Goal: Task Accomplishment & Management: Complete application form

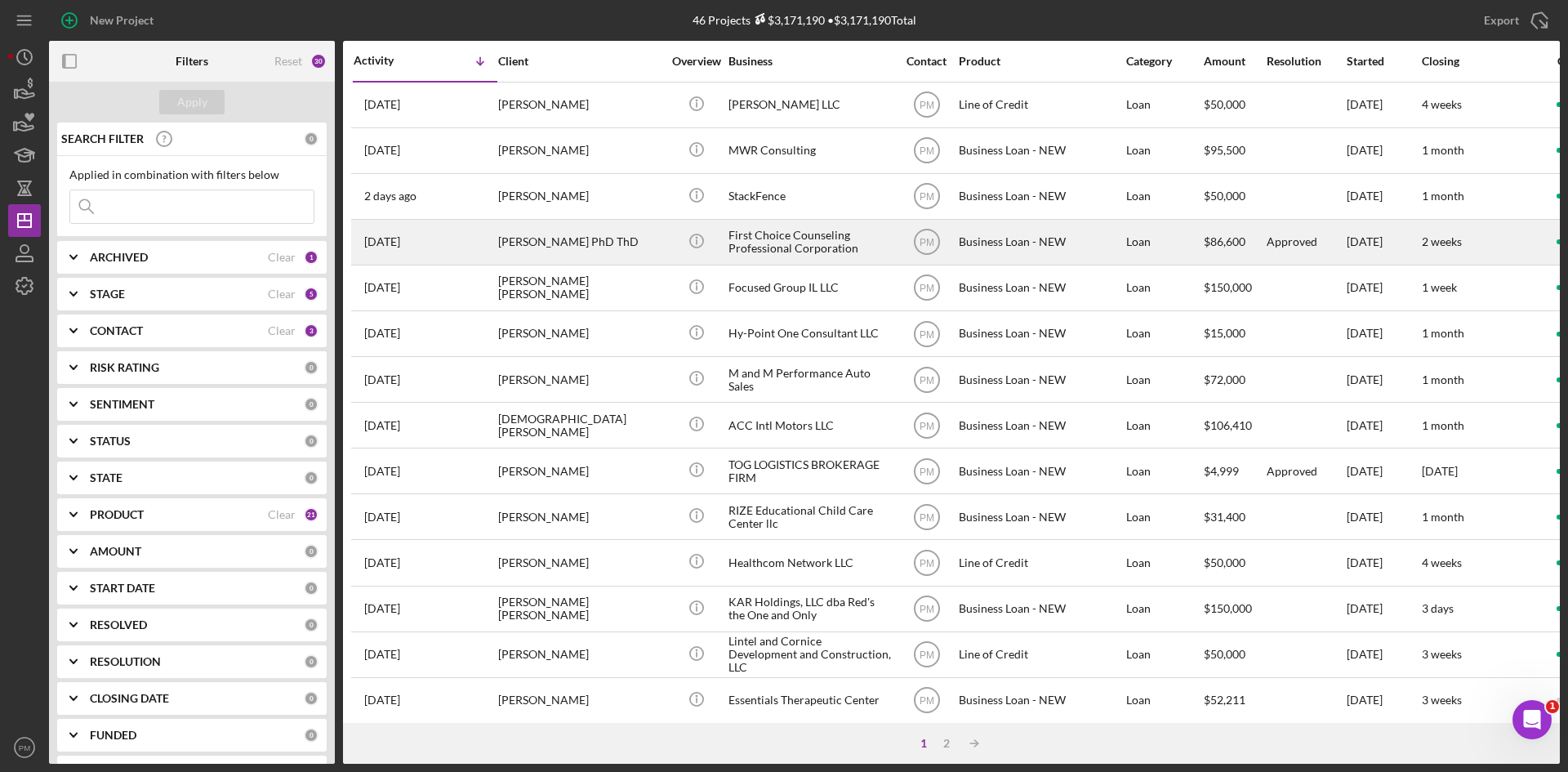
click at [482, 257] on div "[DATE] [PERSON_NAME] PhD ThD" at bounding box center [425, 241] width 143 height 43
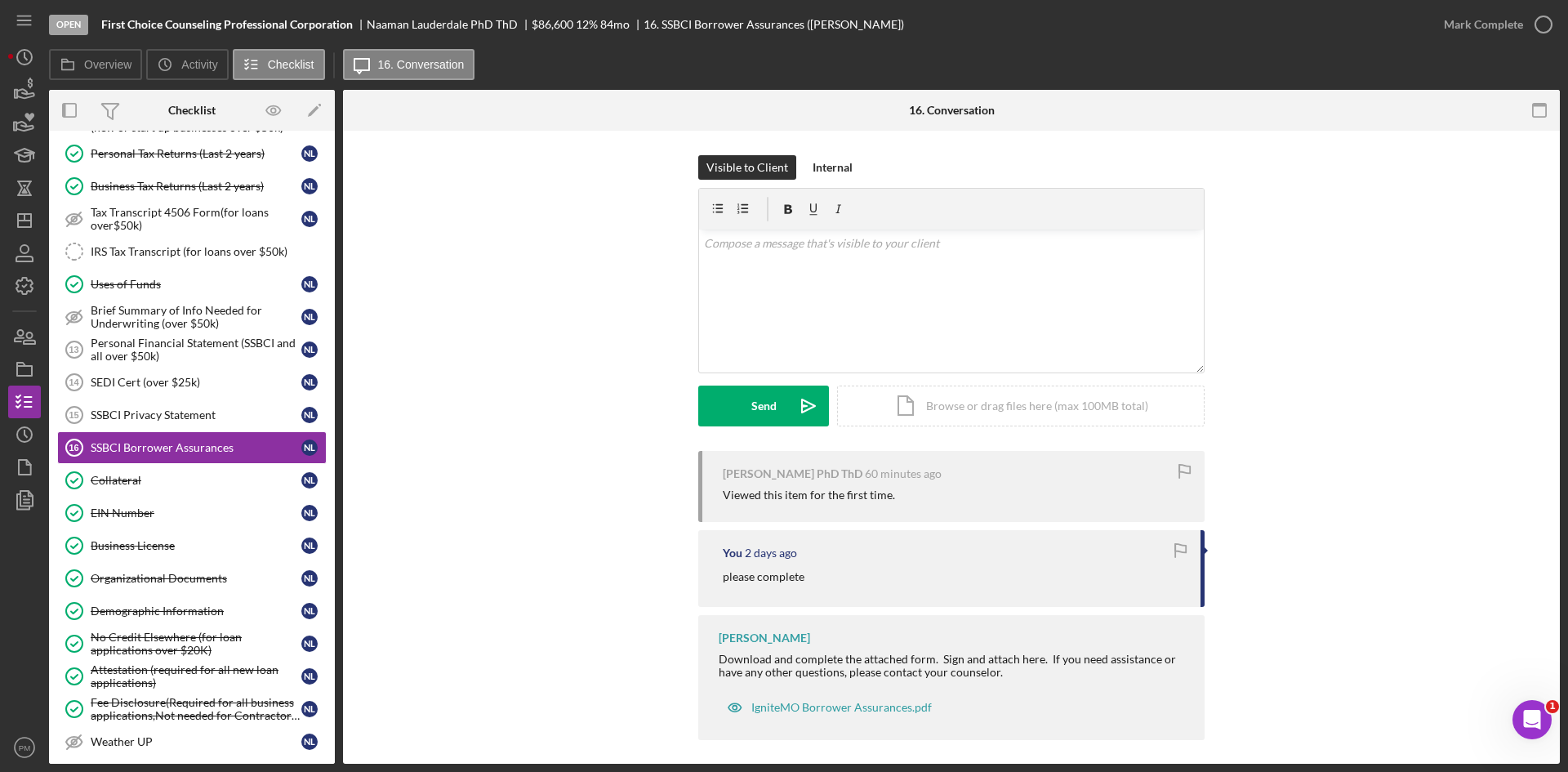
scroll to position [621, 0]
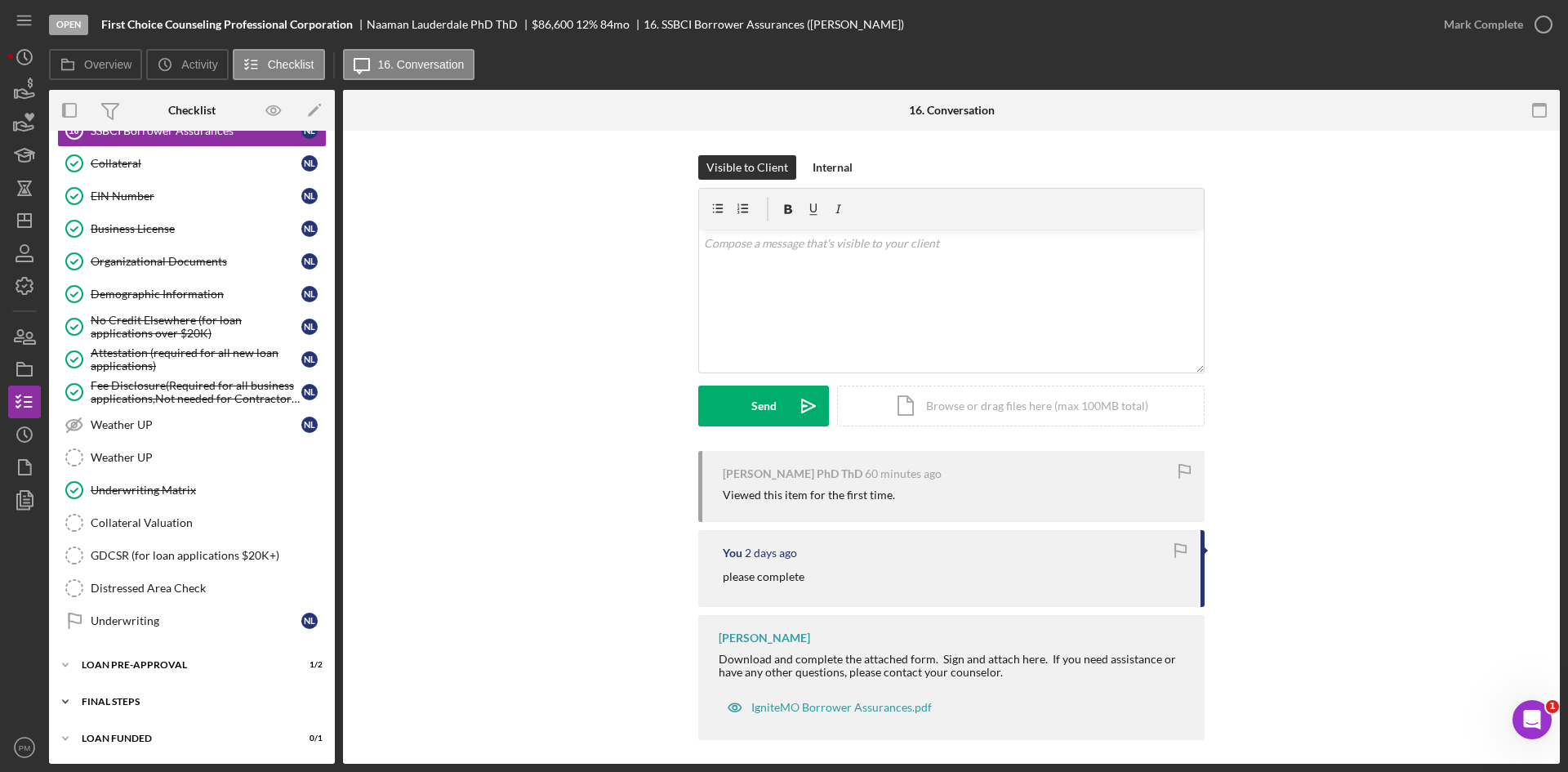
click at [134, 701] on div "FINAL STEPS" at bounding box center [198, 701] width 233 height 10
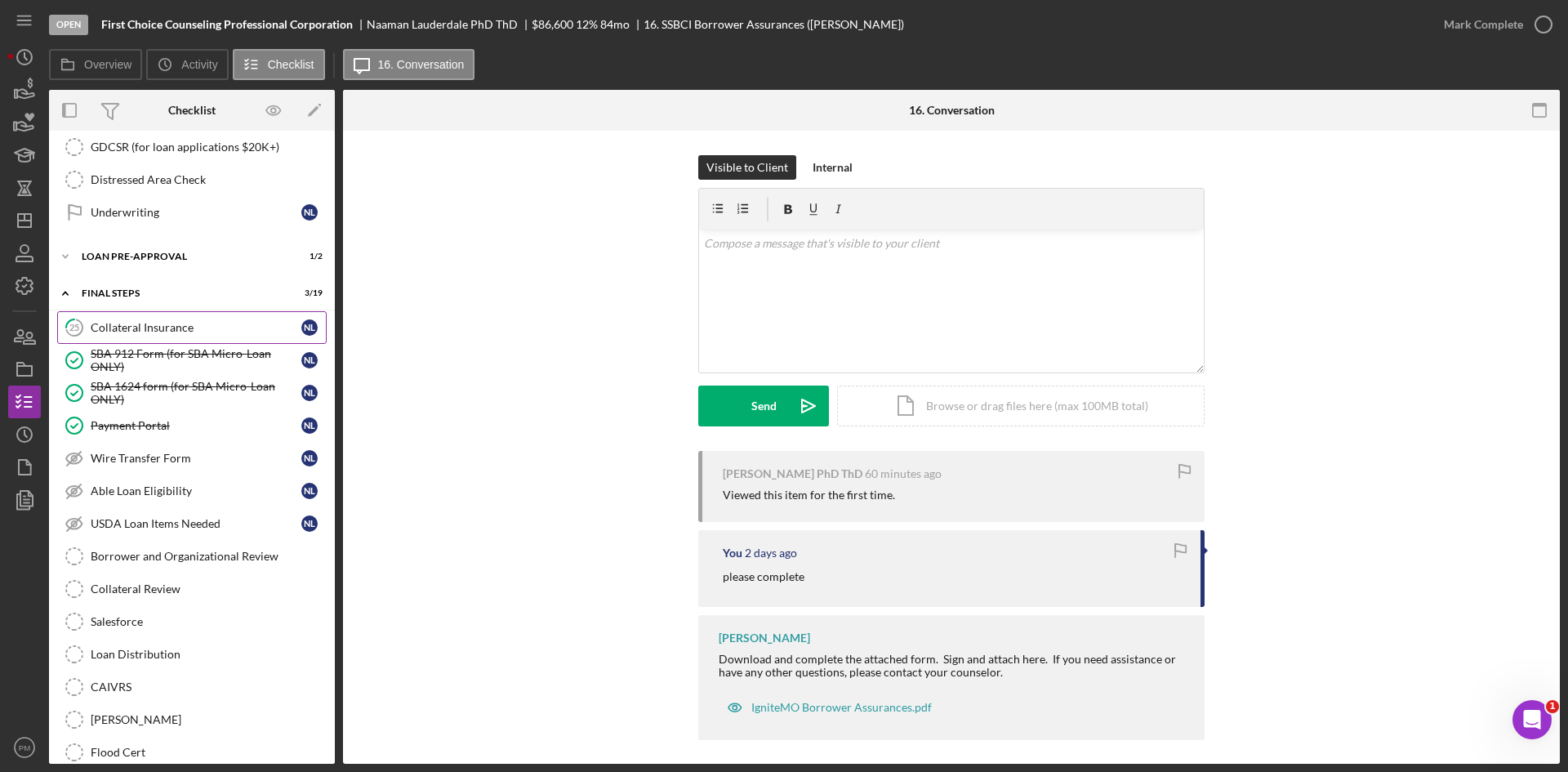
click at [164, 330] on div "Collateral Insurance" at bounding box center [196, 328] width 211 height 13
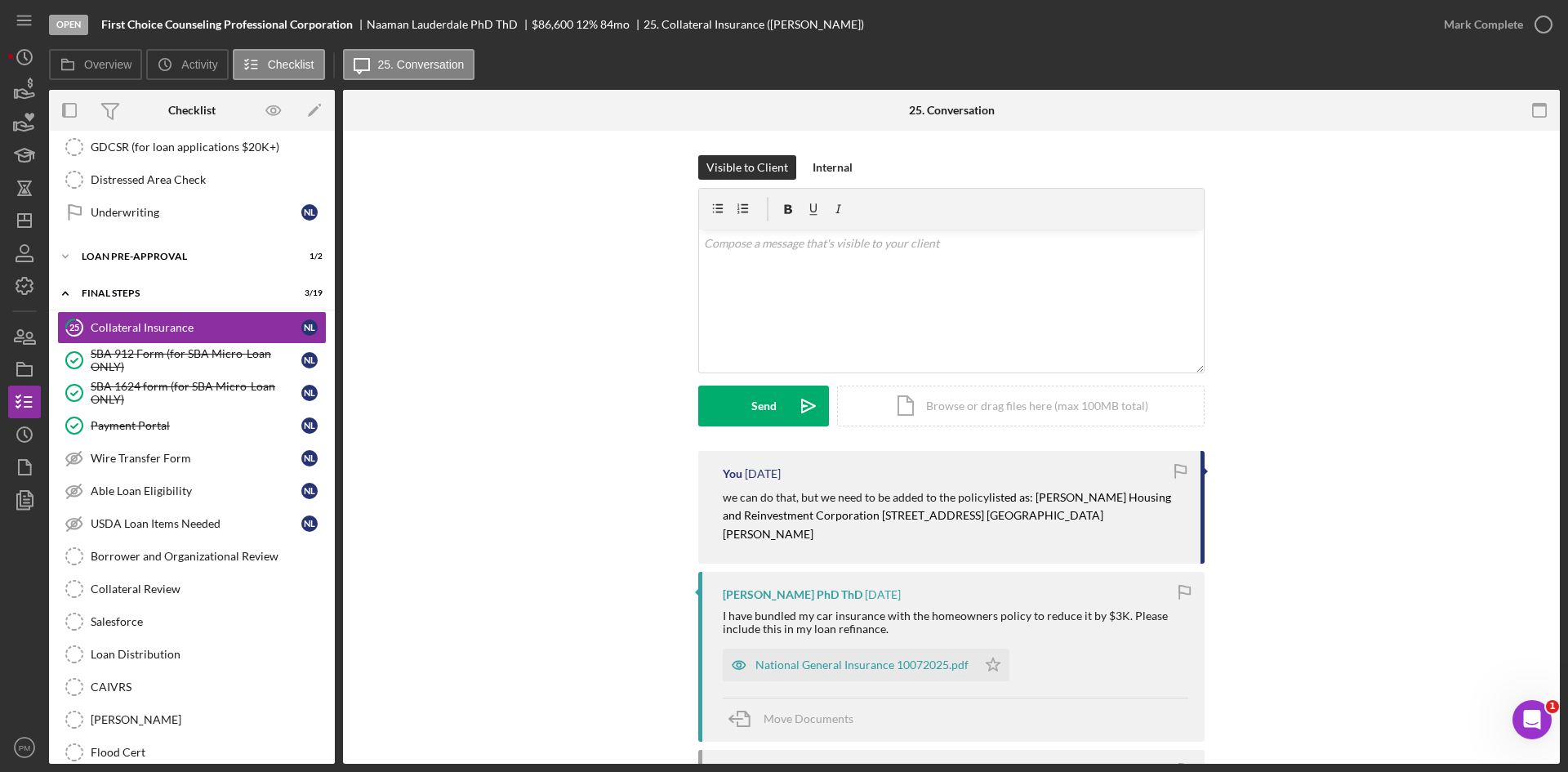
scroll to position [365, 0]
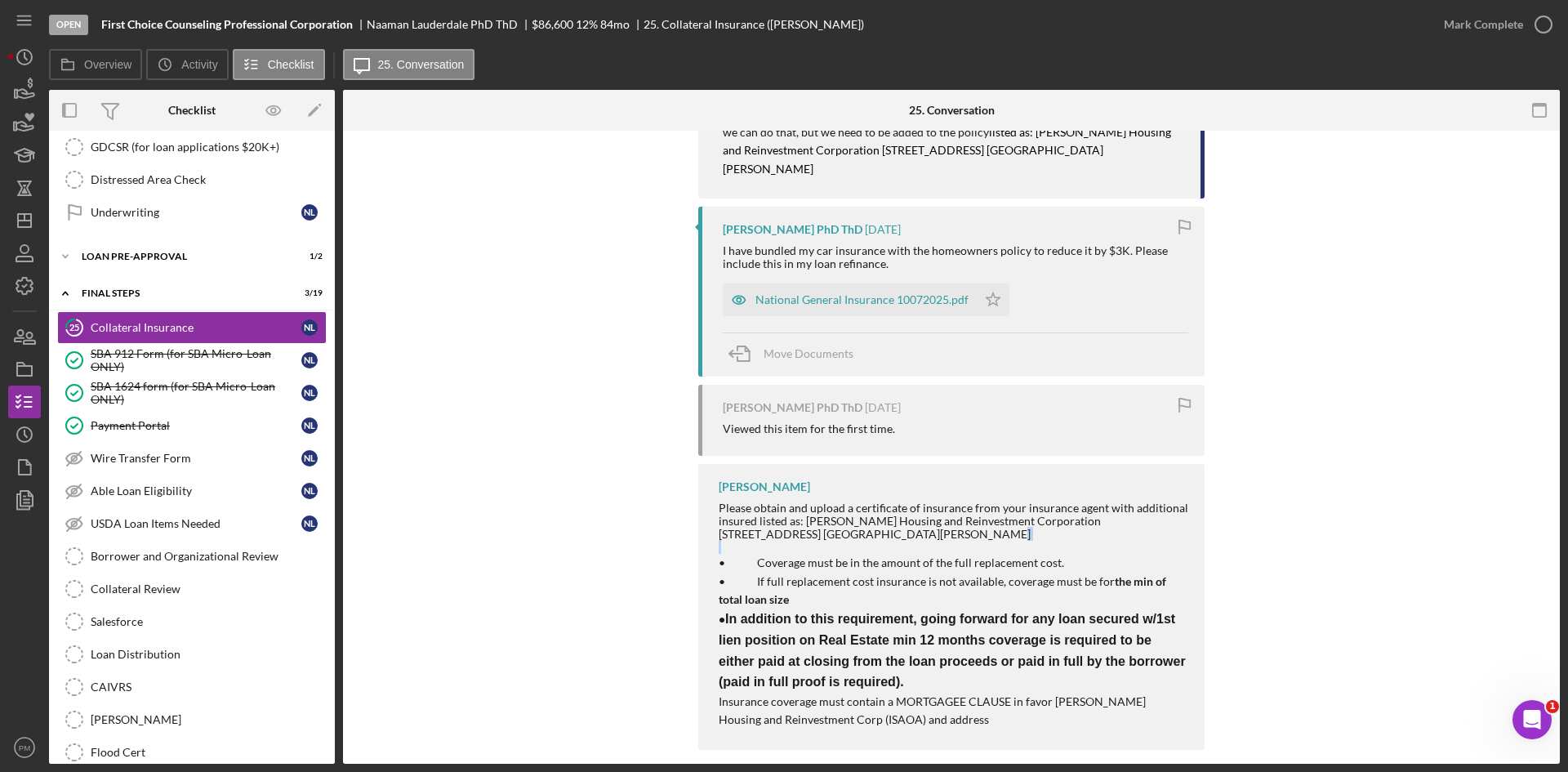
drag, startPoint x: 879, startPoint y: 520, endPoint x: 836, endPoint y: 512, distance: 43.7
click at [747, 522] on div "Please obtain and upload a certificate of insurance from your insurance agent w…" at bounding box center [954, 615] width 470 height 228
click at [848, 516] on div "Please obtain and upload a certificate of insurance from your insurance agent w…" at bounding box center [954, 520] width 470 height 39
drag, startPoint x: 848, startPoint y: 516, endPoint x: 803, endPoint y: 499, distance: 48.1
click at [803, 501] on div "Please obtain and upload a certificate of insurance from your insurance agent w…" at bounding box center [954, 520] width 470 height 39
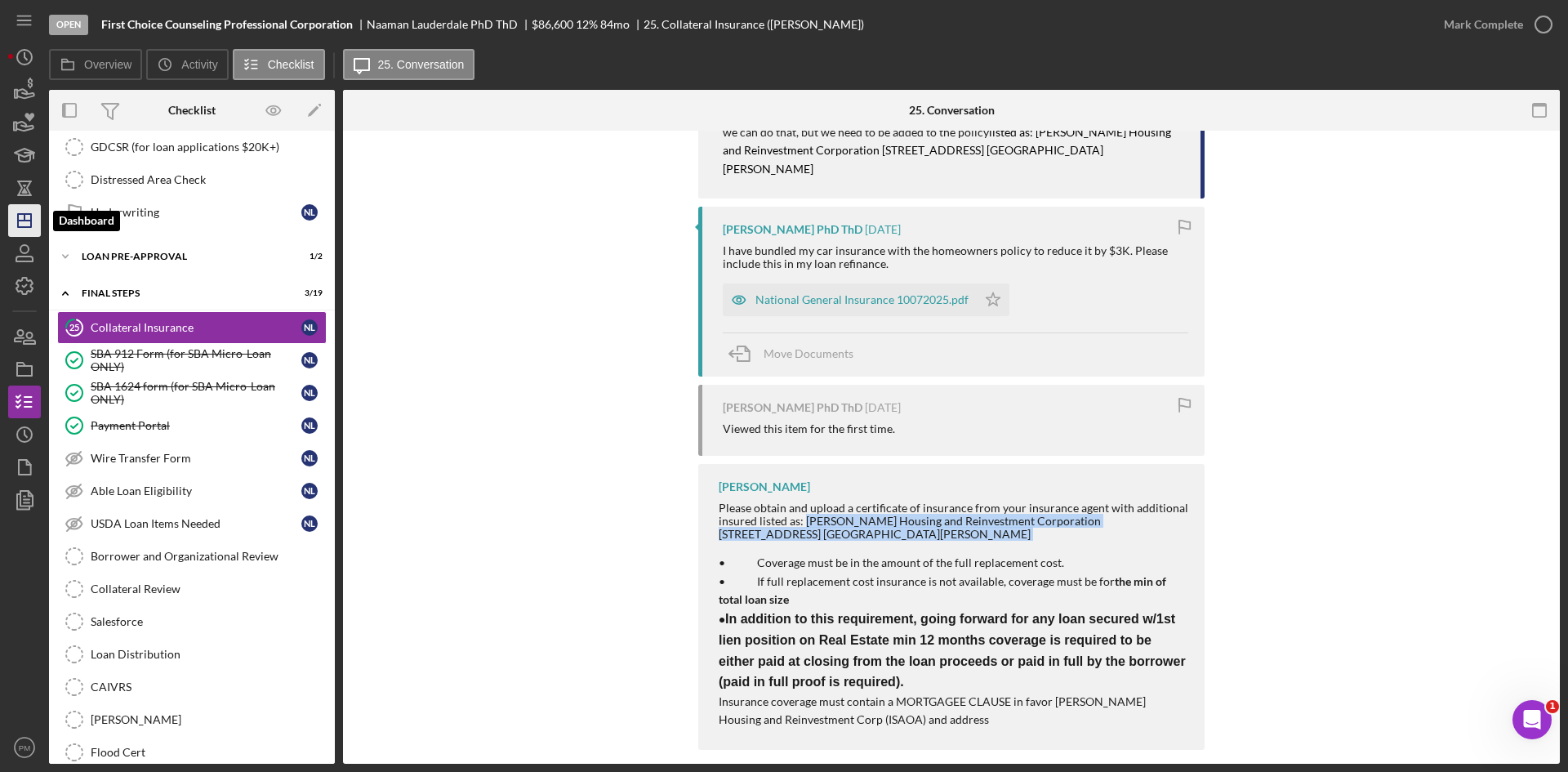
click at [19, 211] on icon "Icon/Dashboard" at bounding box center [24, 220] width 40 height 40
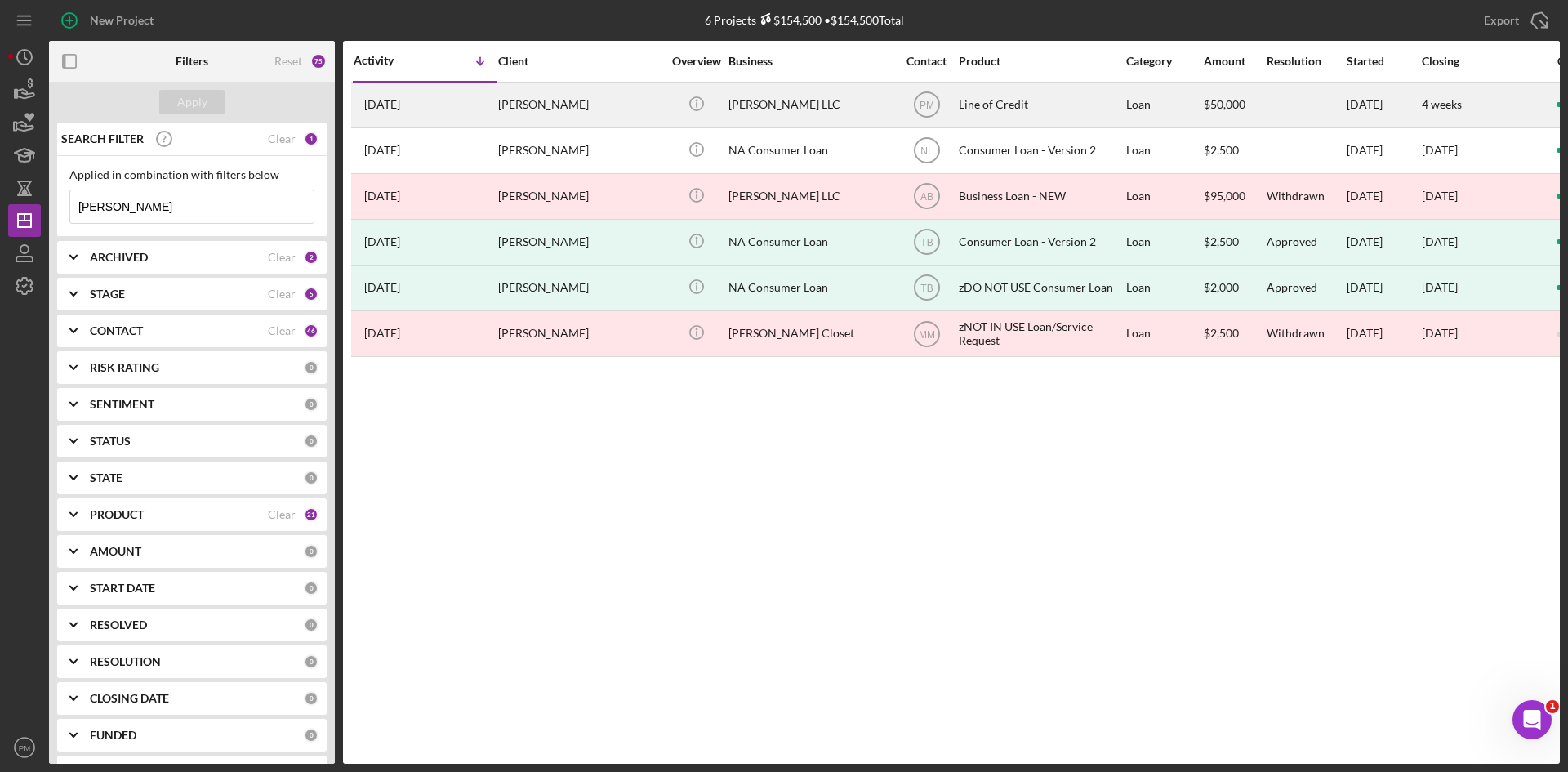
click at [544, 109] on div "[PERSON_NAME]" at bounding box center [580, 105] width 163 height 43
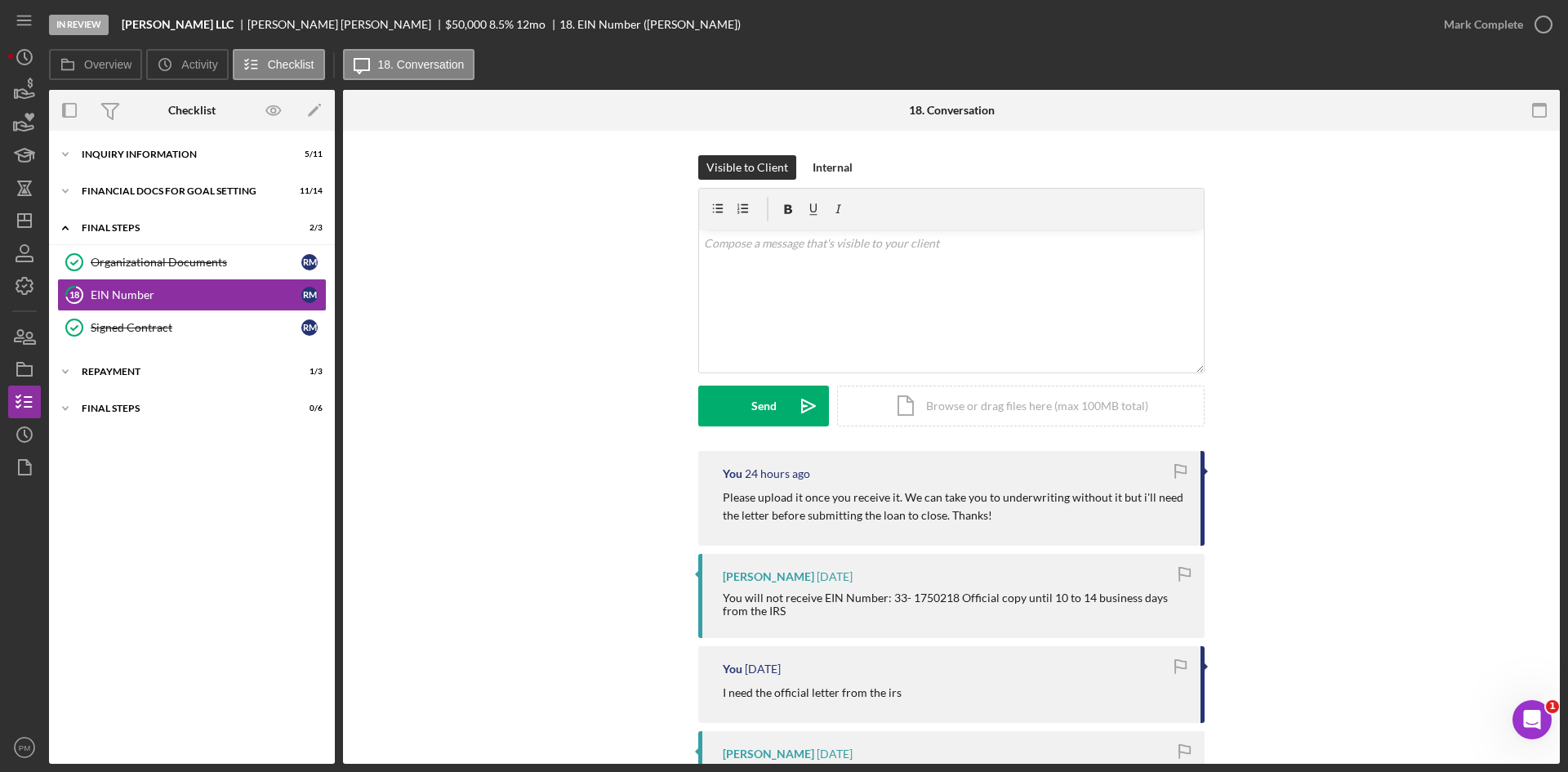
scroll to position [82, 0]
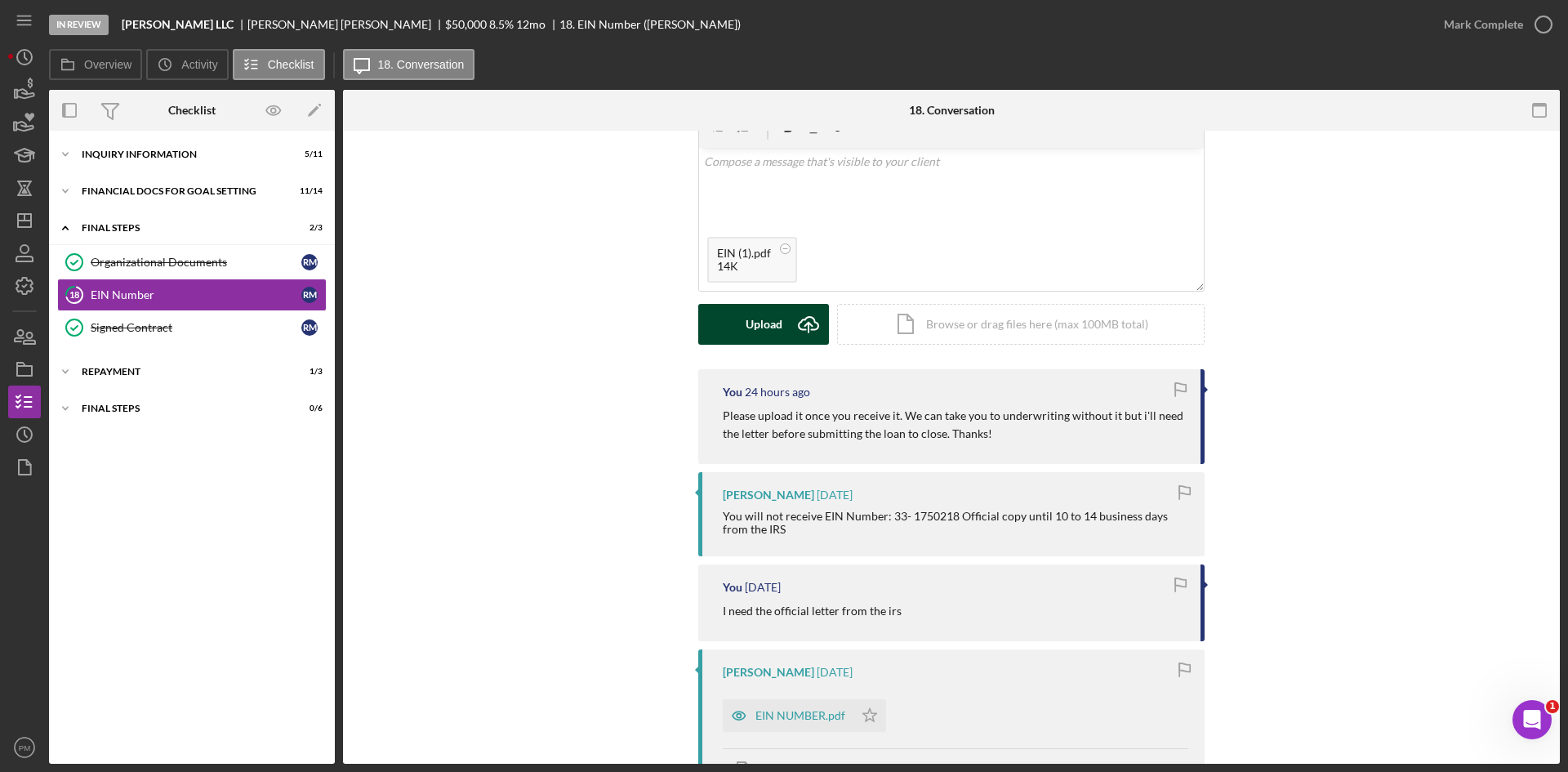
click at [796, 324] on icon "Icon/Upload" at bounding box center [809, 324] width 40 height 40
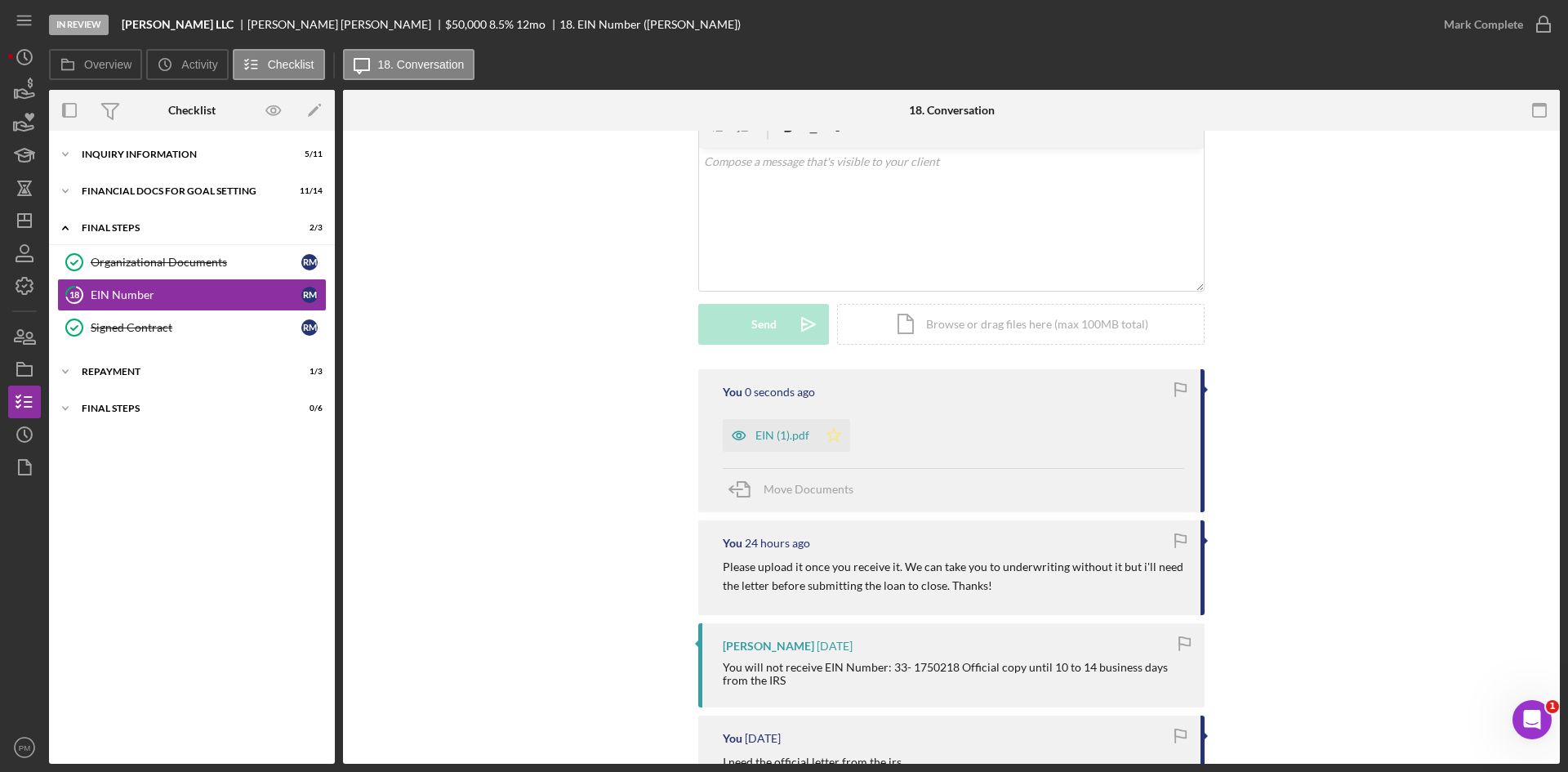
click at [824, 442] on icon "Icon/Star" at bounding box center [834, 435] width 33 height 33
click at [1520, 23] on div "Mark Complete" at bounding box center [1484, 25] width 79 height 33
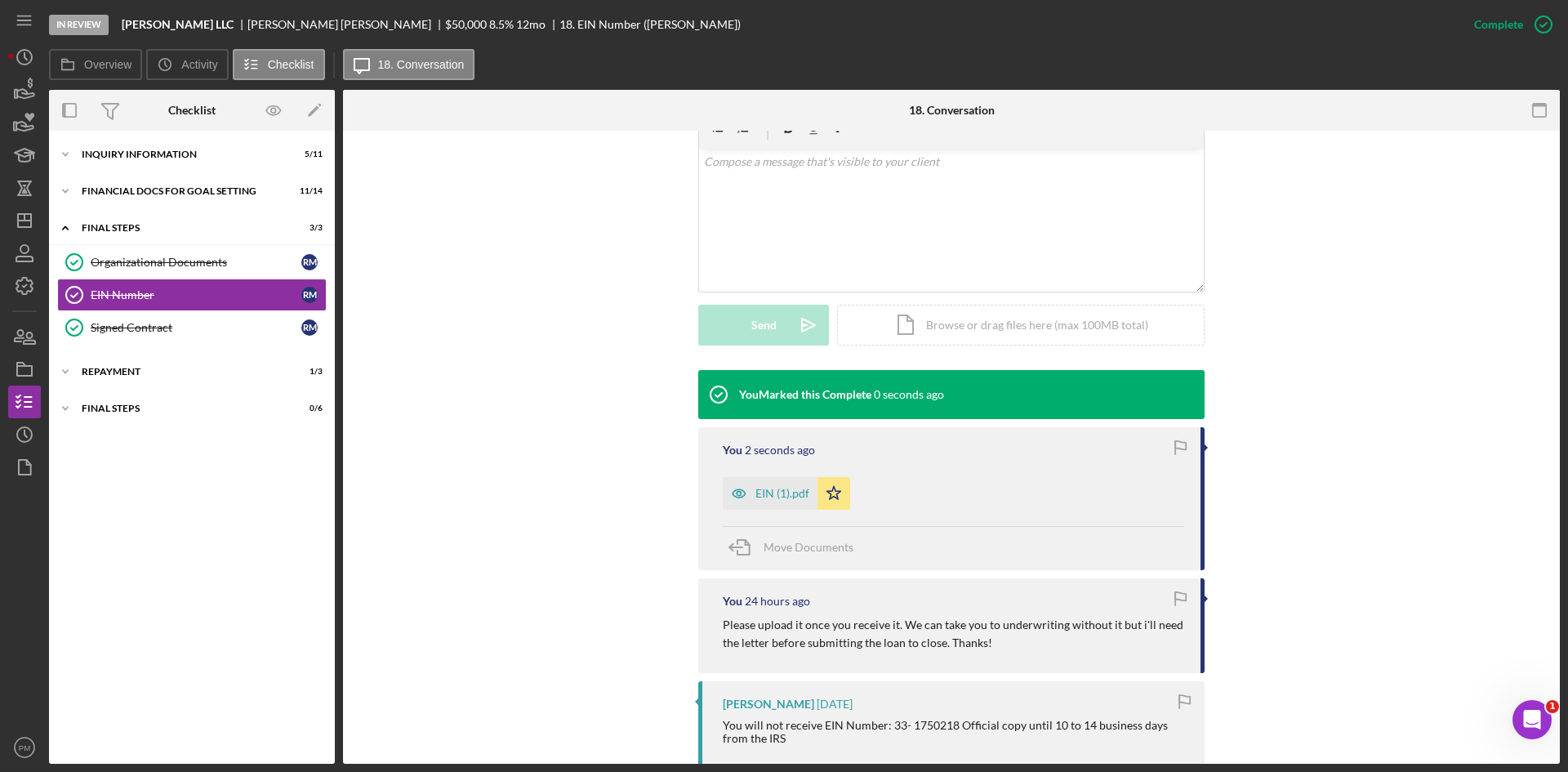
scroll to position [306, 0]
click at [173, 195] on div "Financial Docs for Goal Setting" at bounding box center [198, 191] width 233 height 10
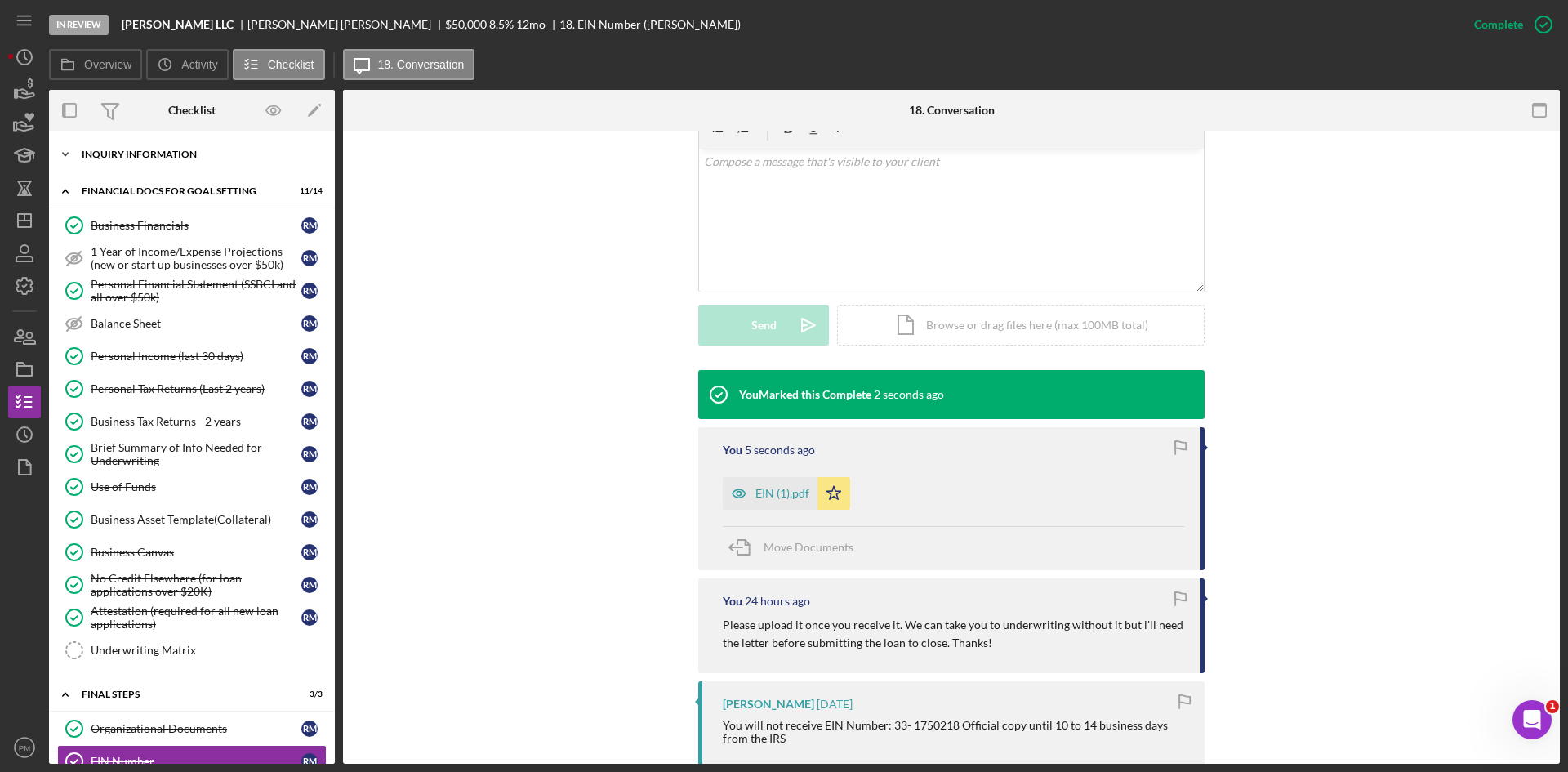
click at [150, 158] on div "INQUIRY INFORMATION" at bounding box center [198, 154] width 233 height 10
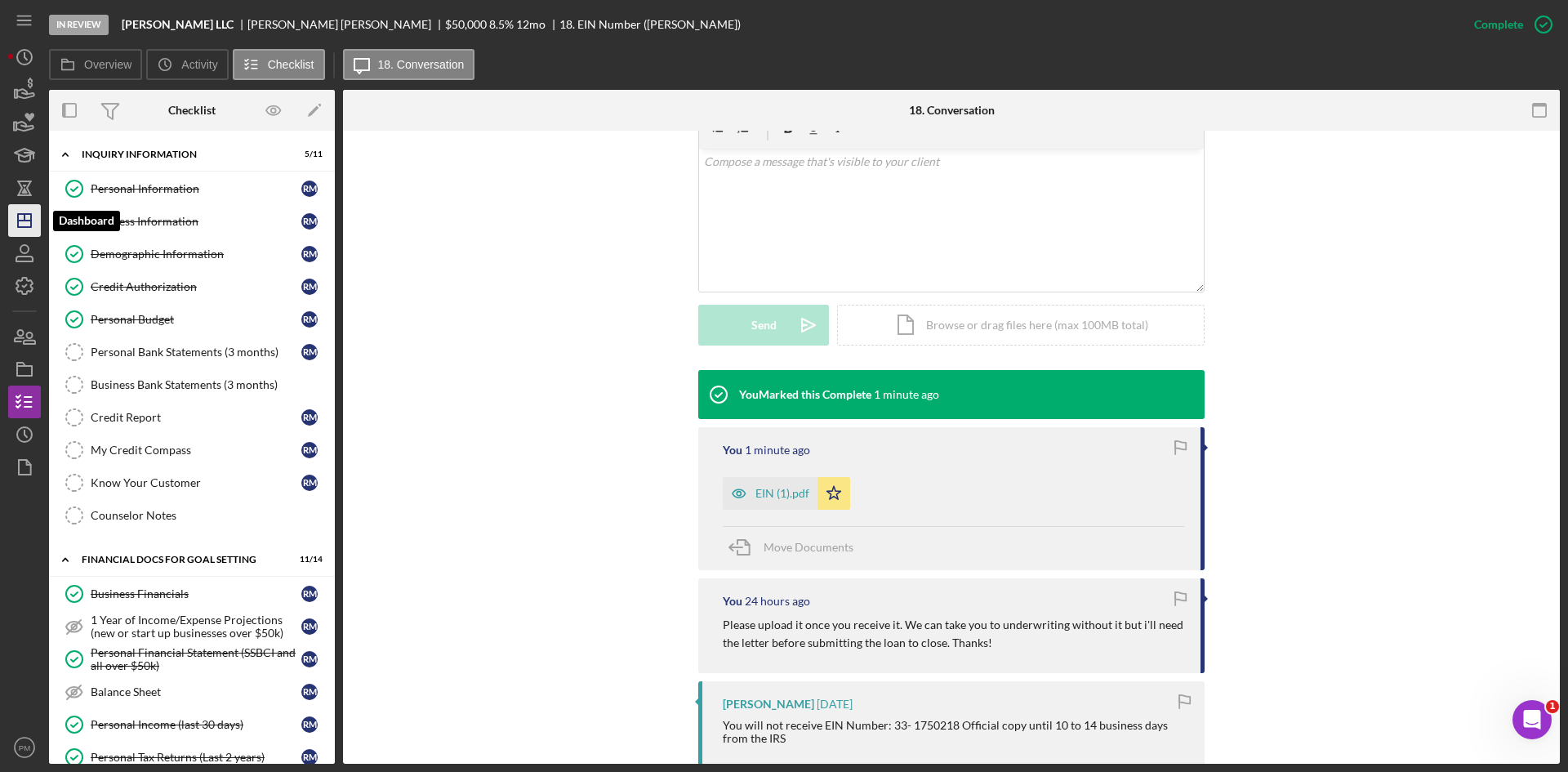
click at [19, 220] on line "button" at bounding box center [25, 220] width 13 height 0
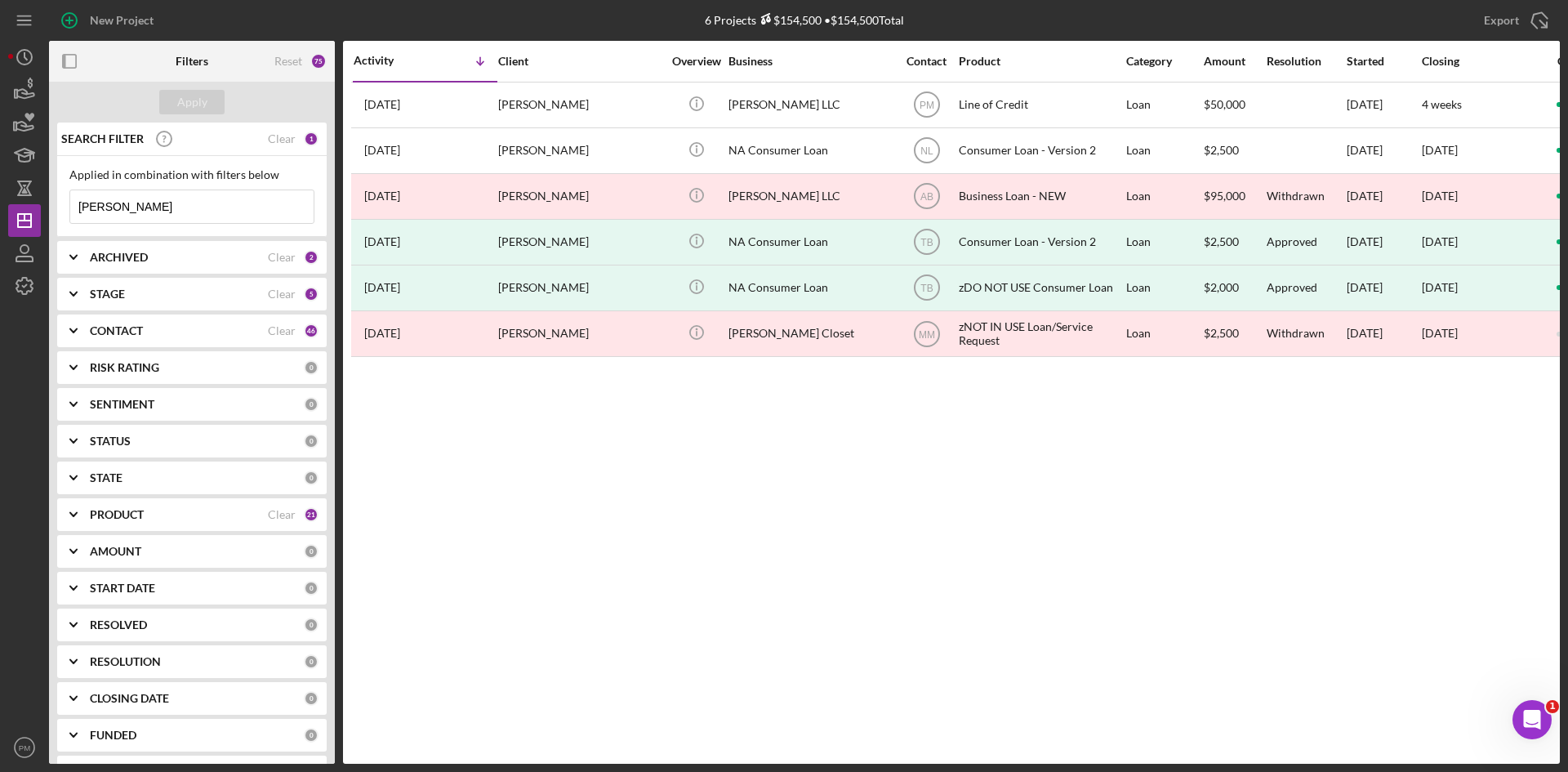
click at [204, 263] on div "ARCHIVED" at bounding box center [179, 257] width 178 height 13
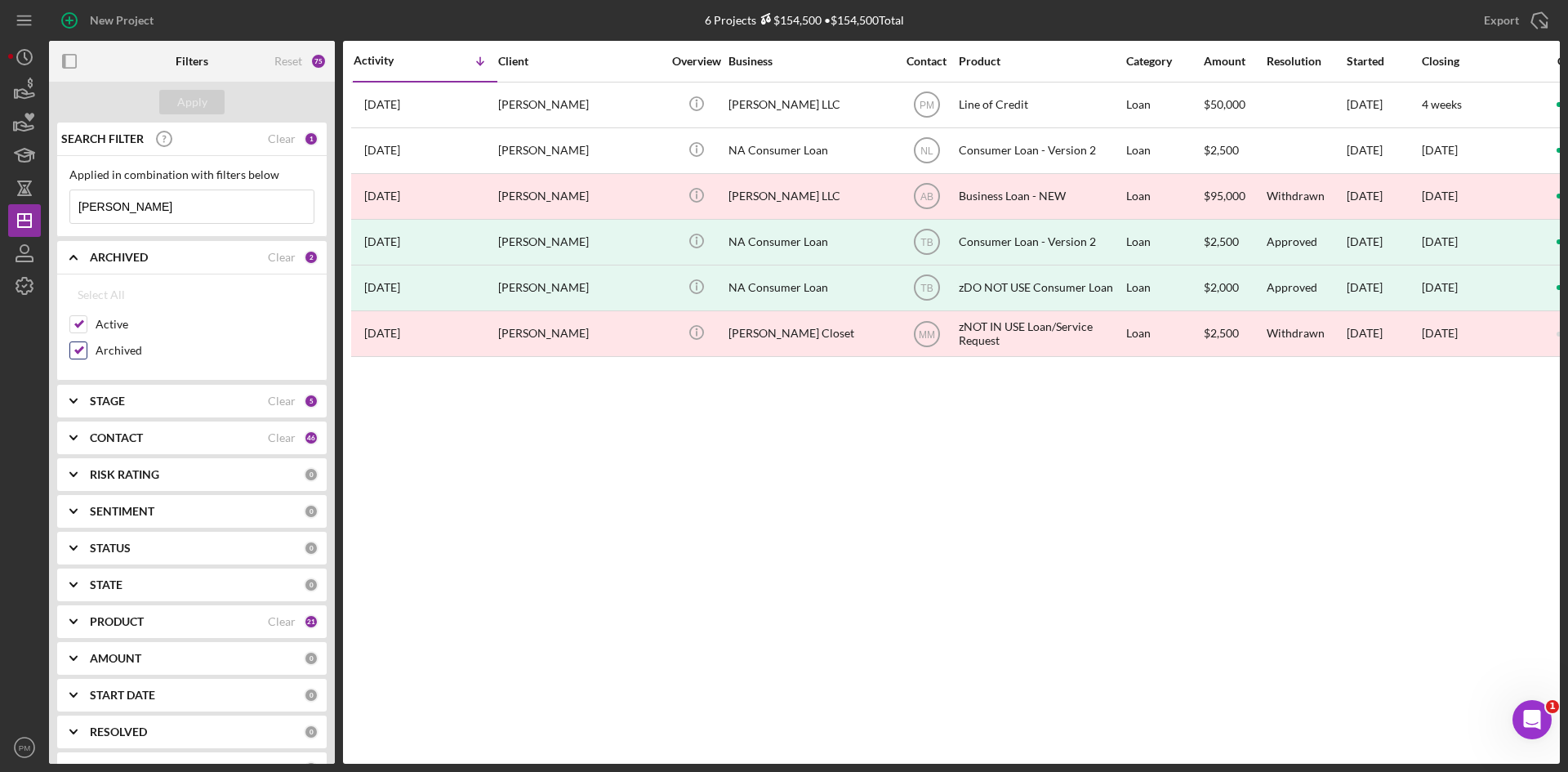
click at [83, 347] on input "Archived" at bounding box center [79, 351] width 17 height 17
checkbox input "false"
click at [99, 436] on b "CONTACT" at bounding box center [117, 438] width 53 height 13
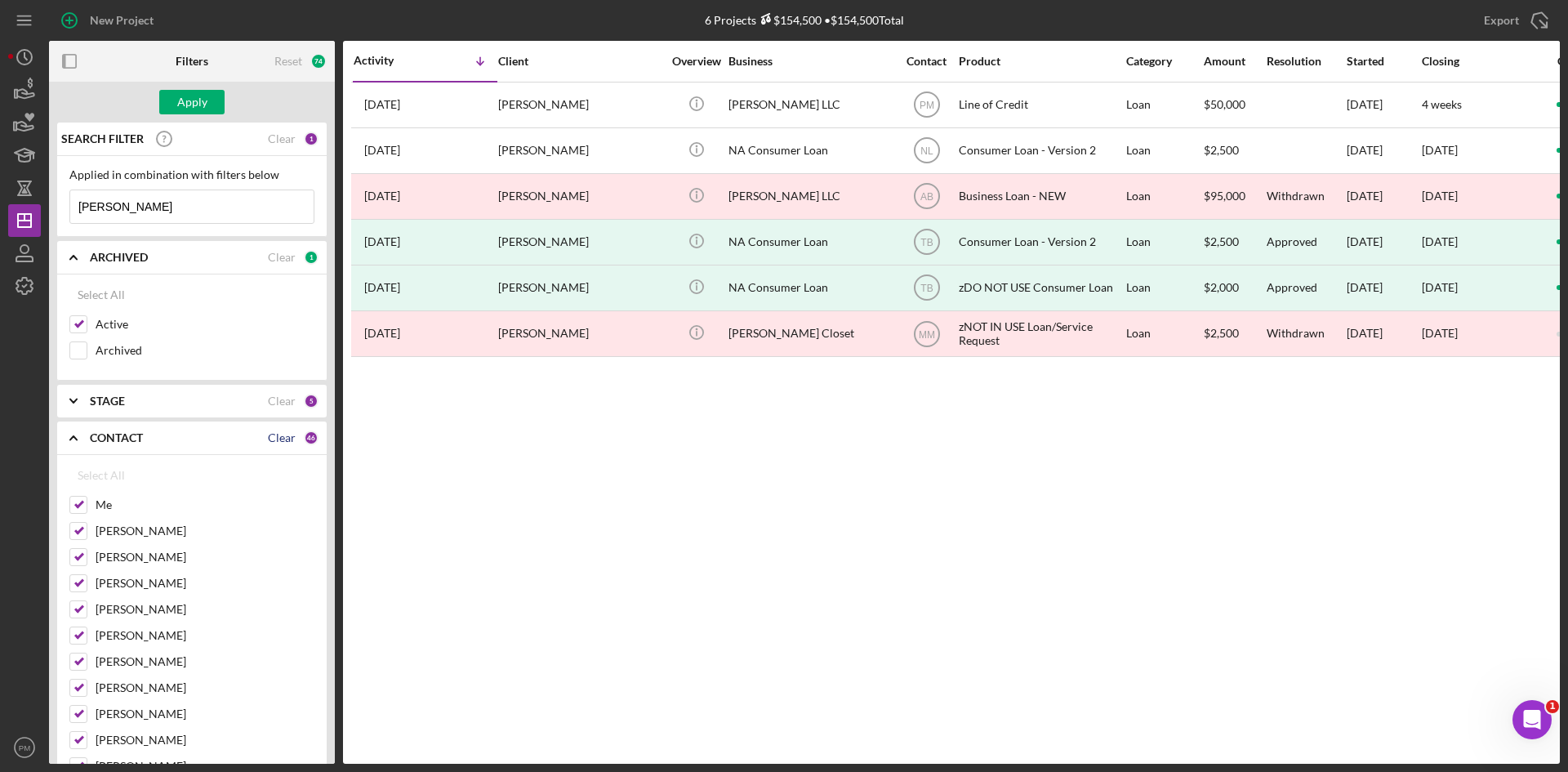
click at [286, 436] on div "Clear" at bounding box center [282, 438] width 28 height 13
checkbox input "false"
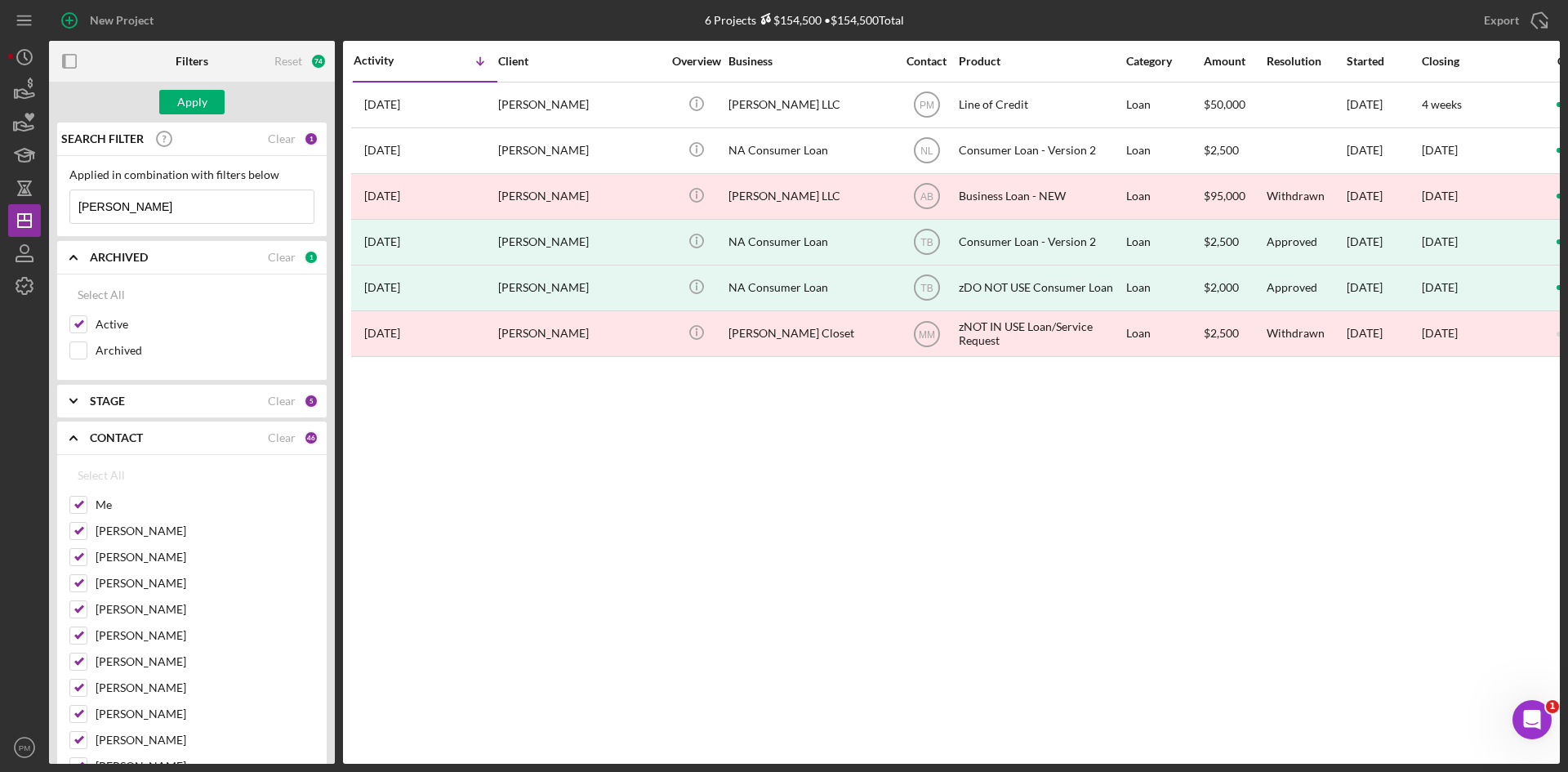
checkbox input "false"
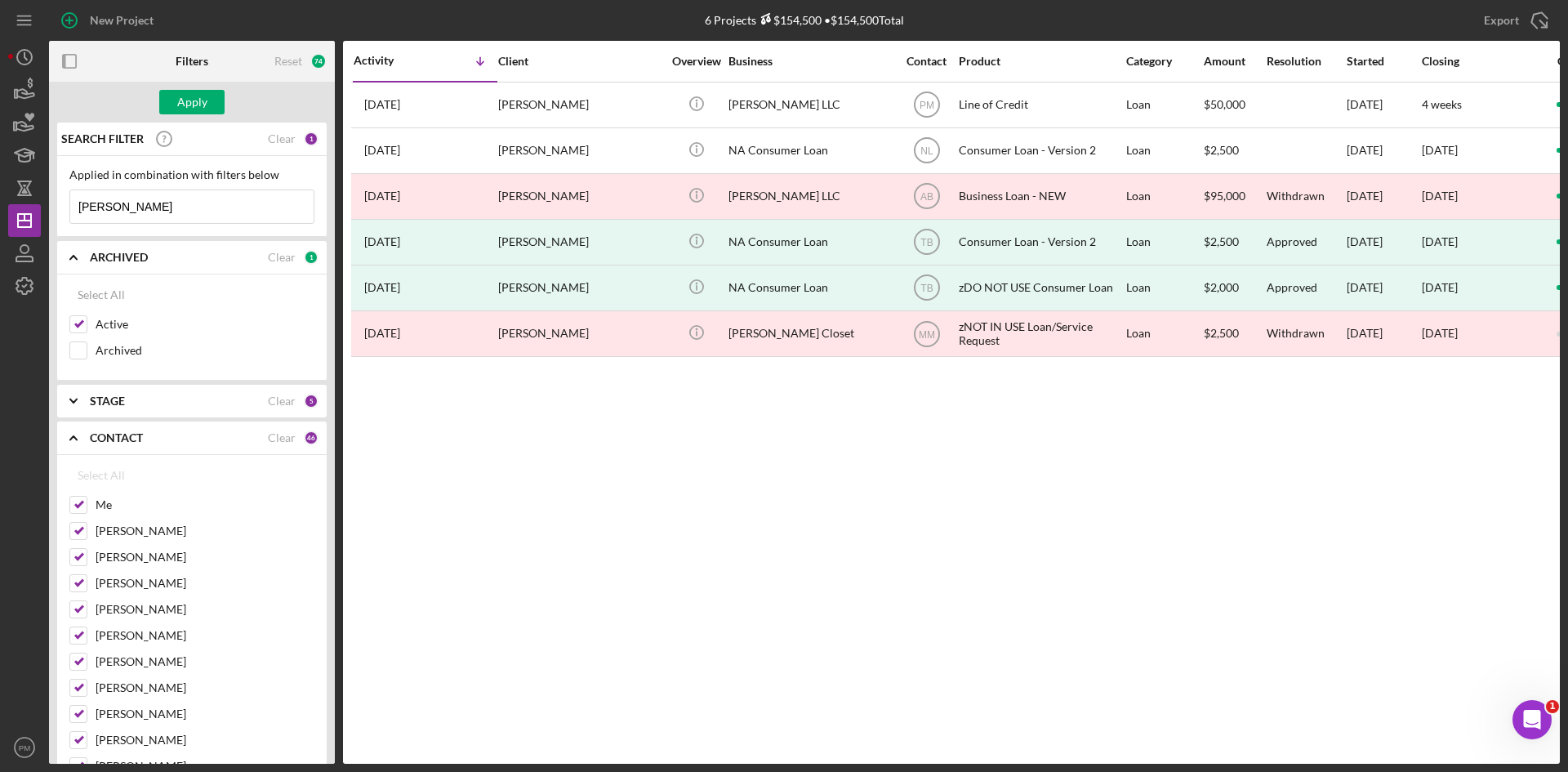
checkbox input "false"
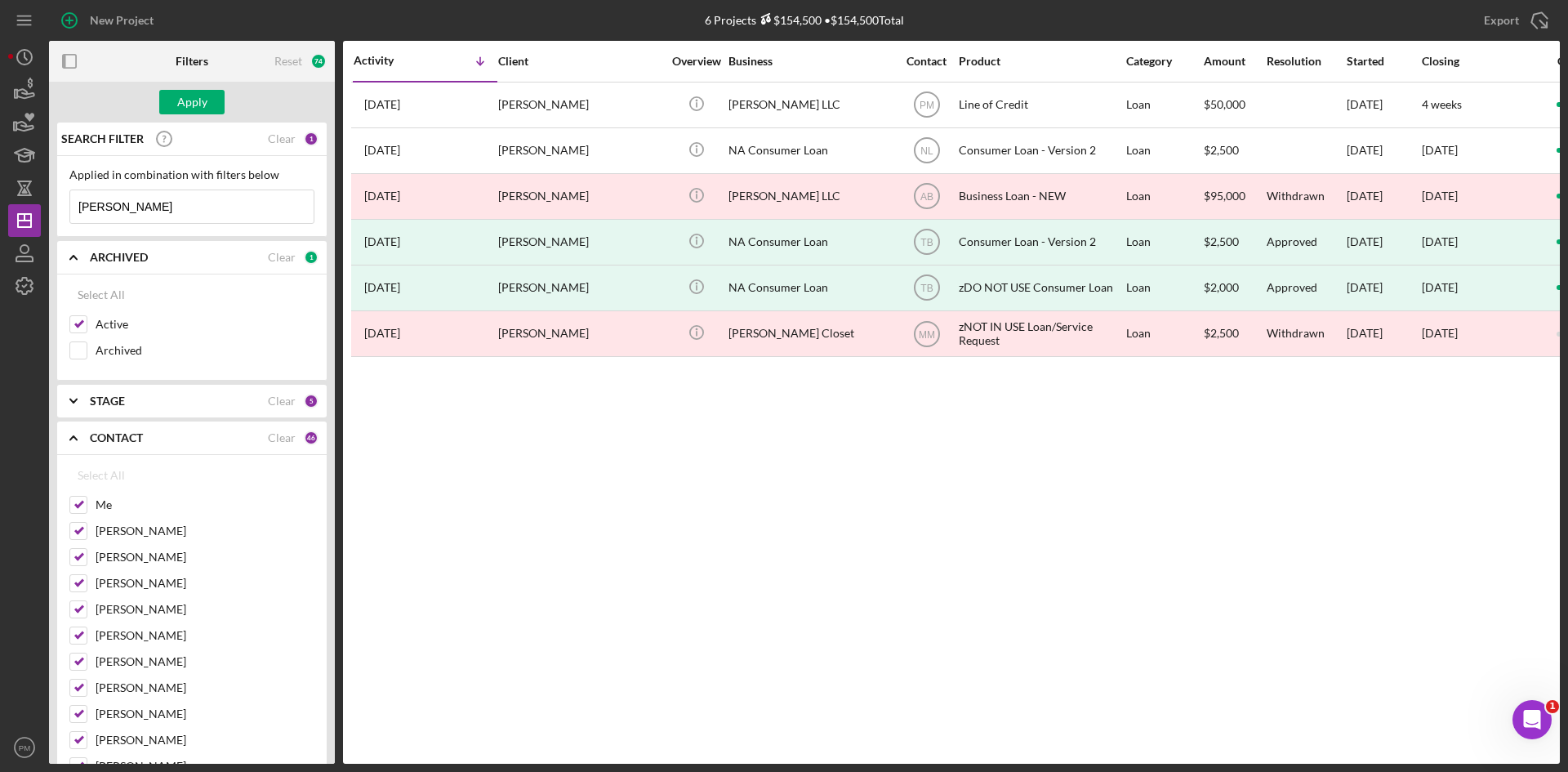
checkbox input "false"
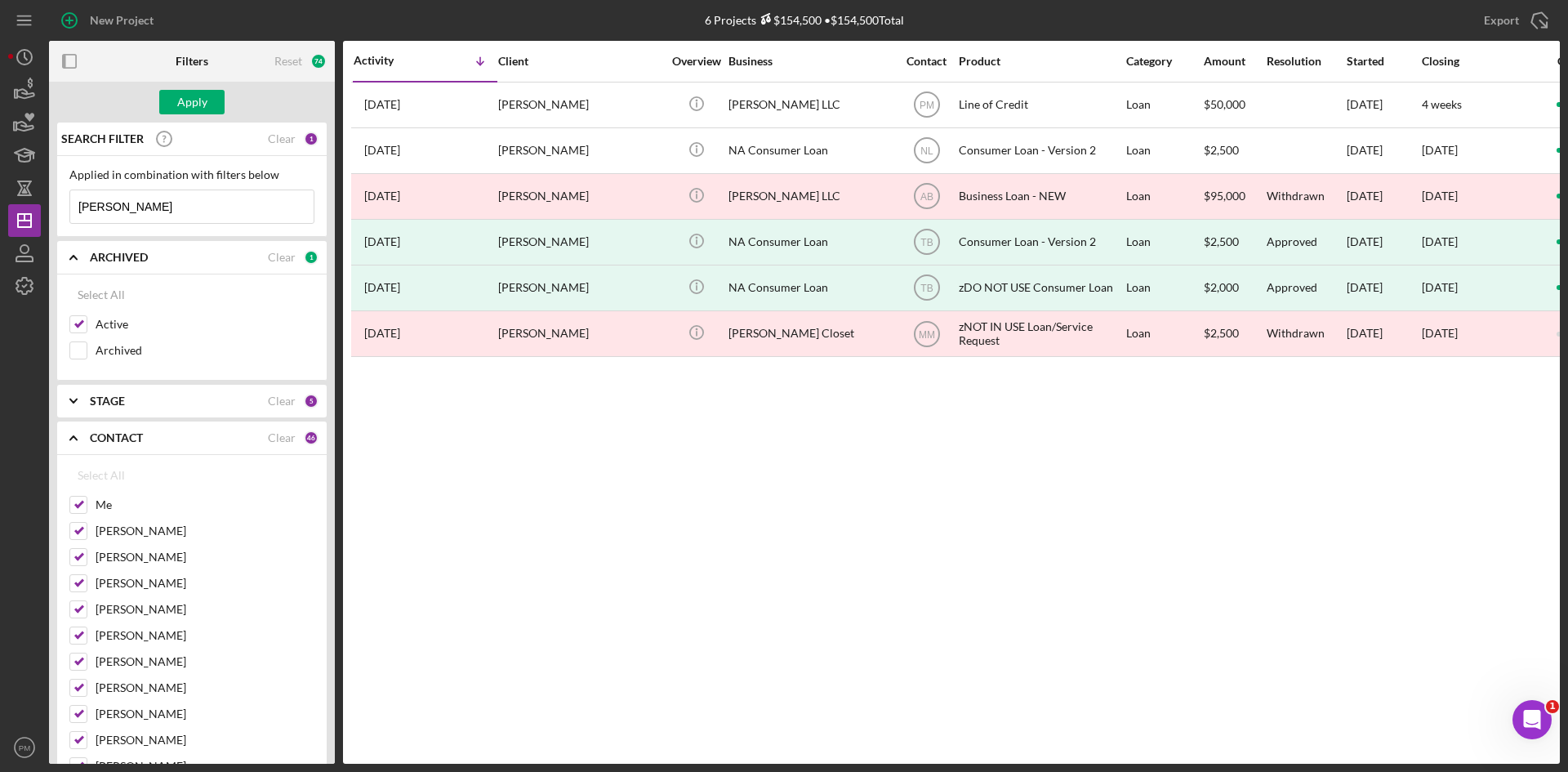
checkbox input "false"
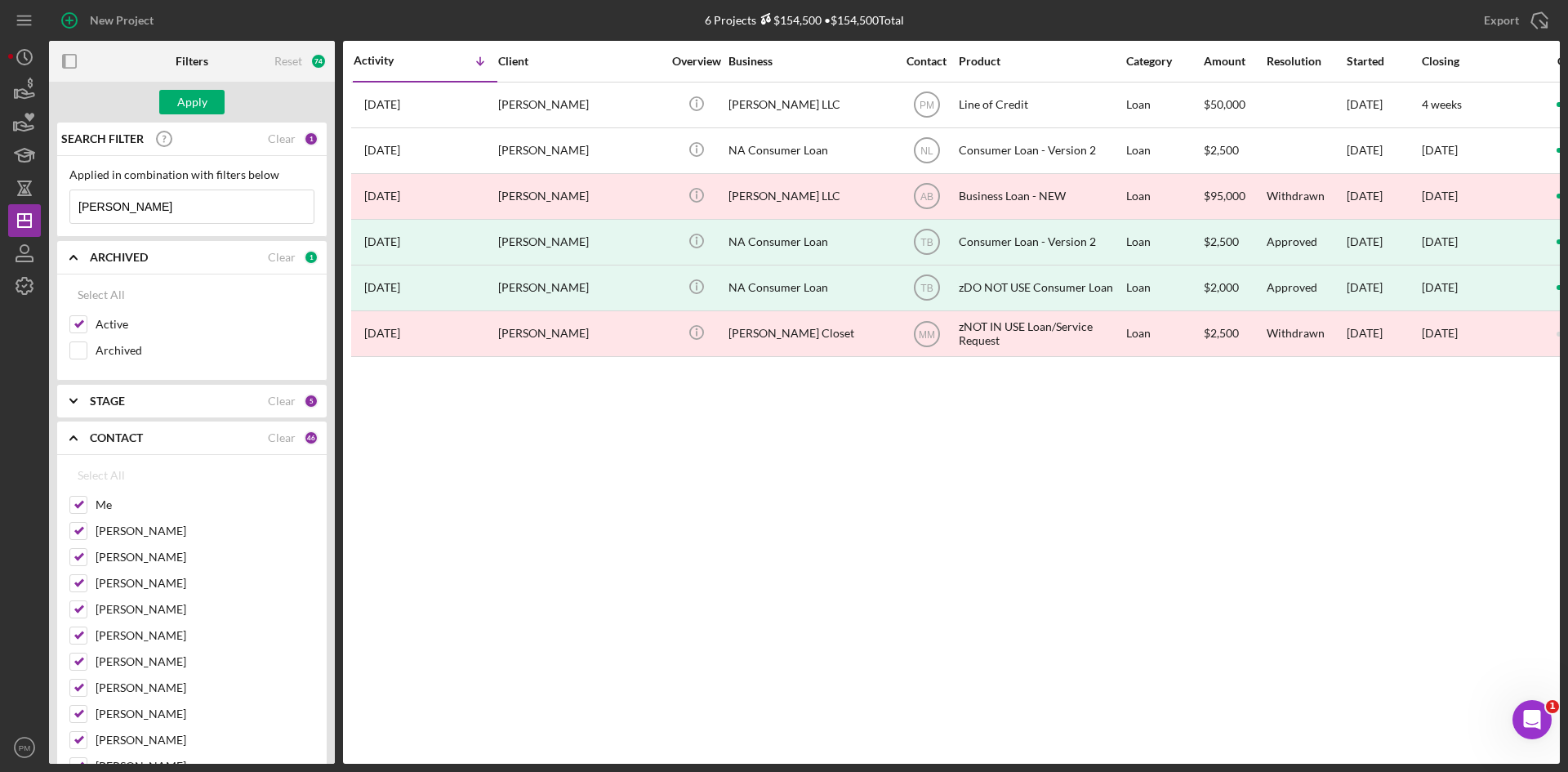
checkbox input "false"
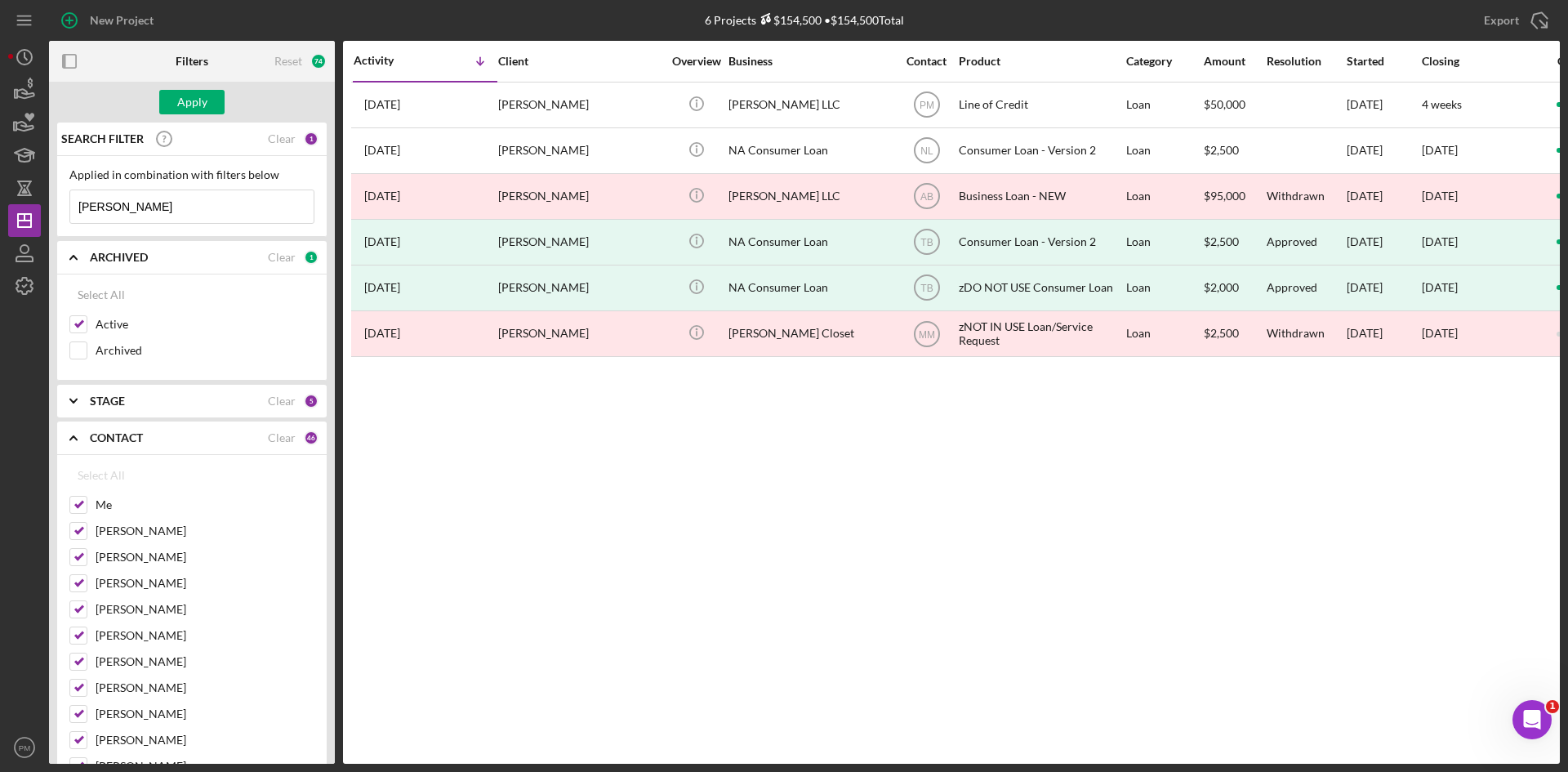
checkbox input "false"
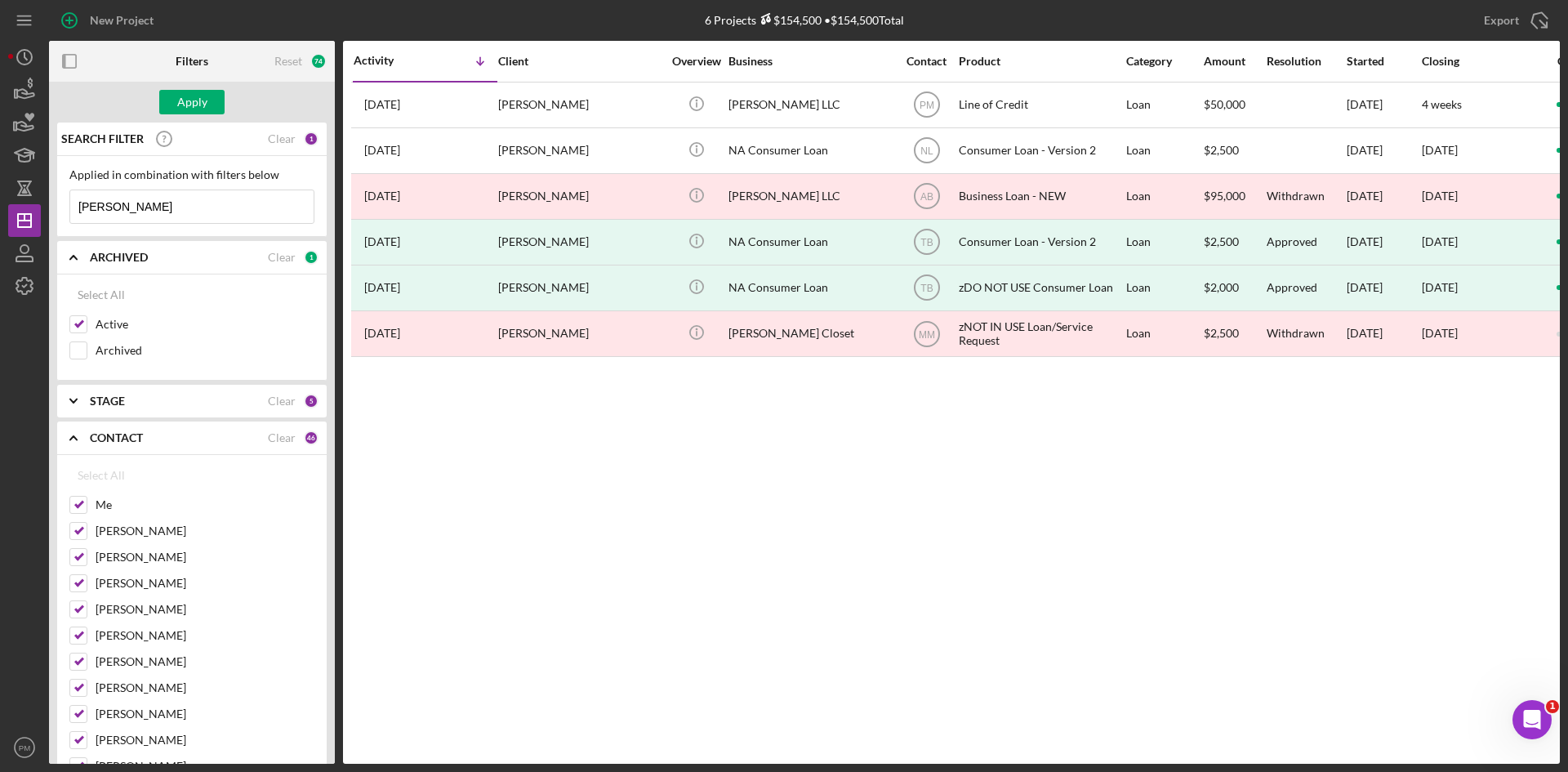
checkbox input "false"
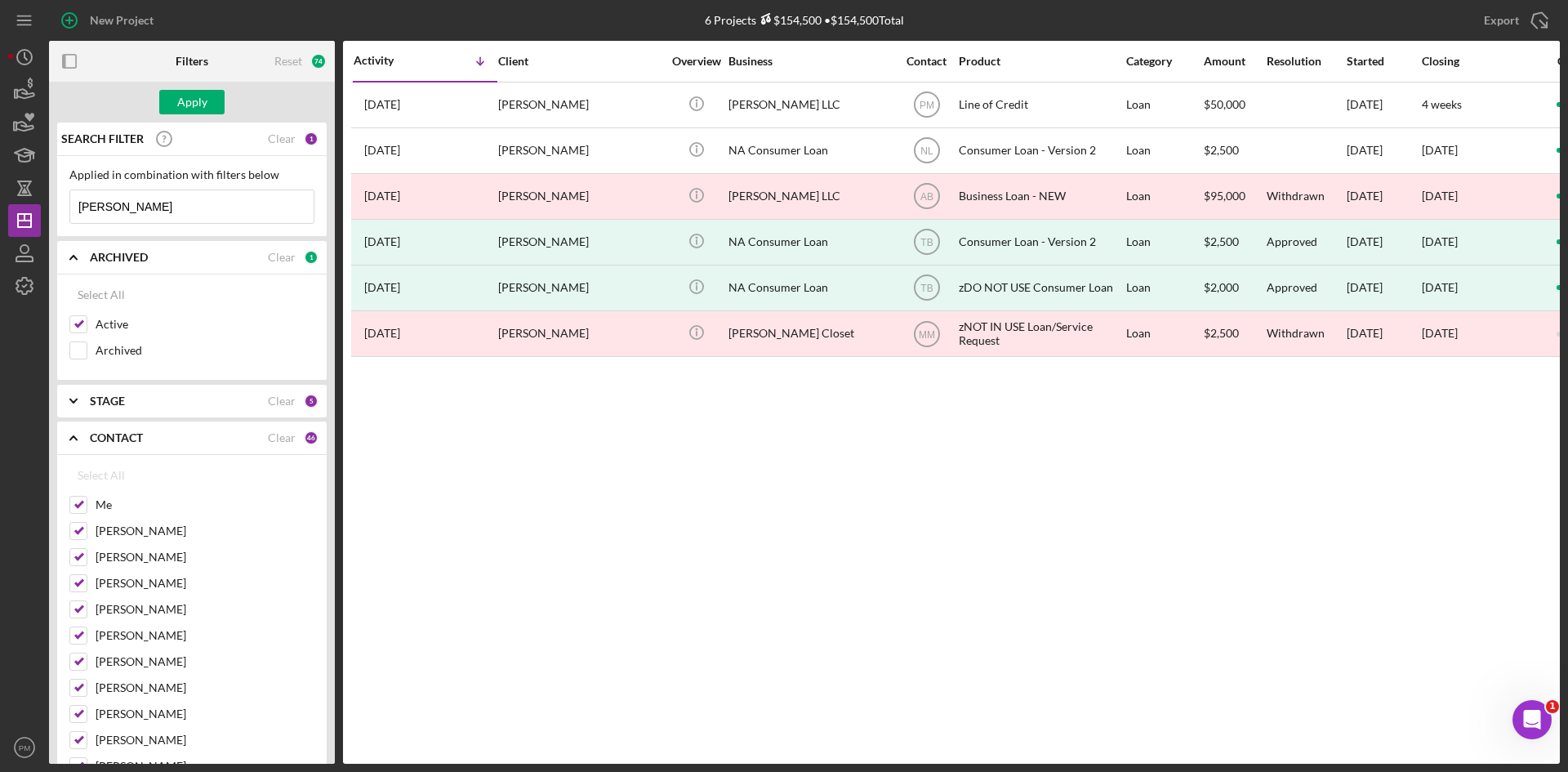
checkbox input "false"
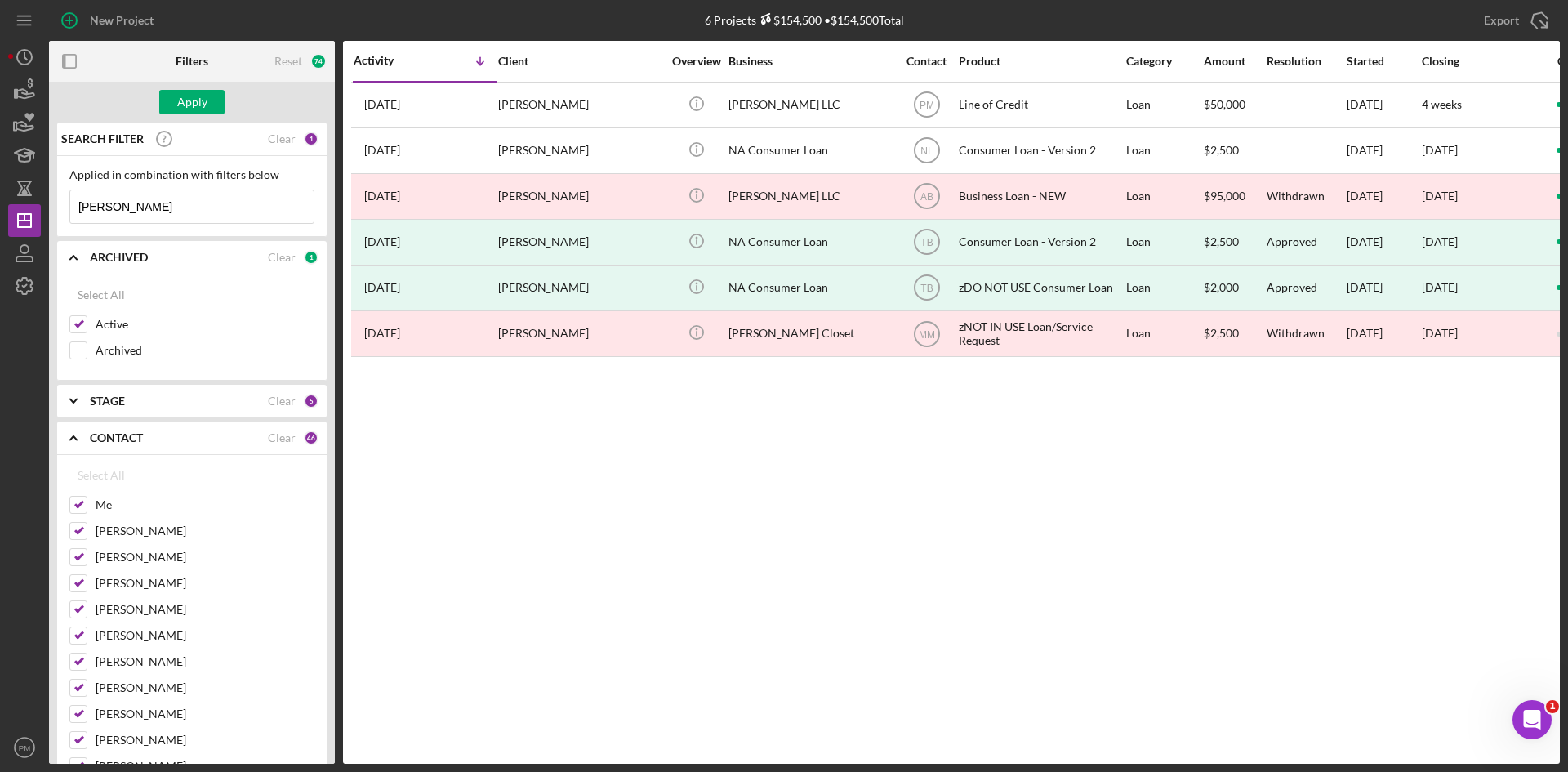
checkbox input "false"
click at [74, 500] on input "Me" at bounding box center [79, 505] width 17 height 17
checkbox input "true"
click at [85, 533] on input "[PERSON_NAME]" at bounding box center [79, 531] width 17 height 17
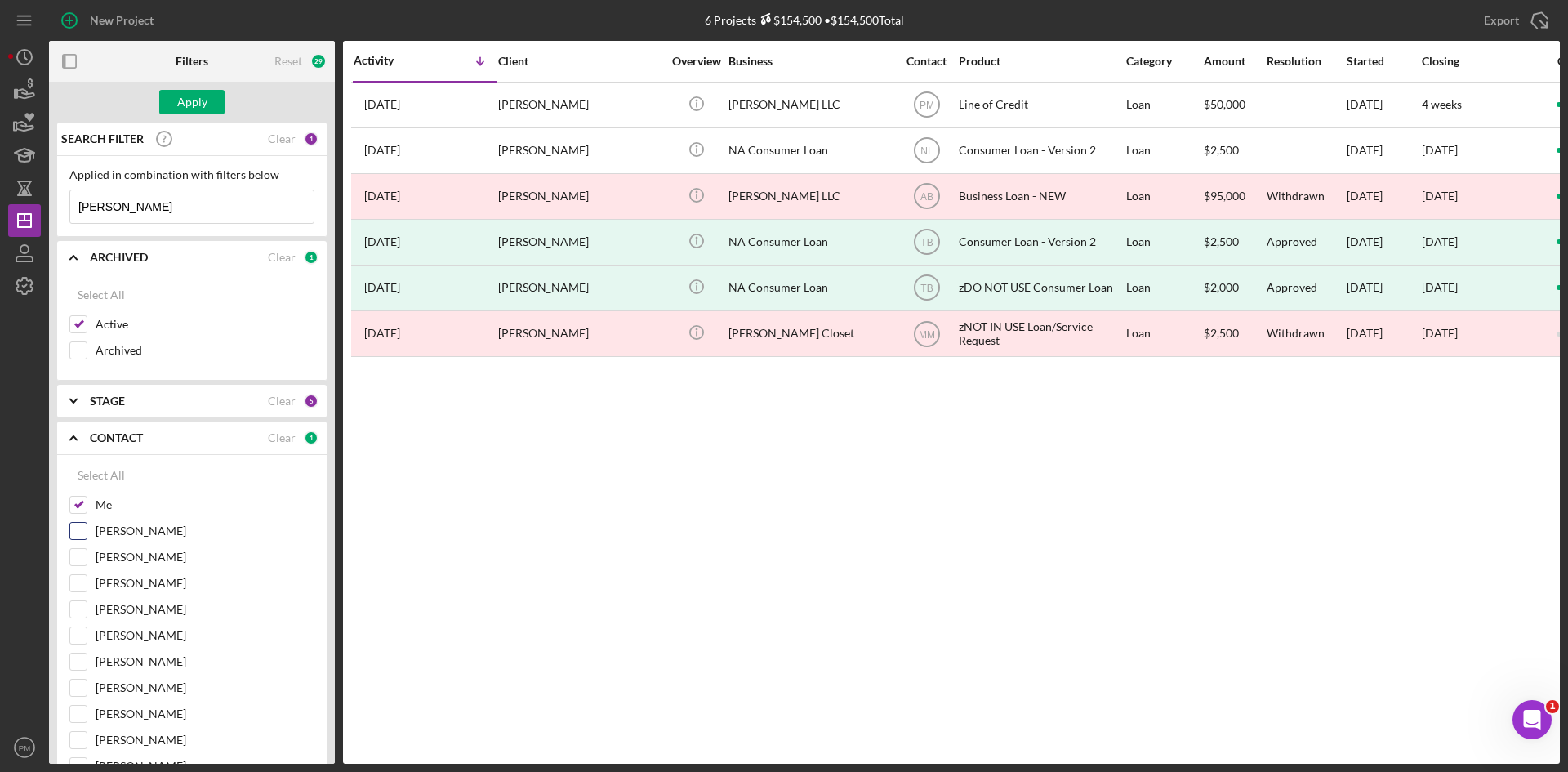
checkbox input "true"
click at [196, 88] on div "Apply" at bounding box center [191, 102] width 286 height 40
drag, startPoint x: 112, startPoint y: 202, endPoint x: 22, endPoint y: 199, distance: 90.0
click at [22, 199] on div "New Project 6 Projects $154,500 • $154,500 Total [PERSON_NAME] Export Icon/Expo…" at bounding box center [784, 382] width 1552 height 764
click at [197, 85] on div "Apply" at bounding box center [191, 102] width 286 height 40
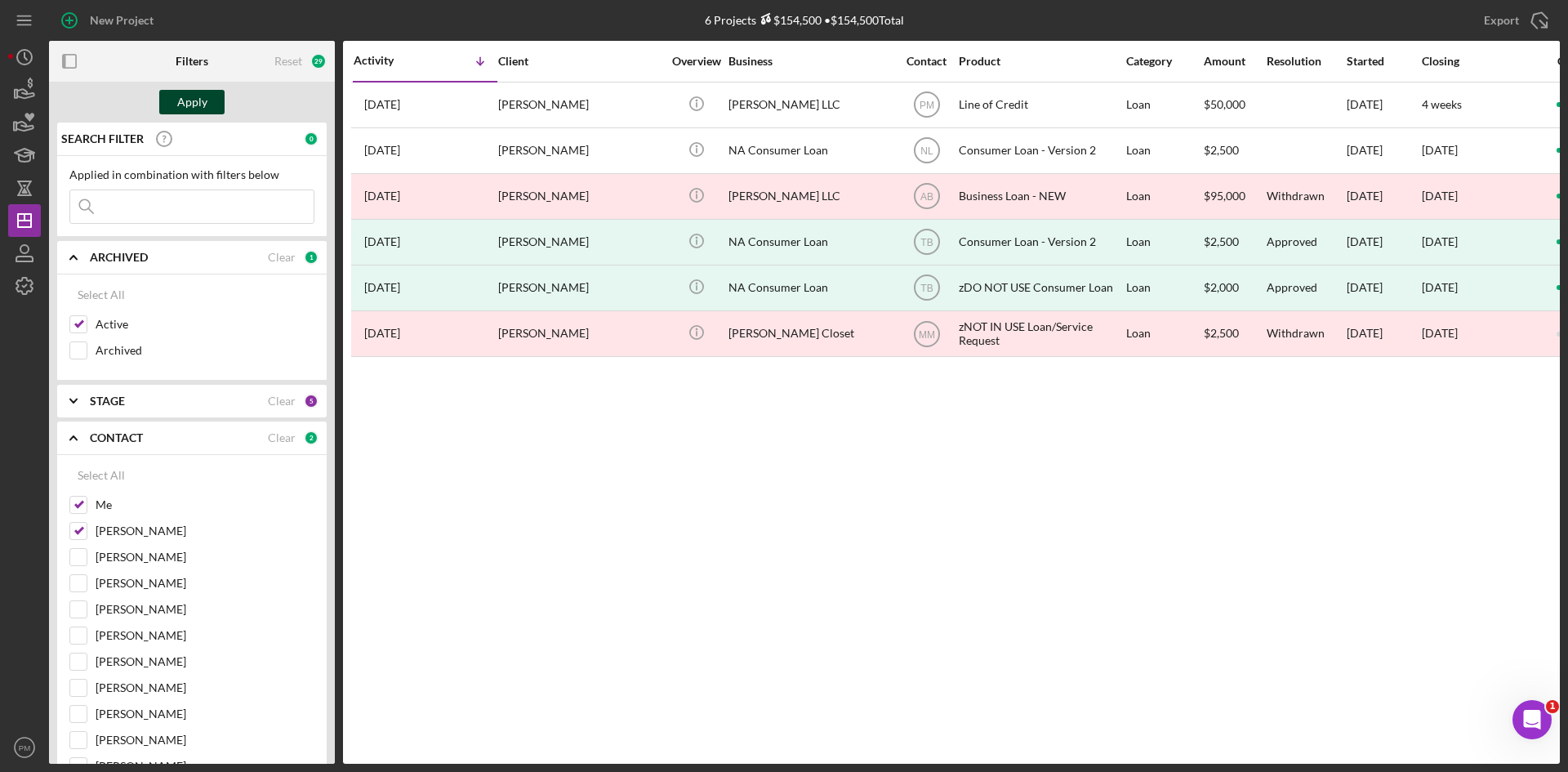
click at [198, 91] on div "Apply" at bounding box center [192, 102] width 30 height 25
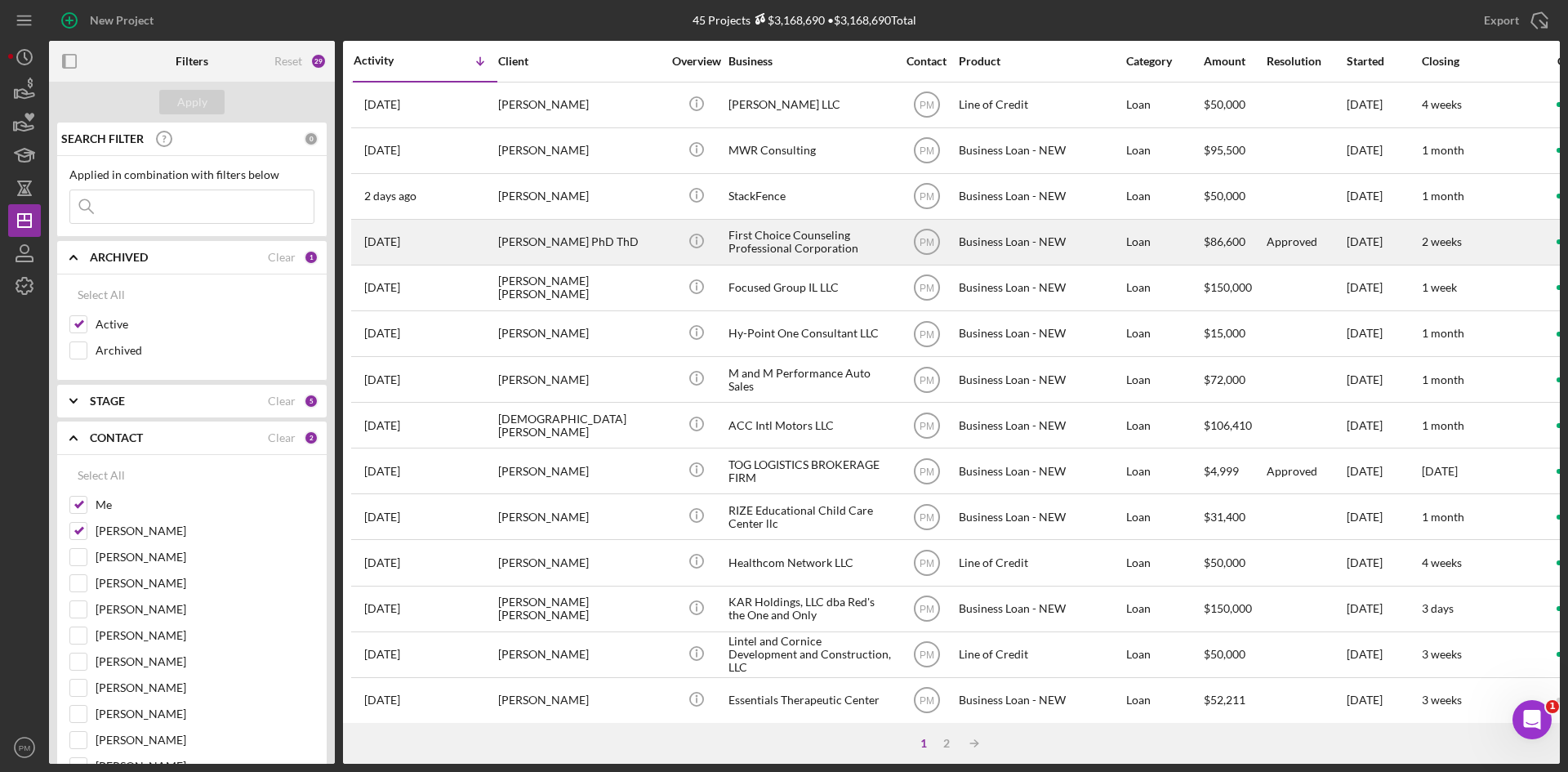
click at [540, 241] on div "[PERSON_NAME] PhD ThD" at bounding box center [580, 241] width 163 height 43
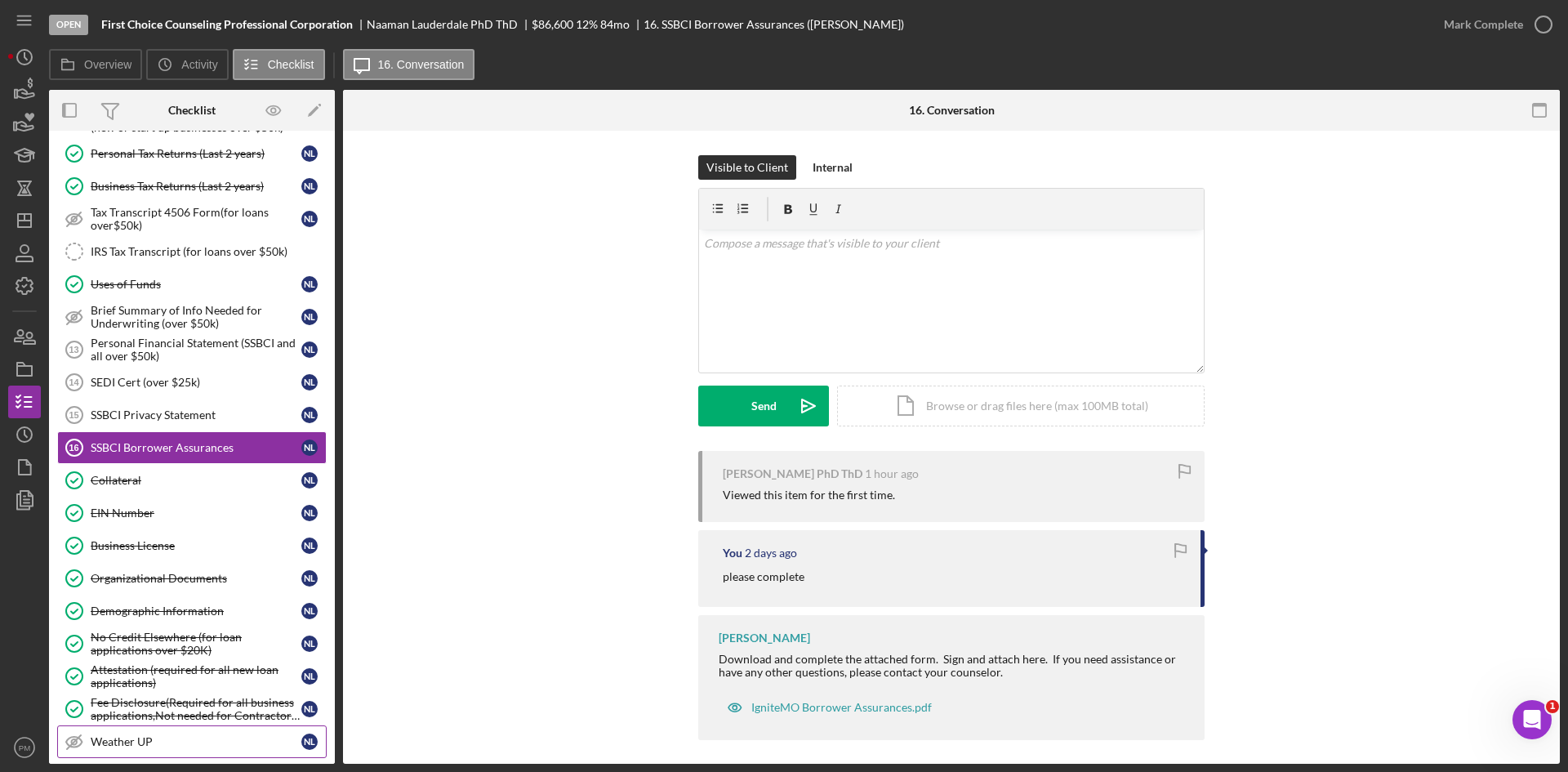
scroll to position [621, 0]
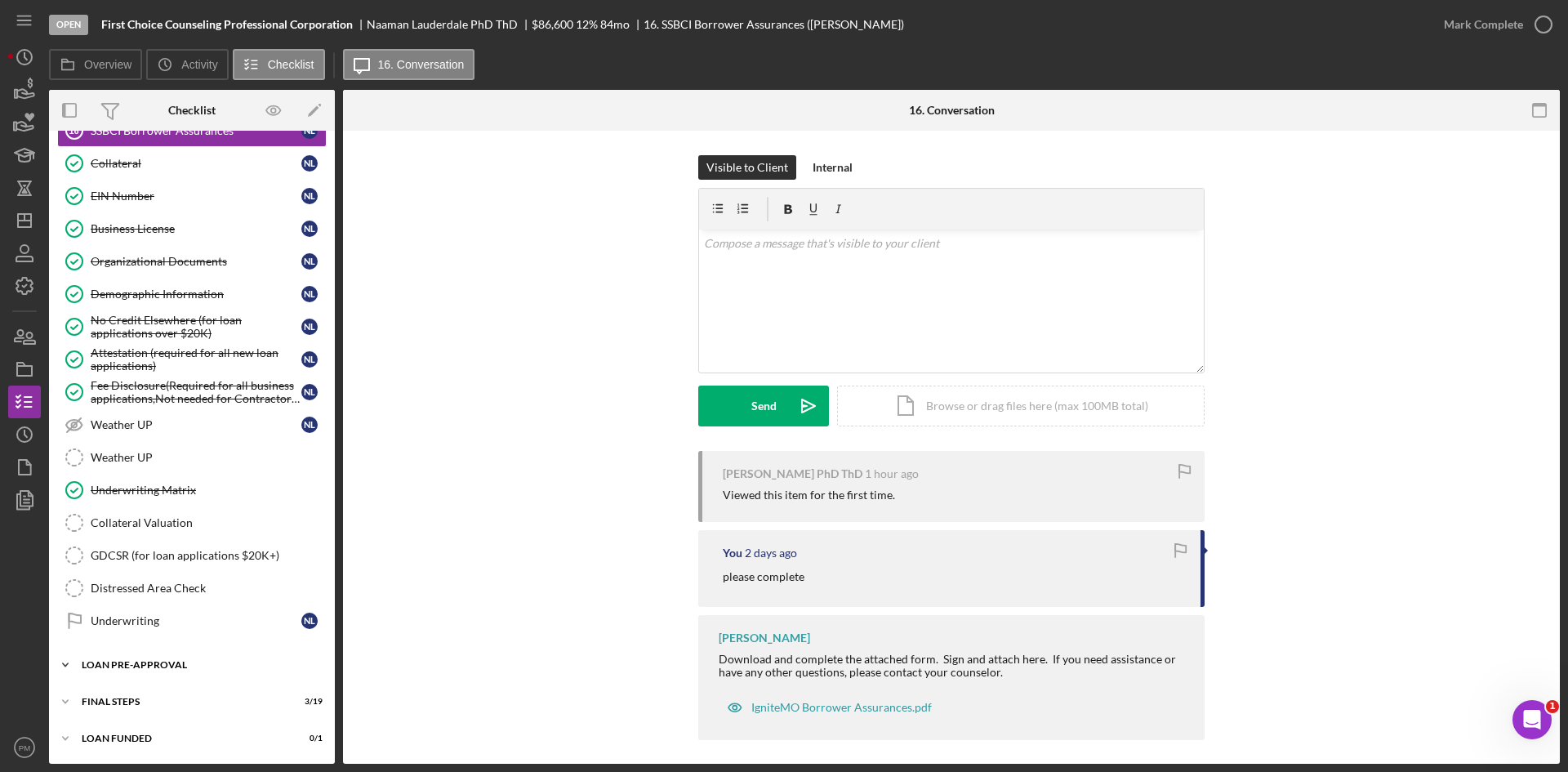
click at [156, 657] on div "Icon/Expander LOAN PRE-APPROVAL 1 / 2" at bounding box center [191, 666] width 286 height 33
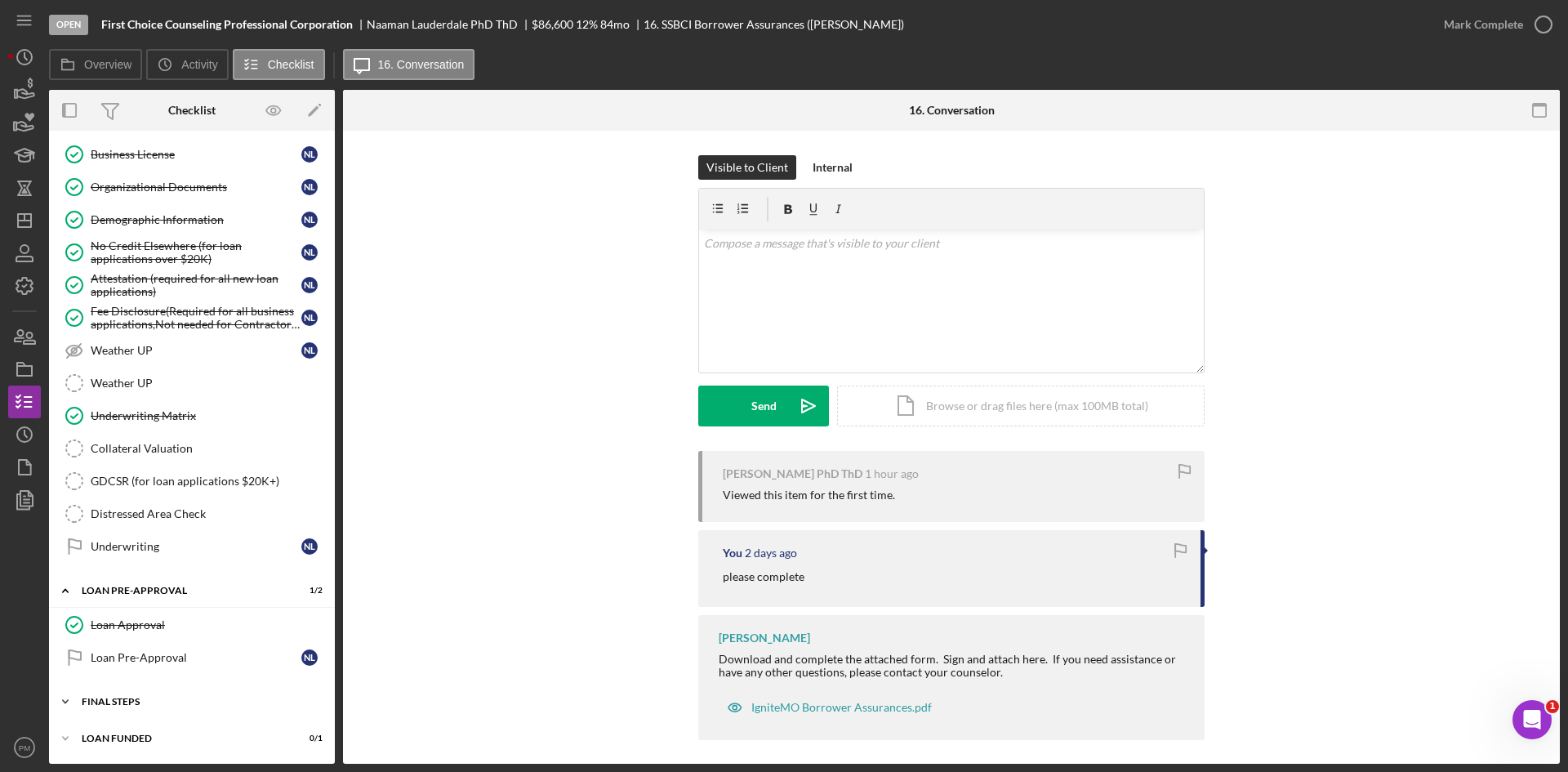
click at [156, 706] on div "FINAL STEPS" at bounding box center [198, 701] width 233 height 10
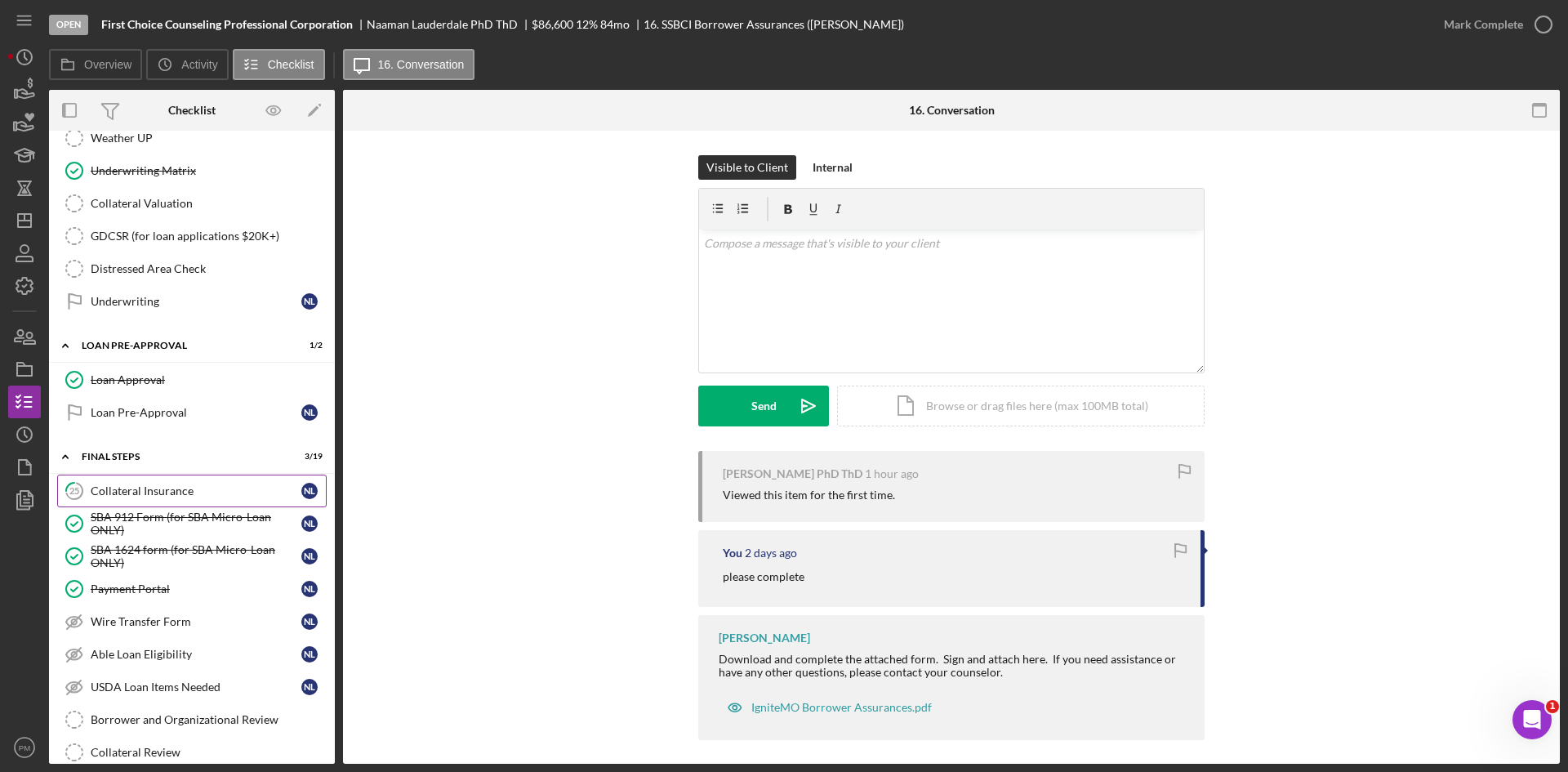
click at [174, 485] on div "Collateral Insurance" at bounding box center [196, 491] width 211 height 13
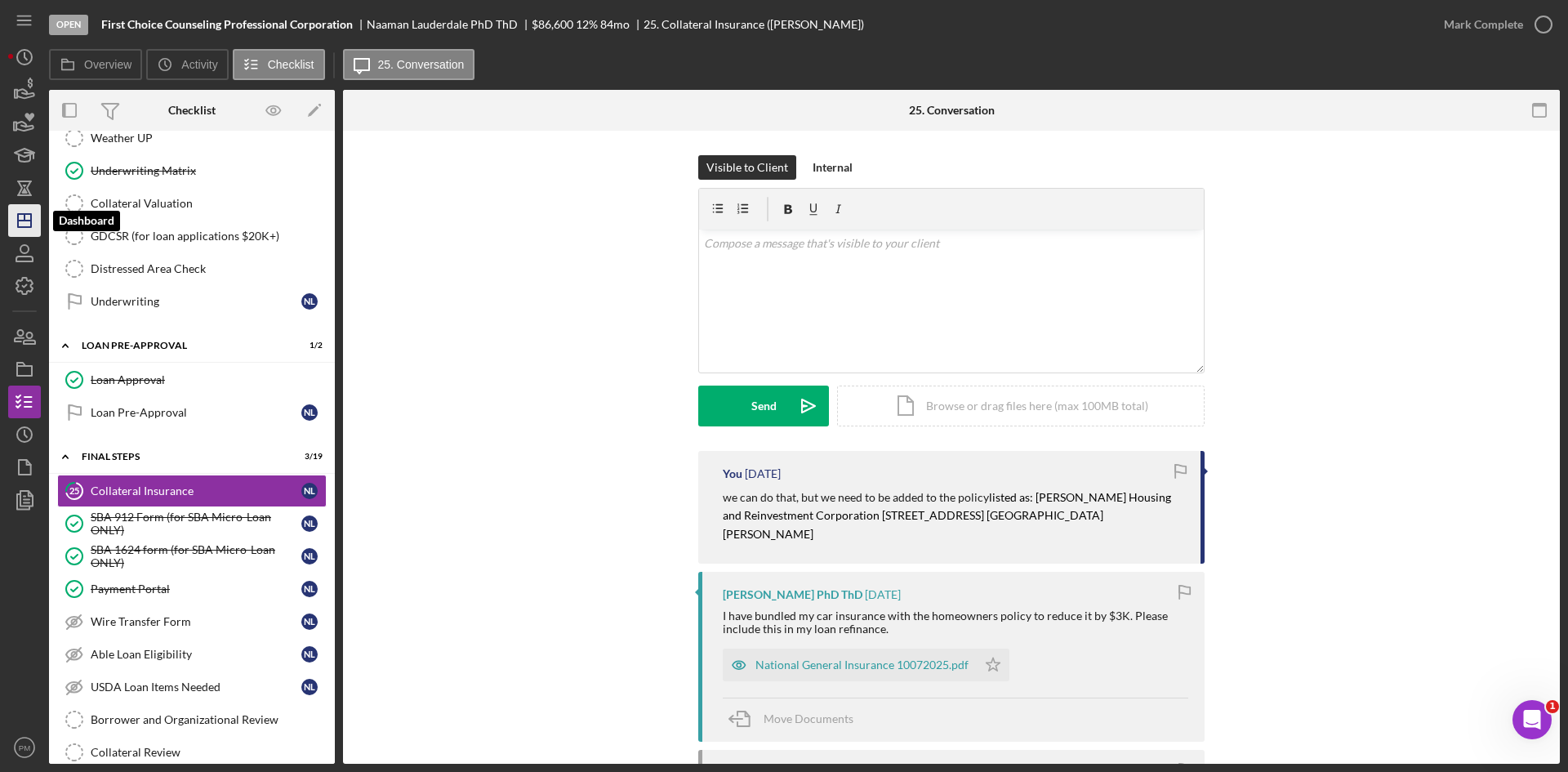
click at [25, 229] on icon "Icon/Dashboard" at bounding box center [24, 220] width 40 height 40
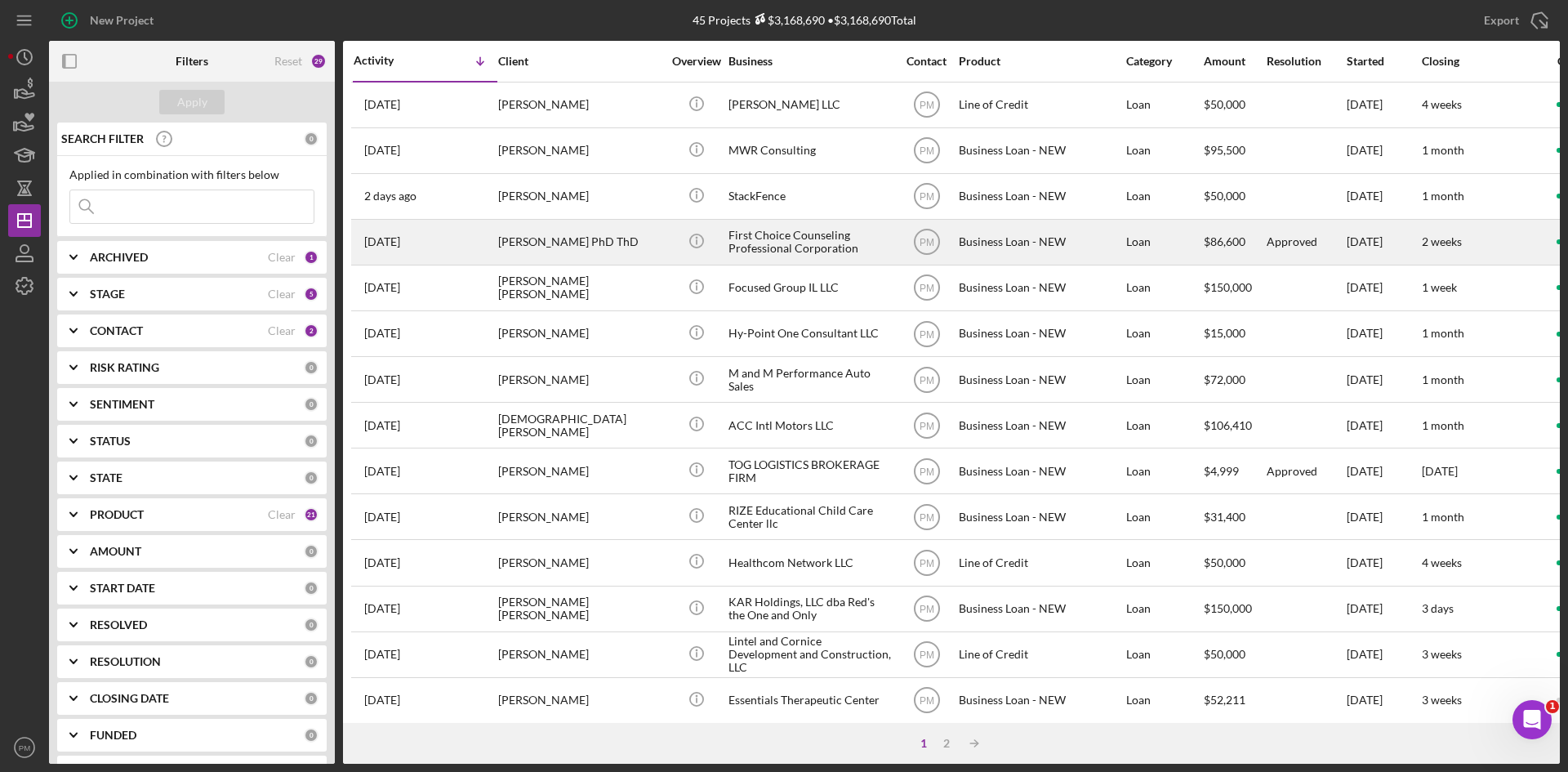
click at [543, 256] on div "[PERSON_NAME] PhD ThD" at bounding box center [580, 241] width 163 height 43
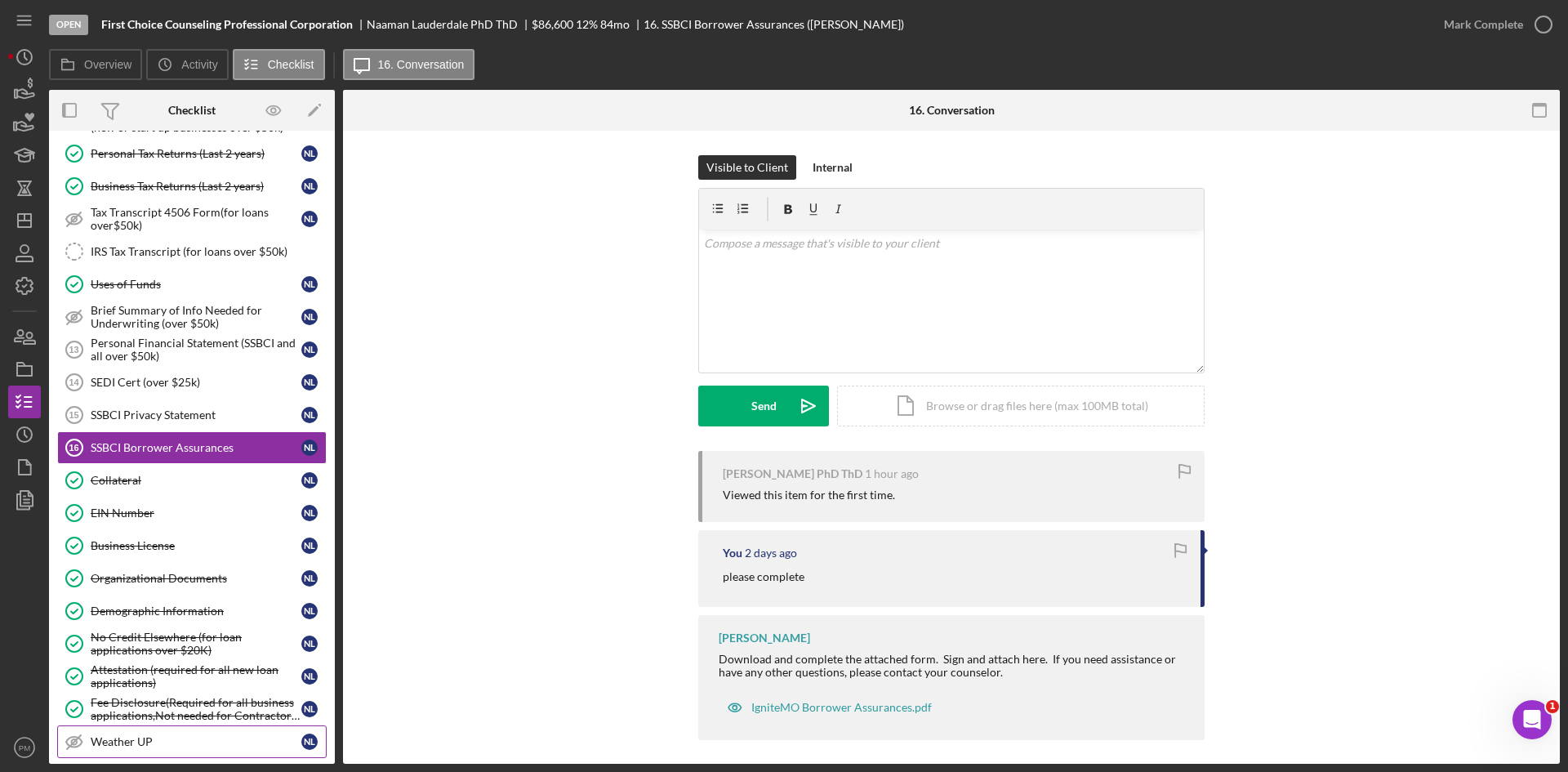
scroll to position [621, 0]
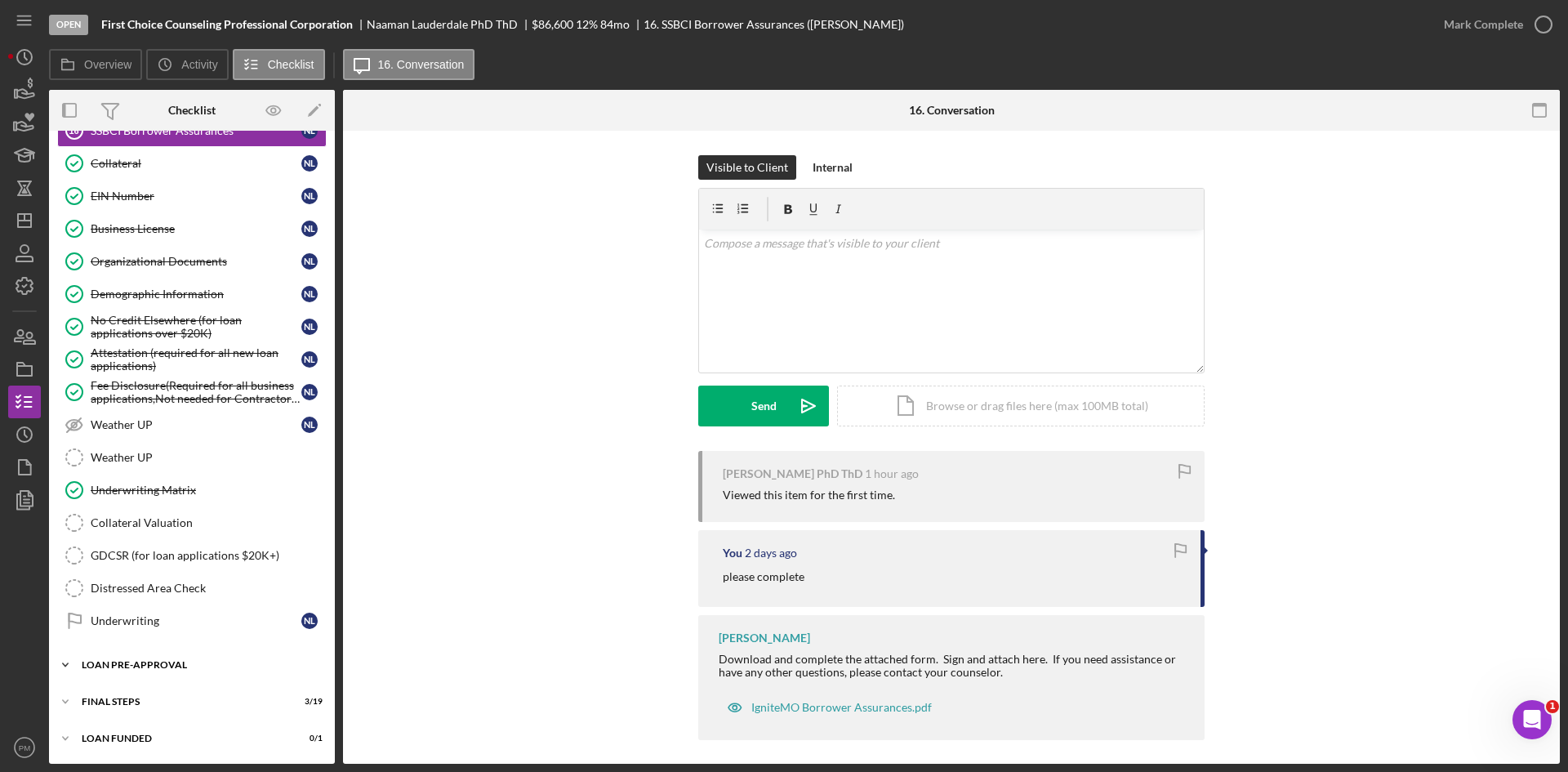
click at [137, 670] on div "Icon/Expander LOAN PRE-APPROVAL 1 / 2" at bounding box center [191, 666] width 286 height 33
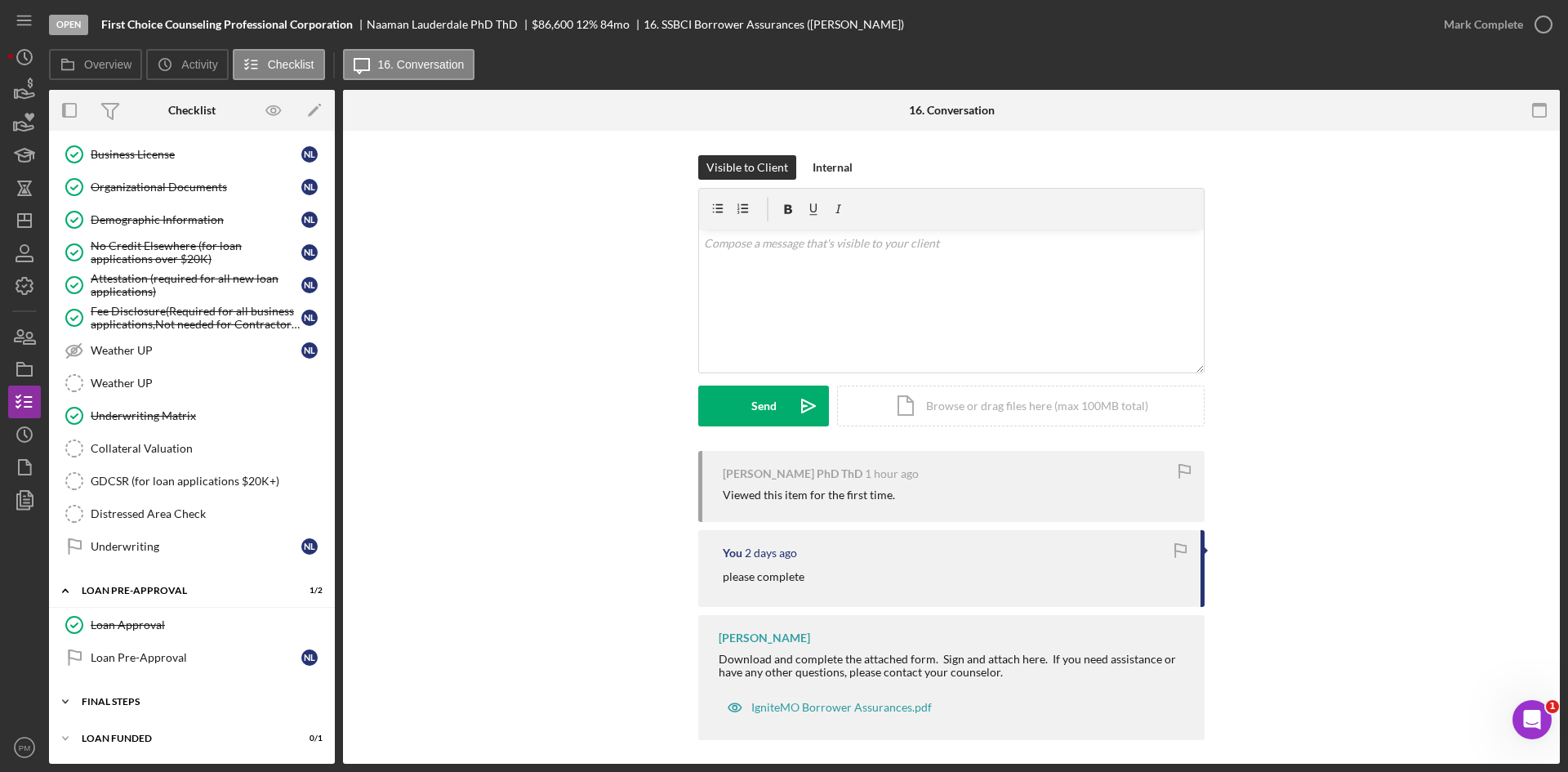
click at [153, 690] on div "Icon/Expander FINAL STEPS 3 / 19" at bounding box center [191, 702] width 286 height 33
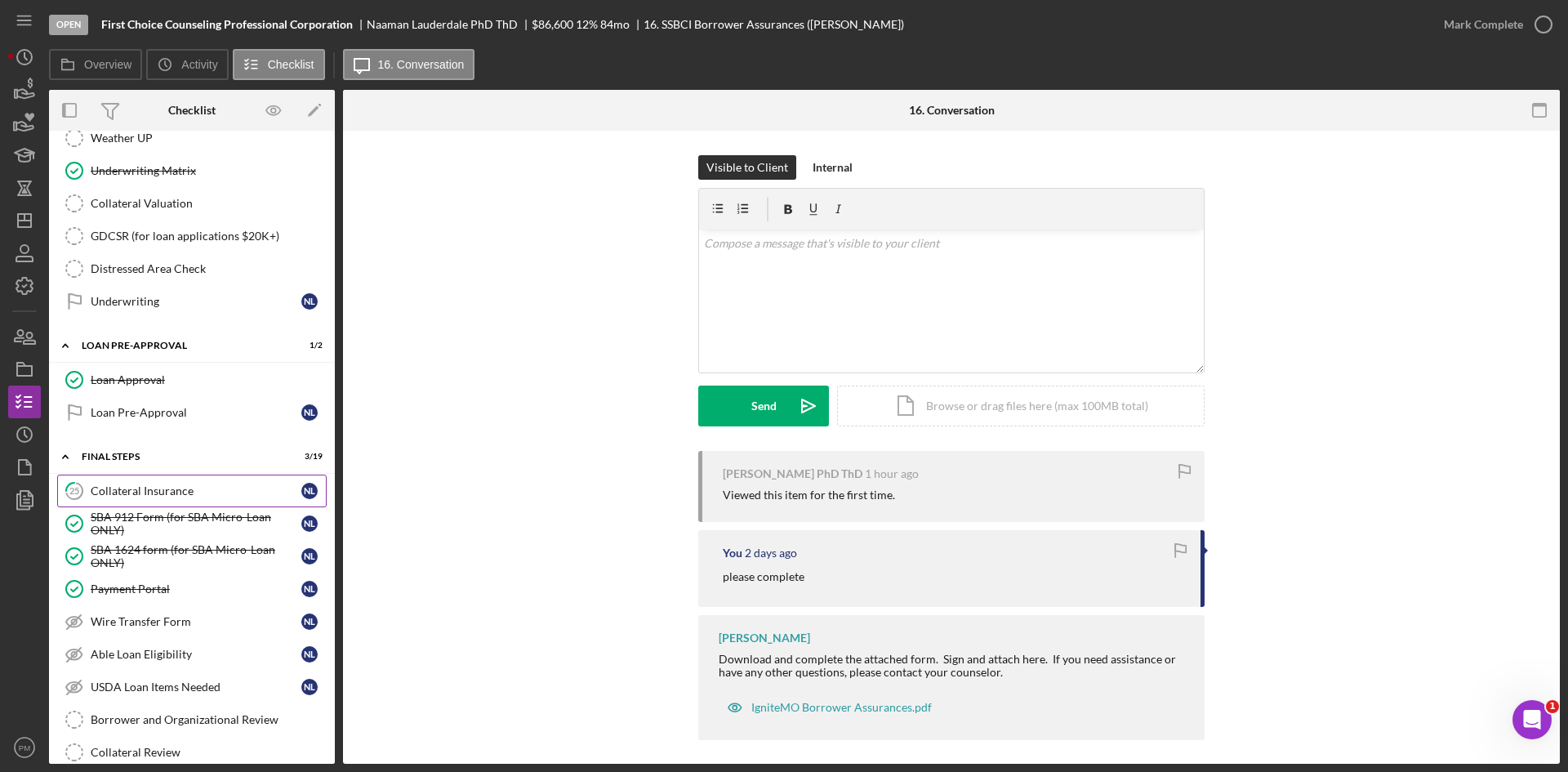
click at [152, 493] on div "Collateral Insurance" at bounding box center [196, 491] width 211 height 13
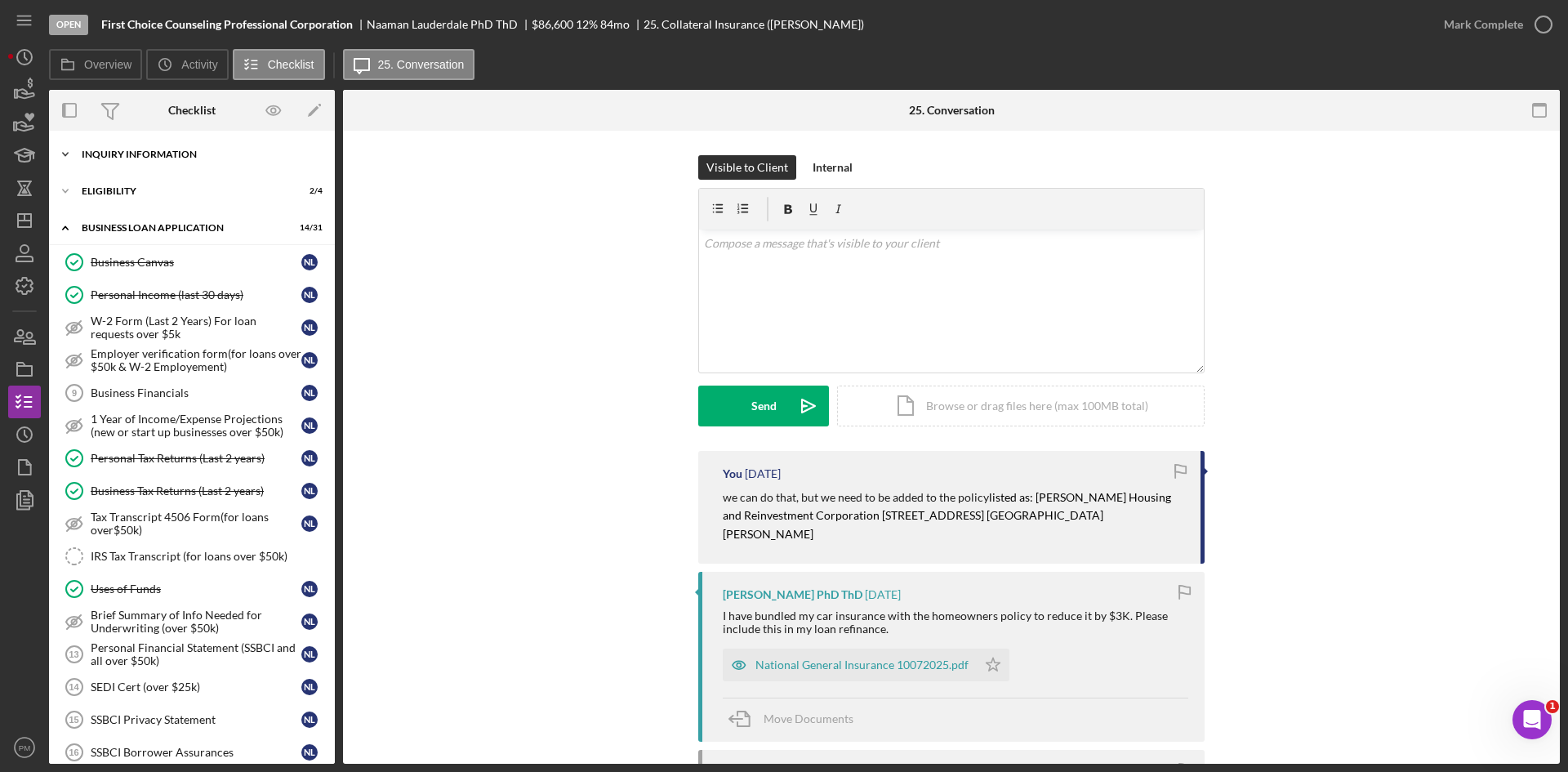
click at [145, 160] on div "Icon/Expander INQUIRY INFORMATION 6 / 11" at bounding box center [191, 154] width 286 height 33
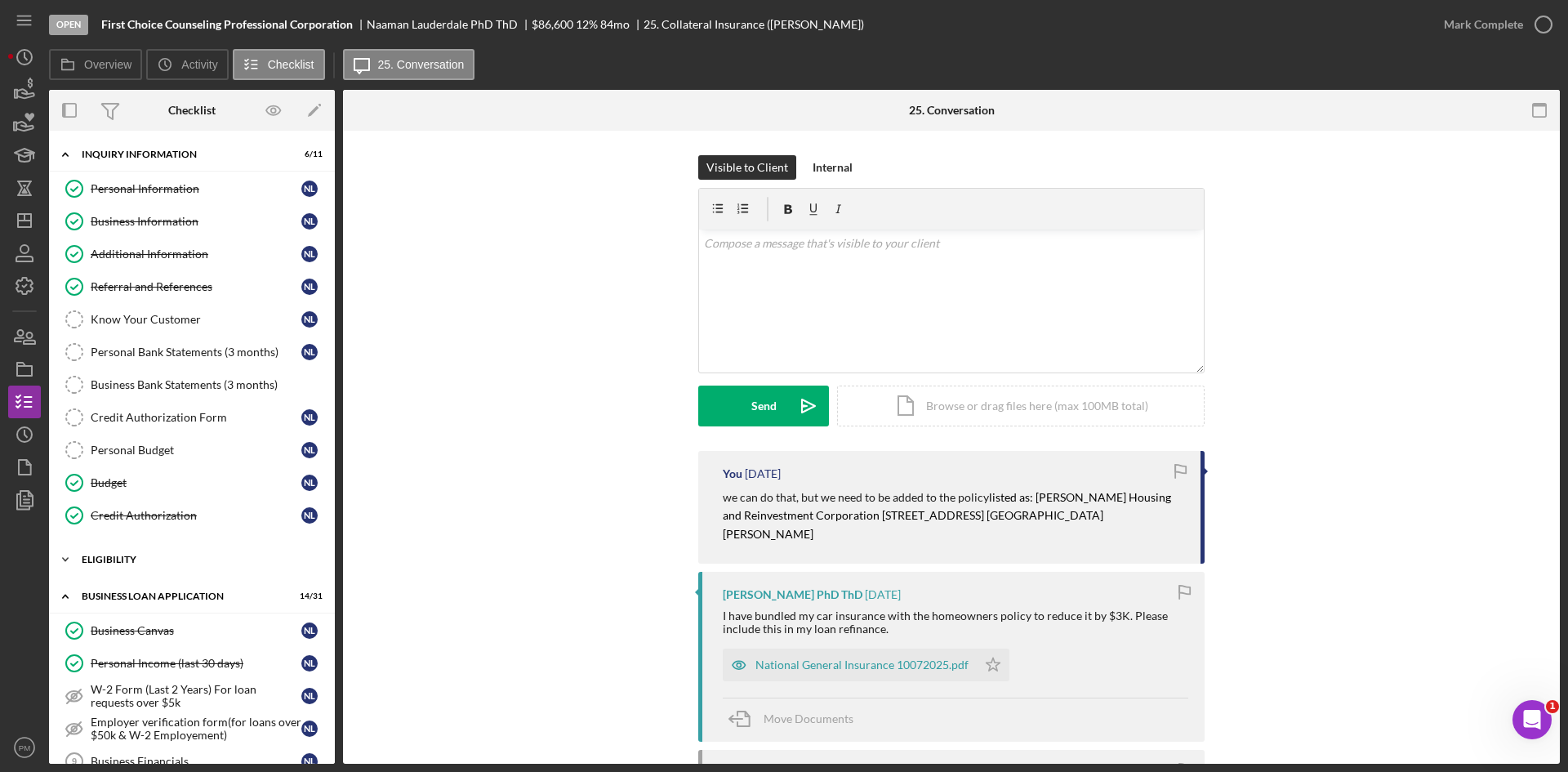
click at [131, 554] on div "Icon/Expander ELIGIBILITY 2 / 4" at bounding box center [191, 560] width 286 height 33
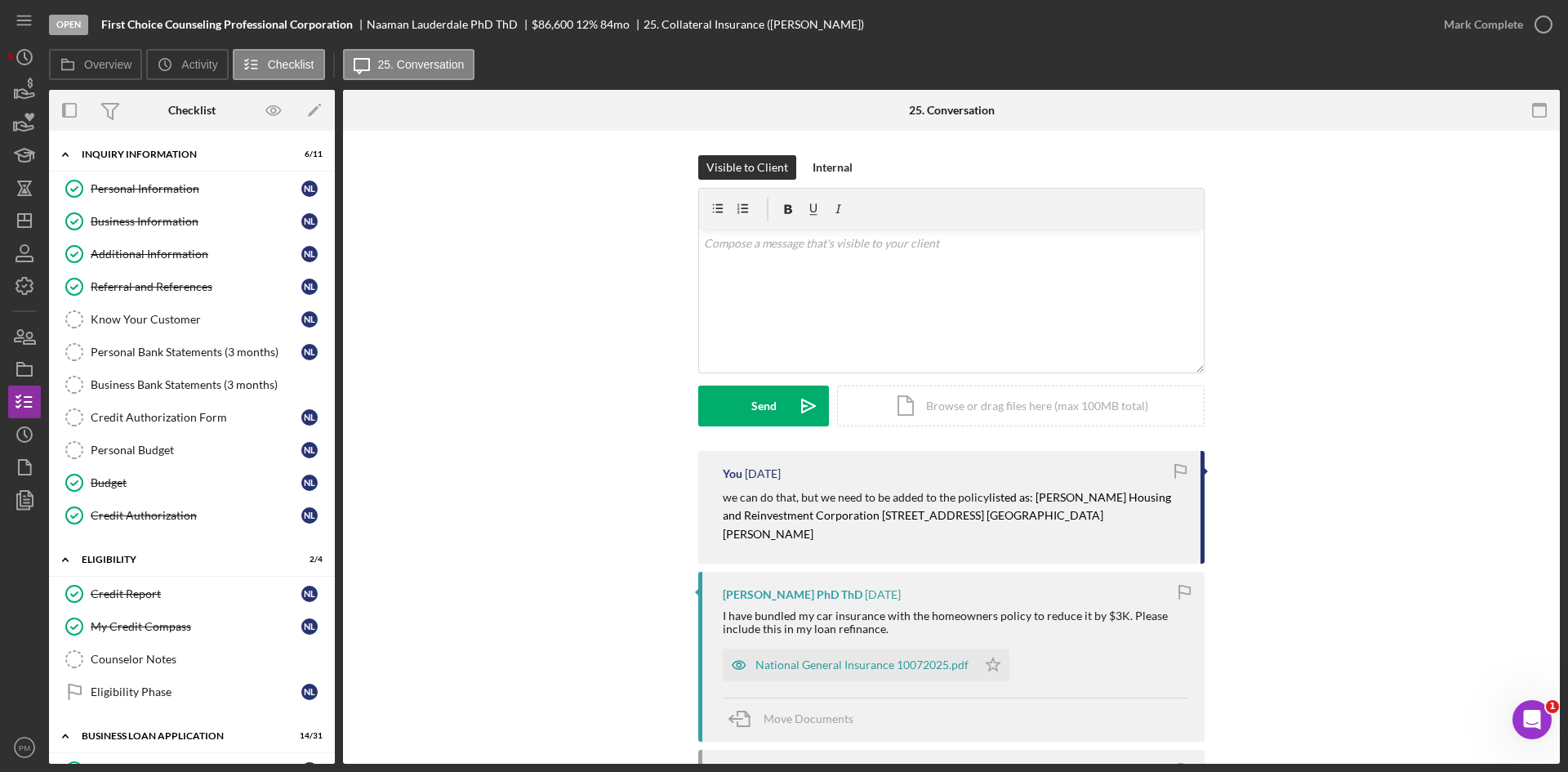
scroll to position [327, 0]
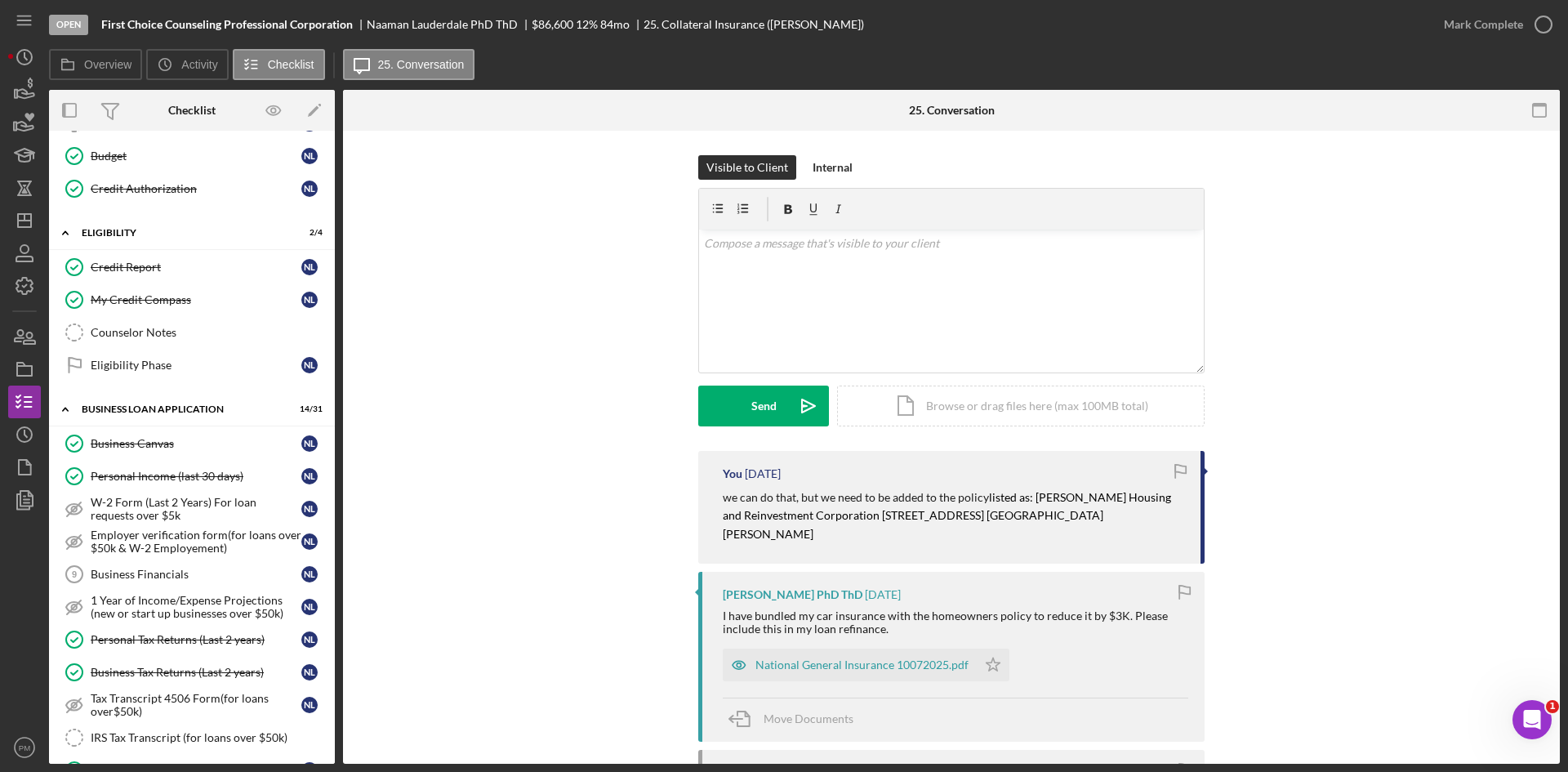
drag, startPoint x: 876, startPoint y: 649, endPoint x: 867, endPoint y: 649, distance: 9.0
click at [874, 658] on div "National General Insurance 10072025.pdf" at bounding box center [862, 665] width 213 height 13
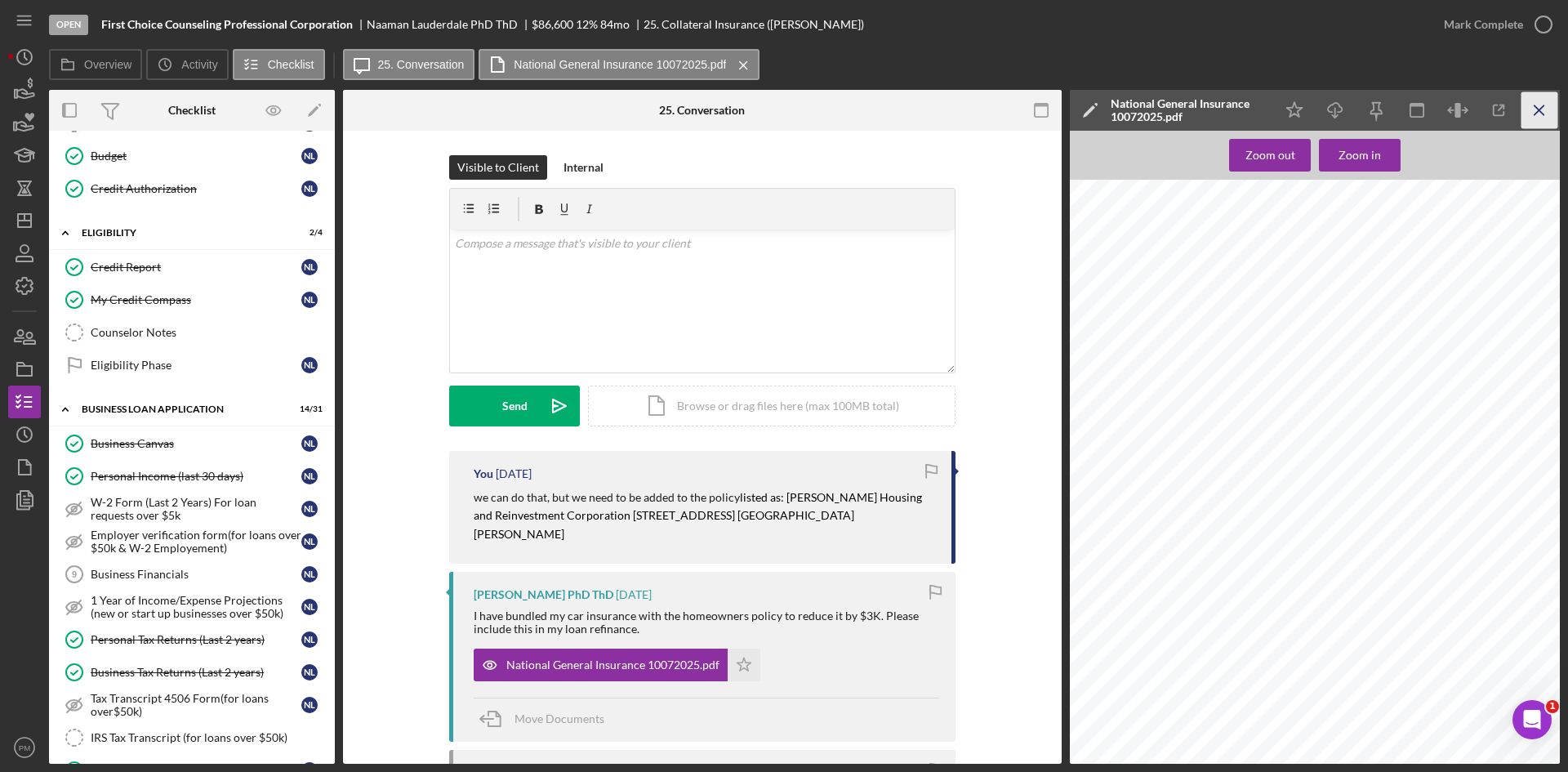
click at [1537, 118] on icon "Icon/Menu Close" at bounding box center [1540, 111] width 37 height 37
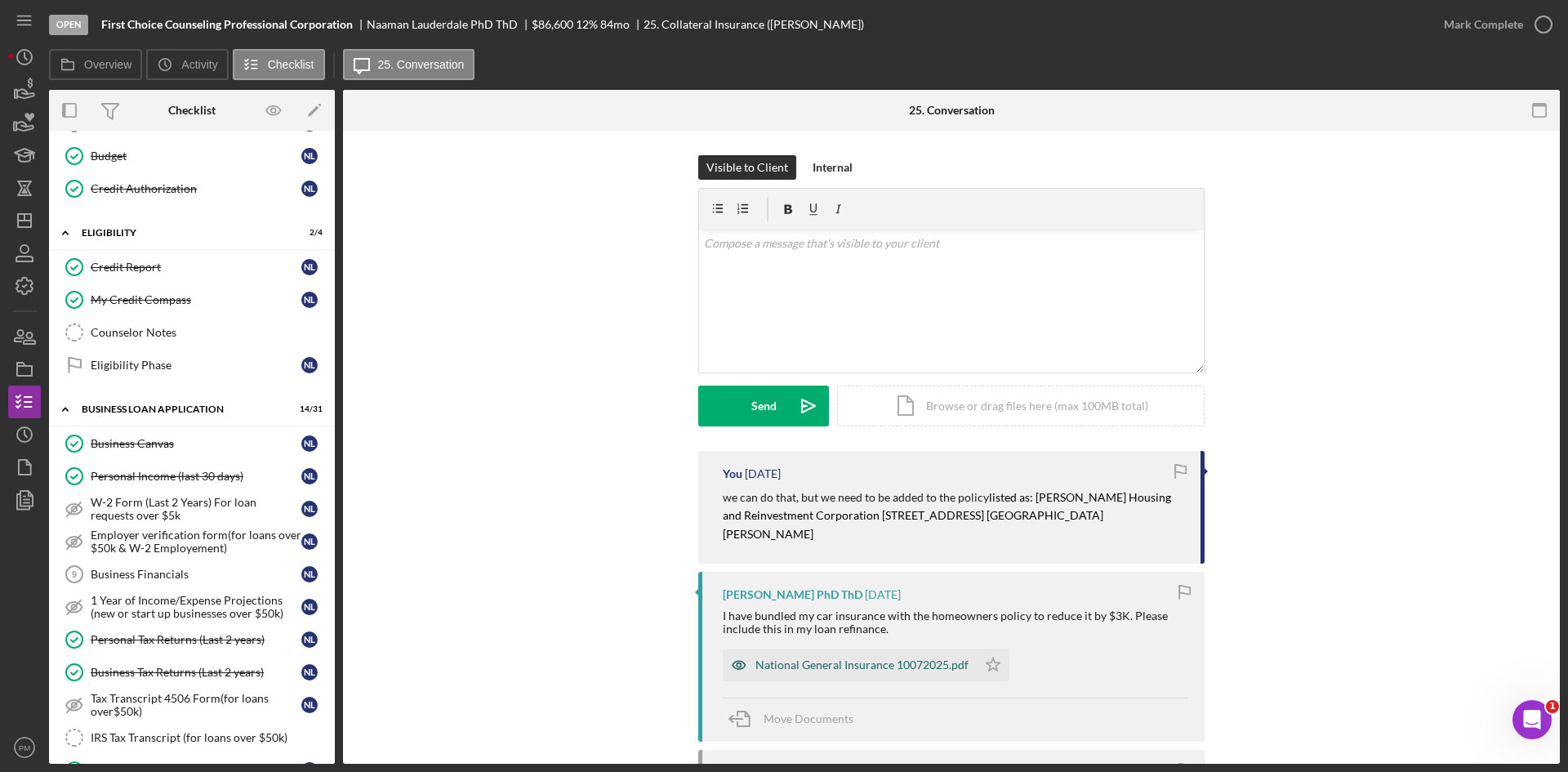
click at [844, 658] on div "National General Insurance 10072025.pdf" at bounding box center [862, 665] width 213 height 13
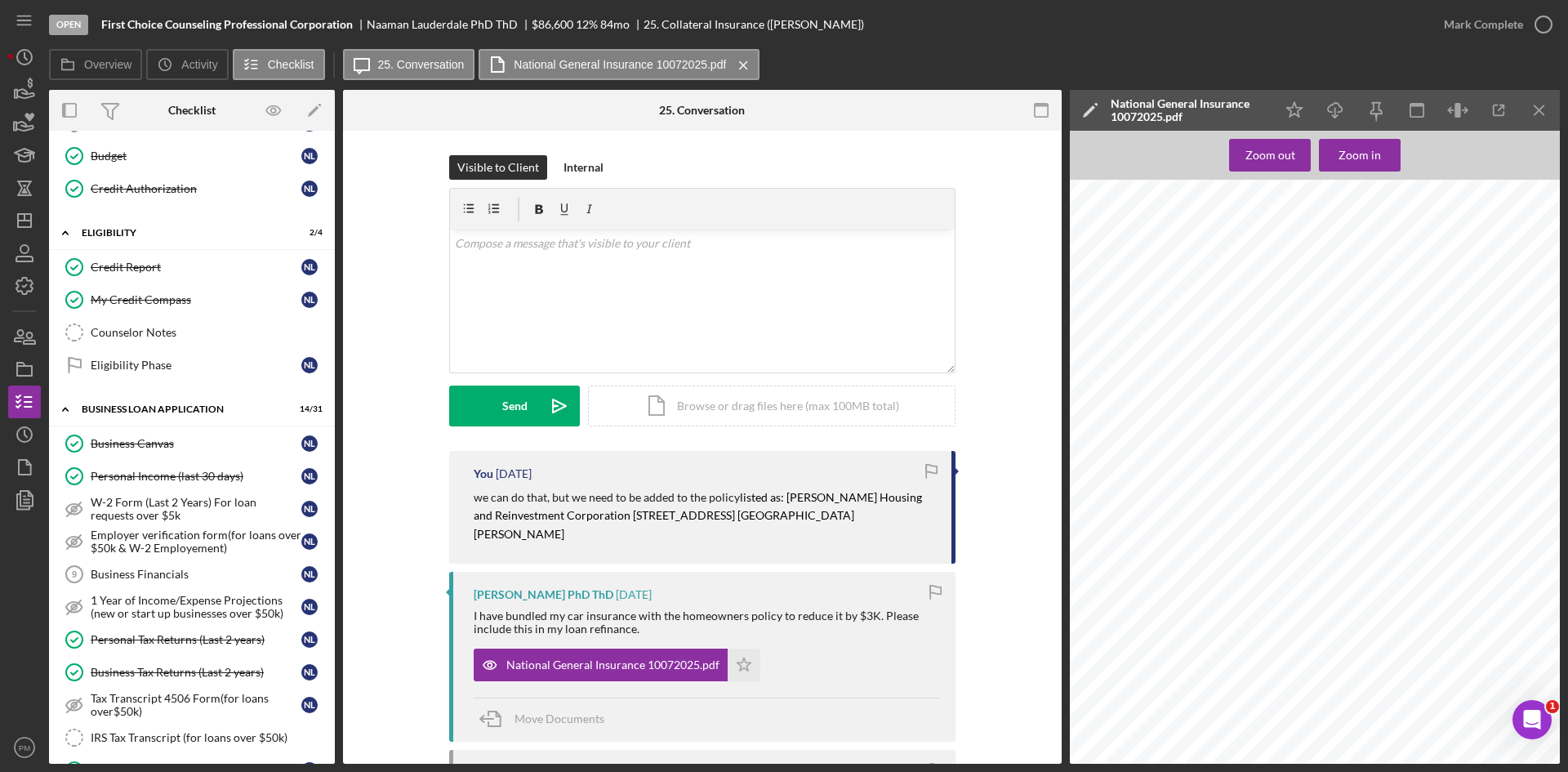
scroll to position [56, 0]
click at [1540, 98] on icon "Icon/Menu Close" at bounding box center [1540, 111] width 37 height 37
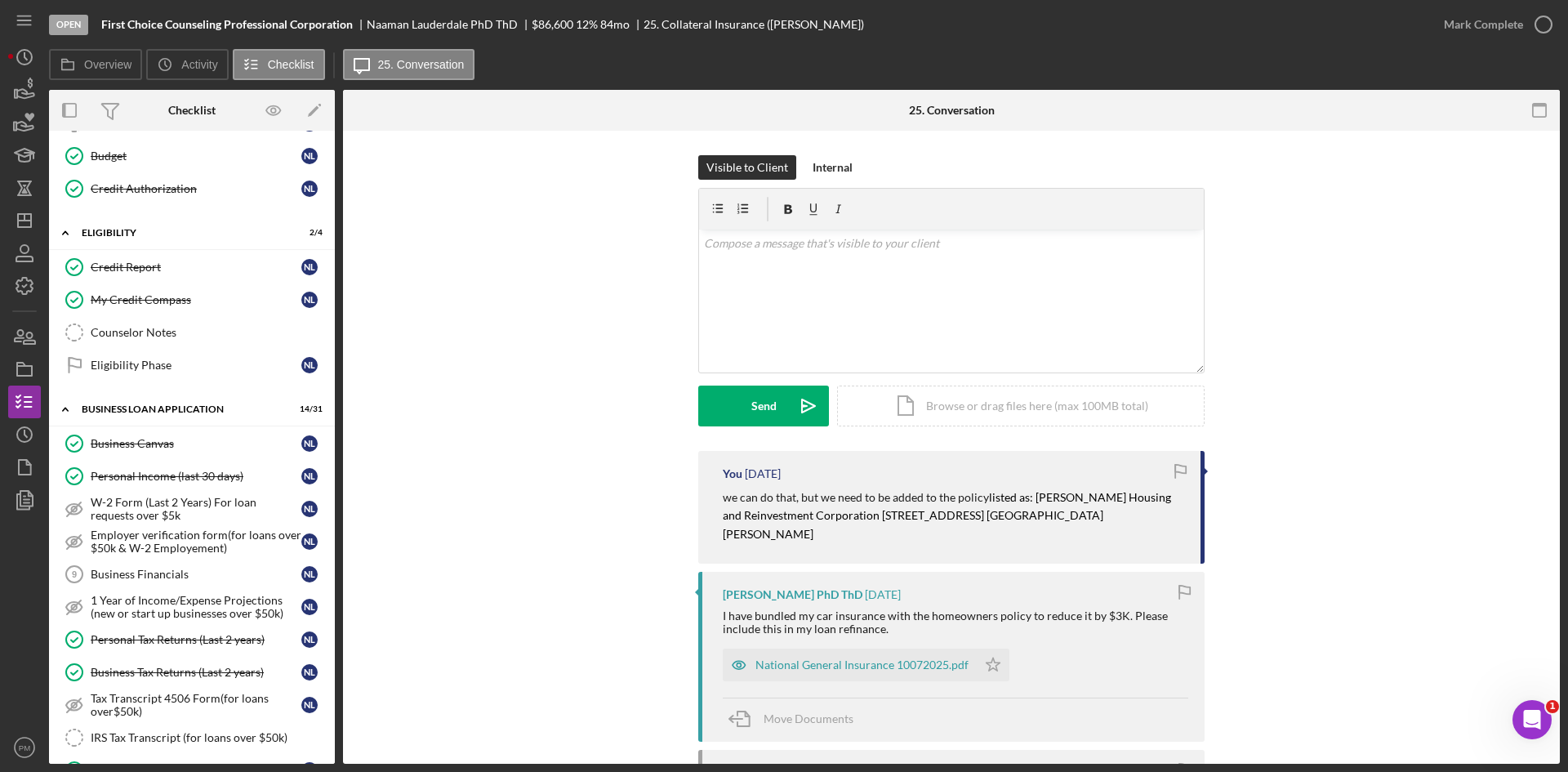
click at [542, 450] on div "Visible to Client Internal v Color teal Color pink Remove color Add row above A…" at bounding box center [951, 303] width 1168 height 296
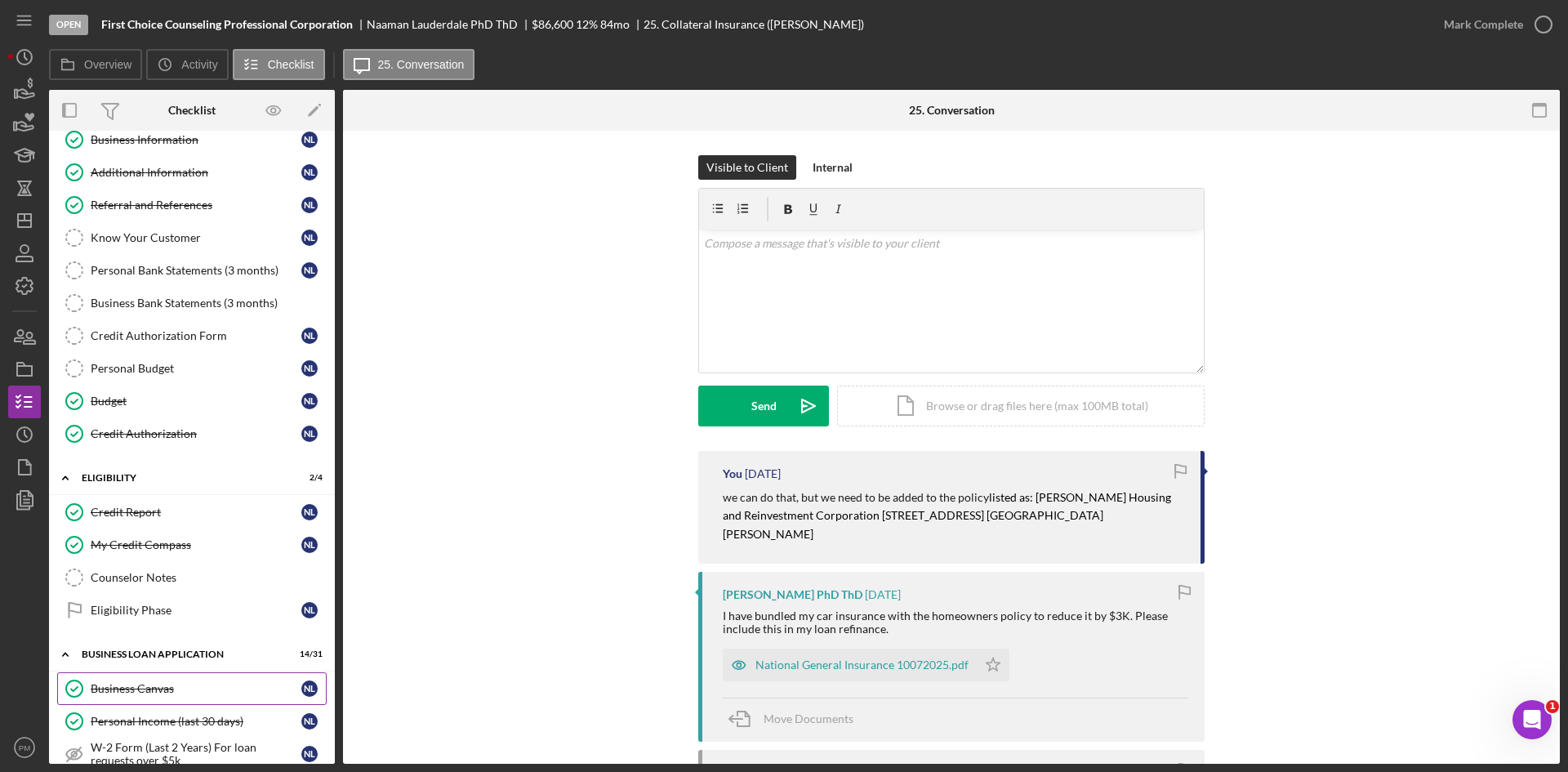
scroll to position [0, 0]
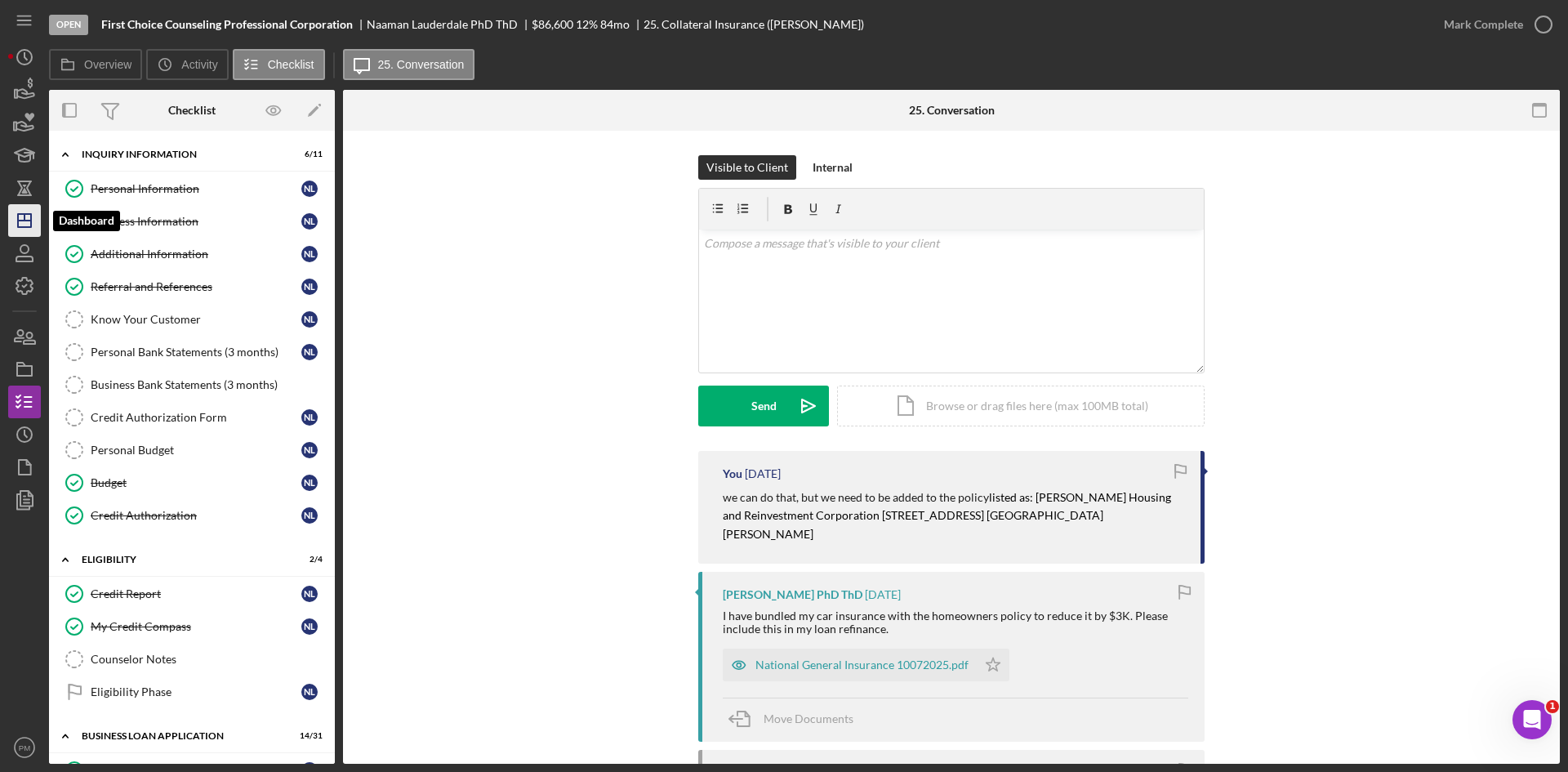
drag, startPoint x: 28, startPoint y: 224, endPoint x: 37, endPoint y: 223, distance: 9.1
click at [28, 224] on icon "Icon/Dashboard" at bounding box center [24, 220] width 40 height 40
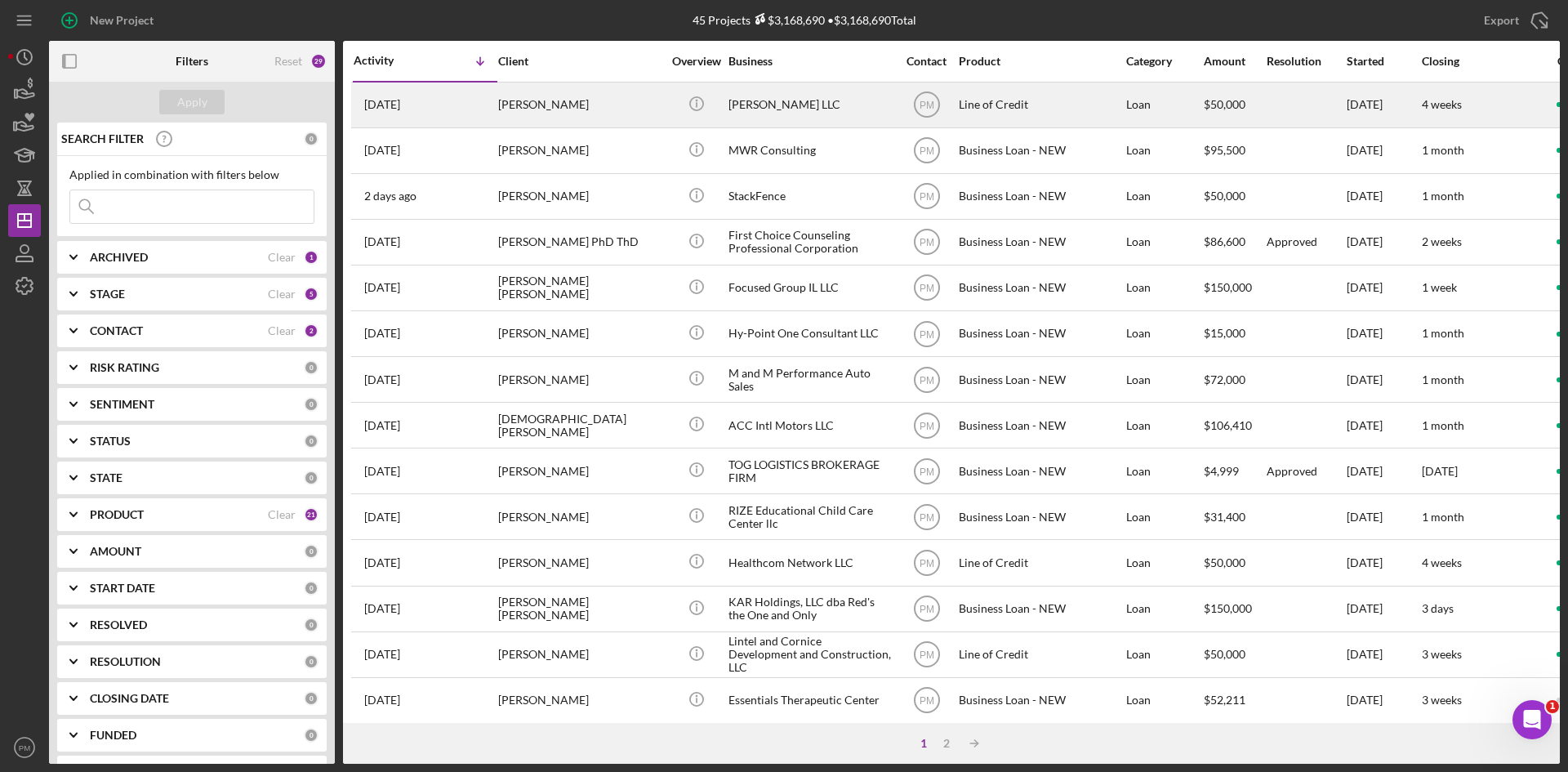
click at [573, 104] on div "[PERSON_NAME]" at bounding box center [580, 105] width 163 height 43
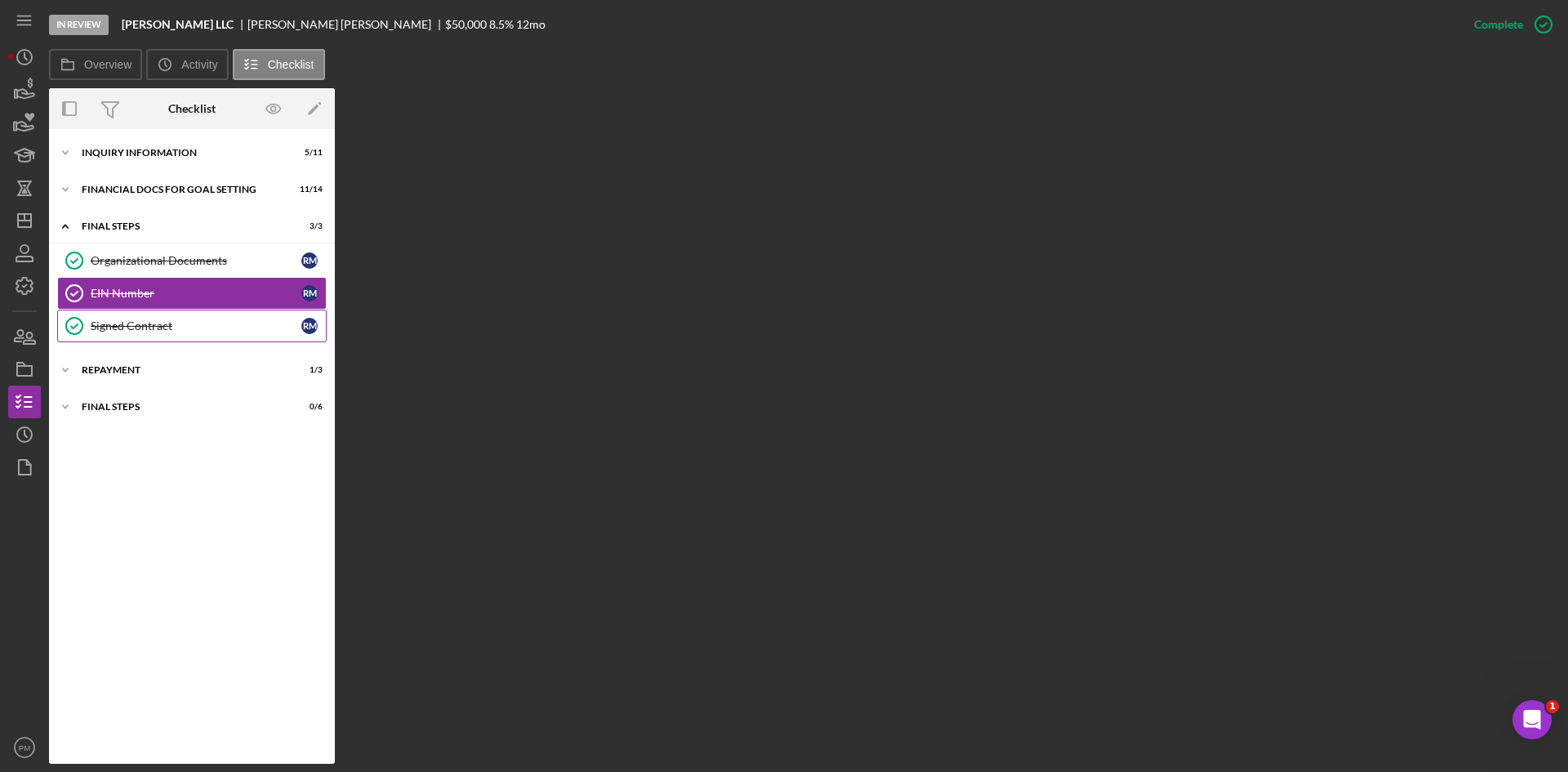
click at [212, 332] on div "Signed Contract" at bounding box center [196, 326] width 211 height 13
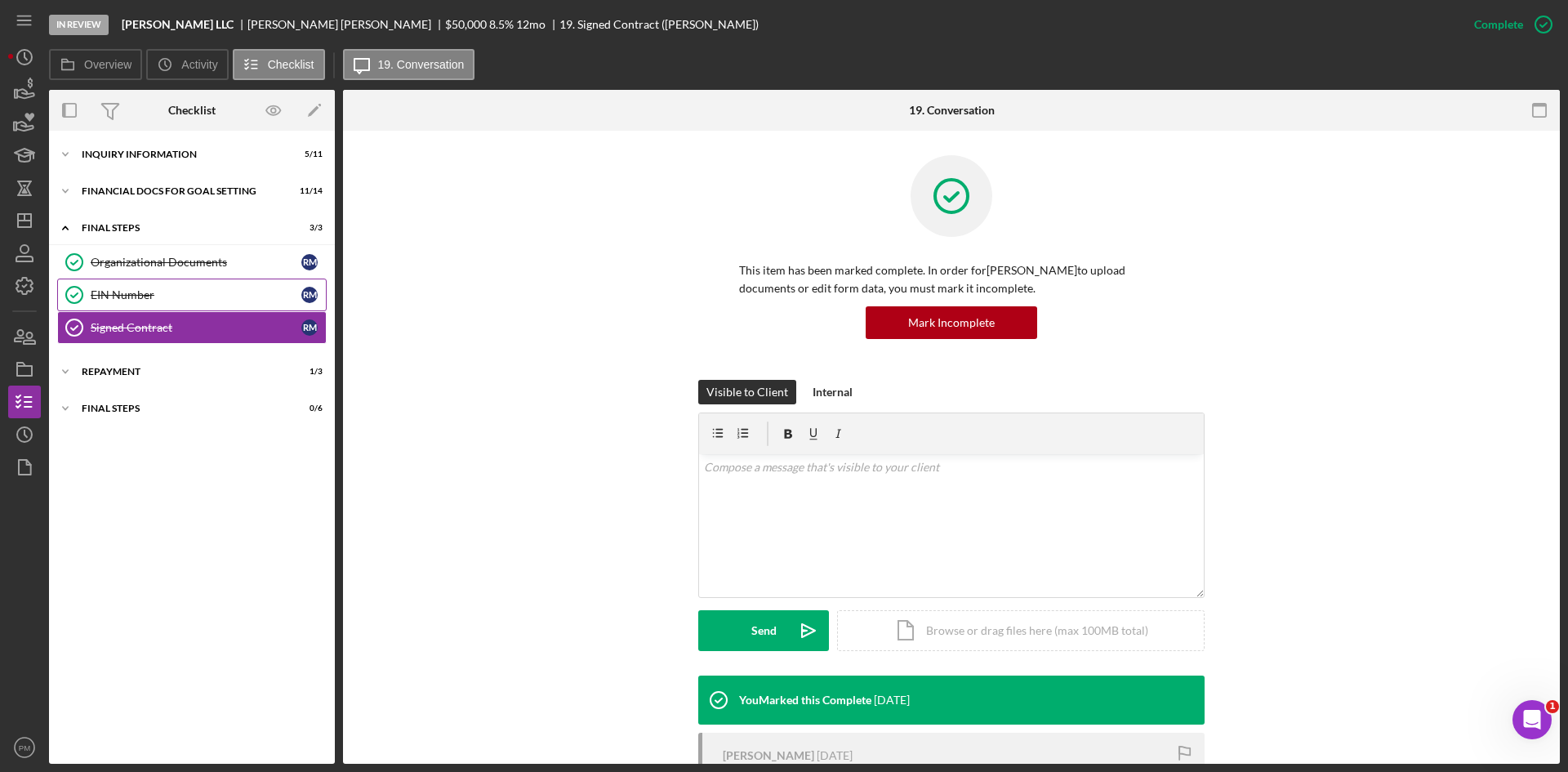
click at [204, 296] on div "EIN Number" at bounding box center [196, 295] width 211 height 13
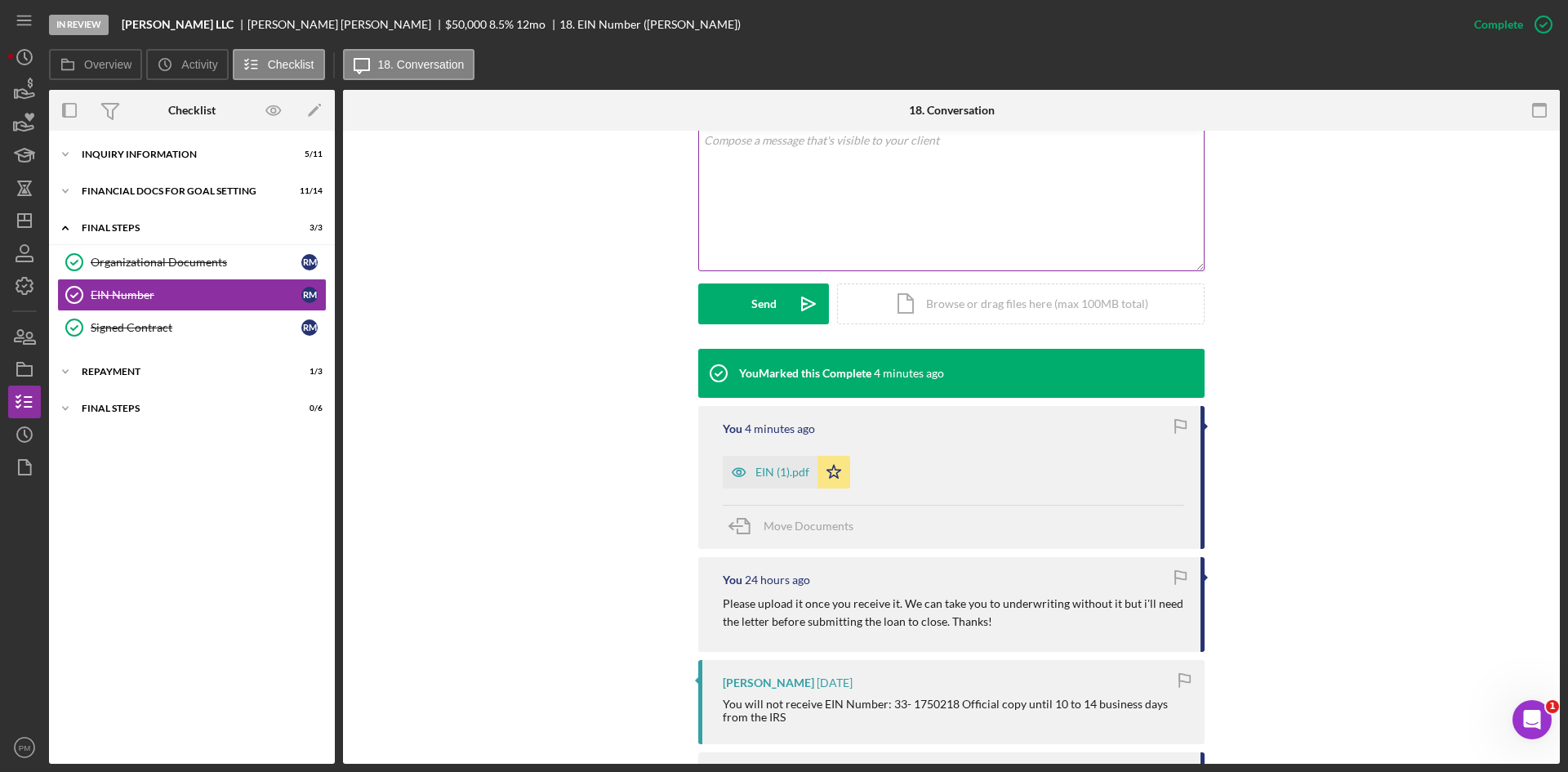
scroll to position [82, 0]
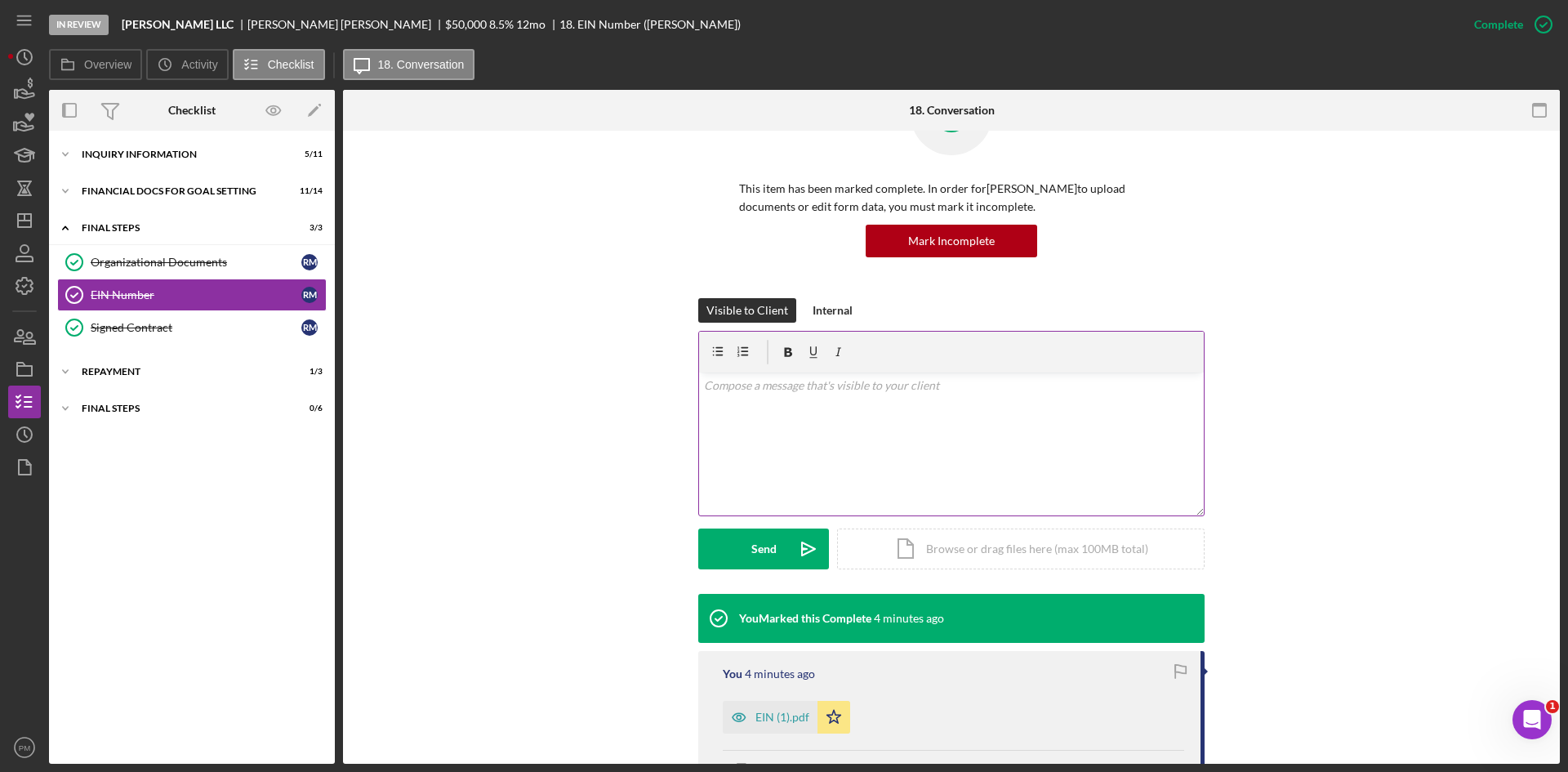
click at [822, 440] on div "v Color teal Color pink Remove color Add row above Add row below Add column bef…" at bounding box center [952, 444] width 505 height 143
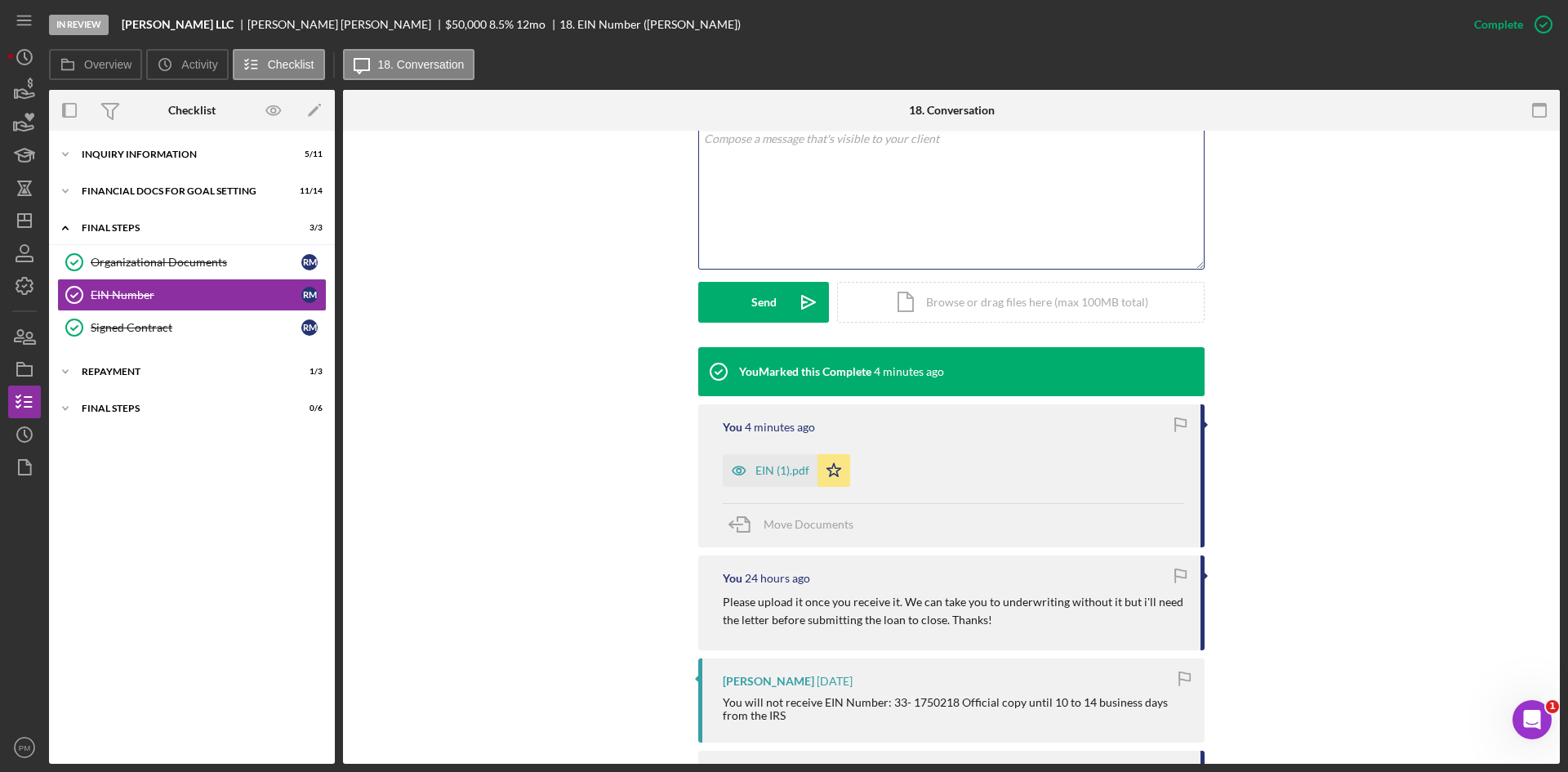
scroll to position [0, 0]
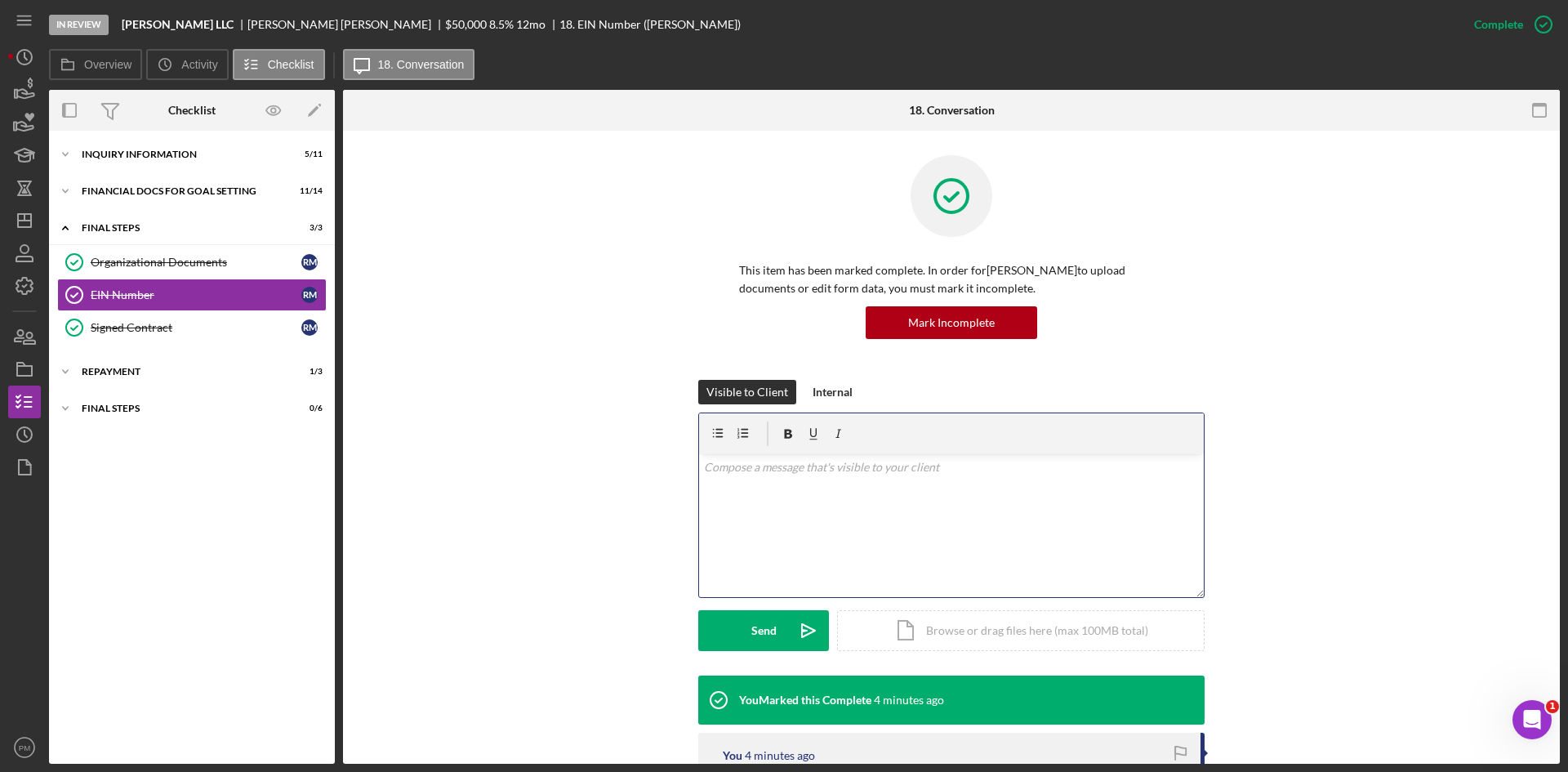
click at [767, 502] on div "v Color teal Color pink Remove color Add row above Add row below Add column bef…" at bounding box center [952, 526] width 505 height 143
drag, startPoint x: 910, startPoint y: 476, endPoint x: 686, endPoint y: 467, distance: 224.2
click at [686, 467] on div "Visible to Client Internal v Color teal Color pink Remove color Add row above A…" at bounding box center [951, 528] width 1168 height 296
click at [129, 229] on div "FINAL STEPS" at bounding box center [198, 228] width 233 height 10
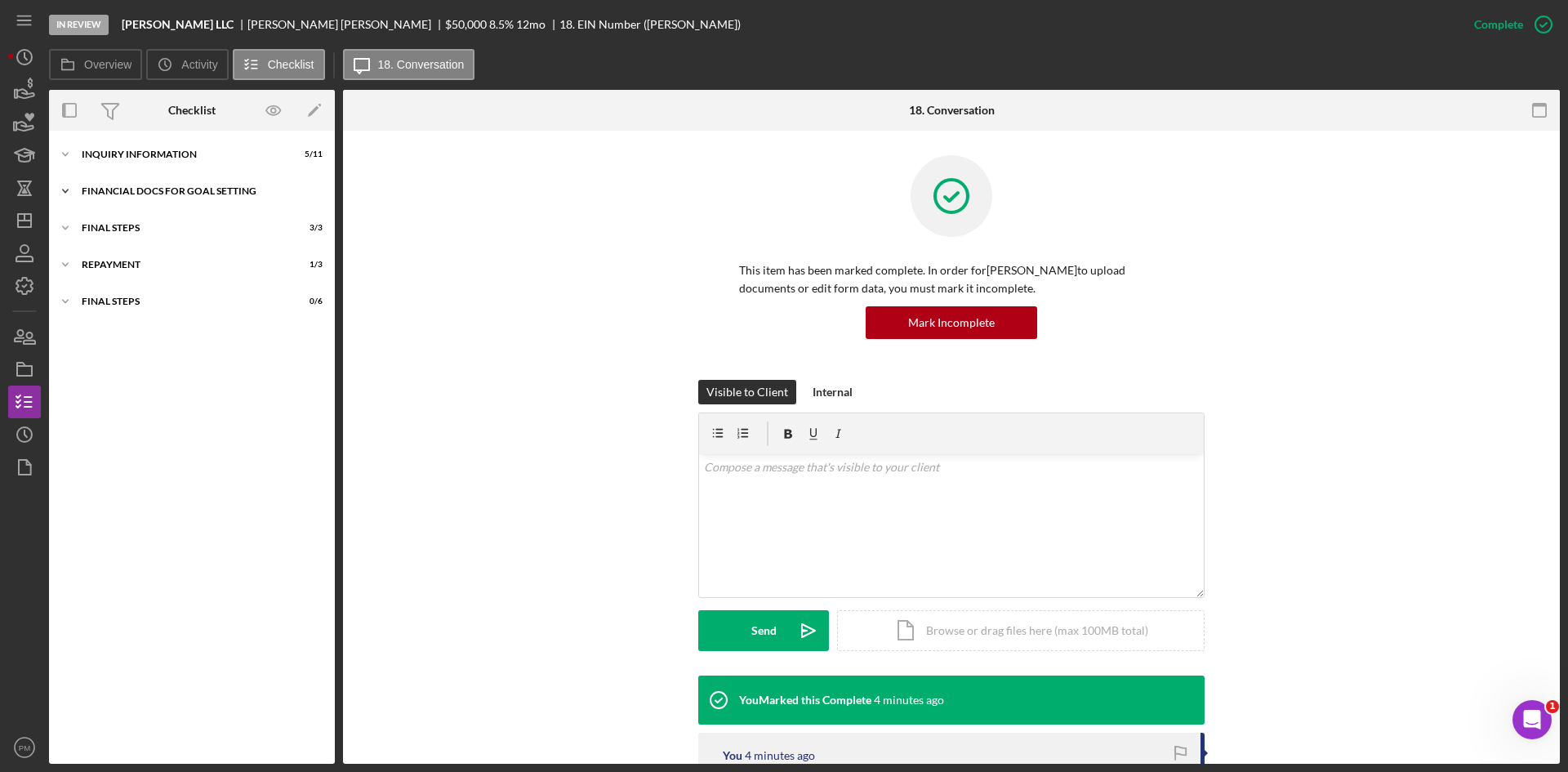
click at [151, 193] on div "Financial Docs for Goal Setting" at bounding box center [198, 191] width 233 height 10
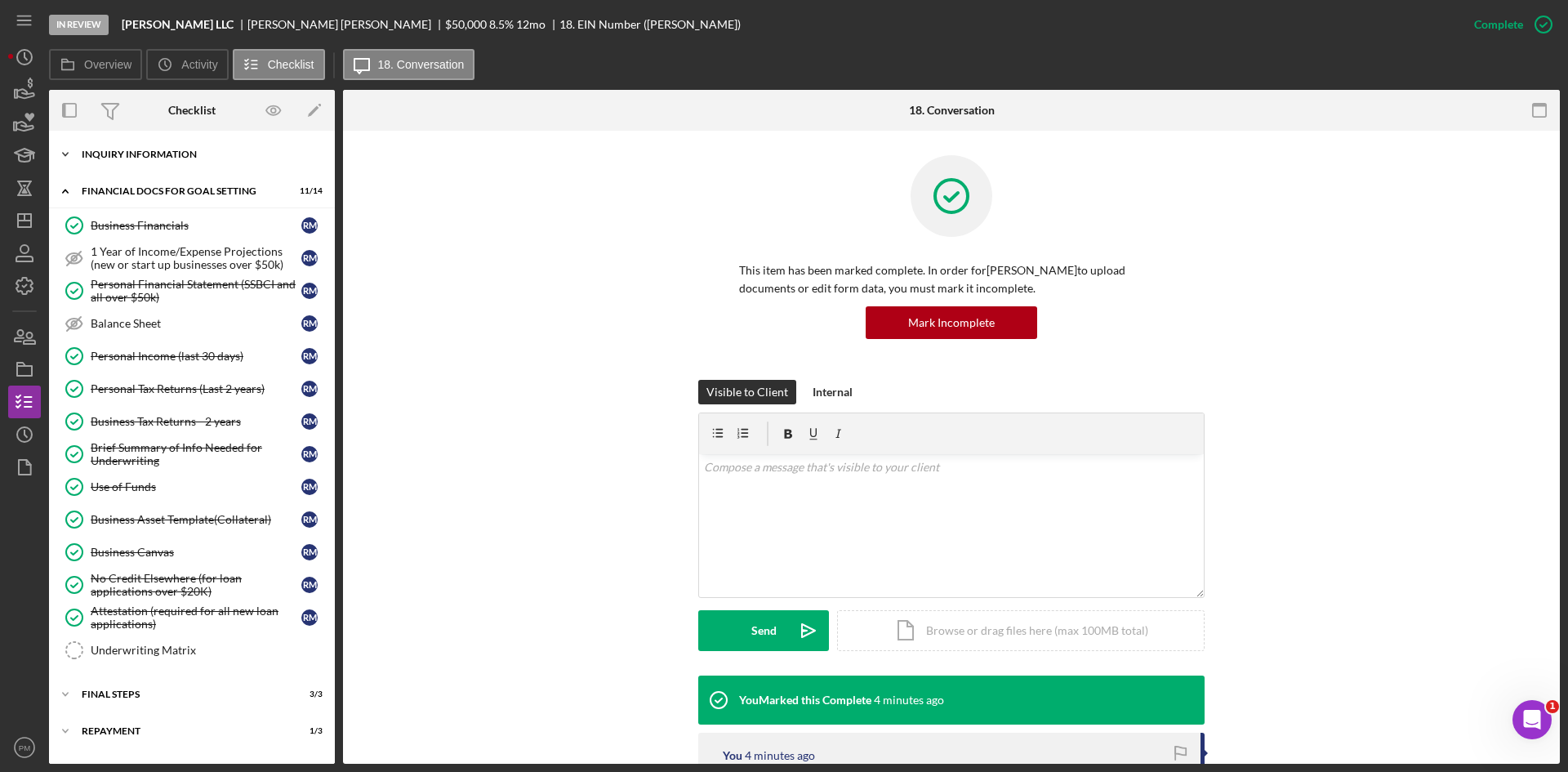
click at [188, 154] on div "INQUIRY INFORMATION" at bounding box center [198, 154] width 233 height 10
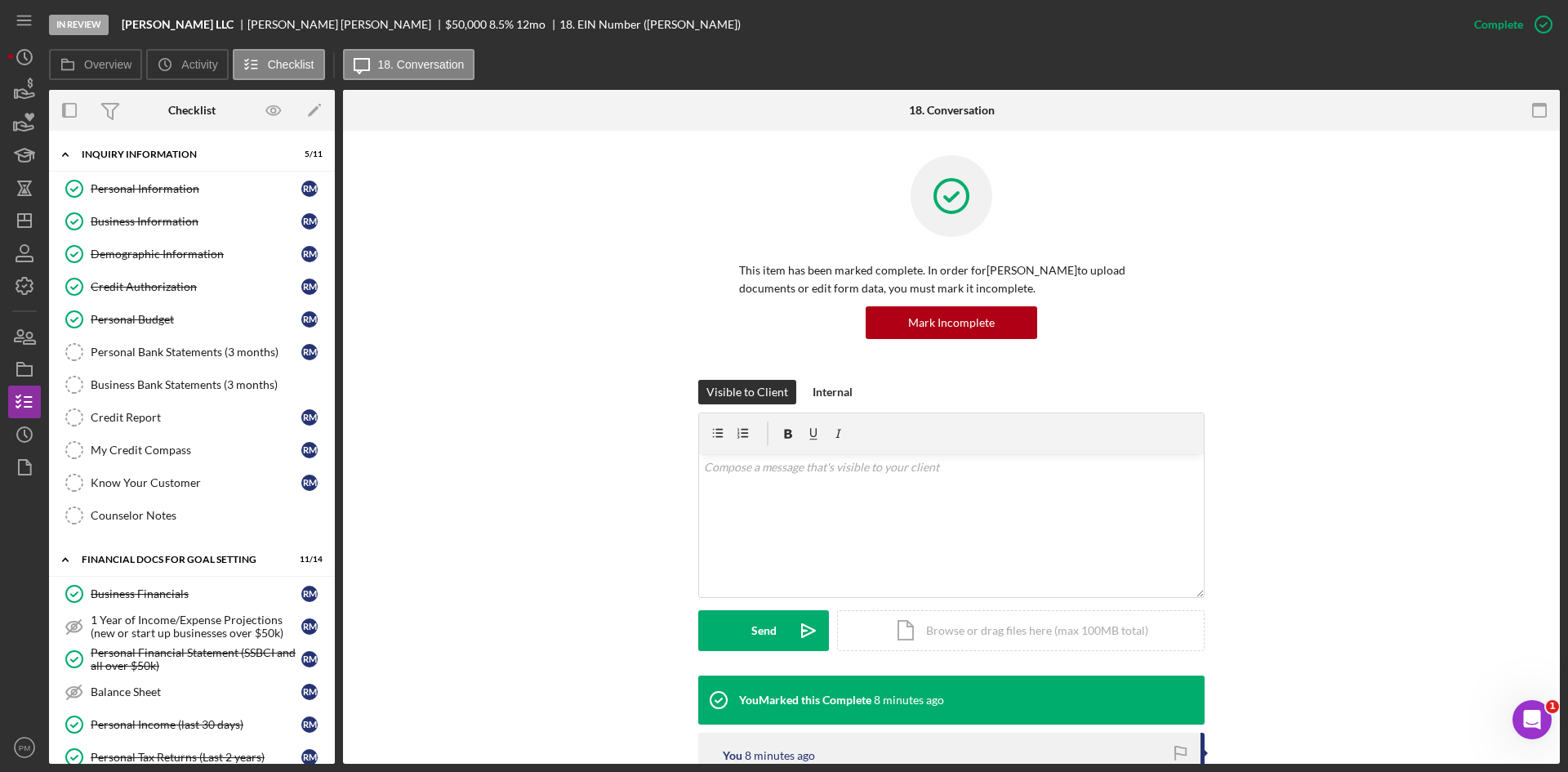
scroll to position [327, 0]
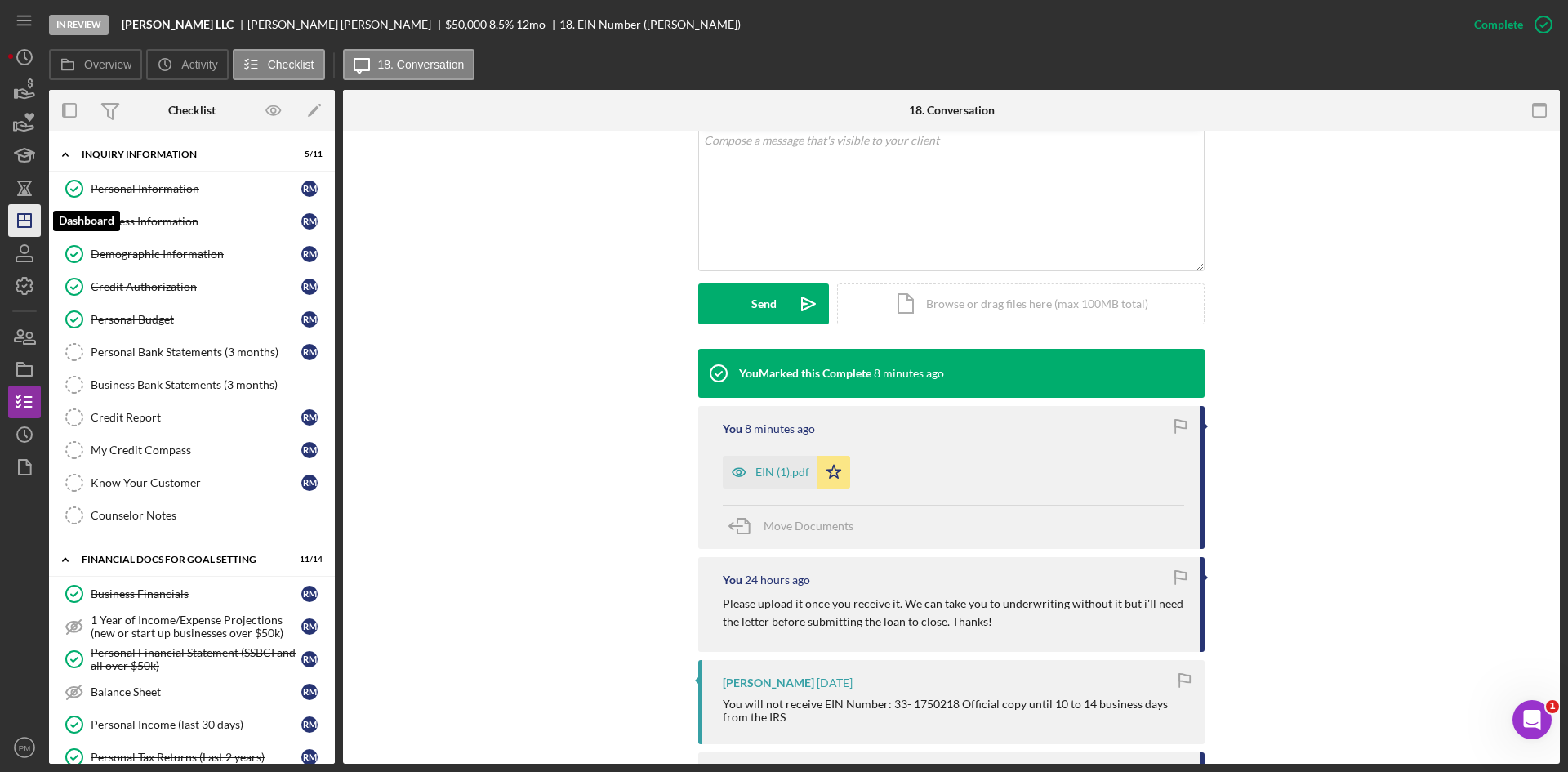
click at [13, 218] on icon "Icon/Dashboard" at bounding box center [24, 220] width 40 height 40
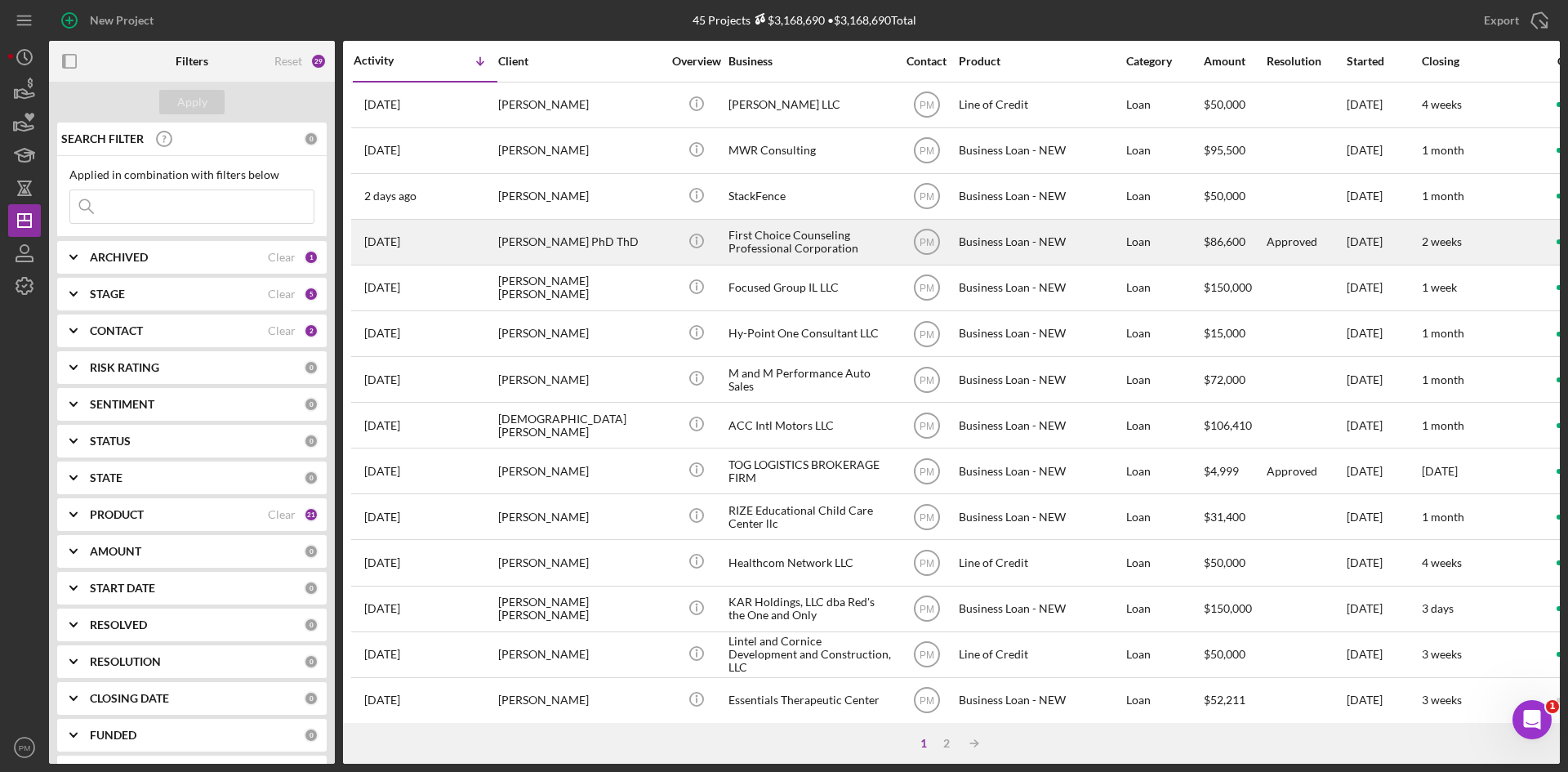
click at [612, 235] on div "[PERSON_NAME] PhD ThD" at bounding box center [580, 241] width 163 height 43
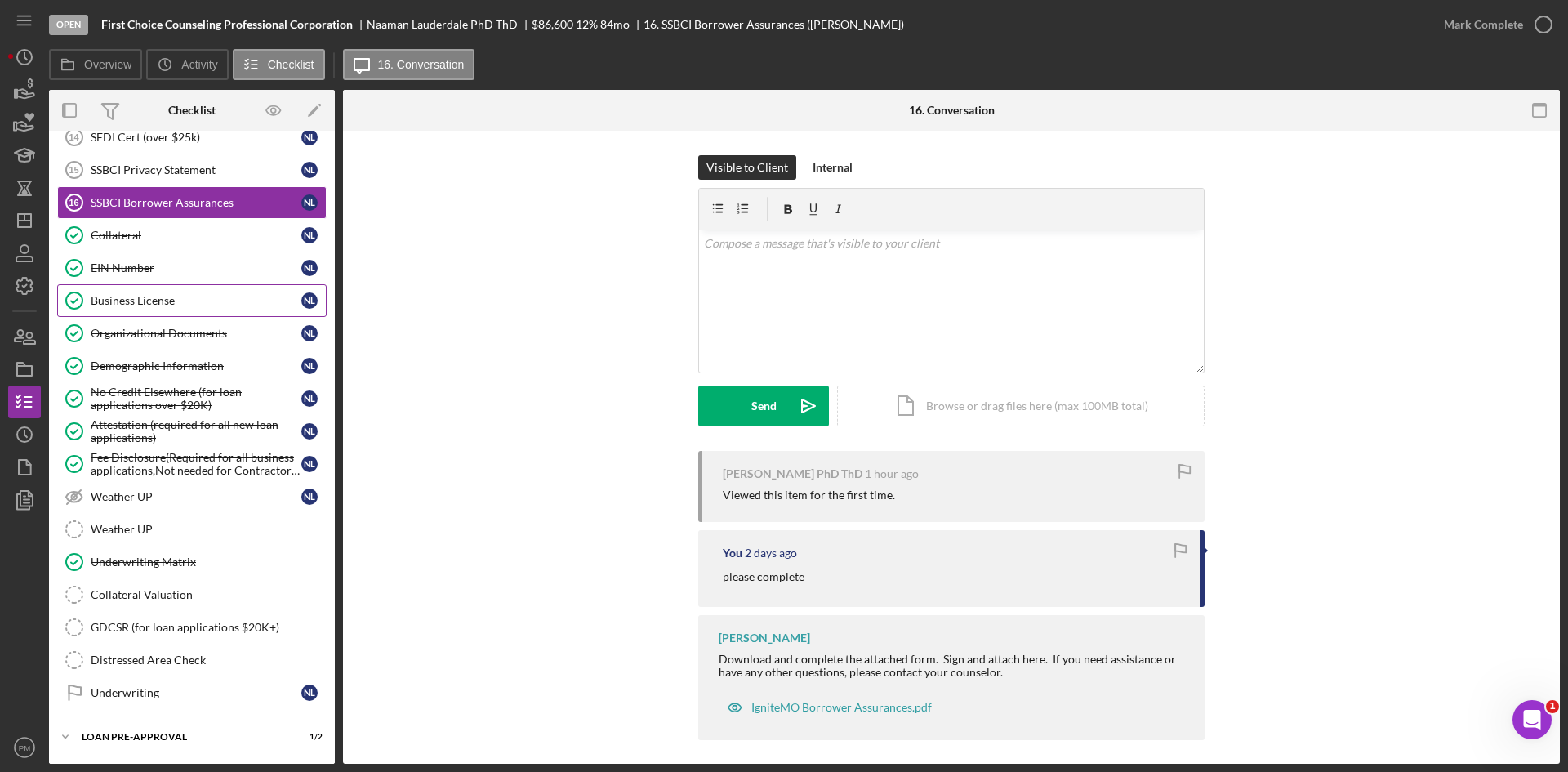
scroll to position [621, 0]
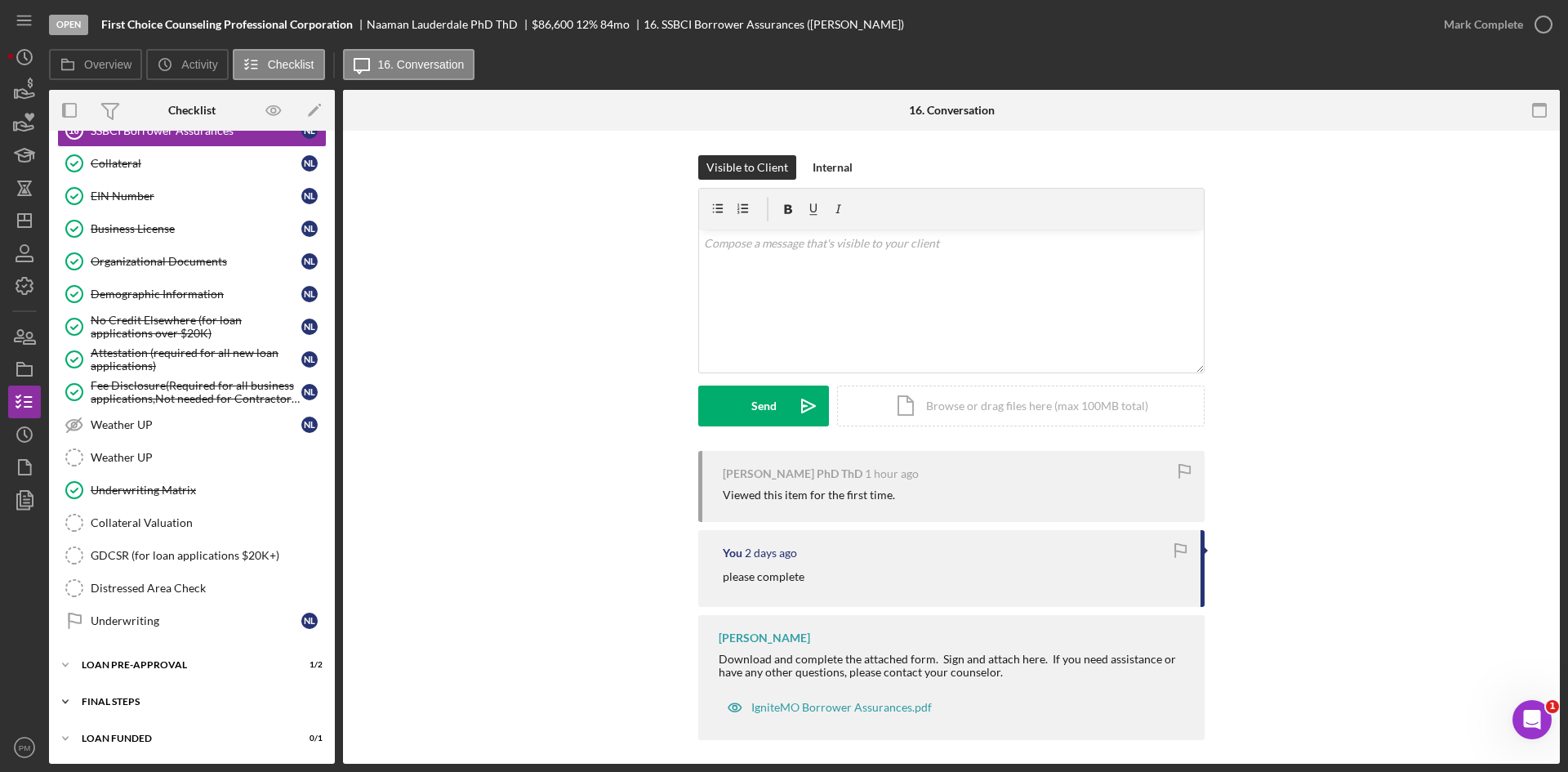
click at [108, 695] on div "Icon/Expander FINAL STEPS 3 / 19" at bounding box center [191, 702] width 286 height 33
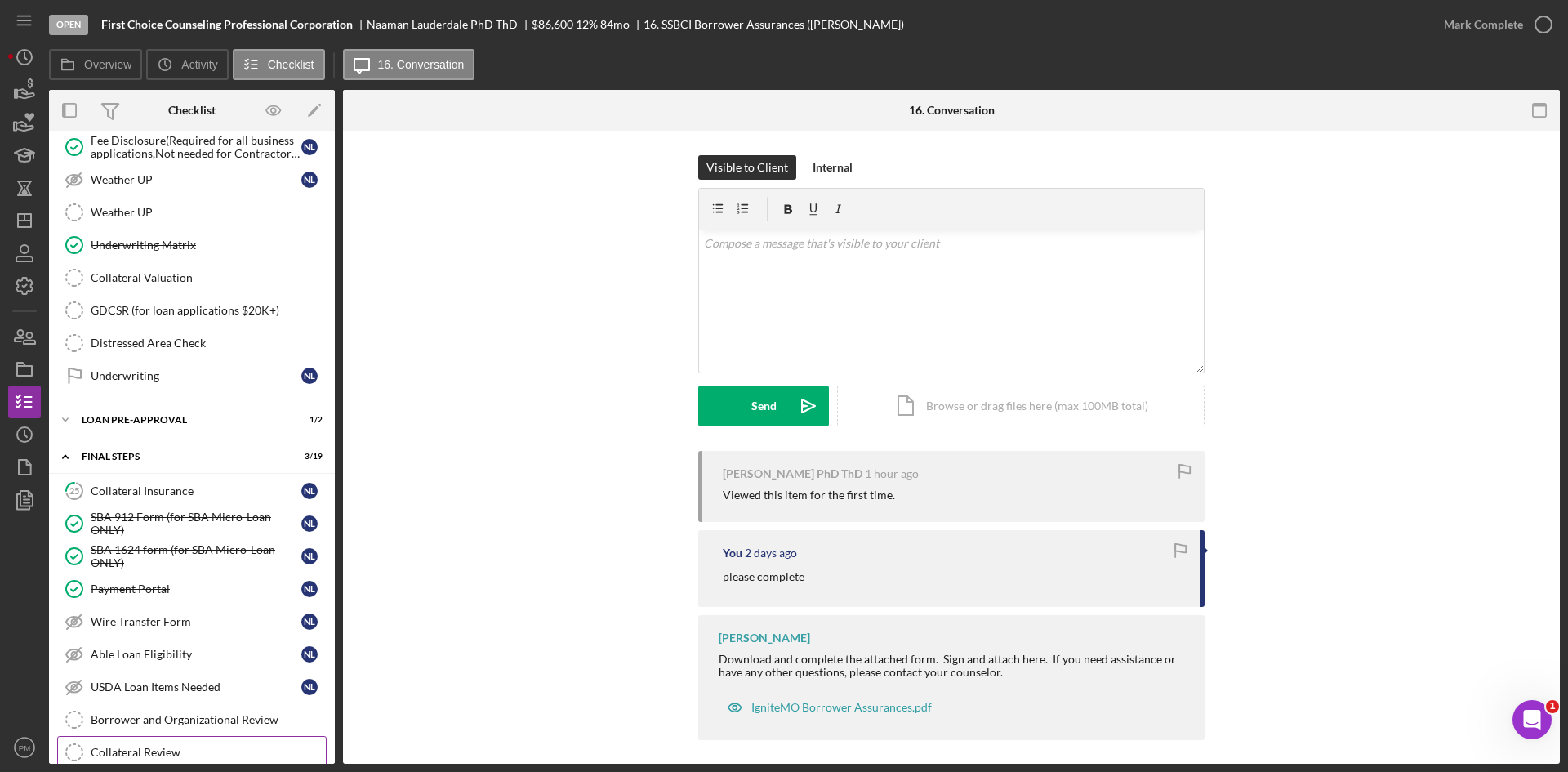
scroll to position [1030, 0]
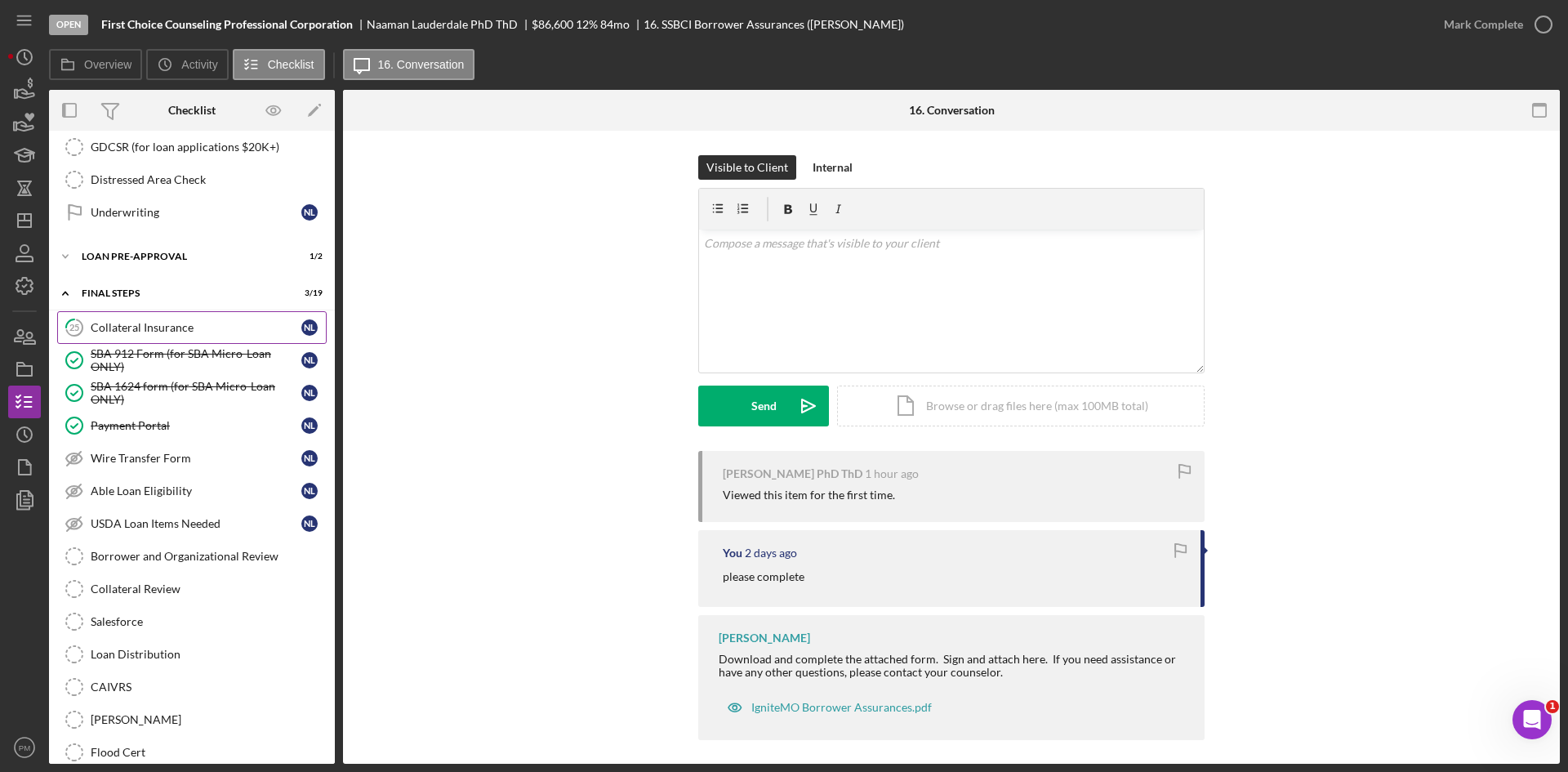
click at [96, 311] on link "25 Collateral Insurance N L" at bounding box center [192, 328] width 270 height 33
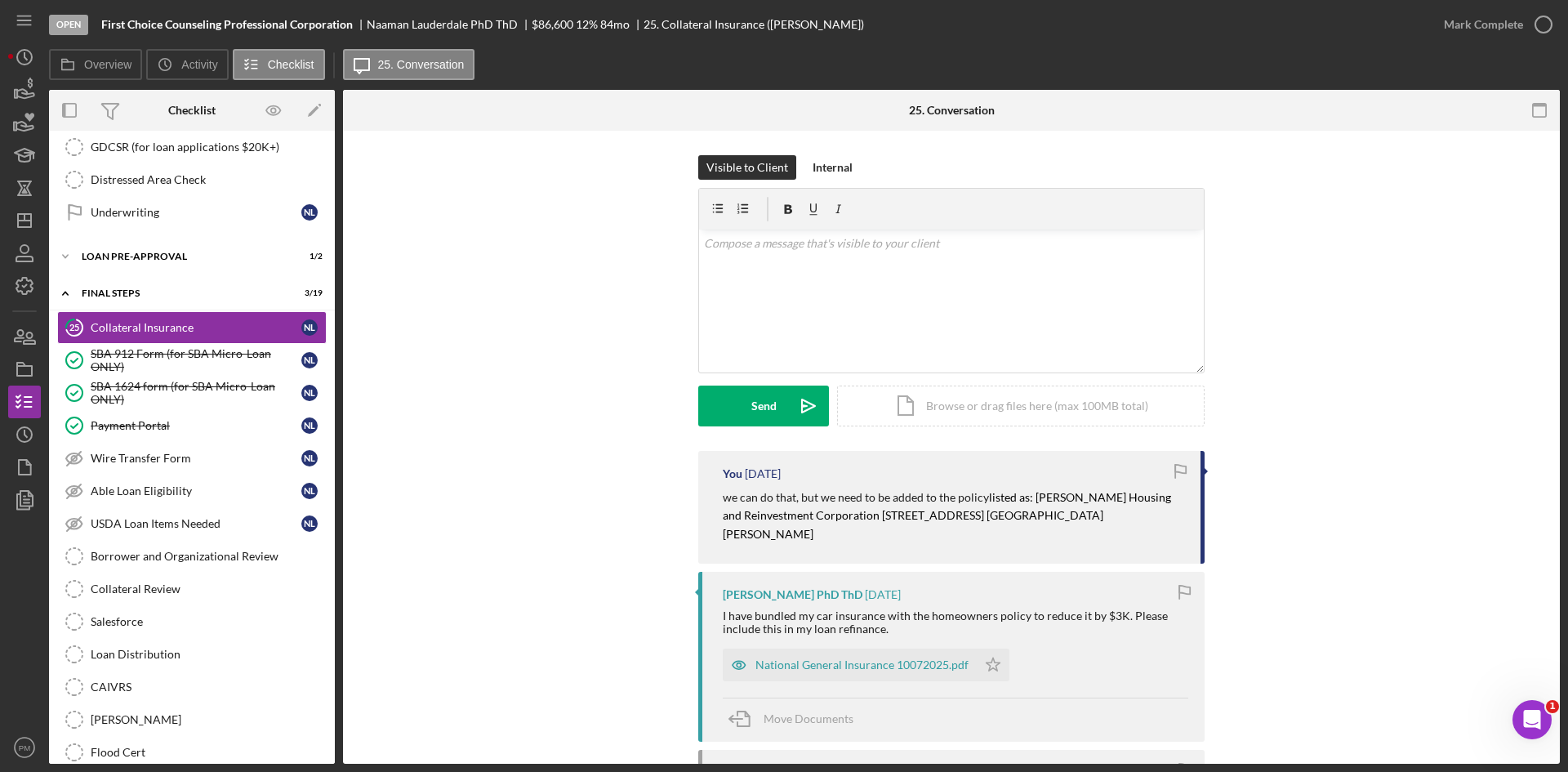
scroll to position [327, 0]
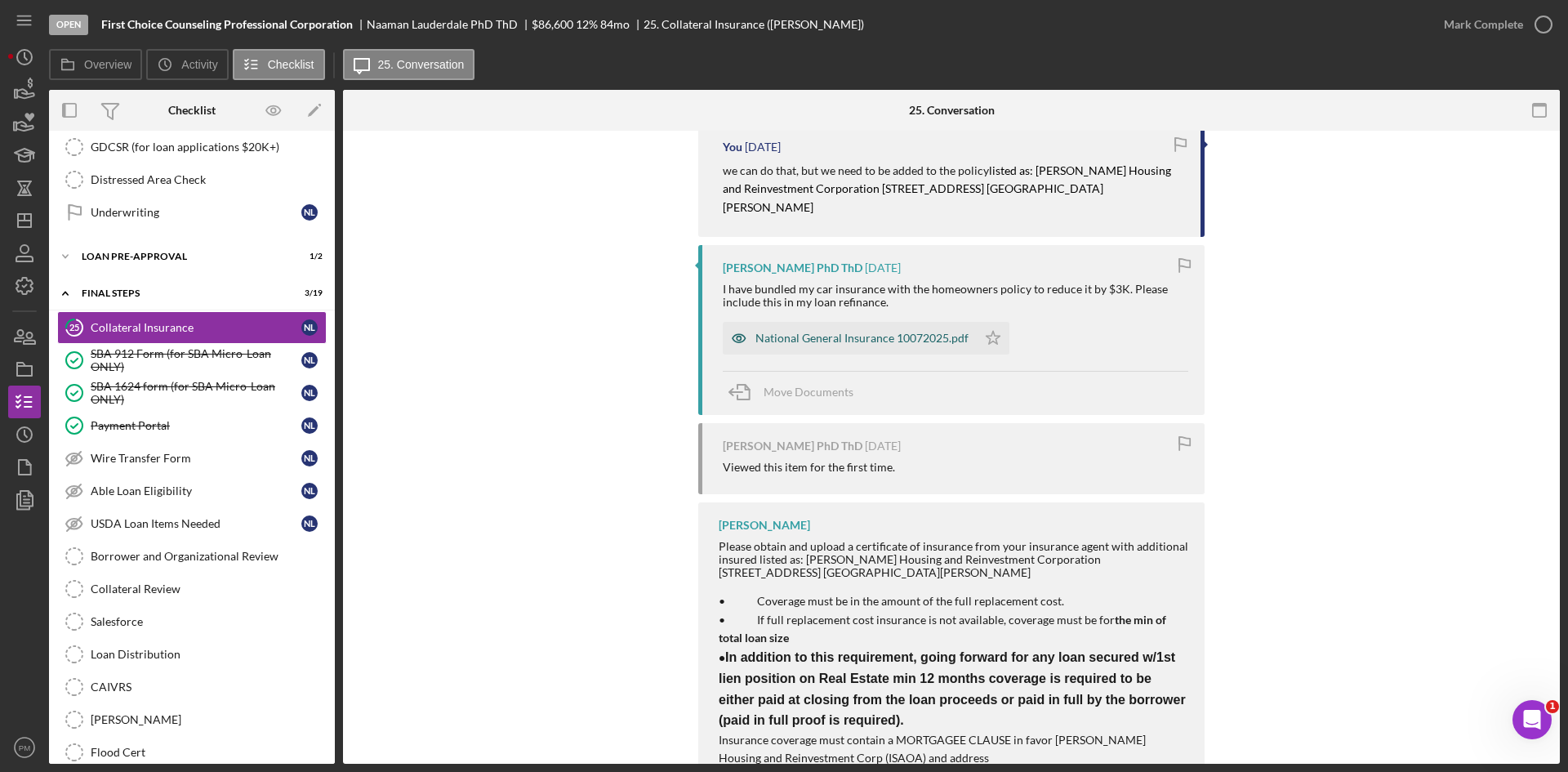
click at [787, 331] on div "National General Insurance 10072025.pdf" at bounding box center [862, 338] width 213 height 13
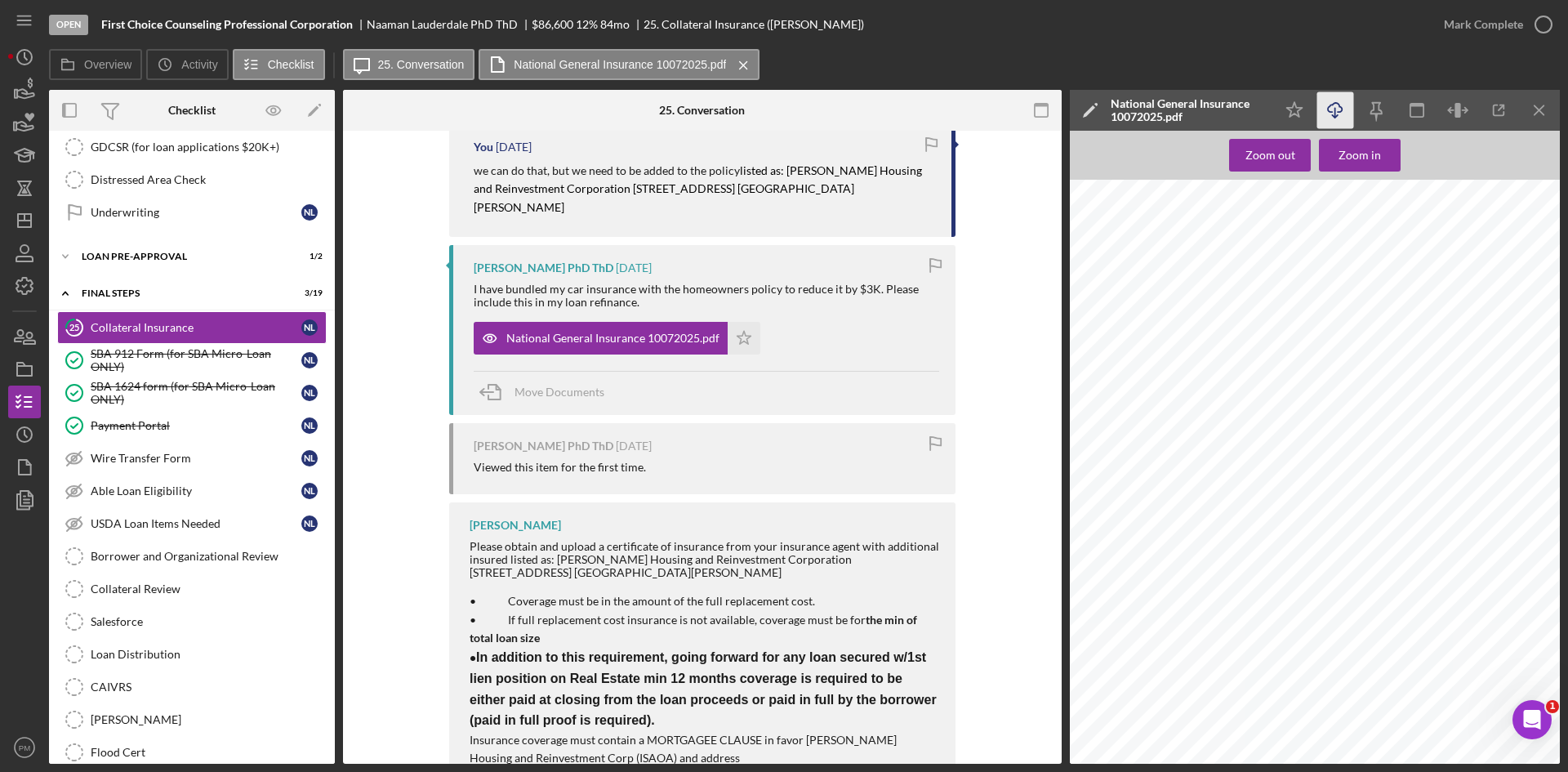
click at [1337, 112] on icon "Icon/Download" at bounding box center [1336, 111] width 37 height 37
click at [17, 368] on rect "button" at bounding box center [25, 371] width 15 height 10
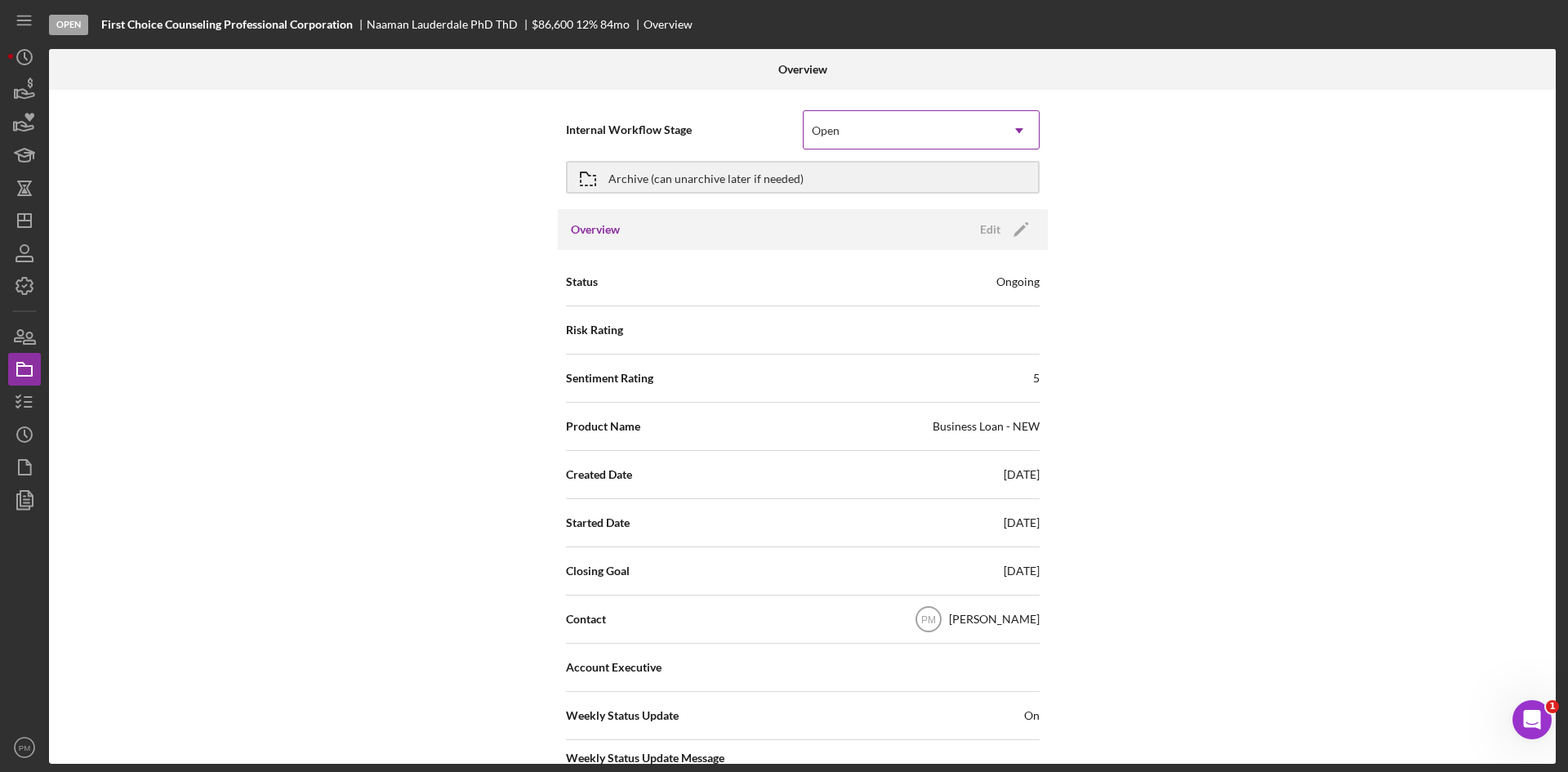
click at [980, 118] on div "Open" at bounding box center [902, 130] width 196 height 38
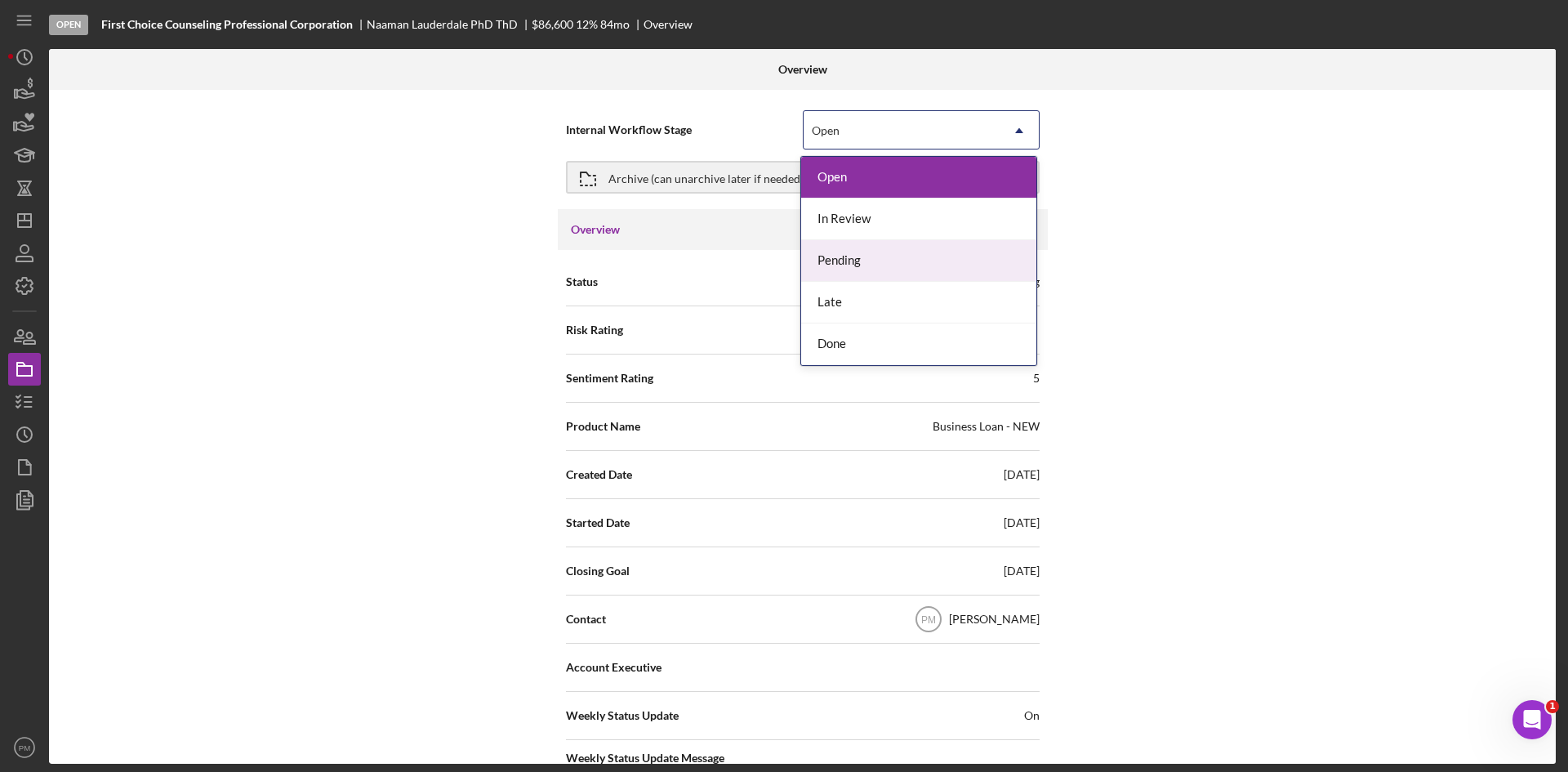
click at [895, 221] on div "In Review" at bounding box center [919, 218] width 235 height 41
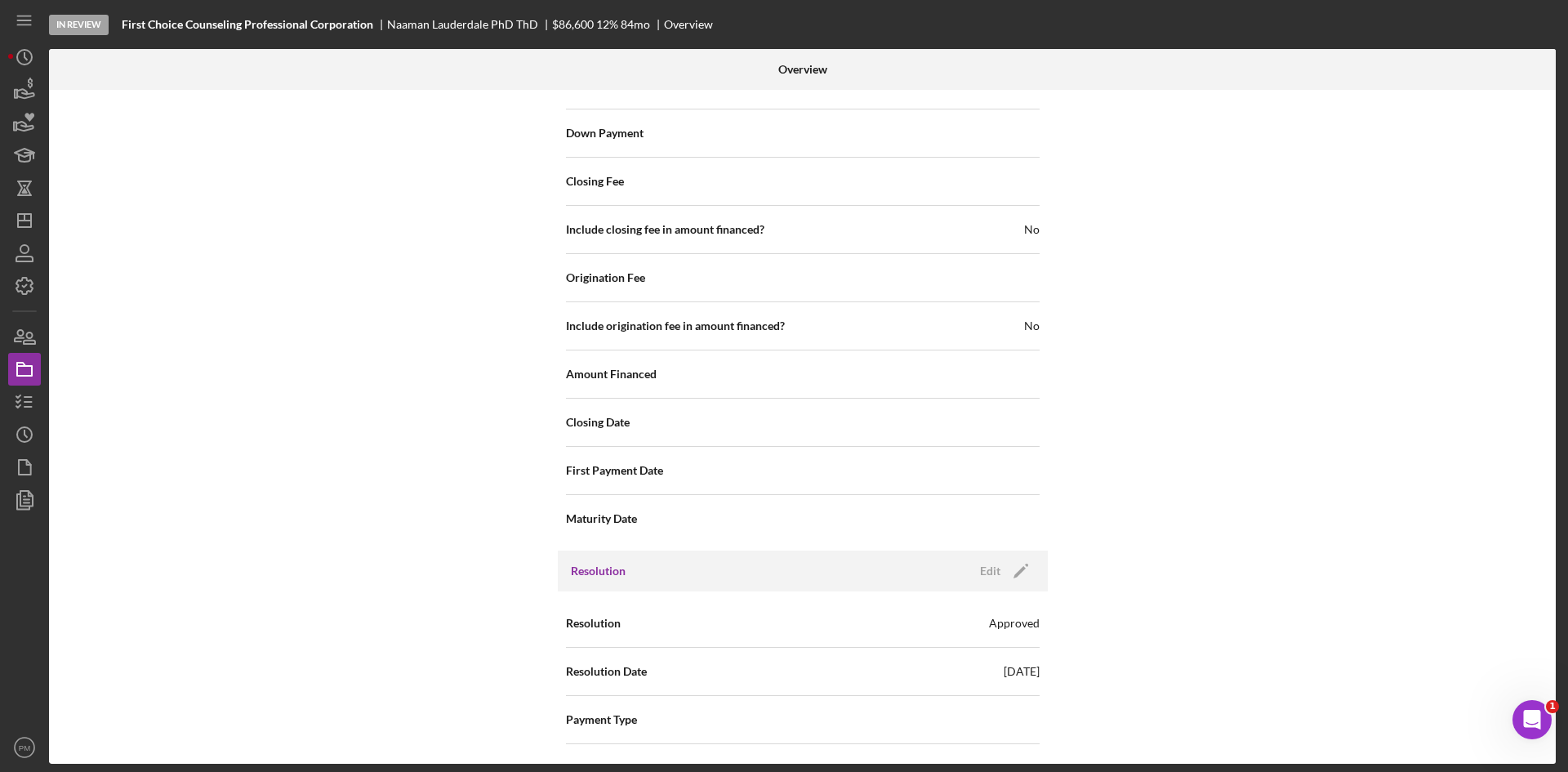
scroll to position [1307, 0]
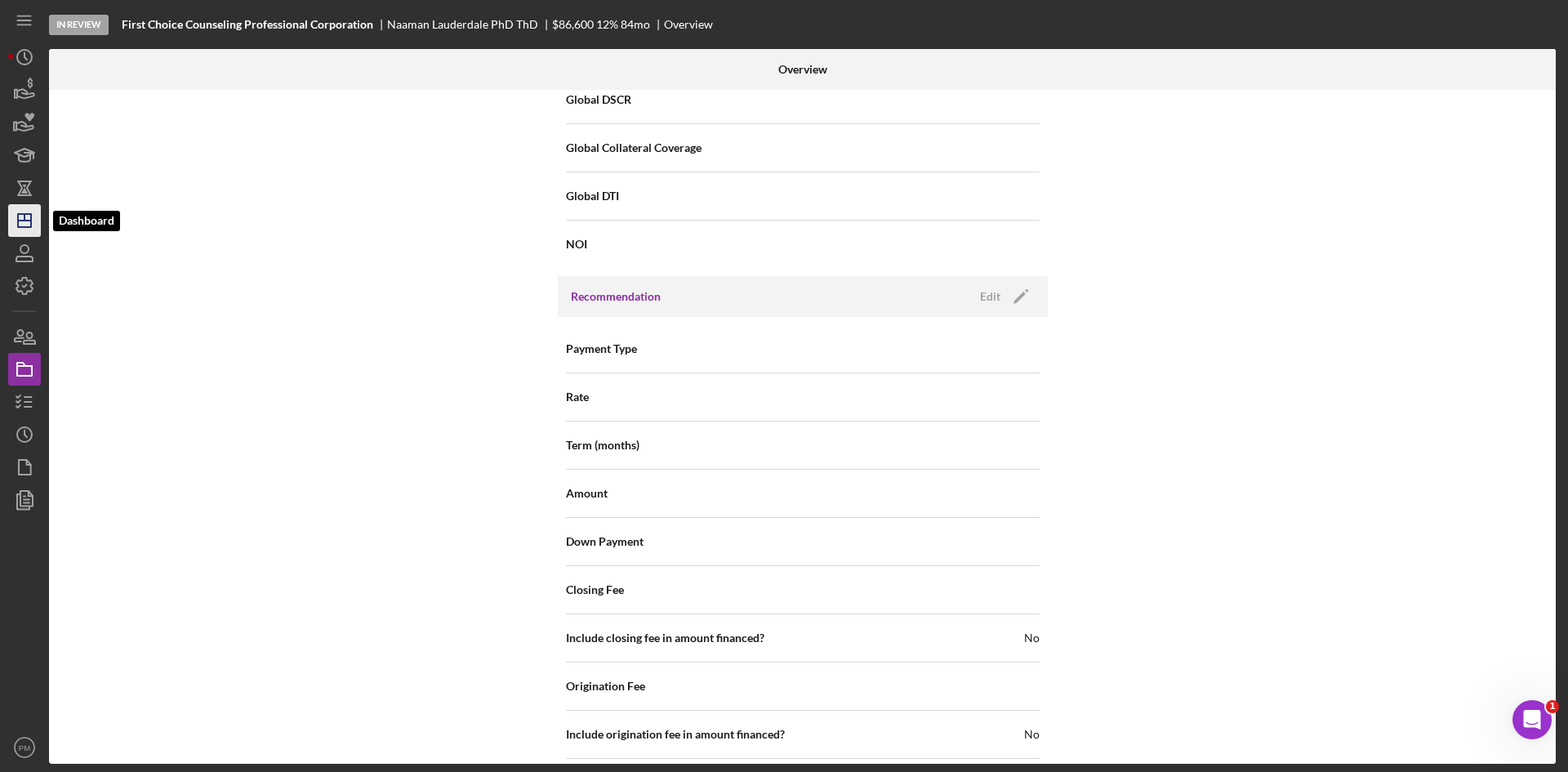
click at [25, 218] on line "button" at bounding box center [25, 217] width 0 height 6
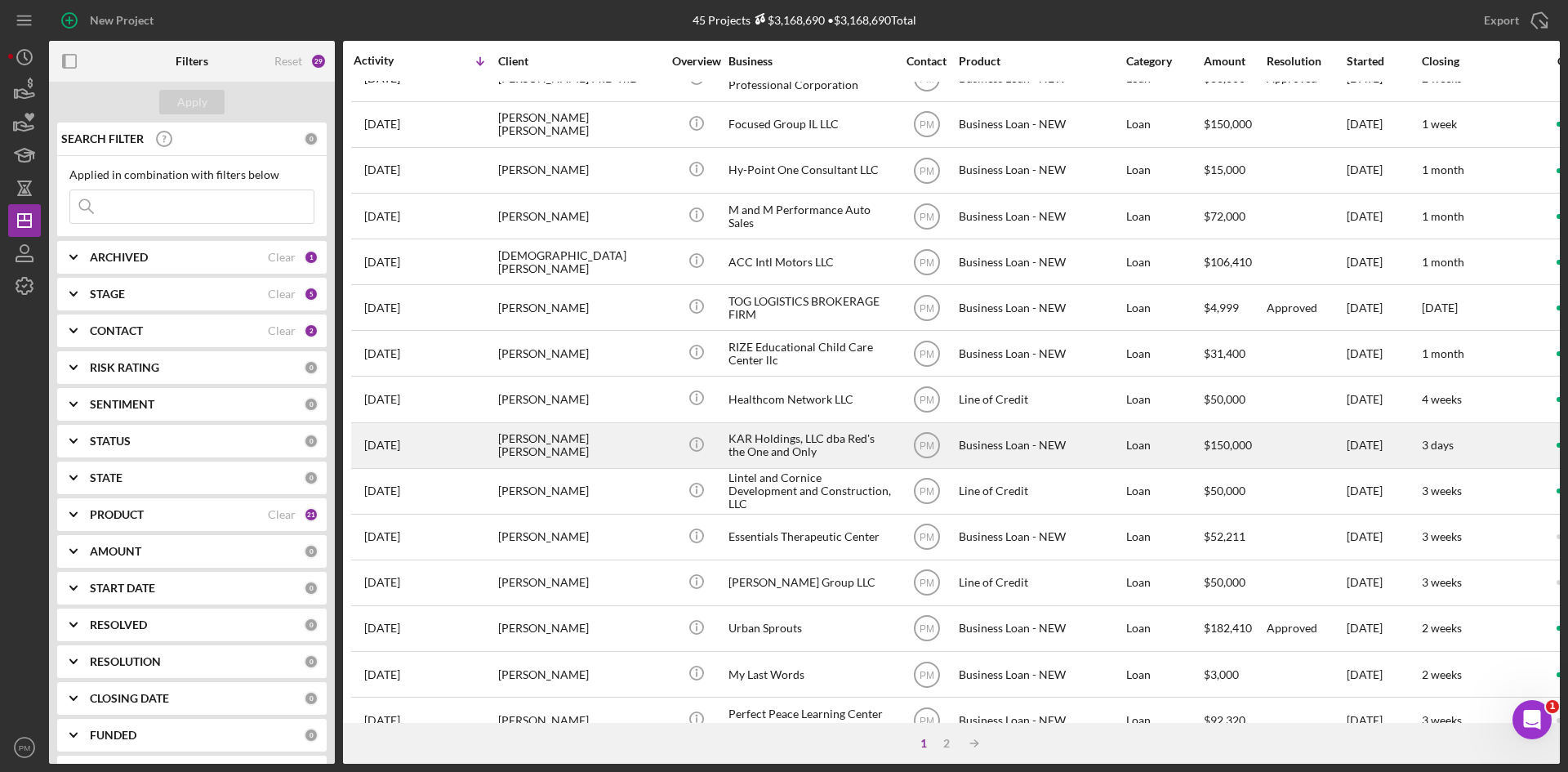
scroll to position [327, 0]
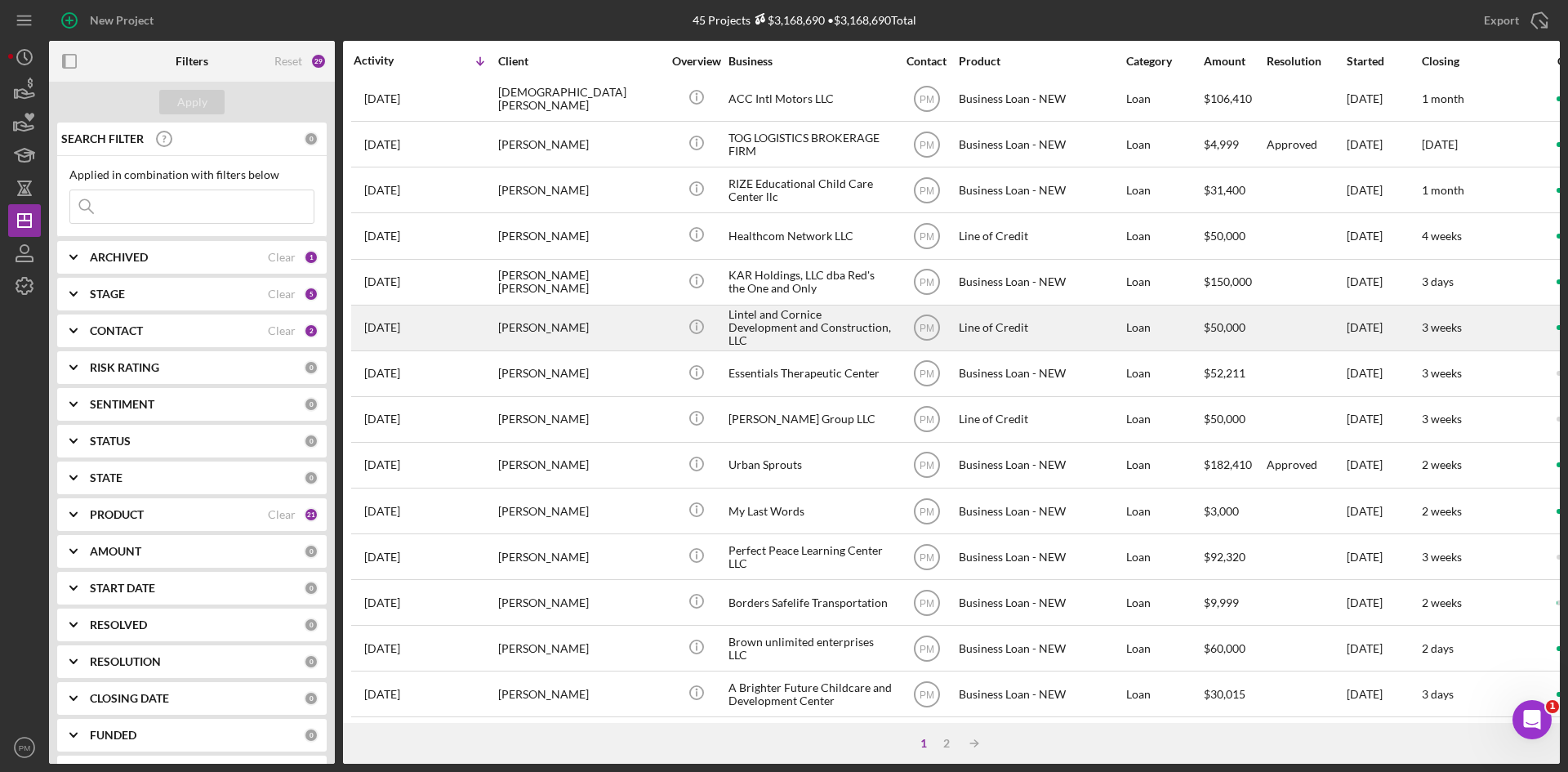
click at [555, 343] on div "[PERSON_NAME]" at bounding box center [580, 328] width 163 height 43
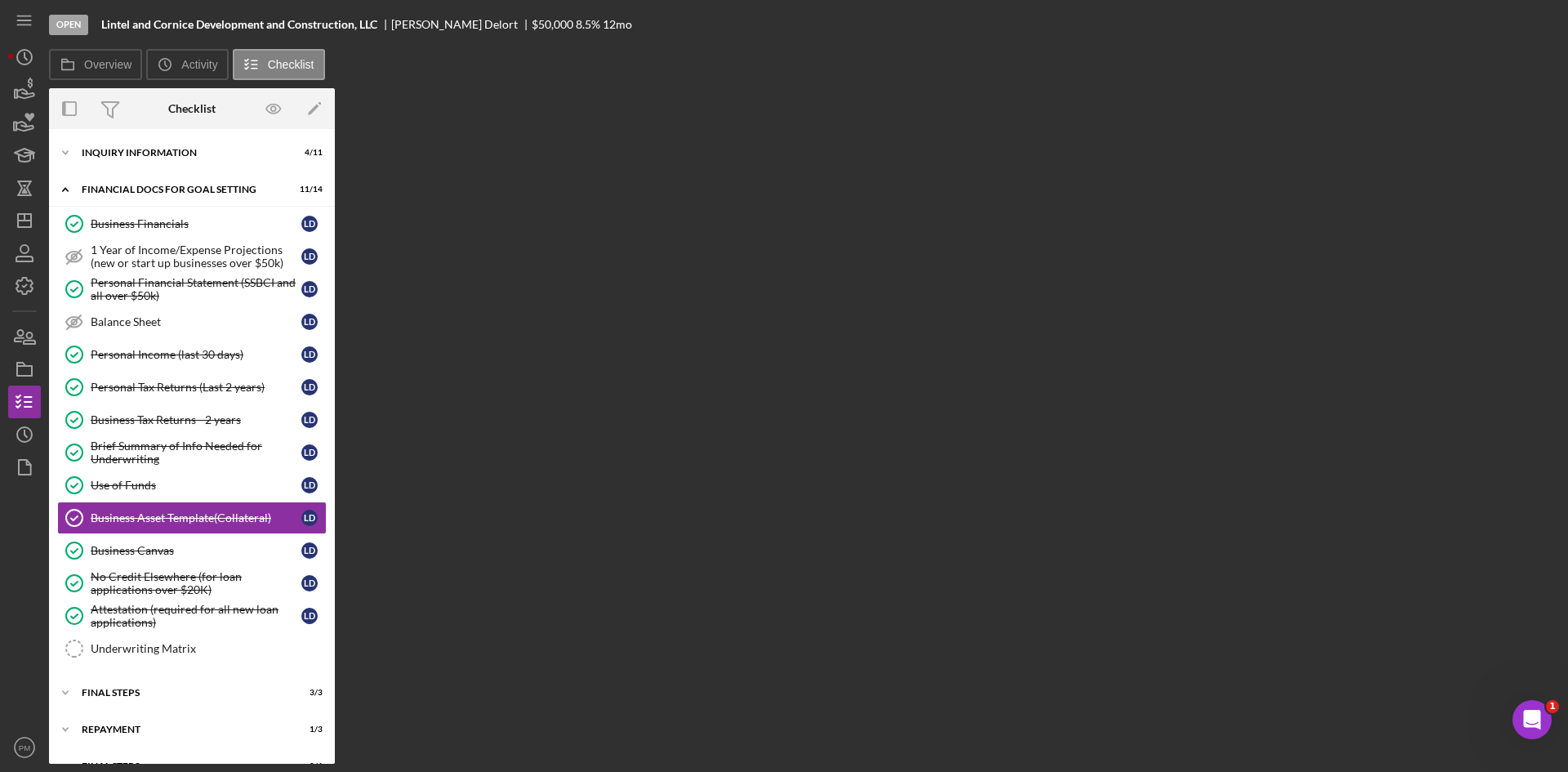
scroll to position [28, 0]
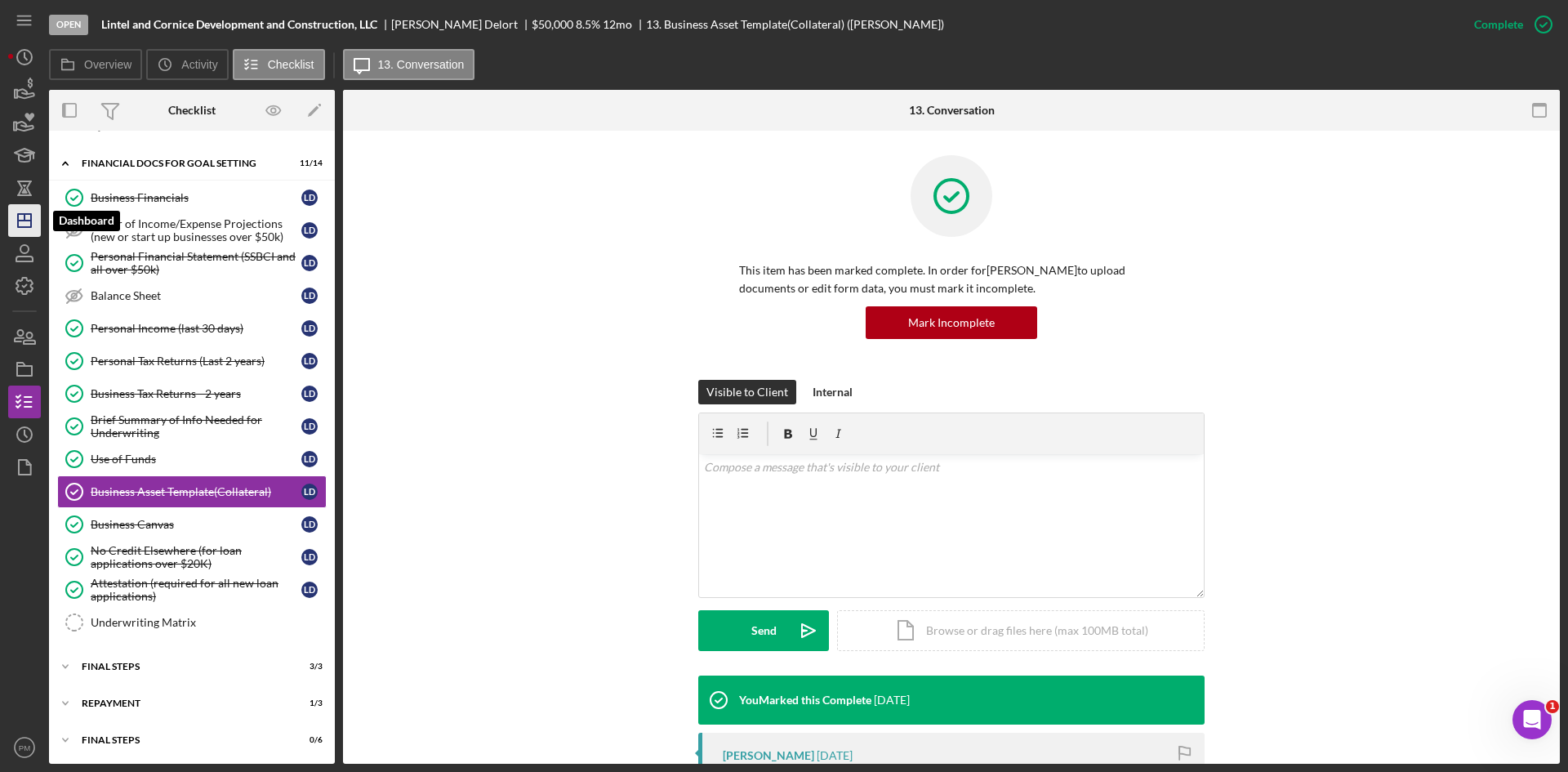
click at [25, 230] on icon "Icon/Dashboard" at bounding box center [24, 220] width 40 height 40
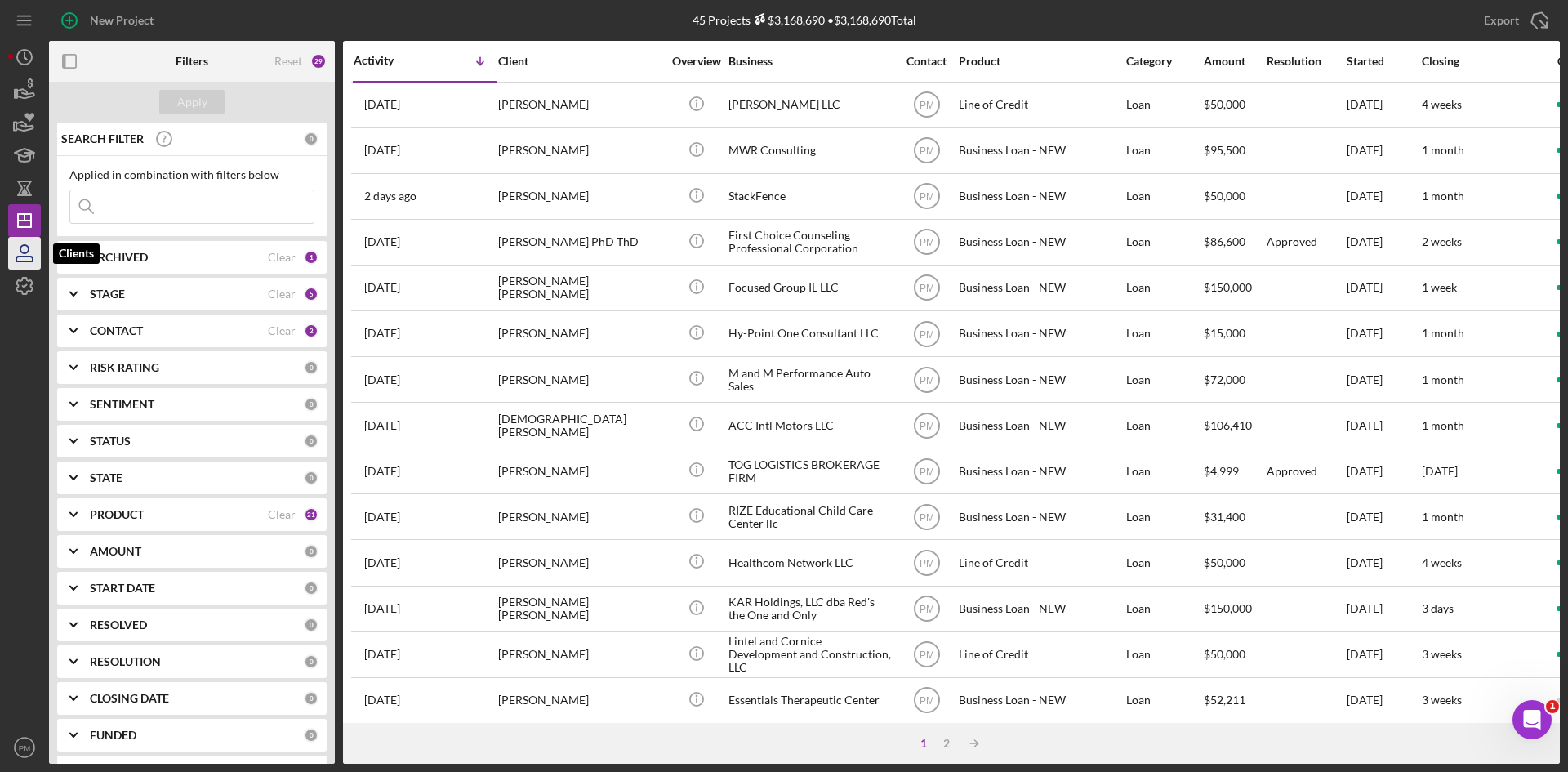
click at [26, 251] on icon "button" at bounding box center [24, 253] width 40 height 40
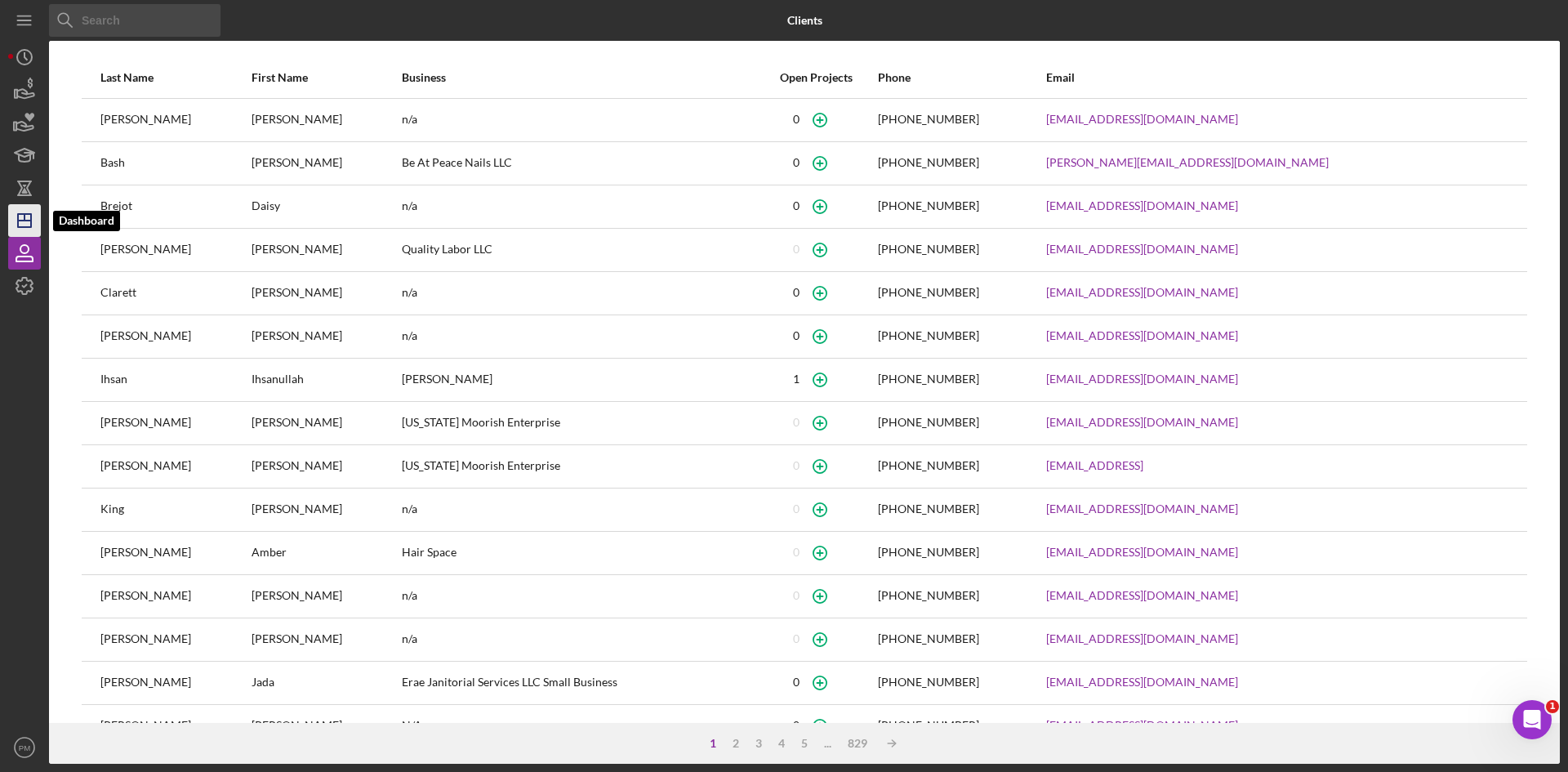
click at [24, 224] on icon "Icon/Dashboard" at bounding box center [24, 220] width 40 height 40
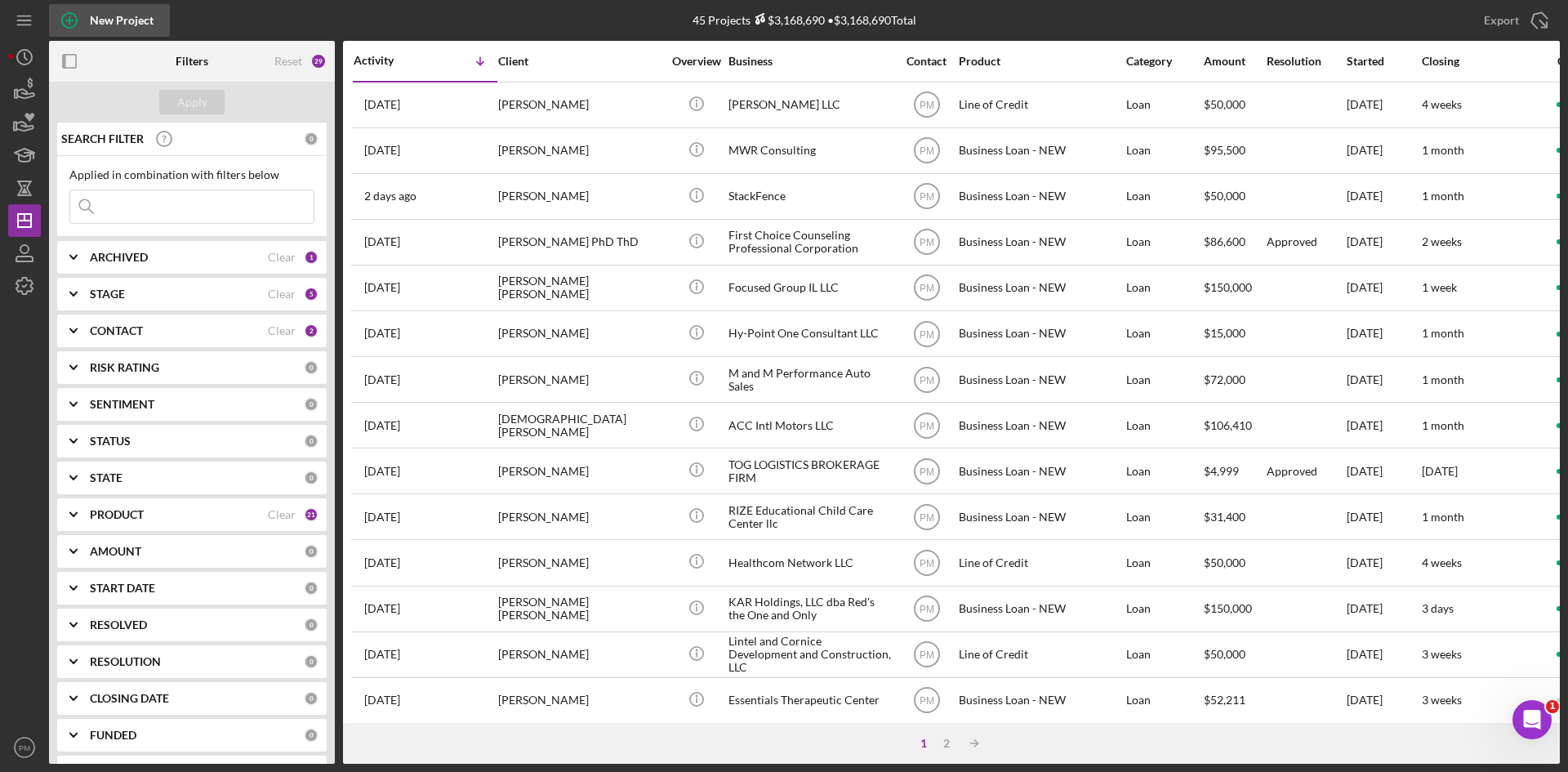
click at [108, 27] on div "New Project" at bounding box center [121, 20] width 63 height 33
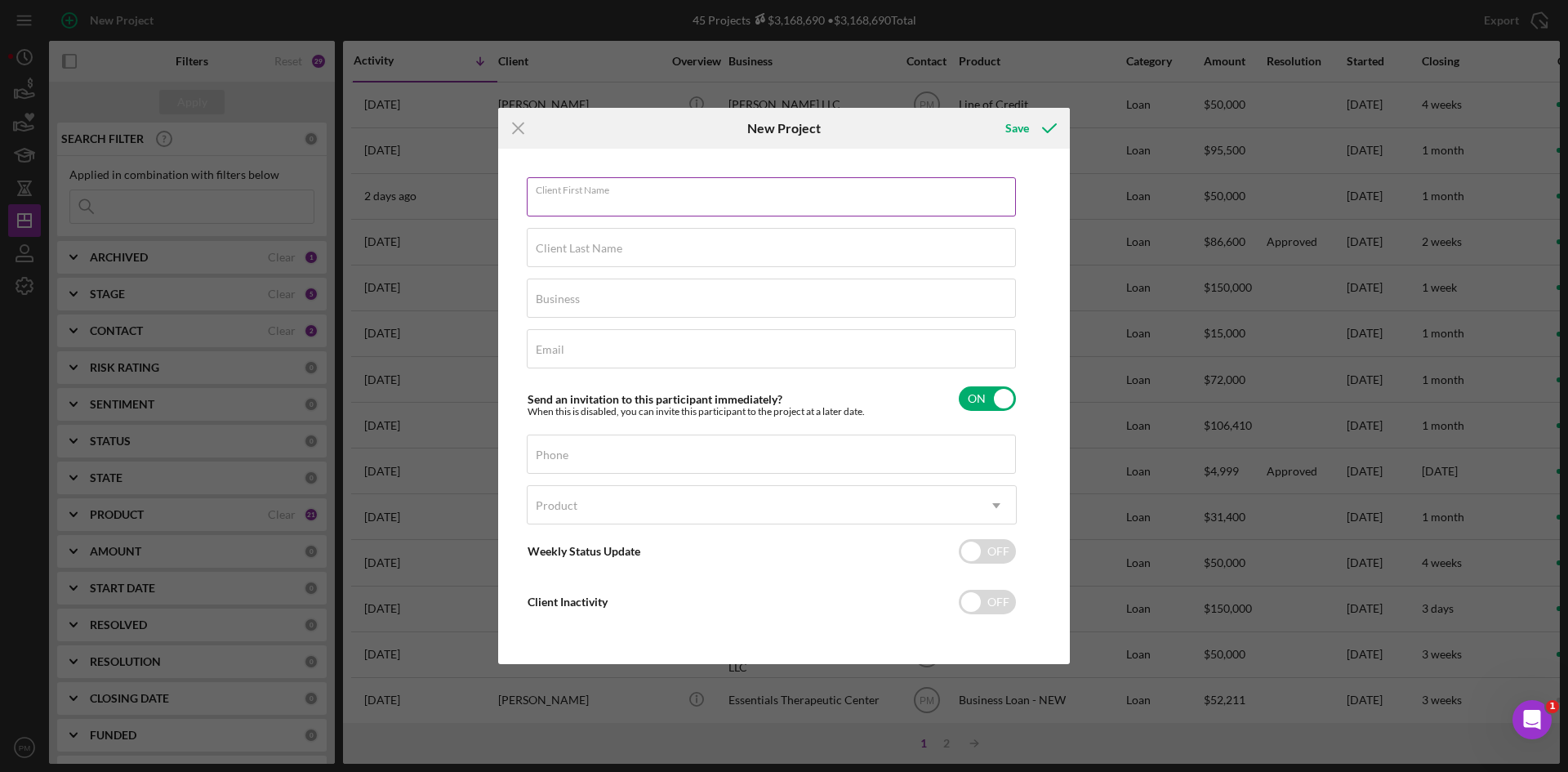
click at [643, 205] on input "Client First Name" at bounding box center [771, 196] width 489 height 39
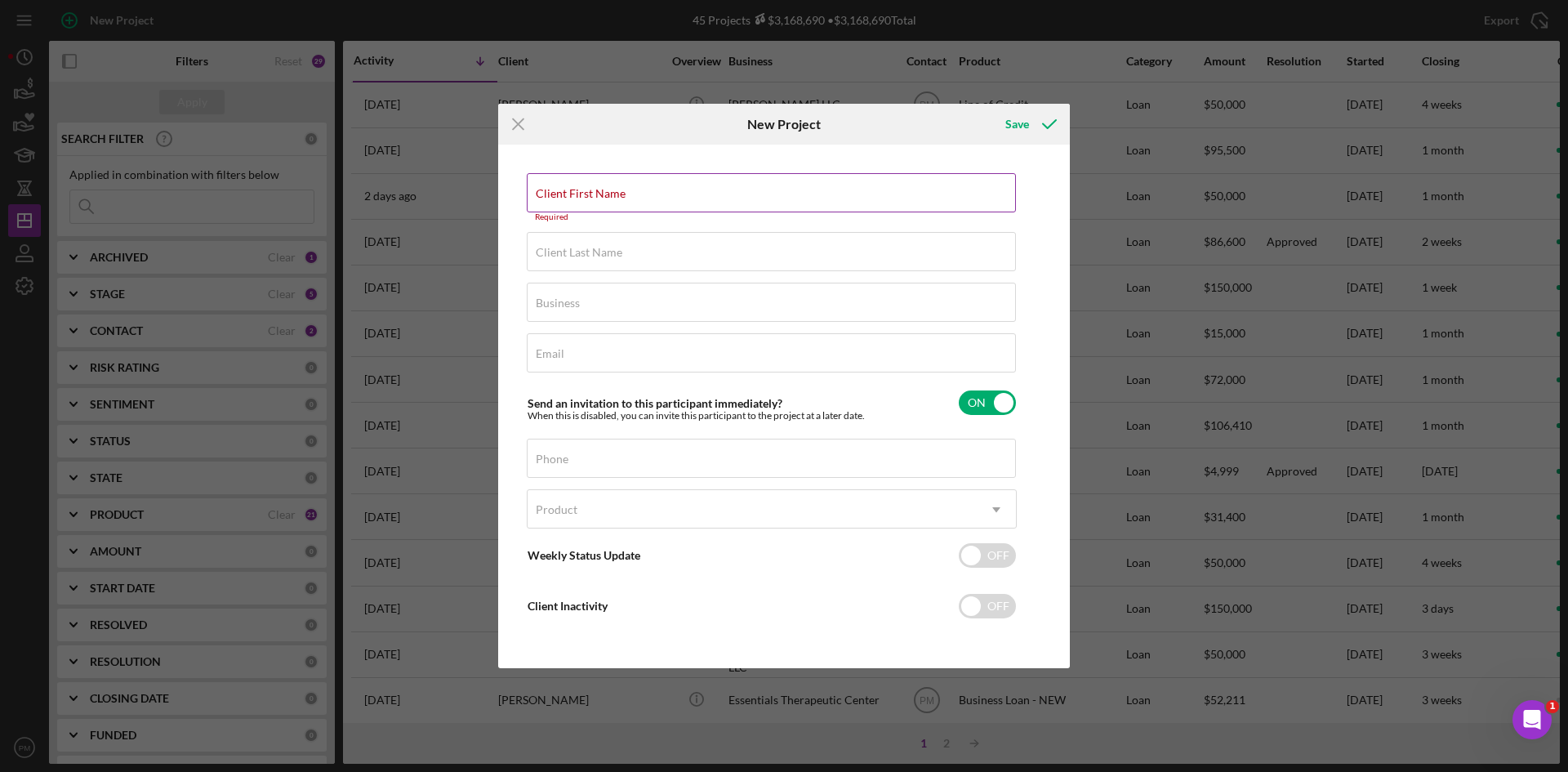
click at [557, 190] on label "Client First Name" at bounding box center [581, 194] width 90 height 13
click at [557, 190] on input "Client First Name" at bounding box center [771, 193] width 489 height 39
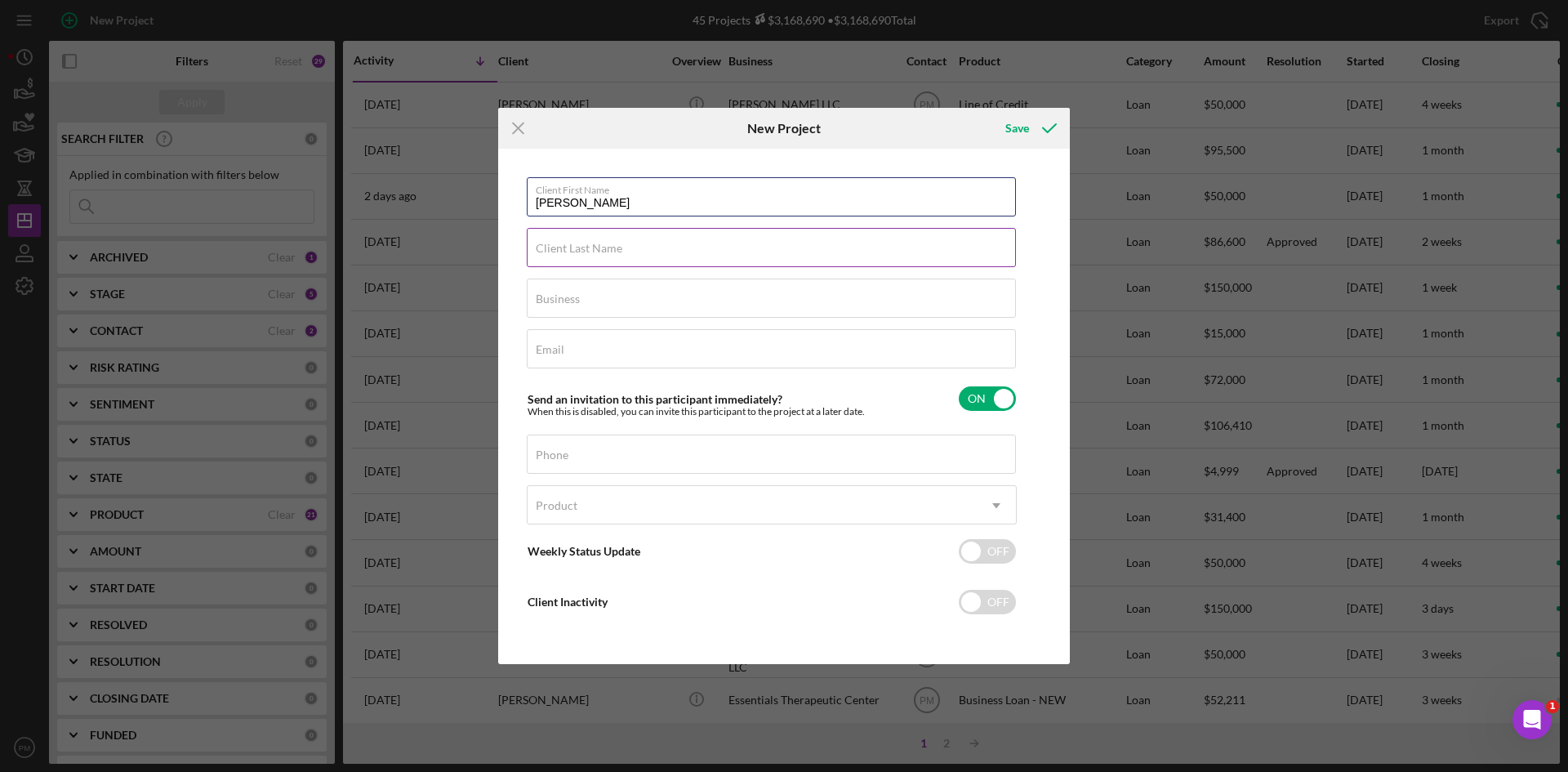
type input "[PERSON_NAME]"
click at [555, 252] on label "Client Last Name" at bounding box center [579, 248] width 86 height 13
click at [555, 252] on input "Client Last Name" at bounding box center [771, 247] width 489 height 39
type input "[PERSON_NAME]"
click at [565, 296] on label "Business" at bounding box center [558, 299] width 44 height 13
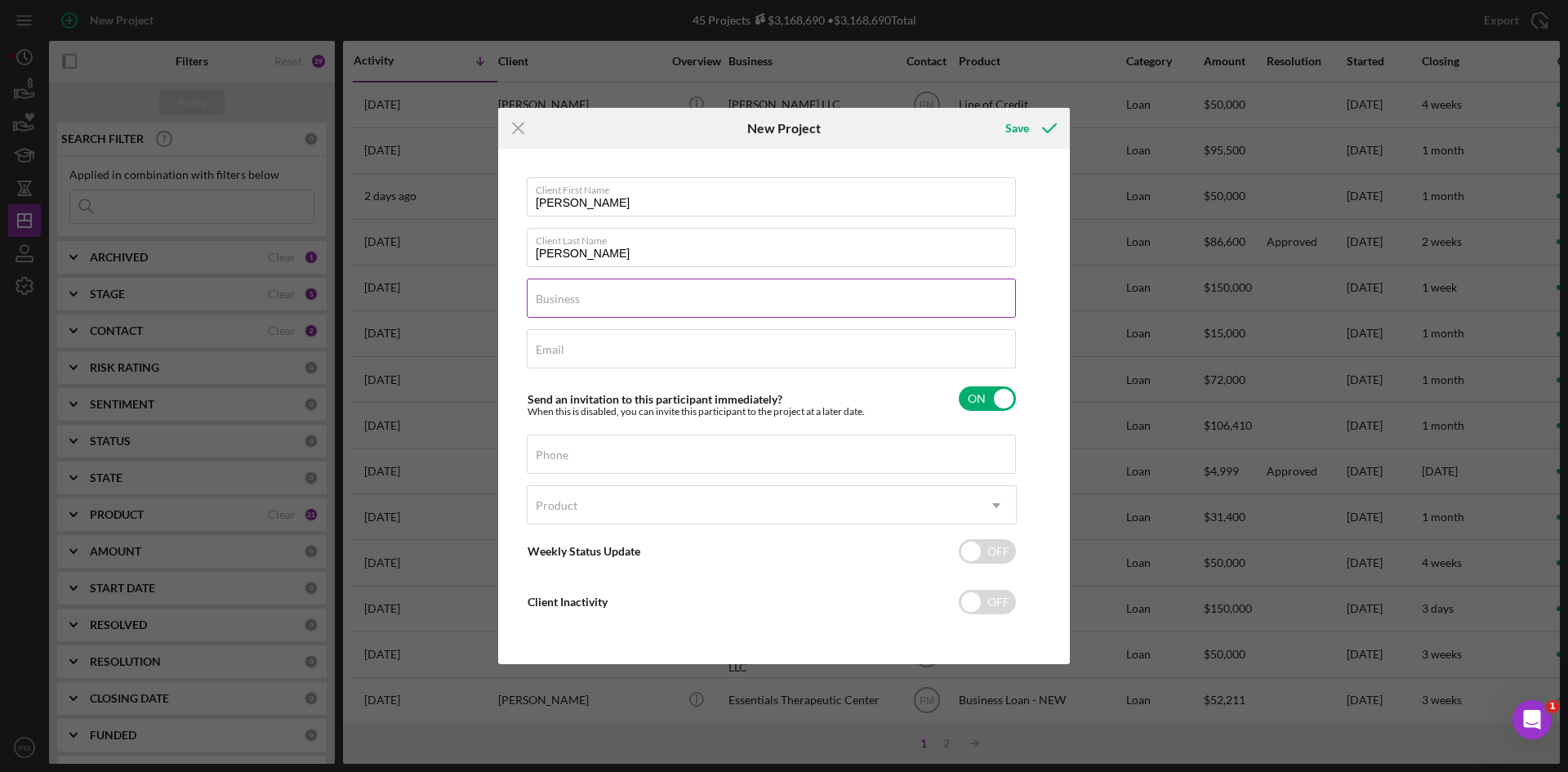
click at [565, 296] on input "Business" at bounding box center [771, 297] width 489 height 39
type input "LAKA LLC"
click at [562, 344] on label "Email" at bounding box center [550, 350] width 28 height 13
click at [562, 344] on input "Email" at bounding box center [771, 349] width 489 height 39
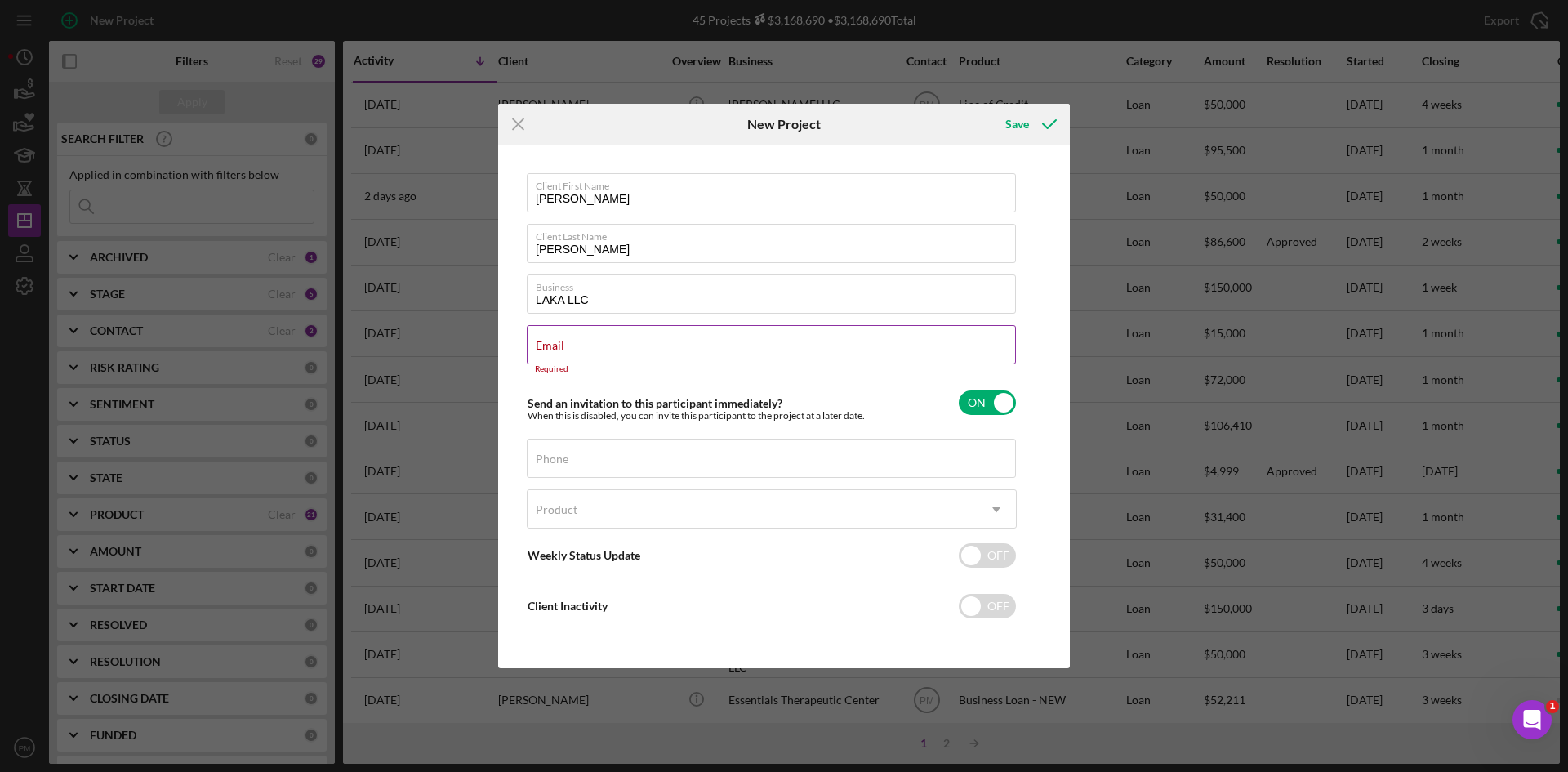
drag, startPoint x: 562, startPoint y: 344, endPoint x: 541, endPoint y: 349, distance: 21.6
drag, startPoint x: 541, startPoint y: 349, endPoint x: 952, endPoint y: 340, distance: 411.1
drag, startPoint x: 952, startPoint y: 340, endPoint x: 820, endPoint y: 374, distance: 136.3
click at [820, 374] on div "Required" at bounding box center [772, 369] width 490 height 10
click at [815, 360] on input "Email" at bounding box center [771, 344] width 489 height 39
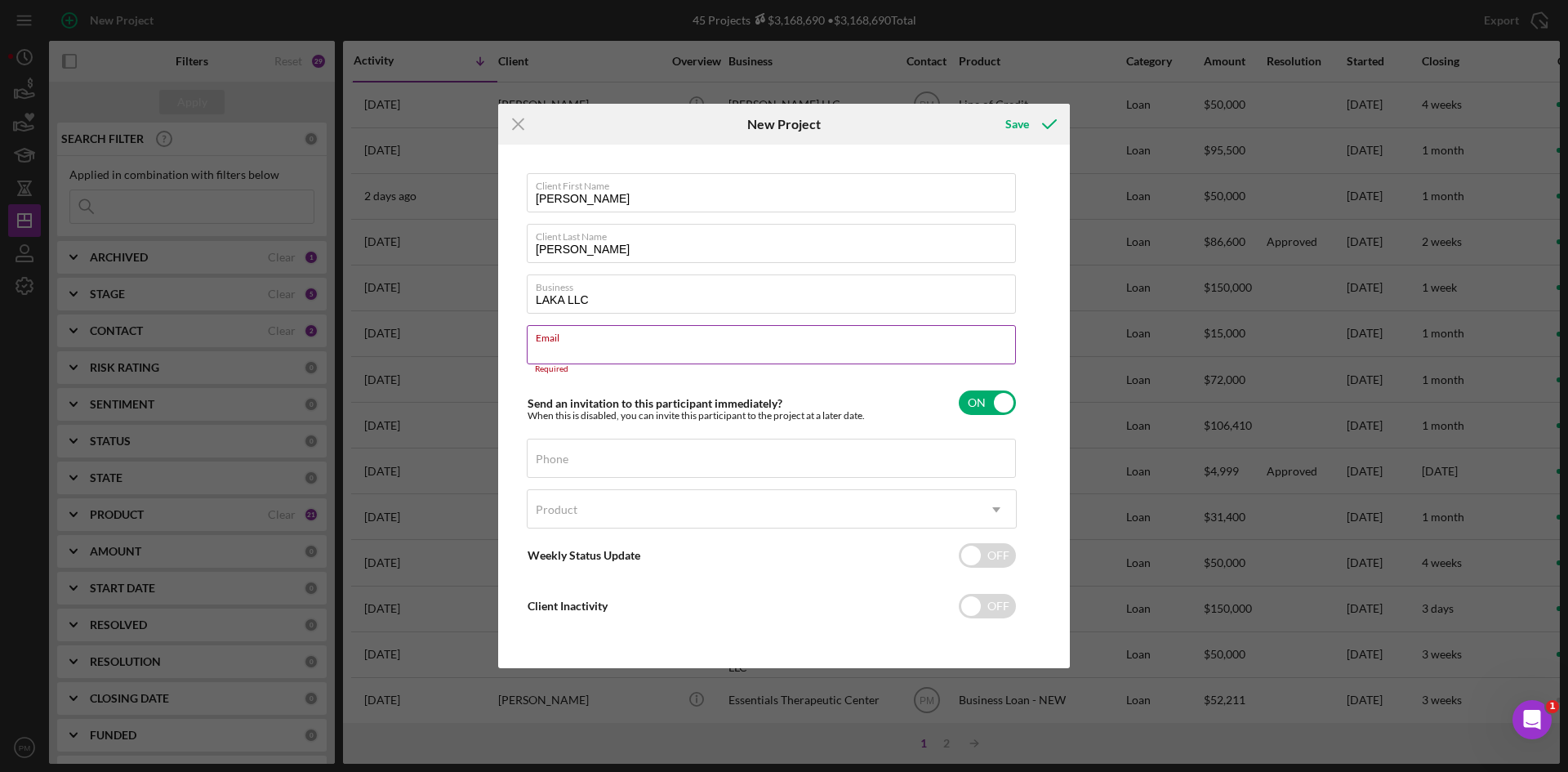
paste input "[EMAIL_ADDRESS][DOMAIN_NAME]"
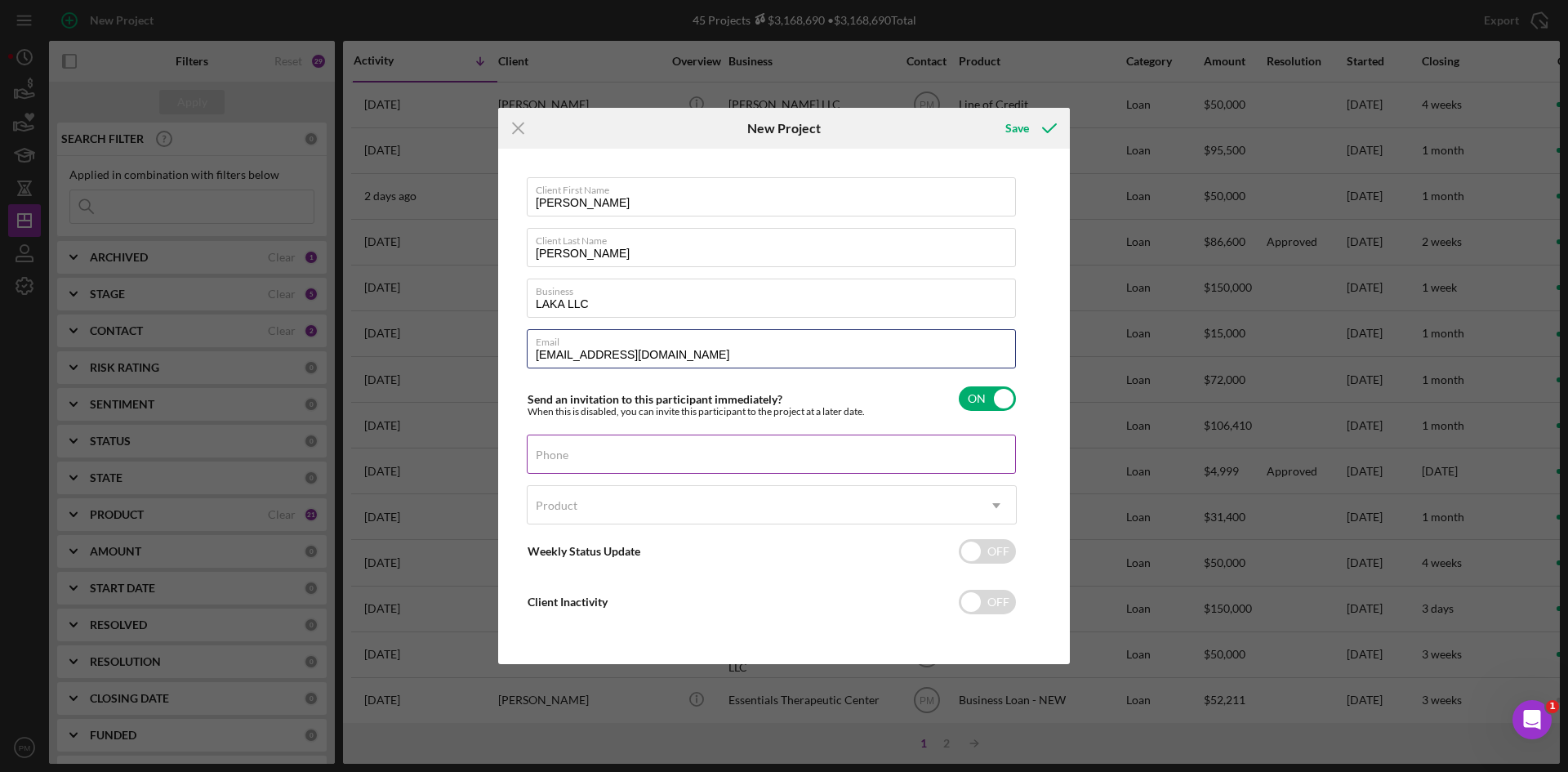
type input "[EMAIL_ADDRESS][DOMAIN_NAME]"
click at [635, 463] on input "Phone" at bounding box center [771, 453] width 489 height 39
drag, startPoint x: 575, startPoint y: 469, endPoint x: 588, endPoint y: 470, distance: 13.0
click at [575, 469] on input "Phone" at bounding box center [771, 453] width 489 height 39
paste input "[PHONE_NUMBER]"
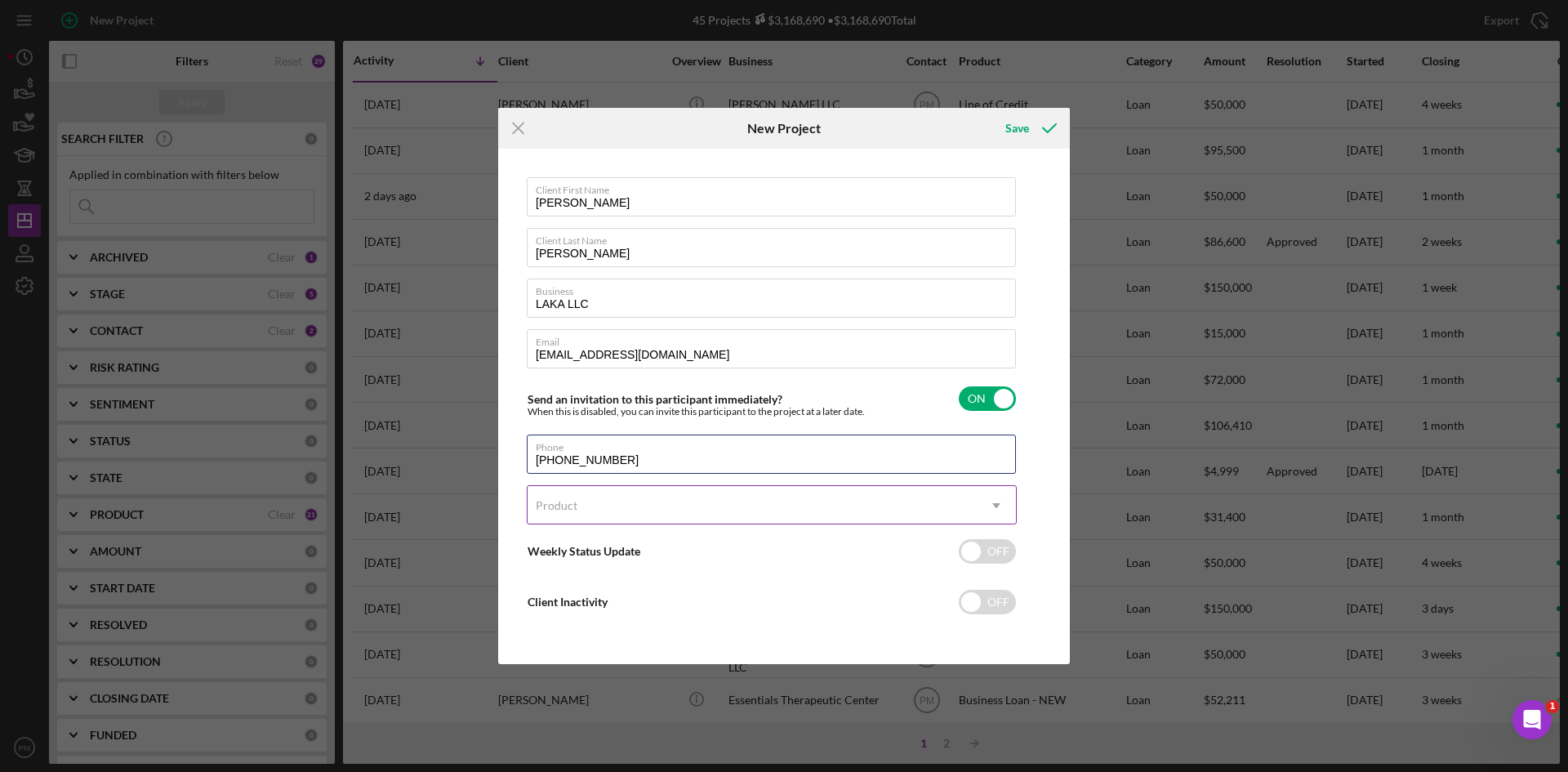
type input "[PHONE_NUMBER]"
click at [599, 507] on div "Product" at bounding box center [752, 505] width 449 height 38
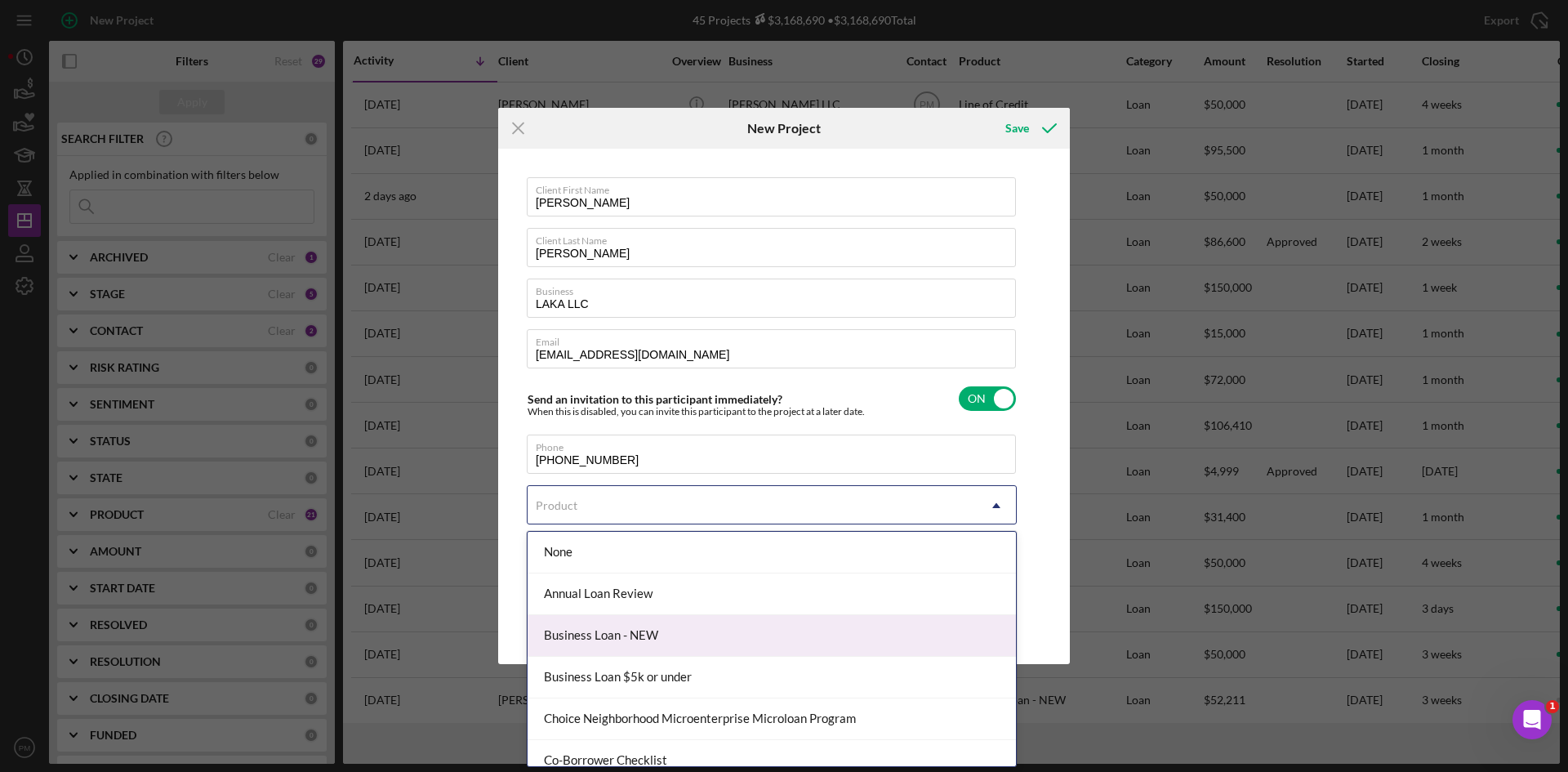
click at [640, 634] on div "Business Loan - NEW" at bounding box center [772, 635] width 488 height 41
checkbox input "true"
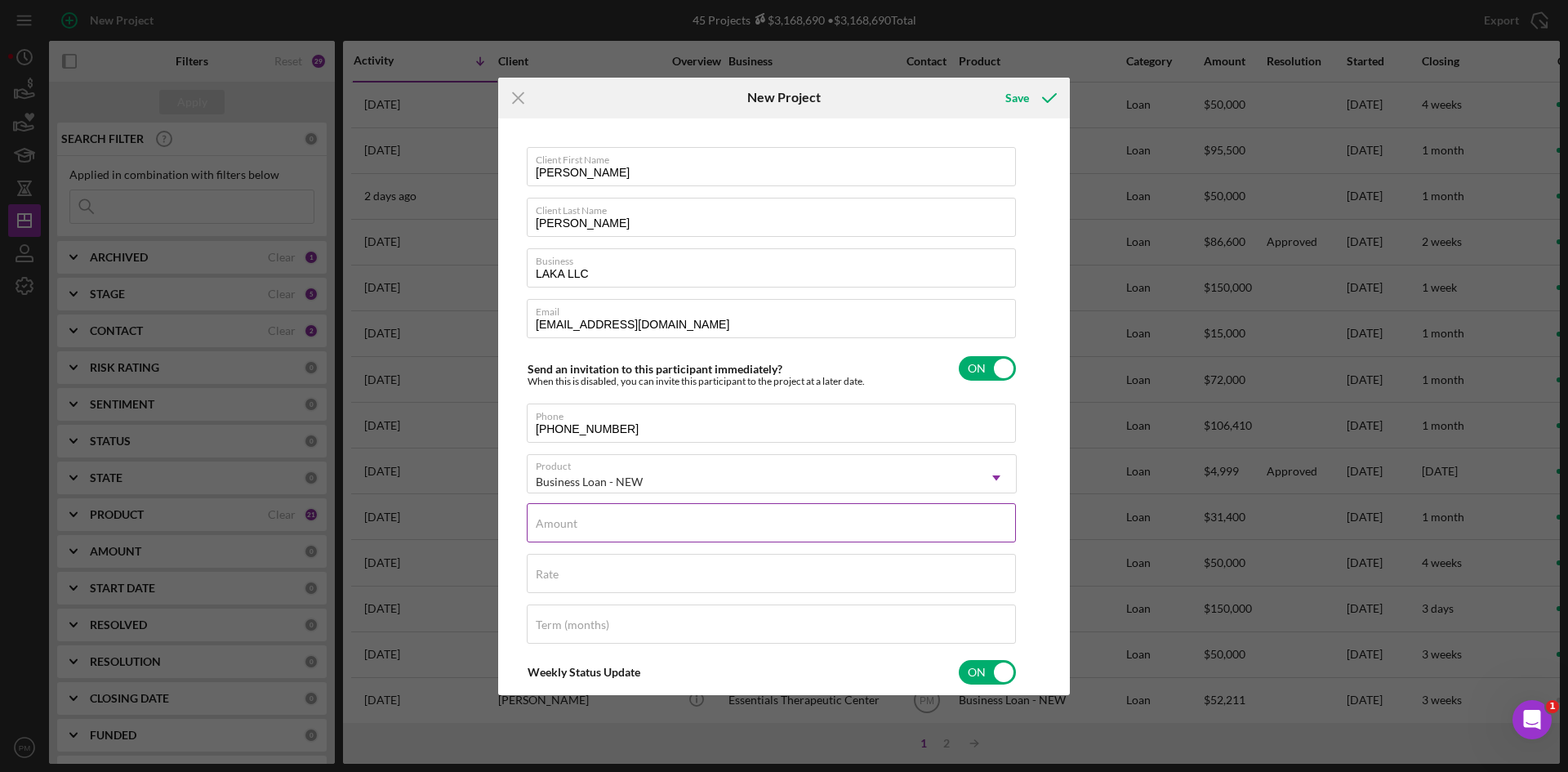
click at [618, 525] on div "Amount" at bounding box center [772, 523] width 490 height 40
type input "$150,000"
click at [581, 559] on div "Rate" at bounding box center [772, 574] width 490 height 40
type input "9.500%"
click at [597, 632] on label "Term (months)" at bounding box center [573, 625] width 73 height 13
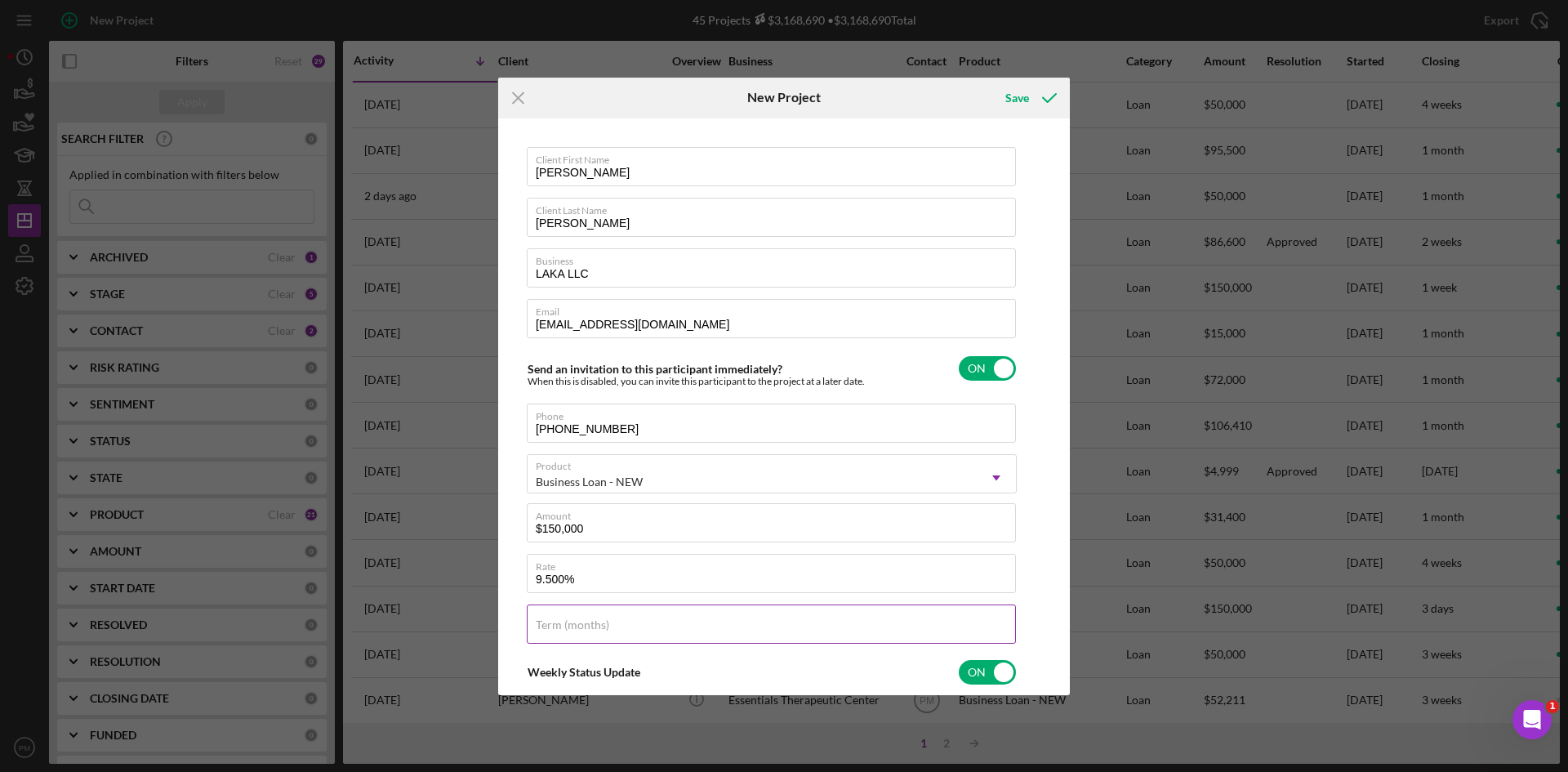
click at [597, 632] on input "Term (months)" at bounding box center [771, 623] width 489 height 39
type input "84"
click at [1031, 559] on div "Client First Name [PERSON_NAME] Client Last Name [PERSON_NAME] Business LAKA LL…" at bounding box center [784, 406] width 564 height 568
click at [1027, 95] on div "Save" at bounding box center [1017, 98] width 24 height 33
checkbox input "false"
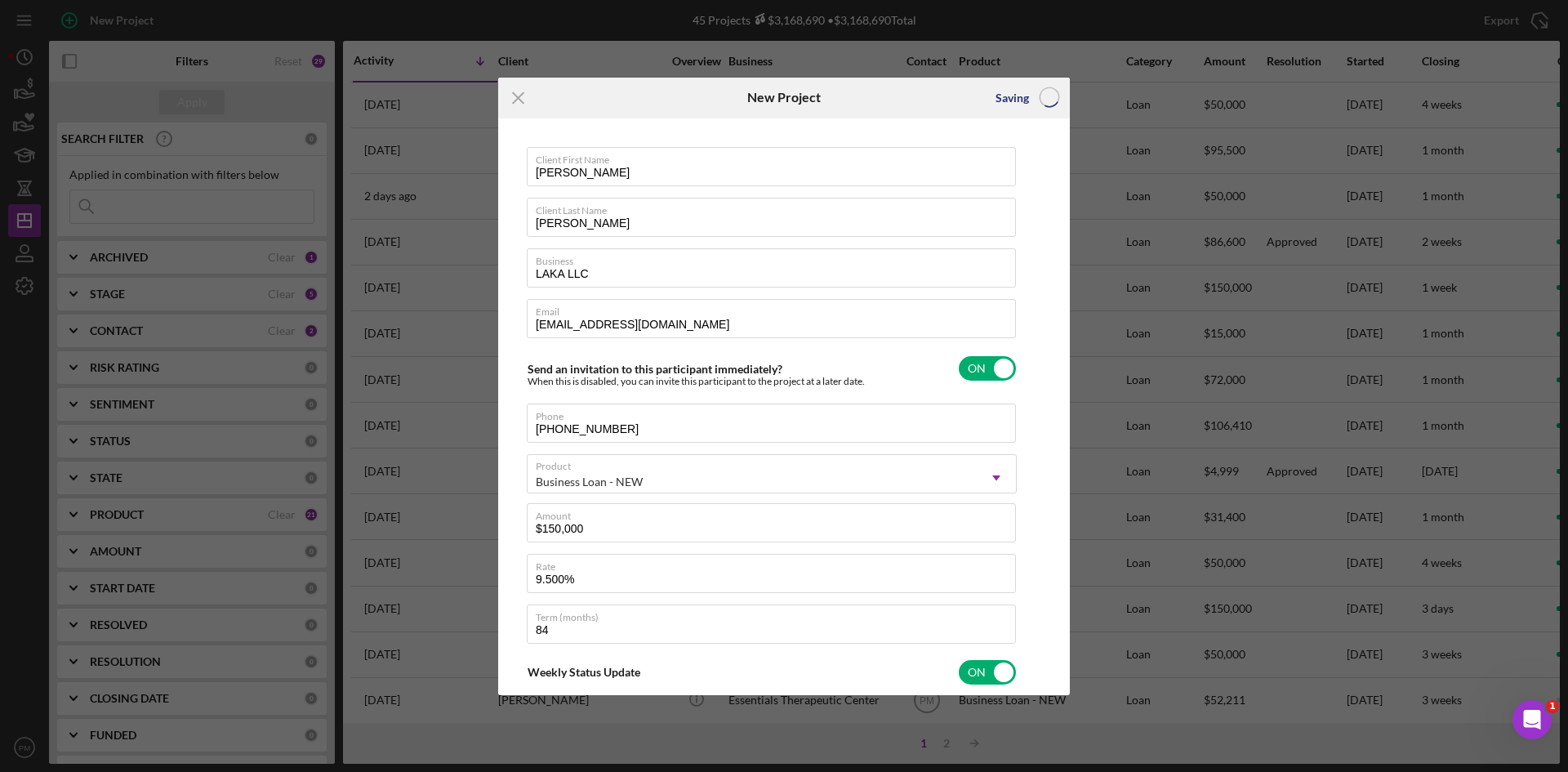
checkbox input "false"
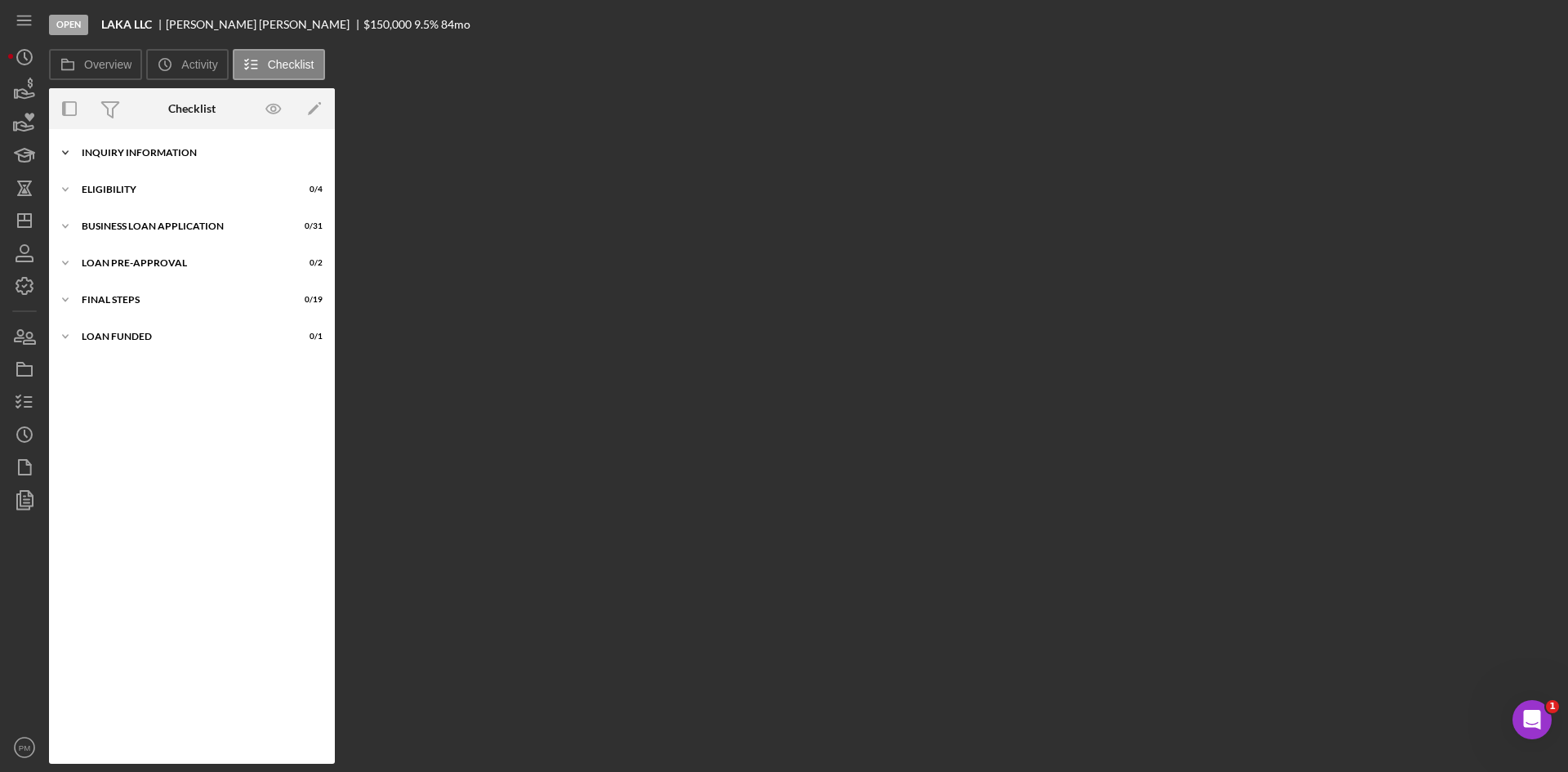
click at [120, 147] on div "Icon/Expander INQUIRY INFORMATION 0 / 11" at bounding box center [191, 153] width 286 height 33
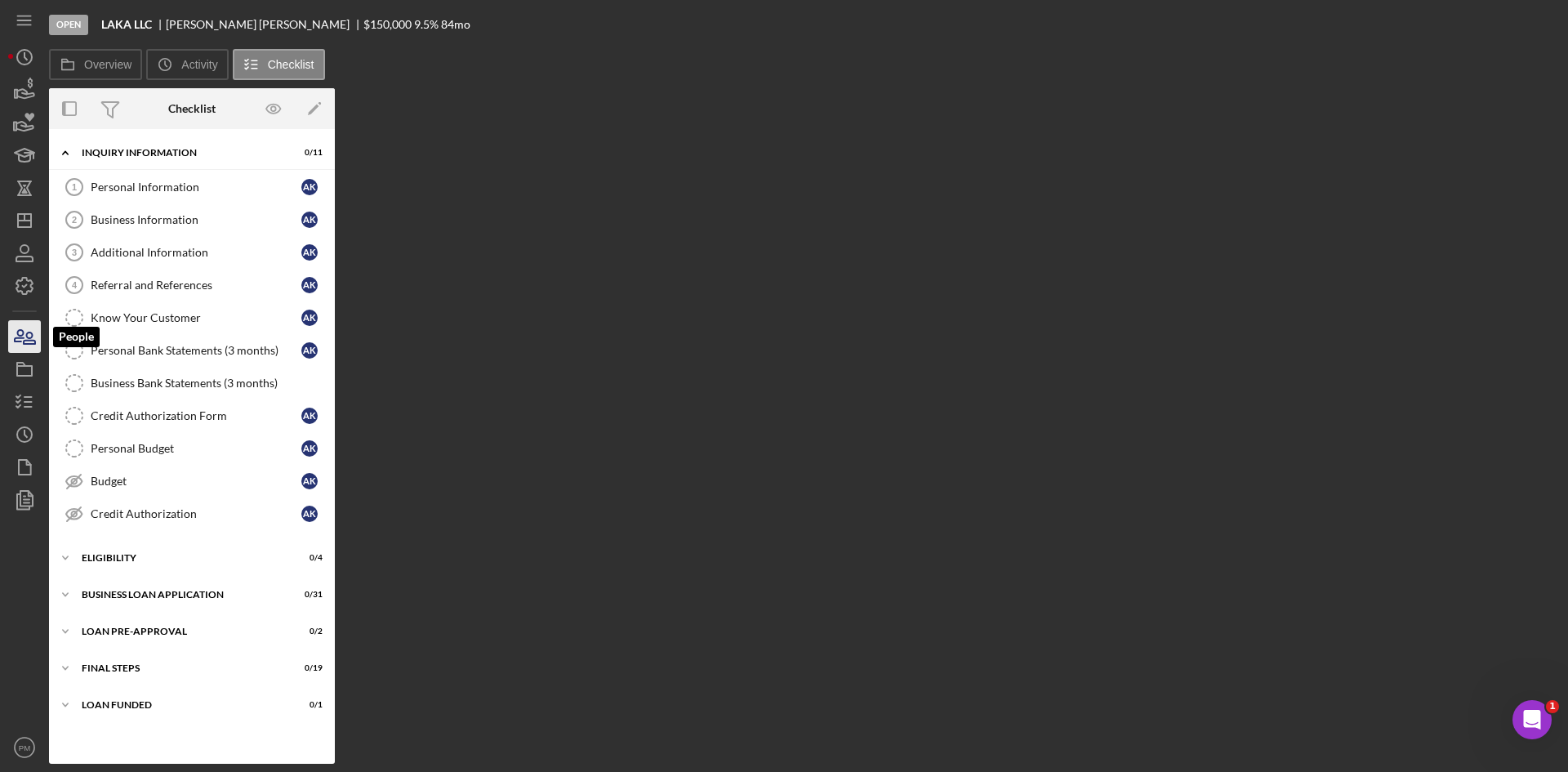
click at [26, 344] on icon "button" at bounding box center [29, 338] width 11 height 11
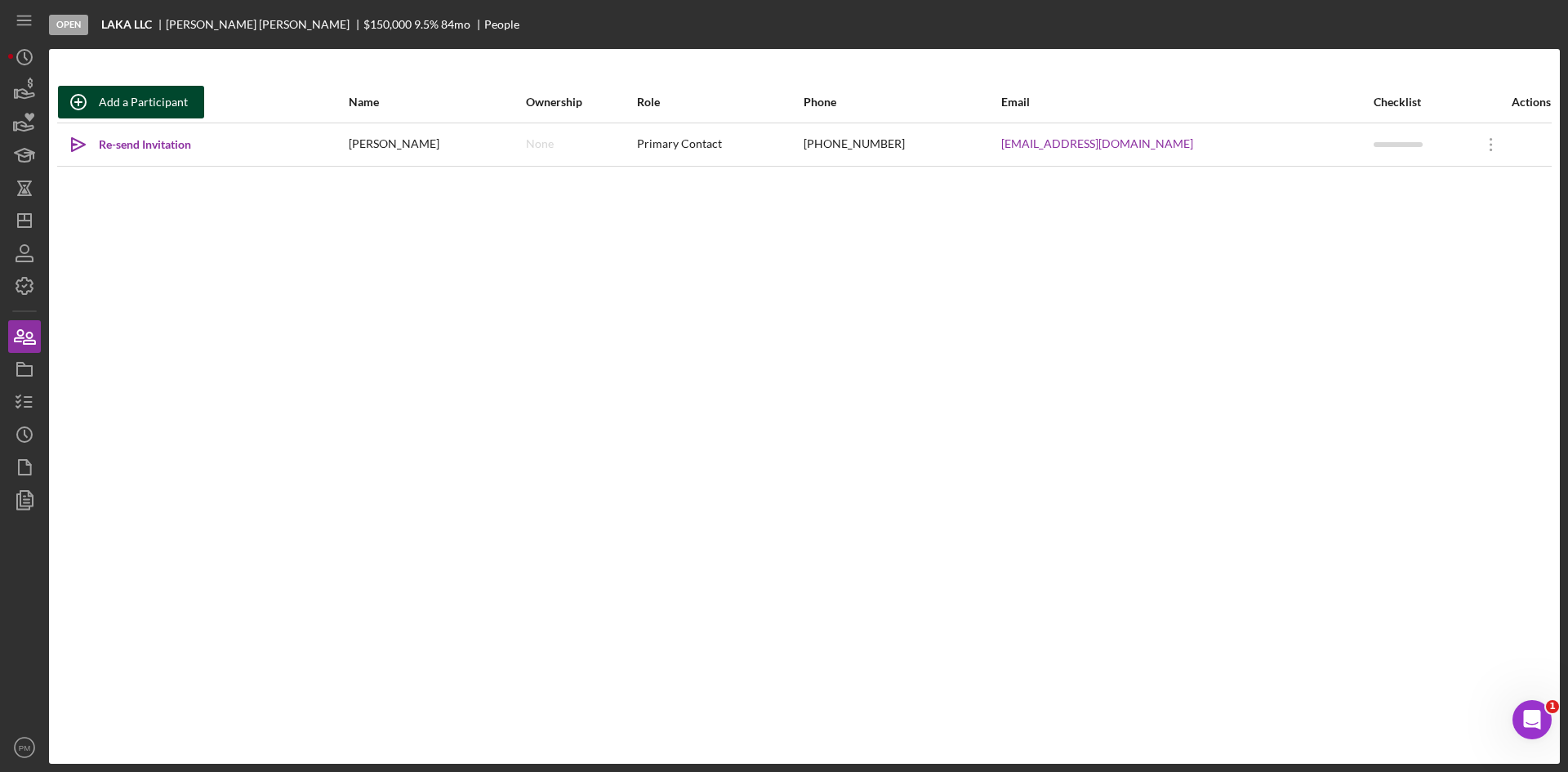
click at [155, 100] on div "Add a Participant" at bounding box center [143, 102] width 89 height 33
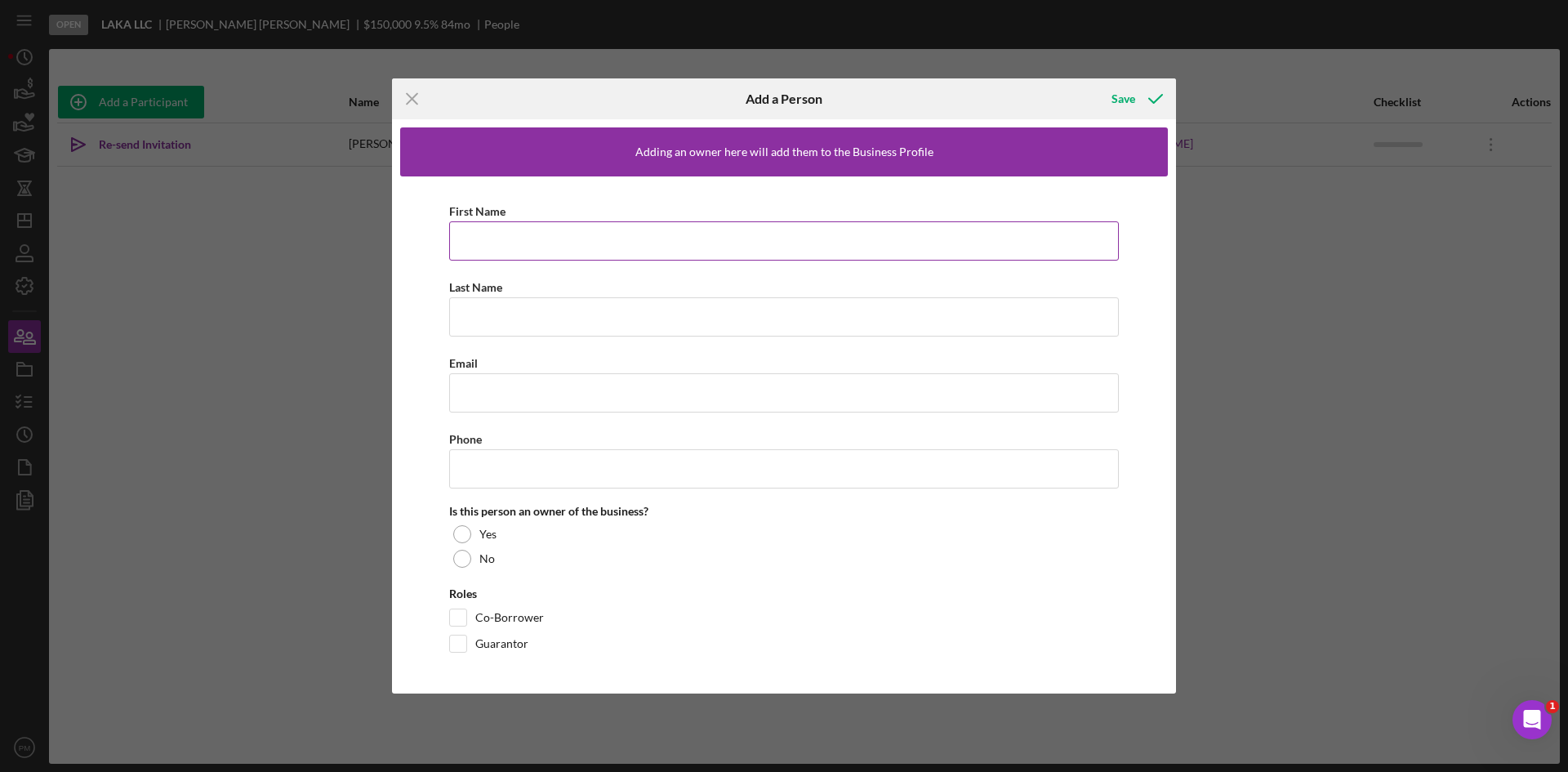
drag, startPoint x: 500, startPoint y: 236, endPoint x: 509, endPoint y: 237, distance: 9.1
click at [500, 236] on input "First Name" at bounding box center [784, 241] width 670 height 39
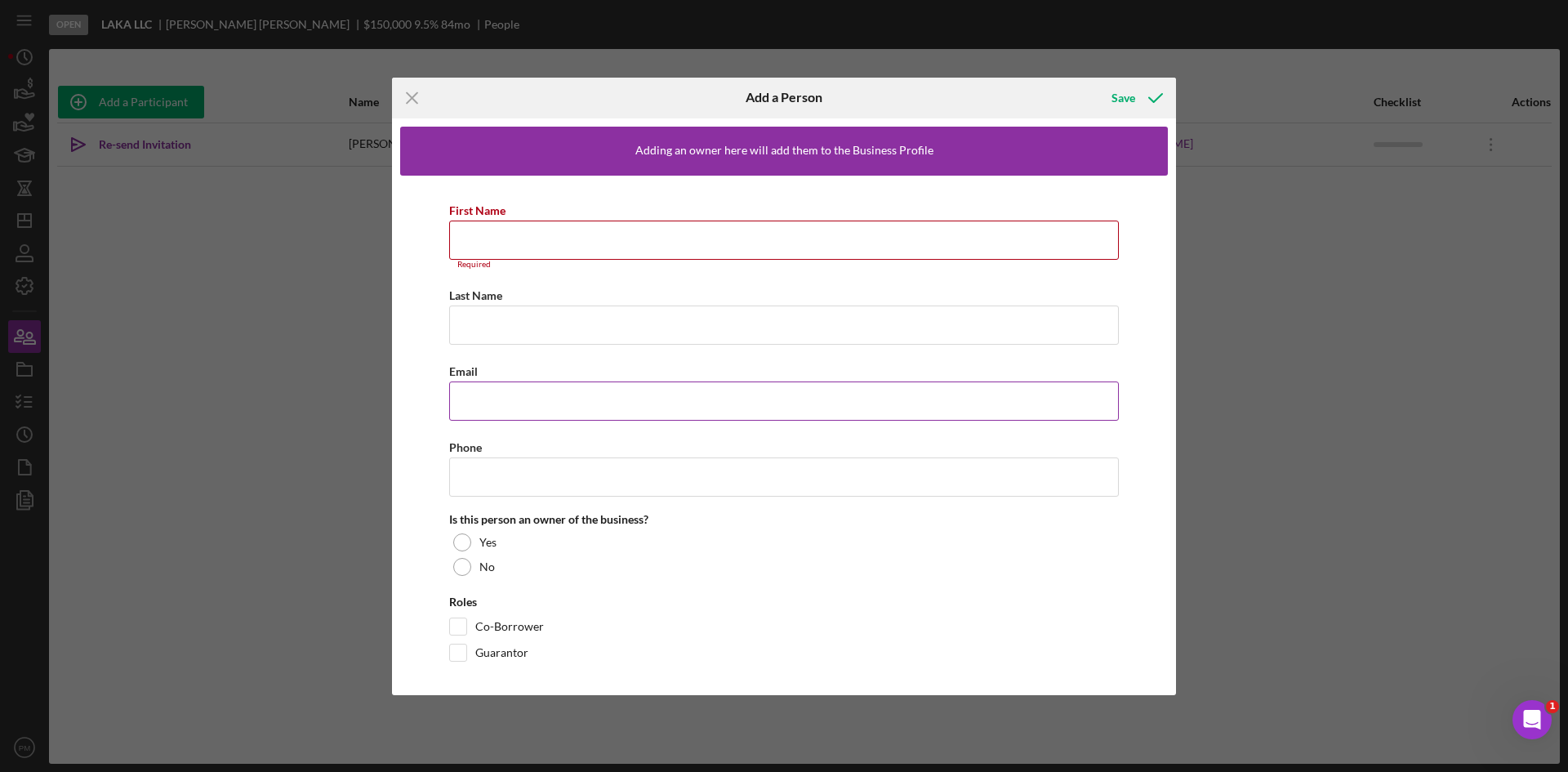
paste input "[EMAIL_ADDRESS][DOMAIN_NAME]"
type input "[EMAIL_ADDRESS][DOMAIN_NAME]"
click at [478, 246] on input "First Name" at bounding box center [784, 240] width 670 height 39
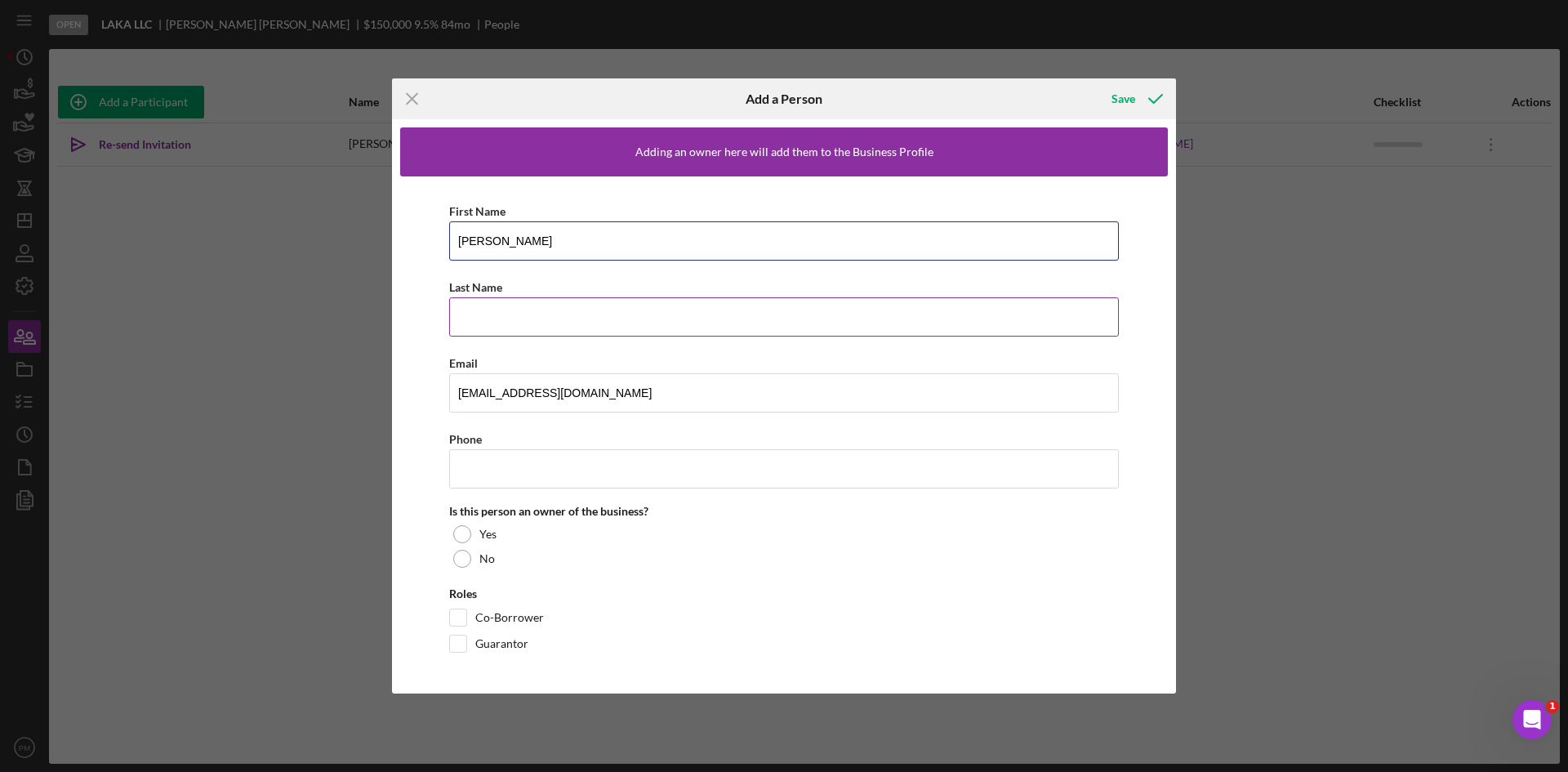
type input "[PERSON_NAME]"
click at [487, 334] on input "Last Name" at bounding box center [784, 317] width 670 height 39
type input "[PERSON_NAME]"
click at [425, 365] on div "First Name [PERSON_NAME] Last Name [PERSON_NAME] Email [EMAIL_ADDRESS][DOMAIN_N…" at bounding box center [784, 431] width 767 height 509
click at [501, 480] on input "Phone" at bounding box center [784, 468] width 670 height 39
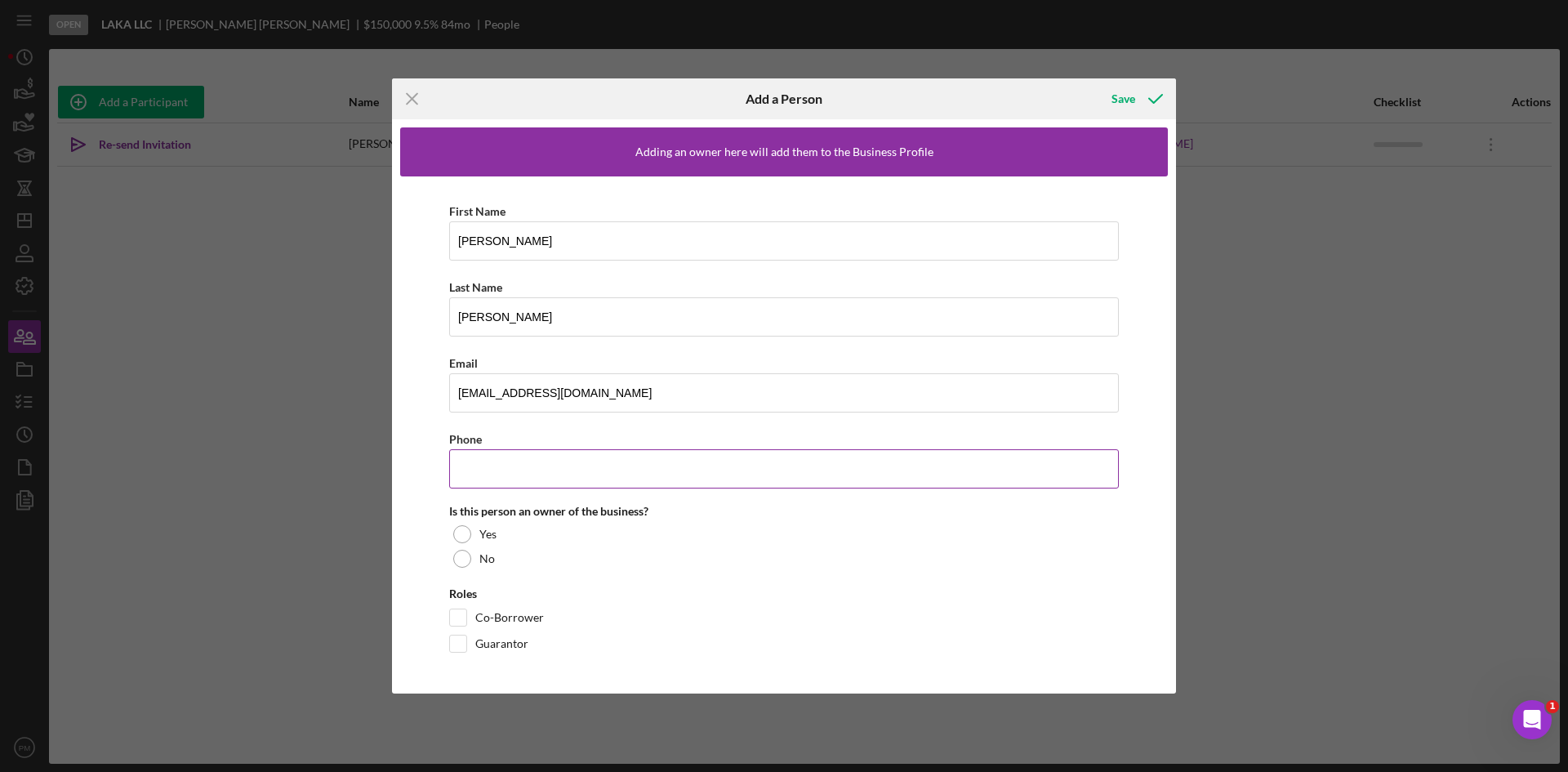
click at [491, 461] on input "Phone" at bounding box center [784, 468] width 670 height 39
paste input "[PHONE_NUMBER]"
type input "[PHONE_NUMBER]"
click at [461, 533] on div at bounding box center [463, 534] width 18 height 18
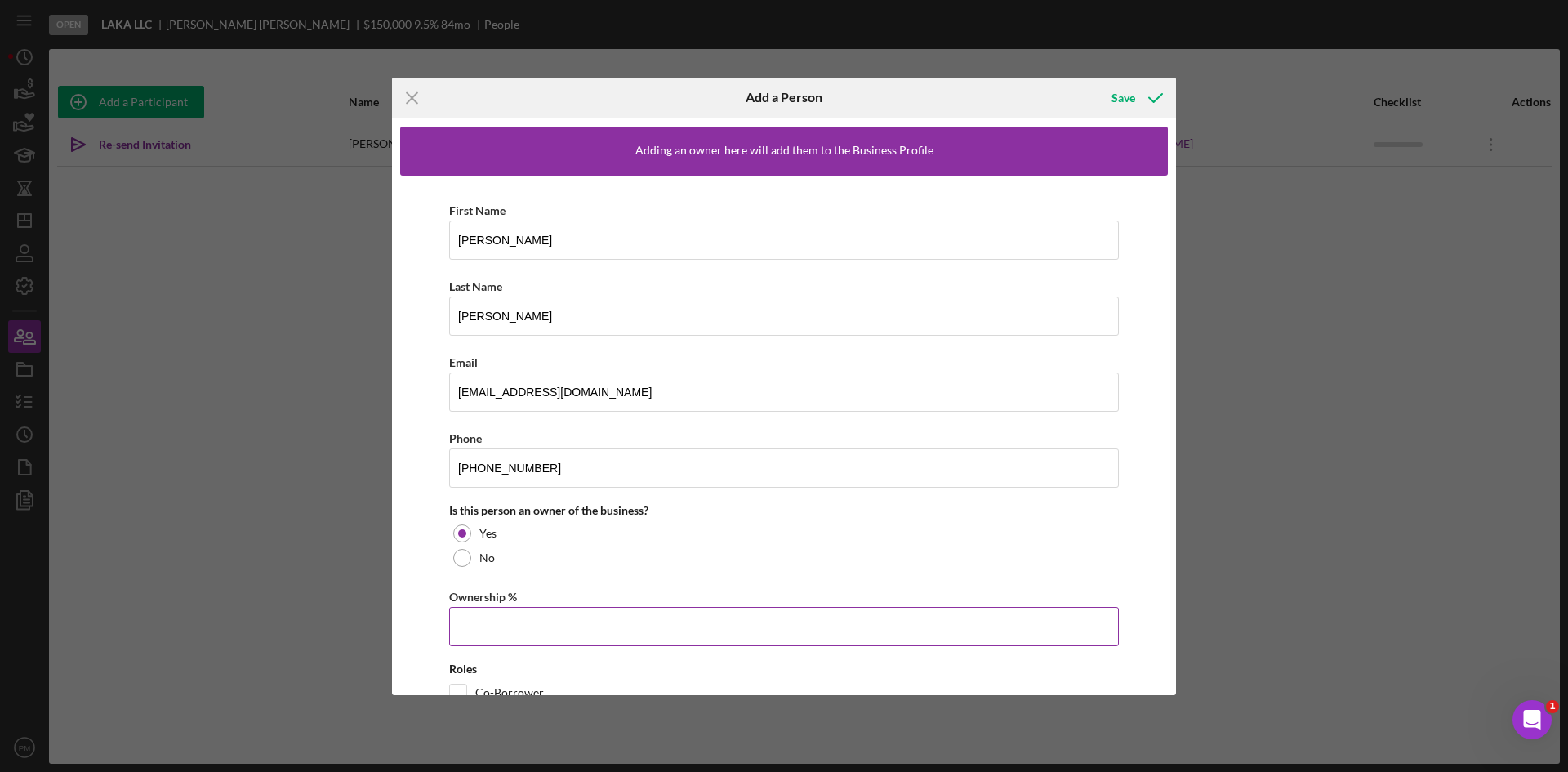
click at [470, 618] on input "Ownership %" at bounding box center [784, 626] width 670 height 39
type input "50.00%"
click at [426, 609] on div "First Name [PERSON_NAME] Last Name [PERSON_NAME] Email [EMAIL_ADDRESS][DOMAIN_N…" at bounding box center [784, 468] width 767 height 586
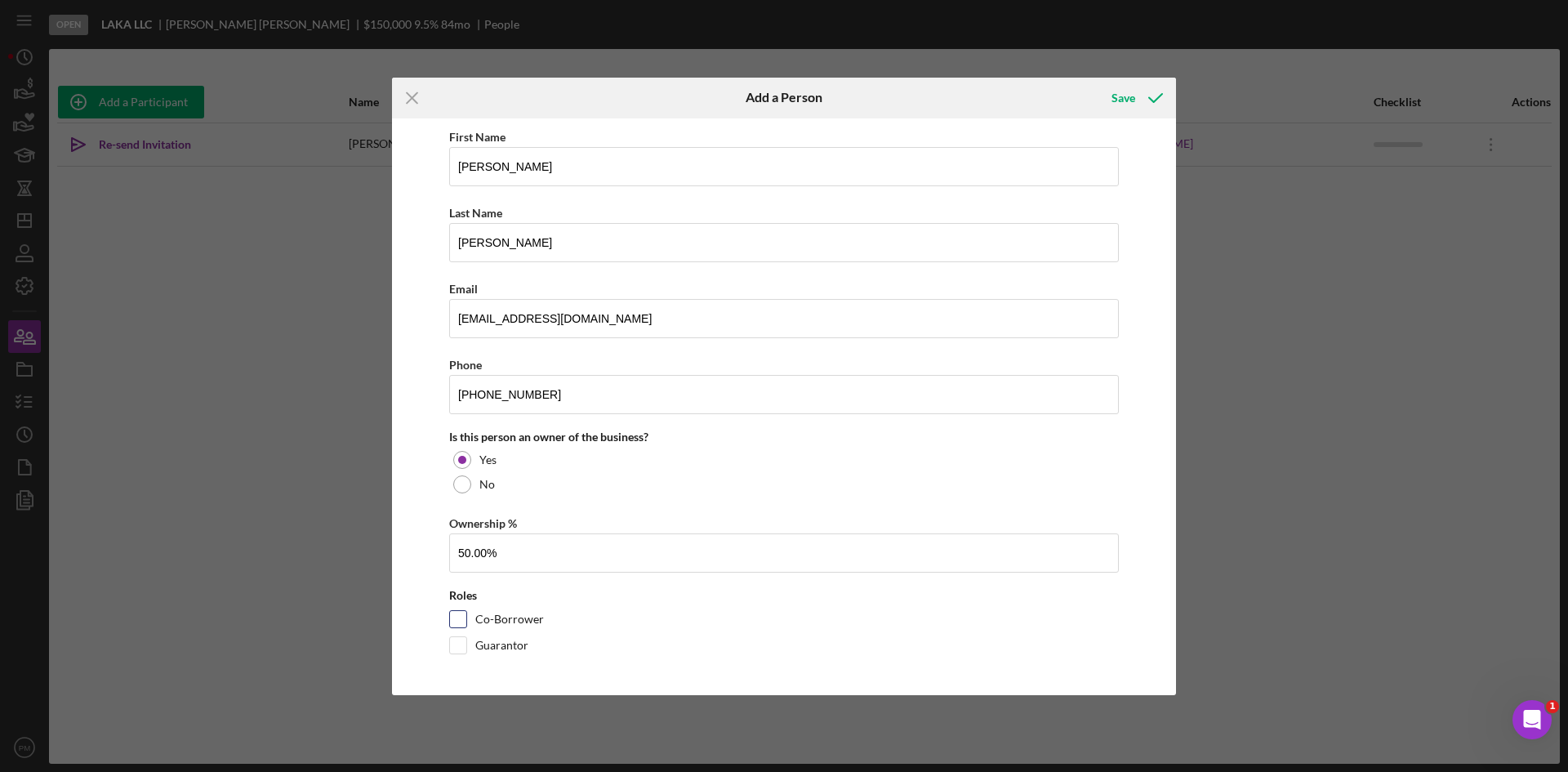
click at [456, 622] on input "Co-Borrower" at bounding box center [458, 620] width 17 height 17
checkbox input "true"
click at [1128, 105] on div "Save" at bounding box center [1124, 98] width 24 height 33
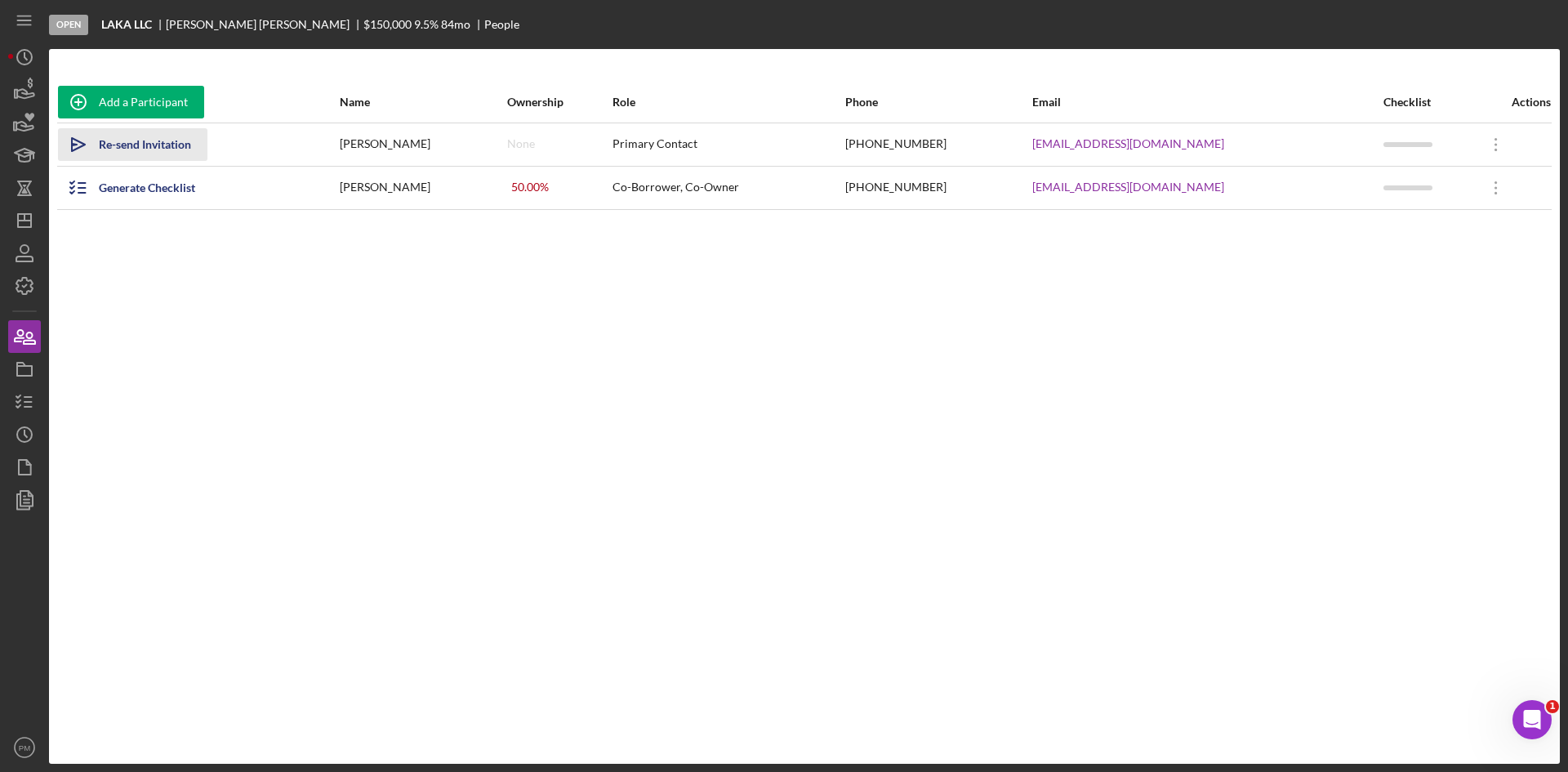
click at [111, 147] on div "Re-send Invitation" at bounding box center [145, 145] width 93 height 33
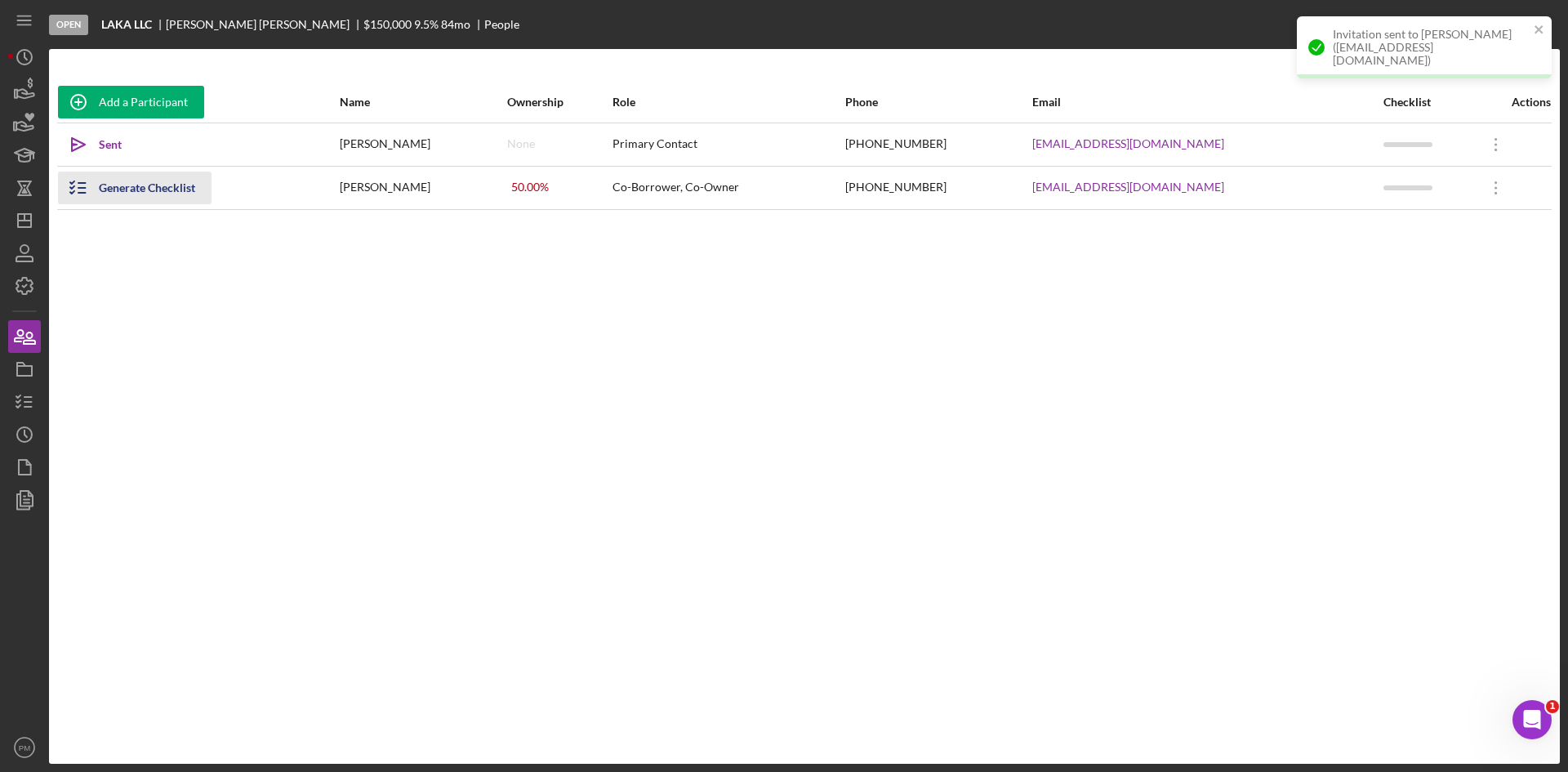
click at [101, 192] on div "Generate Checklist" at bounding box center [147, 188] width 96 height 33
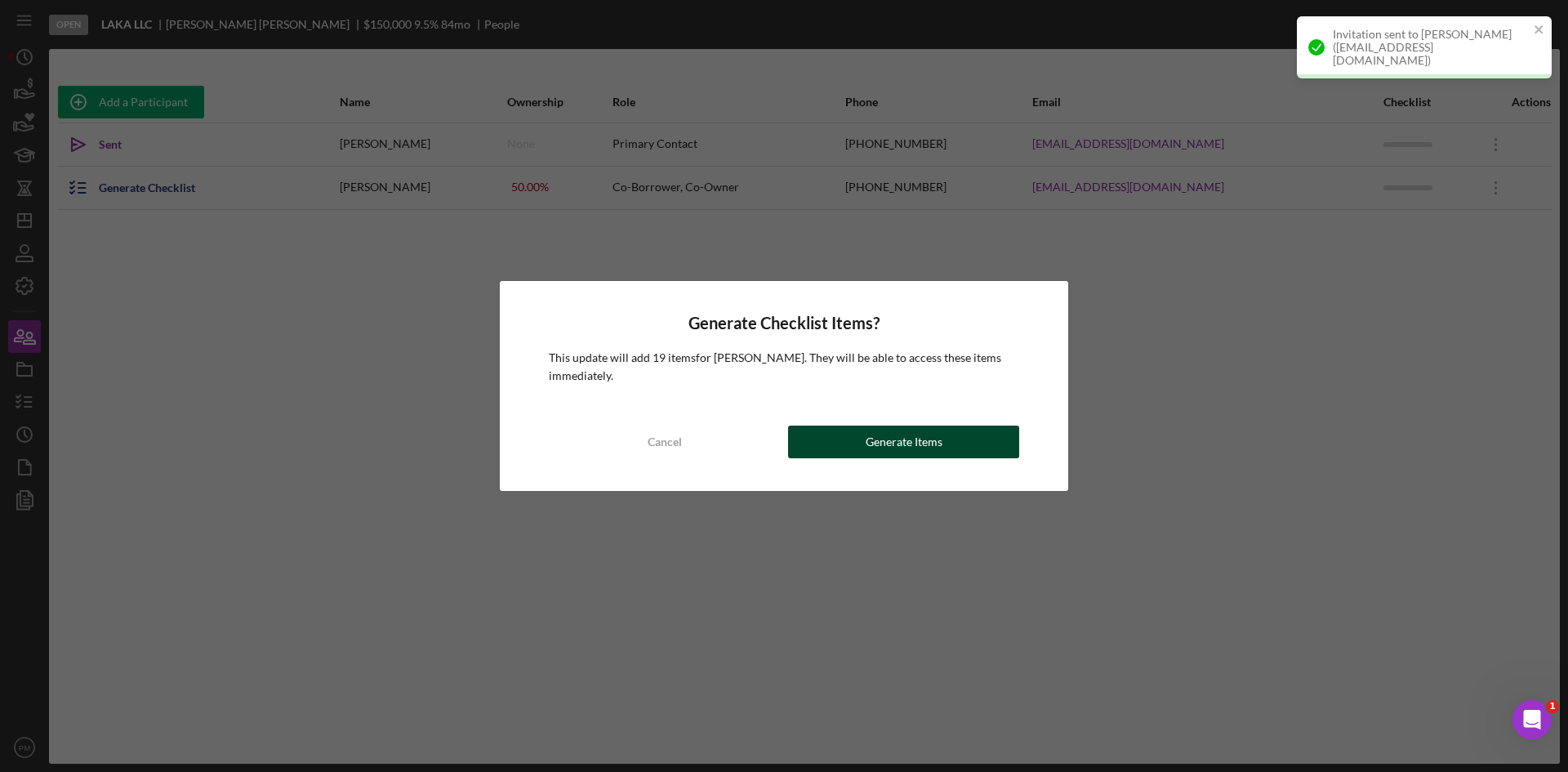
click at [879, 430] on div "Generate Items" at bounding box center [904, 442] width 77 height 33
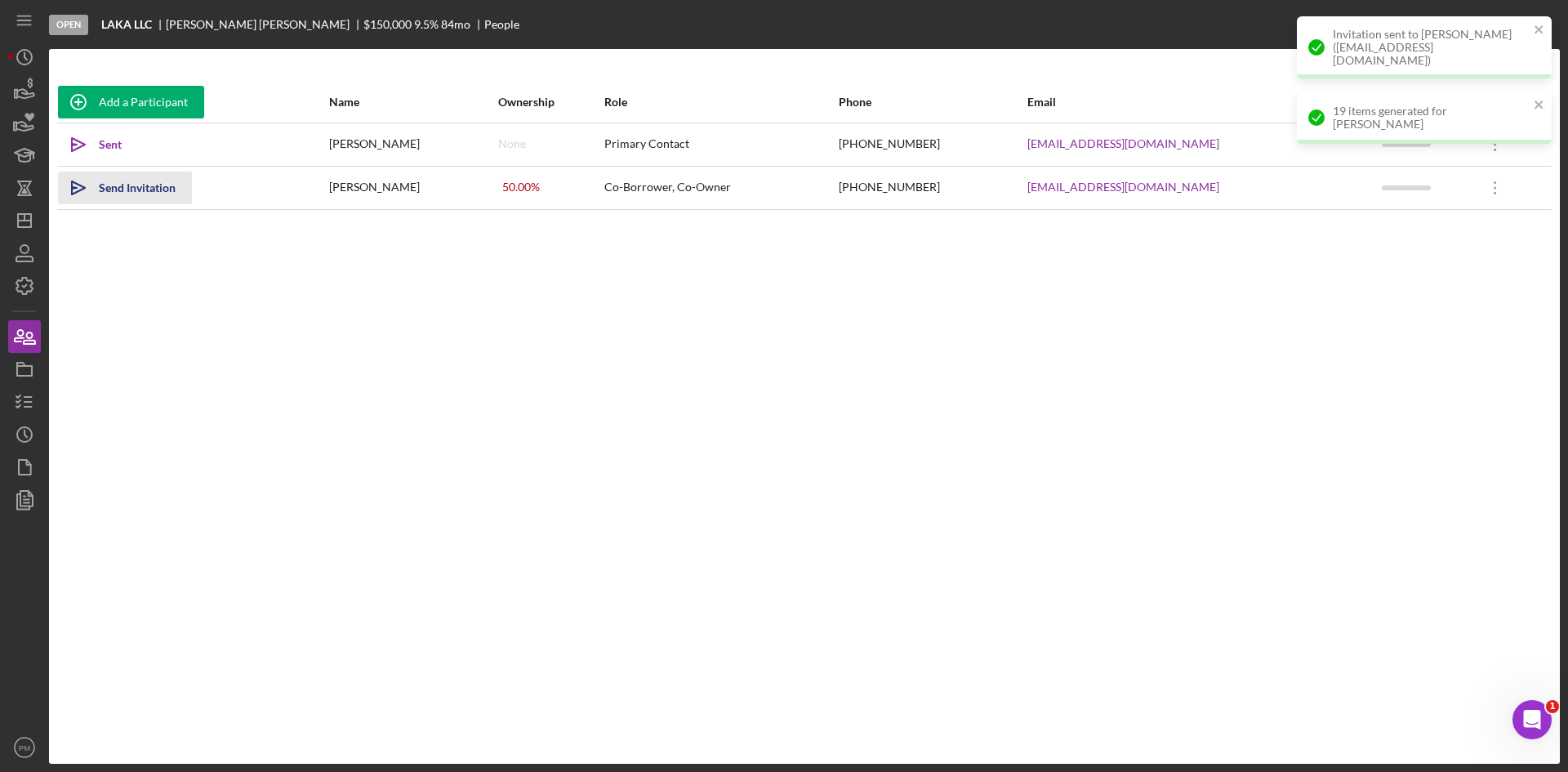
click at [121, 193] on div "Send Invitation" at bounding box center [138, 188] width 77 height 33
click at [1148, 375] on div "Add a Participant Name Ownership Role Phone Email Checklist Actions Icon/icon-i…" at bounding box center [804, 406] width 1511 height 649
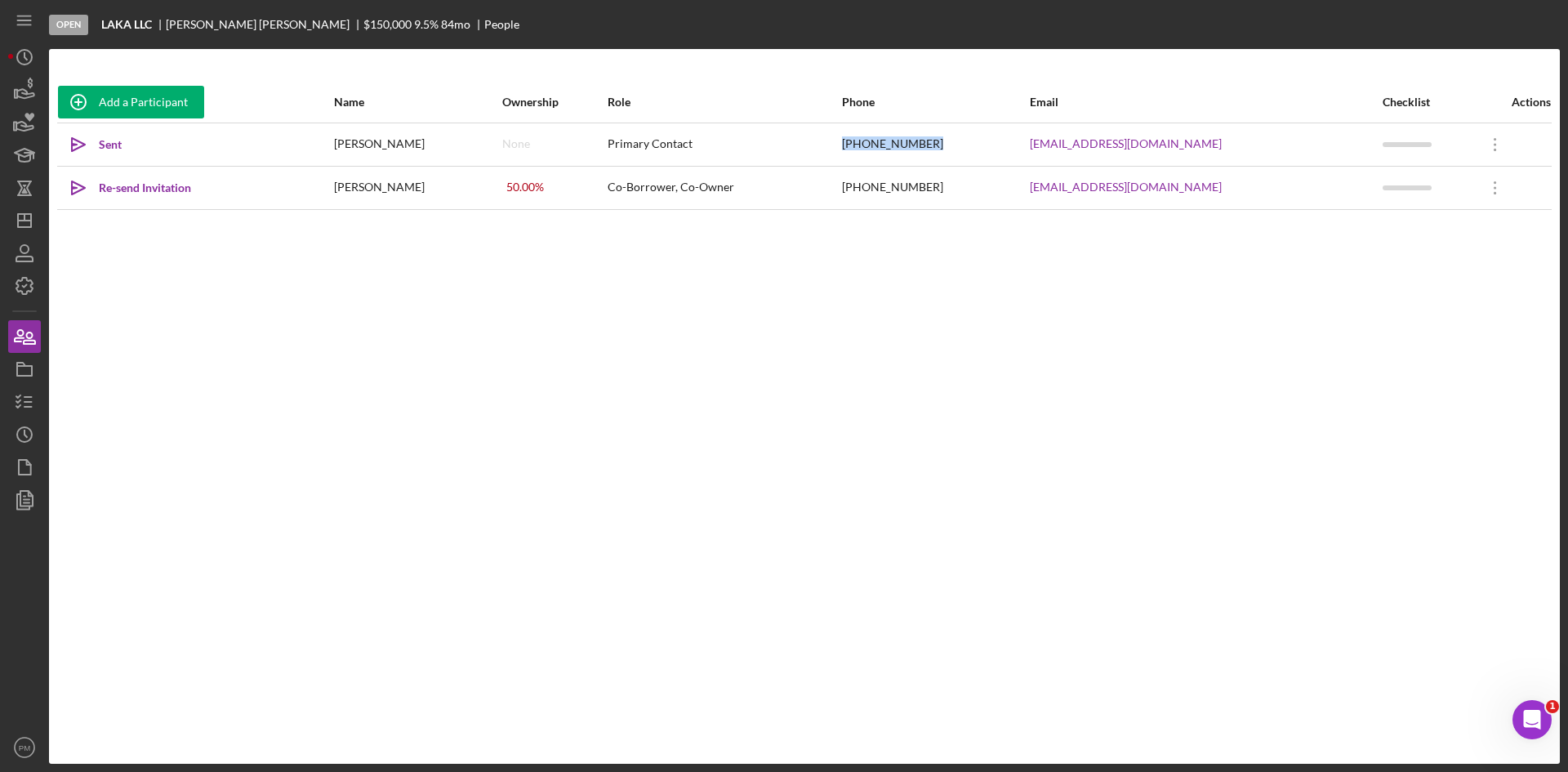
drag, startPoint x: 958, startPoint y: 137, endPoint x: 850, endPoint y: 140, distance: 108.0
click at [850, 140] on tr "Icon/icon-invite-send Sent [PERSON_NAME] None Primary Contact [PHONE_NUMBER] [E…" at bounding box center [804, 143] width 1495 height 43
copy tr "[PHONE_NUMBER]"
drag, startPoint x: 1206, startPoint y: 141, endPoint x: 993, endPoint y: 142, distance: 213.0
click at [993, 142] on tr "Icon/icon-invite-send Sent [PERSON_NAME] None Primary Contact [PHONE_NUMBER] [E…" at bounding box center [804, 143] width 1495 height 43
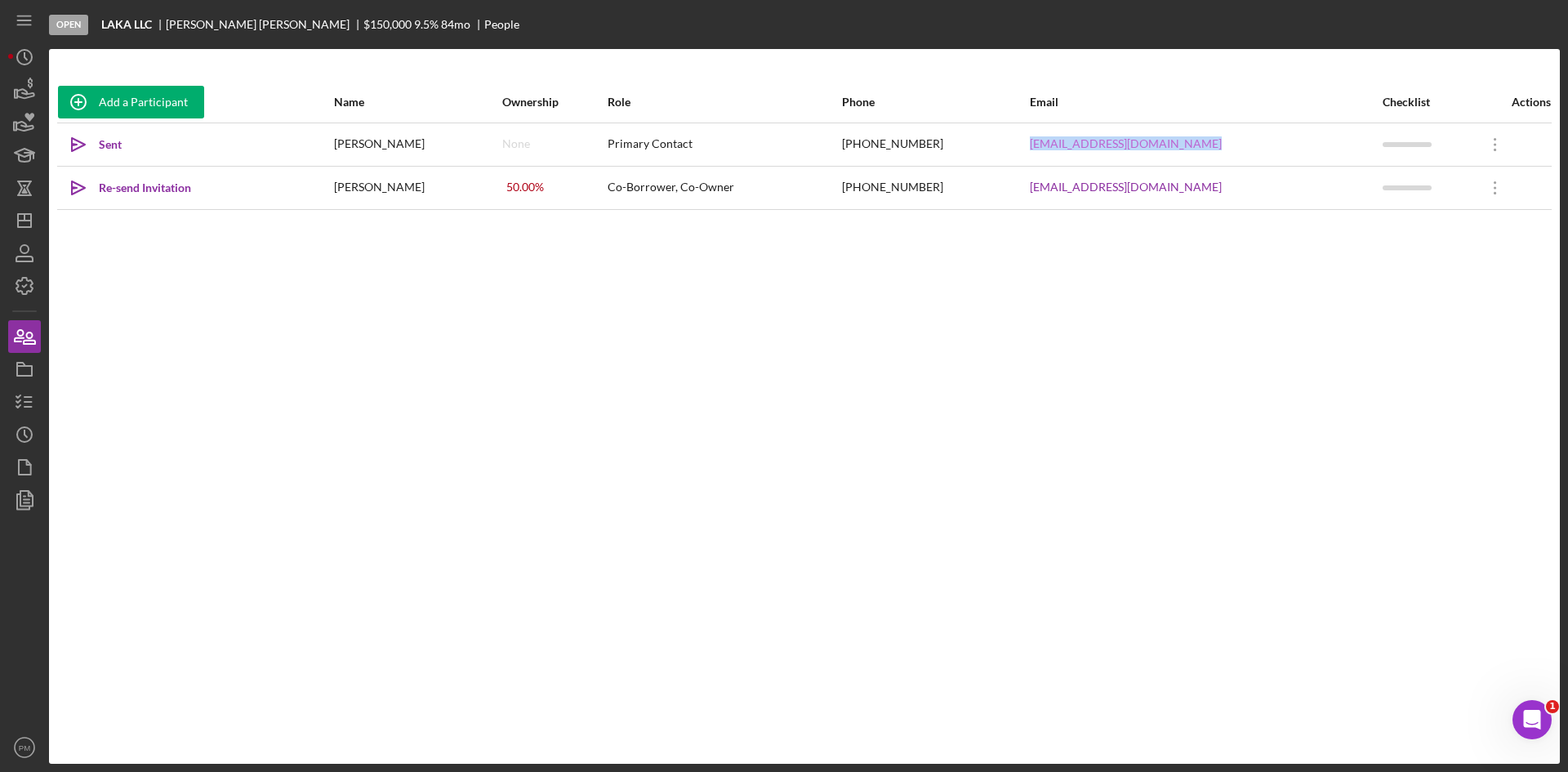
copy tr "[EMAIL_ADDRESS][DOMAIN_NAME]"
click at [25, 407] on line "button" at bounding box center [28, 407] width 7 height 0
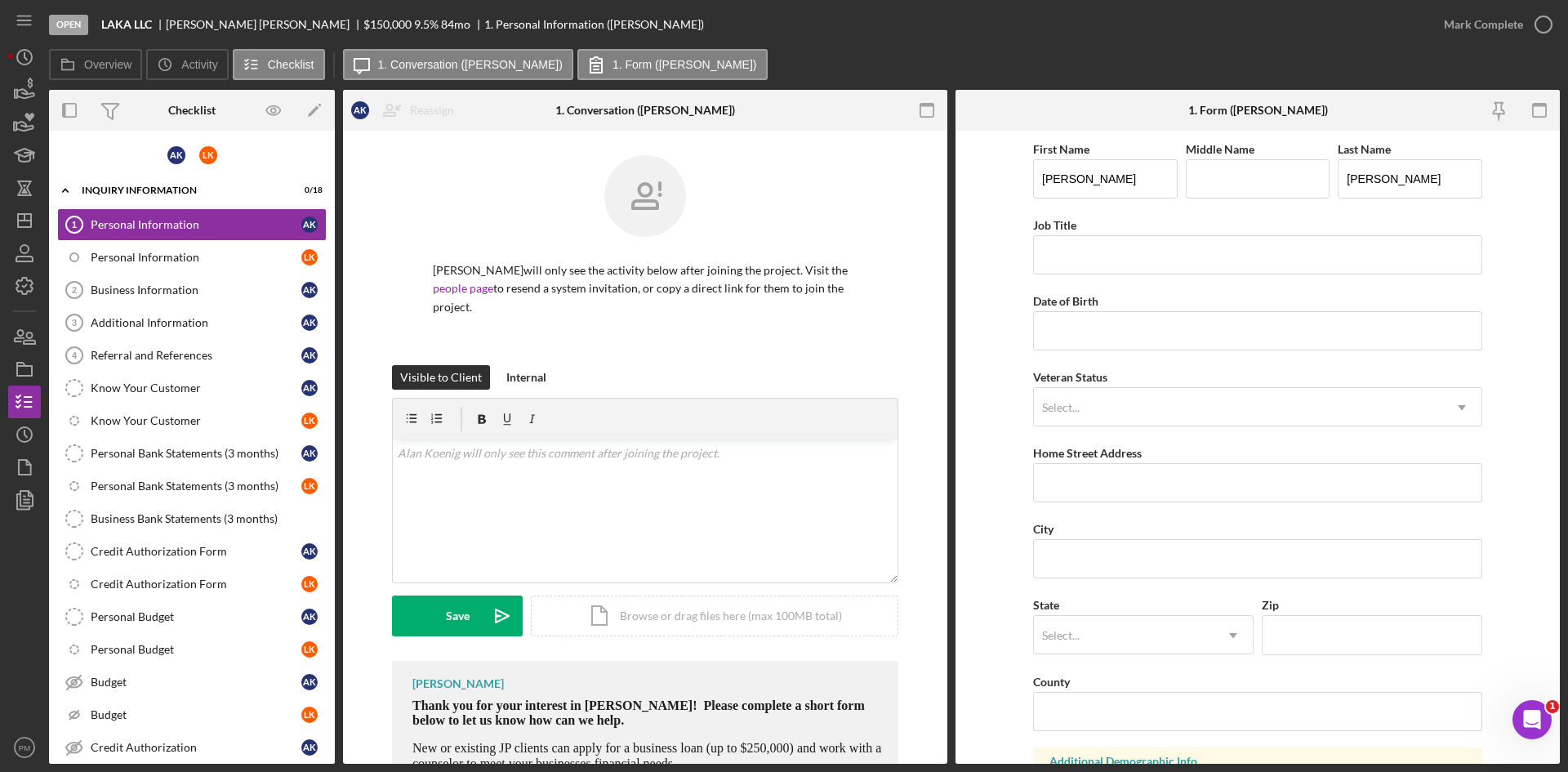
scroll to position [163, 0]
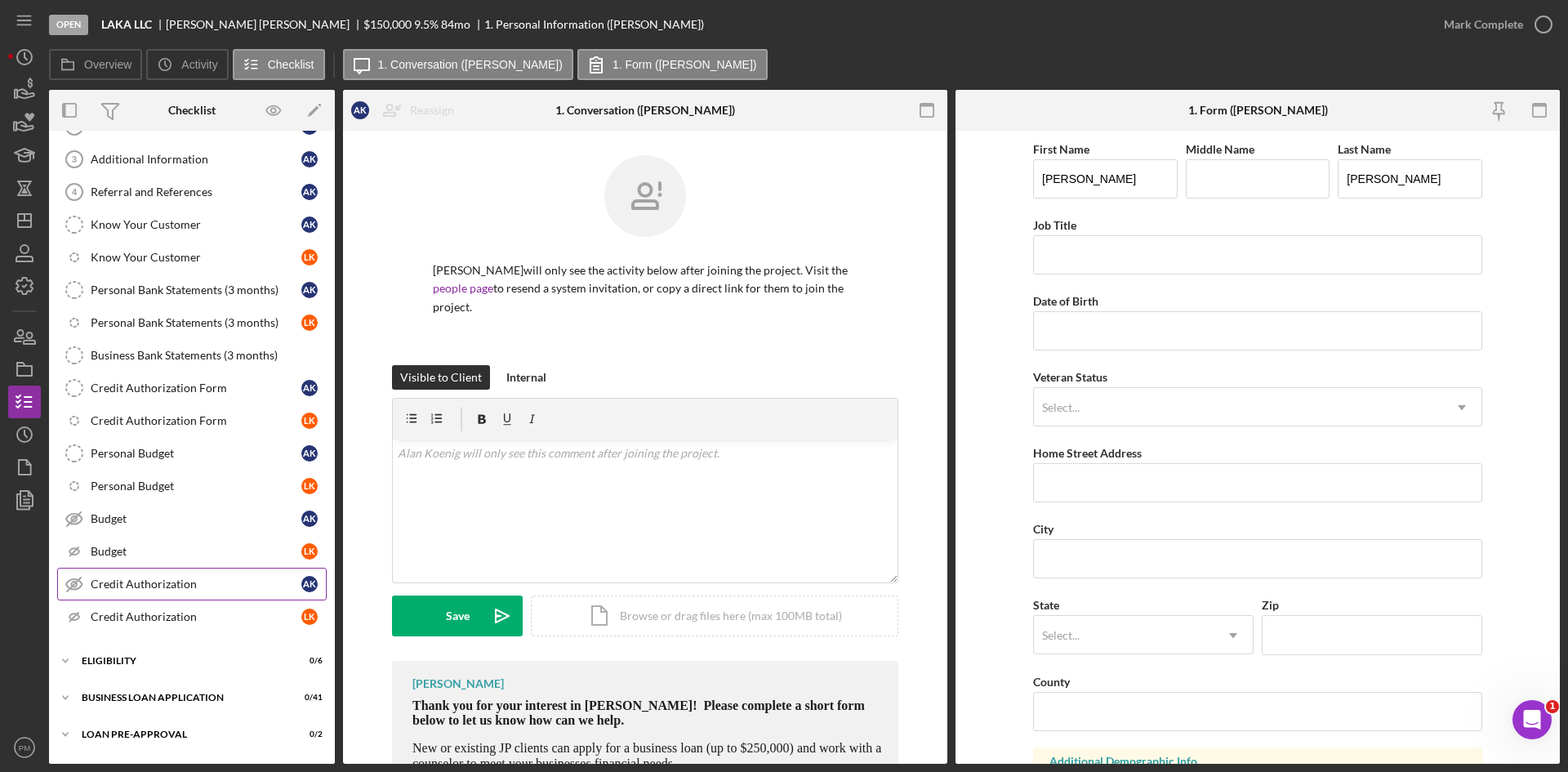
click at [126, 585] on div "Credit Authorization" at bounding box center [196, 584] width 211 height 13
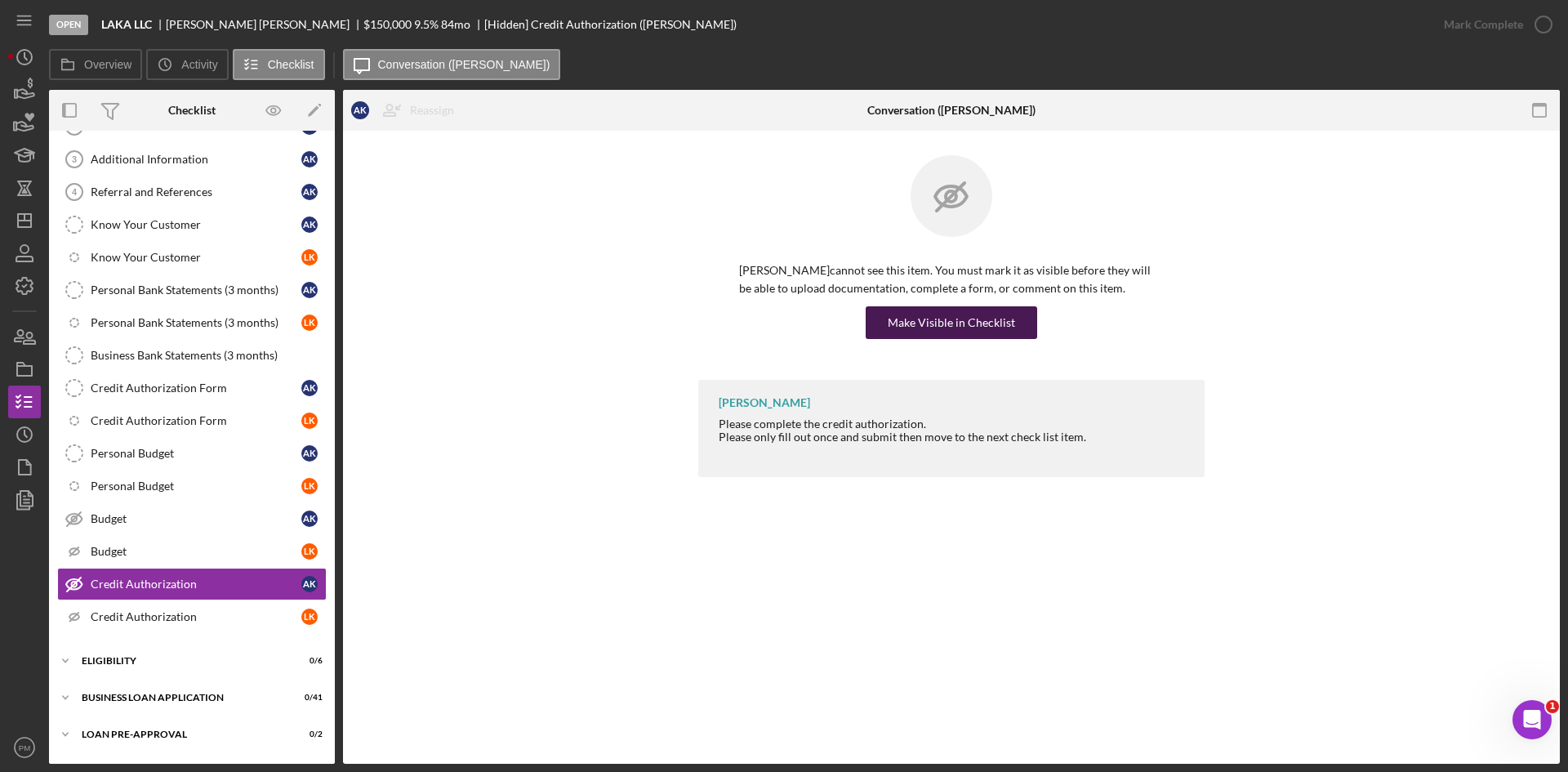
click at [963, 322] on div "Make Visible in Checklist" at bounding box center [951, 323] width 128 height 33
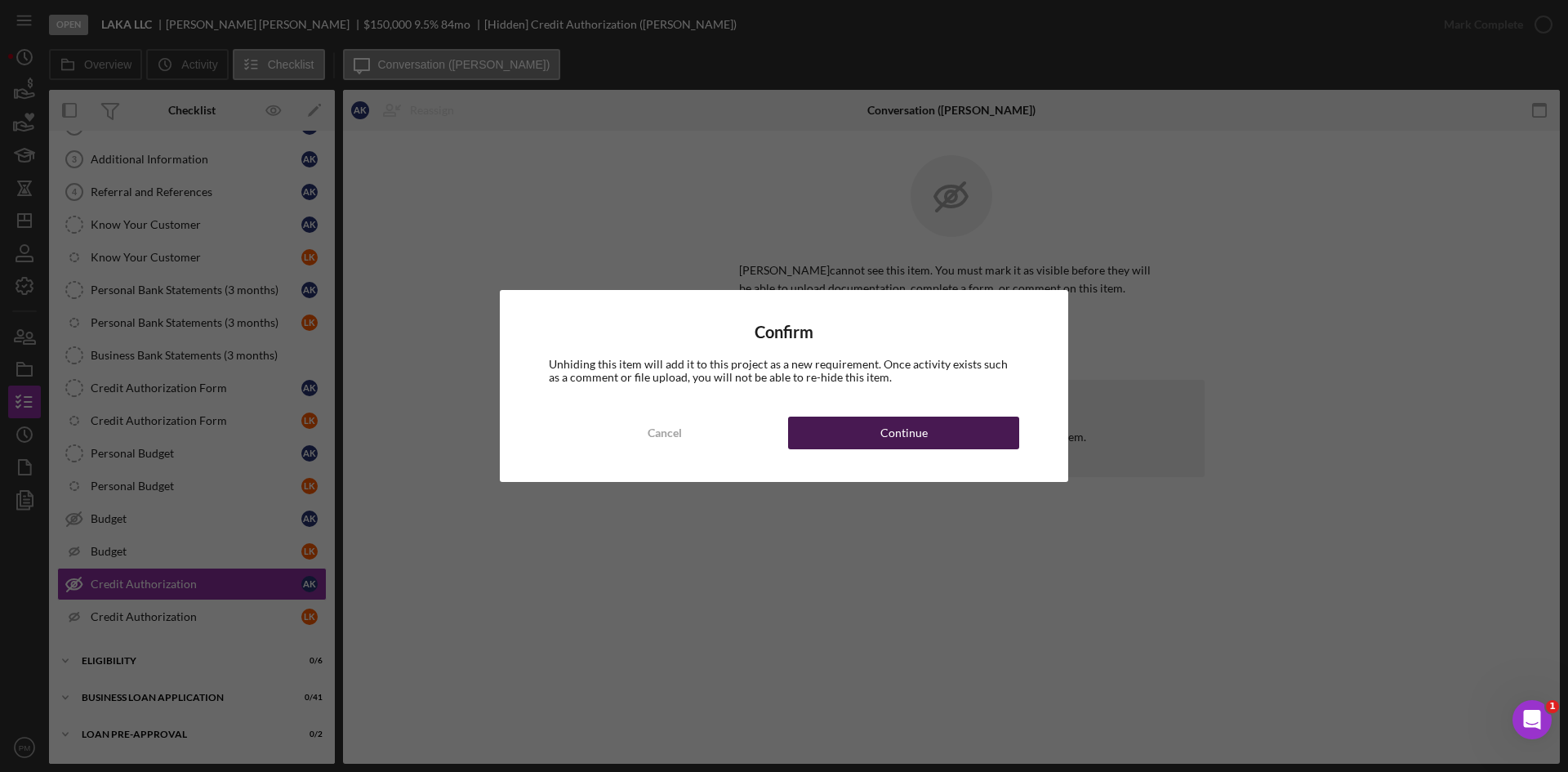
click at [877, 445] on button "Continue" at bounding box center [904, 433] width 231 height 33
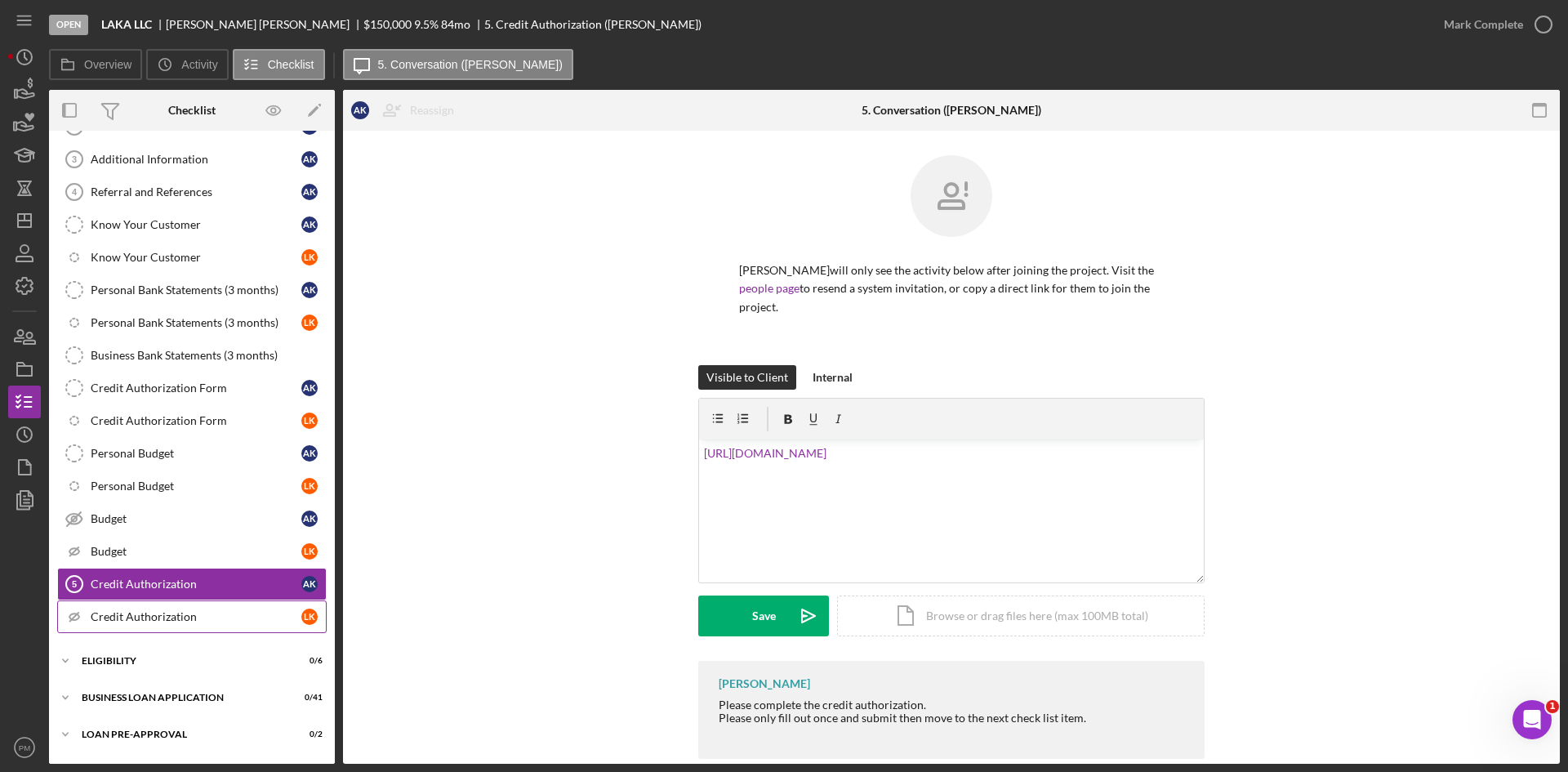
click at [146, 624] on link "Icon/Checklist Item Sub Hidden Credit Authorization L K" at bounding box center [192, 617] width 270 height 33
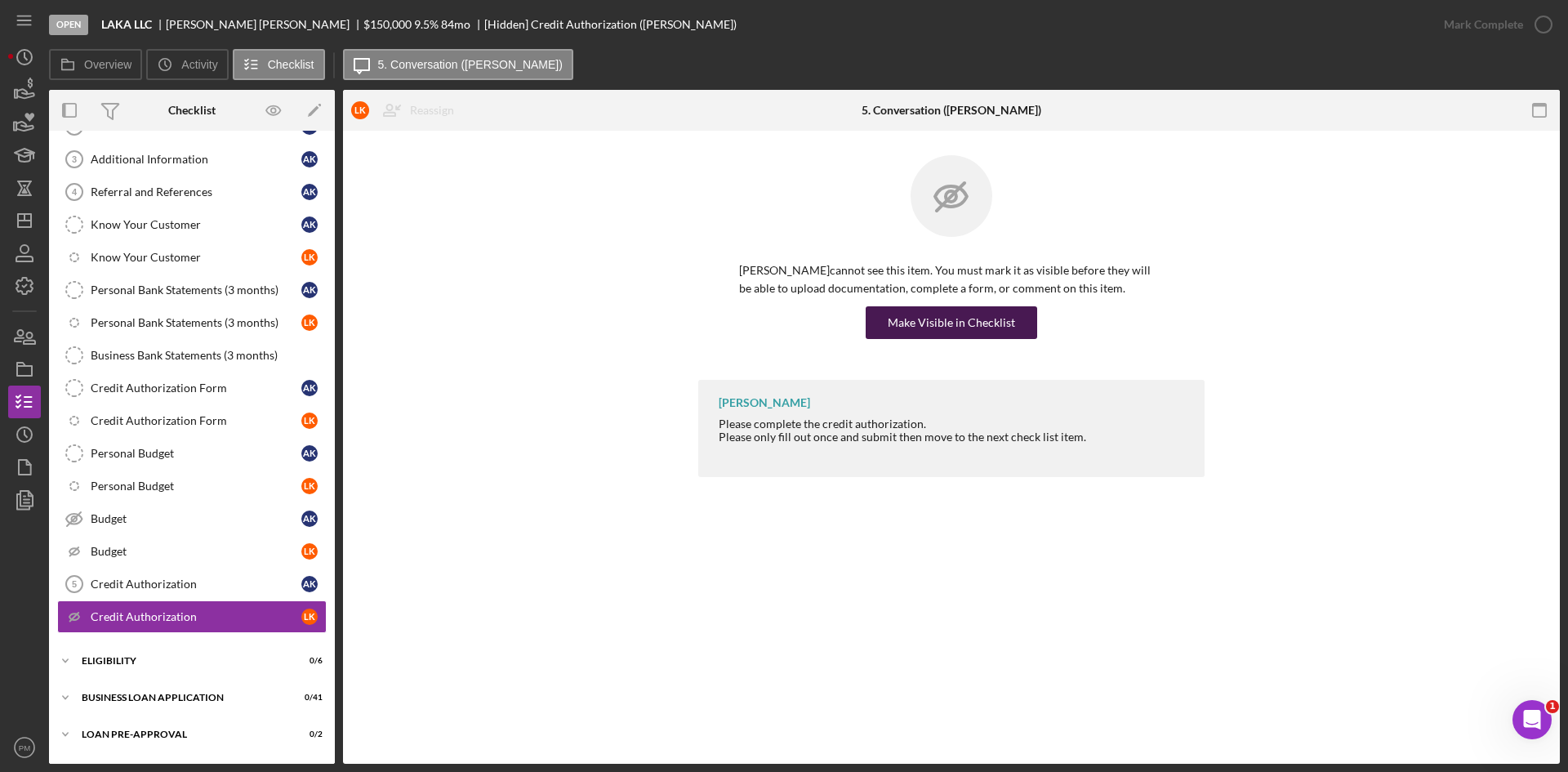
click at [913, 330] on div "Make Visible in Checklist" at bounding box center [951, 323] width 128 height 33
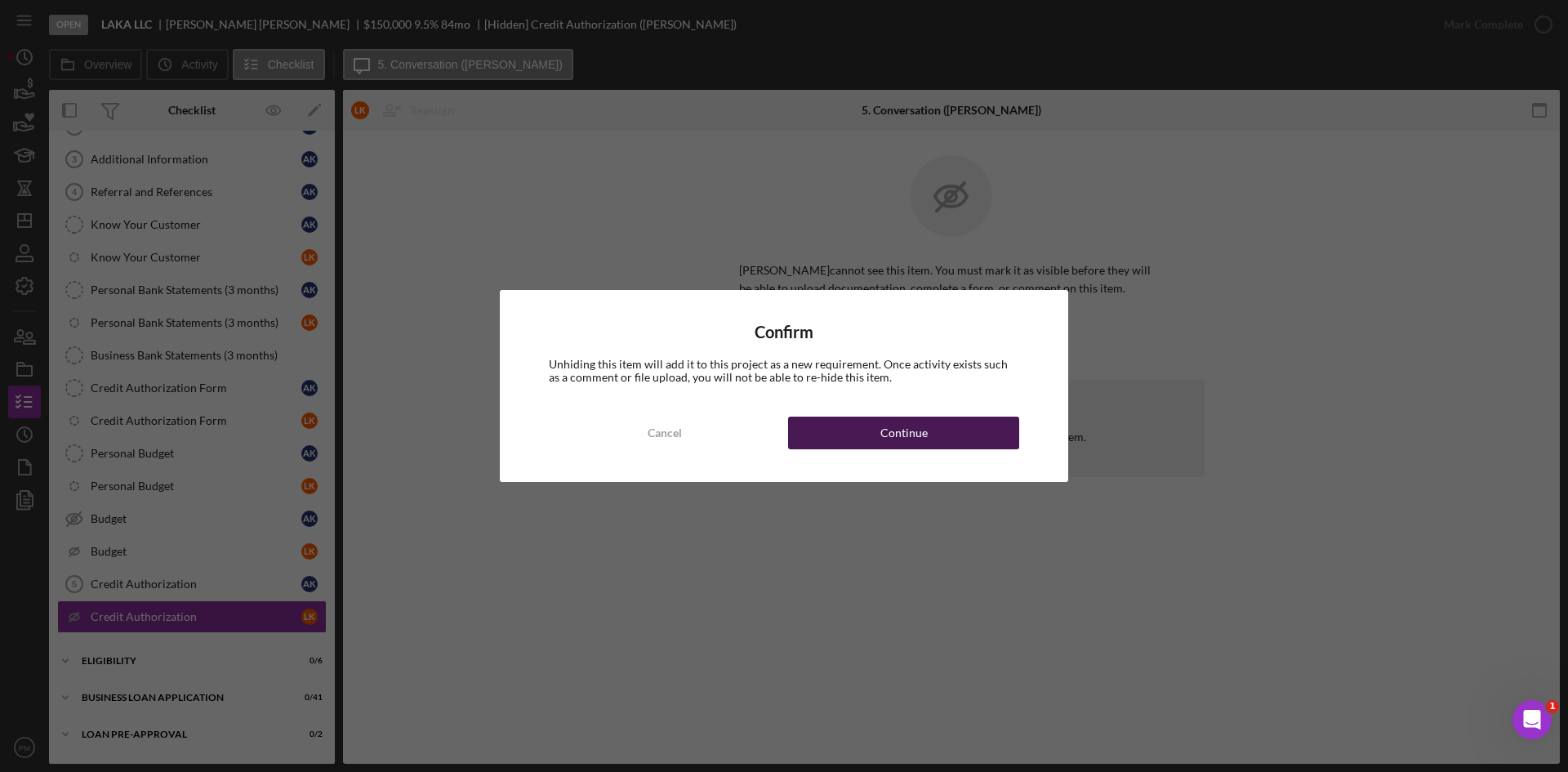
drag, startPoint x: 880, startPoint y: 438, endPoint x: 1382, endPoint y: 133, distance: 587.4
click at [896, 431] on div "Continue" at bounding box center [904, 433] width 48 height 33
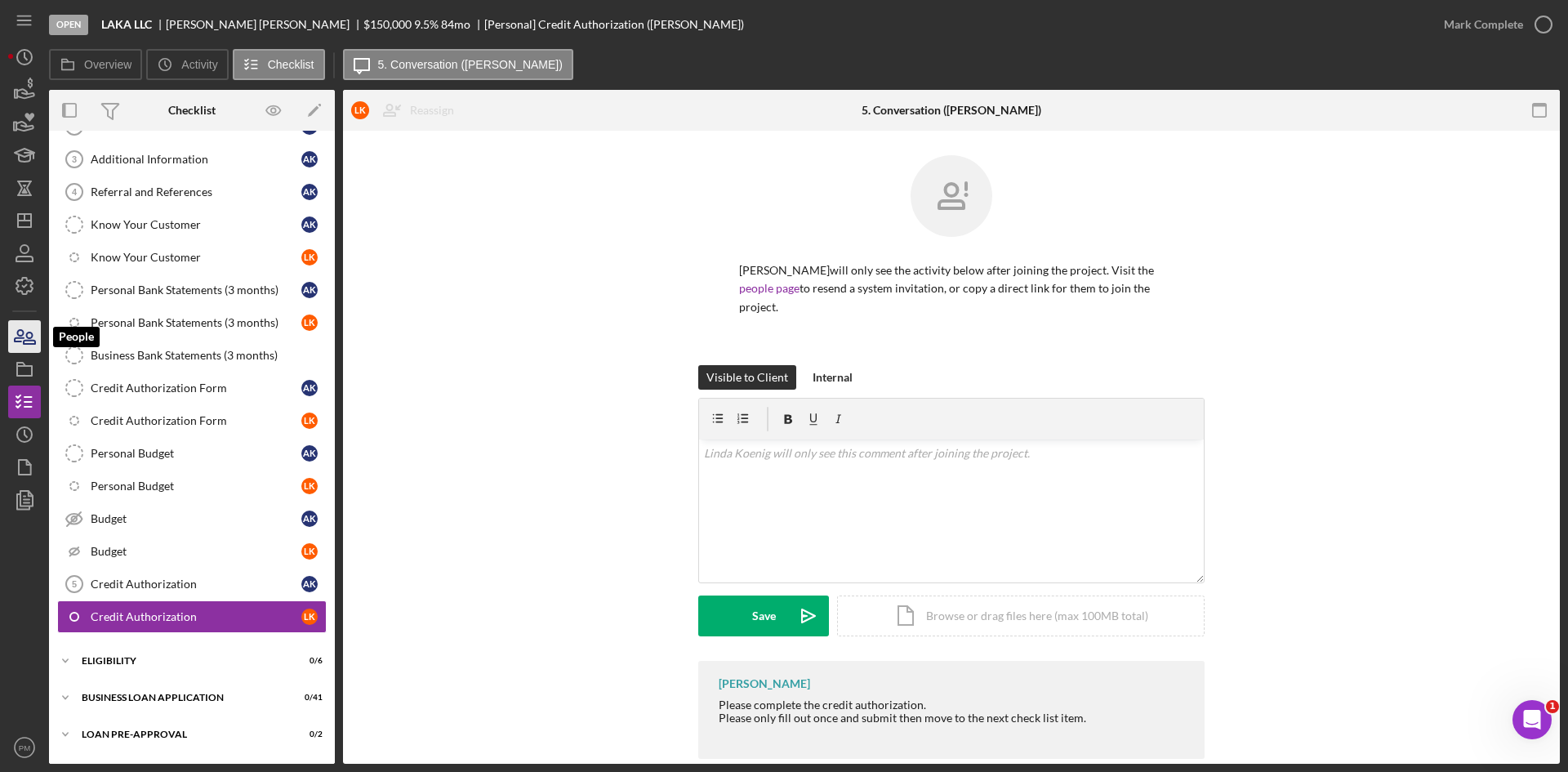
click at [12, 332] on icon "button" at bounding box center [24, 336] width 40 height 40
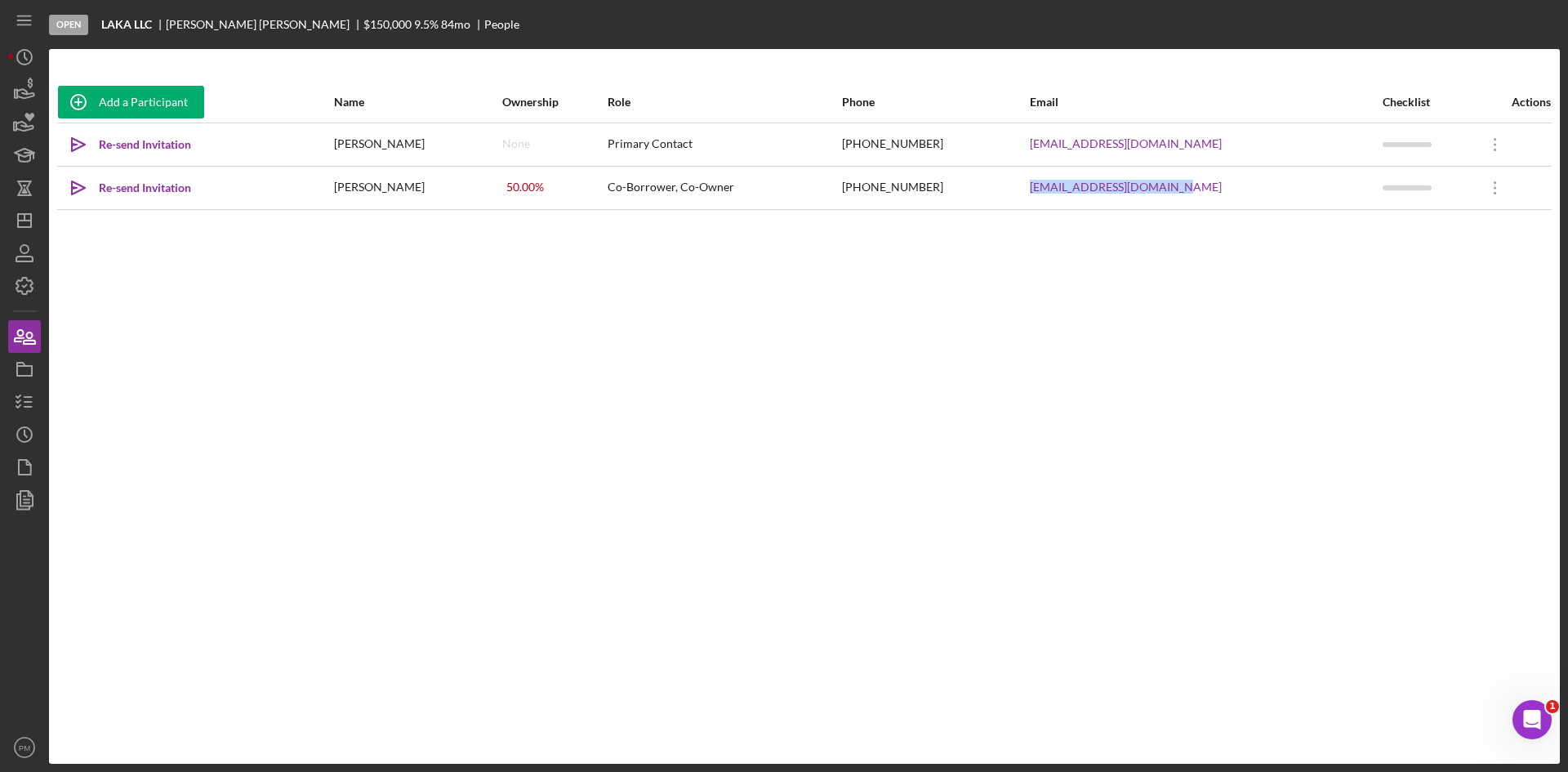
drag, startPoint x: 1186, startPoint y: 183, endPoint x: 1057, endPoint y: 196, distance: 129.7
click at [1015, 198] on tr "Icon/icon-invite-send Re-send Invitation [PERSON_NAME] 50.00 % Co-Borrower, Co-…" at bounding box center [804, 187] width 1495 height 43
click at [945, 189] on div "[PHONE_NUMBER]" at bounding box center [935, 187] width 186 height 40
drag, startPoint x: 945, startPoint y: 189, endPoint x: 853, endPoint y: 185, distance: 92.1
click at [853, 185] on tr "Icon/icon-invite-send Re-send Invitation [PERSON_NAME] 50.00 % Co-Borrower, Co-…" at bounding box center [804, 187] width 1495 height 43
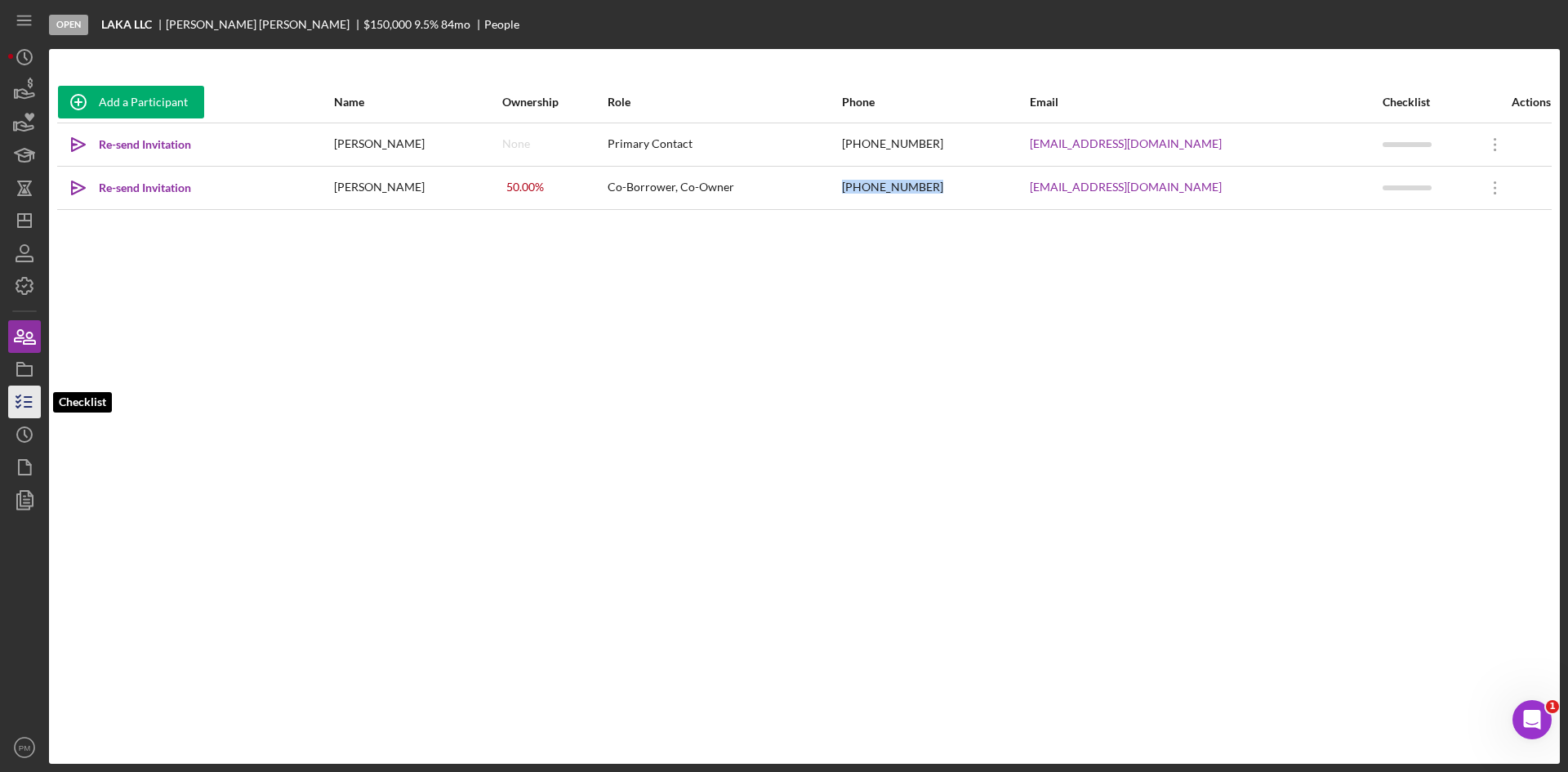
click at [24, 404] on icon "button" at bounding box center [24, 402] width 40 height 40
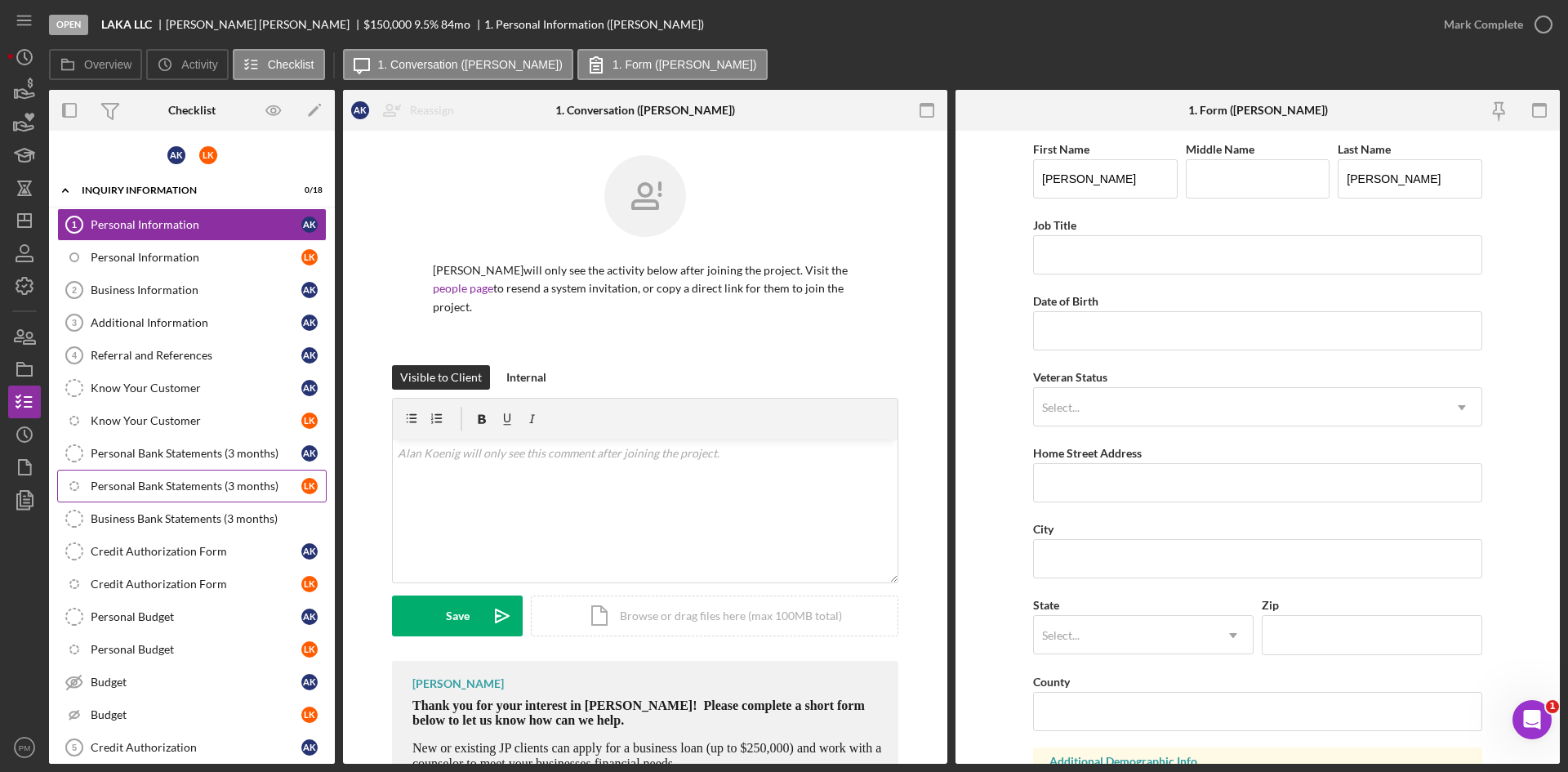
scroll to position [233, 0]
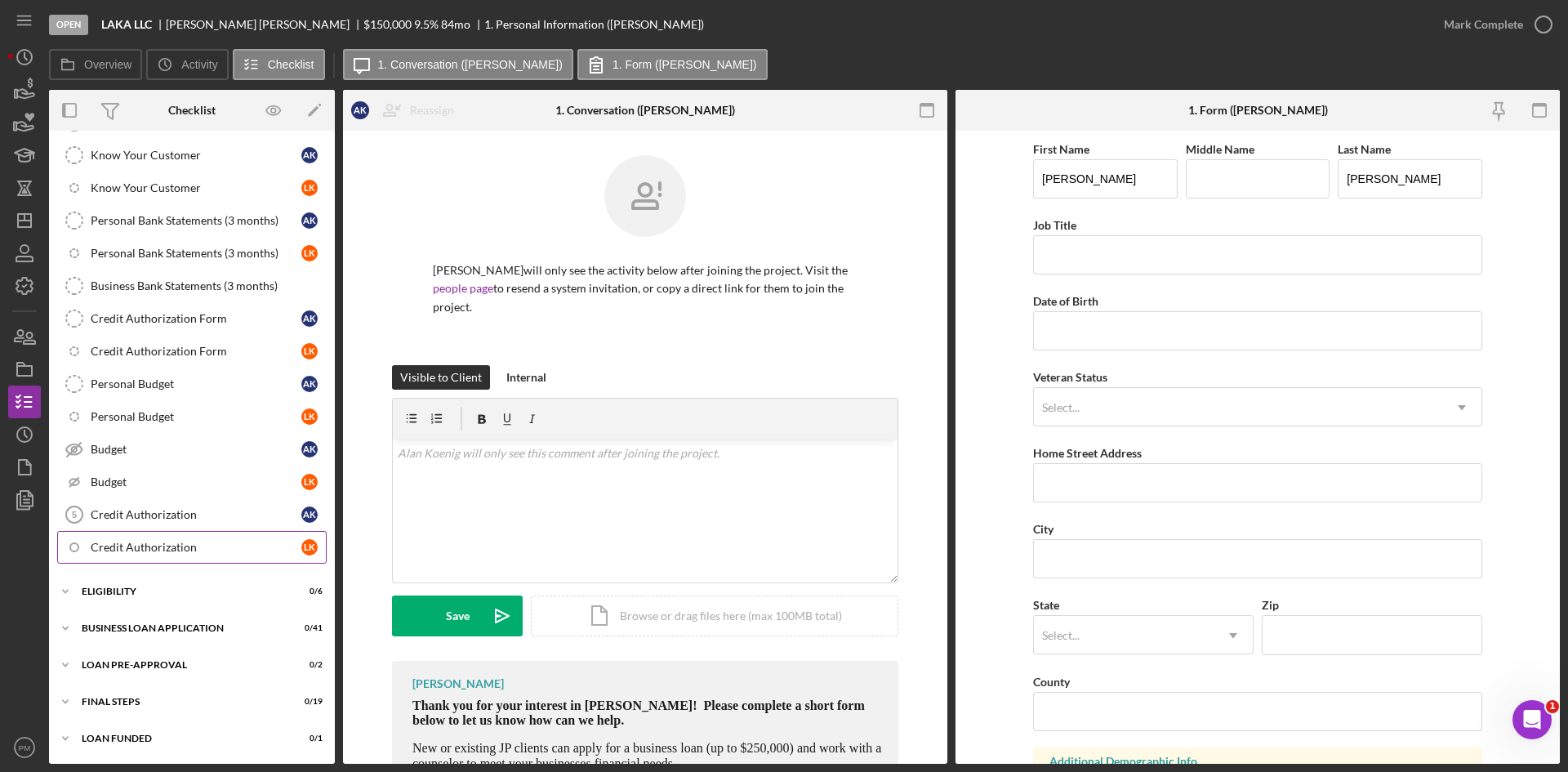
click at [133, 552] on div "Credit Authorization" at bounding box center [196, 547] width 211 height 13
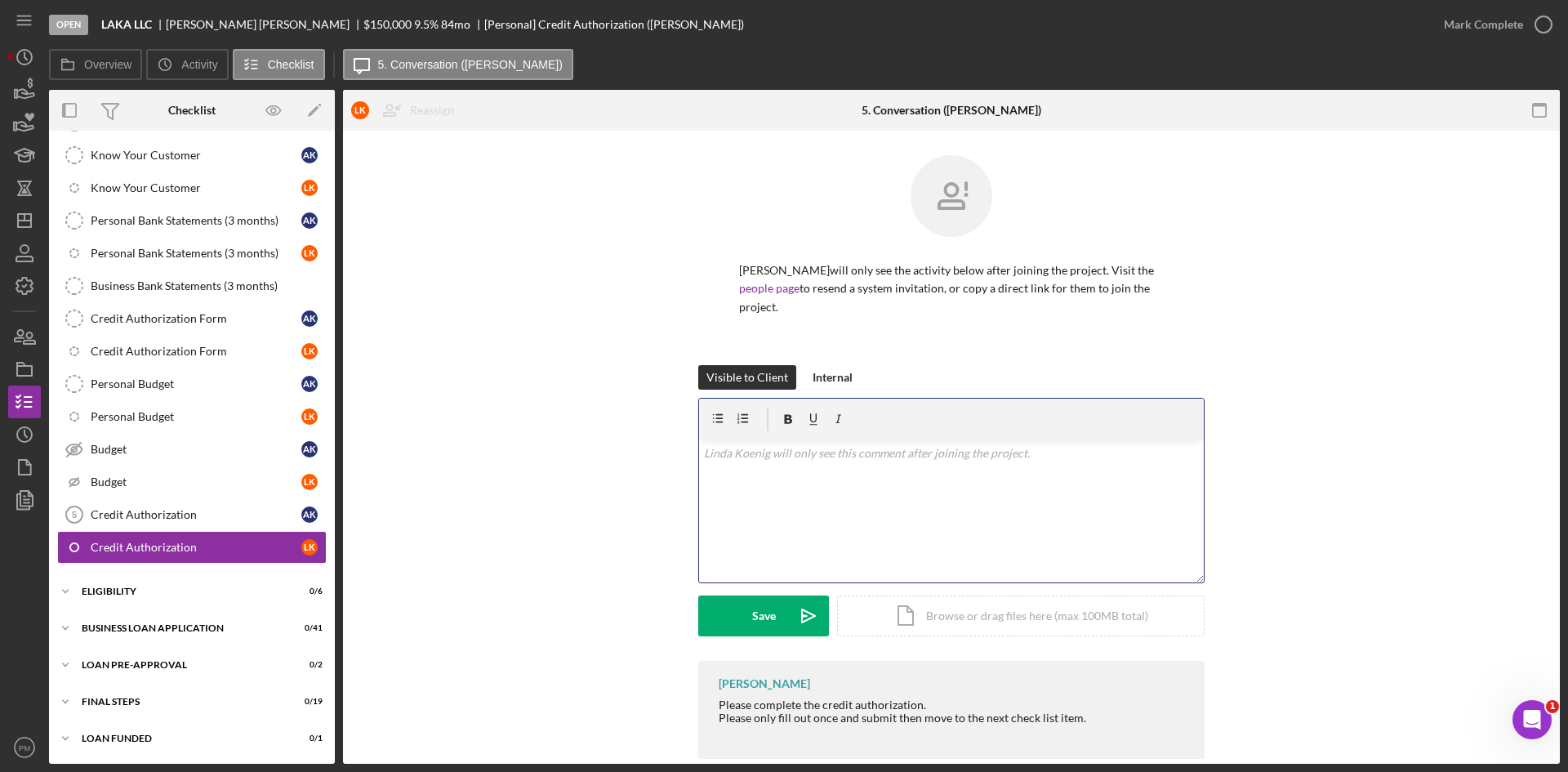
click at [859, 480] on div "v Color teal Color pink Remove color Add row above Add row below Add column bef…" at bounding box center [952, 511] width 505 height 143
click at [776, 596] on button "Save Icon/icon-invite-send" at bounding box center [764, 616] width 130 height 40
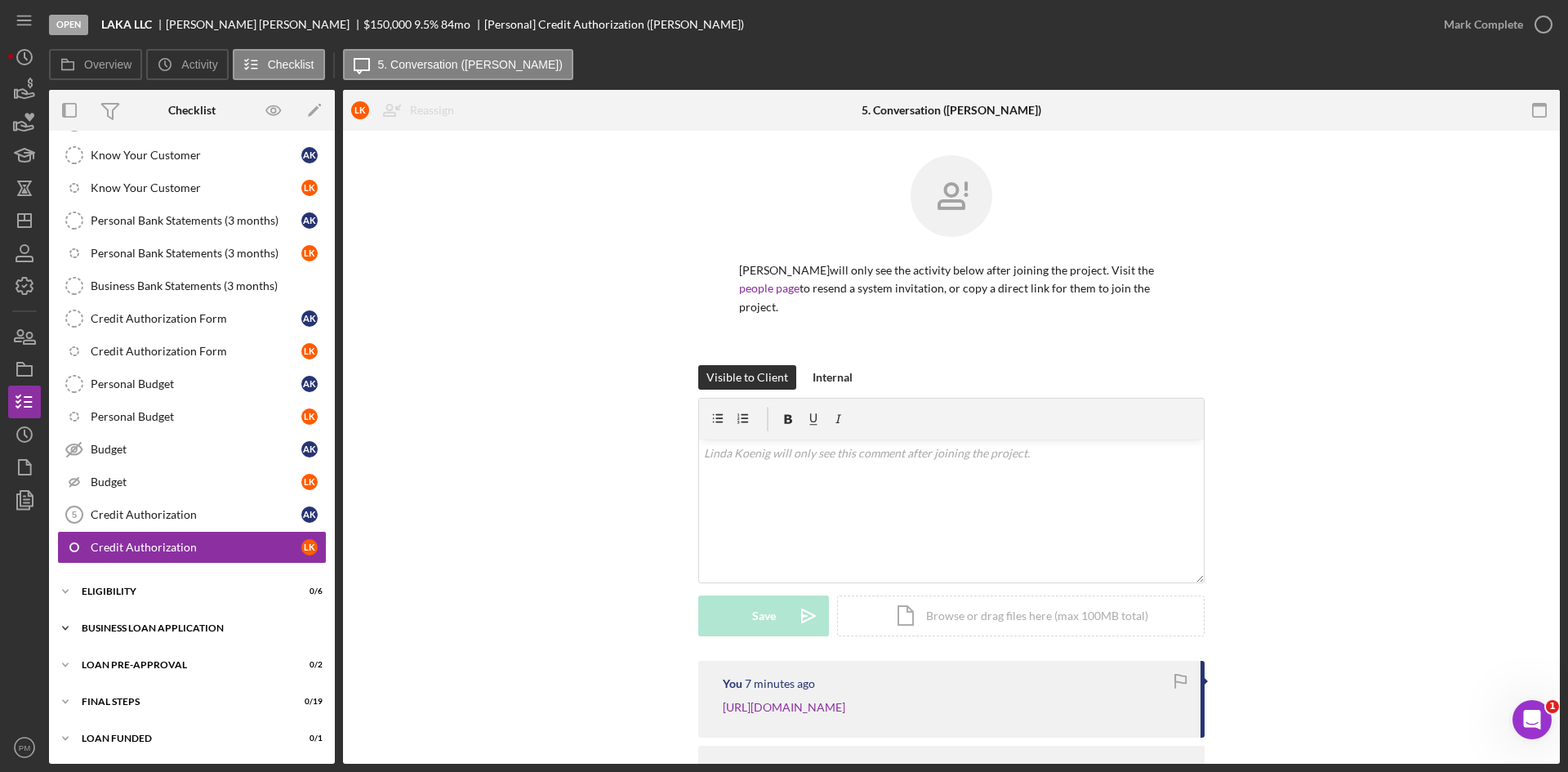
click at [167, 638] on div "Icon/Expander BUSINESS LOAN APPLICATION 0 / 41" at bounding box center [191, 628] width 286 height 33
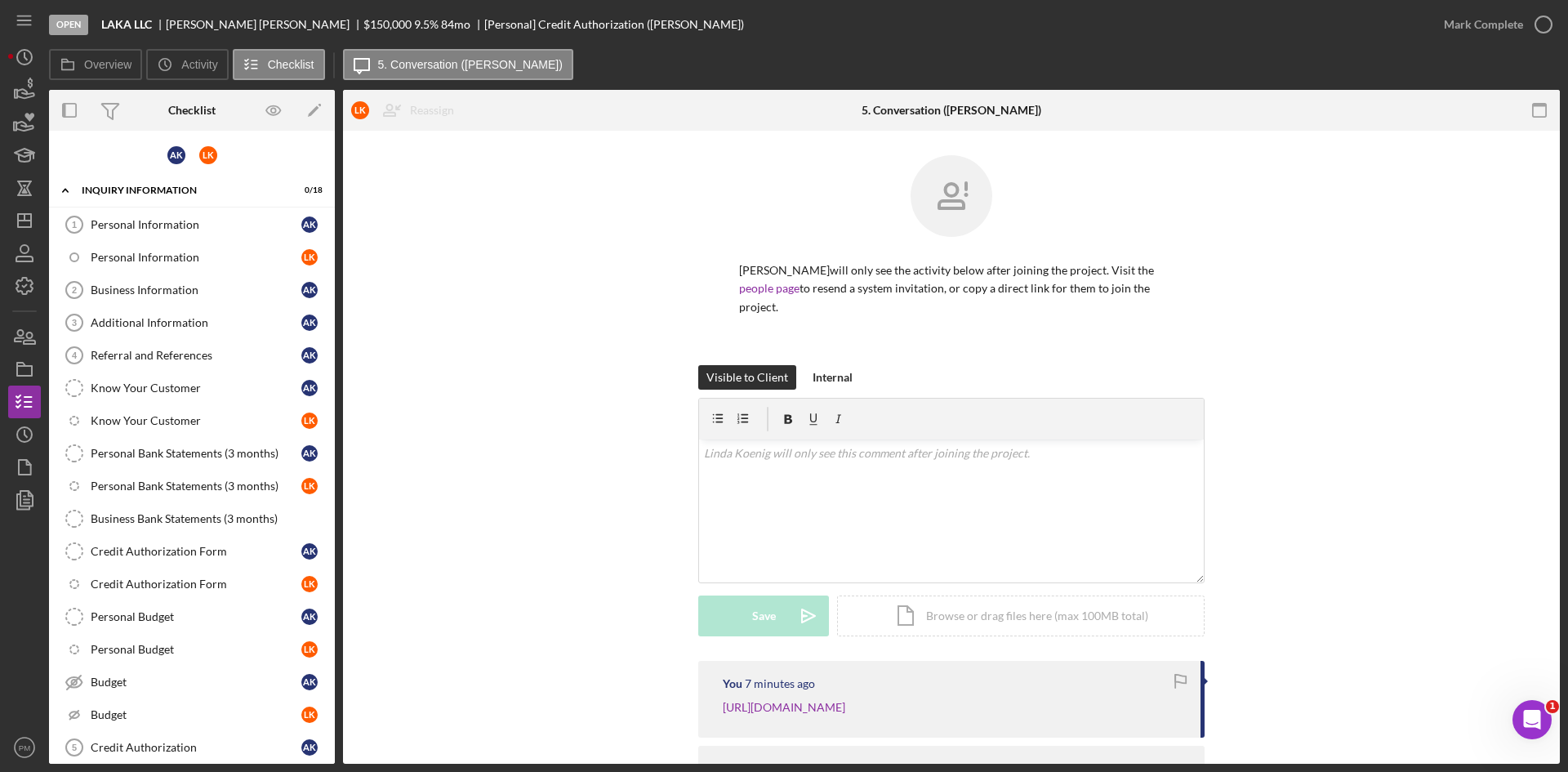
scroll to position [327, 0]
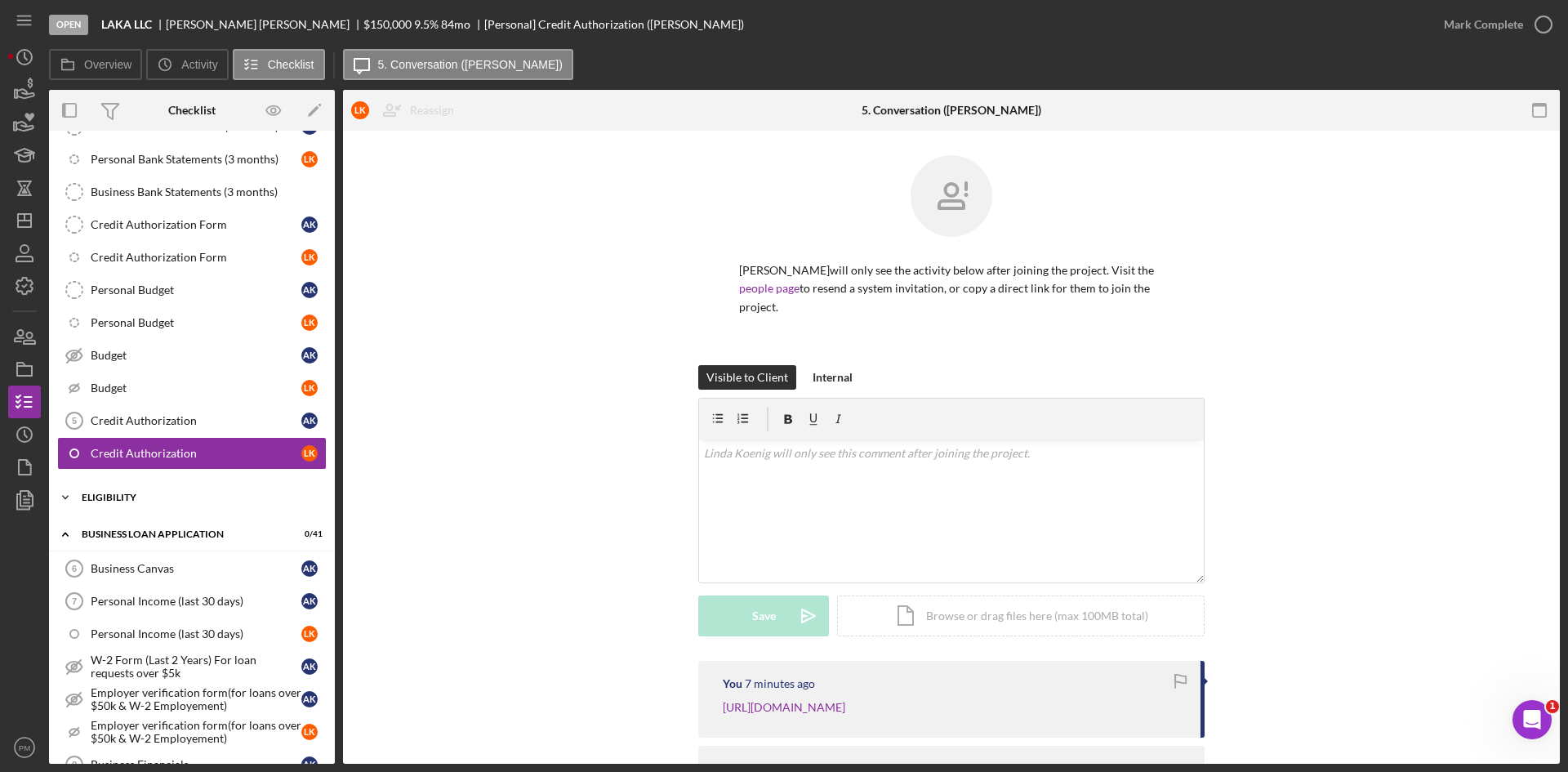
click at [129, 502] on div "Icon/Expander ELIGIBILITY 0 / 6" at bounding box center [191, 498] width 286 height 33
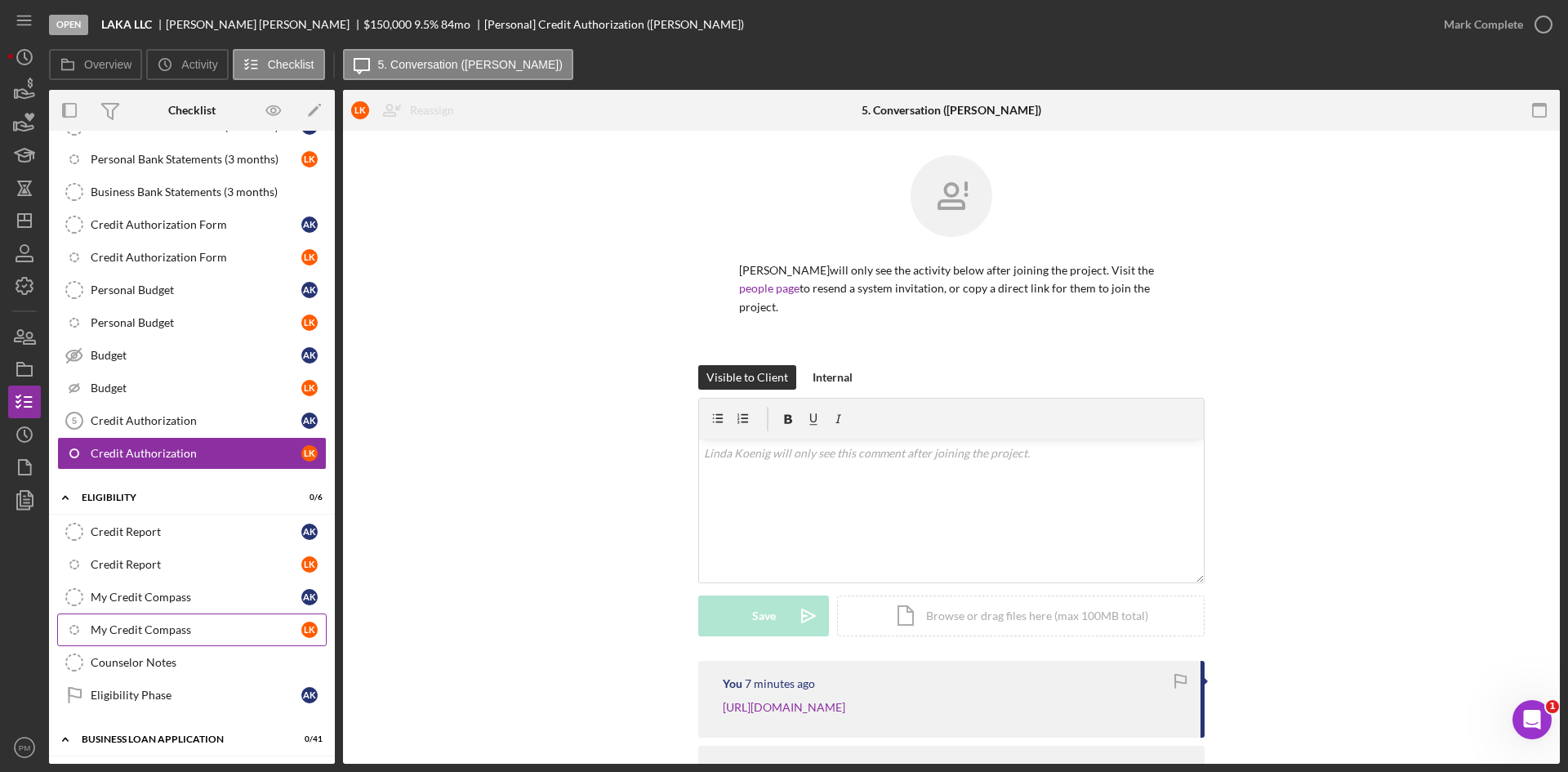
click at [146, 667] on div "Counselor Notes" at bounding box center [208, 663] width 235 height 13
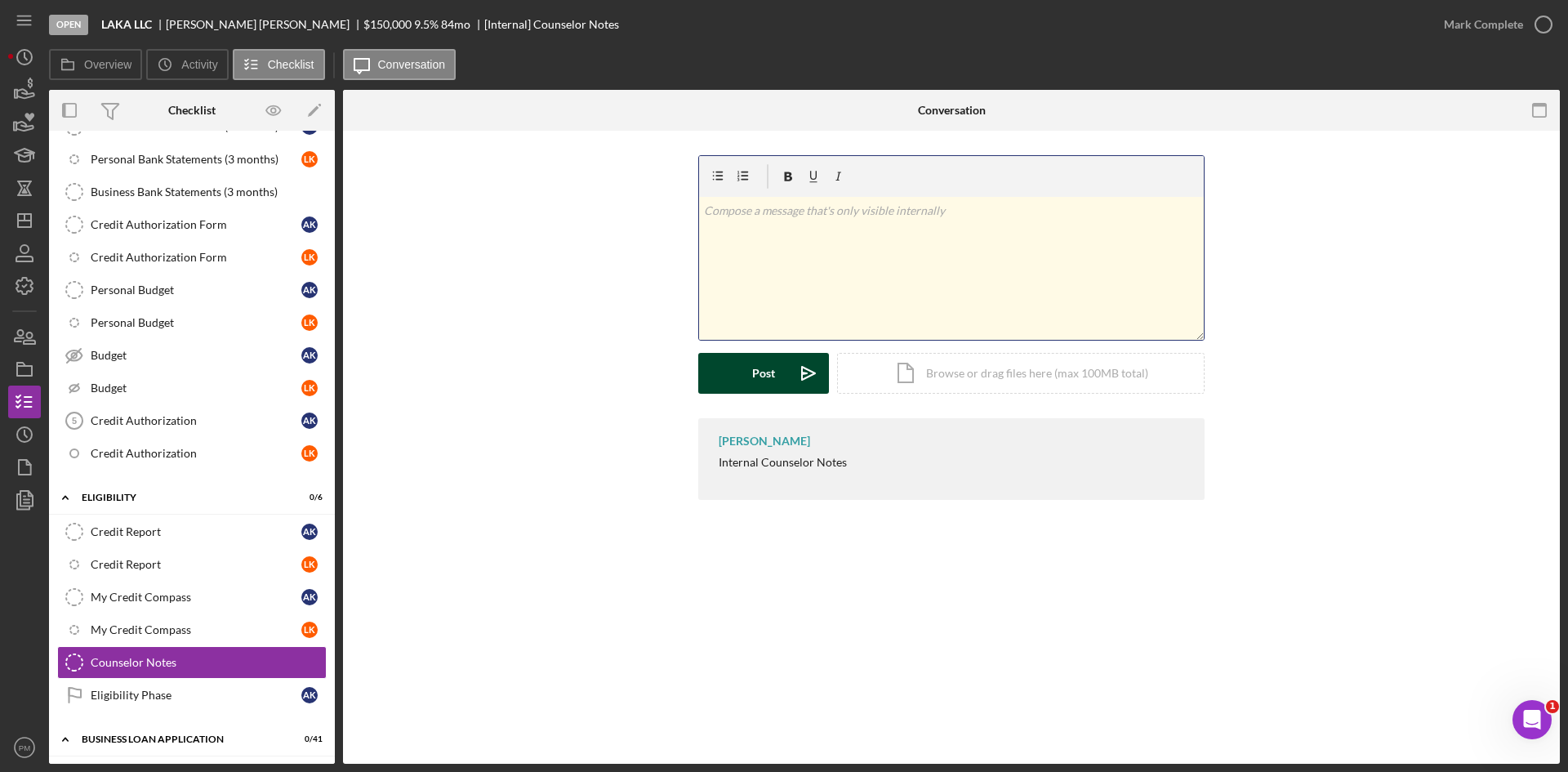
scroll to position [677, 0]
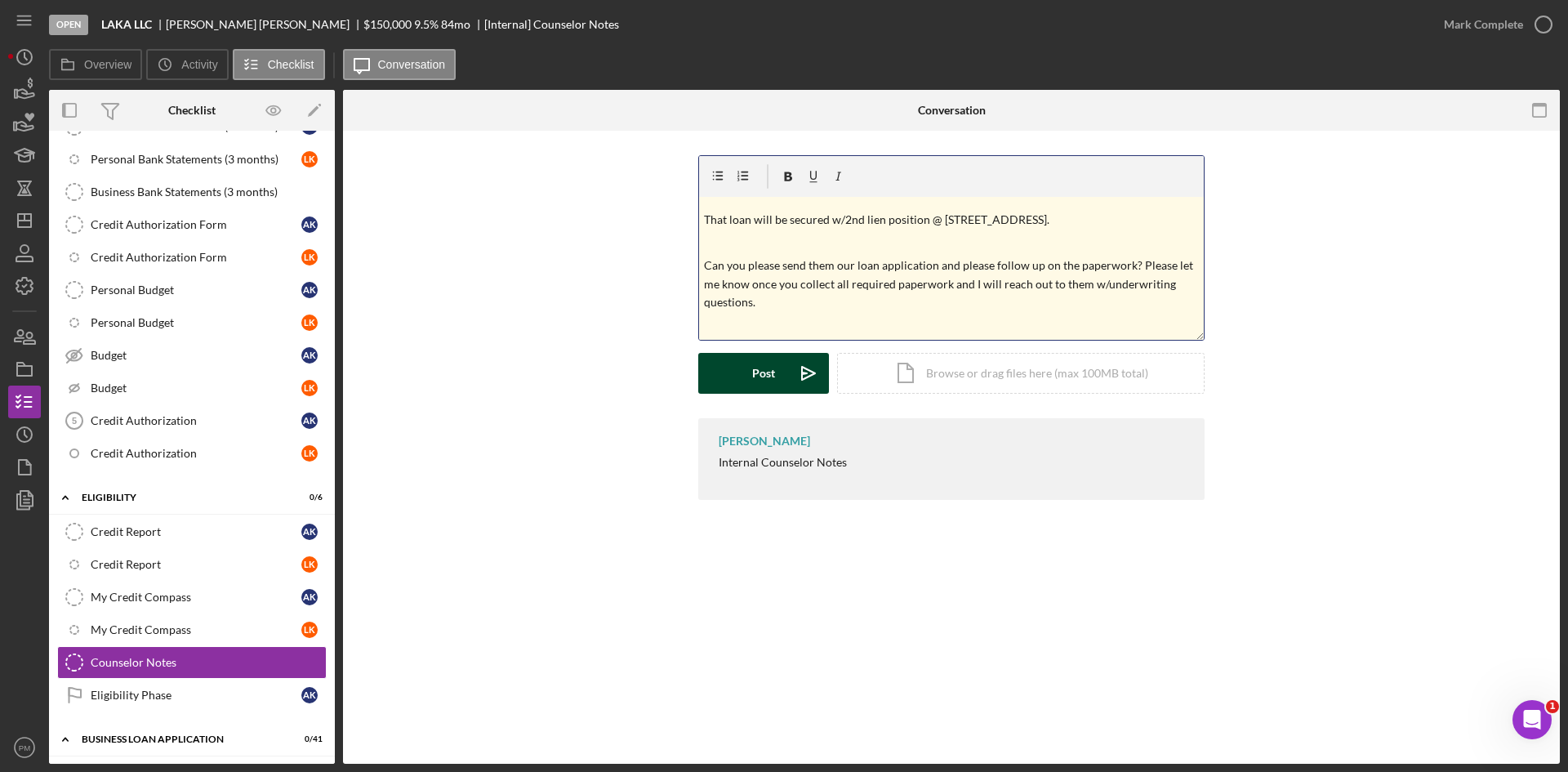
click at [730, 375] on button "Post Icon/icon-invite-send" at bounding box center [764, 373] width 130 height 40
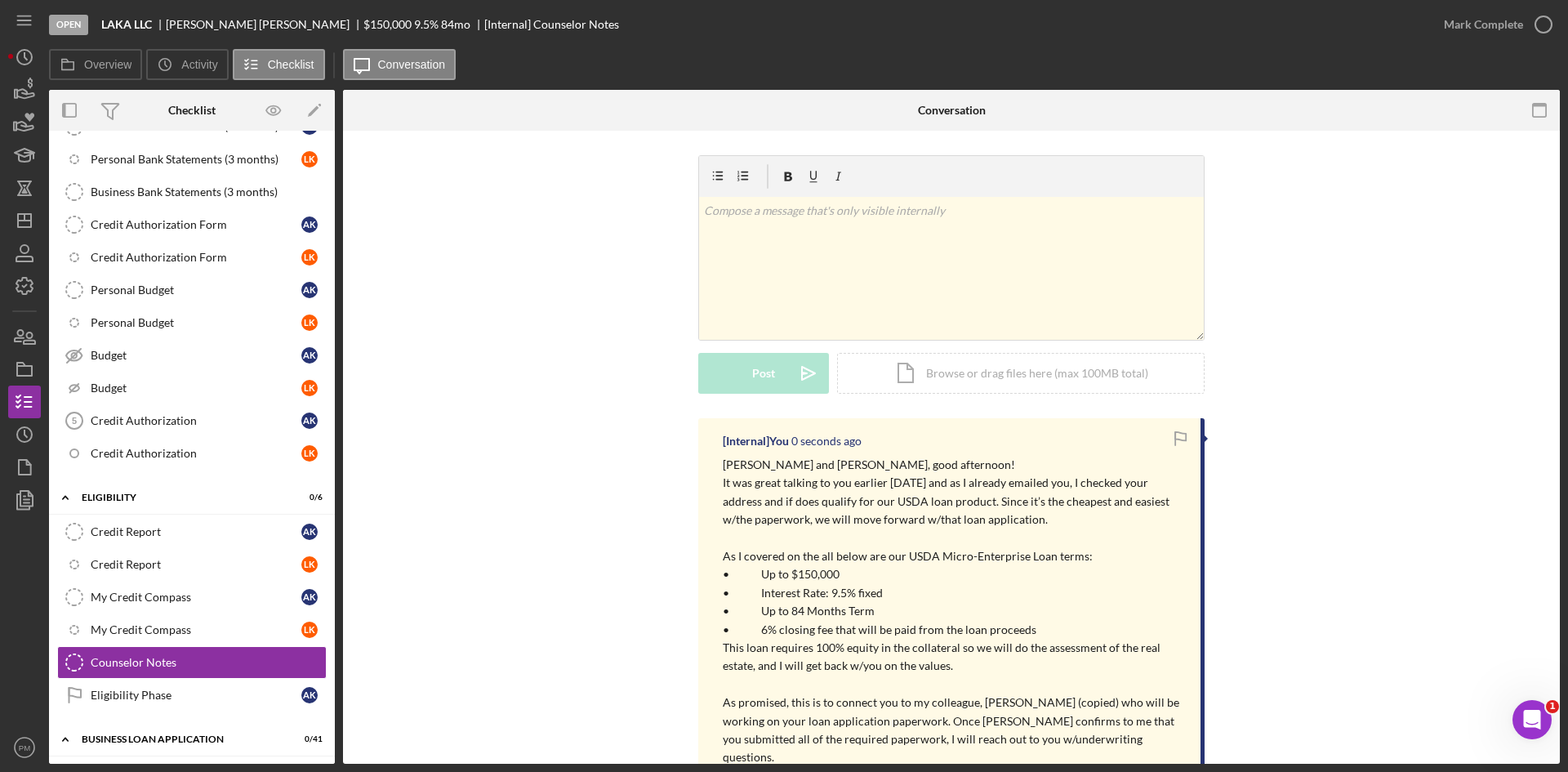
scroll to position [0, 0]
click at [18, 217] on polygon "button" at bounding box center [25, 220] width 13 height 13
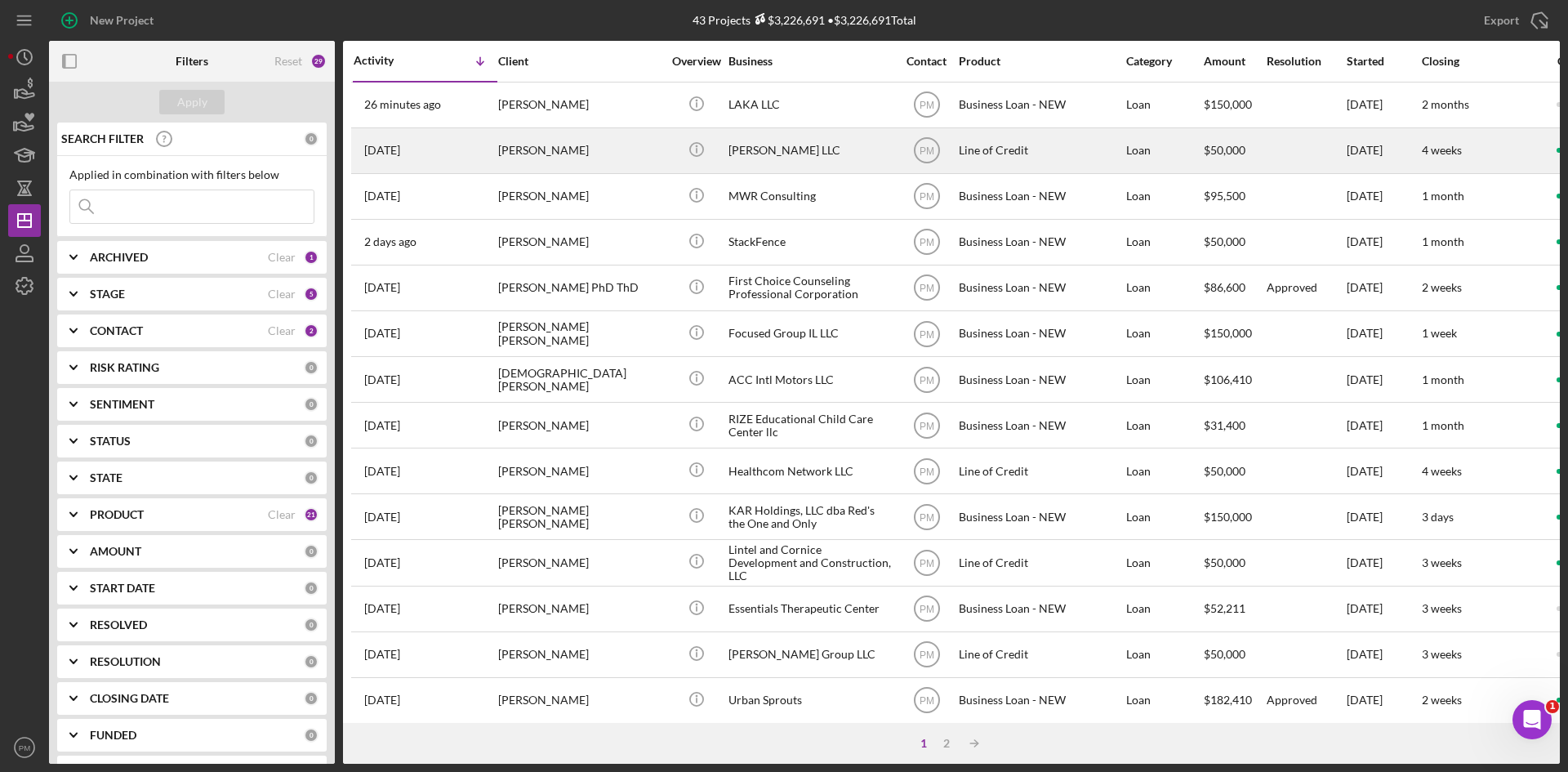
click at [491, 155] on div "[DATE] [PERSON_NAME]" at bounding box center [425, 151] width 143 height 43
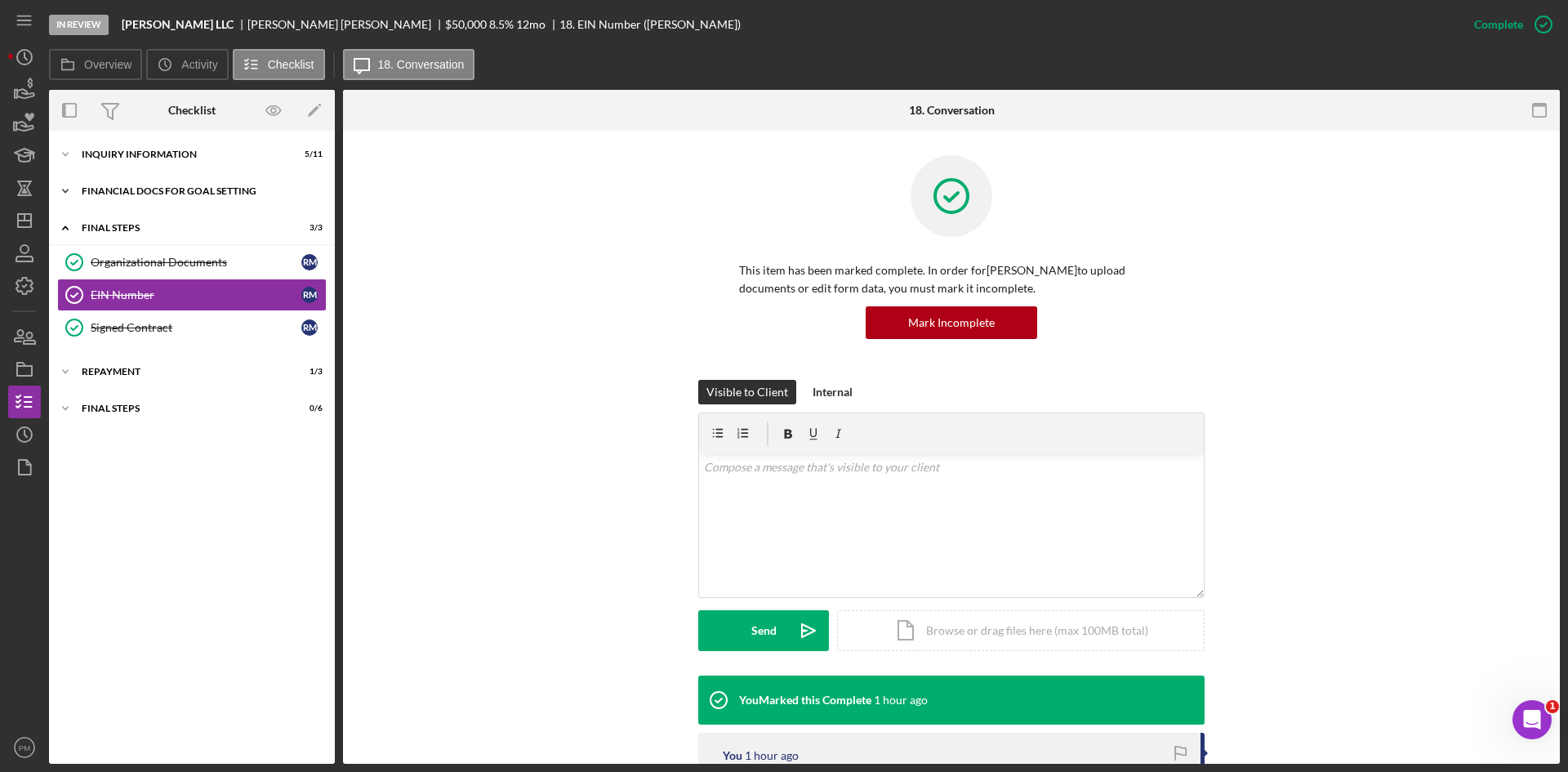
click at [136, 175] on div "Icon/Expander Financial Docs for Goal Setting 11 / 14" at bounding box center [191, 191] width 286 height 33
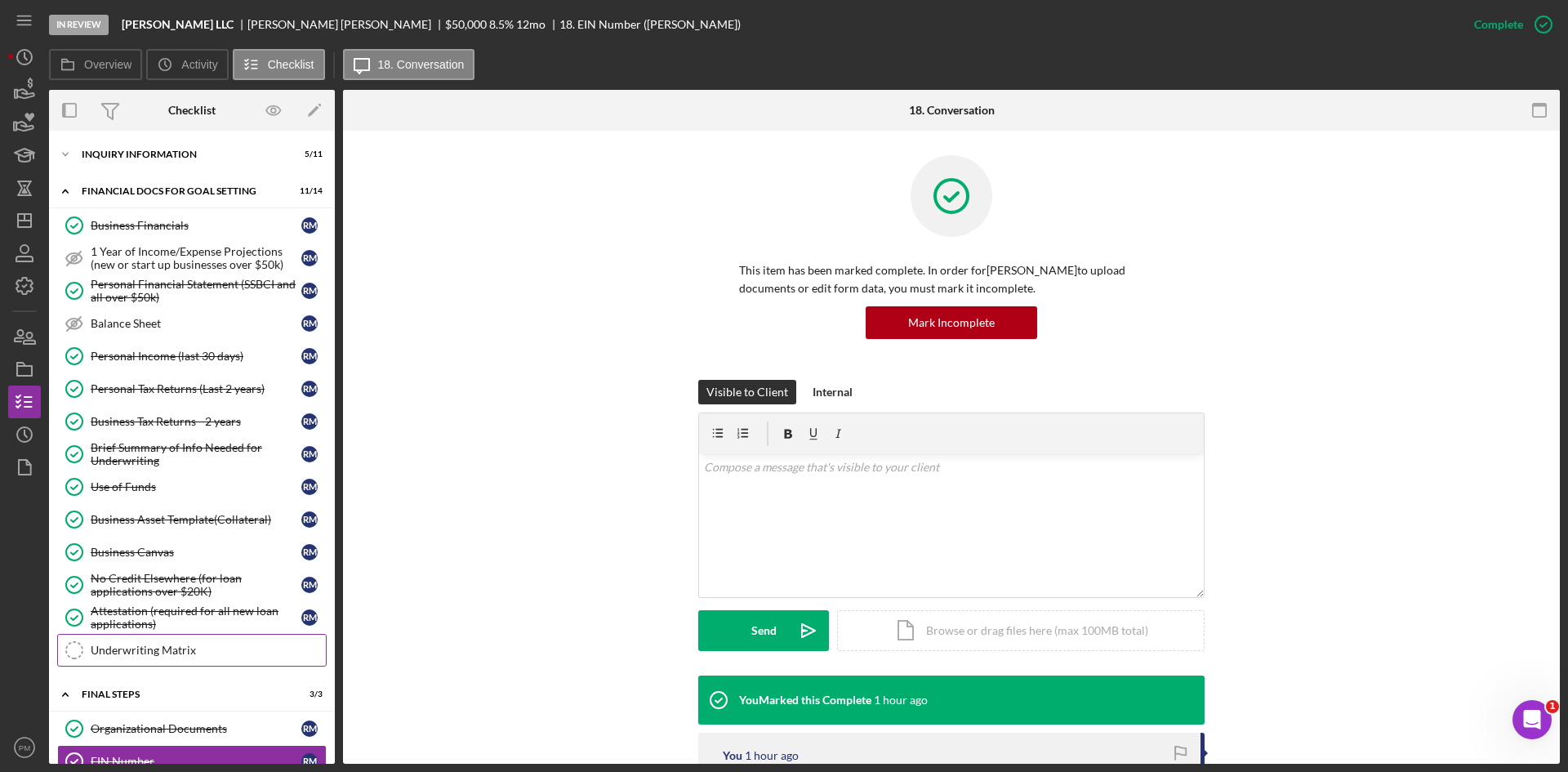
click at [128, 645] on div "Underwriting Matrix" at bounding box center [208, 650] width 235 height 13
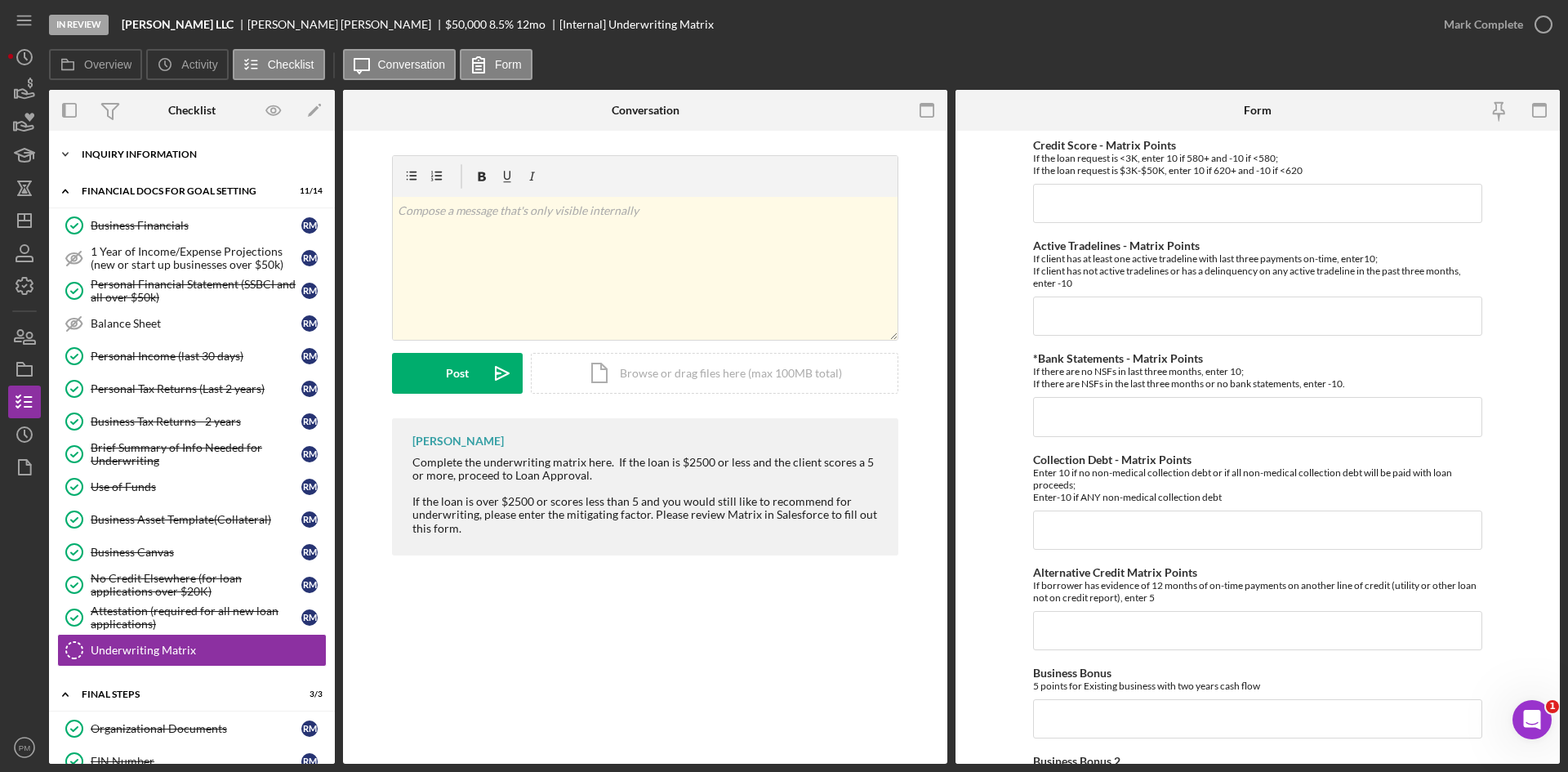
click at [152, 160] on div "Icon/Expander INQUIRY INFORMATION 5 / 11" at bounding box center [191, 154] width 286 height 33
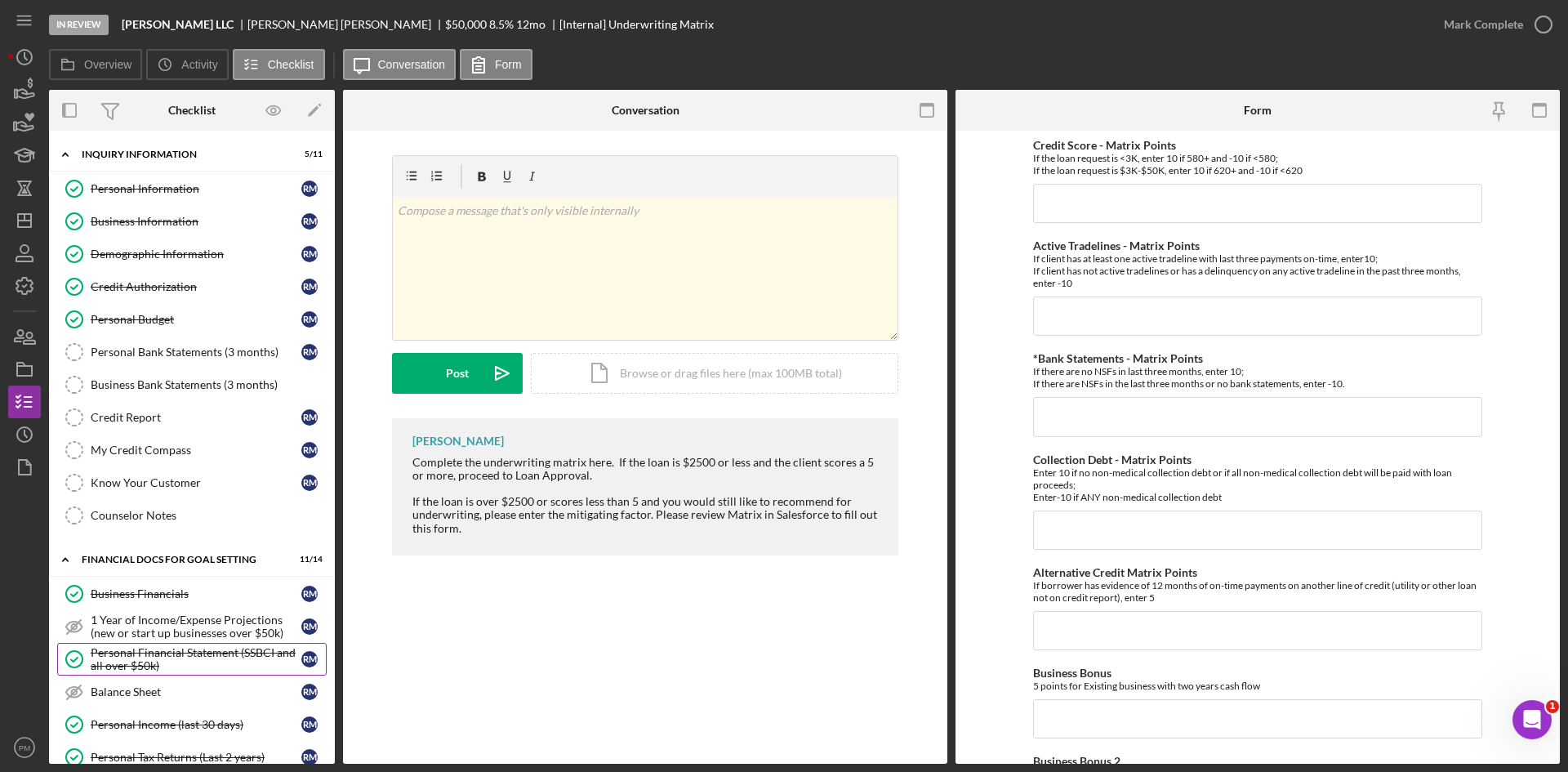
click at [153, 651] on div "Personal Financial Statement (SSBCI and all over $50k)" at bounding box center [196, 659] width 211 height 26
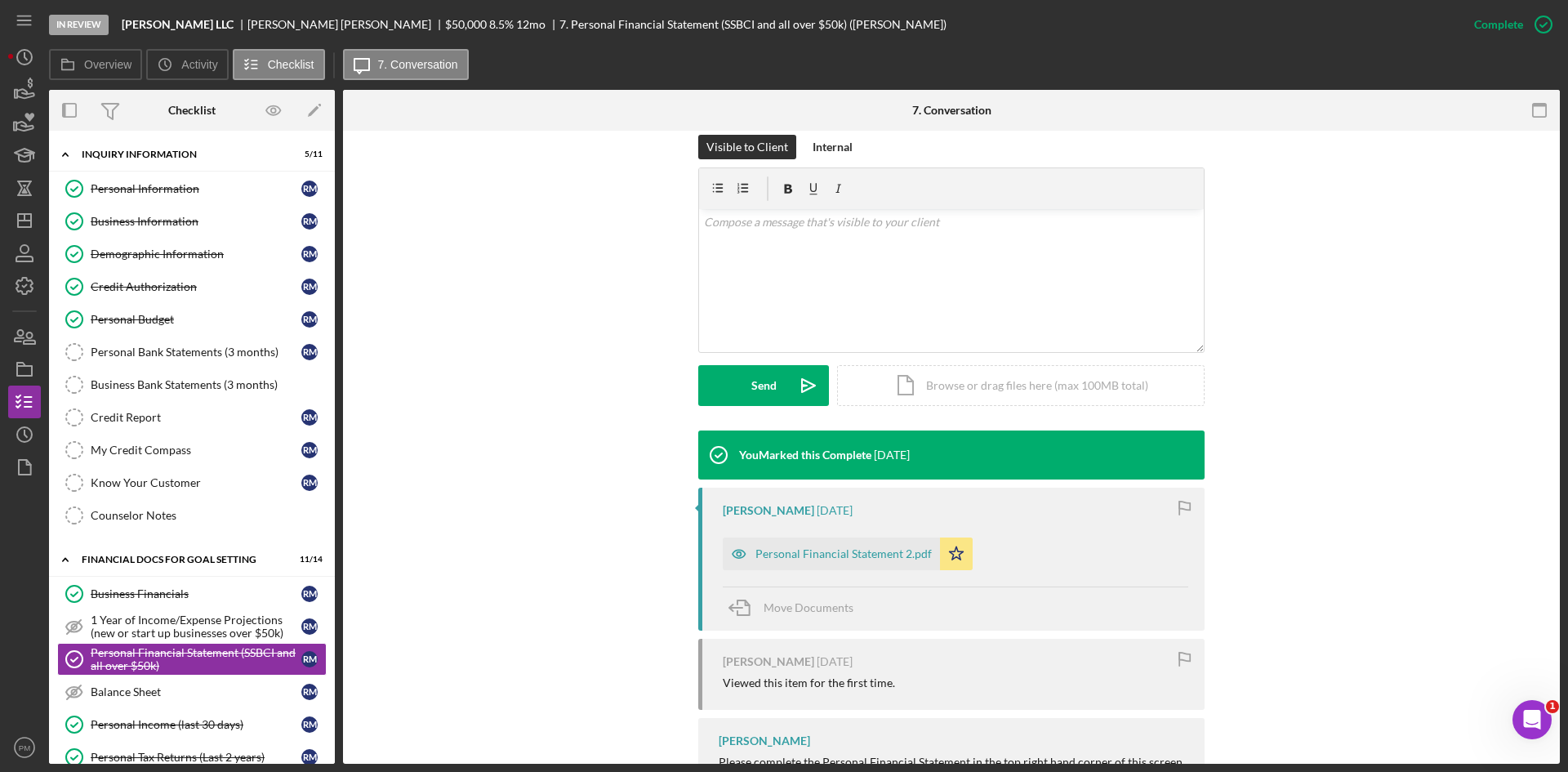
scroll to position [357, 0]
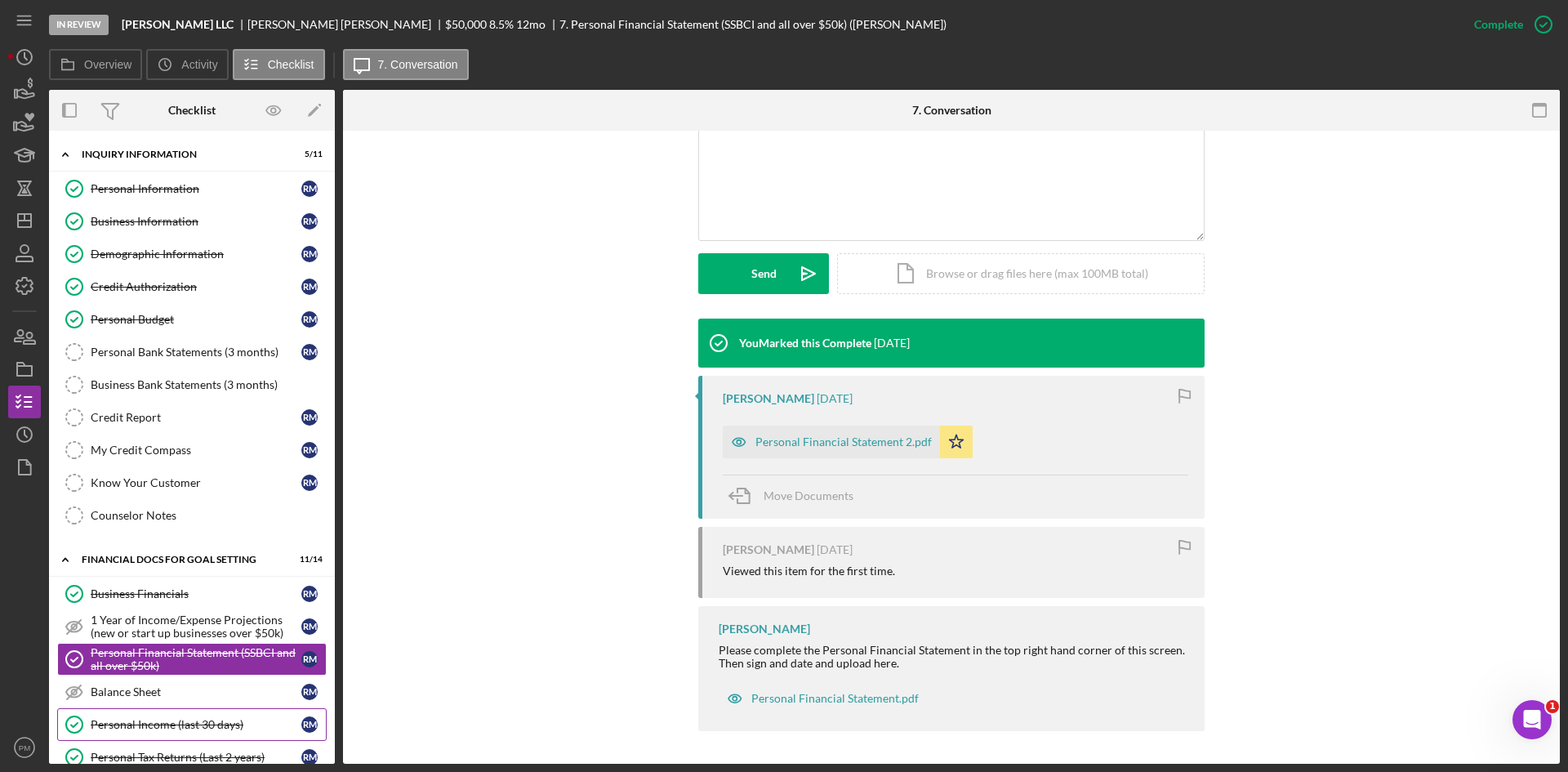
click at [143, 730] on div "Personal Income (last 30 days)" at bounding box center [196, 724] width 211 height 13
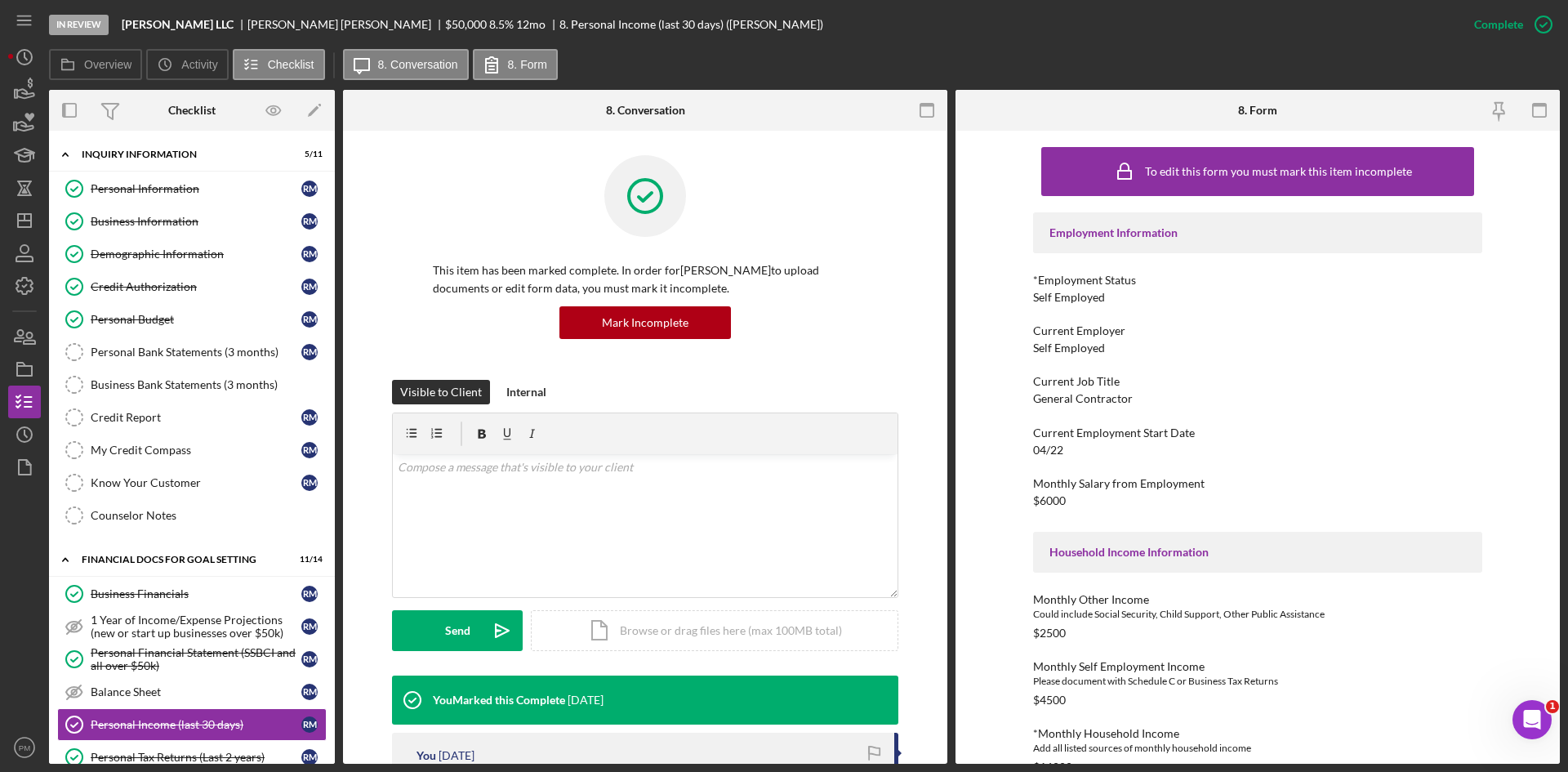
scroll to position [327, 0]
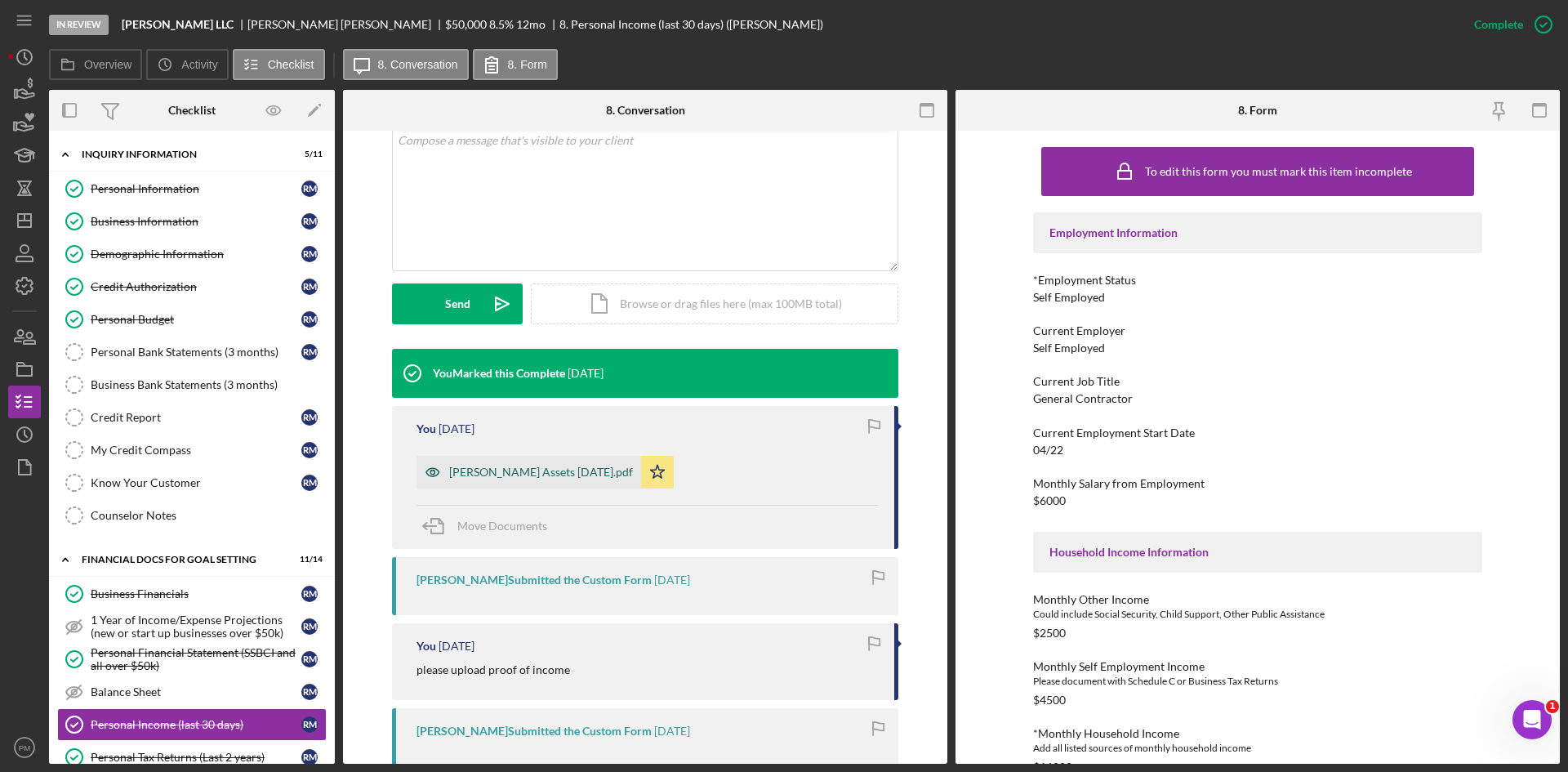
click at [585, 478] on div "[PERSON_NAME] Assets [DATE].pdf" at bounding box center [541, 472] width 184 height 13
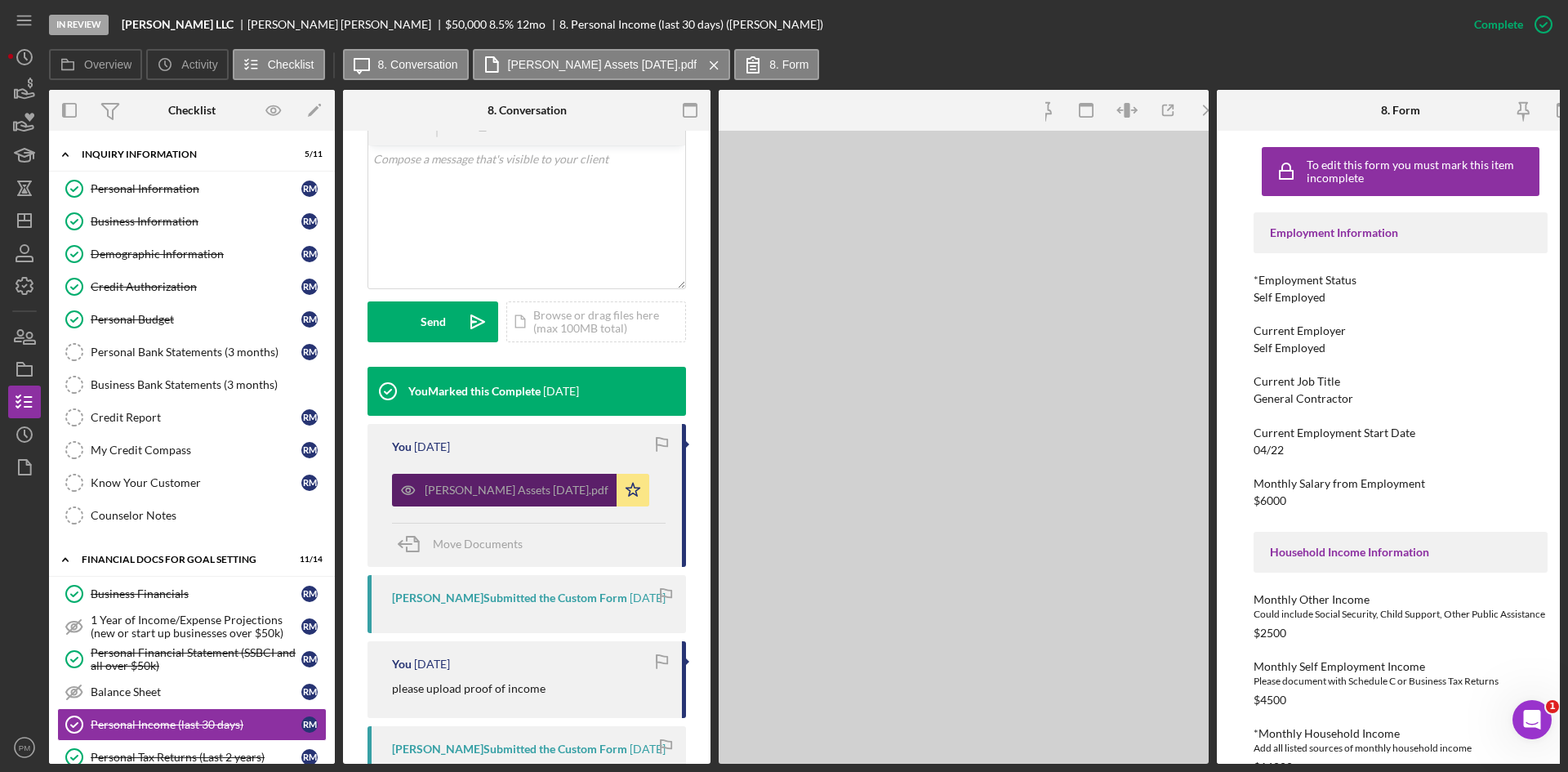
scroll to position [364, 0]
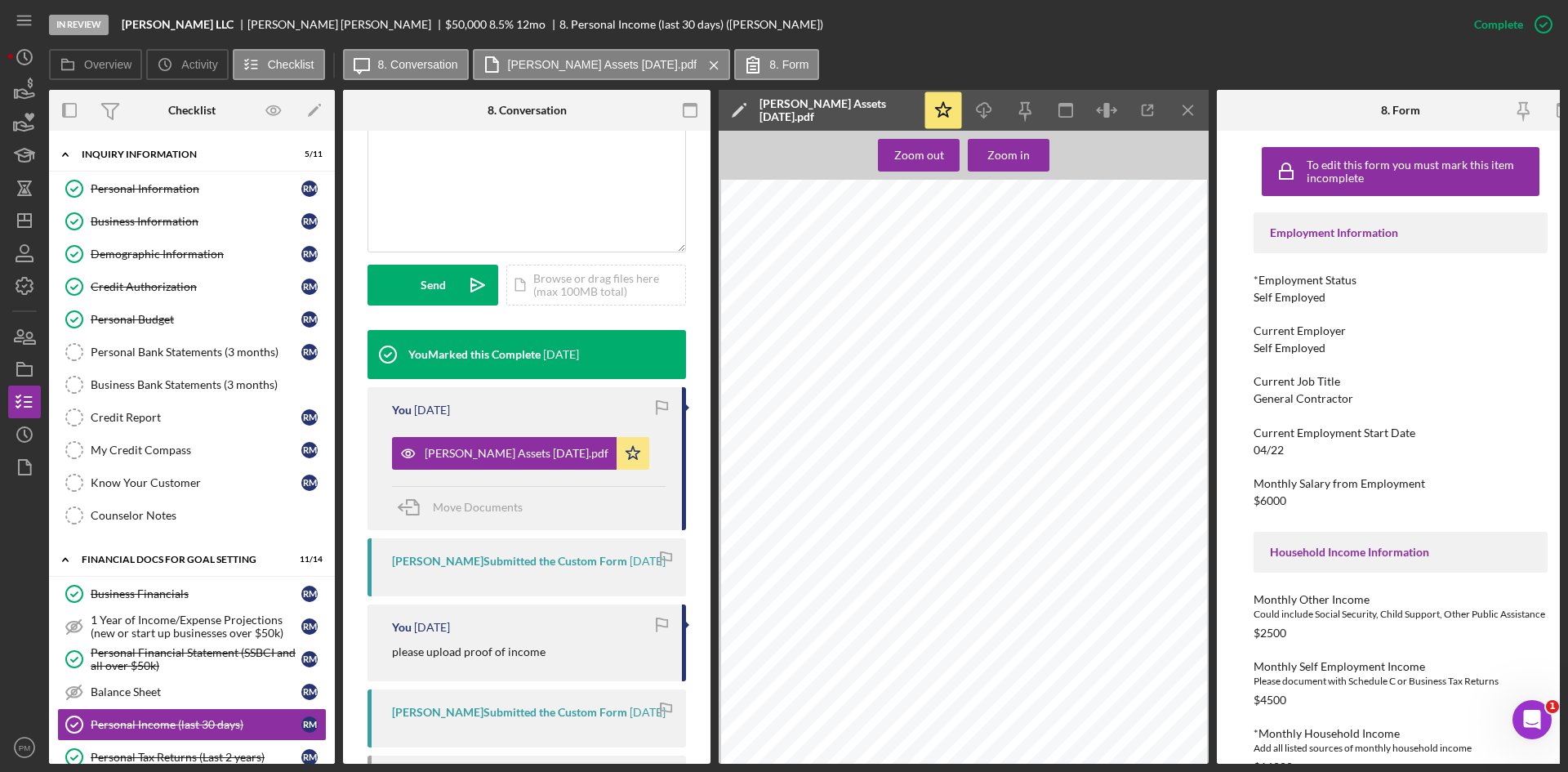
click at [1197, 96] on icon "Icon/Menu Close" at bounding box center [1189, 111] width 37 height 37
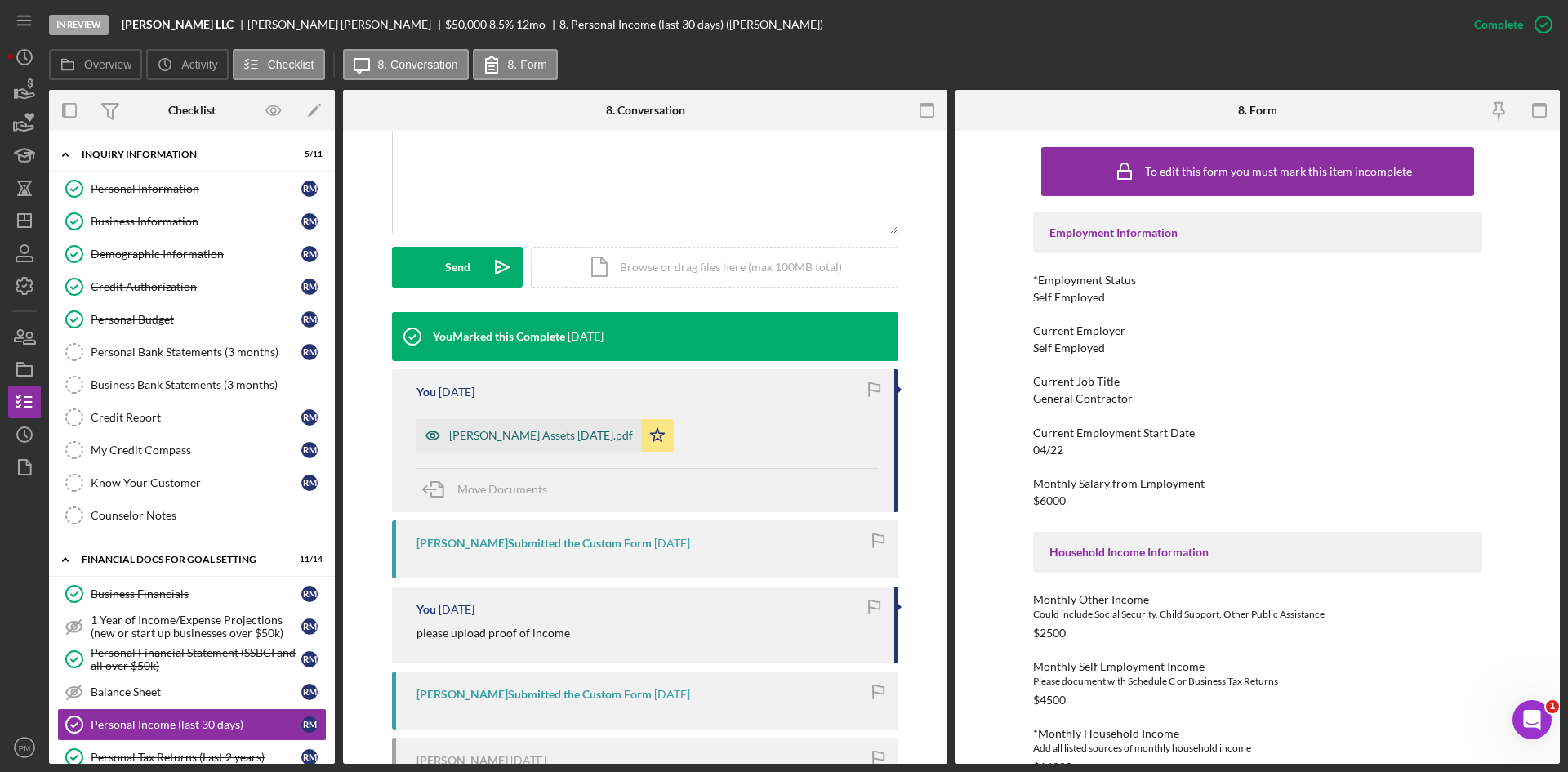
scroll to position [327, 0]
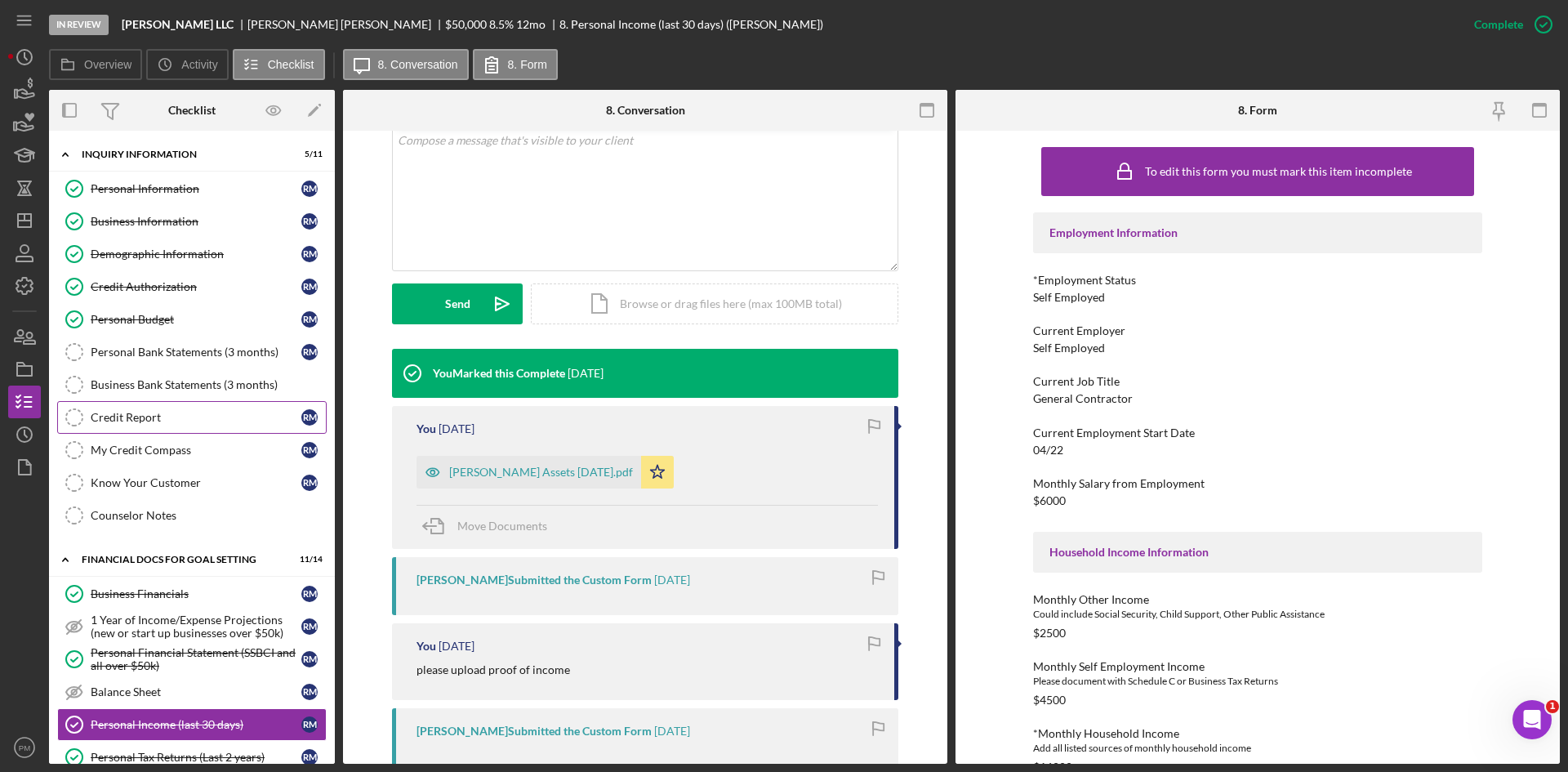
click at [123, 426] on link "Credit Report Credit Report R M" at bounding box center [192, 418] width 270 height 33
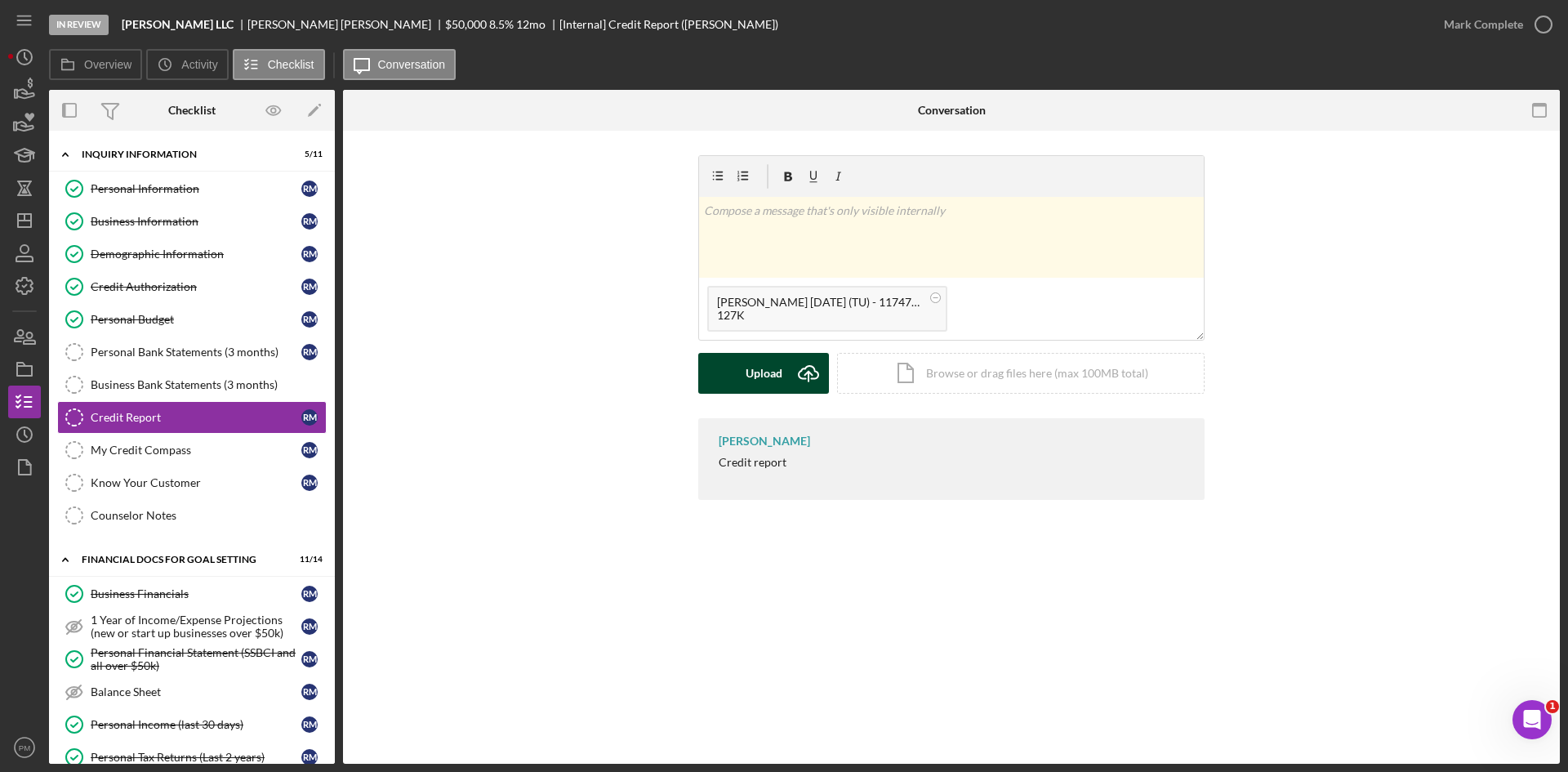
click at [752, 367] on div "Upload" at bounding box center [764, 373] width 37 height 40
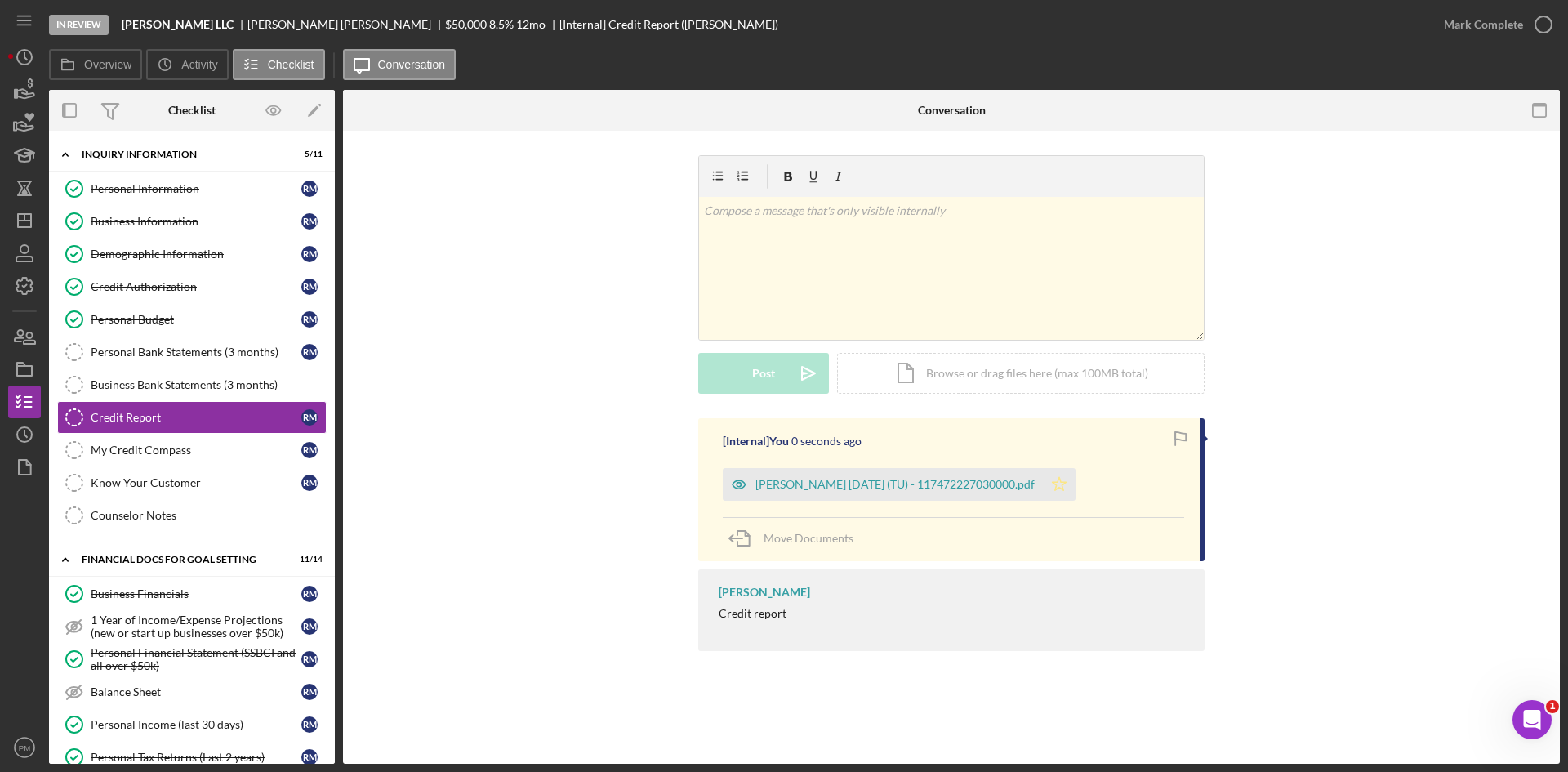
click at [1067, 486] on polygon "button" at bounding box center [1059, 484] width 14 height 13
click at [819, 494] on div "[PERSON_NAME] [DATE] (TU) - 117472227030000.pdf" at bounding box center [882, 485] width 320 height 33
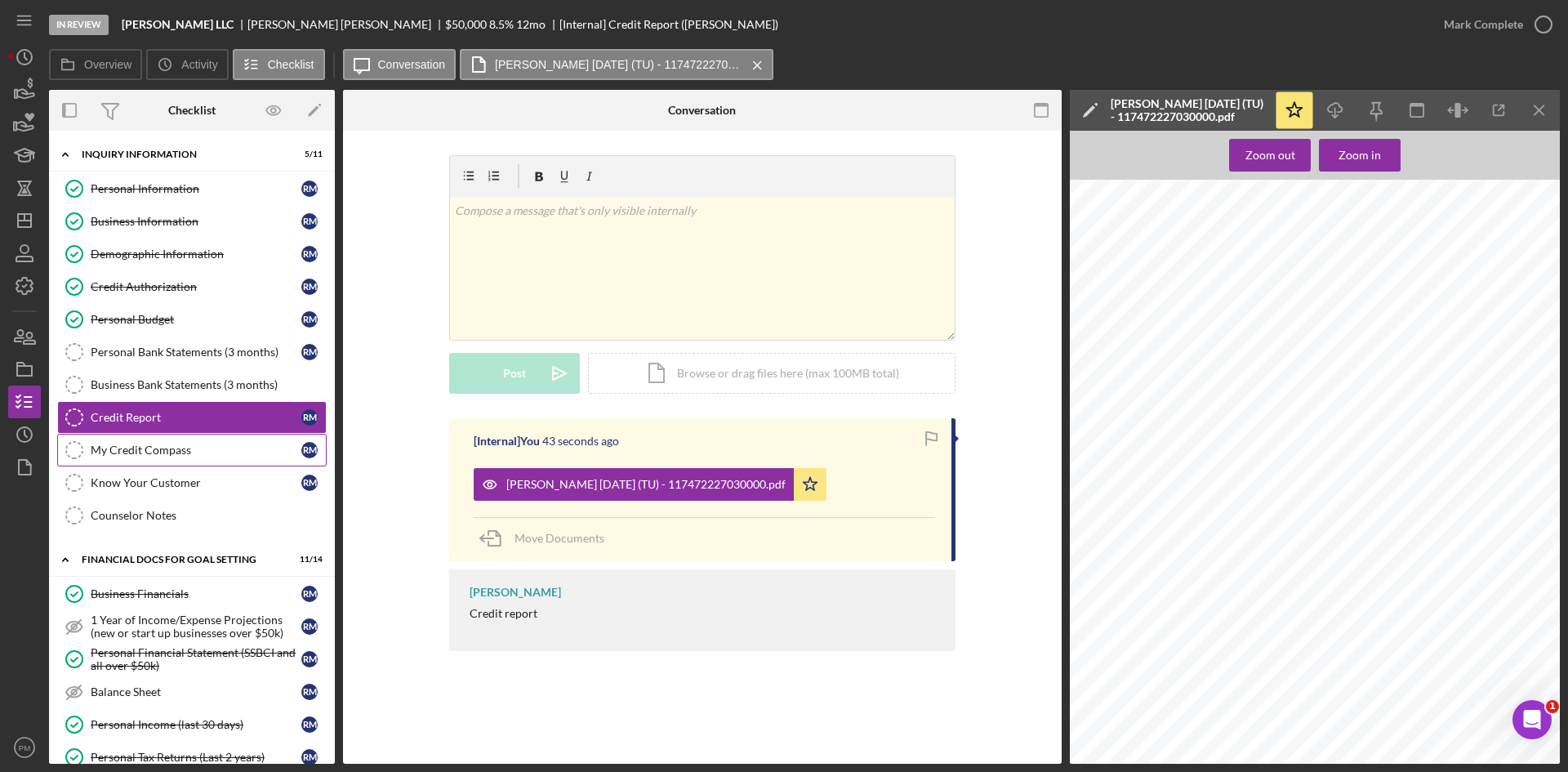
drag, startPoint x: 182, startPoint y: 459, endPoint x: 167, endPoint y: 464, distance: 15.8
click at [182, 459] on link "My Credit Compass My Credit Compass R M" at bounding box center [192, 450] width 270 height 33
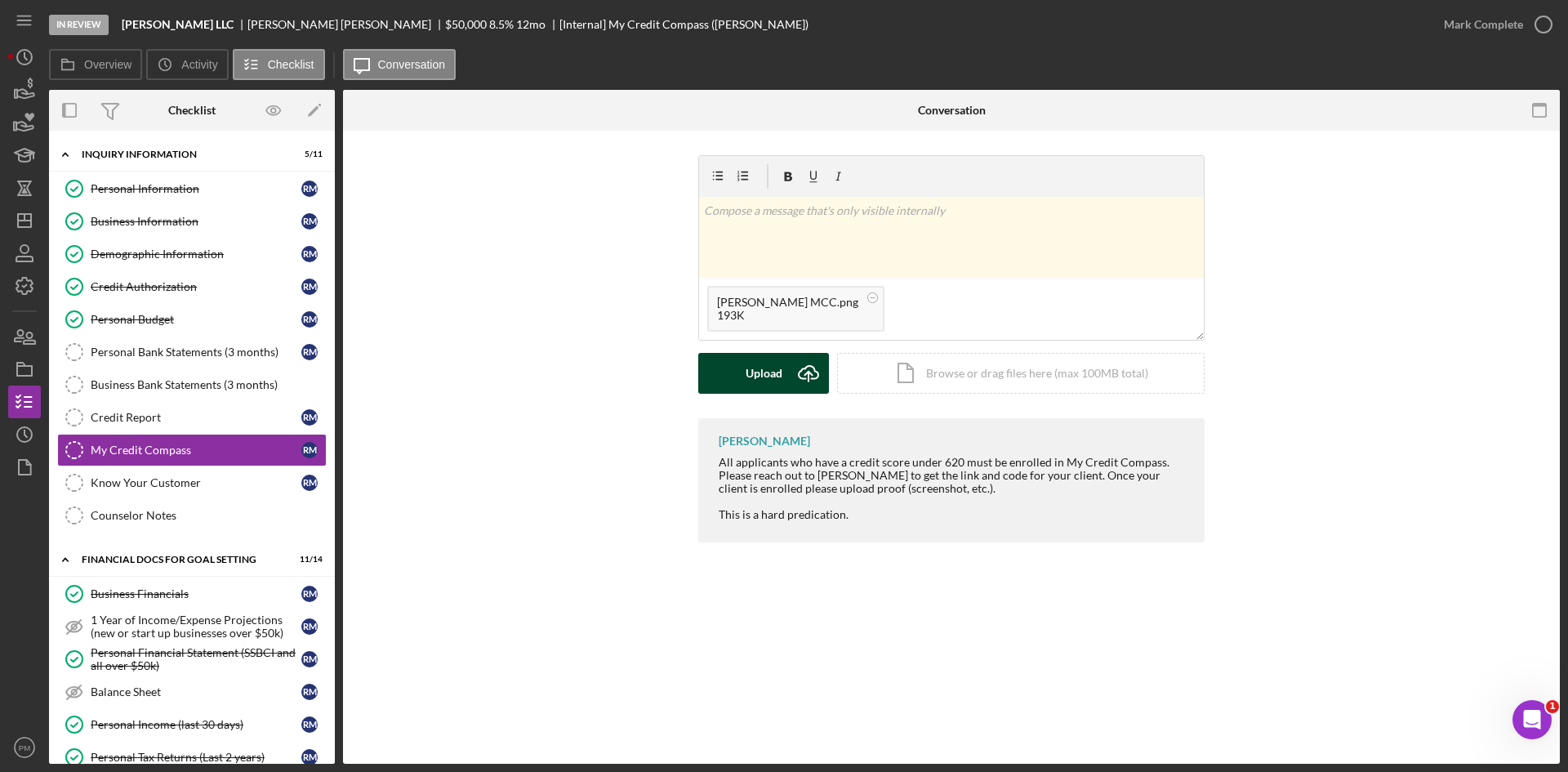
click at [792, 388] on icon "Icon/Upload" at bounding box center [809, 373] width 40 height 40
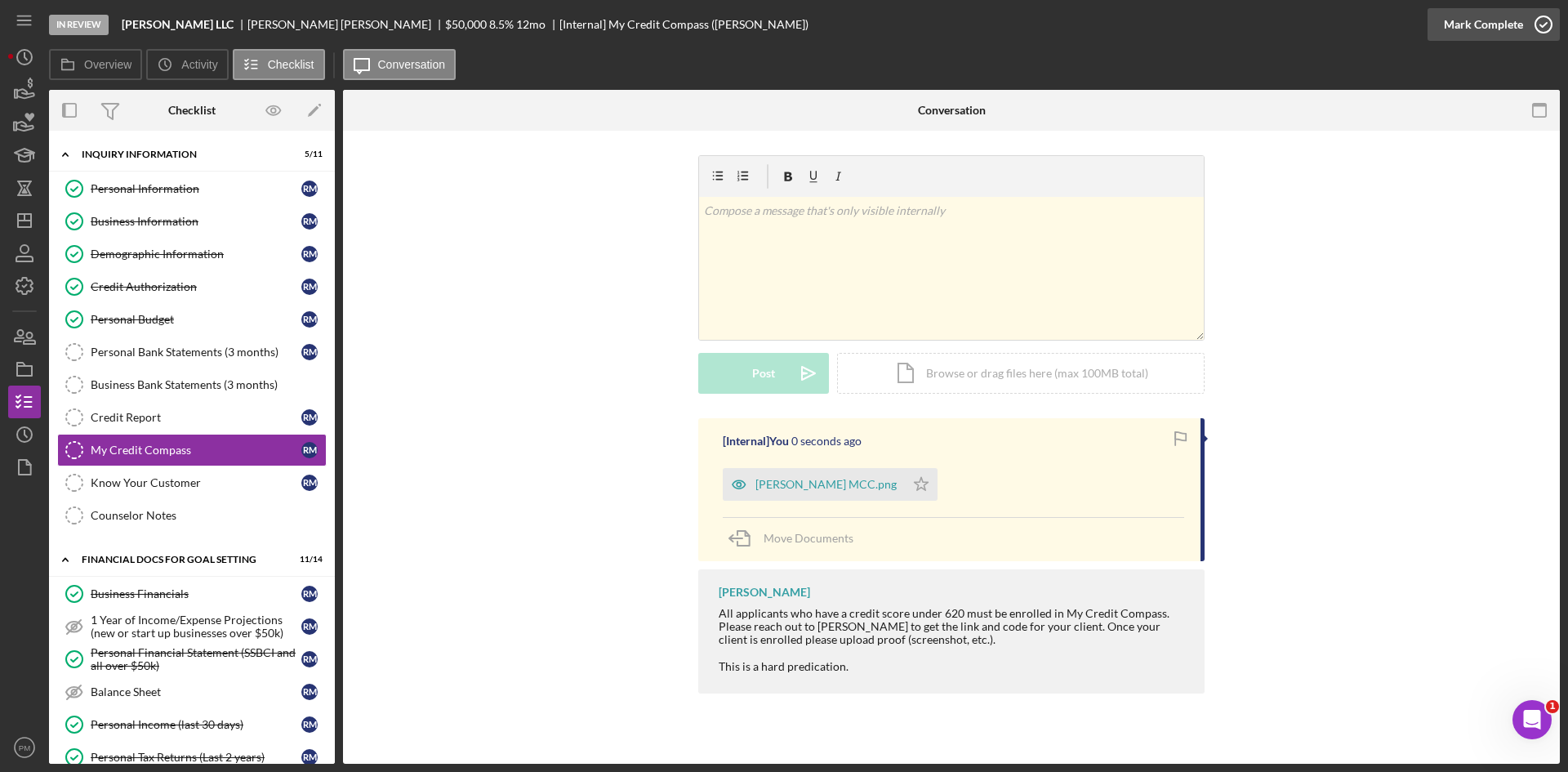
click at [1537, 18] on icon "button" at bounding box center [1544, 24] width 40 height 40
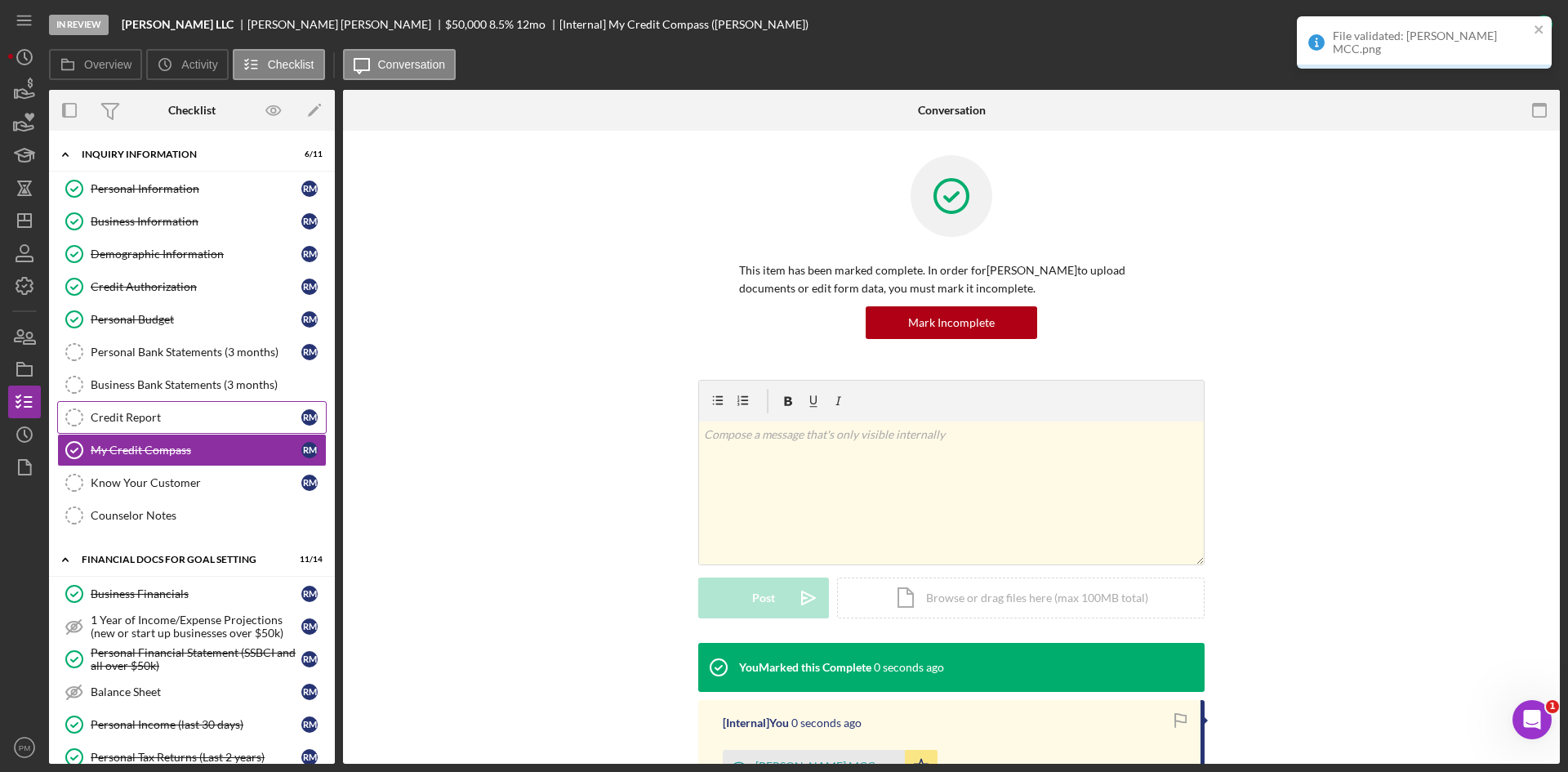
click at [139, 411] on div "Credit Report" at bounding box center [196, 418] width 211 height 13
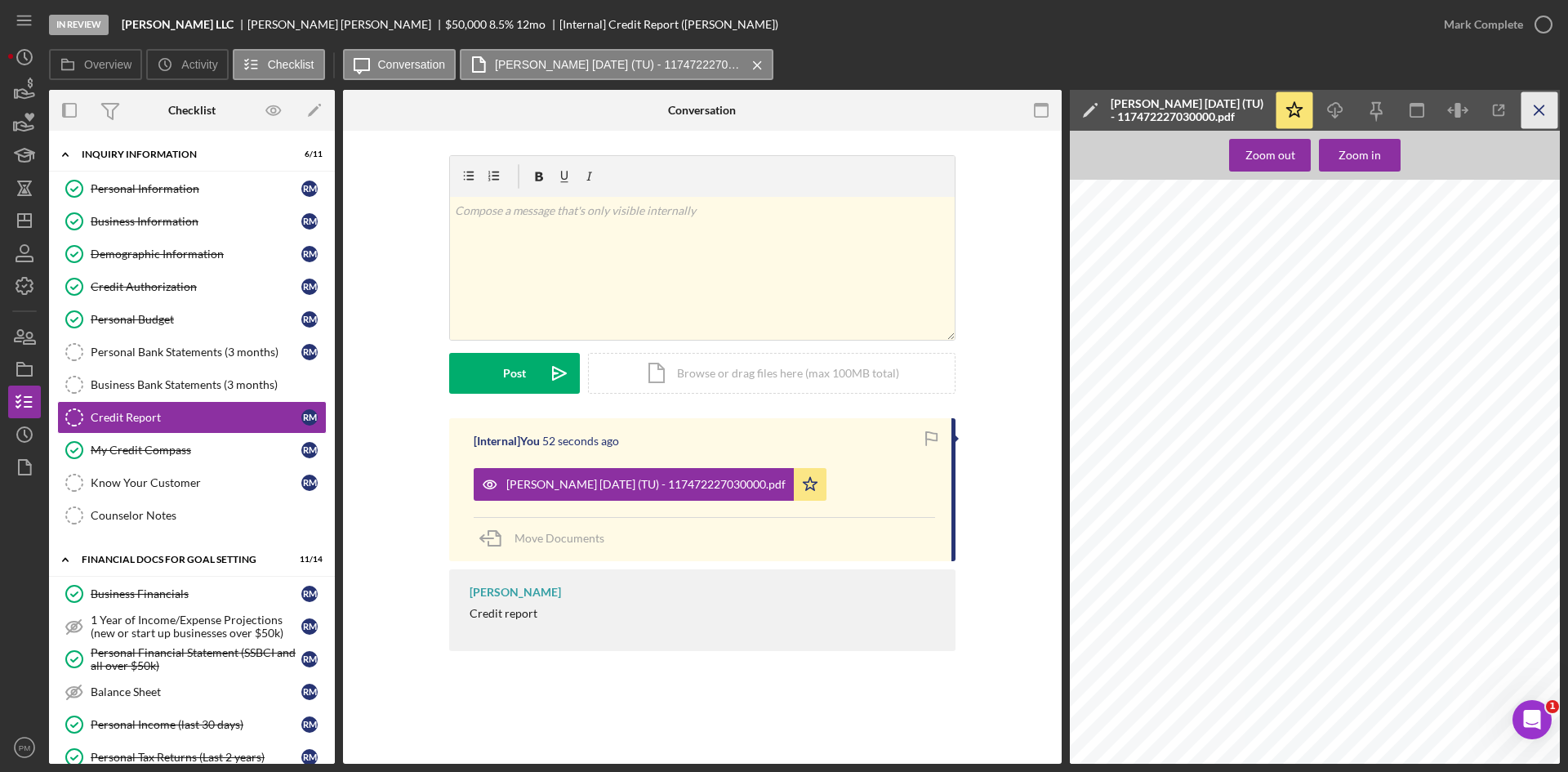
click at [1555, 110] on icon "Icon/Menu Close" at bounding box center [1540, 111] width 37 height 37
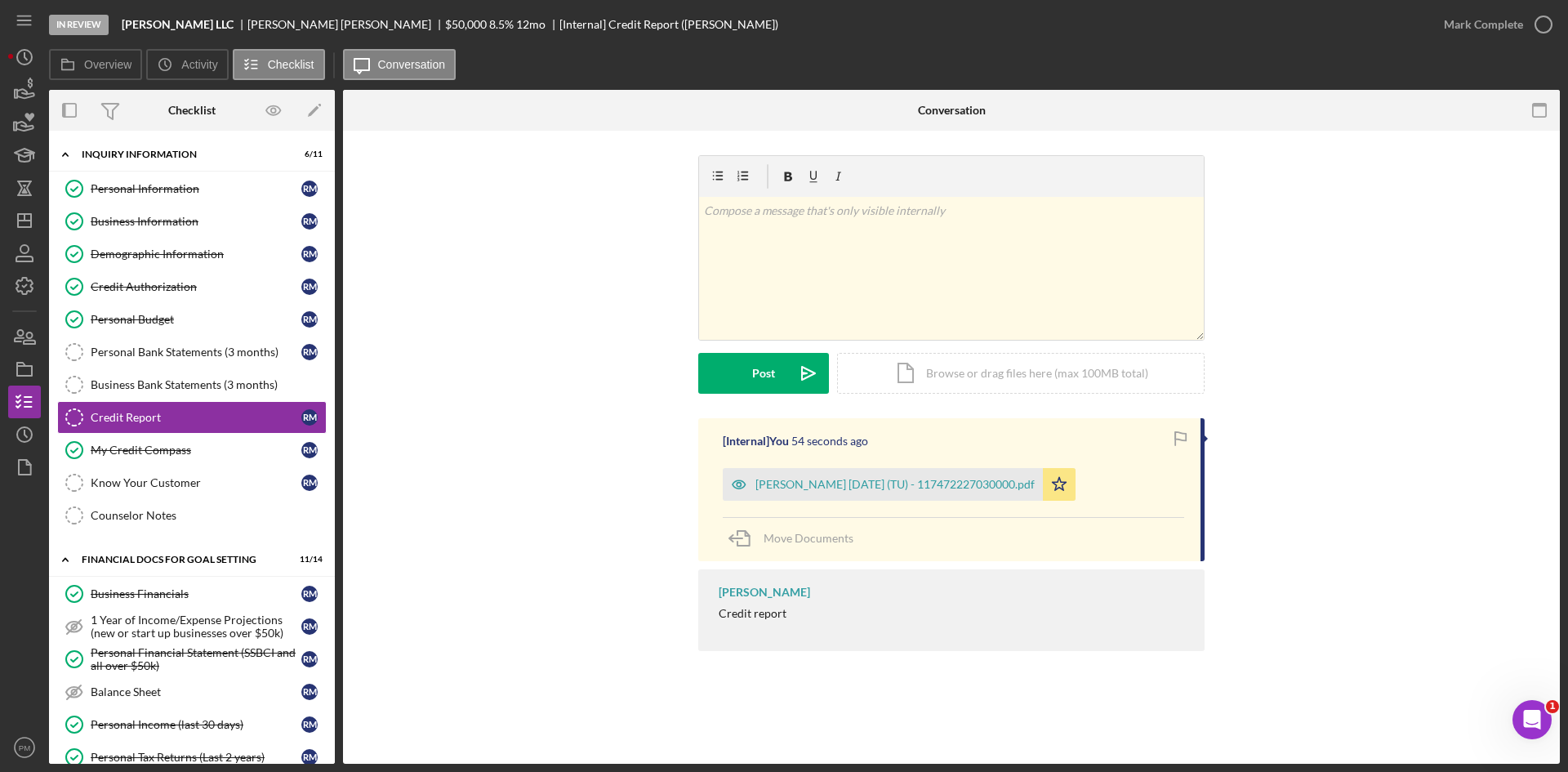
click at [561, 436] on div "[Internal] You 54 seconds ago [PERSON_NAME] [DATE] (TU) - 117472227030000.pdf I…" at bounding box center [951, 539] width 1168 height 241
click at [868, 481] on div "[PERSON_NAME] [DATE] (TU) - 117472227030000.pdf" at bounding box center [895, 485] width 279 height 13
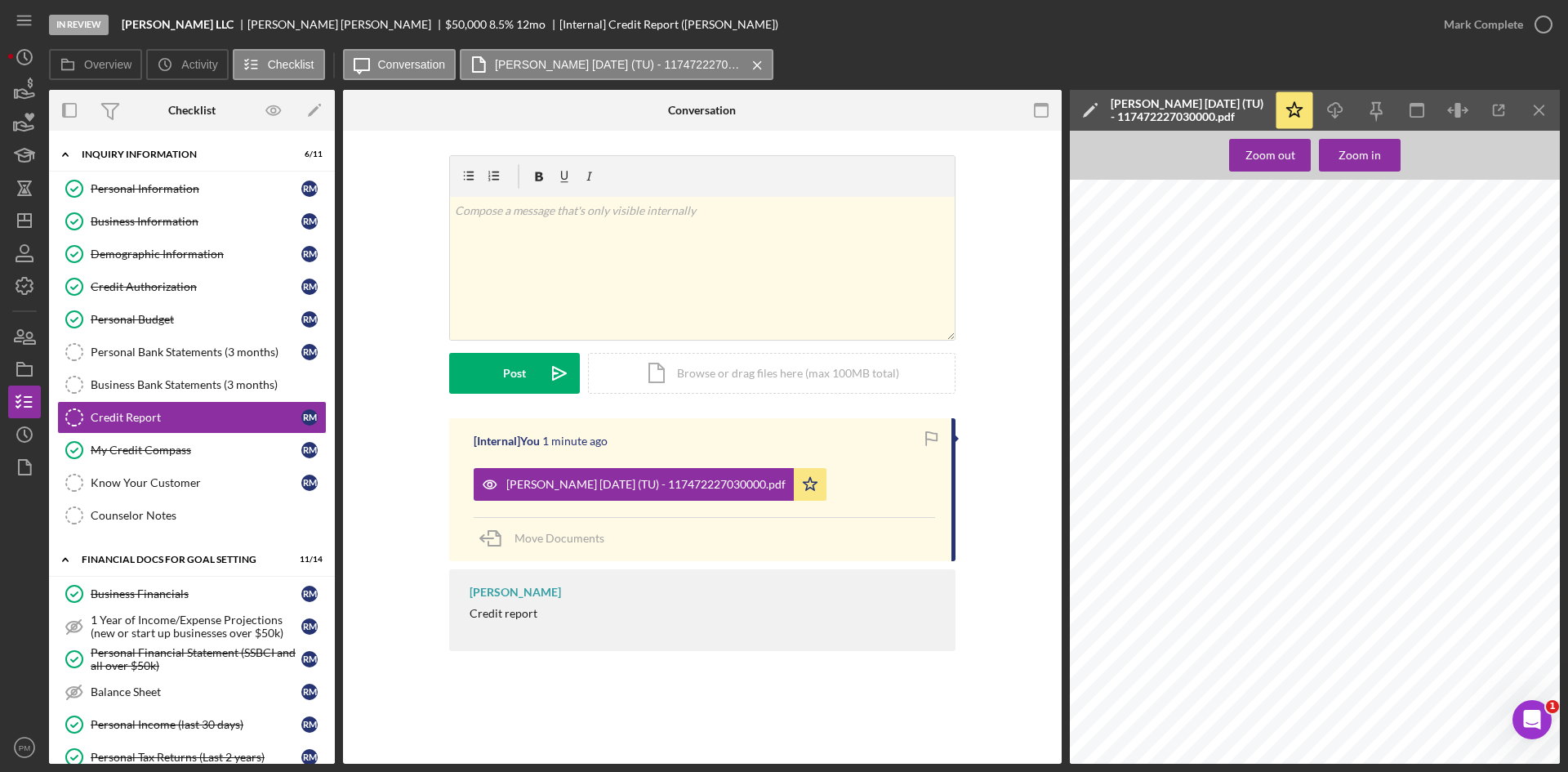
scroll to position [9639, 0]
click at [1539, 104] on icon "Icon/Menu Close" at bounding box center [1540, 111] width 37 height 37
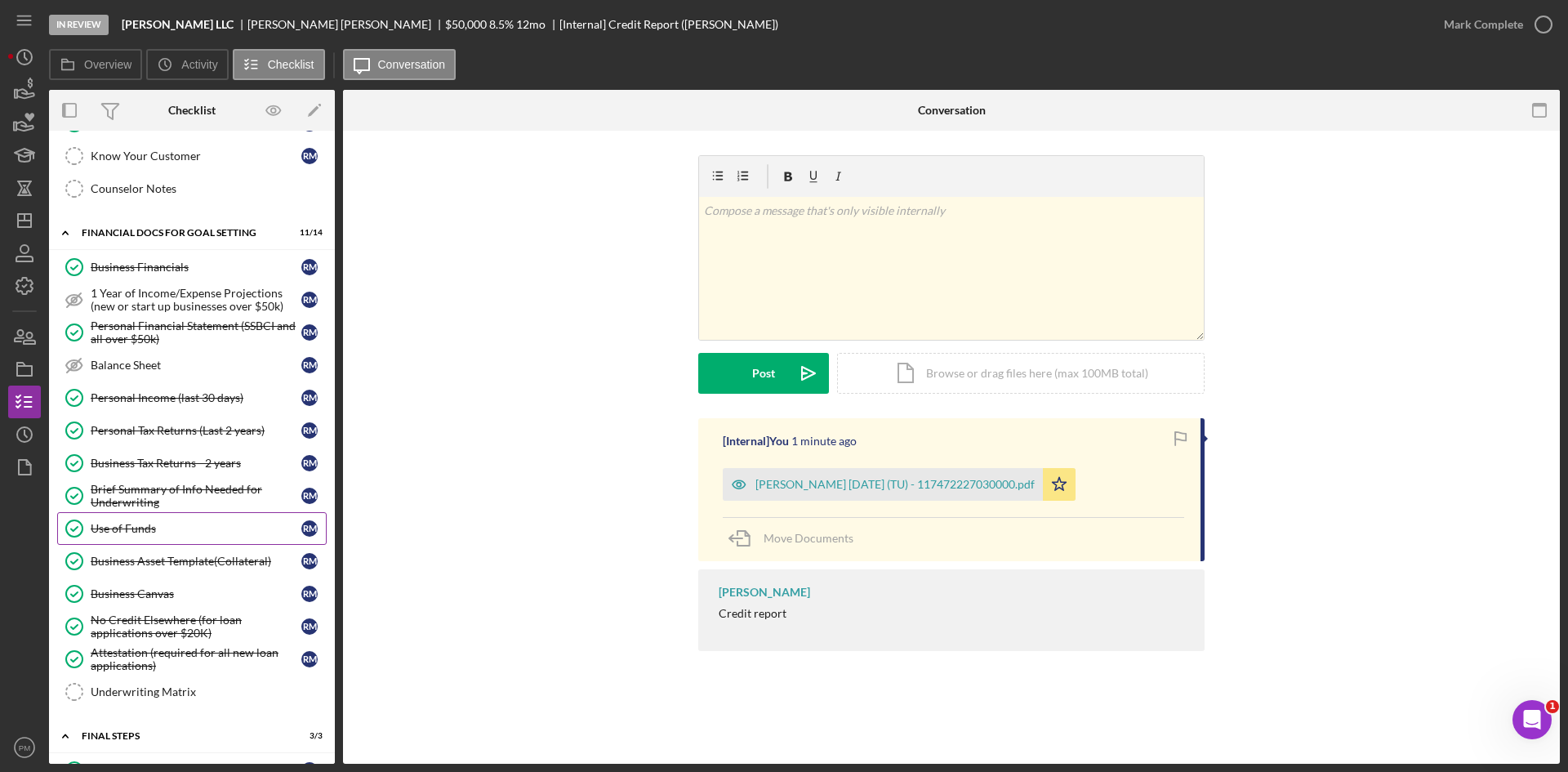
scroll to position [505, 0]
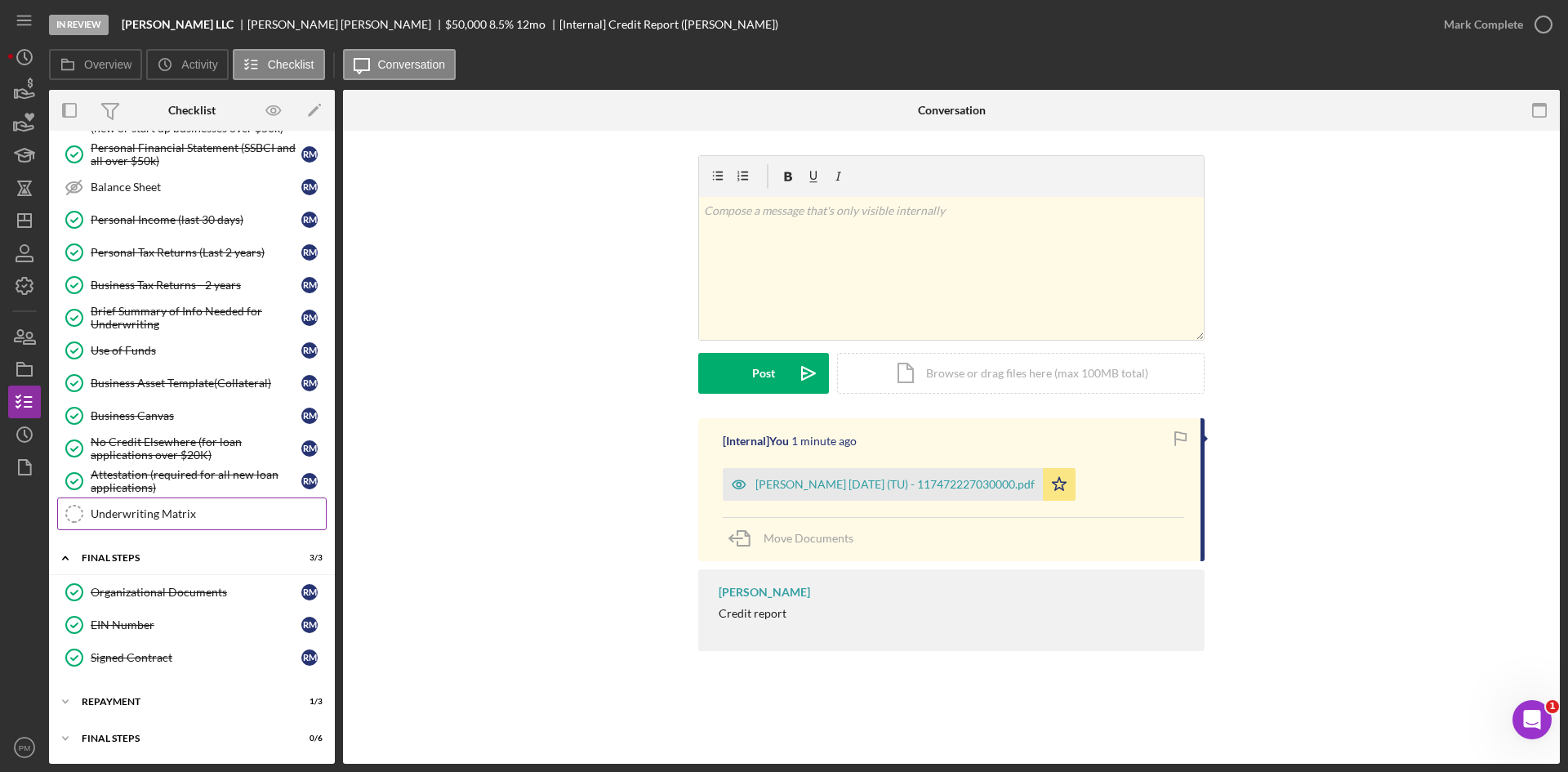
click at [131, 505] on link "Underwriting Matrix Underwriting Matrix" at bounding box center [192, 514] width 270 height 33
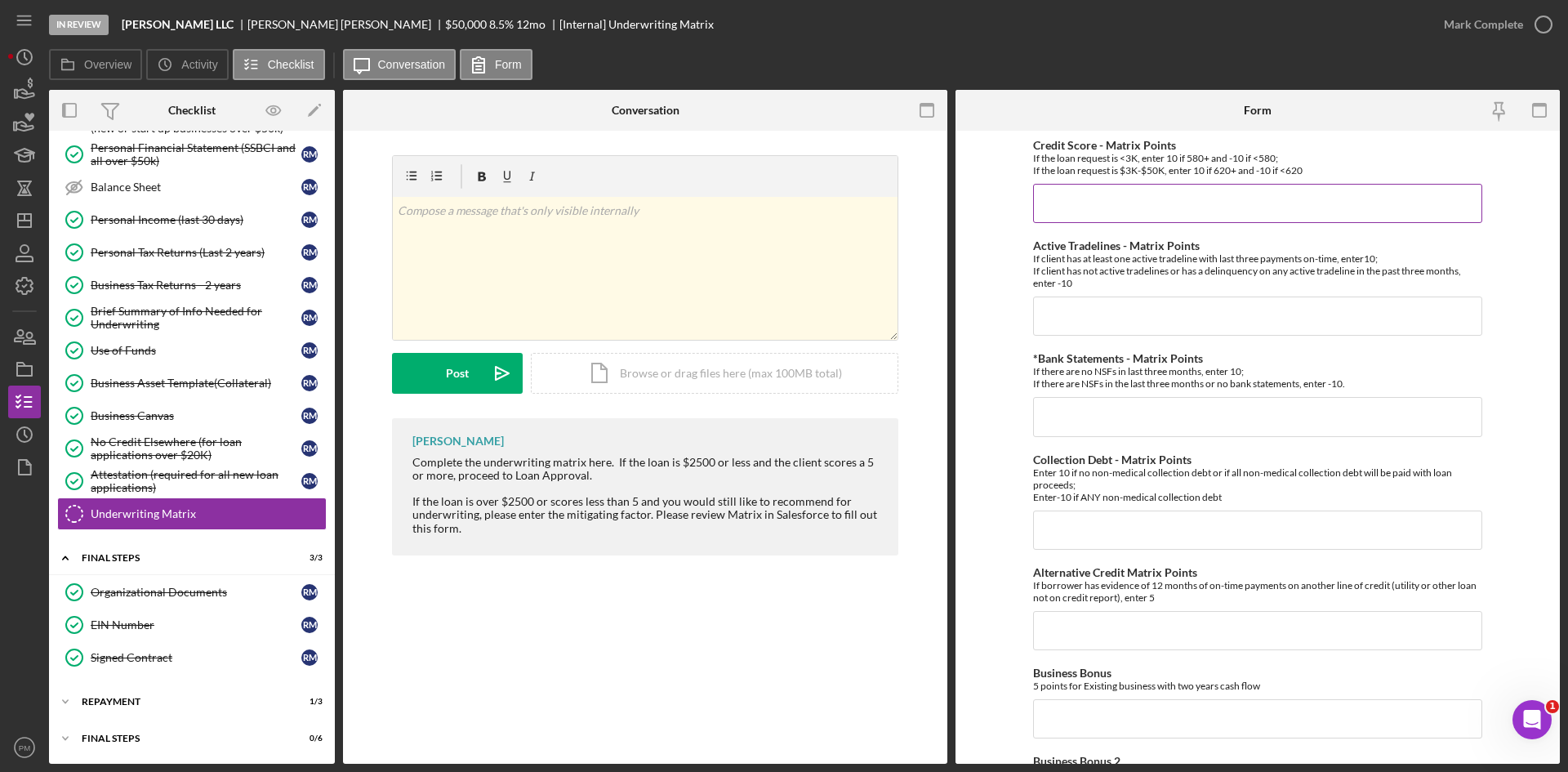
click at [1150, 201] on input "Credit Score - Matrix Points" at bounding box center [1258, 203] width 449 height 39
type input "-10"
click at [1145, 314] on input "Active Tradelines - Matrix Points" at bounding box center [1258, 316] width 449 height 39
type input "-10"
click at [1088, 427] on input "*Bank Statements - Matrix Points" at bounding box center [1258, 416] width 449 height 39
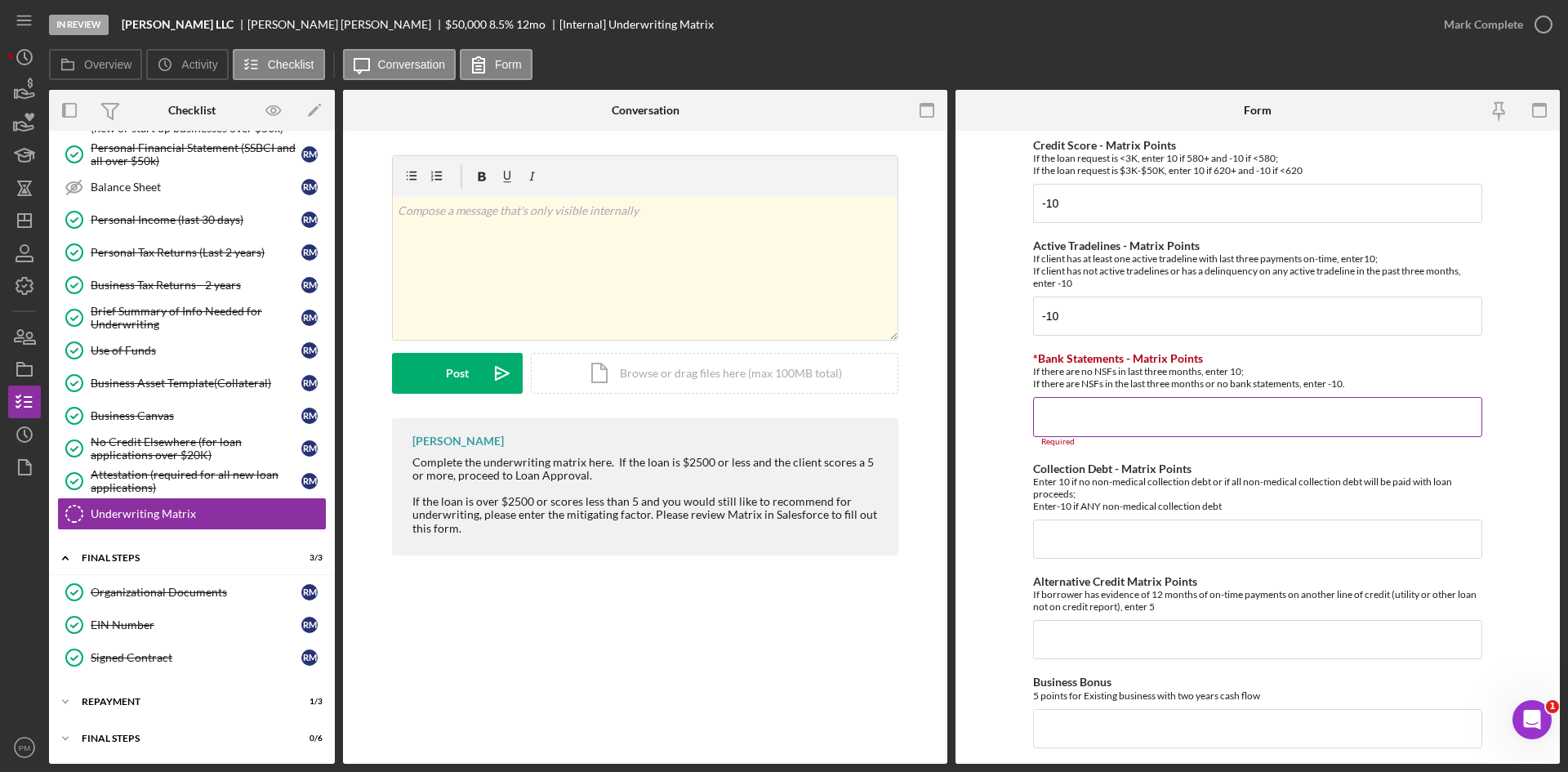
click at [1353, 427] on input "*Bank Statements - Matrix Points" at bounding box center [1258, 416] width 449 height 39
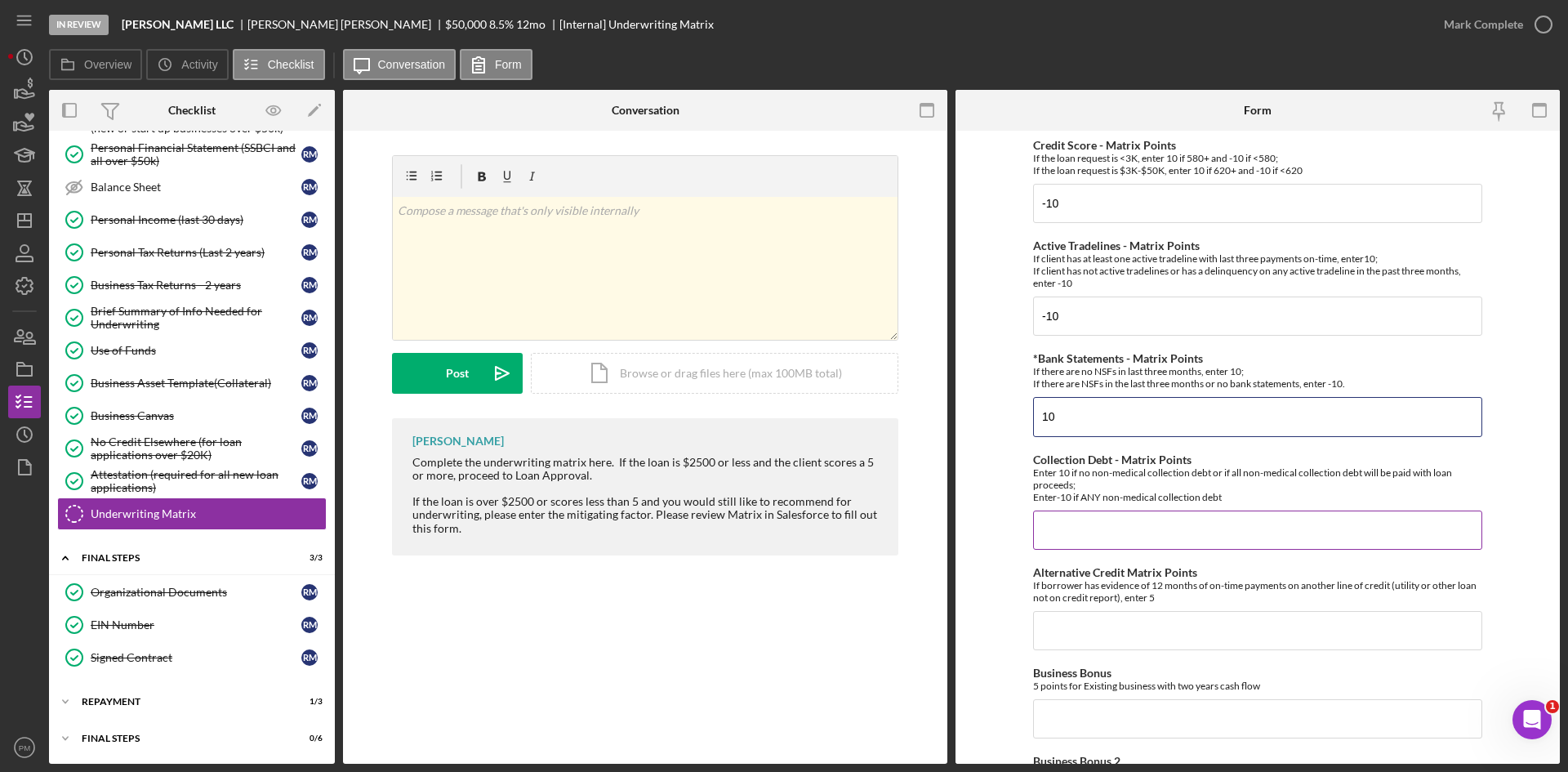
type input "10"
click at [1283, 515] on input "Collection Debt - Matrix Points" at bounding box center [1258, 530] width 449 height 39
type input "10"
click at [1275, 626] on input "Alternative Credit Matrix Points" at bounding box center [1258, 631] width 449 height 39
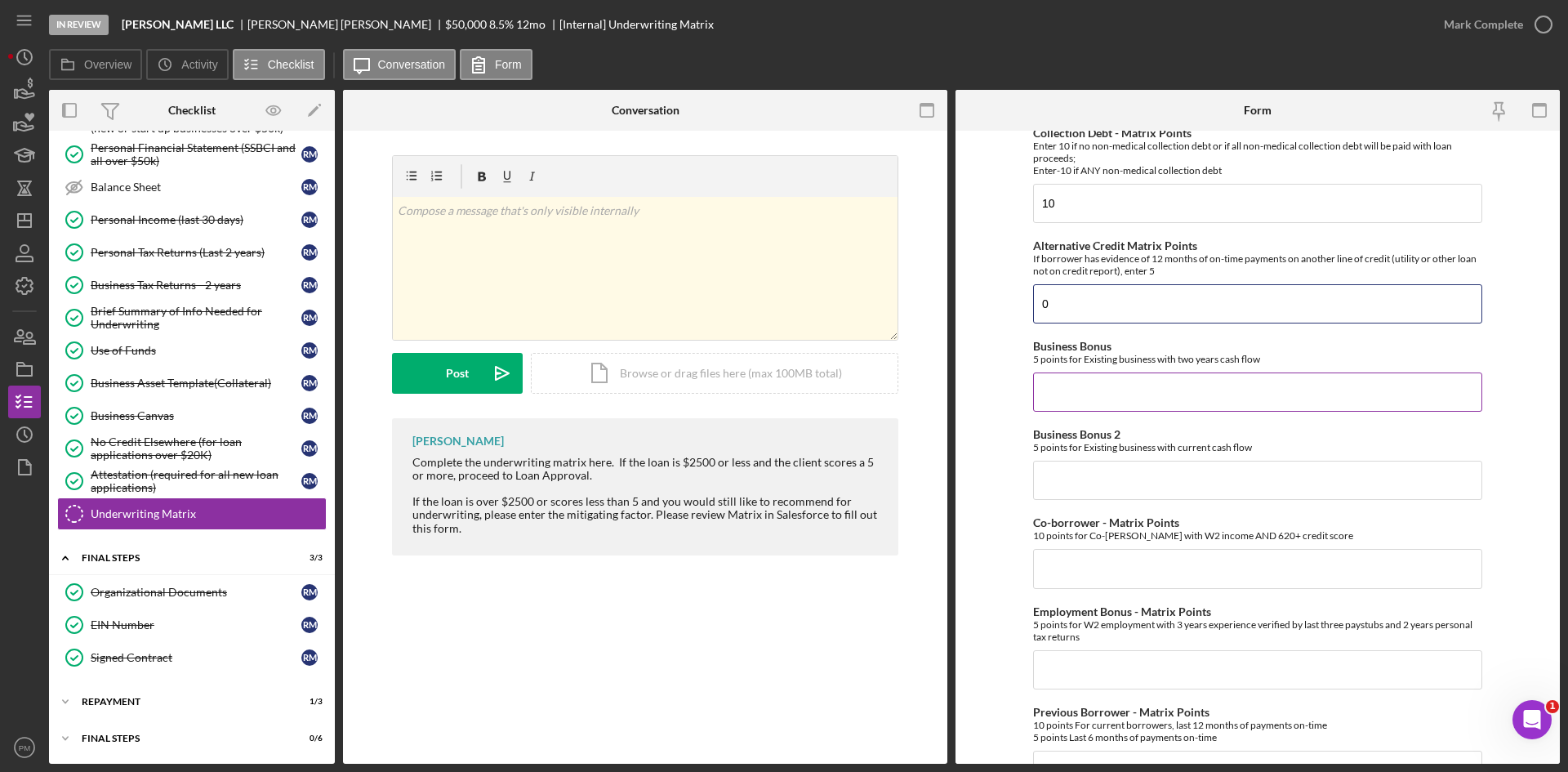
type input "0"
click at [1092, 395] on input "Business Bonus" at bounding box center [1258, 392] width 449 height 39
type input "0"
click at [1130, 491] on input "Business Bonus 2" at bounding box center [1258, 480] width 449 height 39
type input "0"
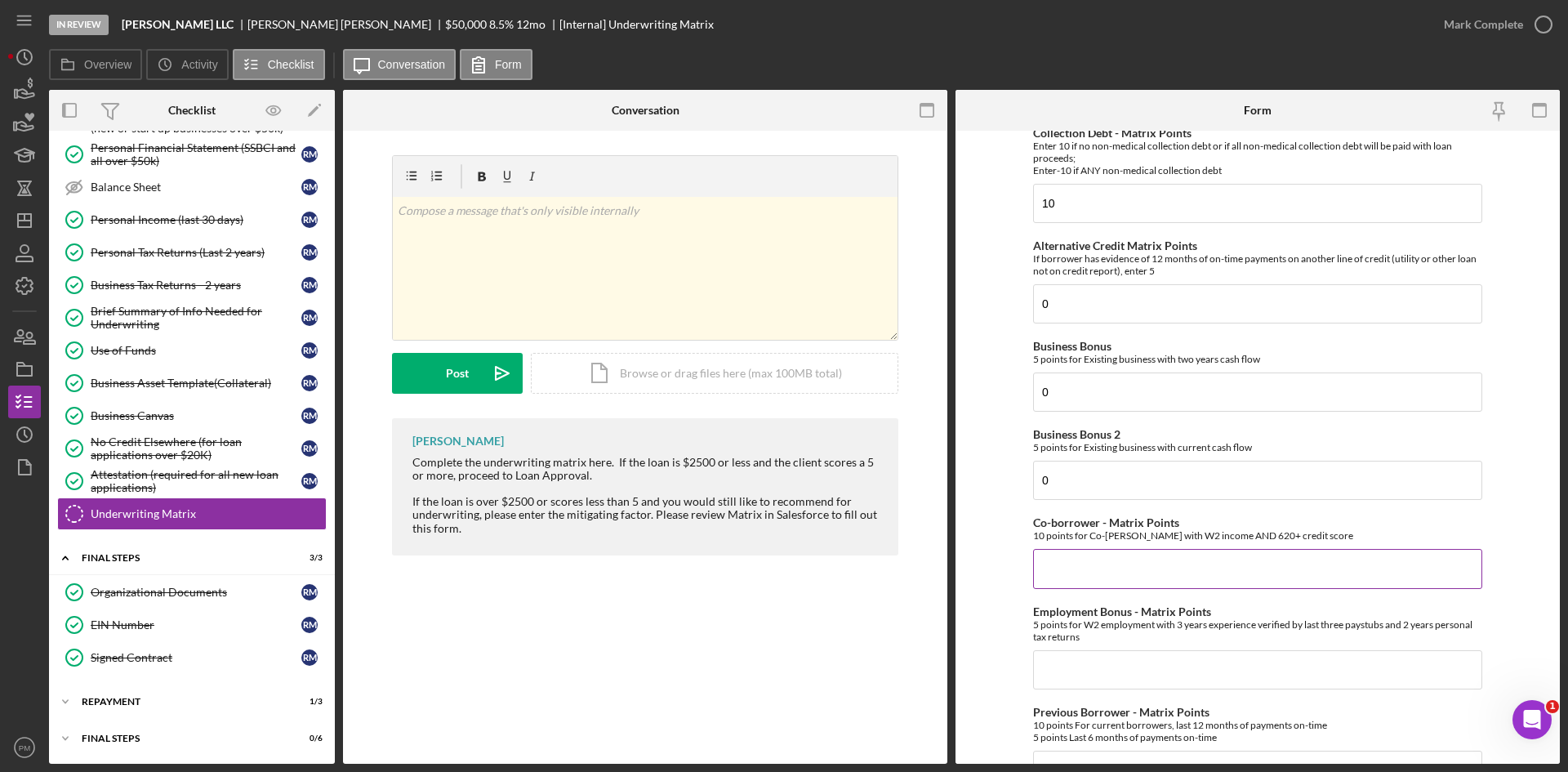
click at [1138, 567] on input "Co-borrower - Matrix Points" at bounding box center [1258, 568] width 449 height 39
type input "0"
click at [1146, 671] on input "Employment Bonus - Matrix Points" at bounding box center [1258, 669] width 449 height 39
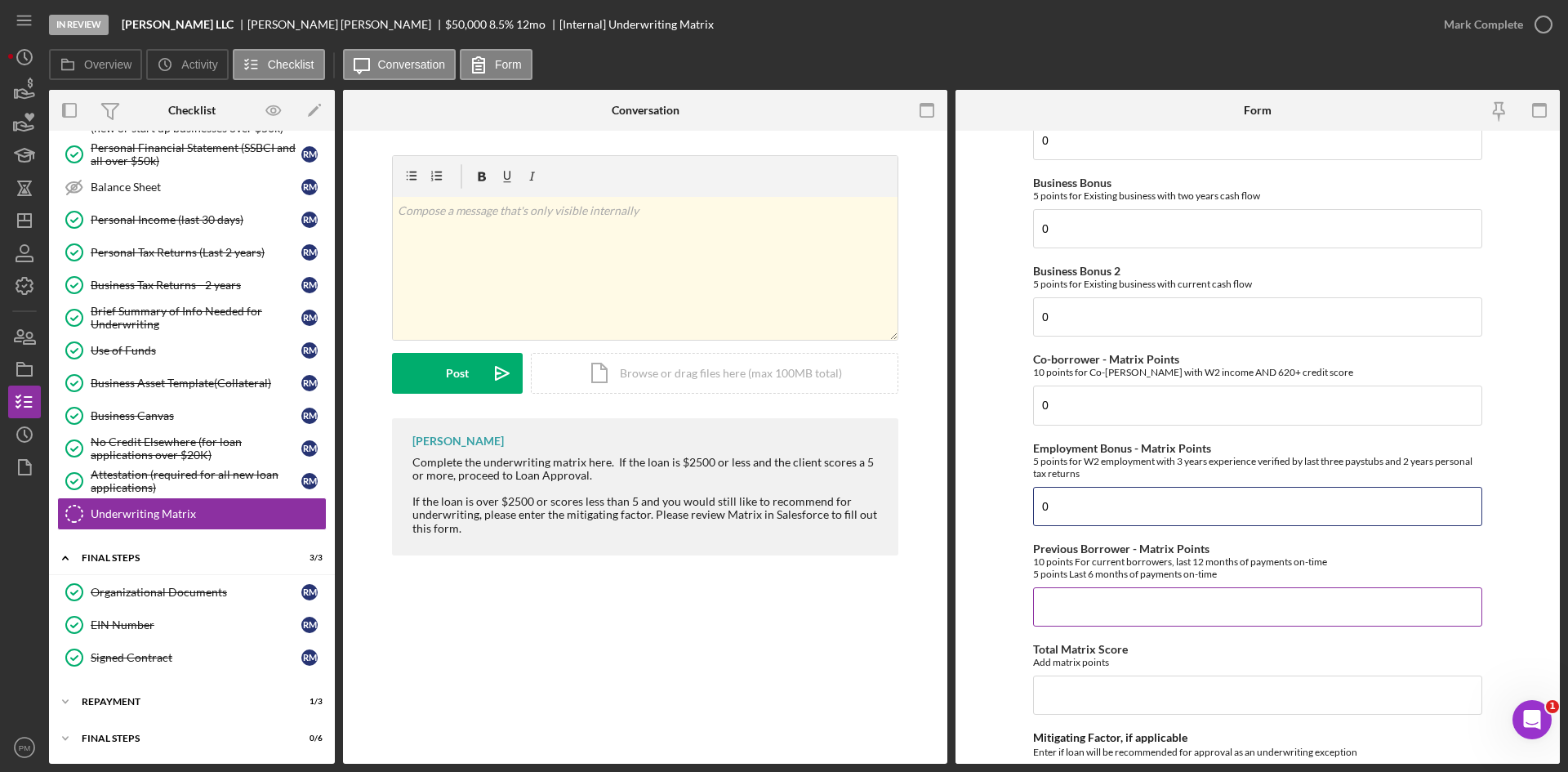
type input "0"
click at [1146, 610] on input "Previous Borrower - Matrix Points" at bounding box center [1258, 607] width 449 height 39
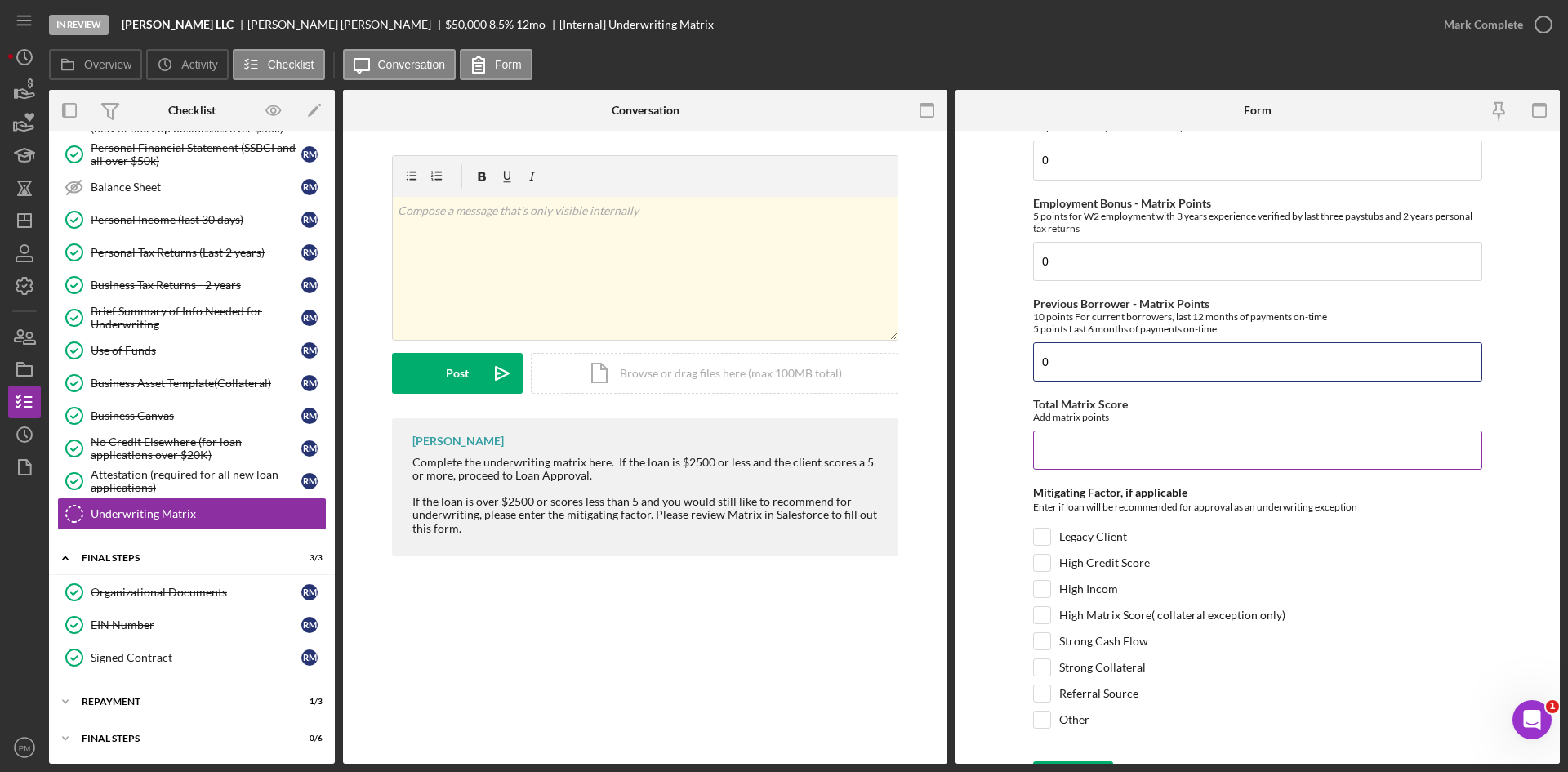
type input "0"
click at [1066, 449] on input "Total Matrix Score" at bounding box center [1258, 450] width 449 height 39
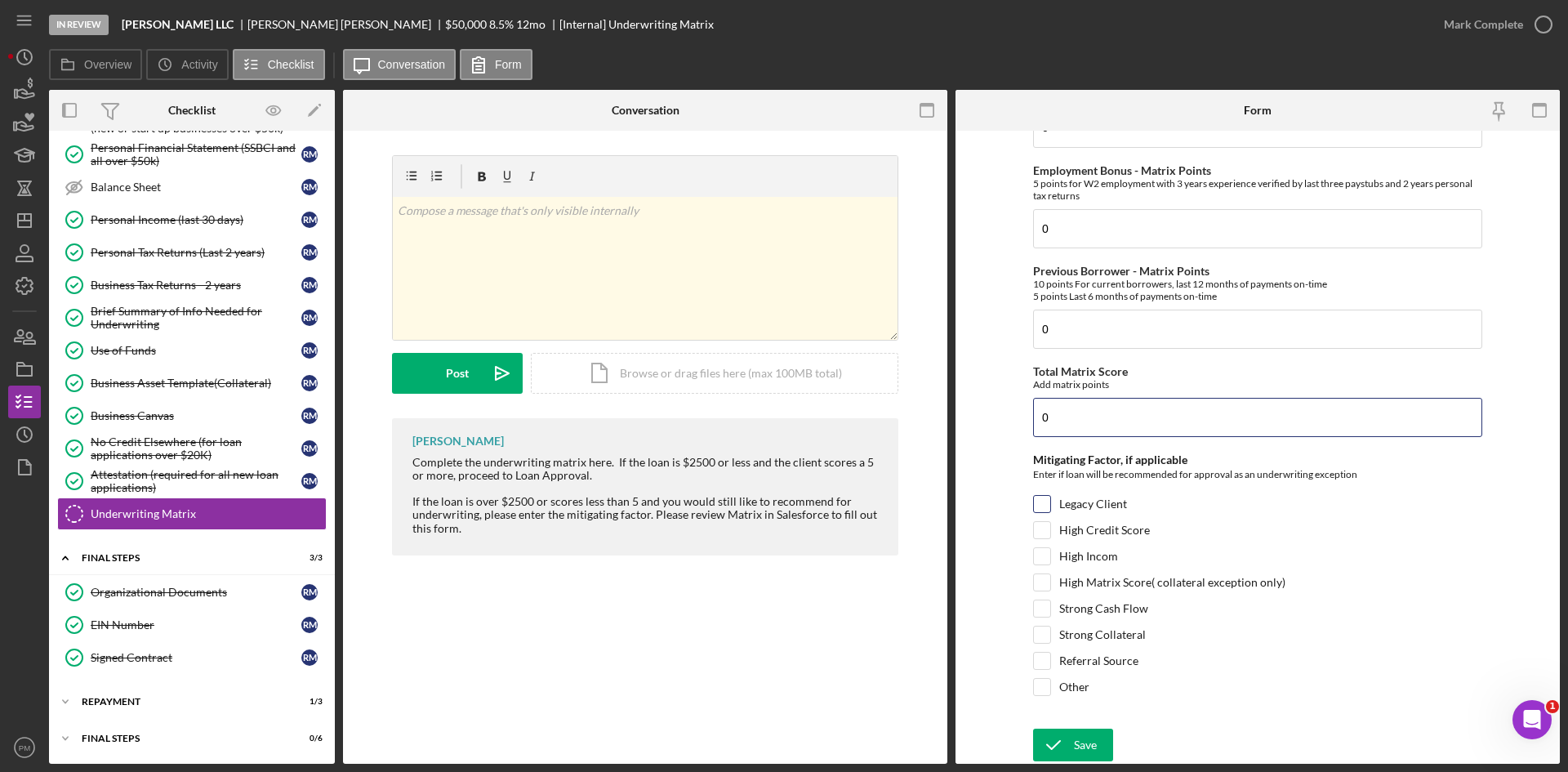
type input "0"
click at [1037, 502] on input "Legacy Client" at bounding box center [1043, 504] width 17 height 17
checkbox input "true"
click at [1074, 747] on div "Save" at bounding box center [1085, 745] width 23 height 33
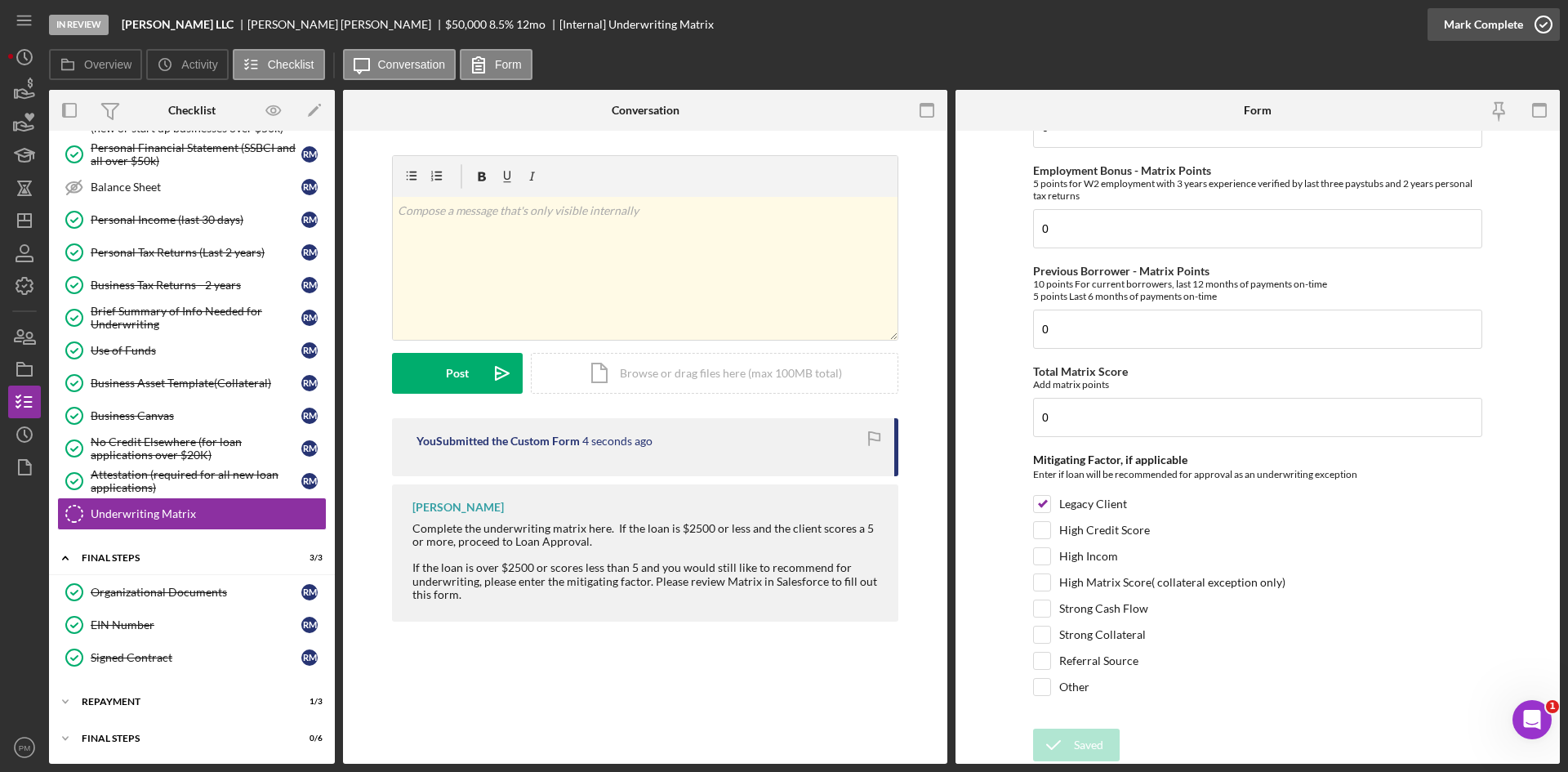
click at [1478, 34] on div "Mark Complete" at bounding box center [1484, 25] width 79 height 33
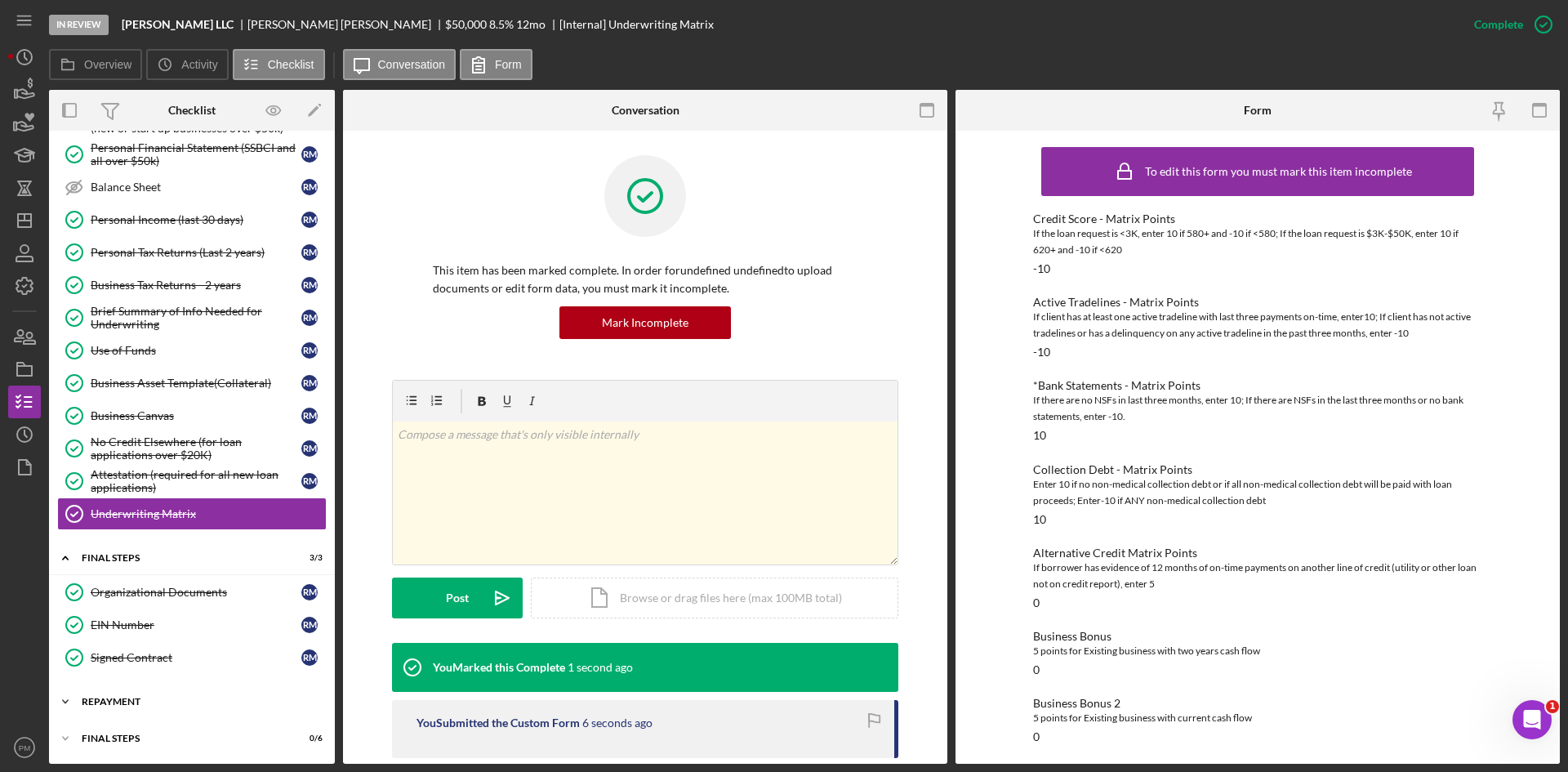
click at [191, 691] on div "Icon/Expander Repayment 1 / 3" at bounding box center [191, 702] width 286 height 33
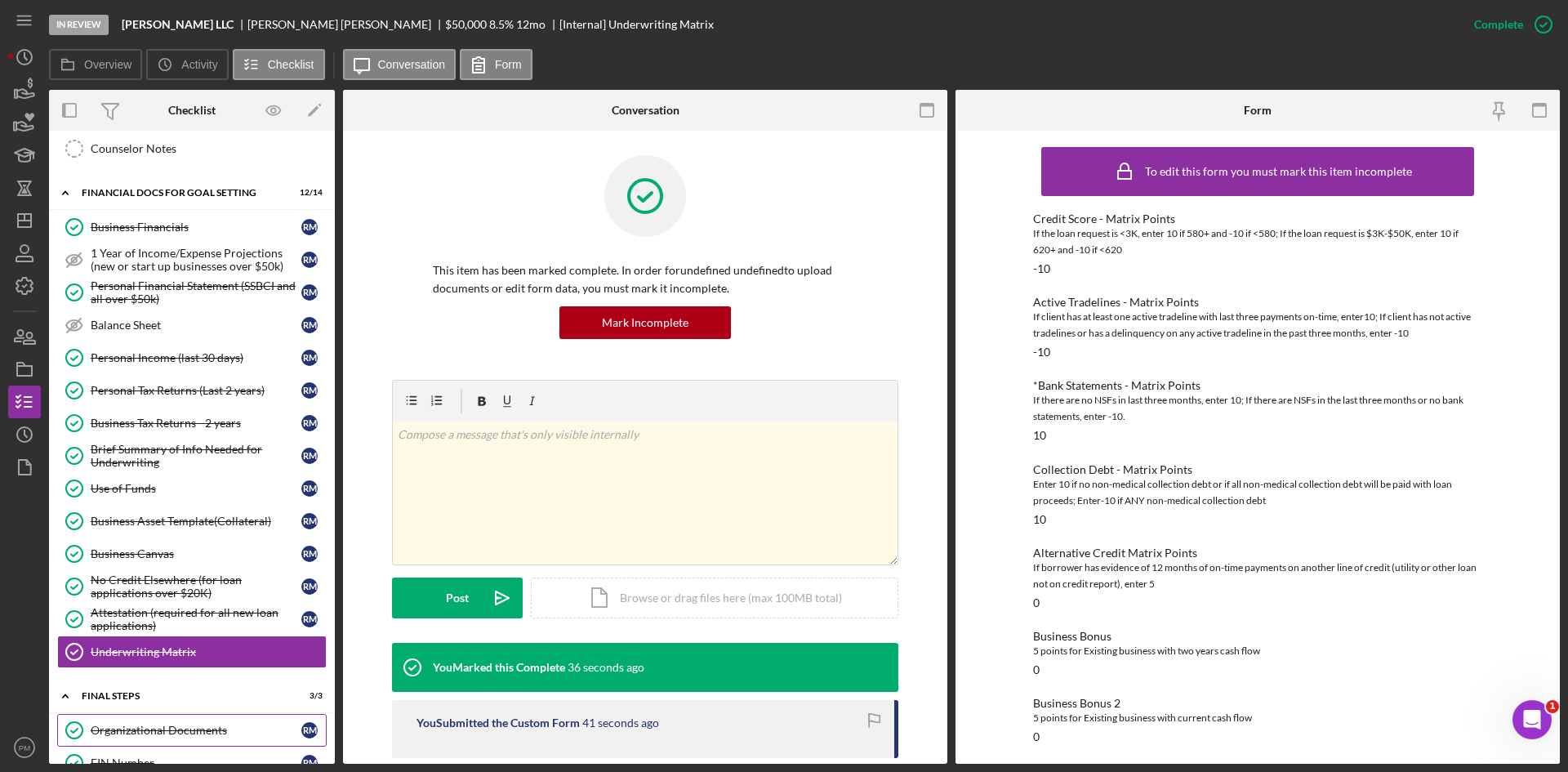
scroll to position [611, 0]
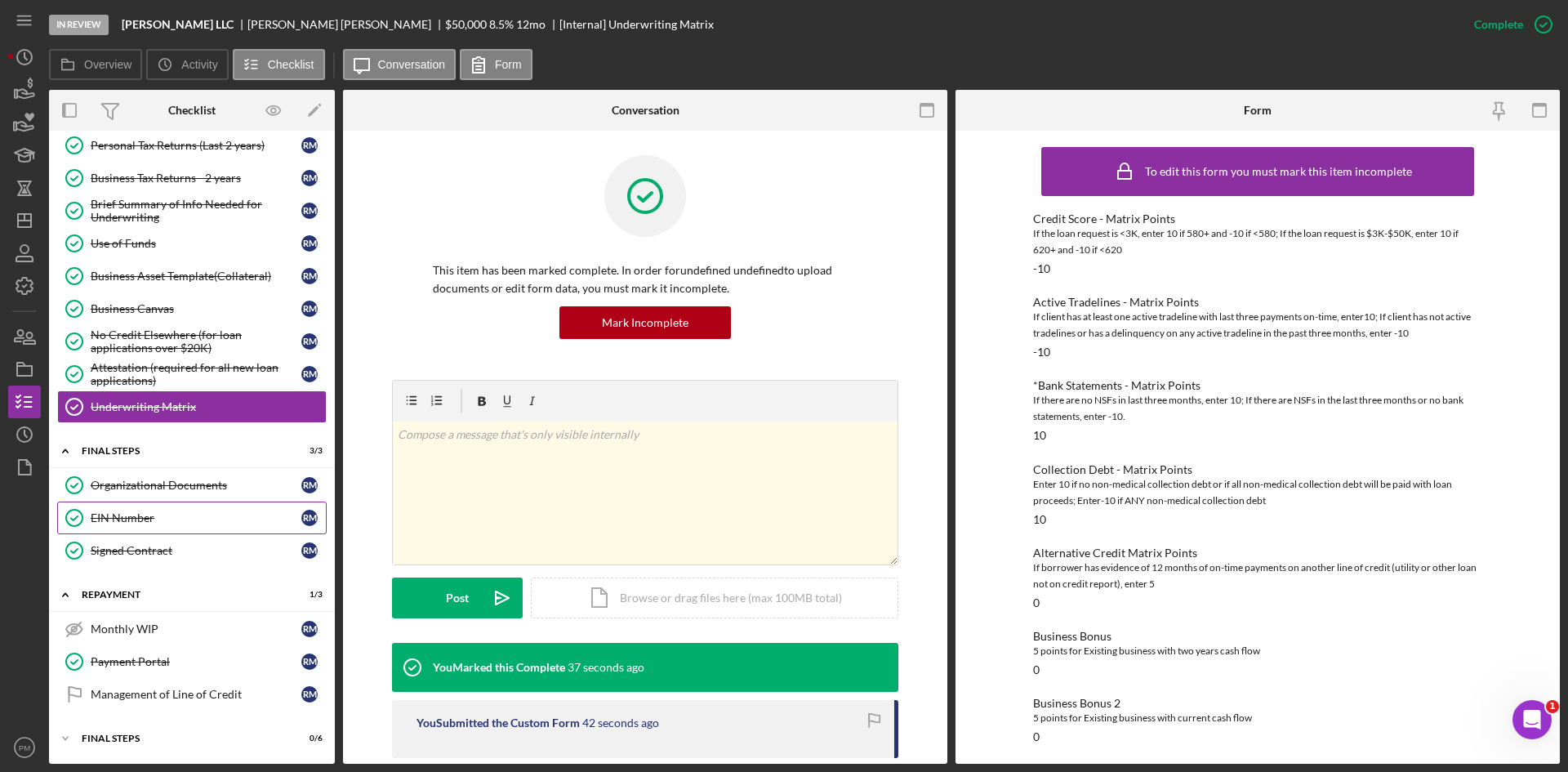
click at [137, 527] on link "EIN Number EIN Number R M" at bounding box center [192, 518] width 270 height 33
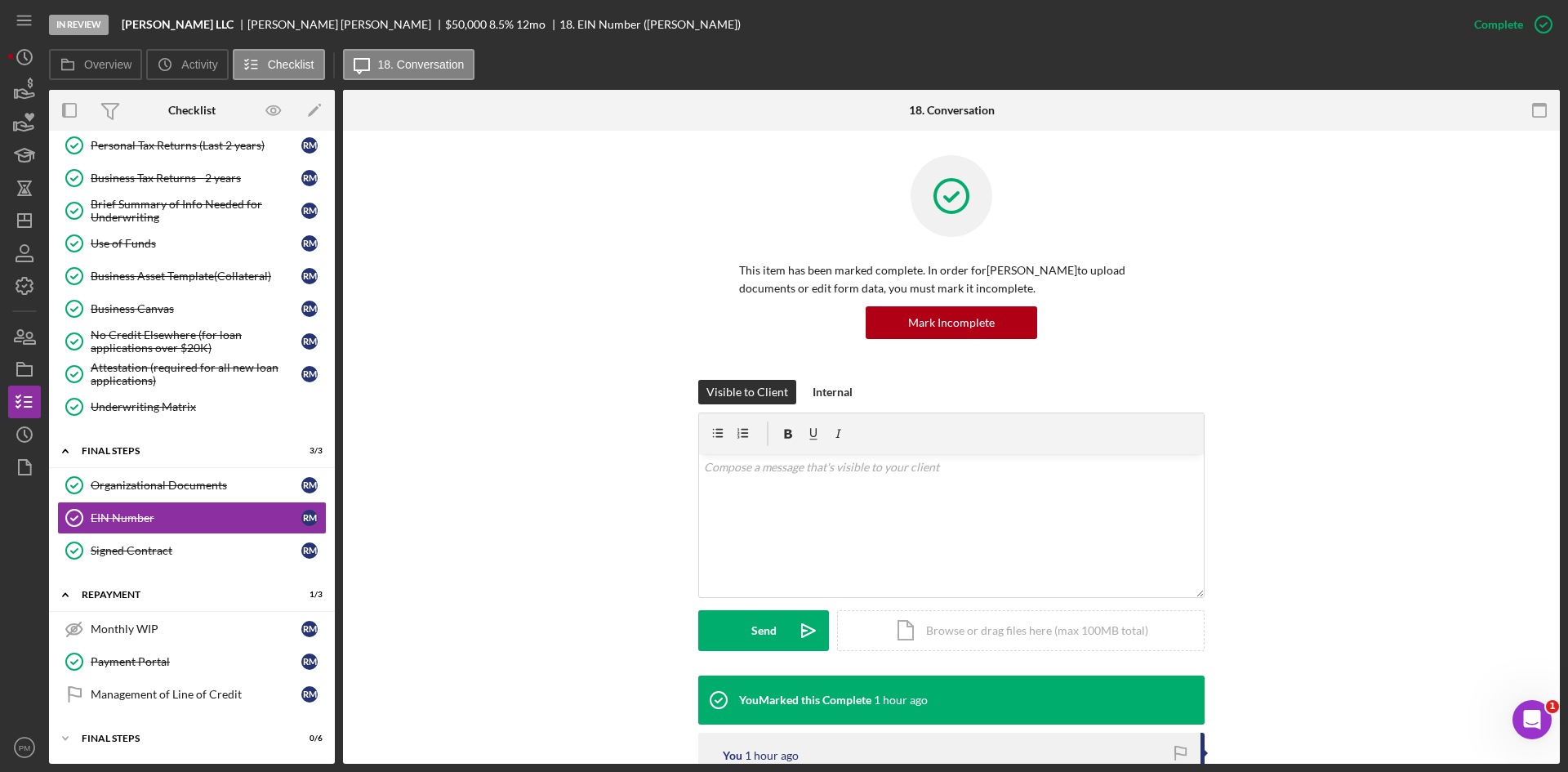
scroll to position [327, 0]
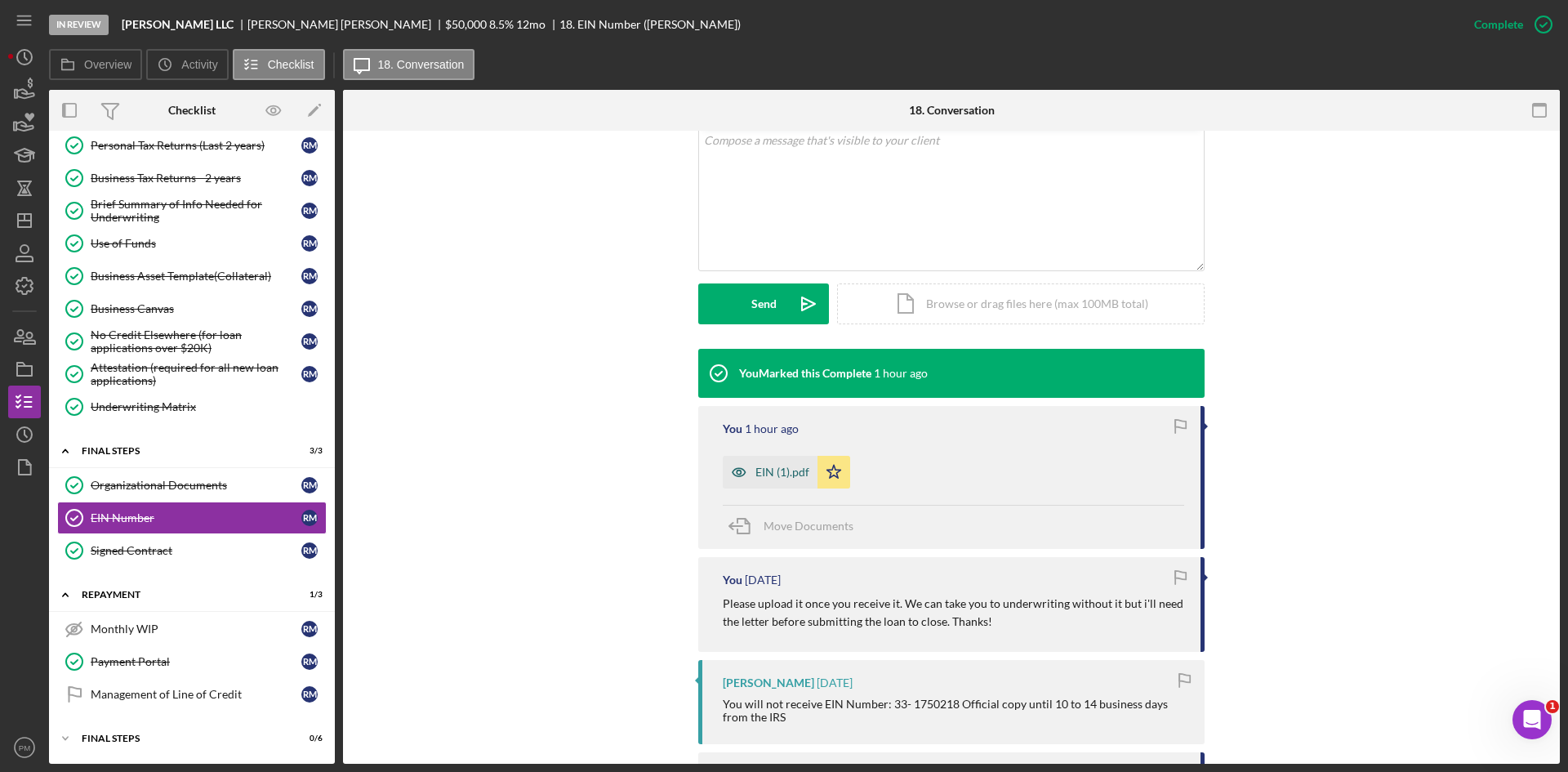
click at [760, 482] on div "EIN (1).pdf" at bounding box center [769, 473] width 95 height 33
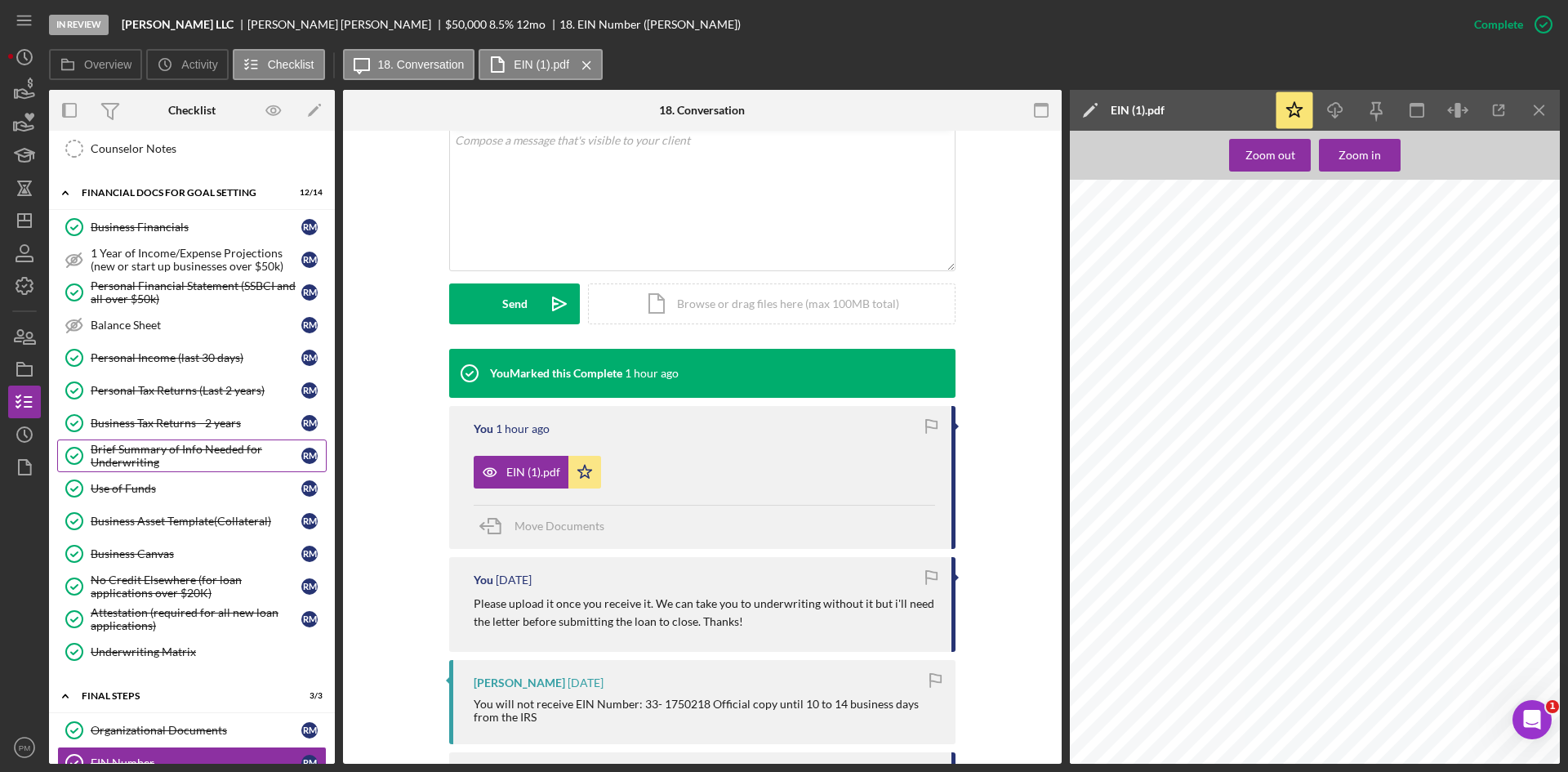
scroll to position [0, 0]
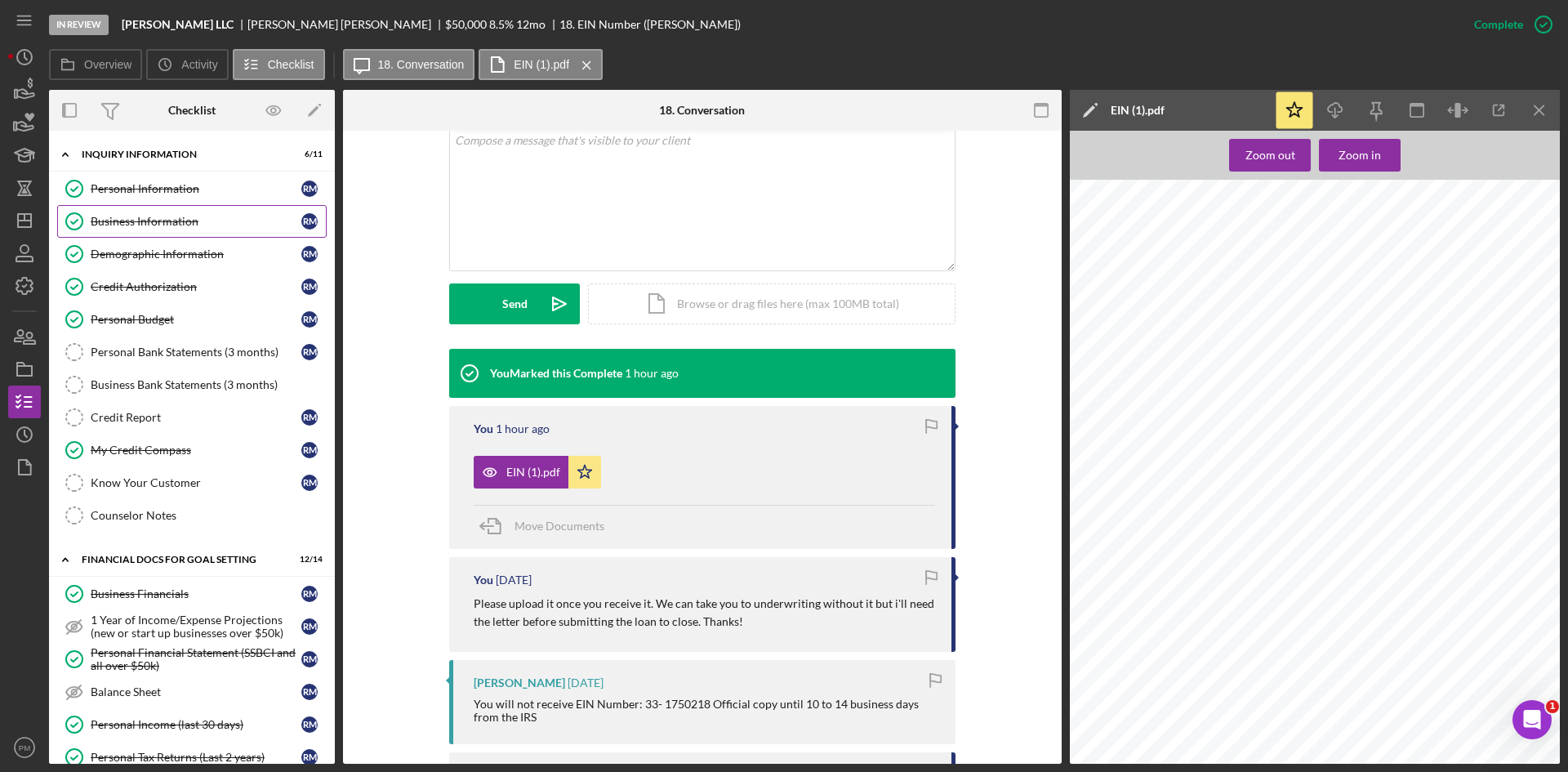
drag, startPoint x: 144, startPoint y: 219, endPoint x: 159, endPoint y: 218, distance: 15.0
click at [144, 219] on div "Business Information" at bounding box center [196, 221] width 211 height 13
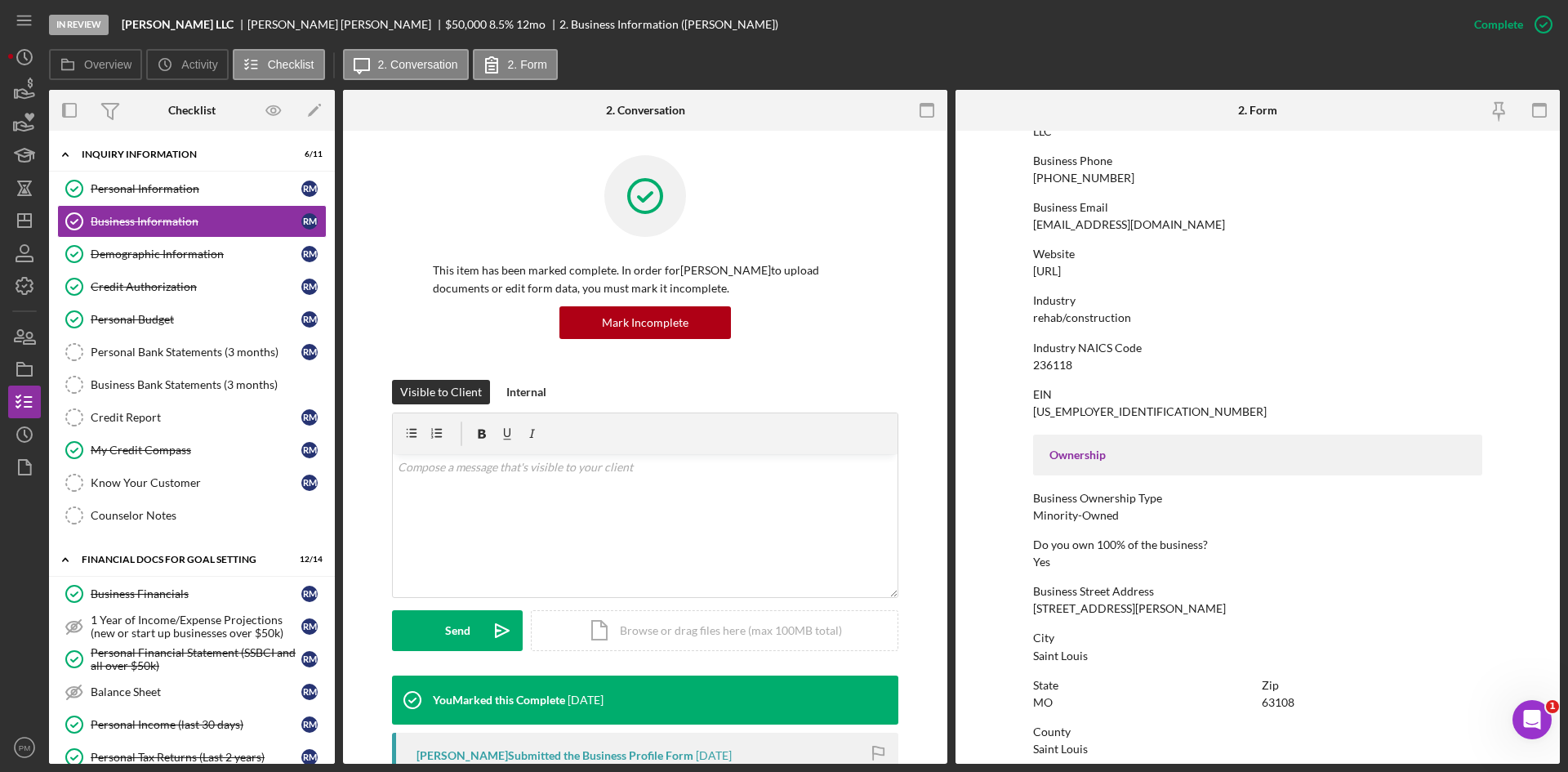
scroll to position [327, 0]
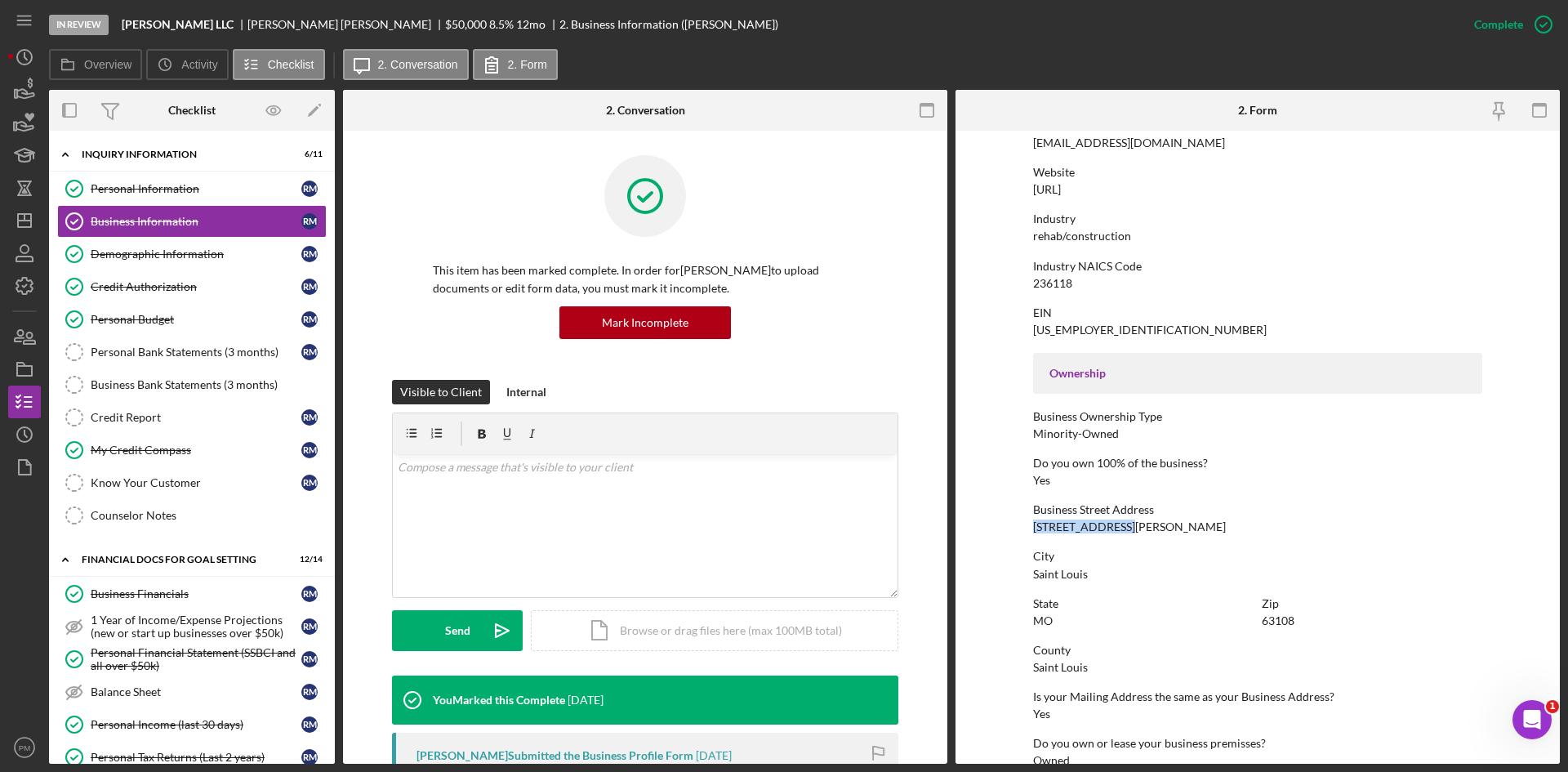
drag, startPoint x: 1131, startPoint y: 528, endPoint x: 1005, endPoint y: 520, distance: 126.3
click at [1005, 520] on form "To edit this form you must mark this item incomplete Business Name [PERSON_NAME…" at bounding box center [1258, 447] width 604 height 633
copy div "[STREET_ADDRESS][PERSON_NAME]"
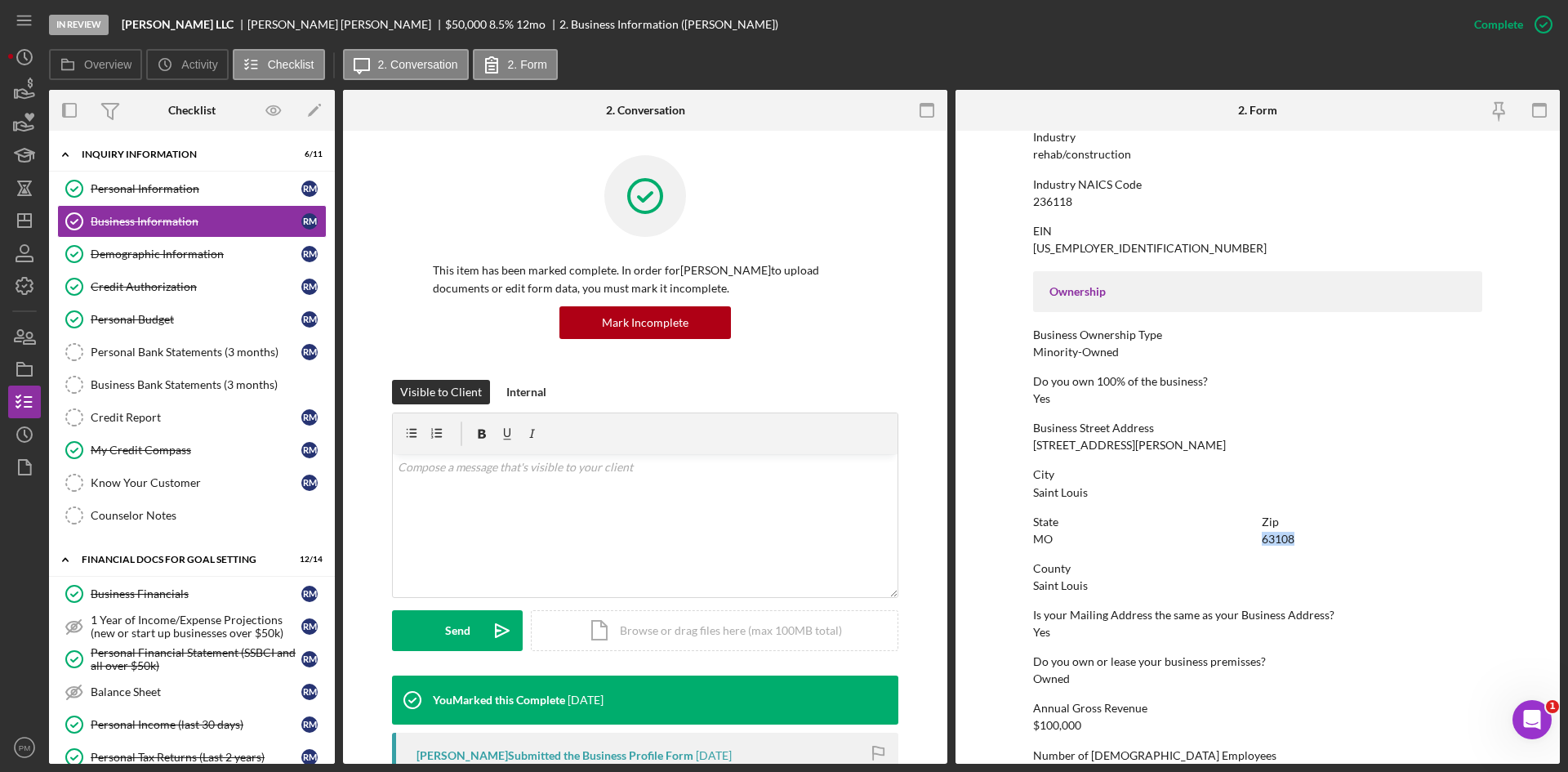
drag, startPoint x: 1300, startPoint y: 539, endPoint x: 1256, endPoint y: 540, distance: 44.0
click at [1256, 540] on div "State [US_STATE] Zip 63108" at bounding box center [1258, 538] width 449 height 47
copy div "63108"
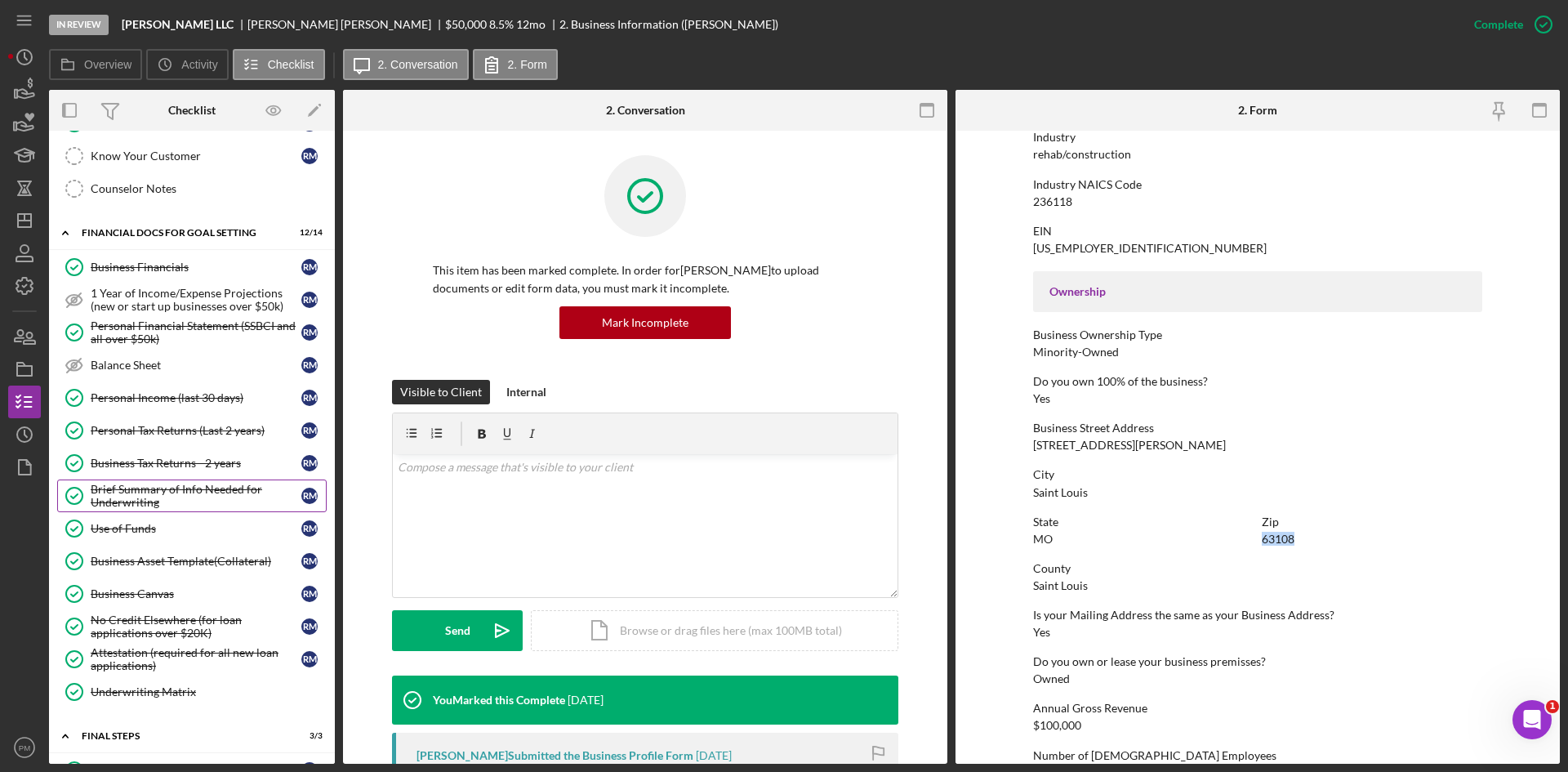
scroll to position [572, 0]
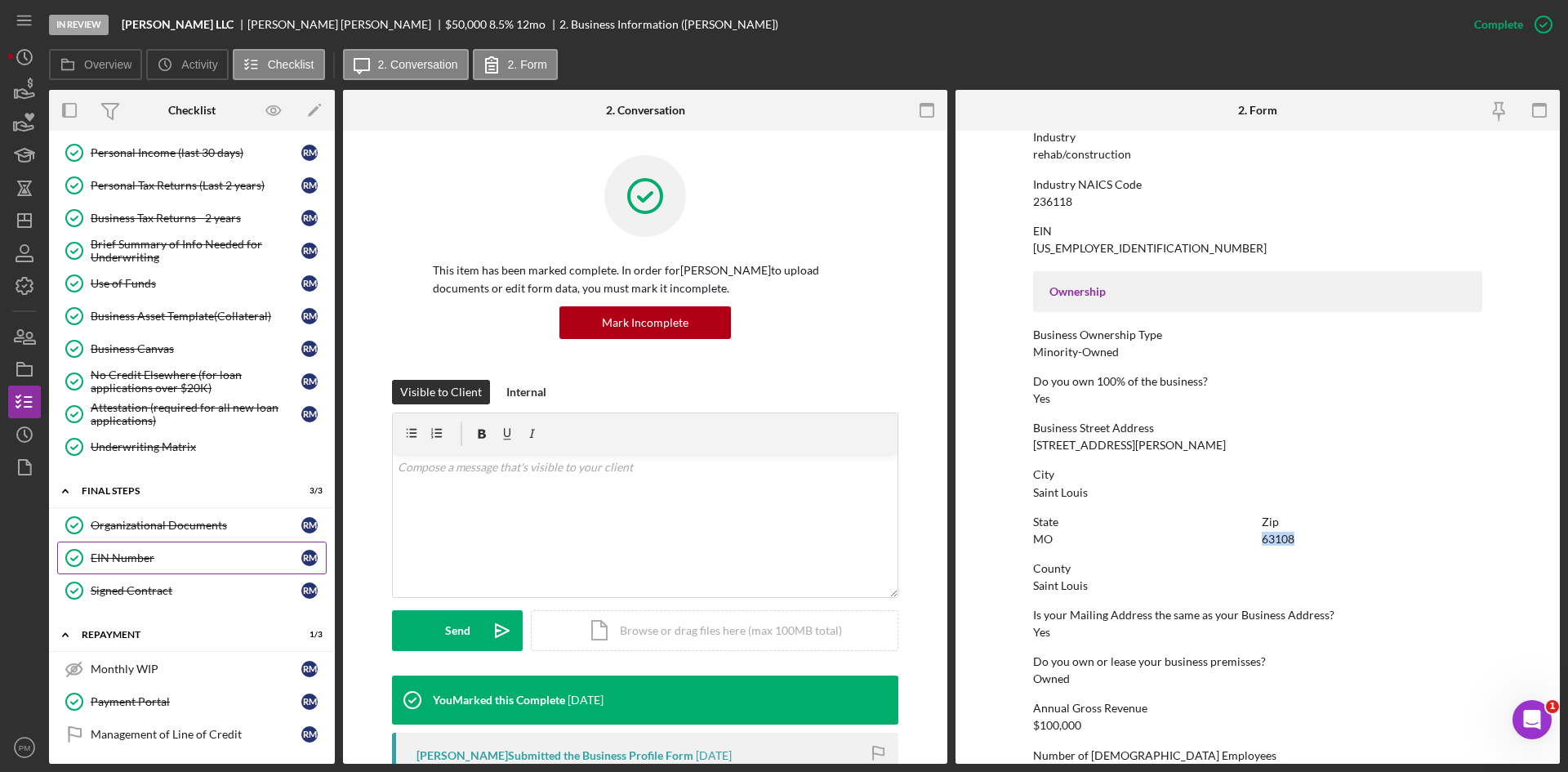
click at [124, 543] on link "EIN Number EIN Number R M" at bounding box center [192, 558] width 270 height 33
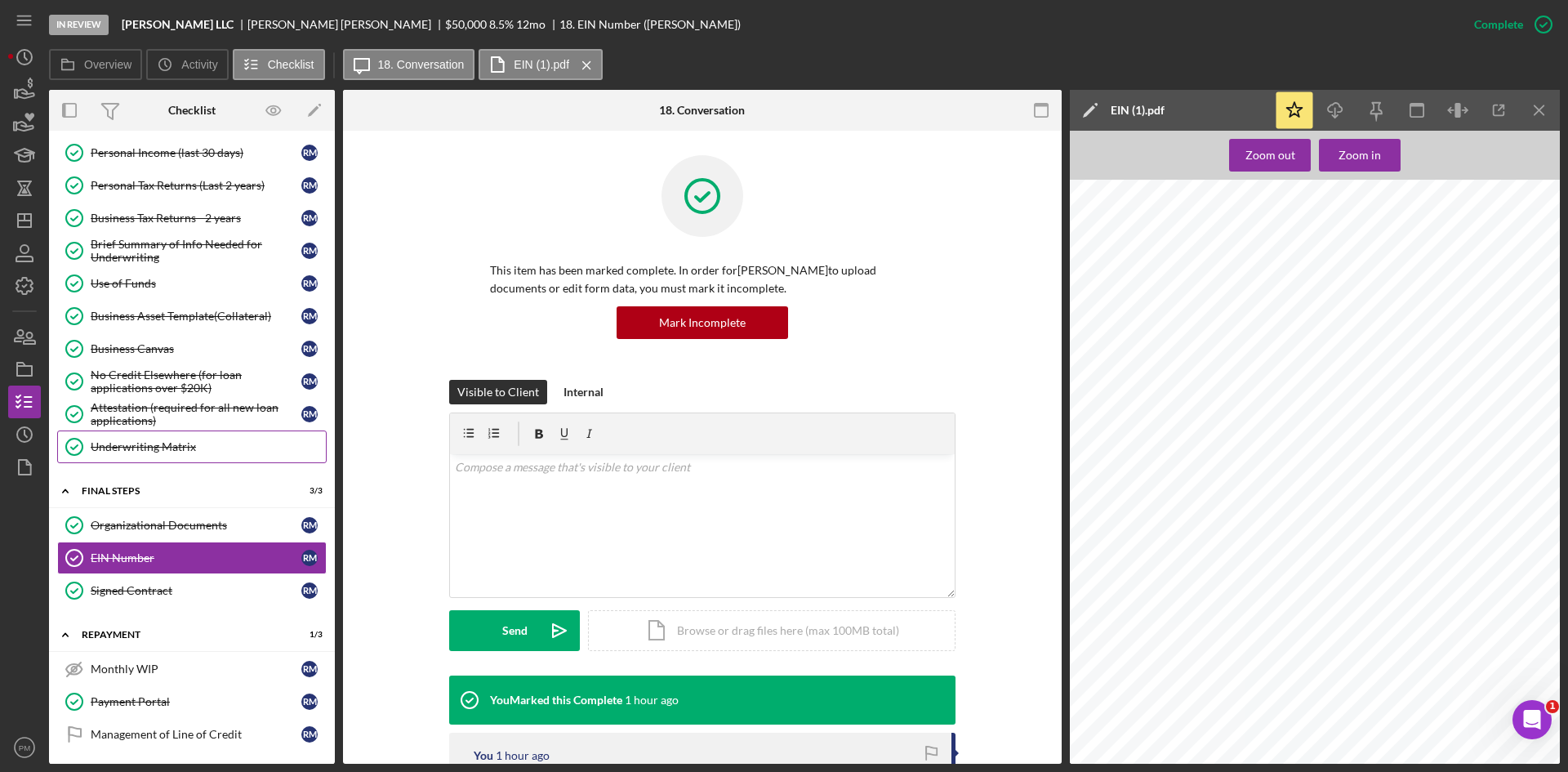
click at [132, 507] on div "Icon/Expander FINAL STEPS 3 / 3" at bounding box center [191, 491] width 286 height 33
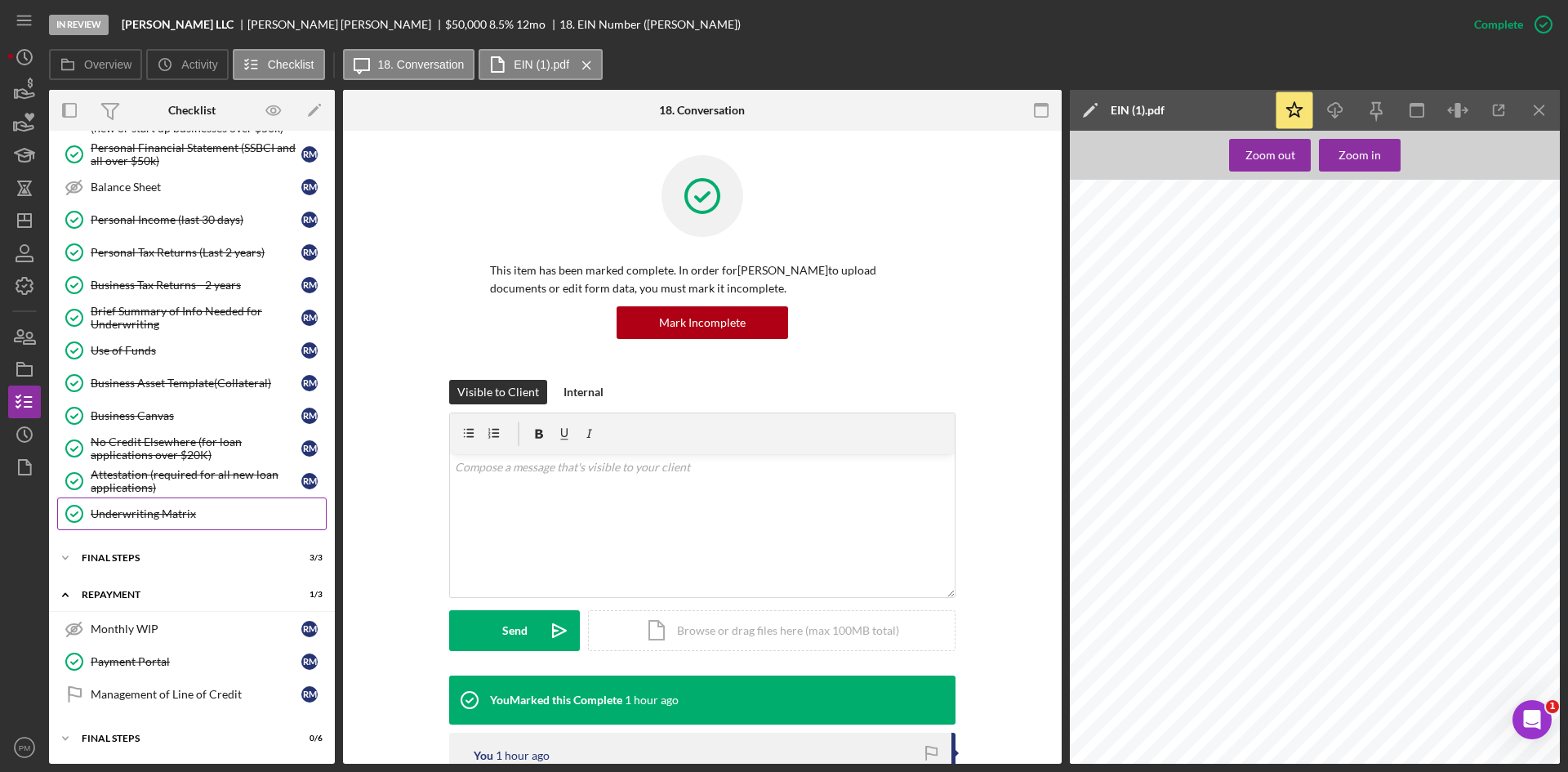
scroll to position [505, 0]
click at [157, 553] on div "FINAL STEPS" at bounding box center [198, 557] width 233 height 10
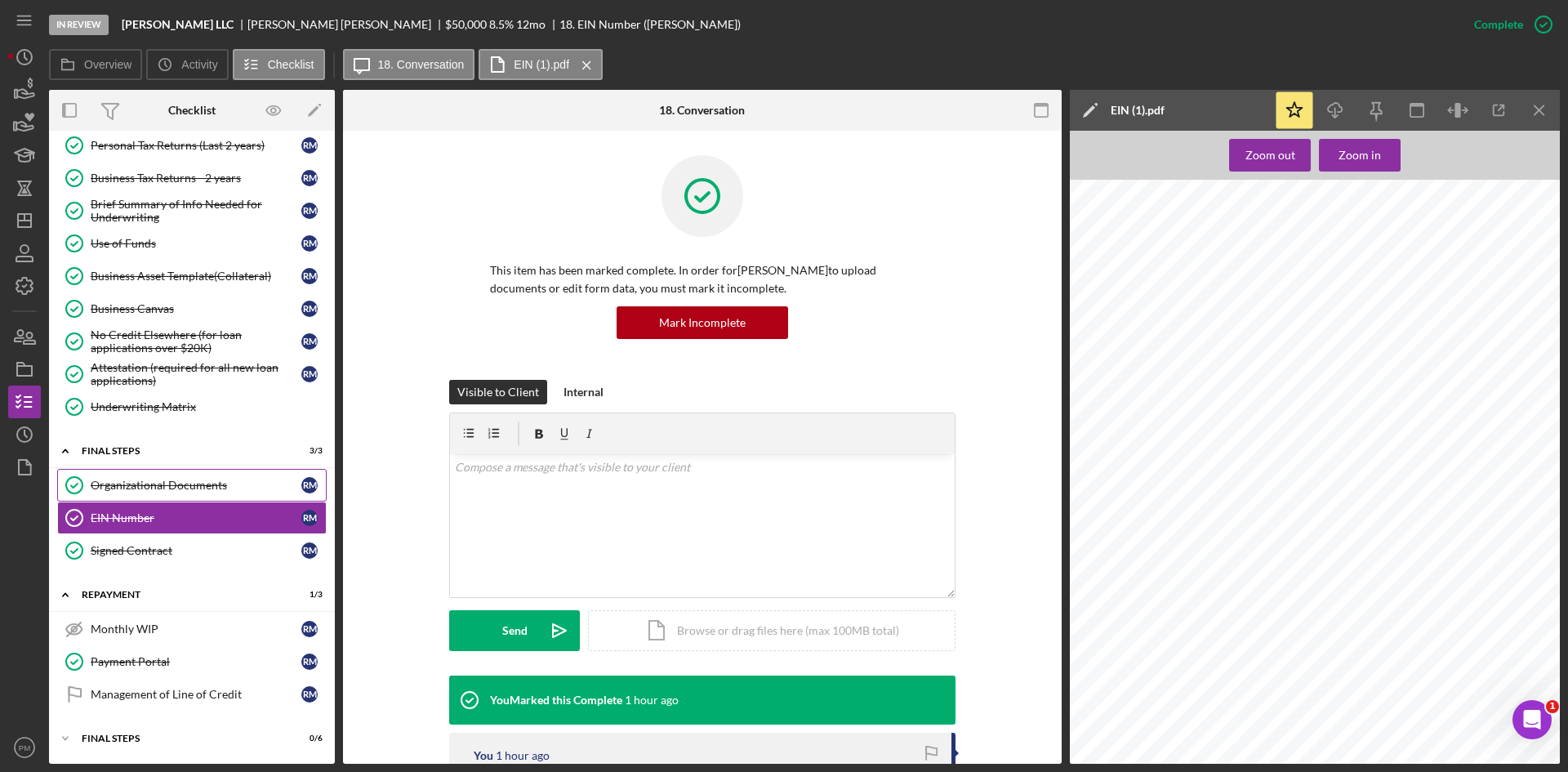
click at [170, 481] on div "Organizational Documents" at bounding box center [196, 485] width 211 height 13
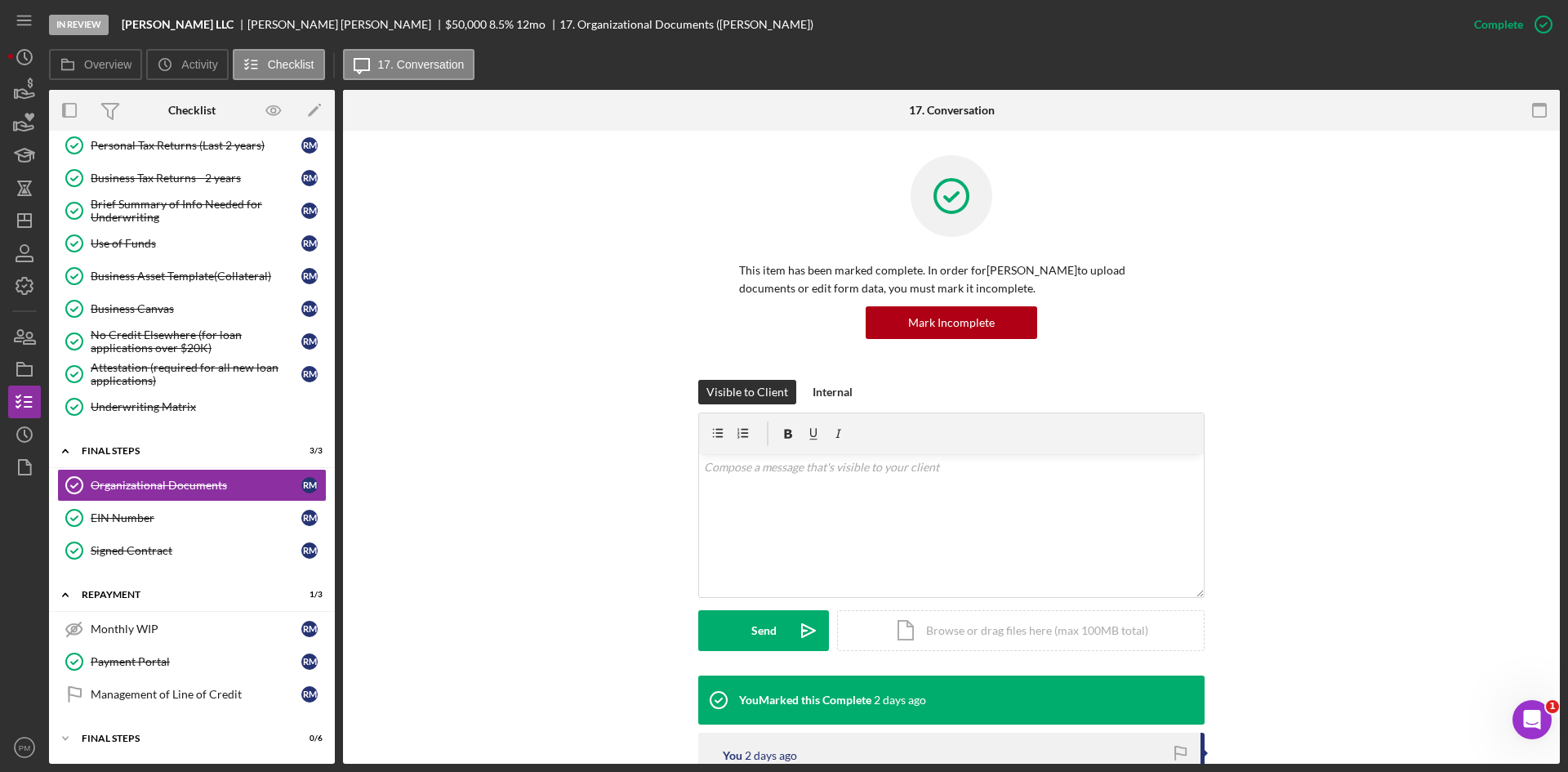
scroll to position [327, 0]
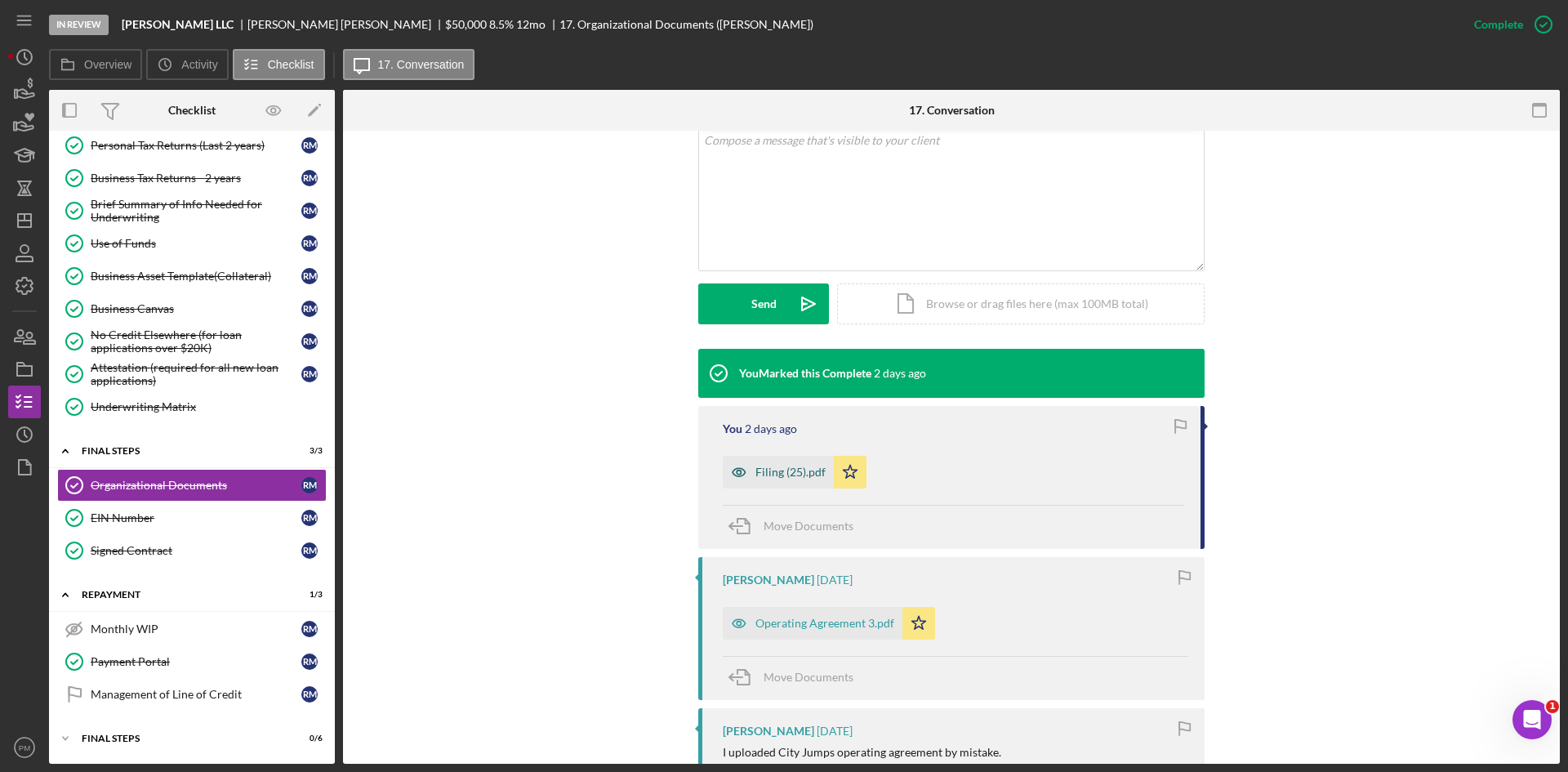
click at [745, 477] on icon "button" at bounding box center [739, 473] width 33 height 33
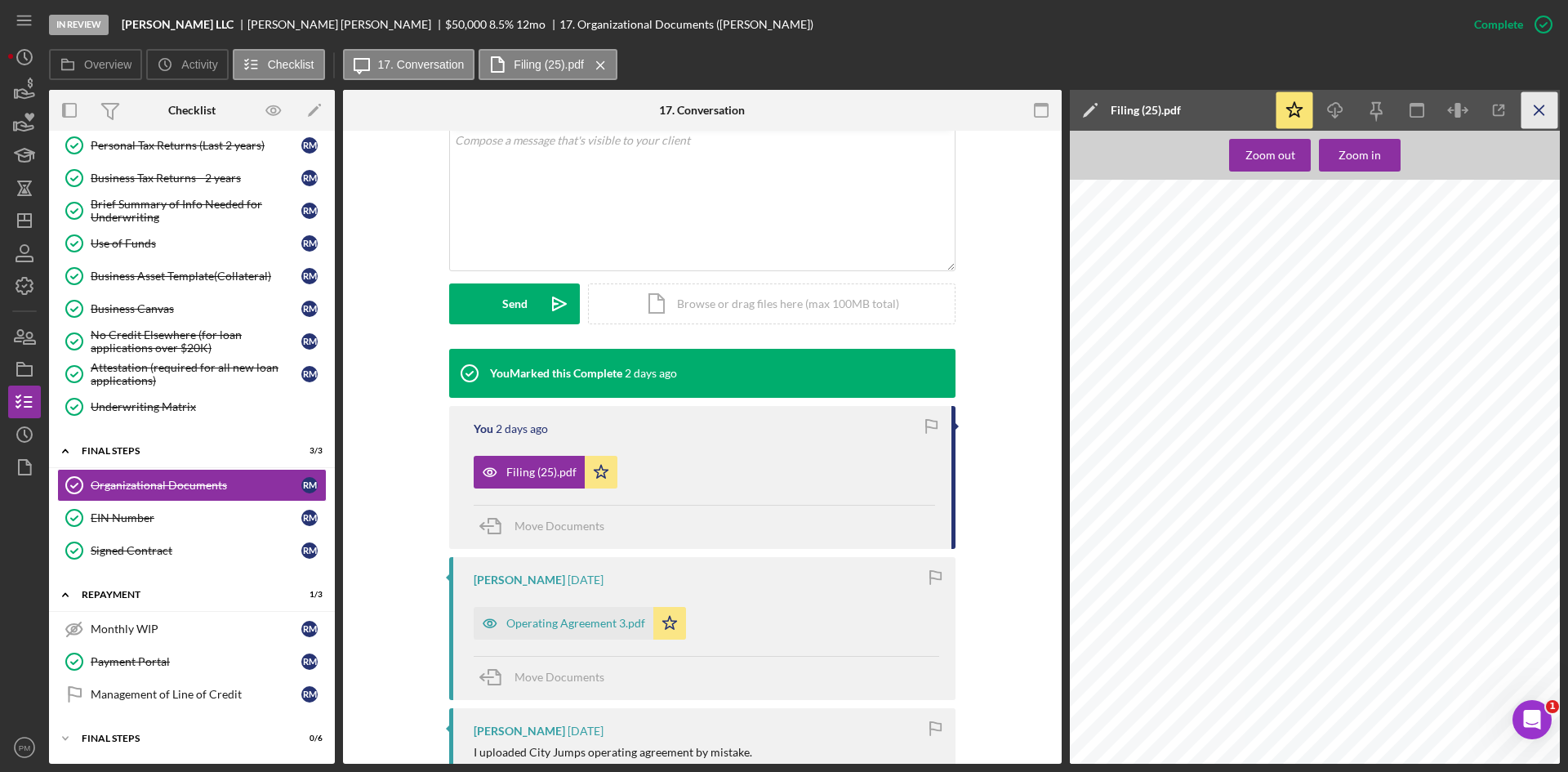
click at [1532, 114] on icon "Icon/Menu Close" at bounding box center [1540, 111] width 37 height 37
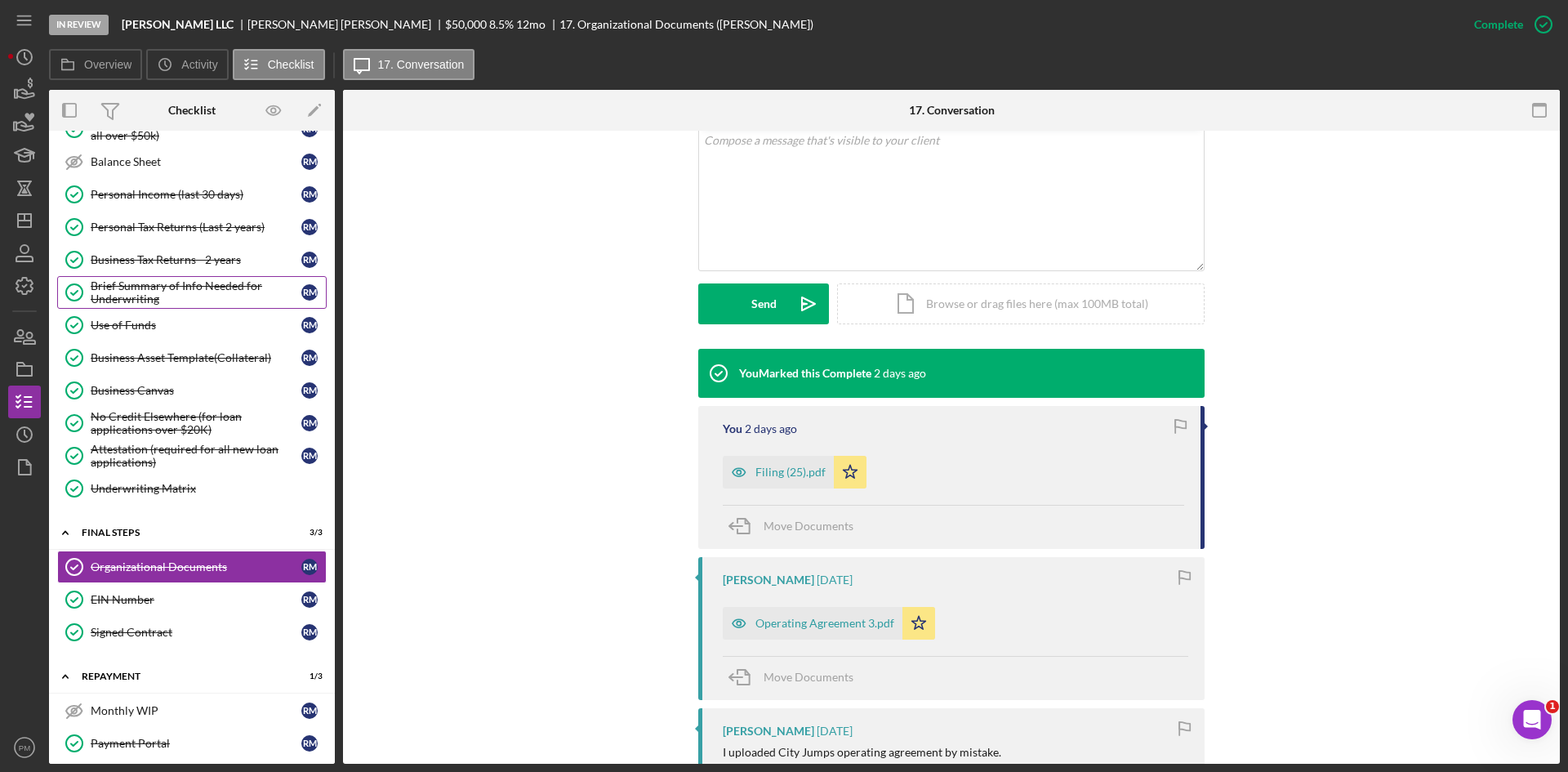
scroll to position [611, 0]
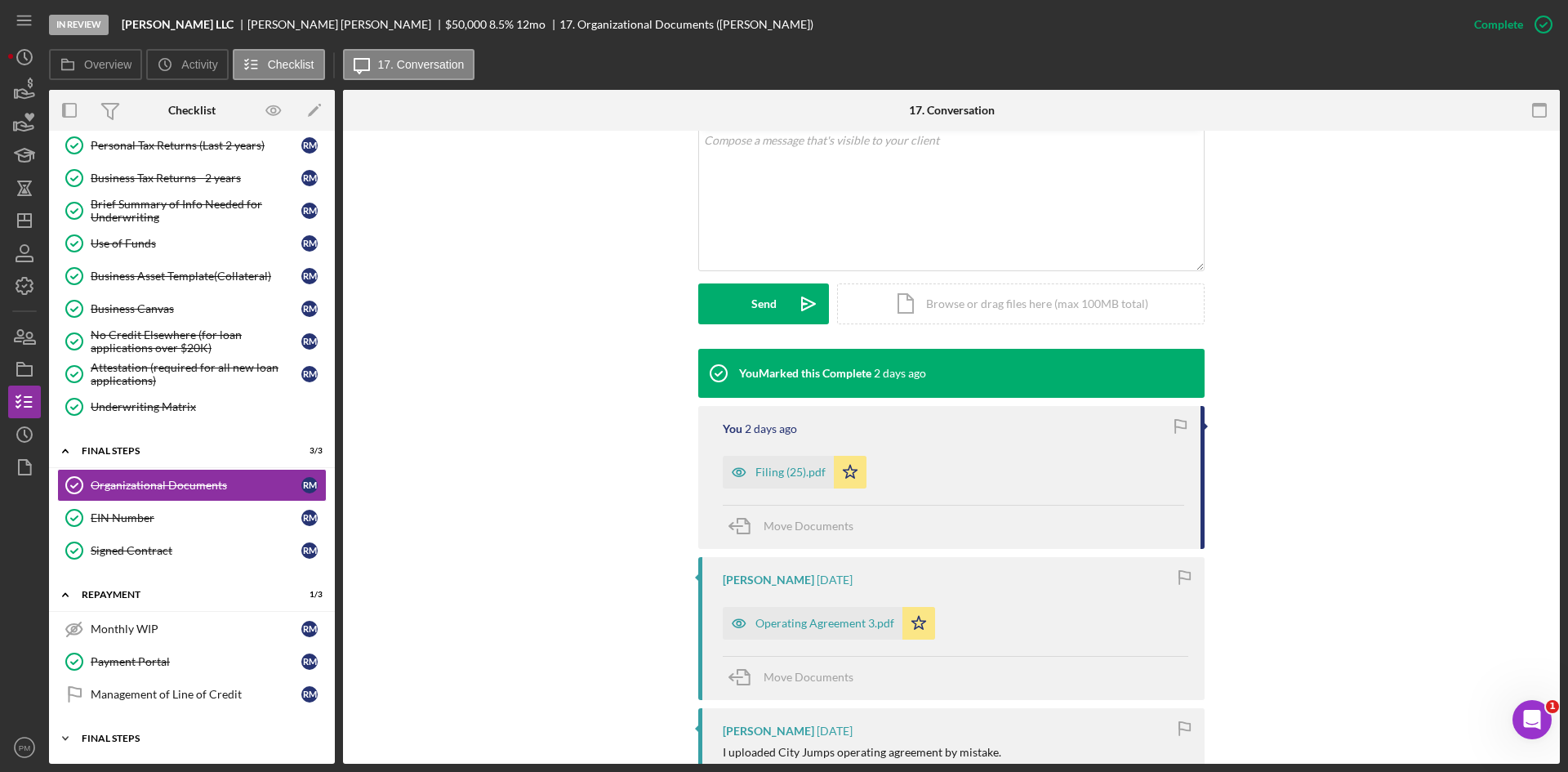
click at [107, 733] on div "Icon/Expander Final Steps 0 / 6" at bounding box center [191, 739] width 286 height 33
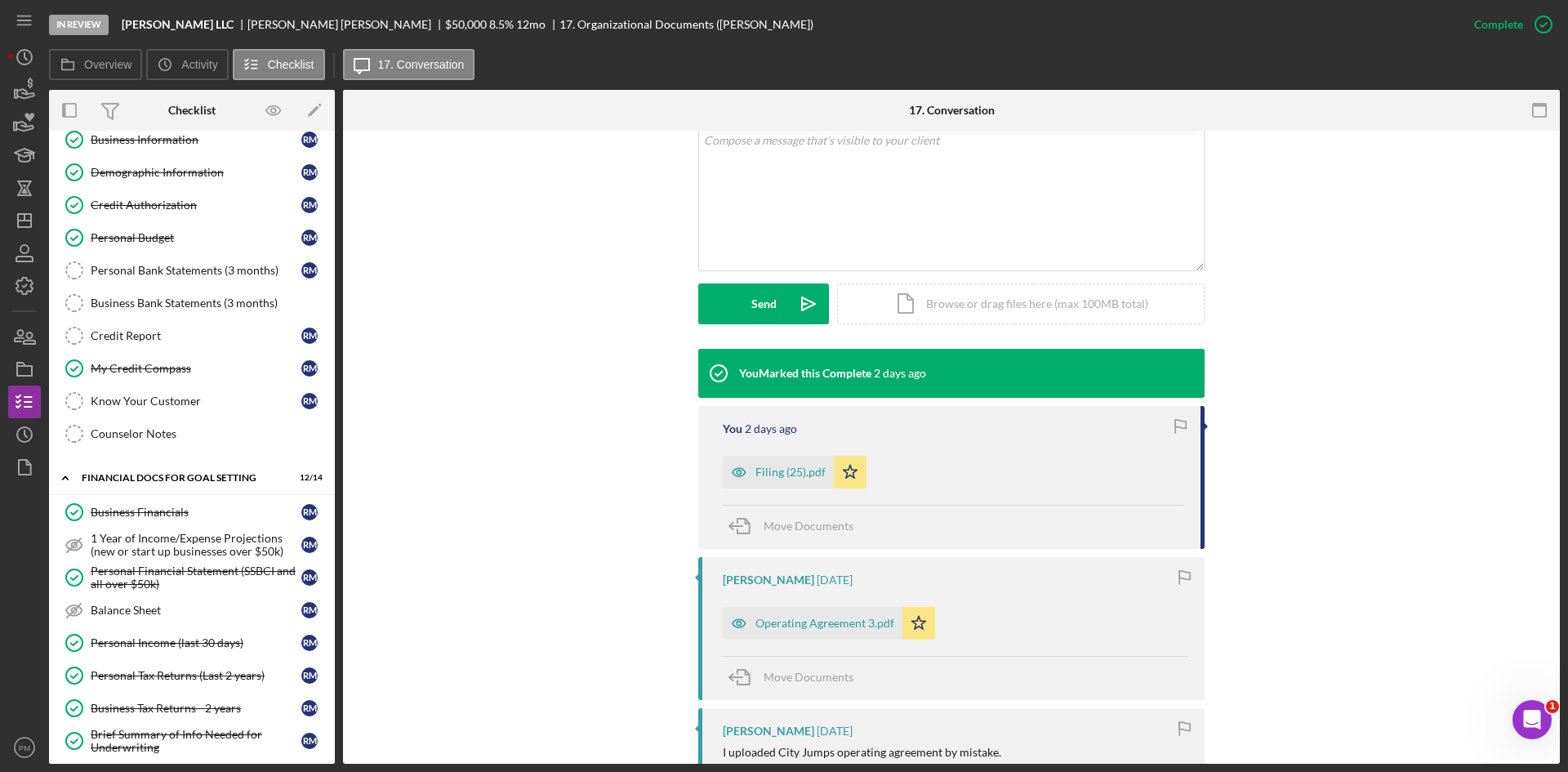
scroll to position [0, 0]
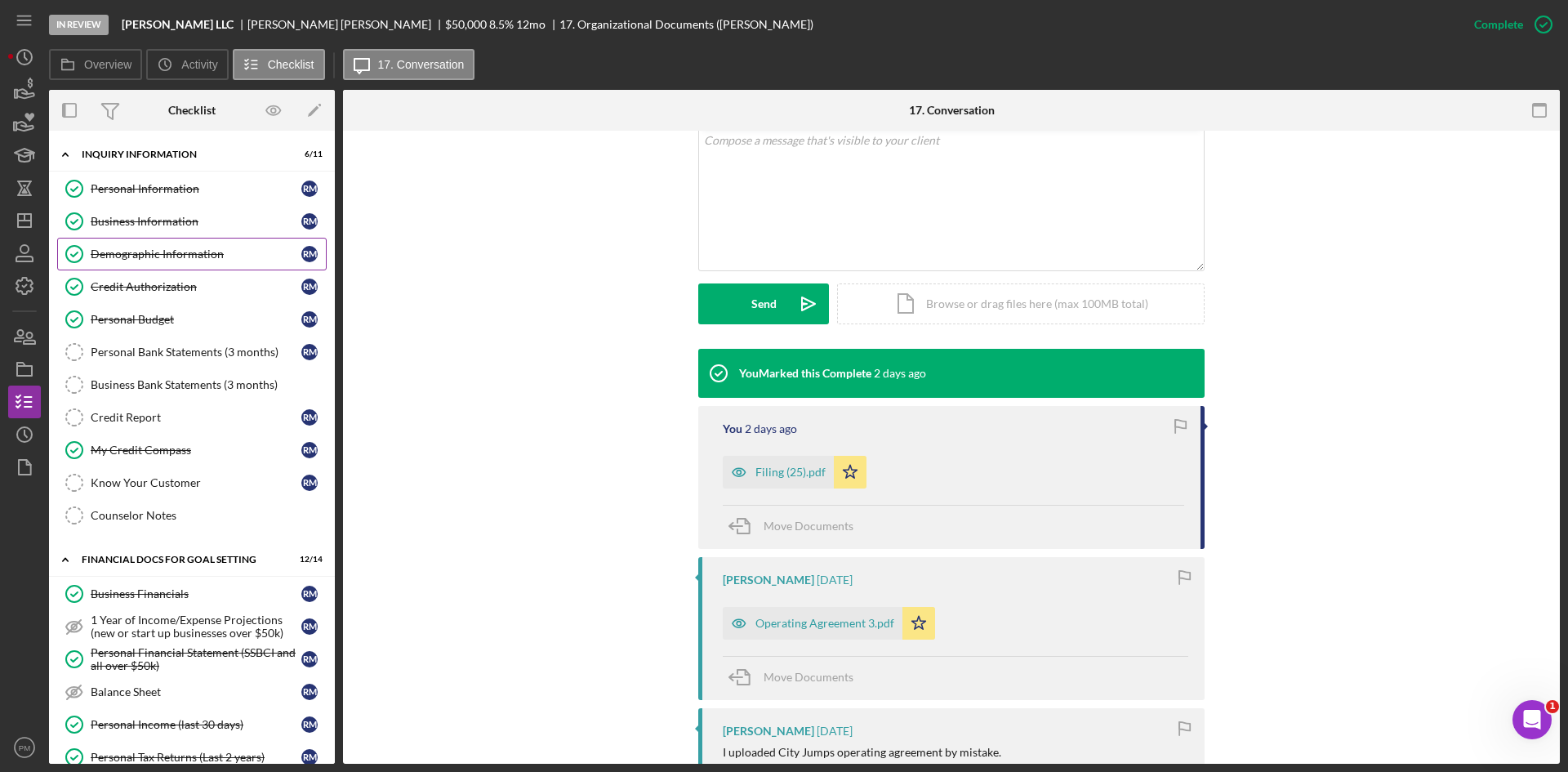
click at [158, 256] on div "Demographic Information" at bounding box center [196, 254] width 211 height 13
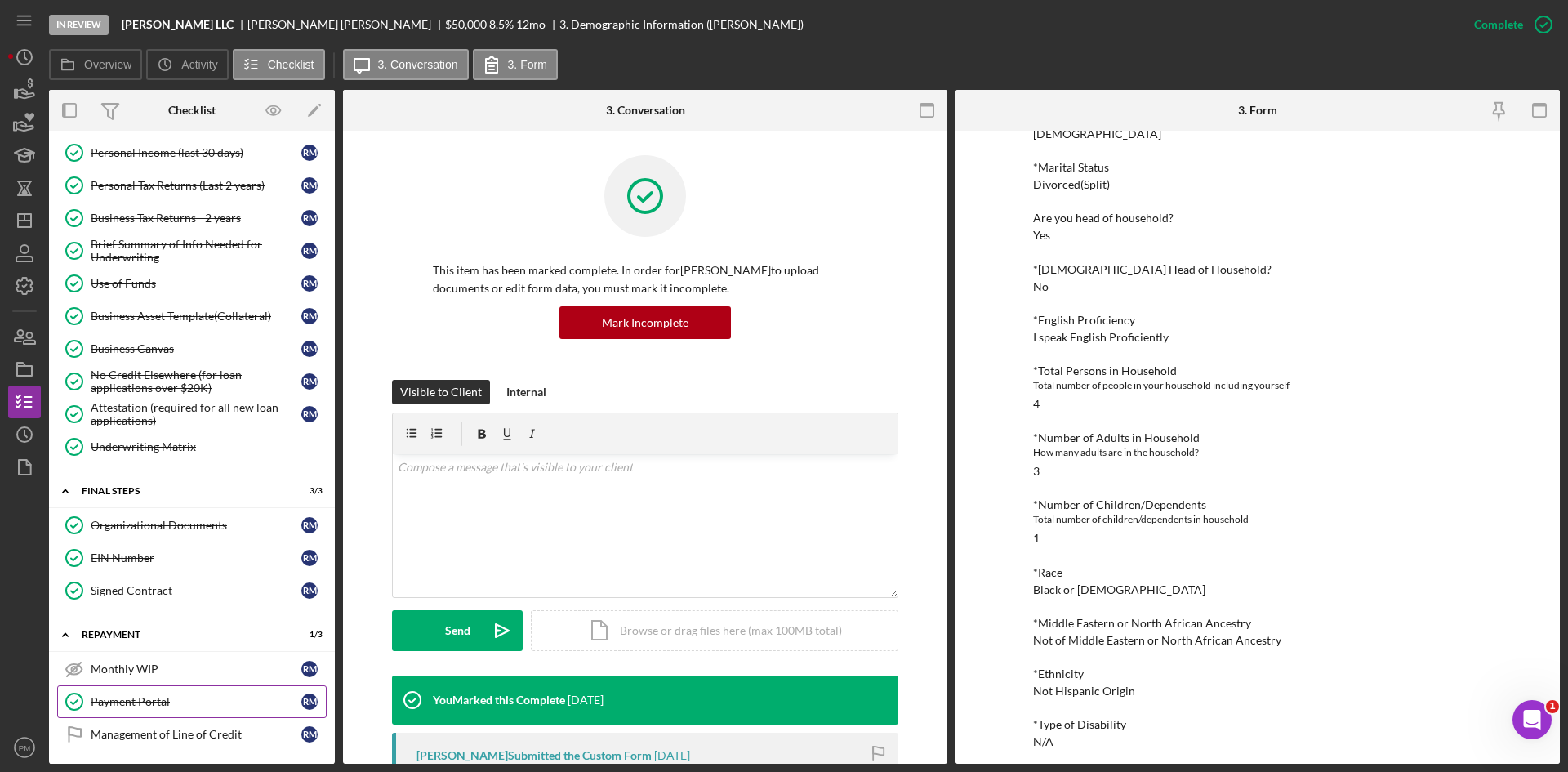
scroll to position [654, 0]
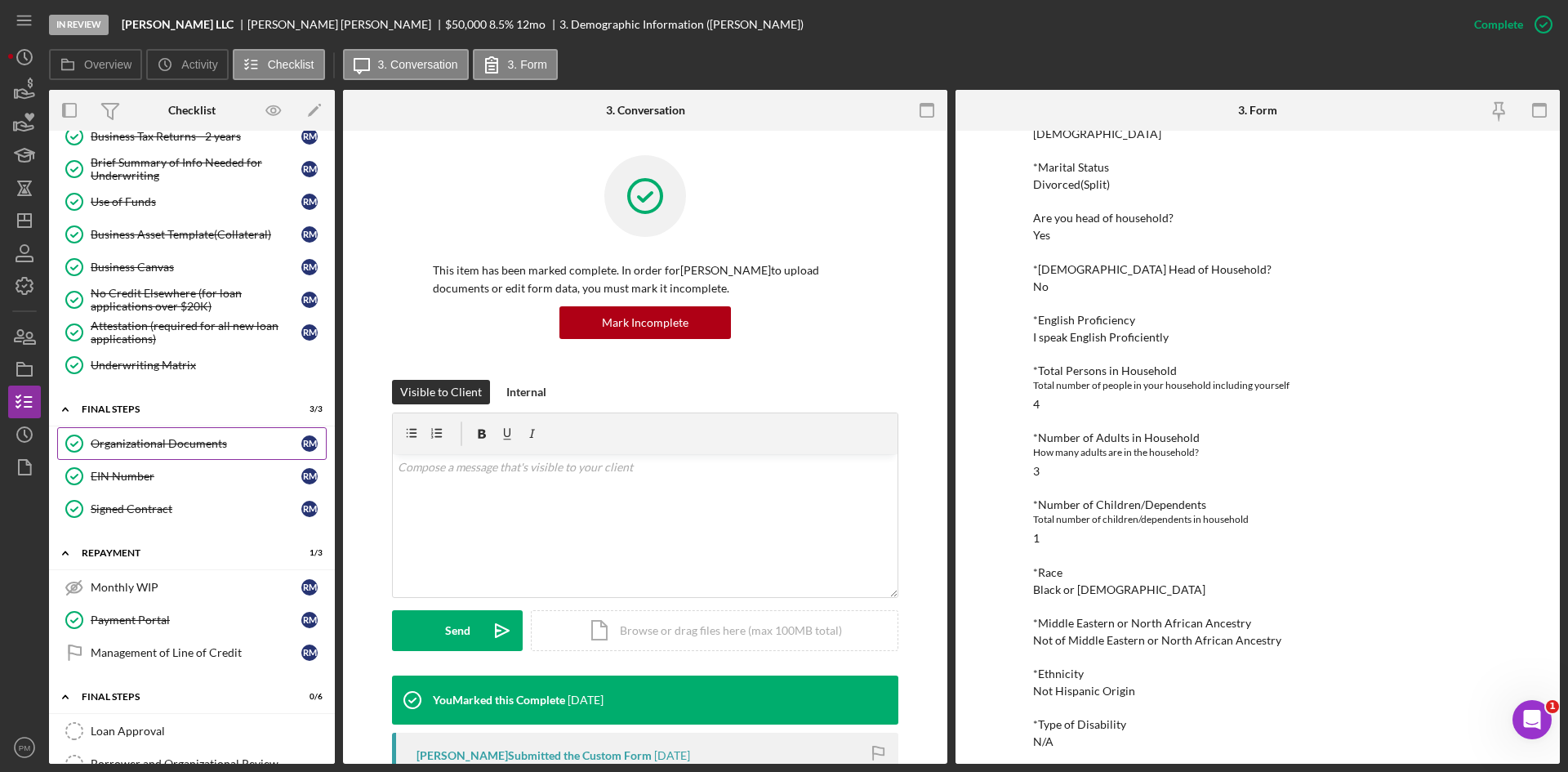
drag, startPoint x: 151, startPoint y: 445, endPoint x: 233, endPoint y: 449, distance: 82.1
click at [151, 445] on div "Organizational Documents" at bounding box center [196, 443] width 211 height 13
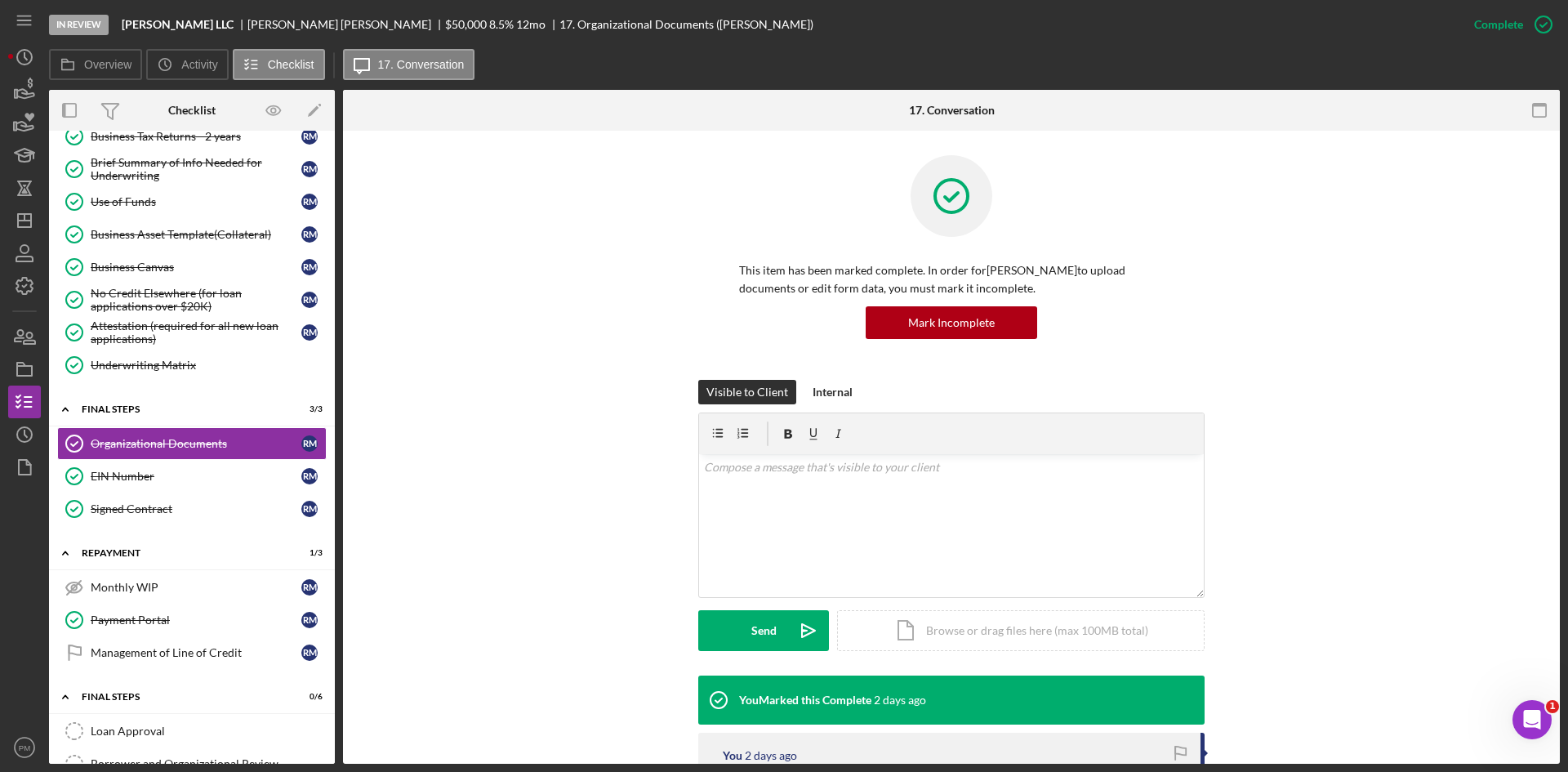
scroll to position [327, 0]
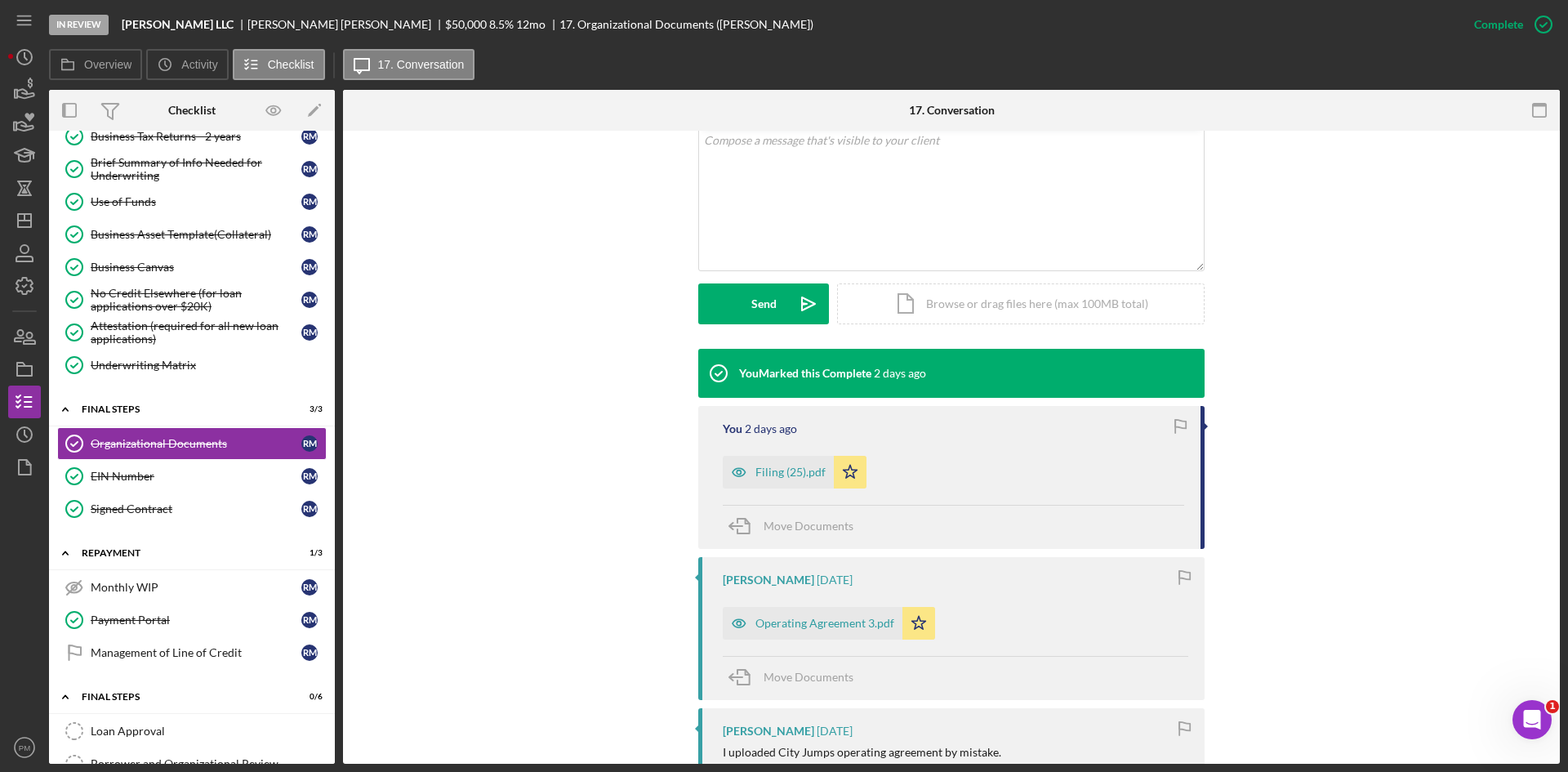
click at [764, 452] on div "Filing (25).pdf Icon/Star" at bounding box center [799, 468] width 152 height 40
click at [757, 460] on div "Filing (25).pdf" at bounding box center [778, 473] width 111 height 33
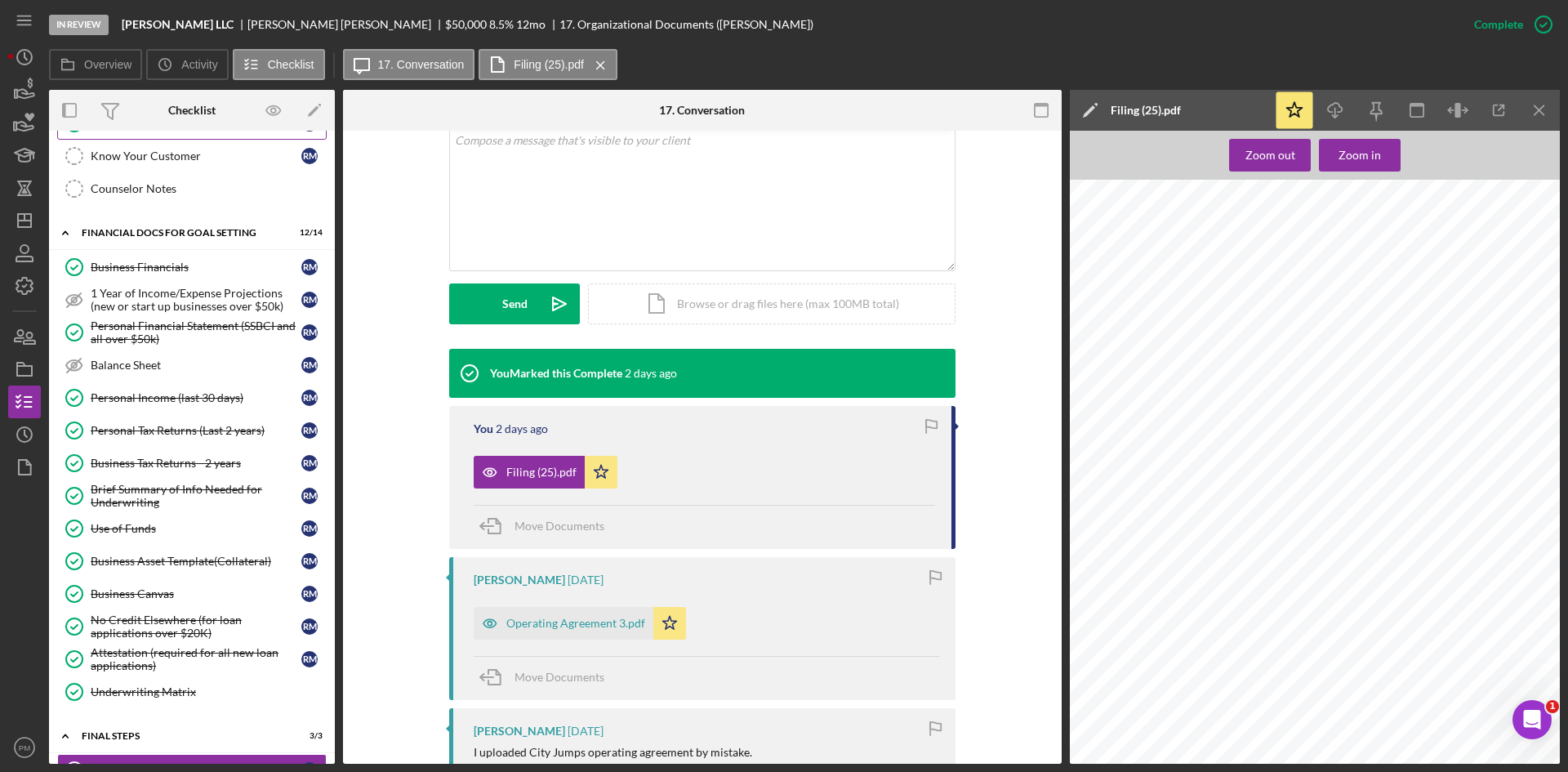
scroll to position [0, 0]
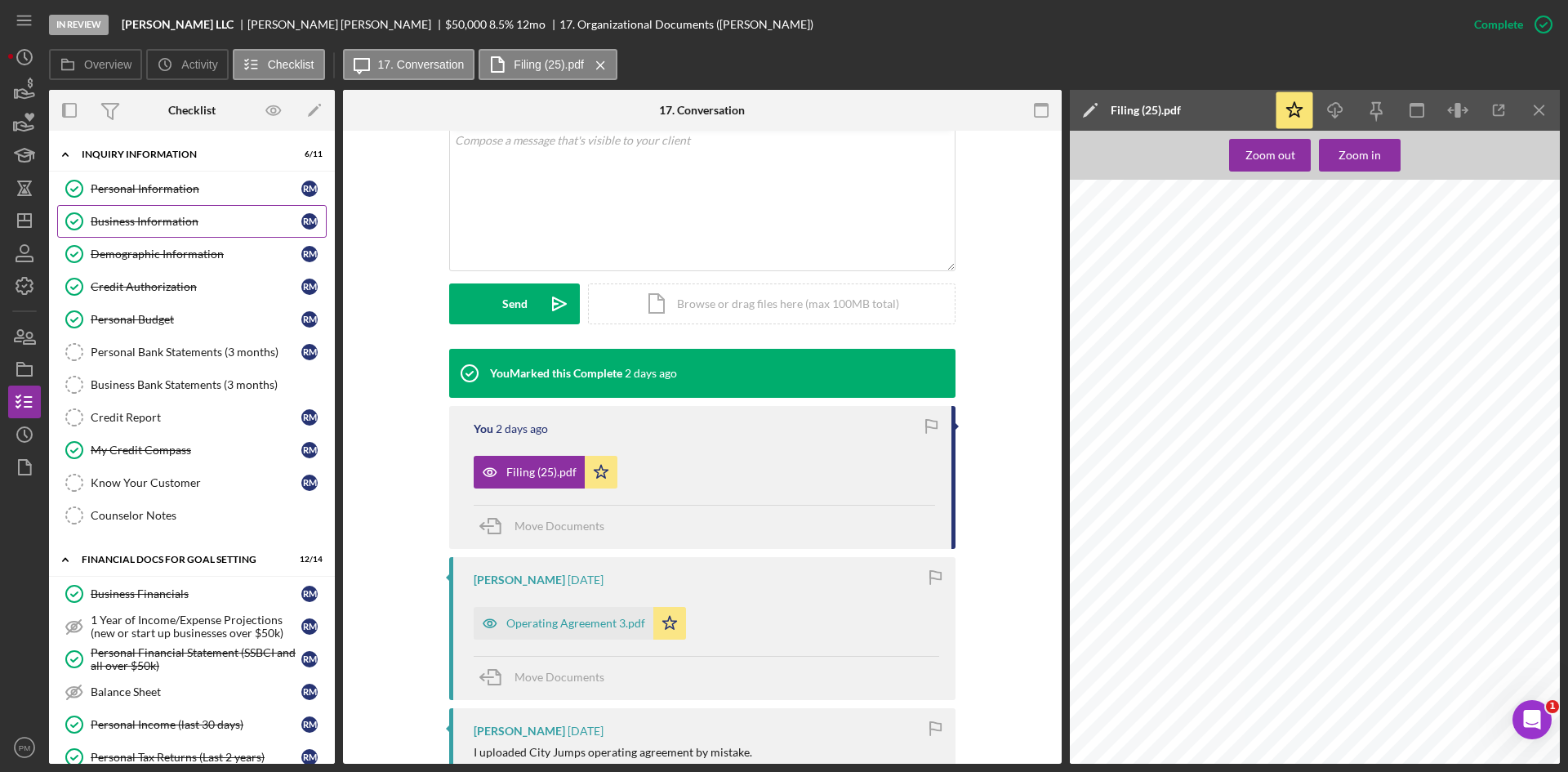
click at [126, 216] on div "Business Information" at bounding box center [196, 221] width 211 height 13
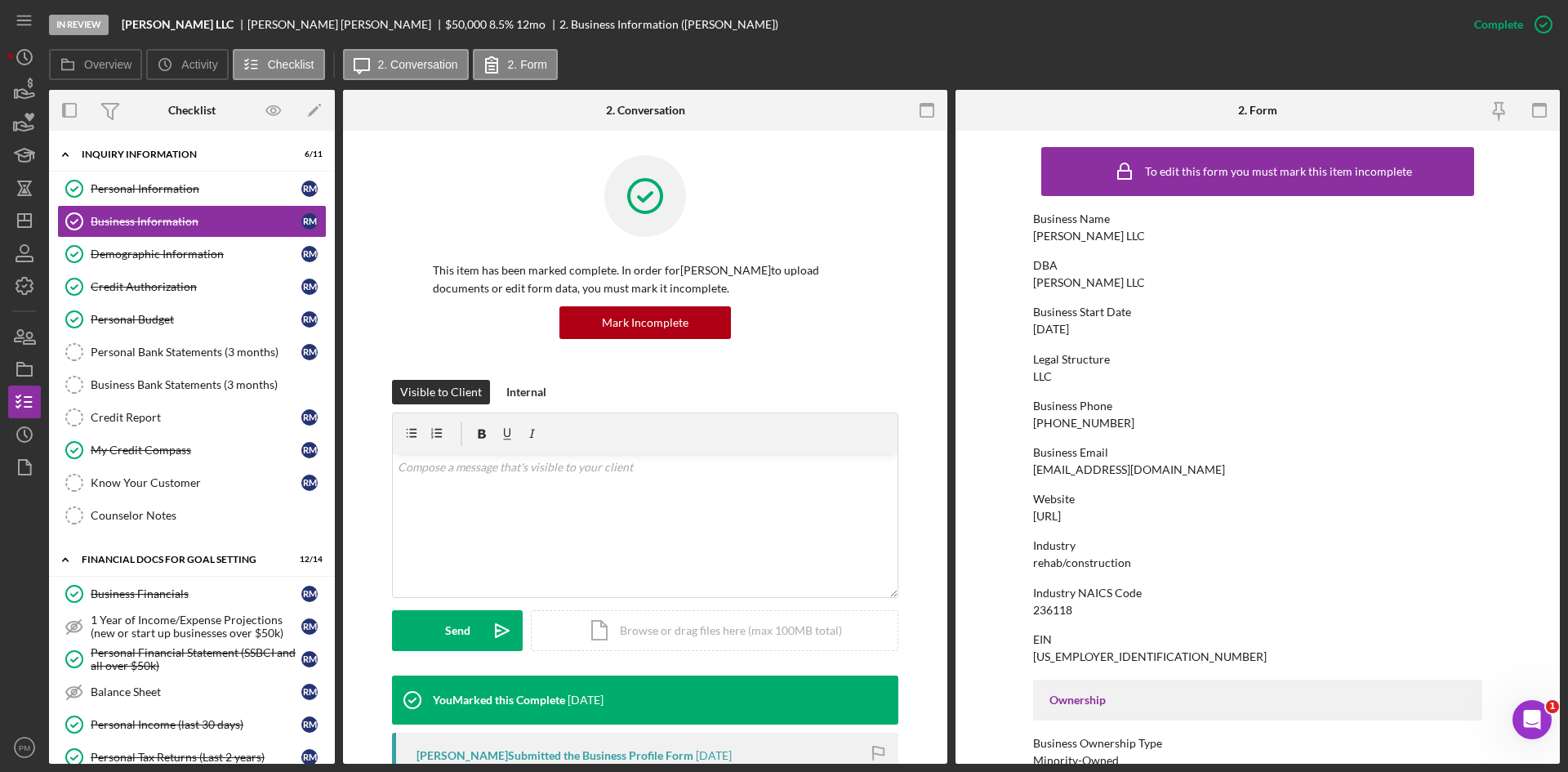
scroll to position [82, 0]
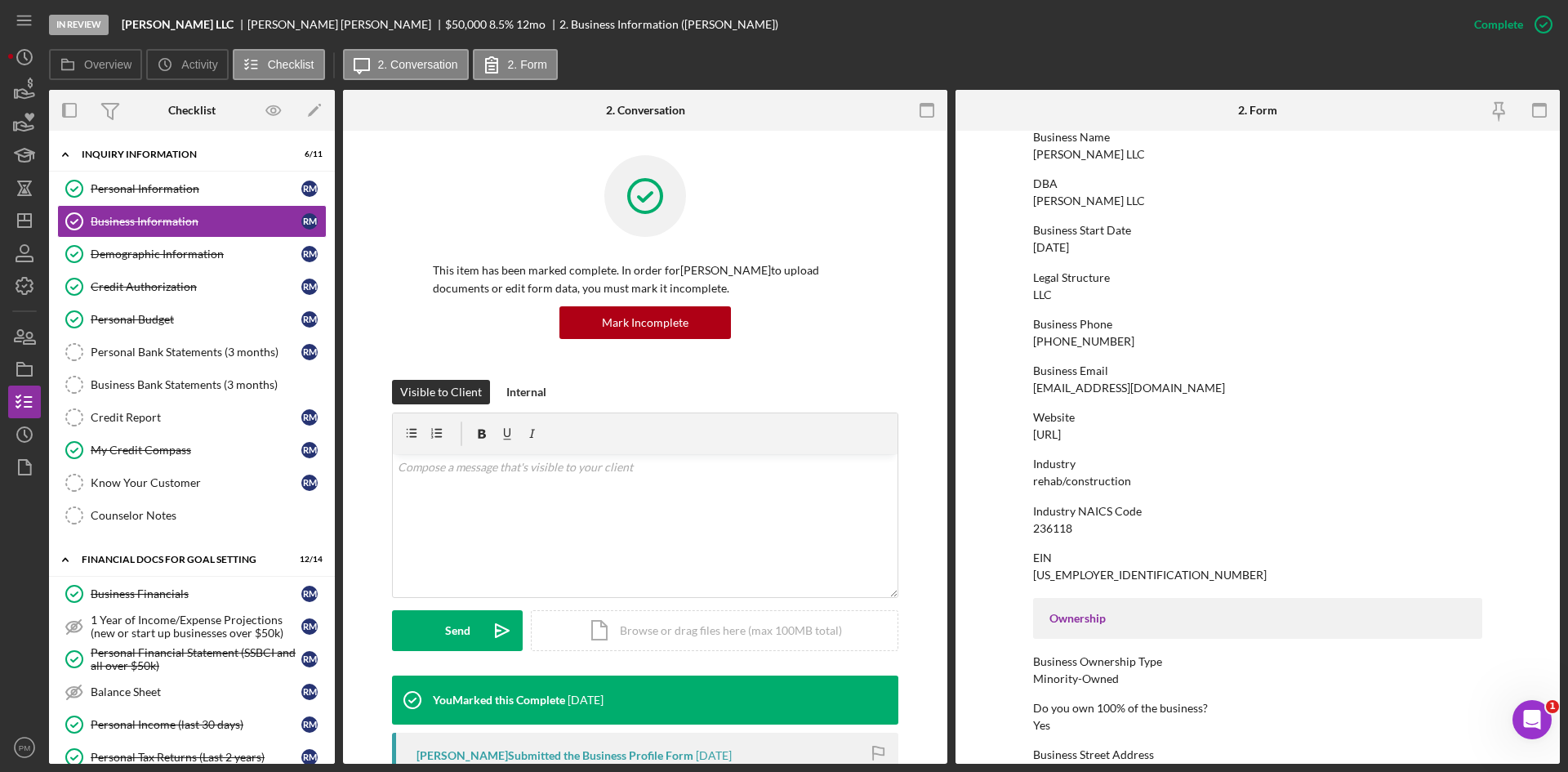
click at [1092, 531] on div "Industry NAICS Code 236118" at bounding box center [1258, 520] width 449 height 30
drag, startPoint x: 1081, startPoint y: 531, endPoint x: 1027, endPoint y: 530, distance: 54.0
click at [1027, 530] on form "To edit this form you must mark this item incomplete Business Name [PERSON_NAME…" at bounding box center [1258, 447] width 604 height 633
copy div "236118"
drag, startPoint x: 1105, startPoint y: 575, endPoint x: 987, endPoint y: 578, distance: 118.0
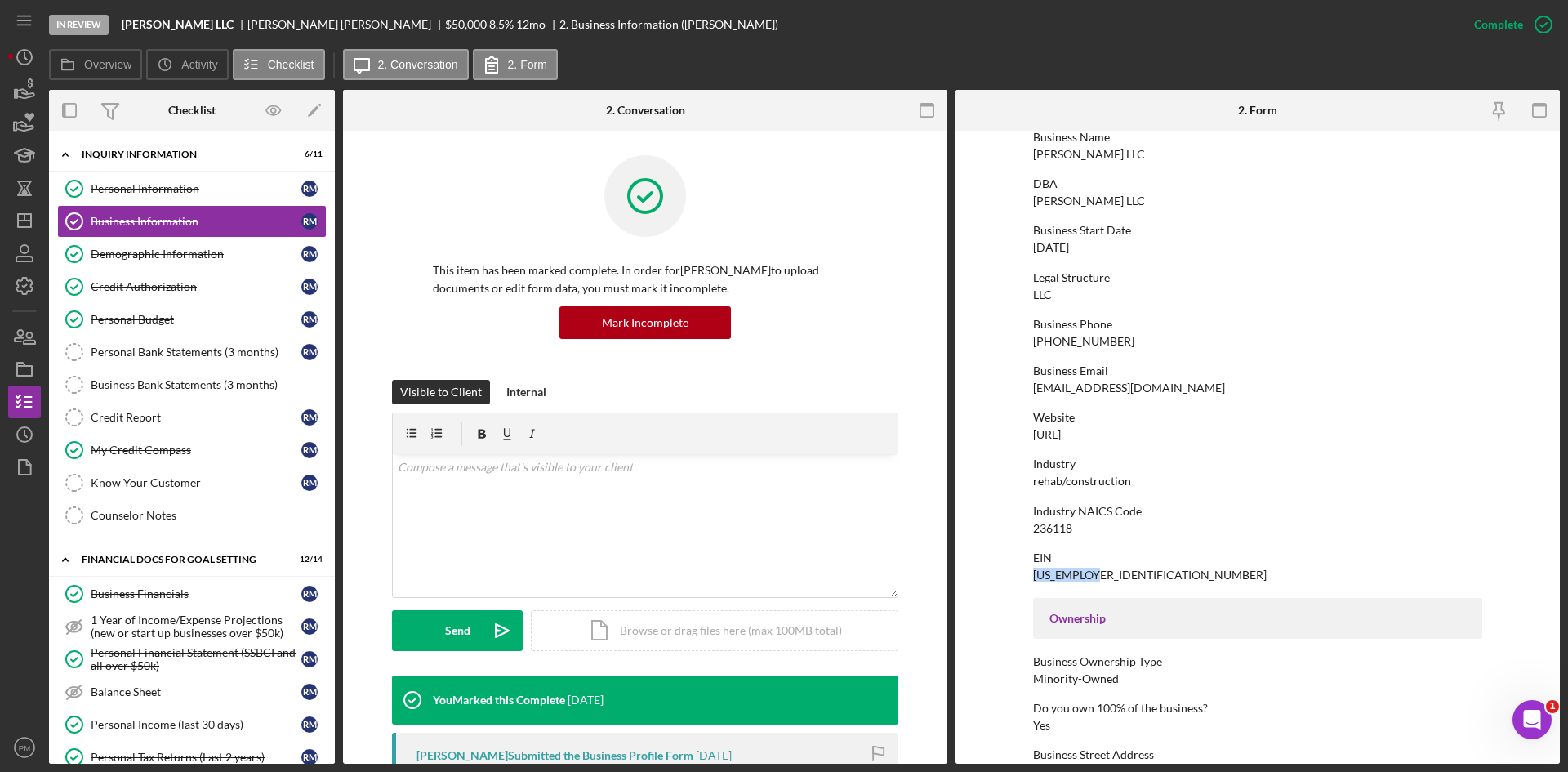
click at [987, 578] on form "To edit this form you must mark this item incomplete Business Name [PERSON_NAME…" at bounding box center [1258, 447] width 604 height 633
copy div "[US_EMPLOYER_IDENTIFICATION_NUMBER]"
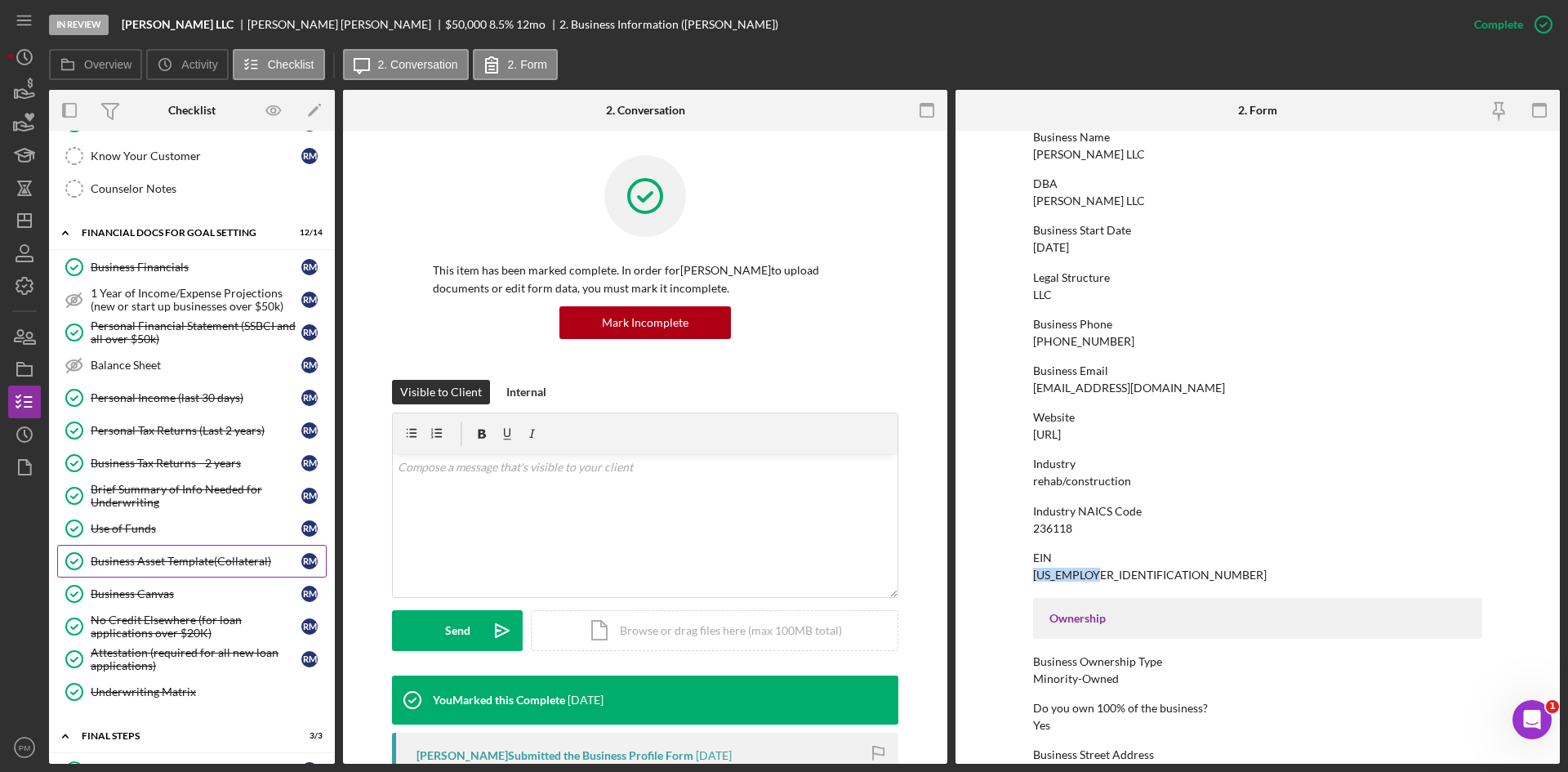
click at [140, 557] on div "Business Asset Template(Collateral)" at bounding box center [196, 561] width 211 height 13
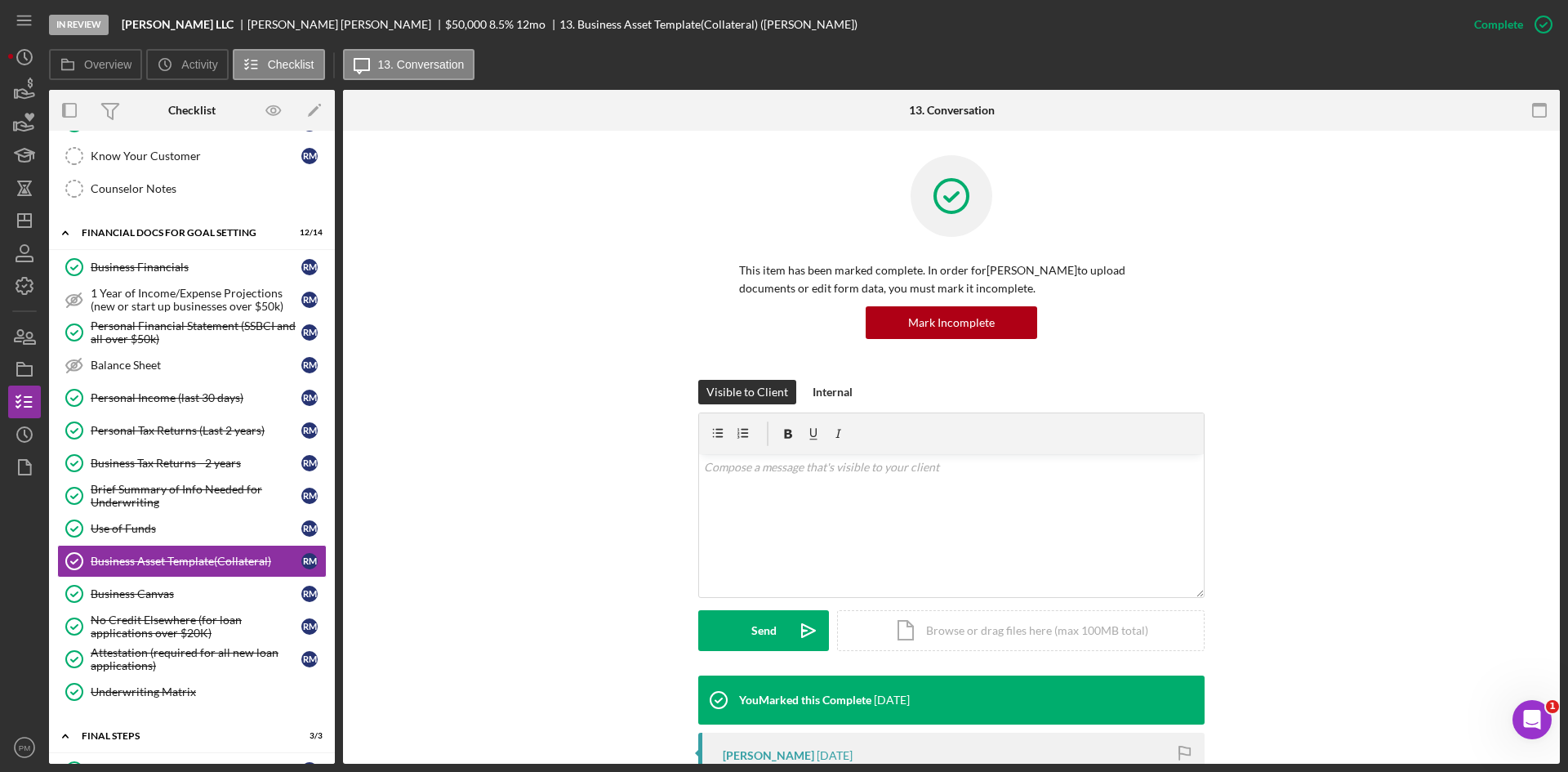
scroll to position [327, 0]
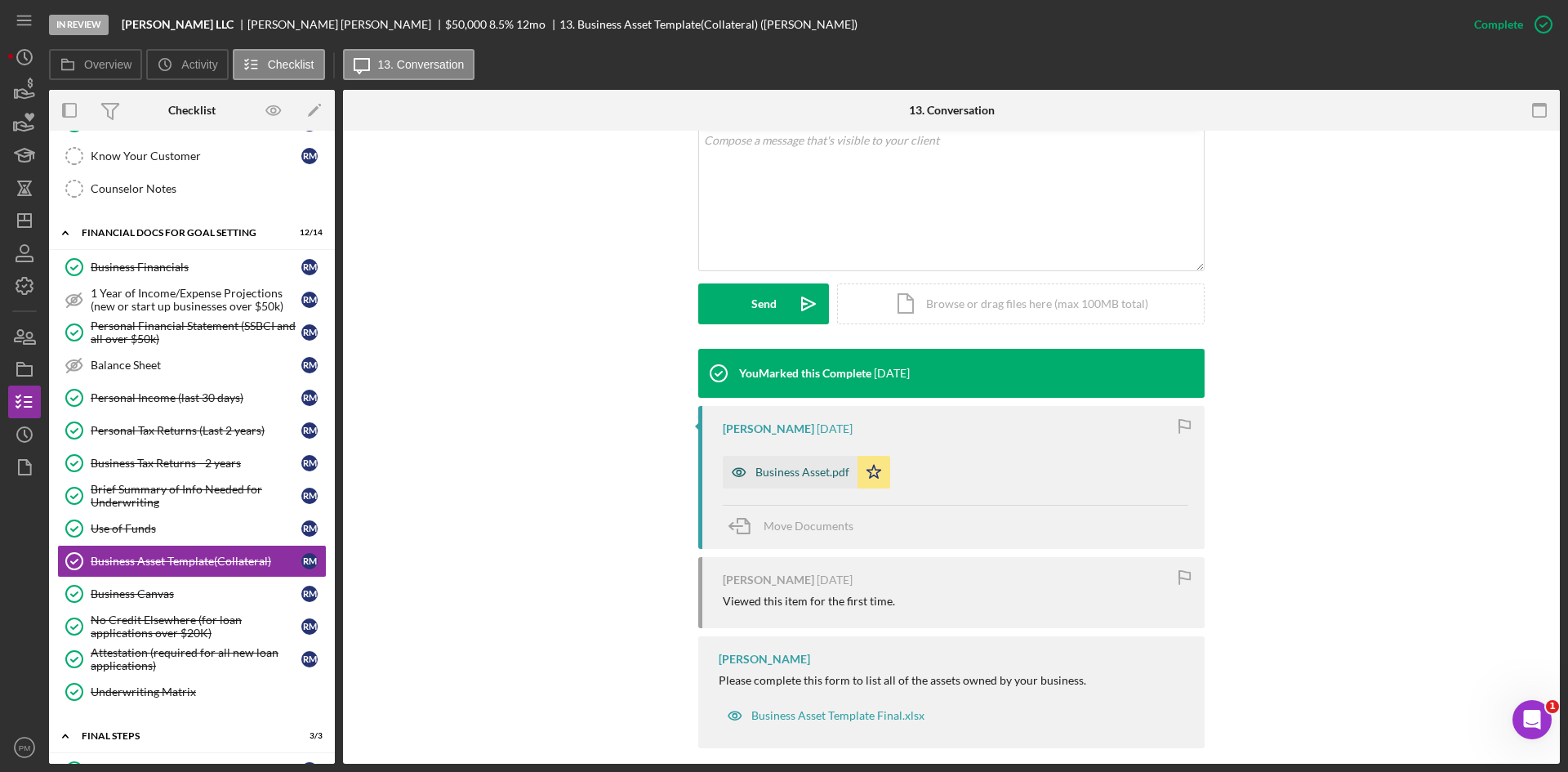
click at [779, 476] on div "Business Asset.pdf" at bounding box center [802, 472] width 94 height 13
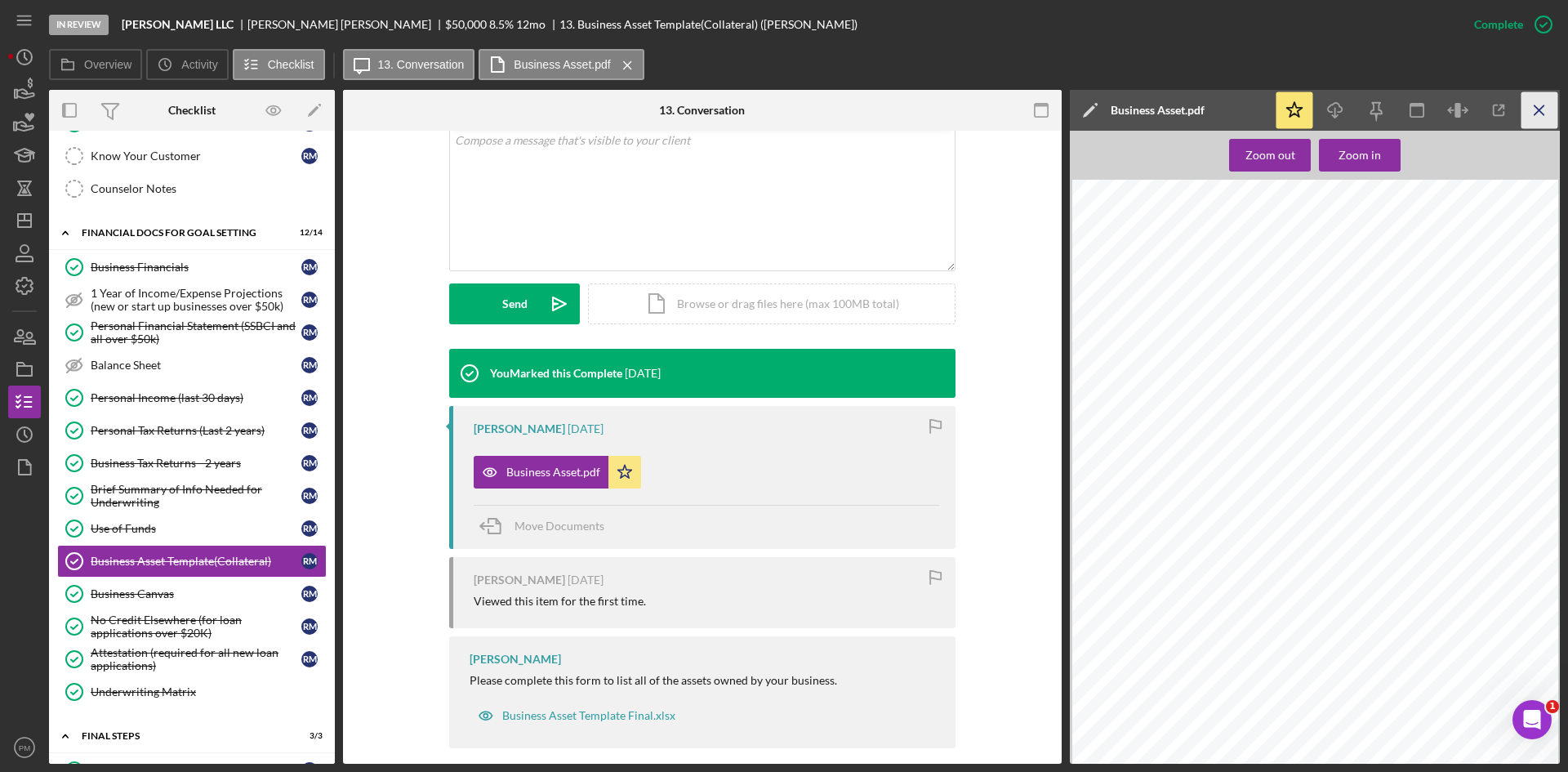
click at [1548, 110] on icon "Icon/Menu Close" at bounding box center [1540, 111] width 37 height 37
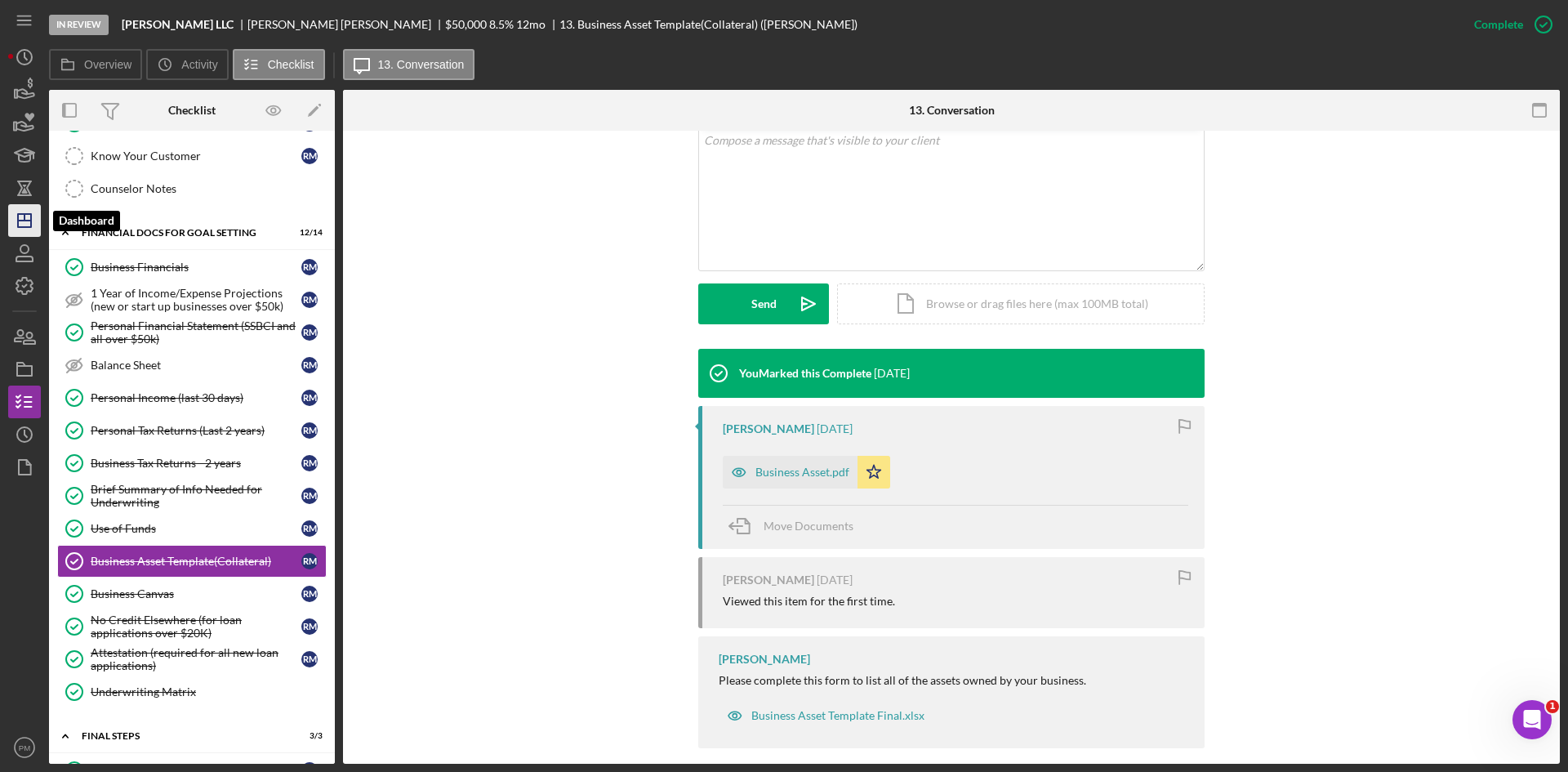
click at [17, 224] on icon "Icon/Dashboard" at bounding box center [24, 220] width 40 height 40
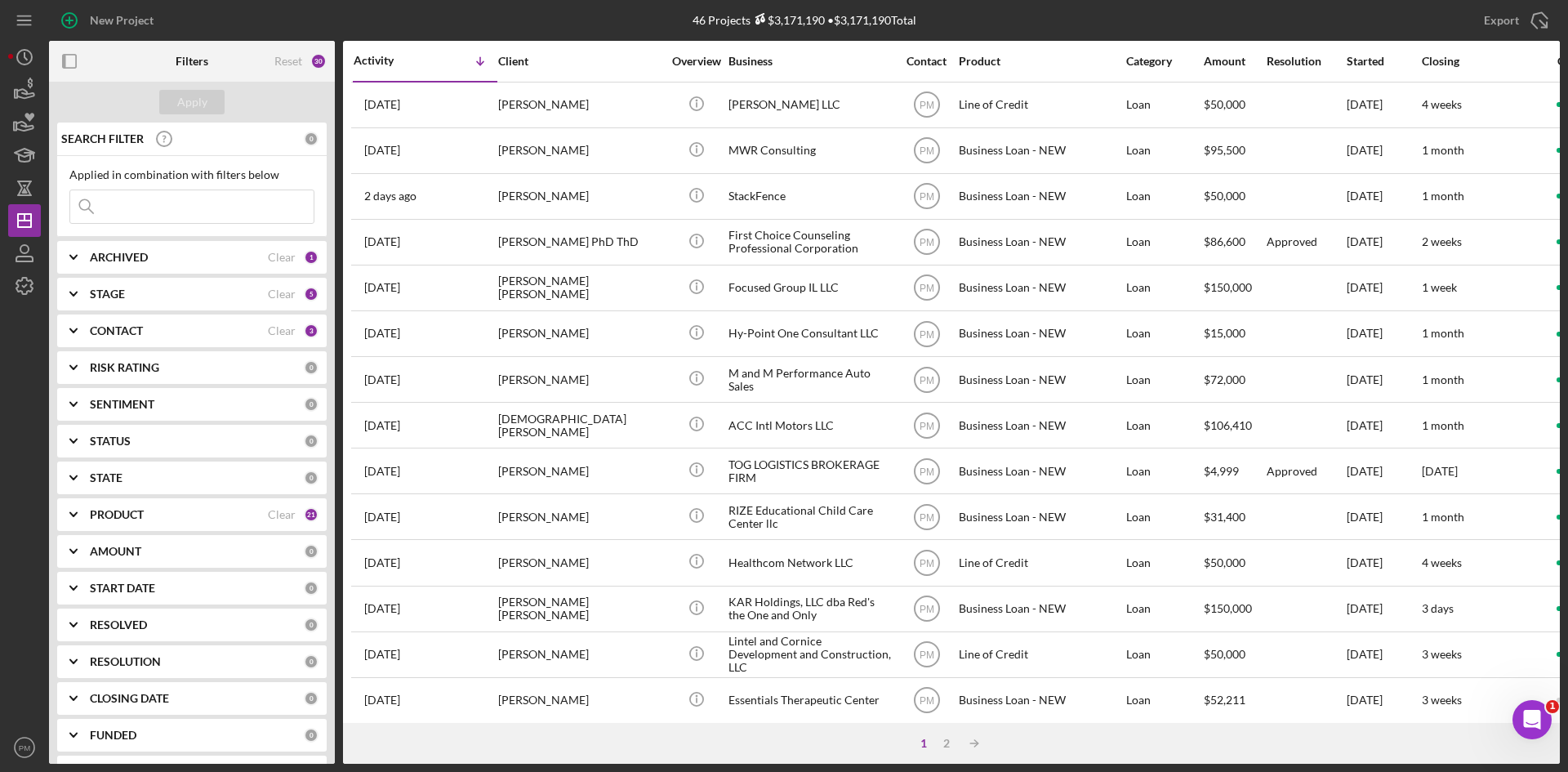
click at [174, 204] on input at bounding box center [192, 207] width 243 height 33
click at [122, 263] on b "ARCHIVED" at bounding box center [118, 257] width 58 height 13
click at [73, 352] on input "Archived" at bounding box center [79, 351] width 17 height 17
checkbox input "true"
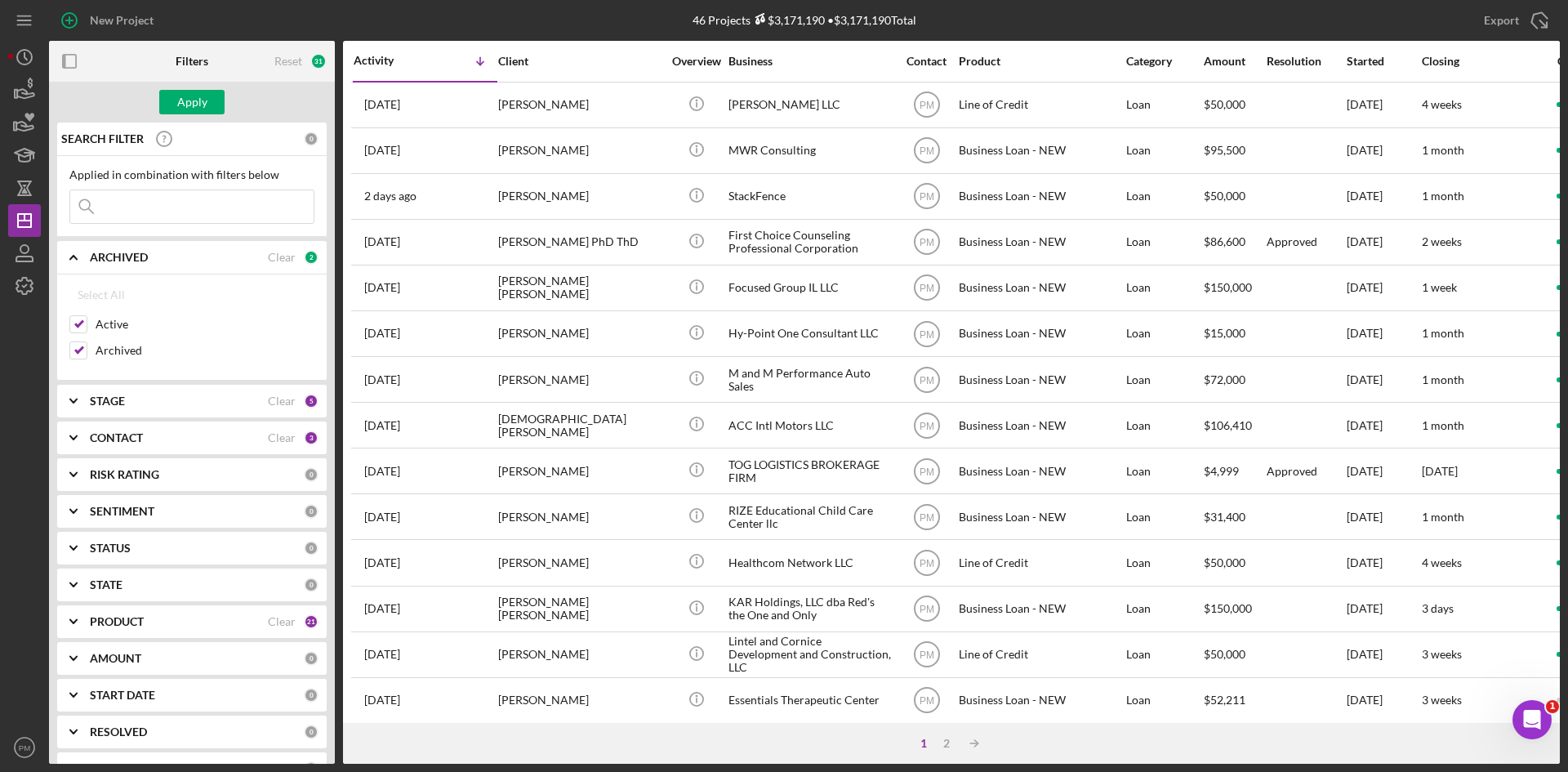
click at [130, 207] on input at bounding box center [192, 207] width 243 height 33
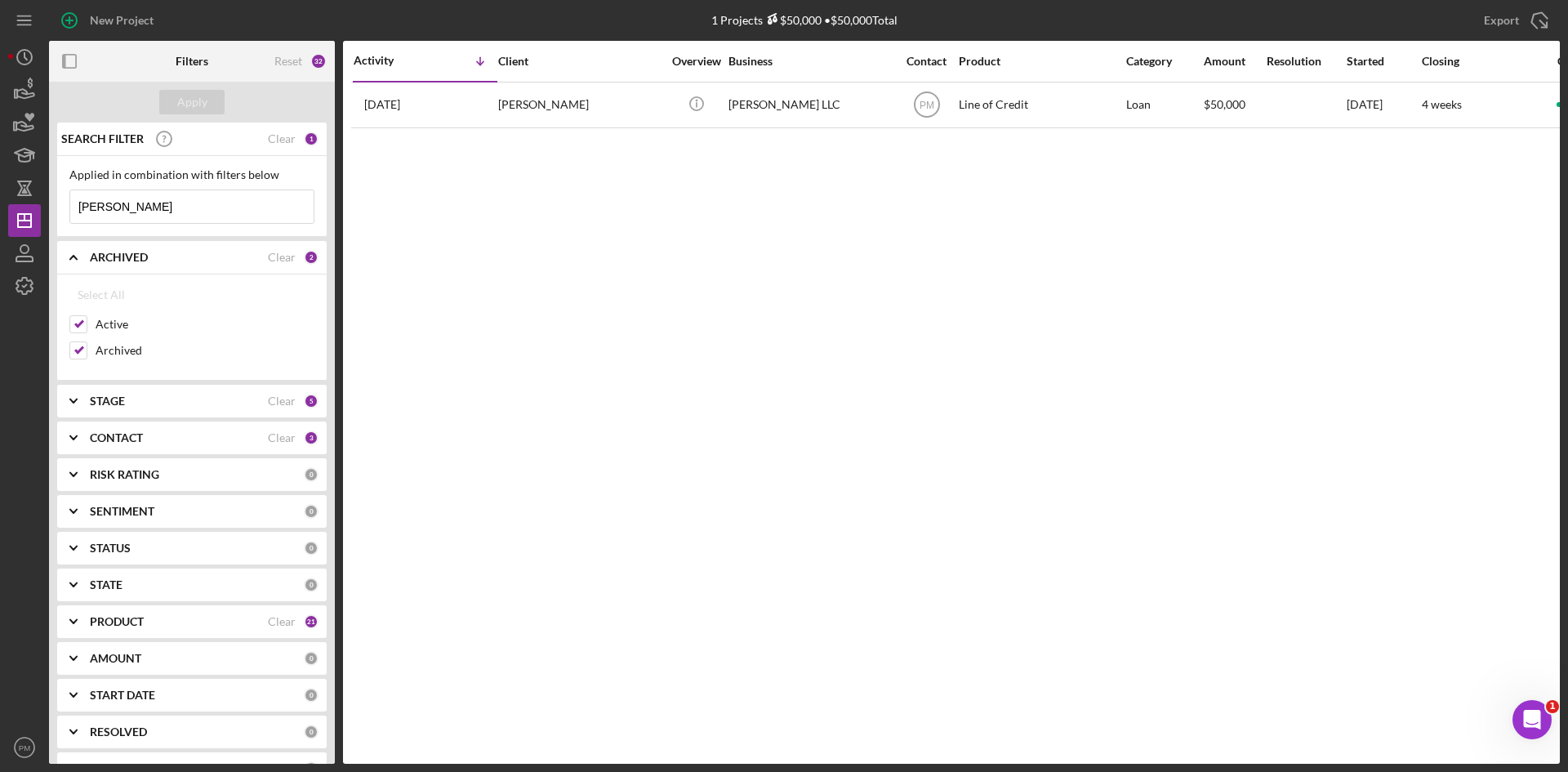
type input "[PERSON_NAME]"
click at [162, 442] on div "CONTACT" at bounding box center [179, 438] width 178 height 13
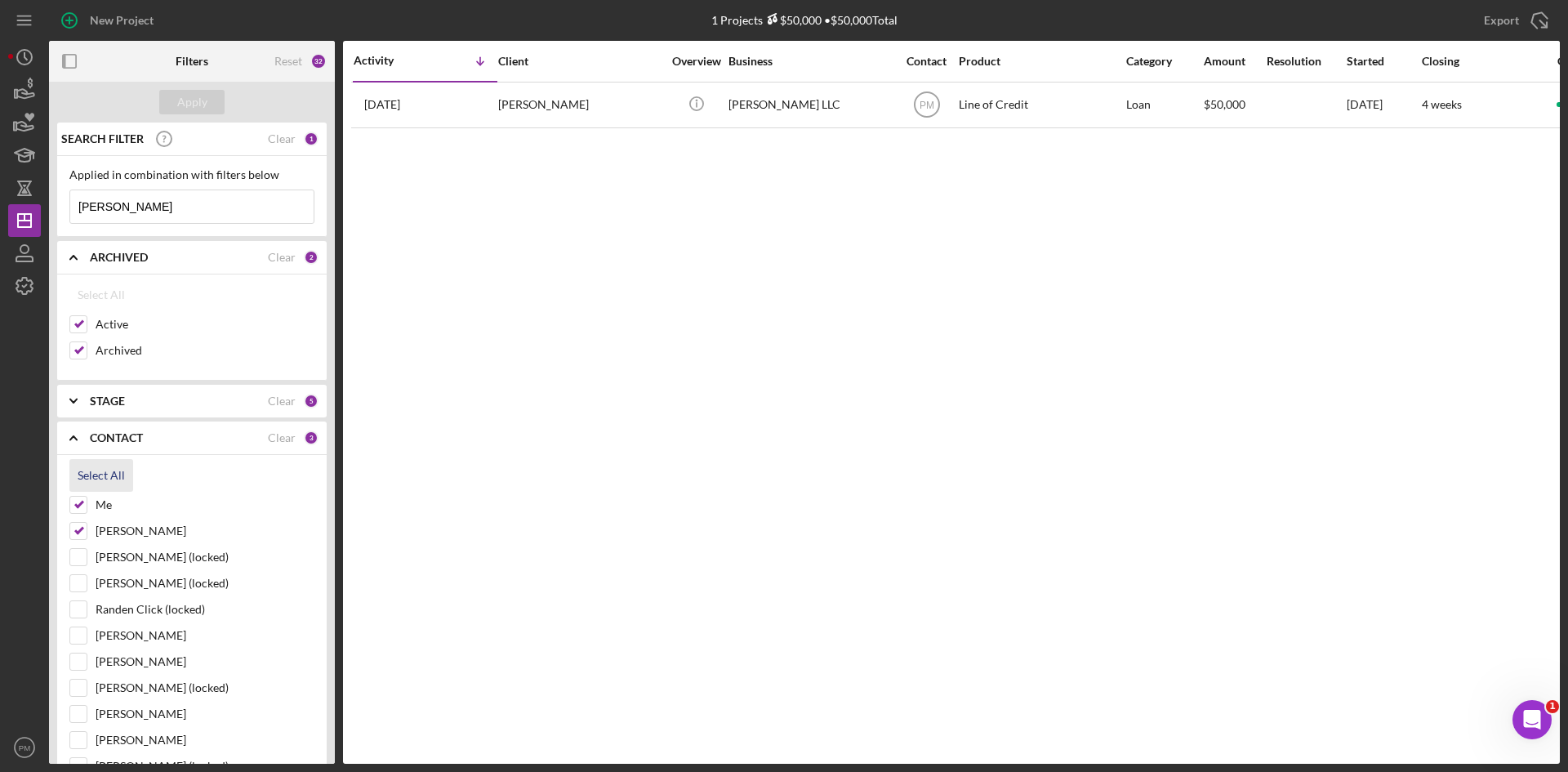
click at [85, 474] on div "Select All" at bounding box center [102, 476] width 48 height 33
checkbox input "true"
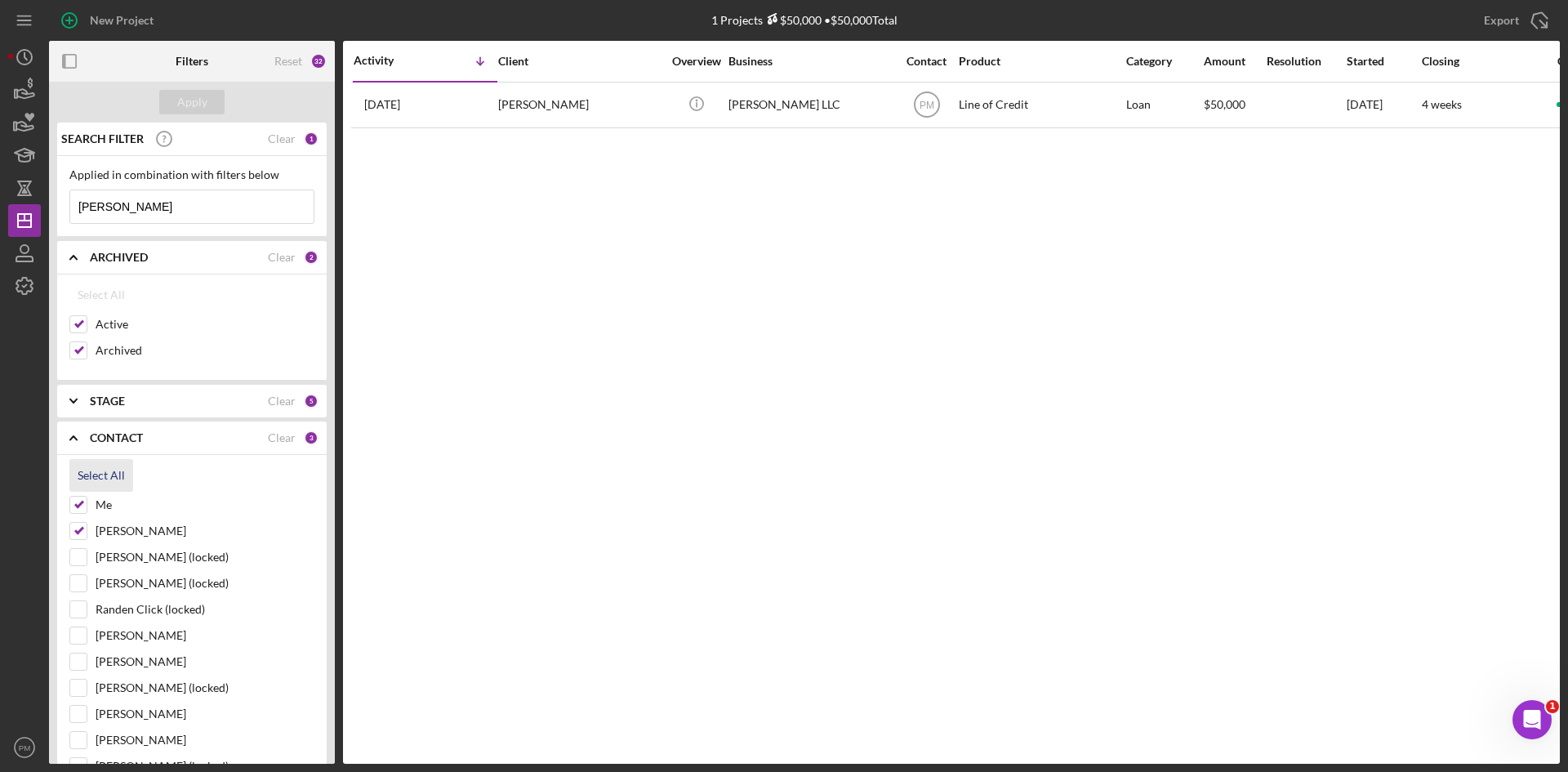
checkbox input "true"
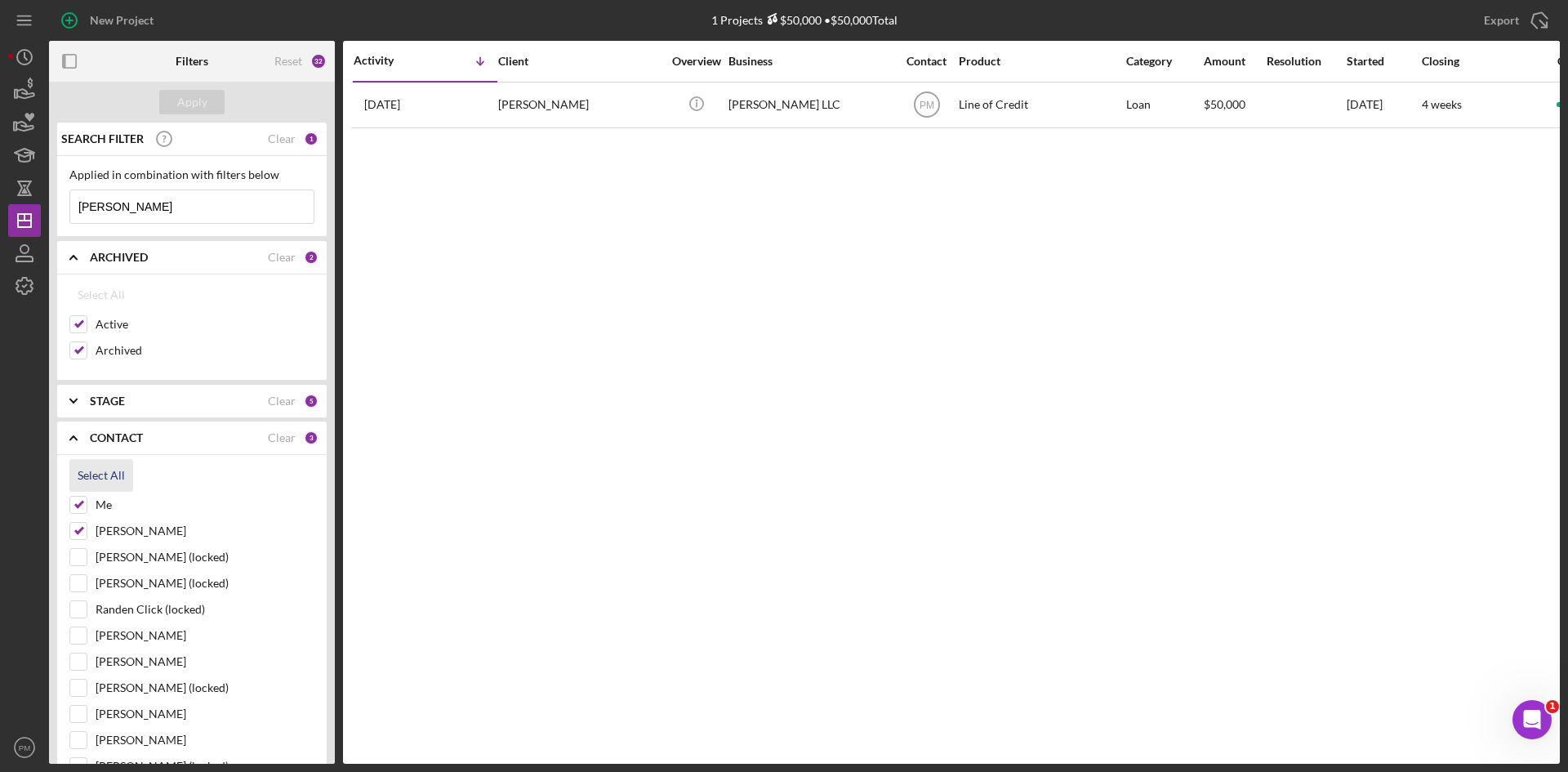
checkbox input "true"
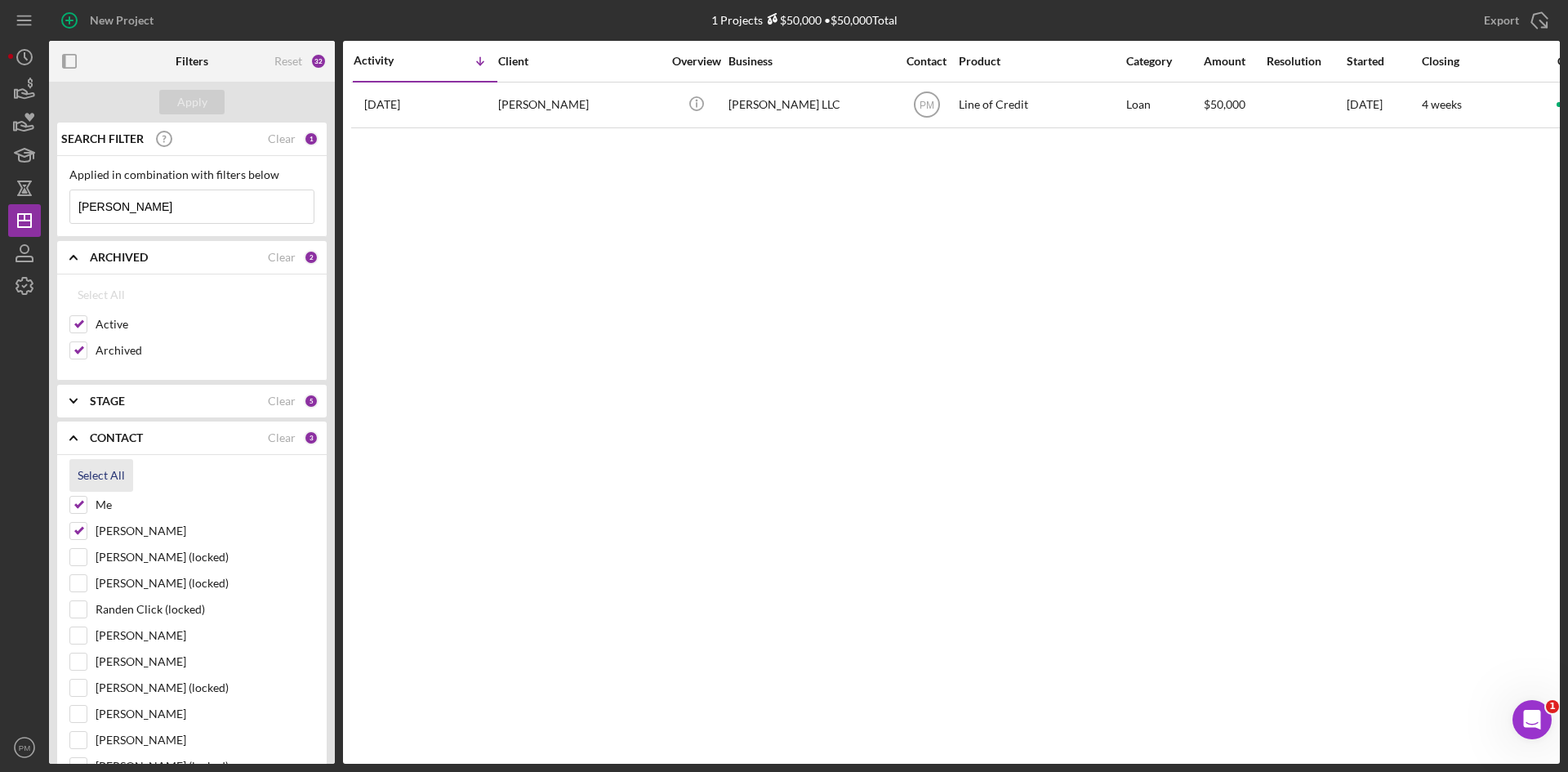
checkbox input "true"
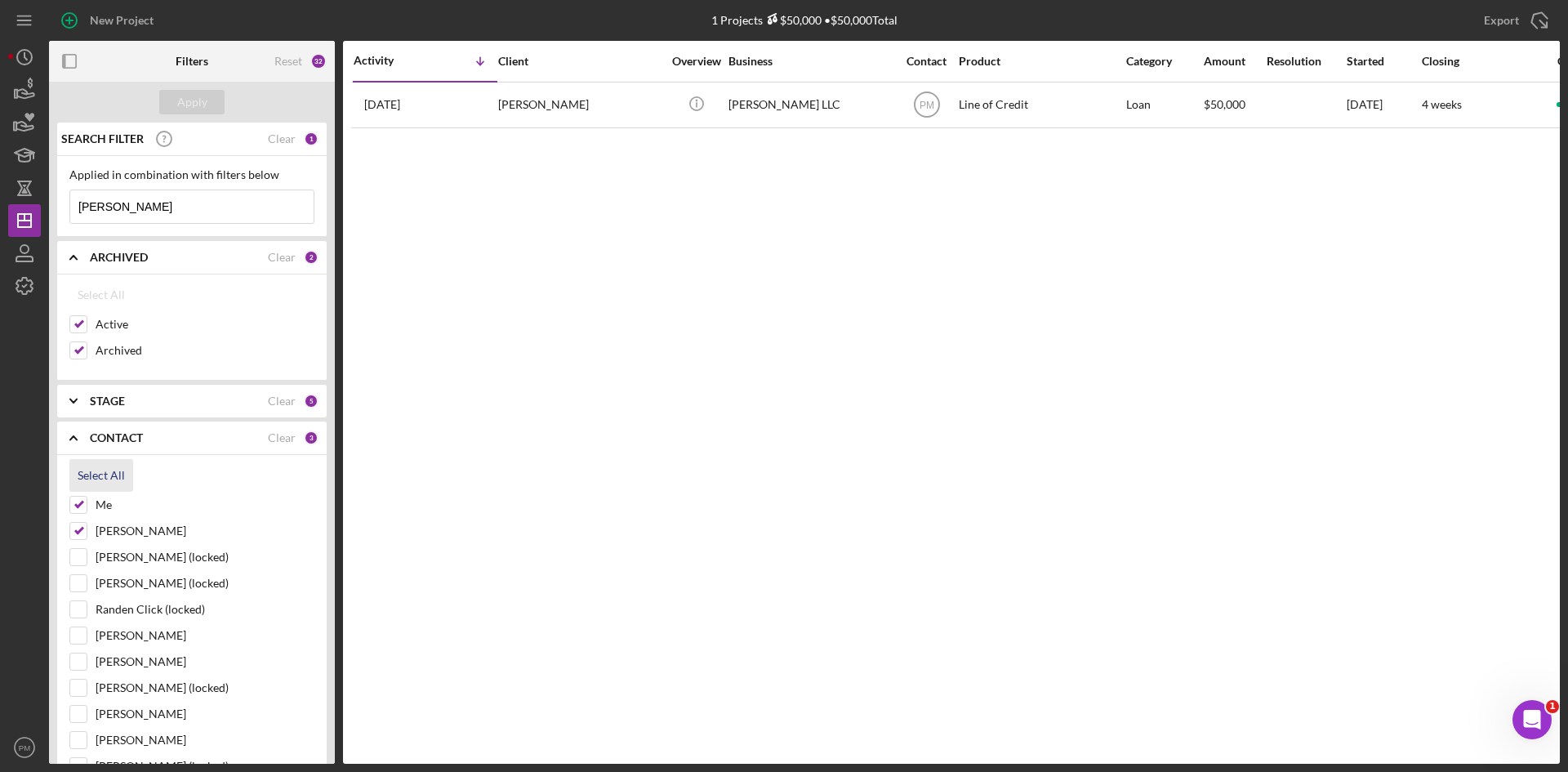
checkbox input "true"
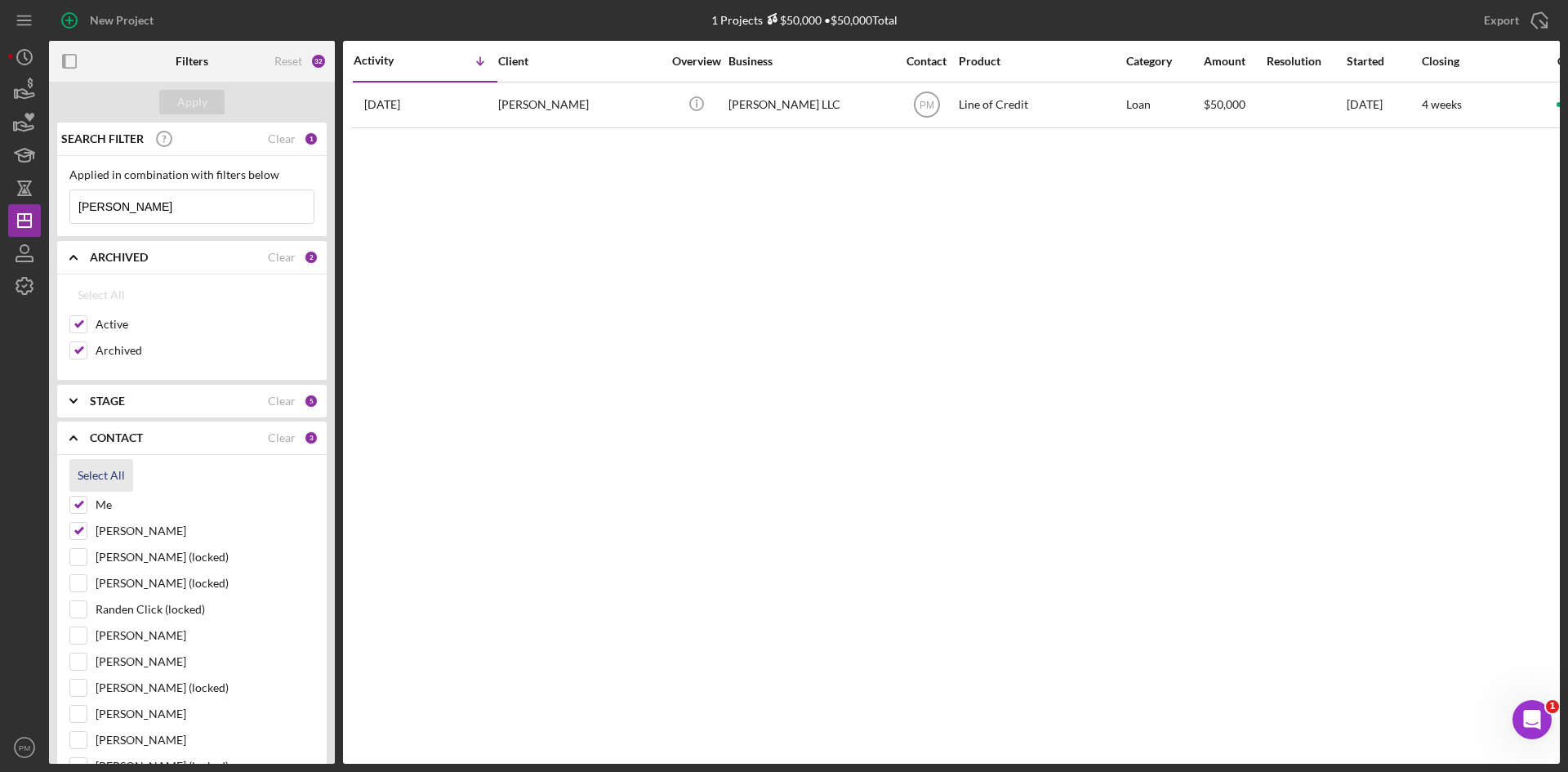
checkbox input "true"
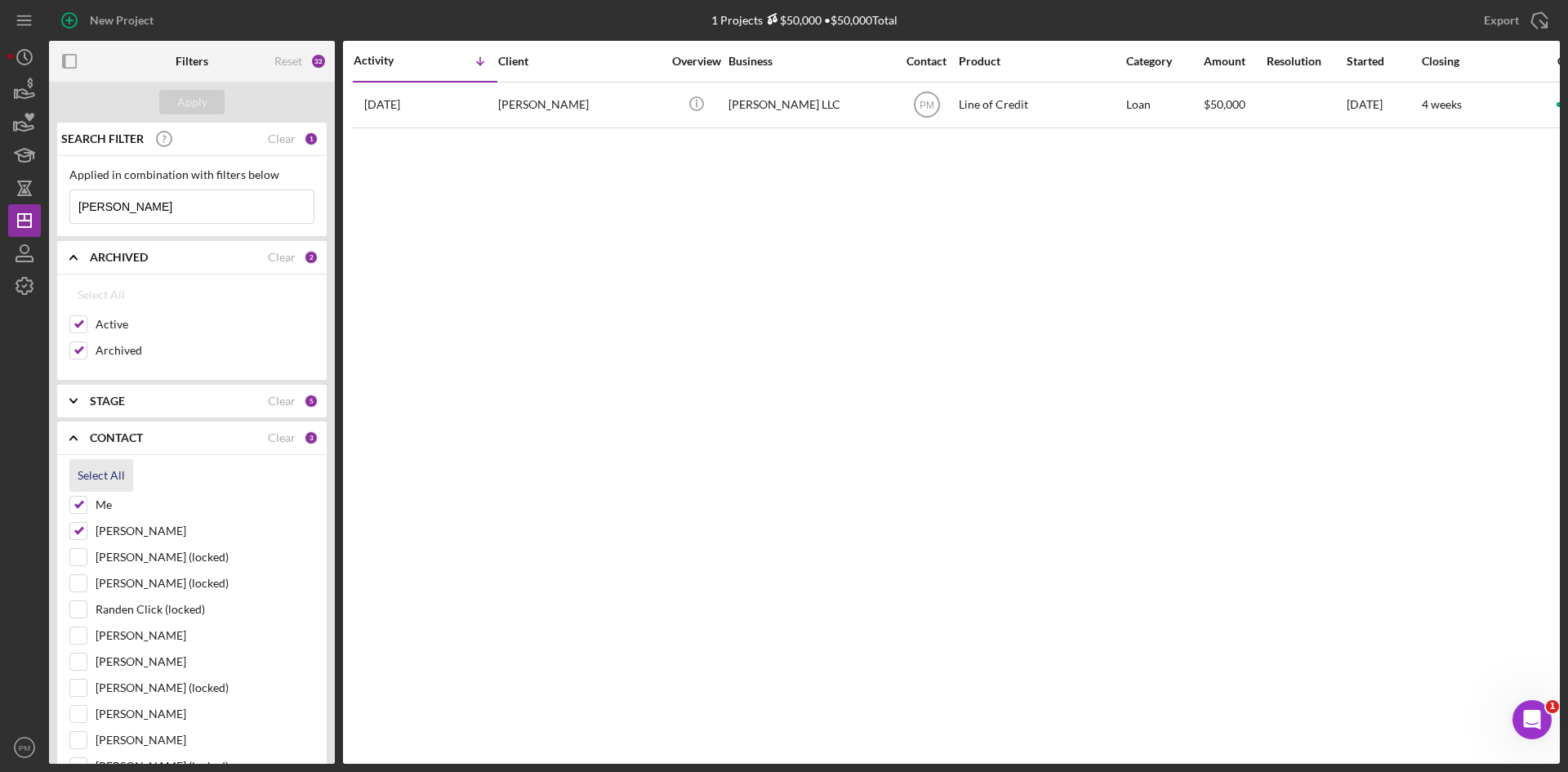
checkbox input "true"
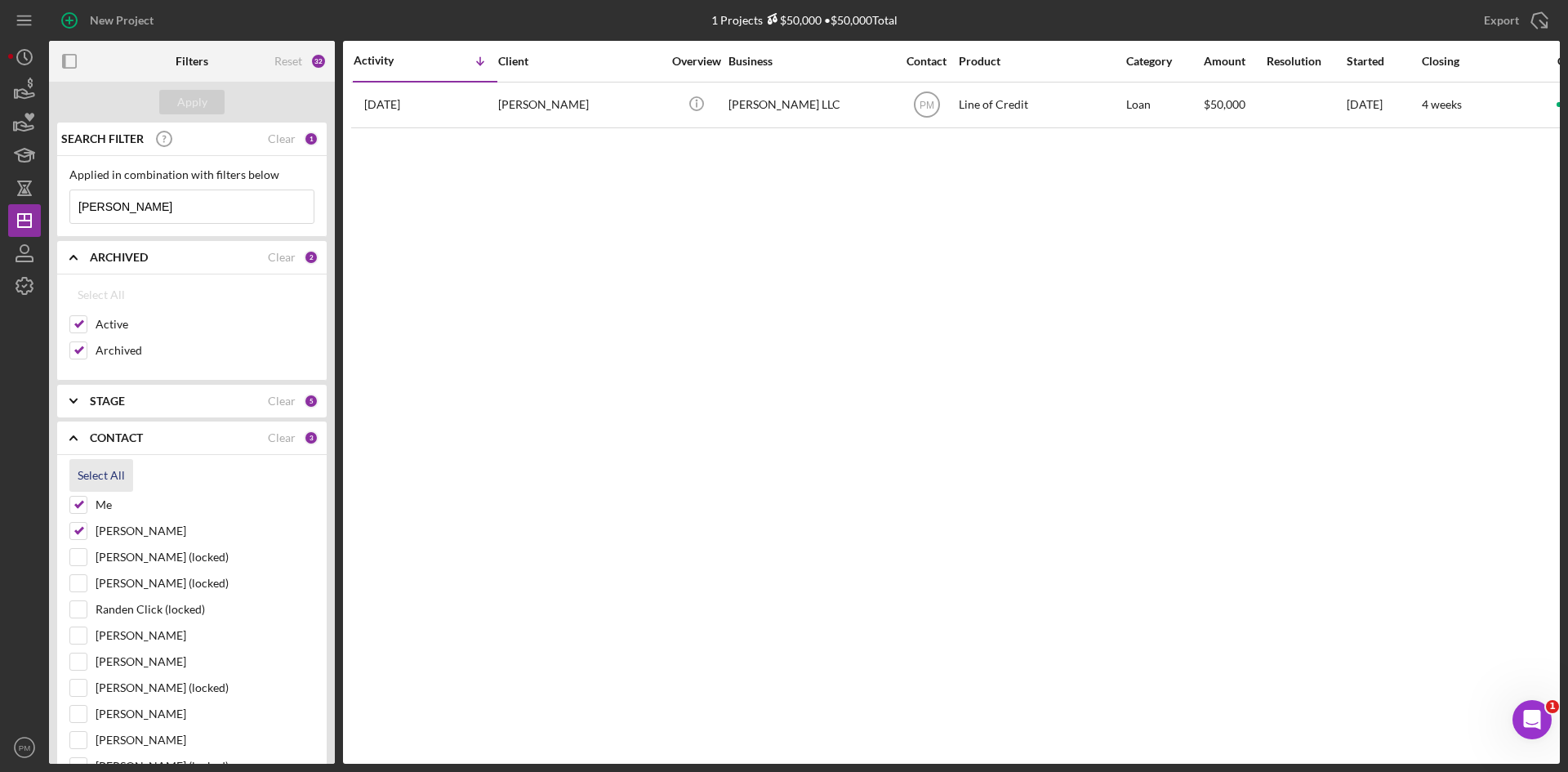
checkbox input "true"
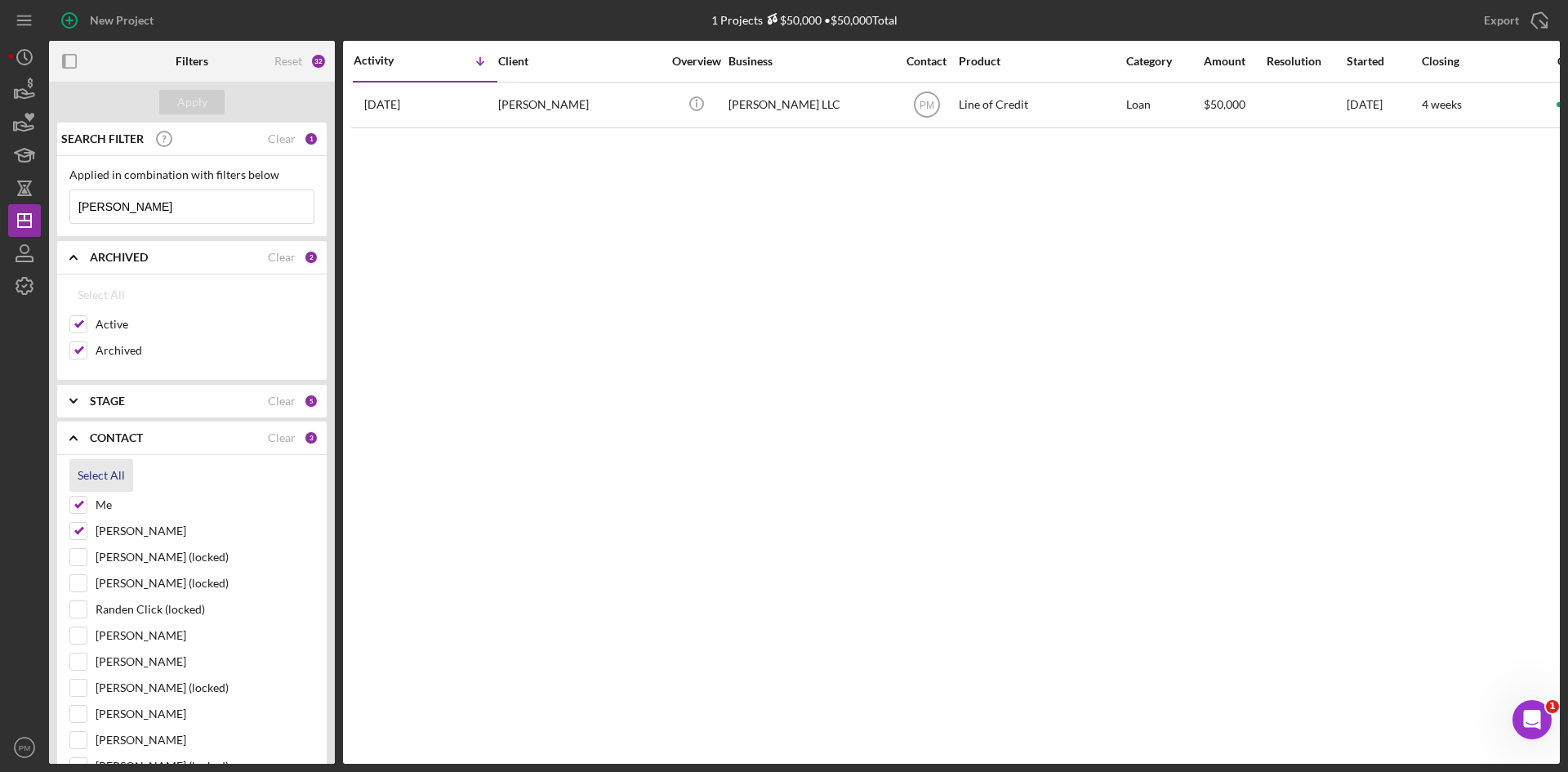
checkbox input "true"
click at [179, 92] on div "Apply" at bounding box center [192, 102] width 30 height 25
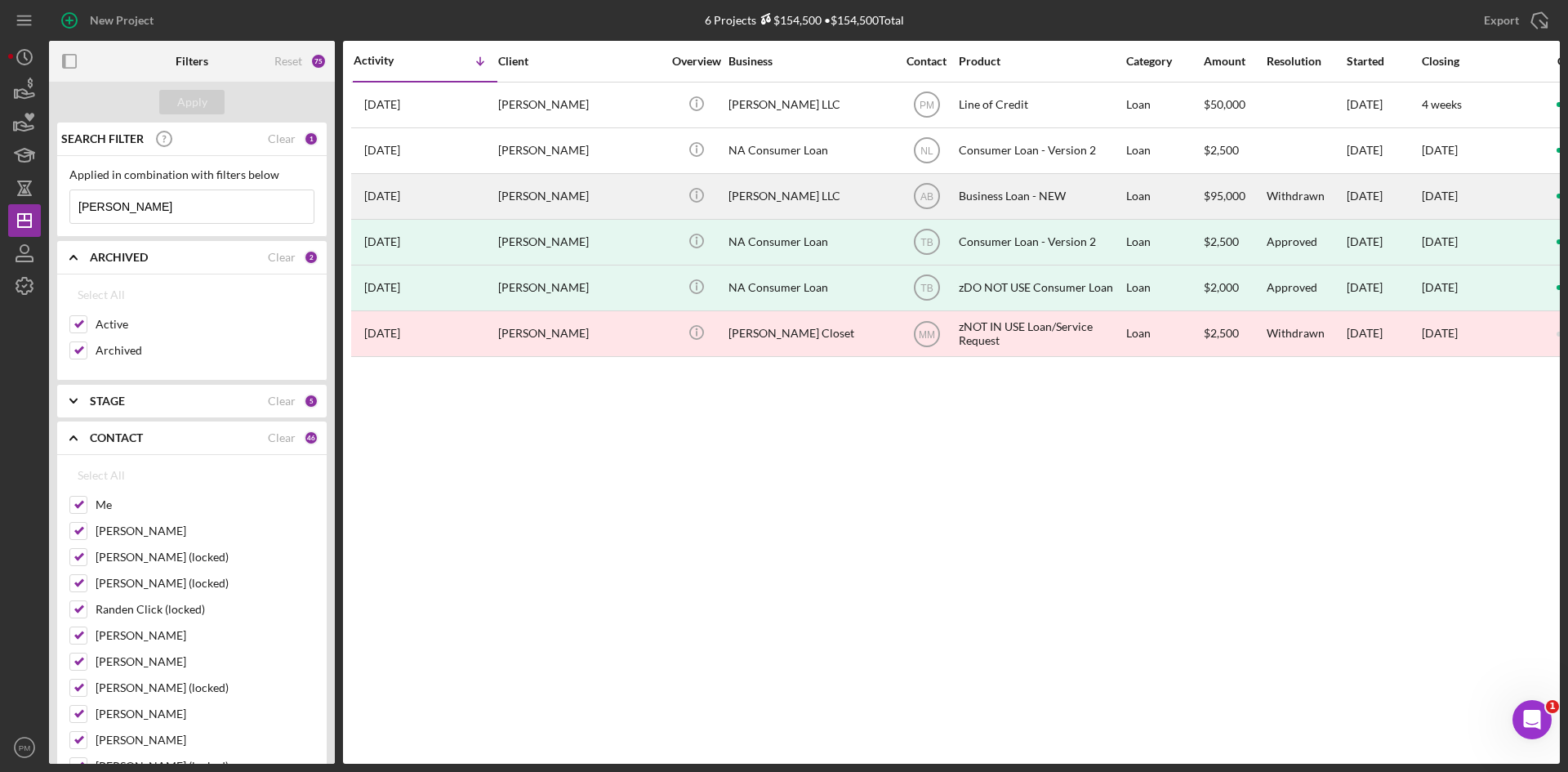
click at [493, 197] on div "11 months ago Rodriguez Merriweather" at bounding box center [425, 196] width 143 height 43
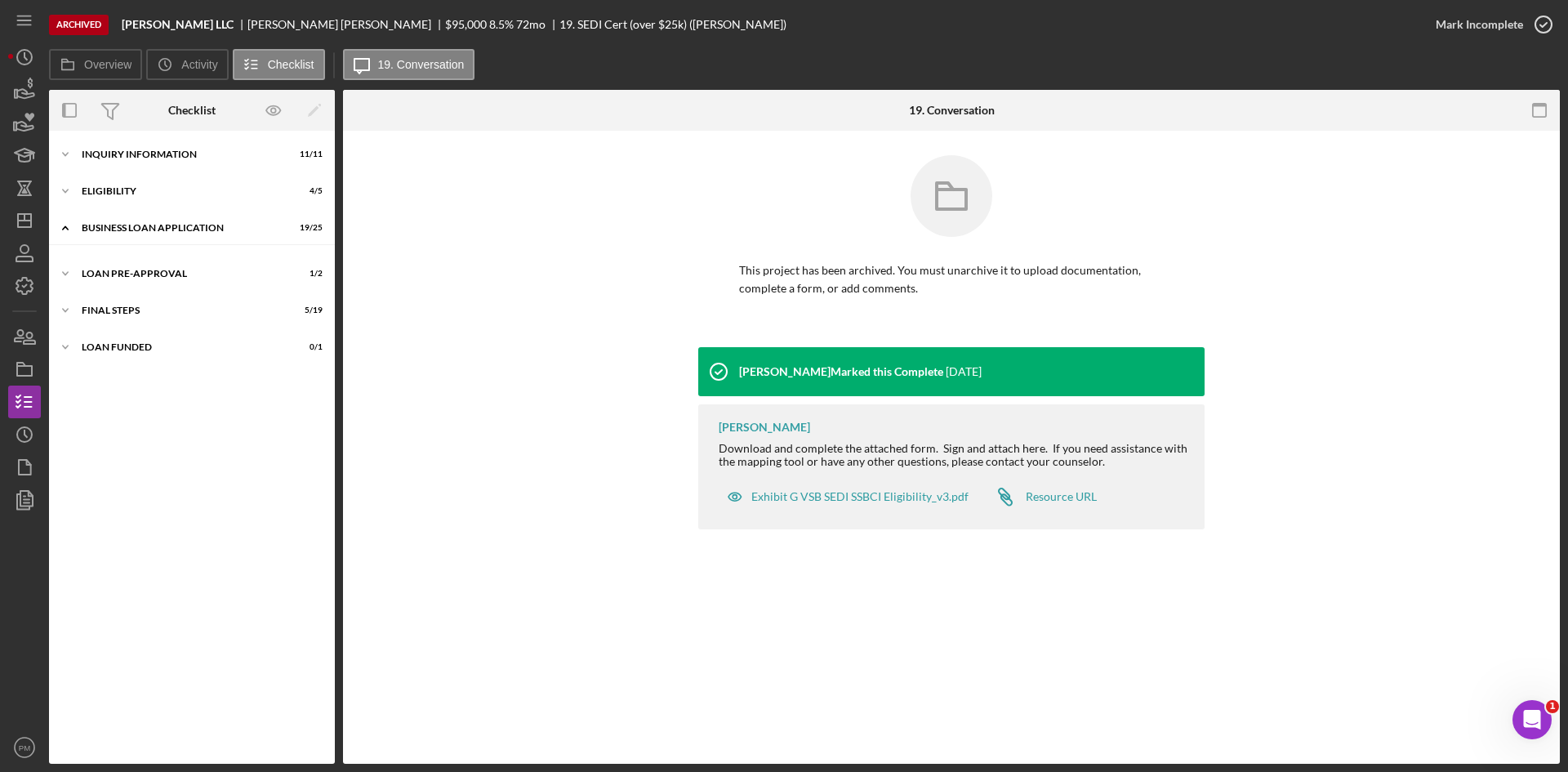
scroll to position [109, 0]
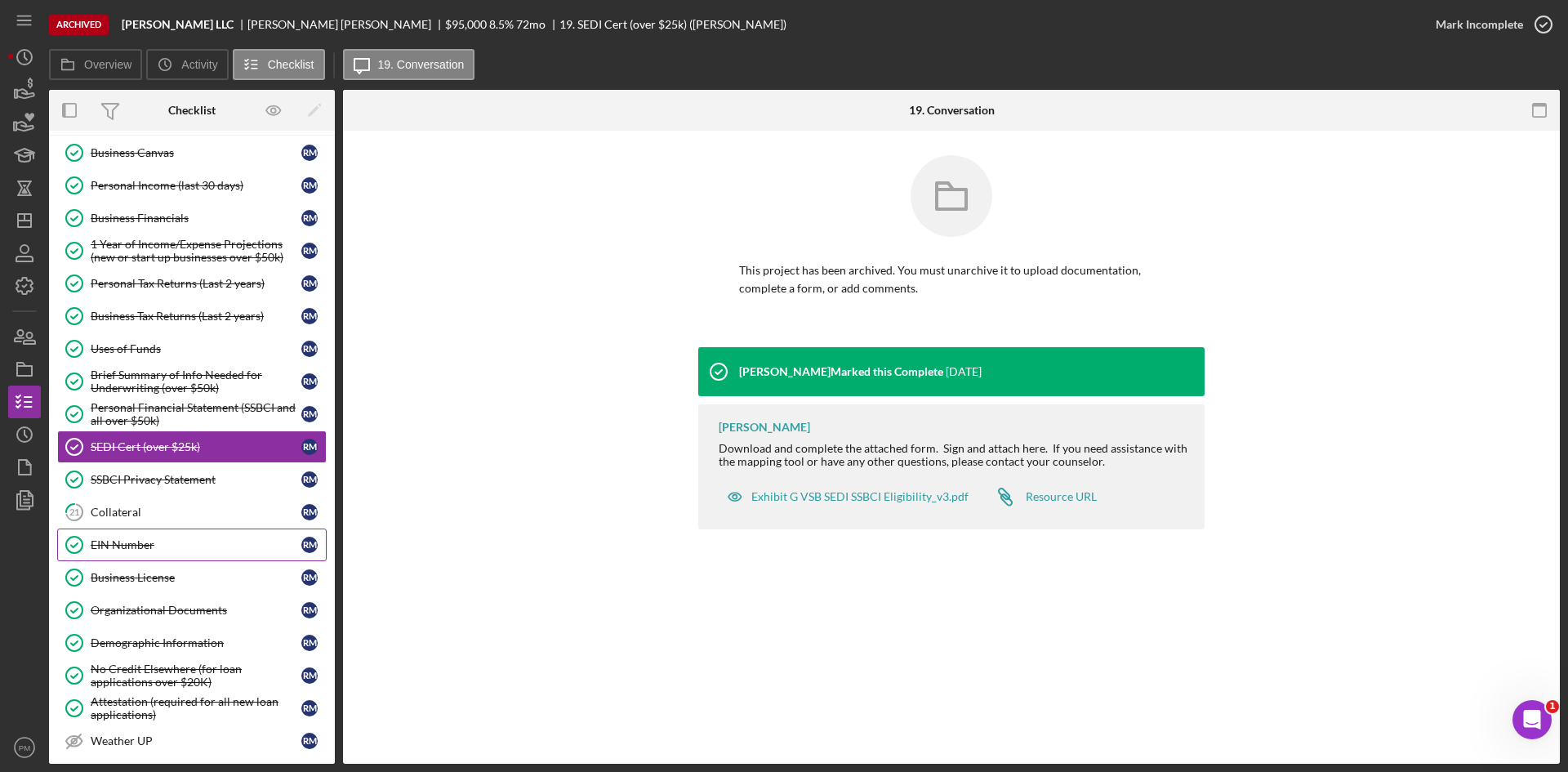
click at [129, 544] on div "EIN Number" at bounding box center [196, 544] width 211 height 13
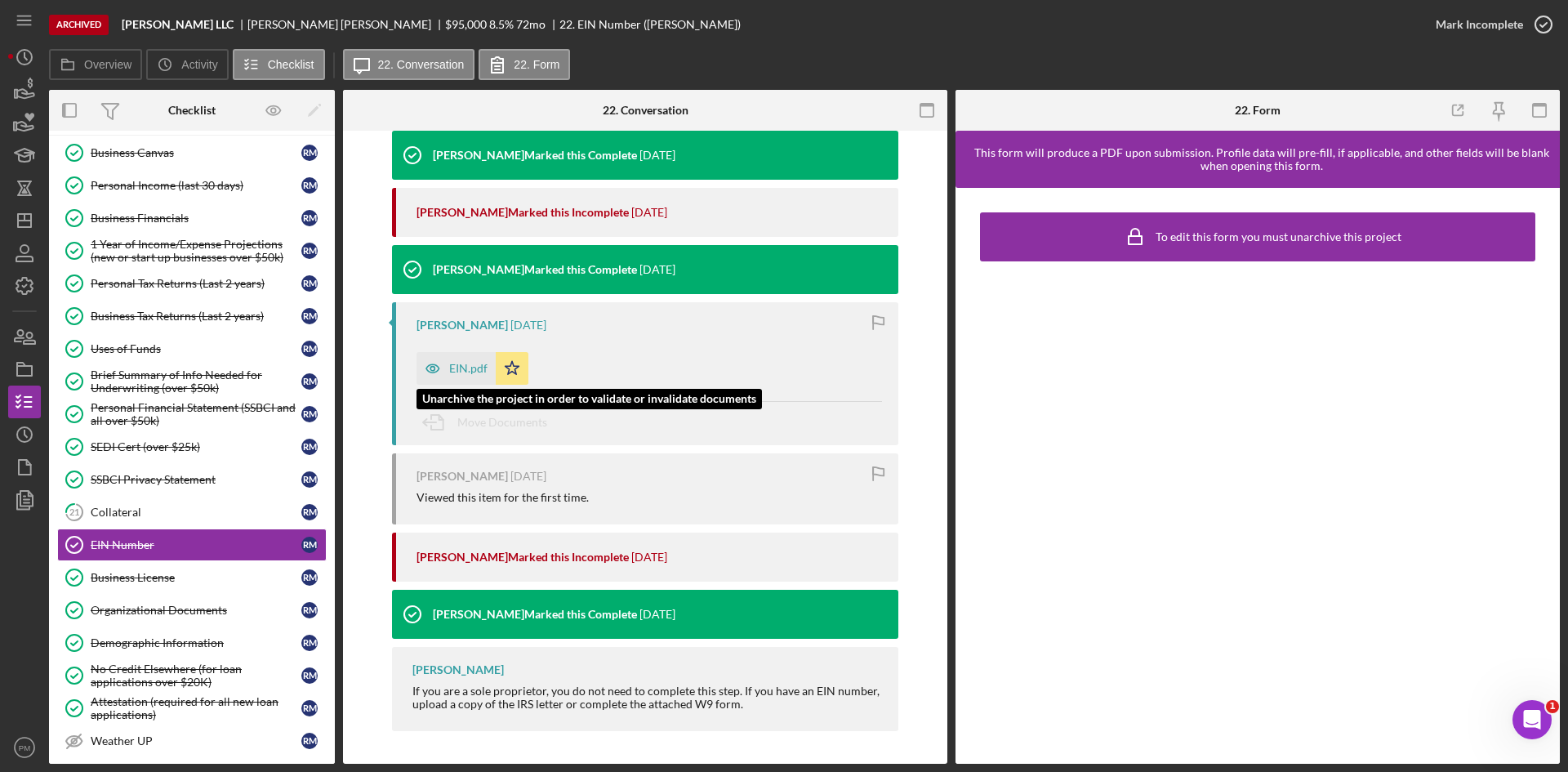
click at [470, 376] on div "EIN.pdf" at bounding box center [456, 369] width 79 height 33
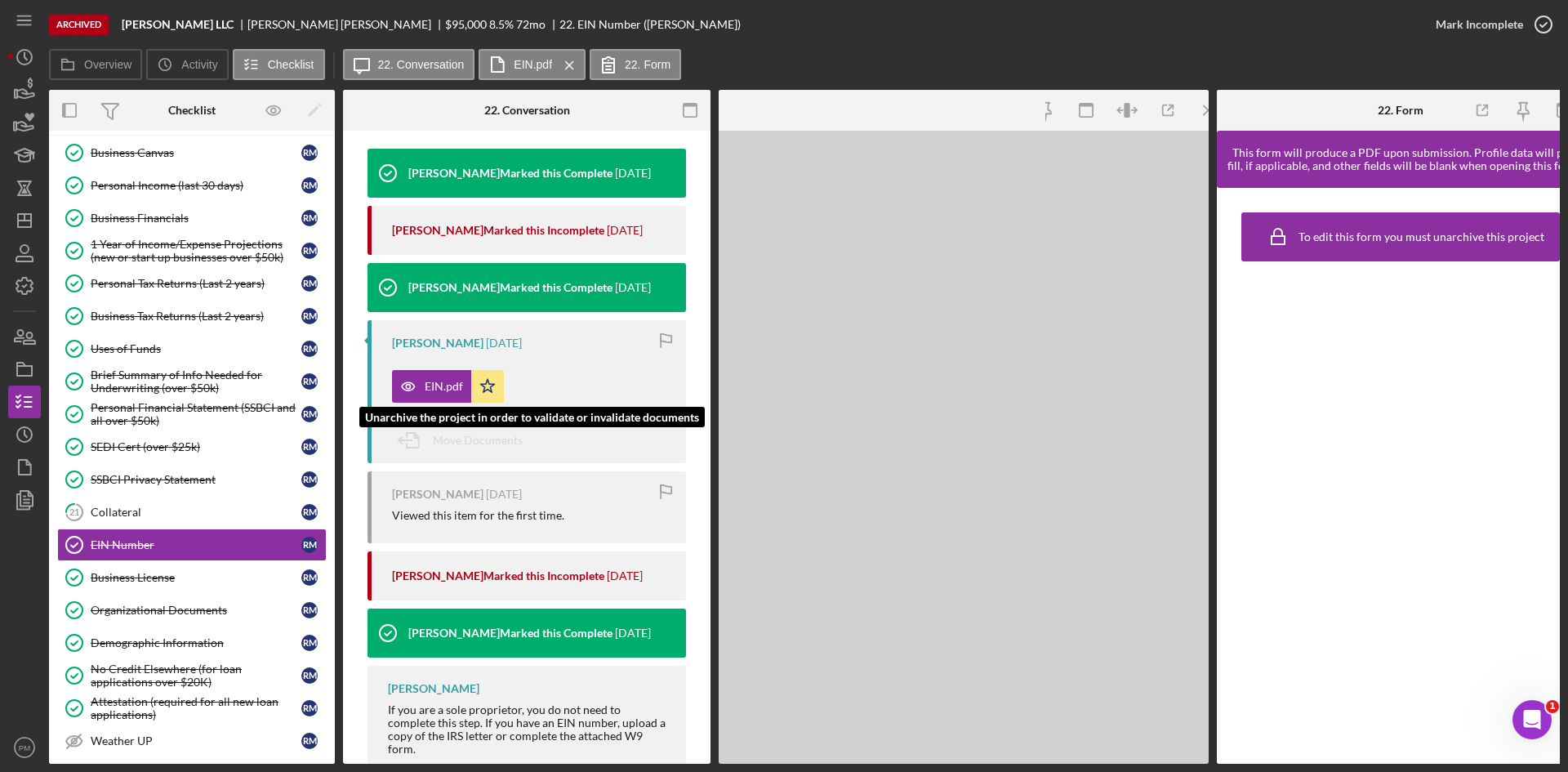
scroll to position [234, 0]
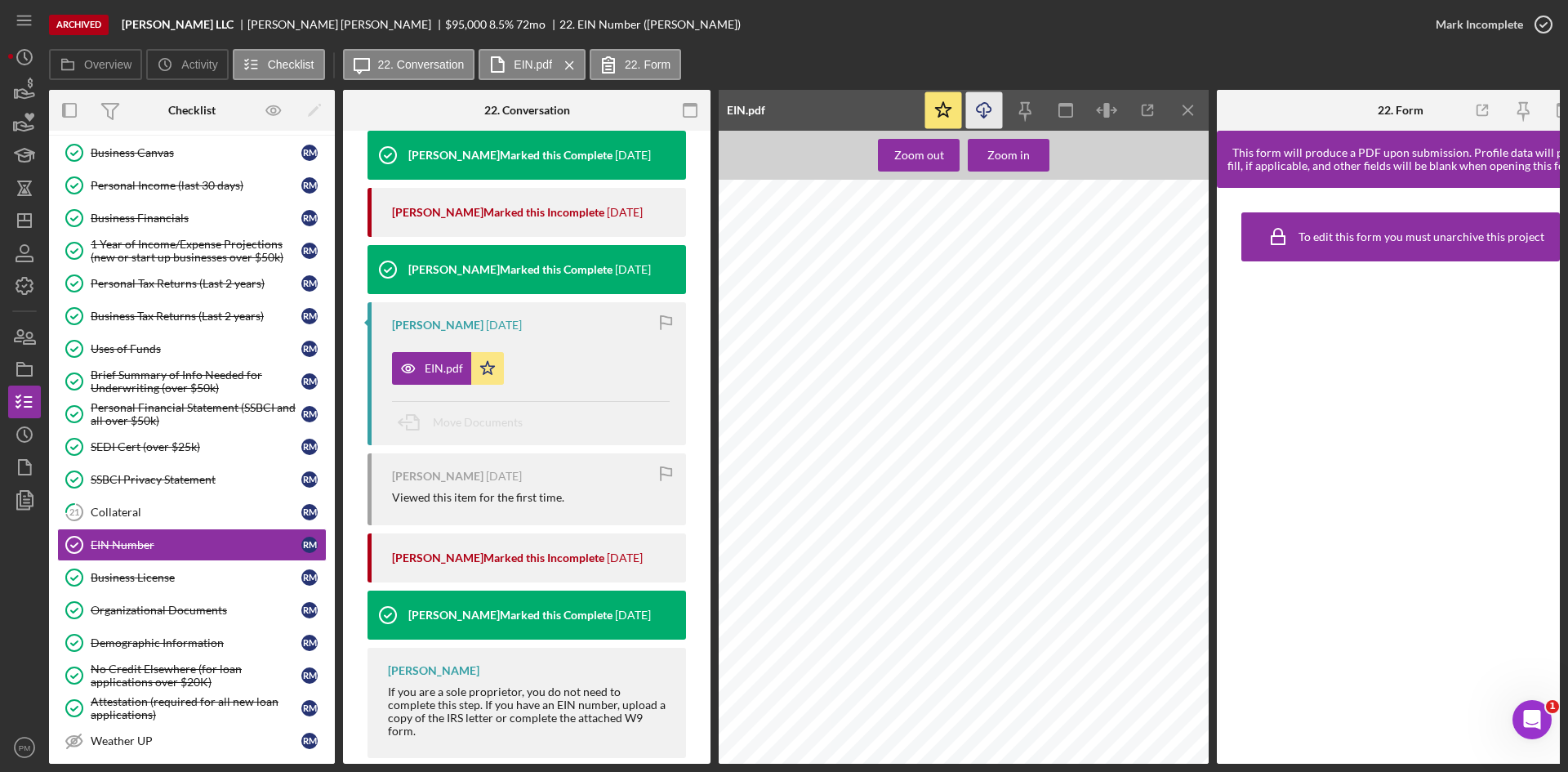
click at [990, 110] on icon "Icon/Download" at bounding box center [985, 111] width 37 height 37
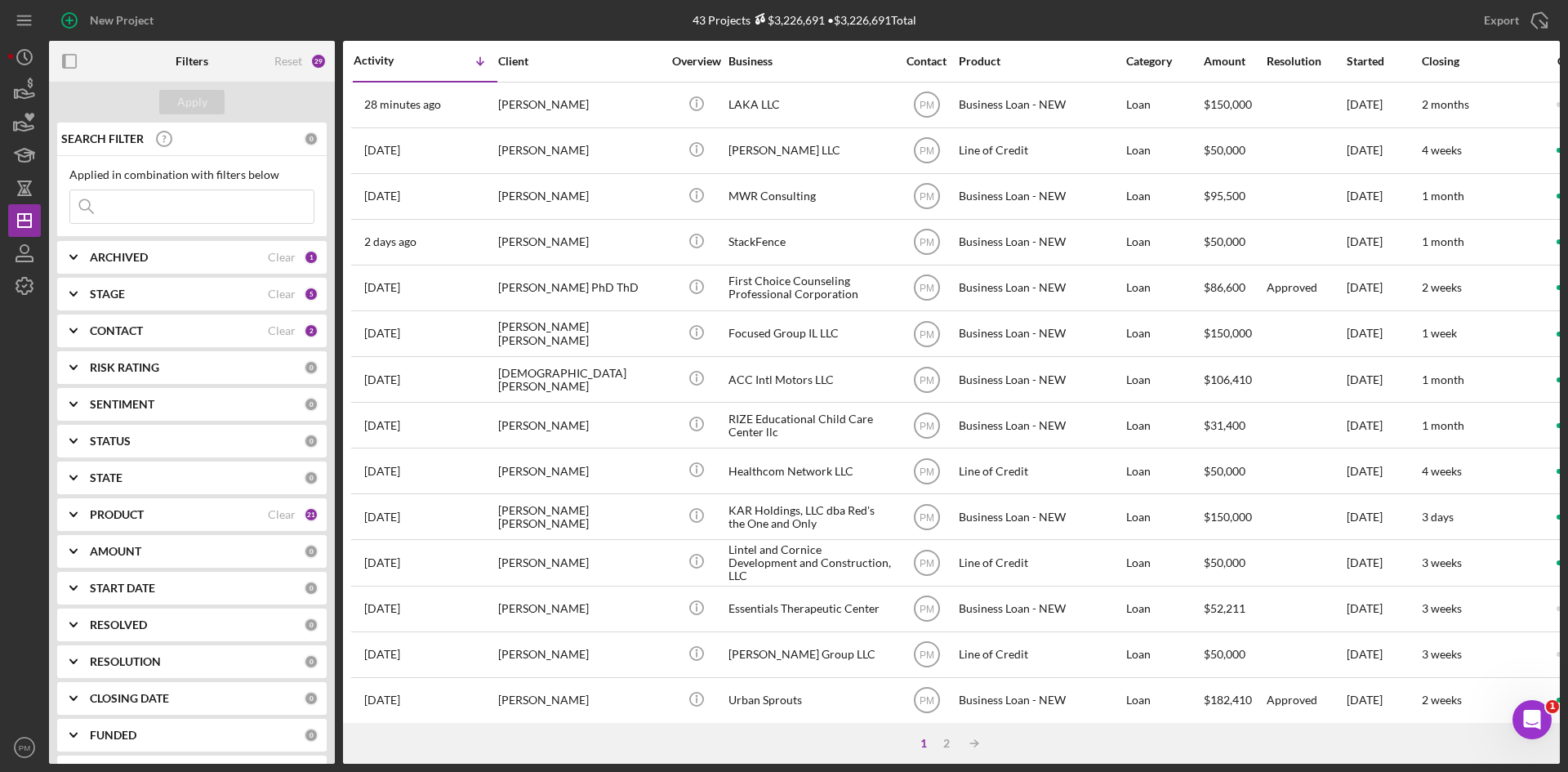
click at [179, 329] on div "CONTACT" at bounding box center [179, 330] width 178 height 13
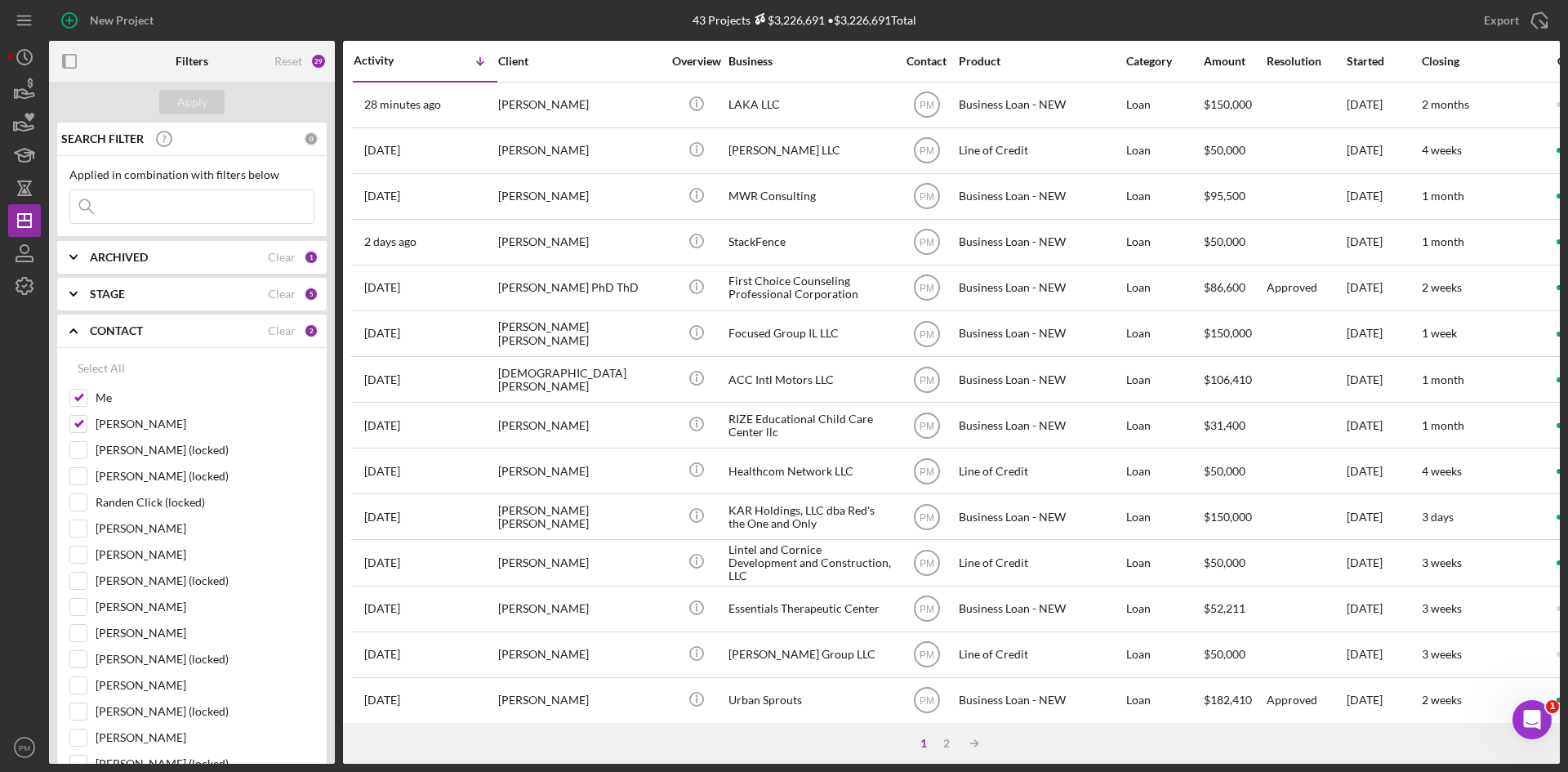
click at [84, 370] on div "Select All" at bounding box center [102, 369] width 48 height 33
checkbox input "true"
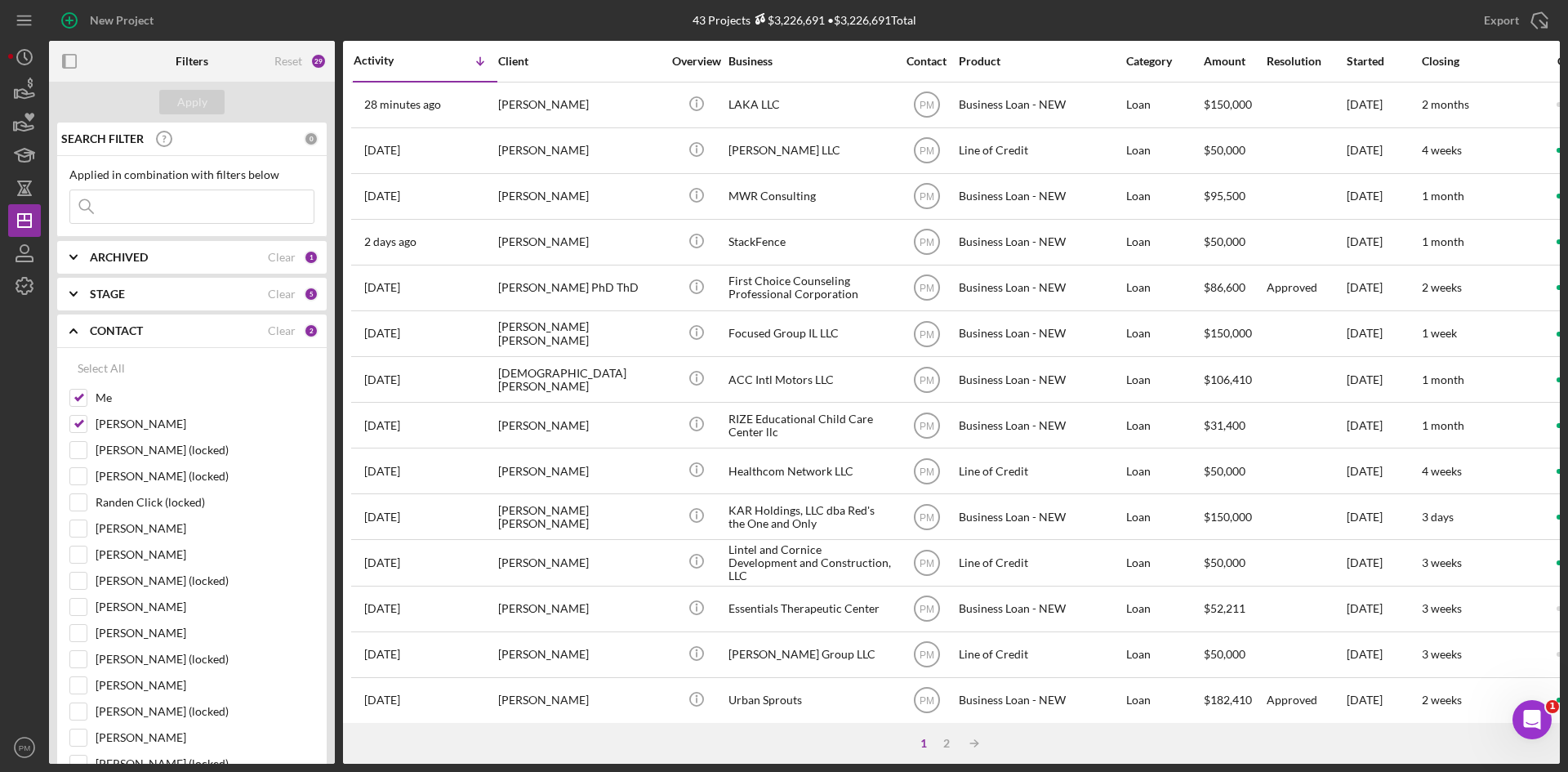
checkbox input "true"
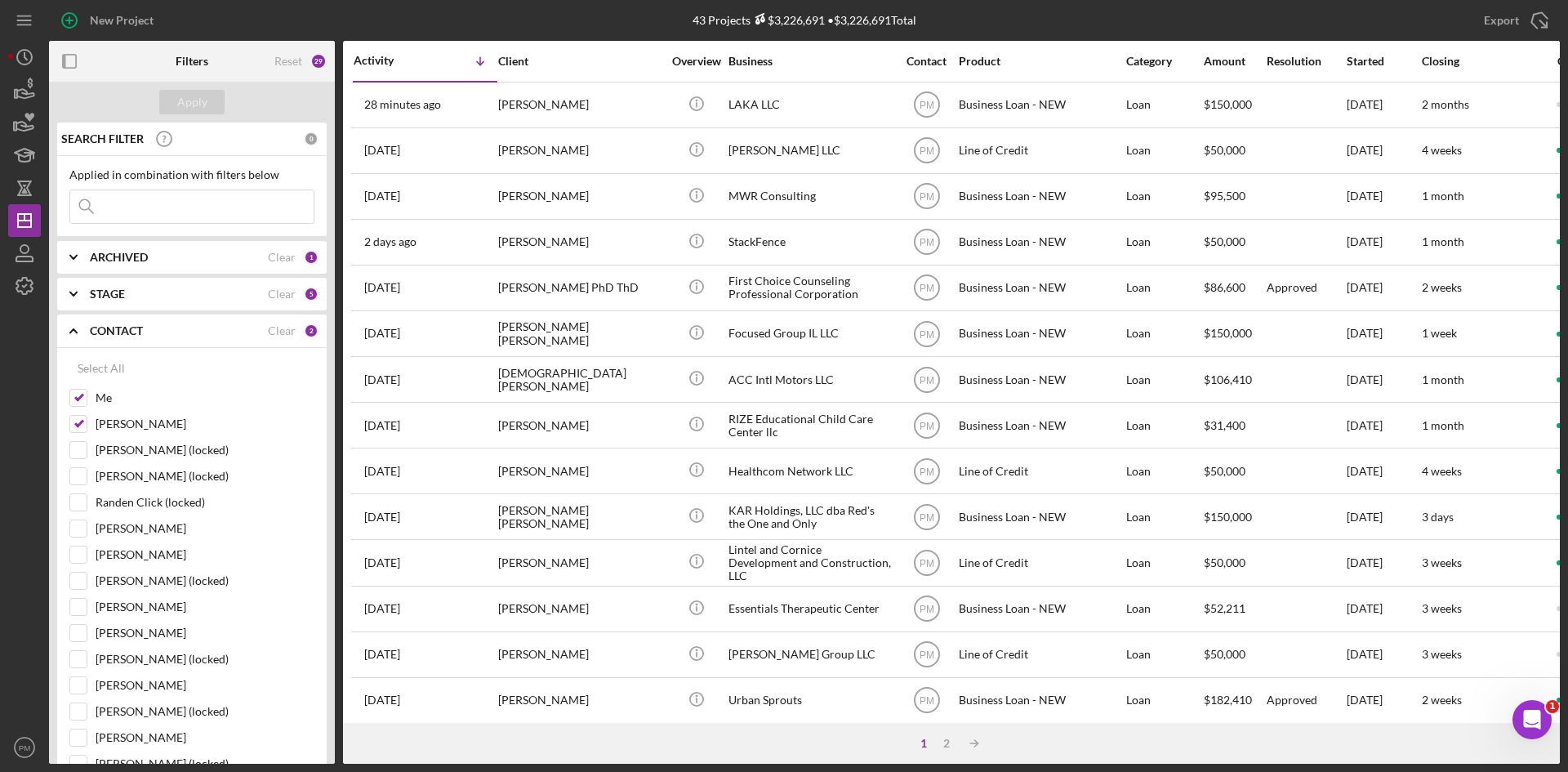
checkbox input "true"
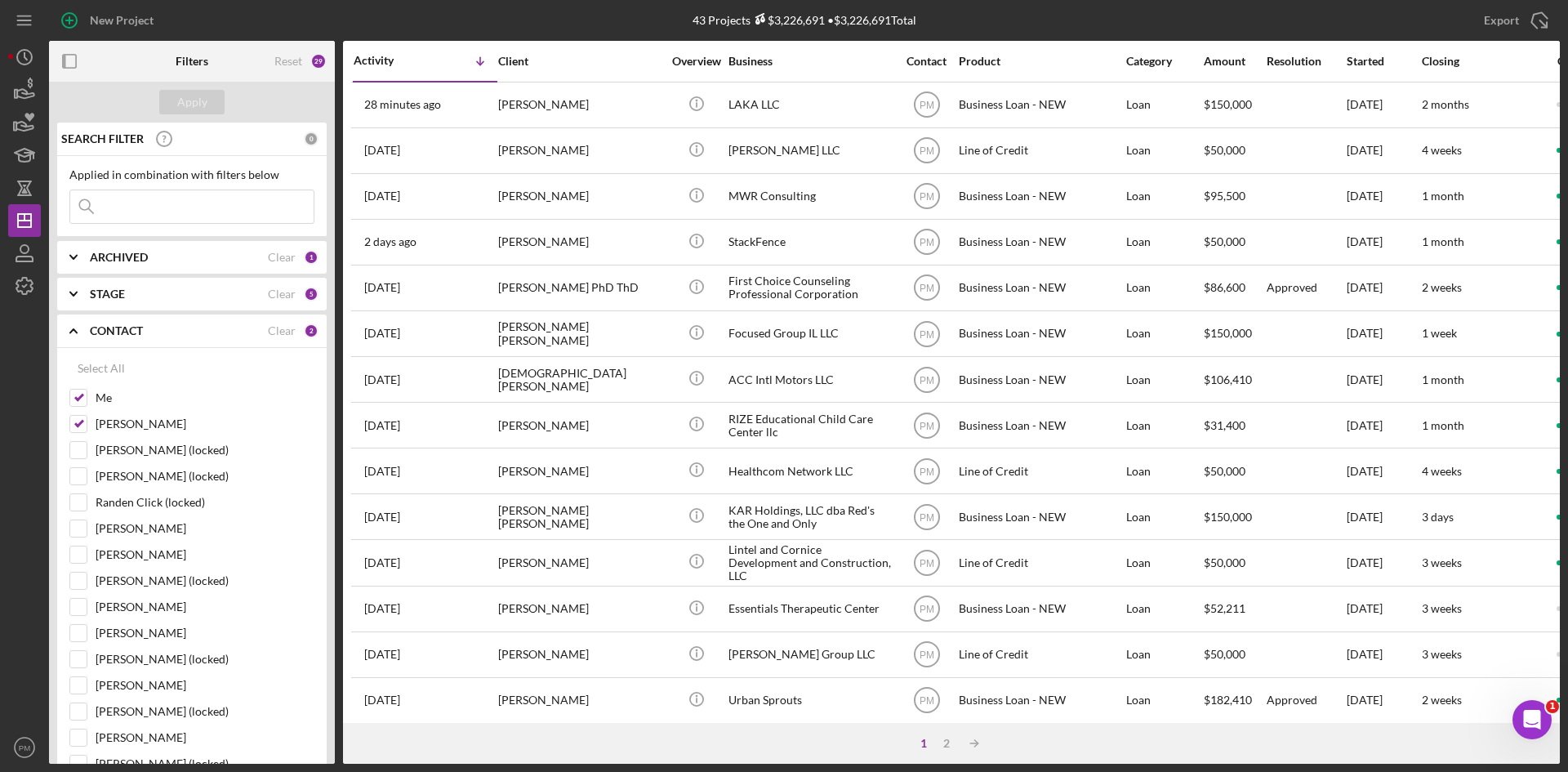
checkbox input "true"
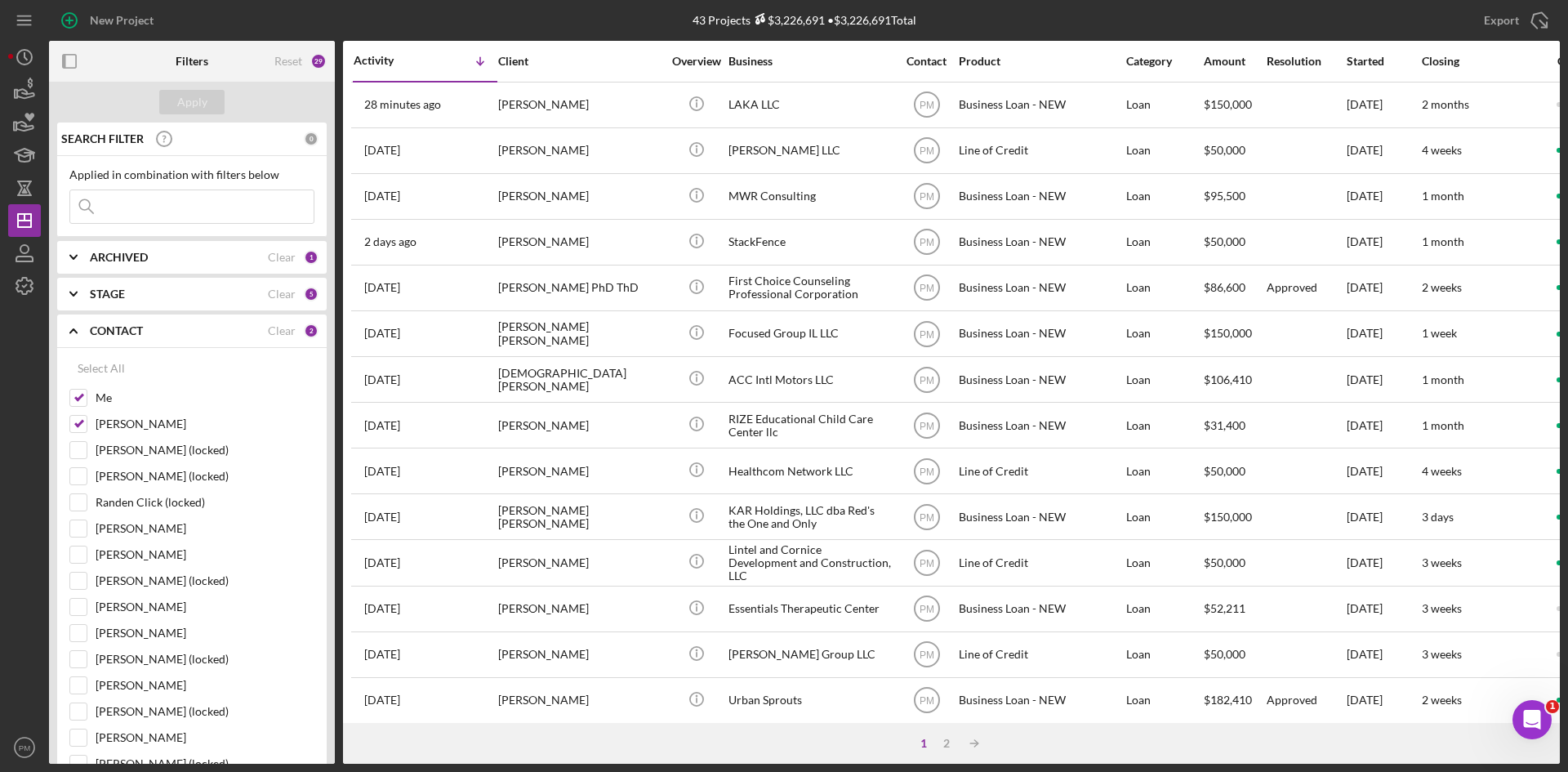
checkbox input "true"
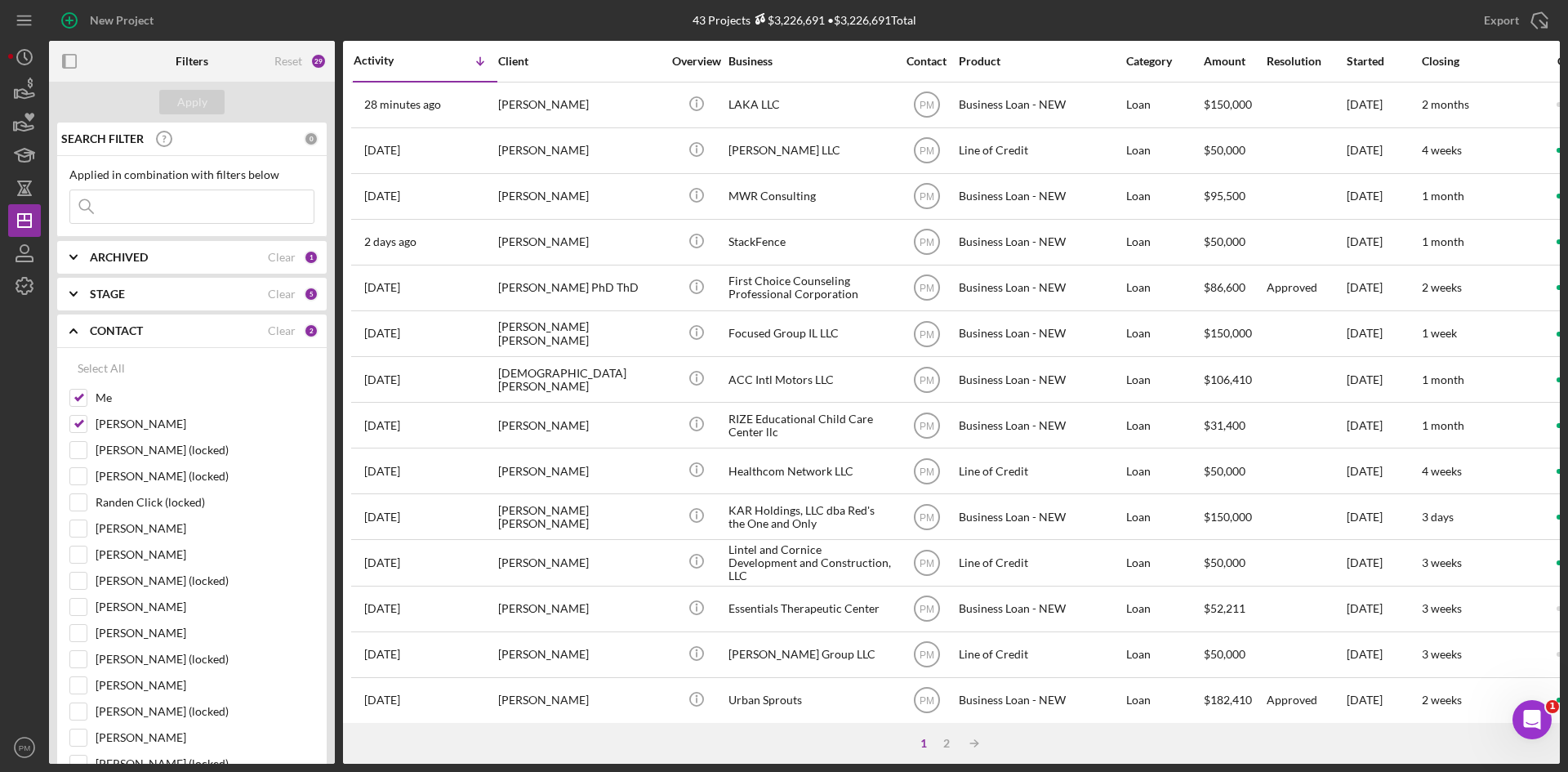
checkbox input "true"
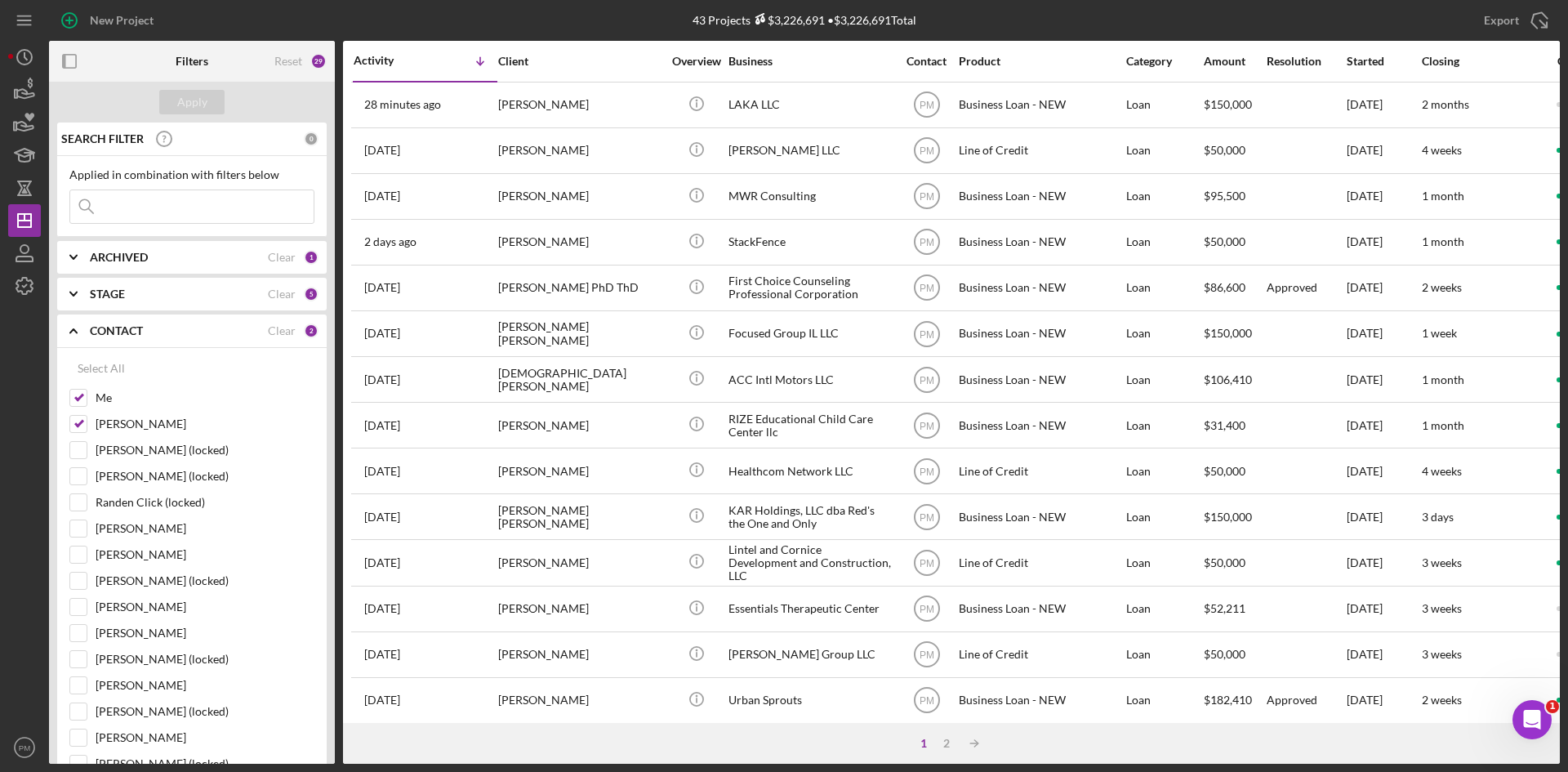
checkbox input "true"
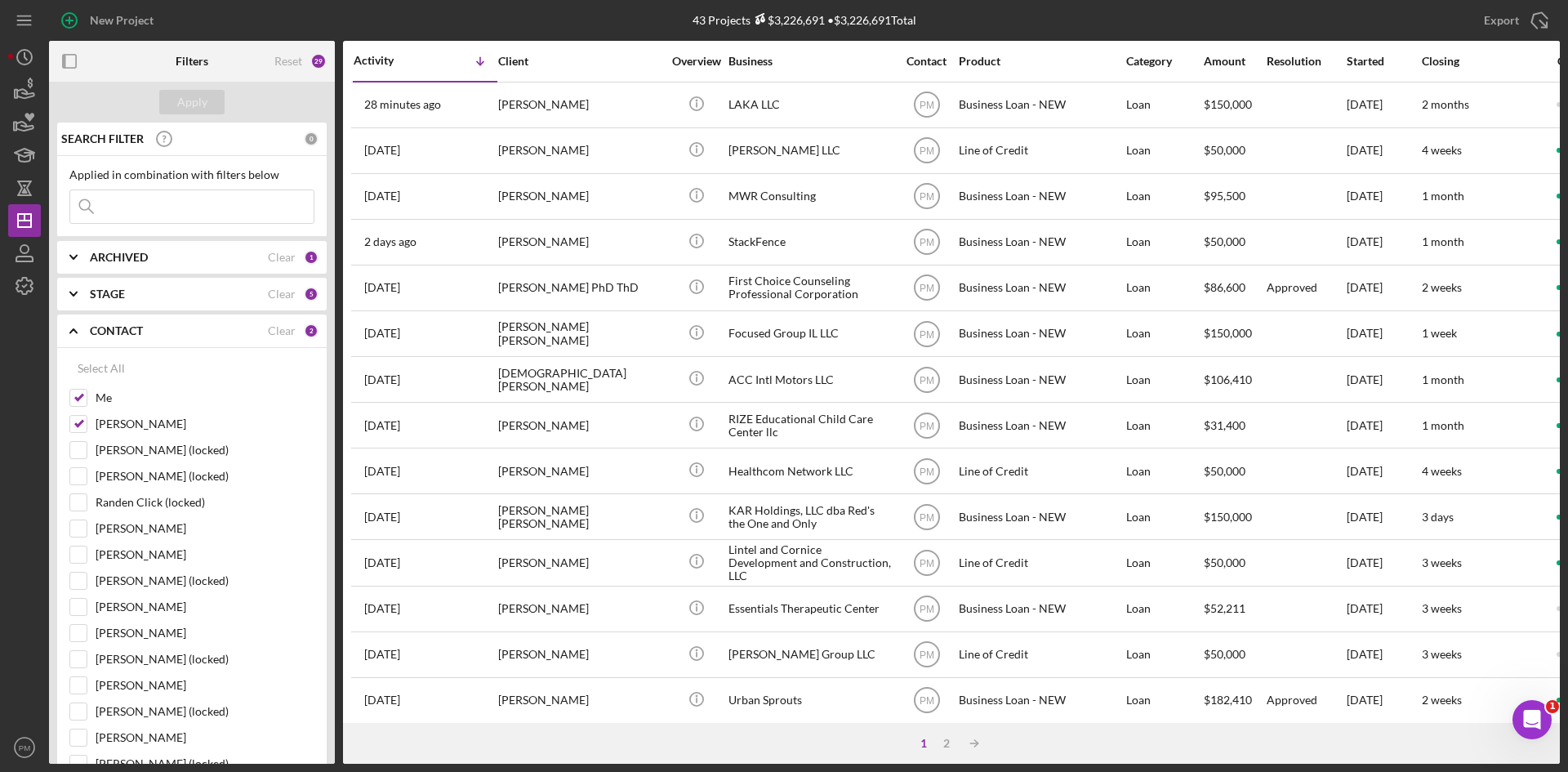
checkbox input "true"
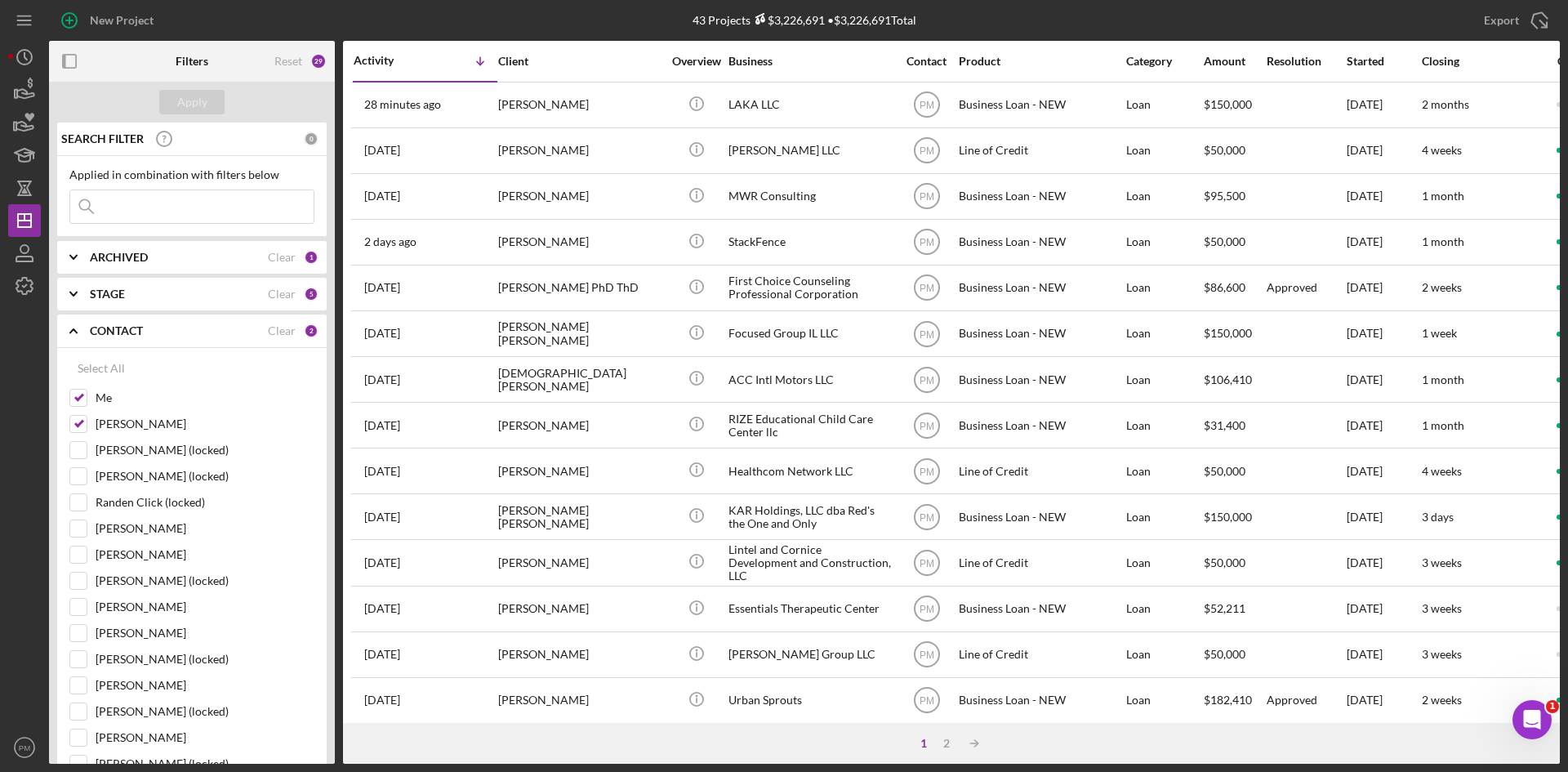
checkbox input "true"
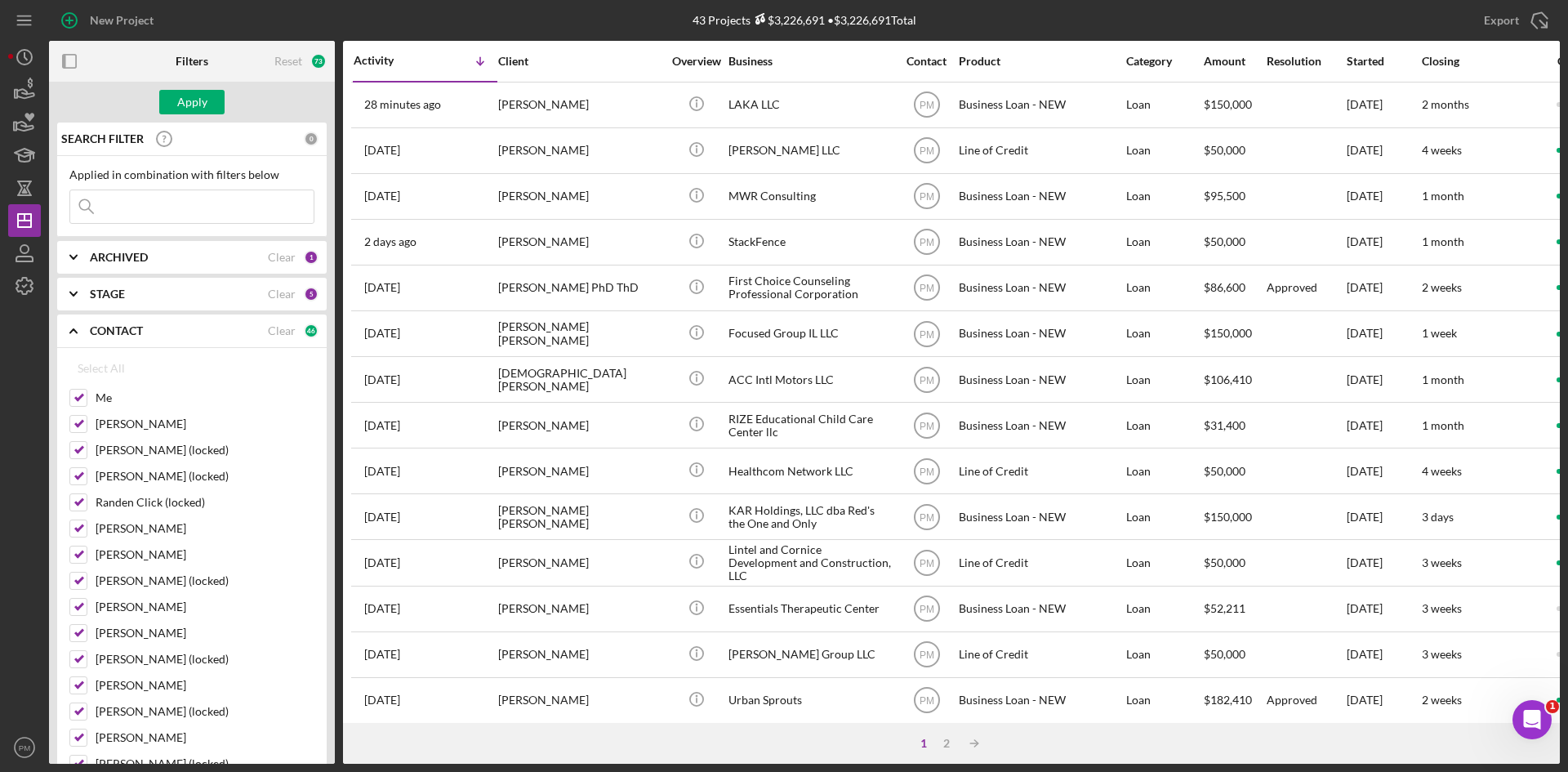
click at [129, 254] on b "ARCHIVED" at bounding box center [118, 257] width 58 height 13
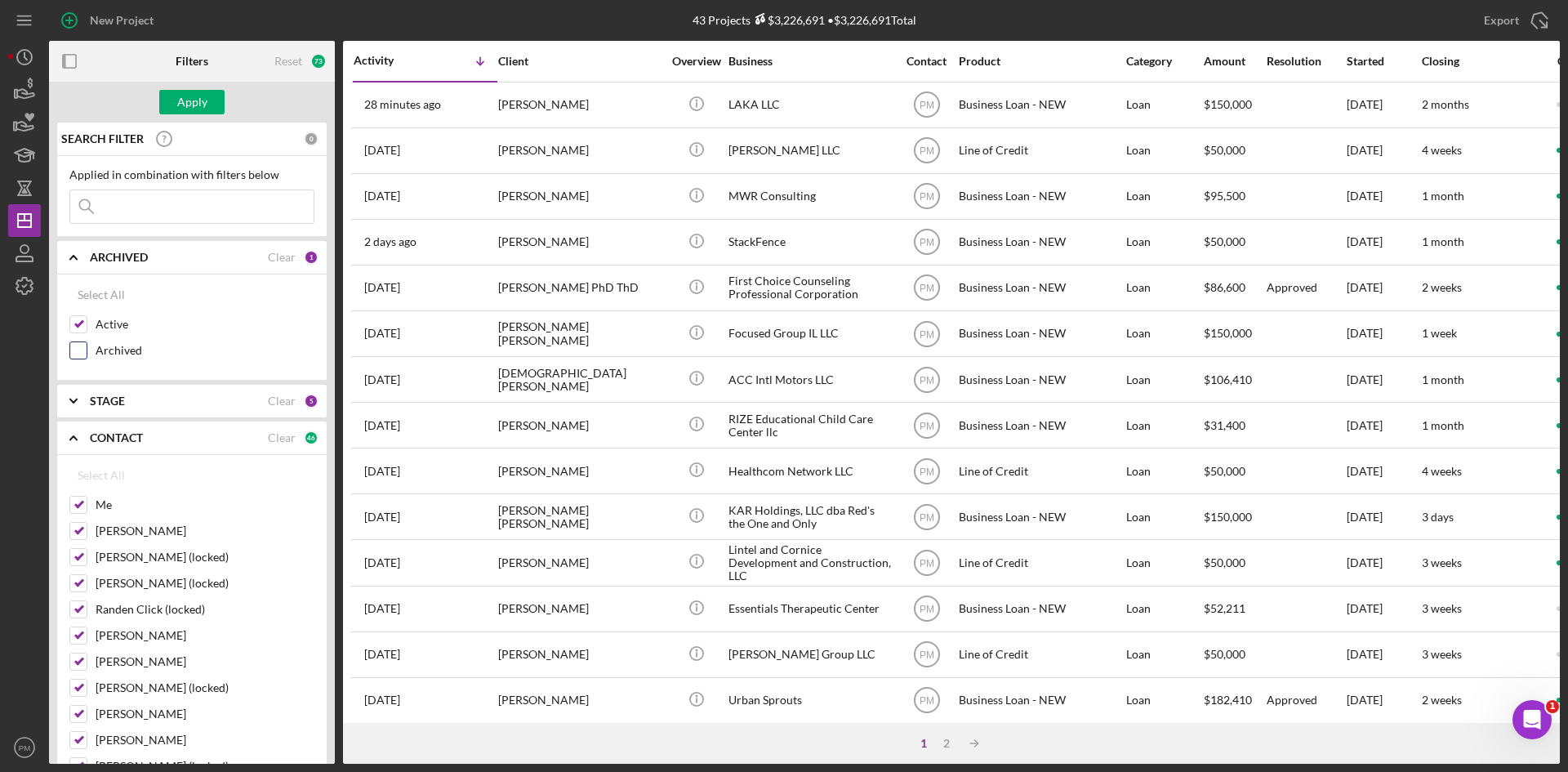
click at [81, 352] on input "Archived" at bounding box center [79, 351] width 17 height 17
checkbox input "true"
click at [133, 196] on input at bounding box center [192, 207] width 243 height 33
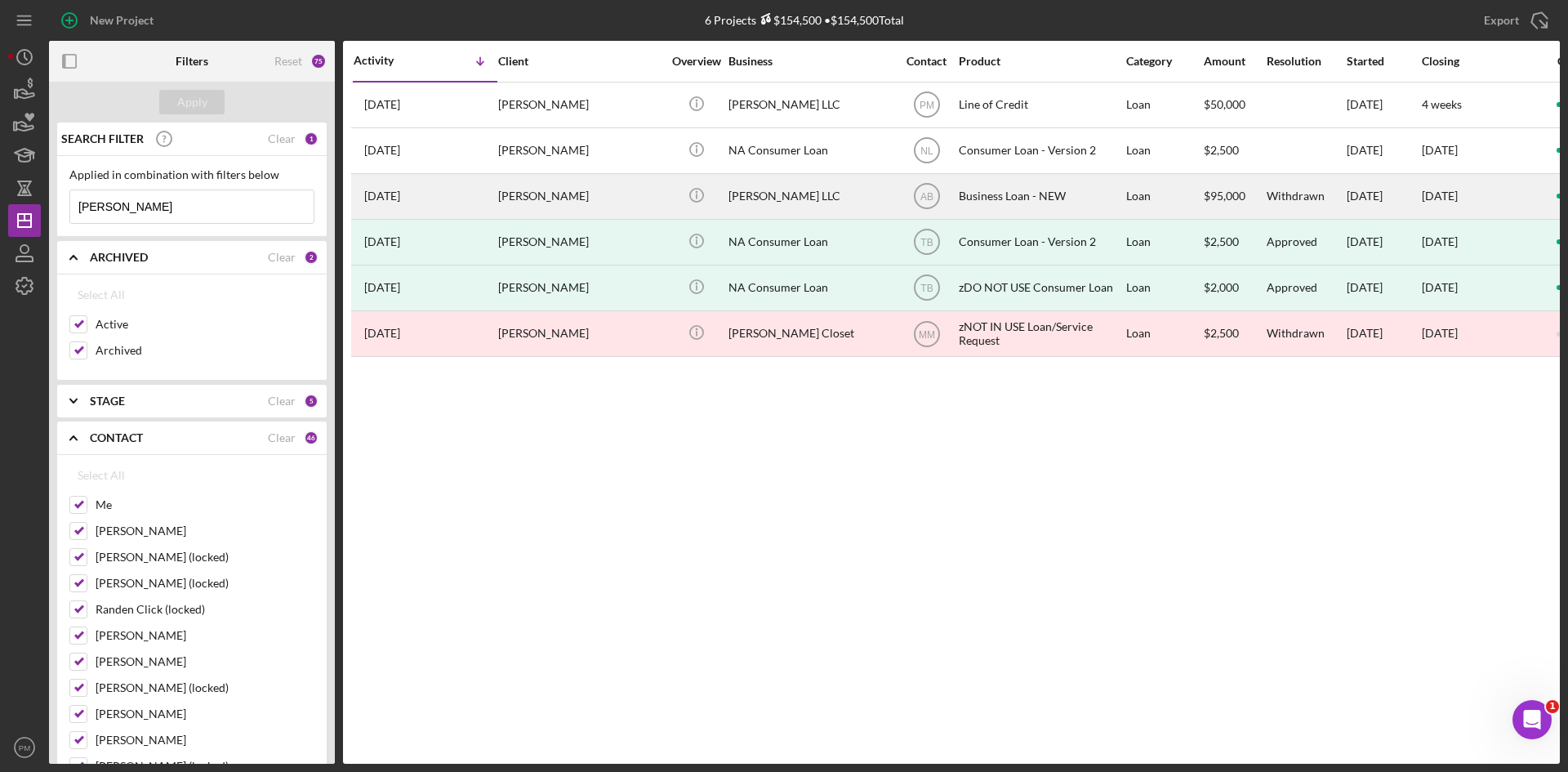
type input "[PERSON_NAME]"
click at [464, 196] on div "11 months ago Rodriguez Merriweather" at bounding box center [425, 196] width 143 height 43
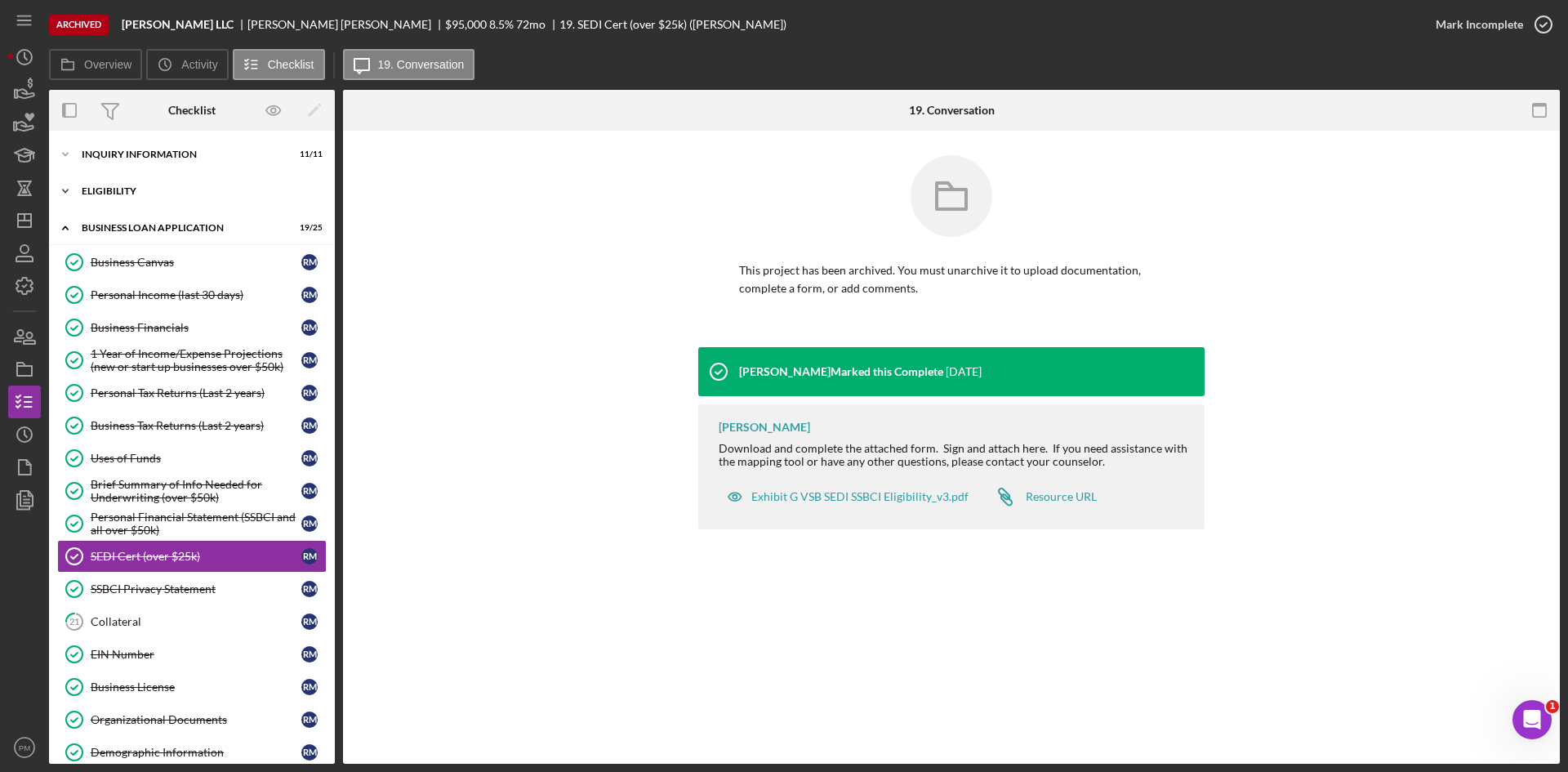
click at [105, 193] on div "ELIGIBILITY" at bounding box center [198, 191] width 233 height 10
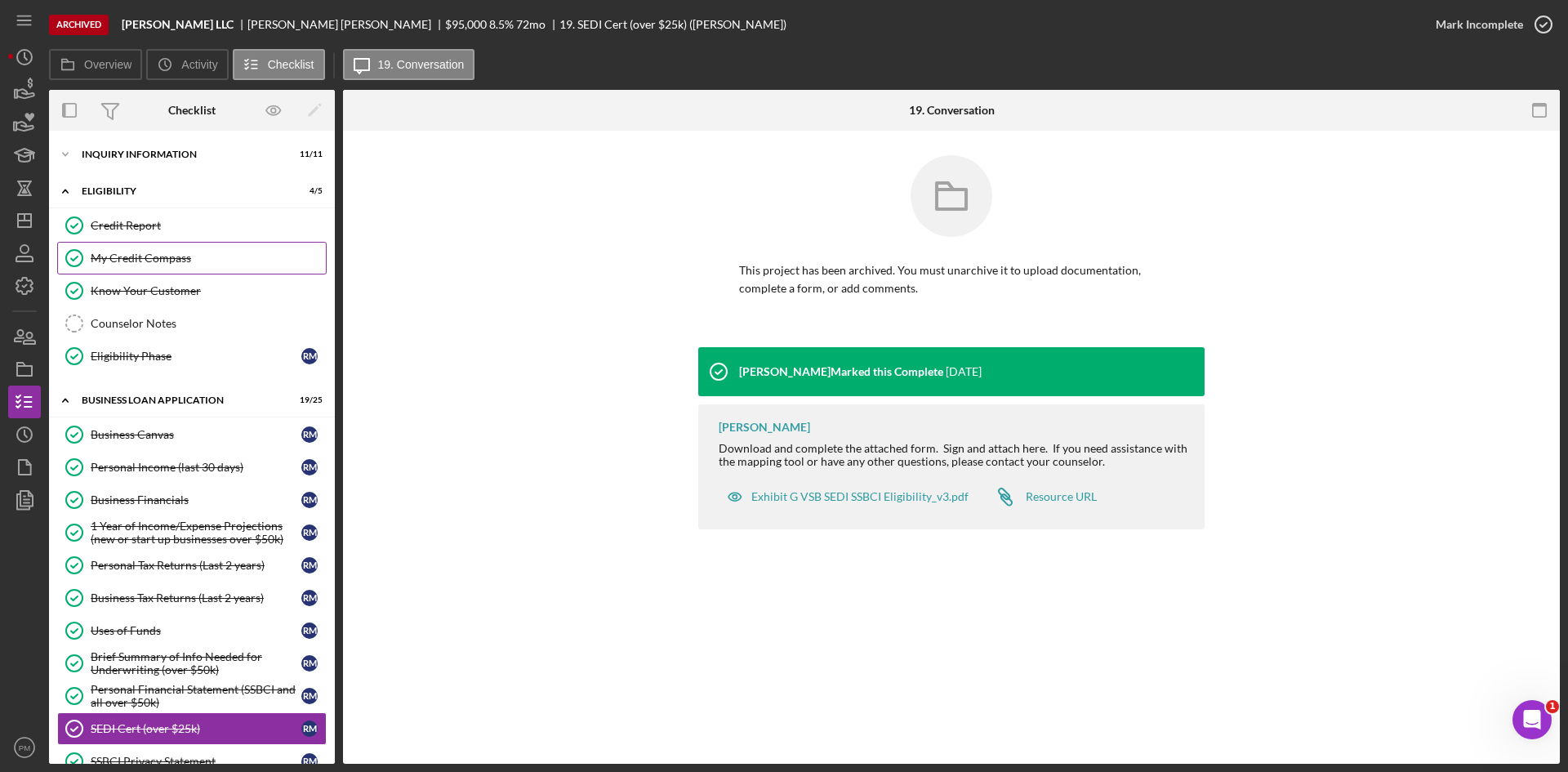
click at [130, 260] on div "My Credit Compass" at bounding box center [208, 258] width 235 height 13
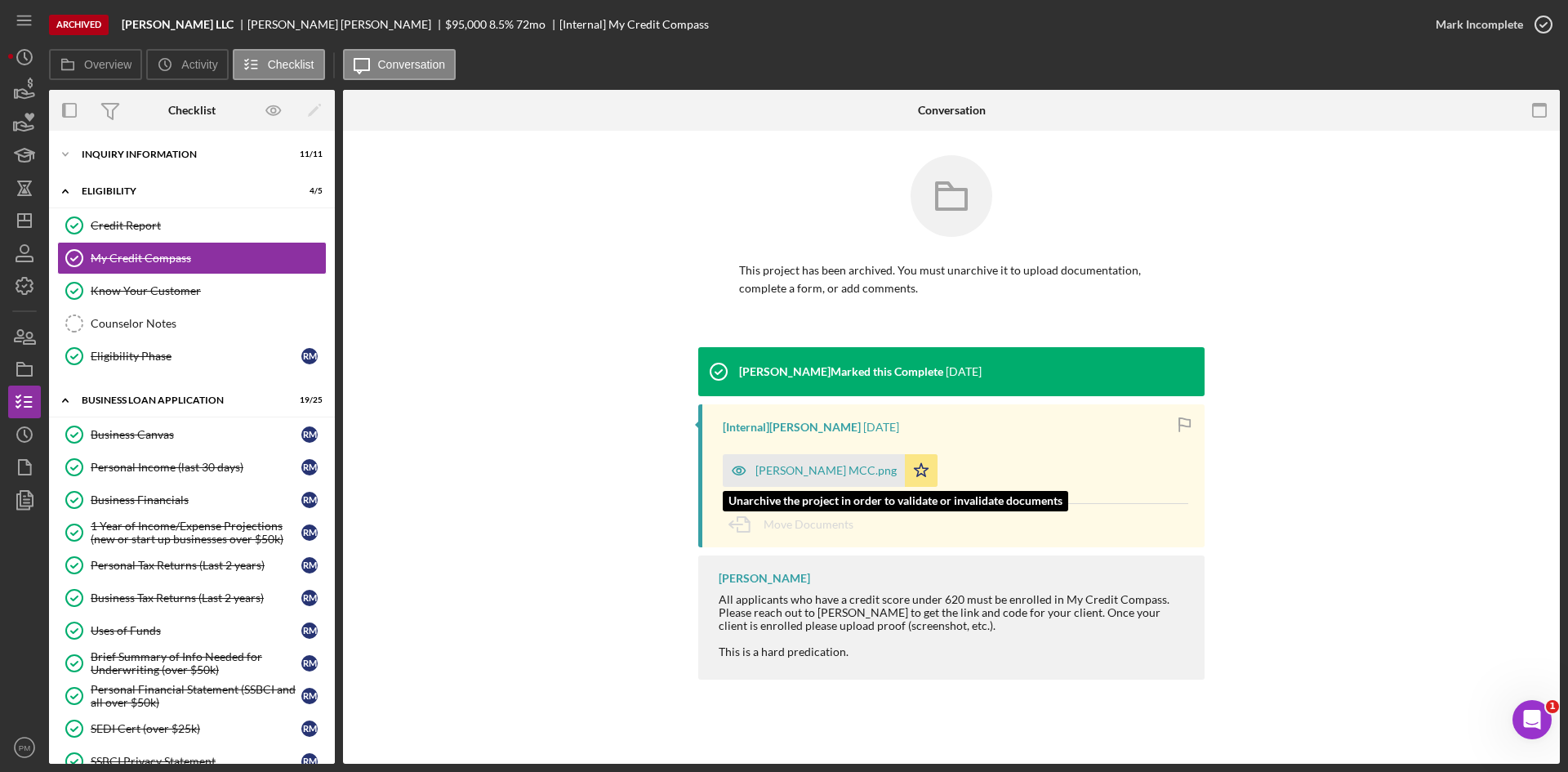
click at [777, 476] on div "[PERSON_NAME] MCC.png" at bounding box center [826, 470] width 141 height 13
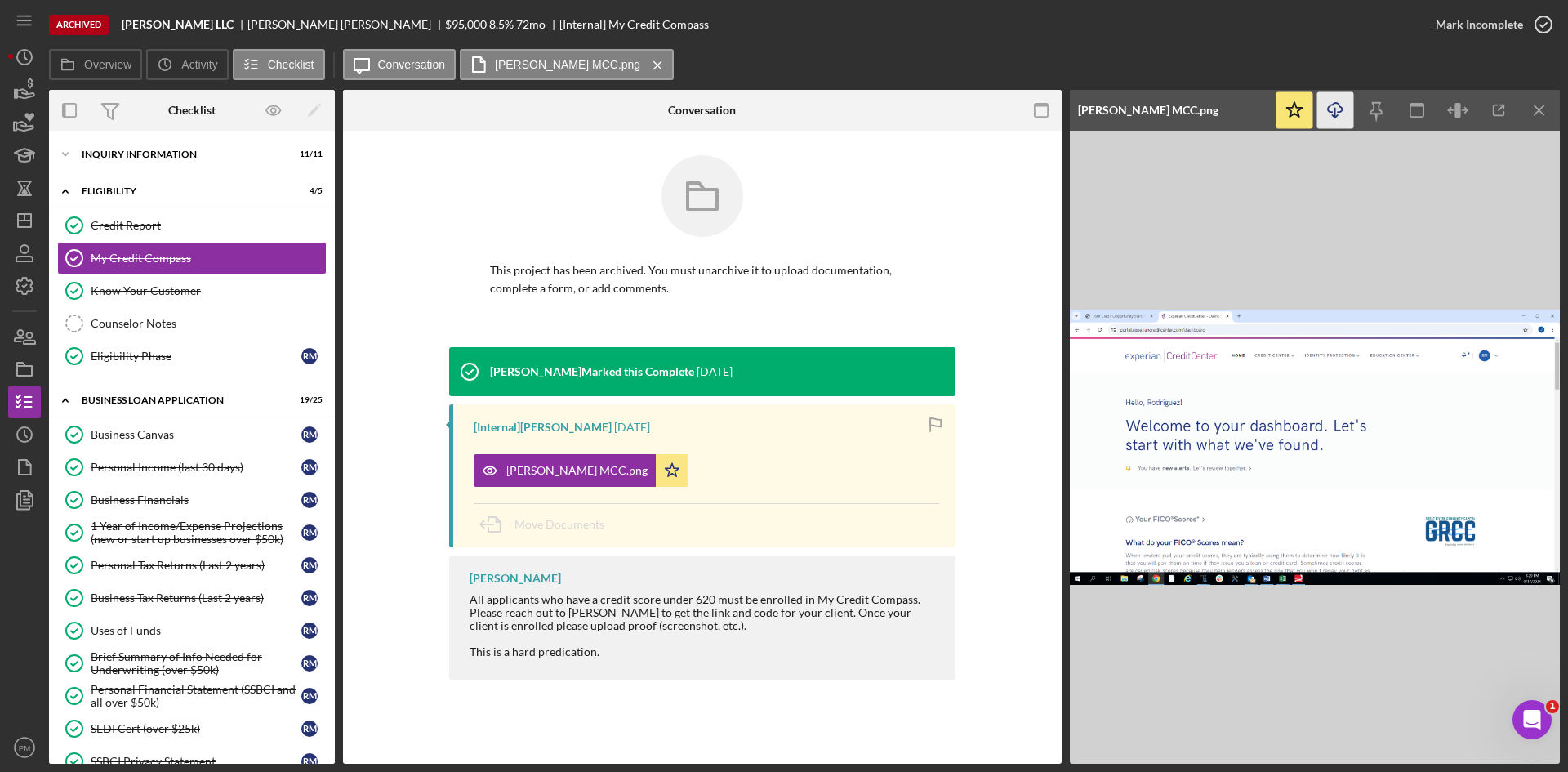
click at [1338, 109] on icon "Icon/Download" at bounding box center [1336, 111] width 37 height 37
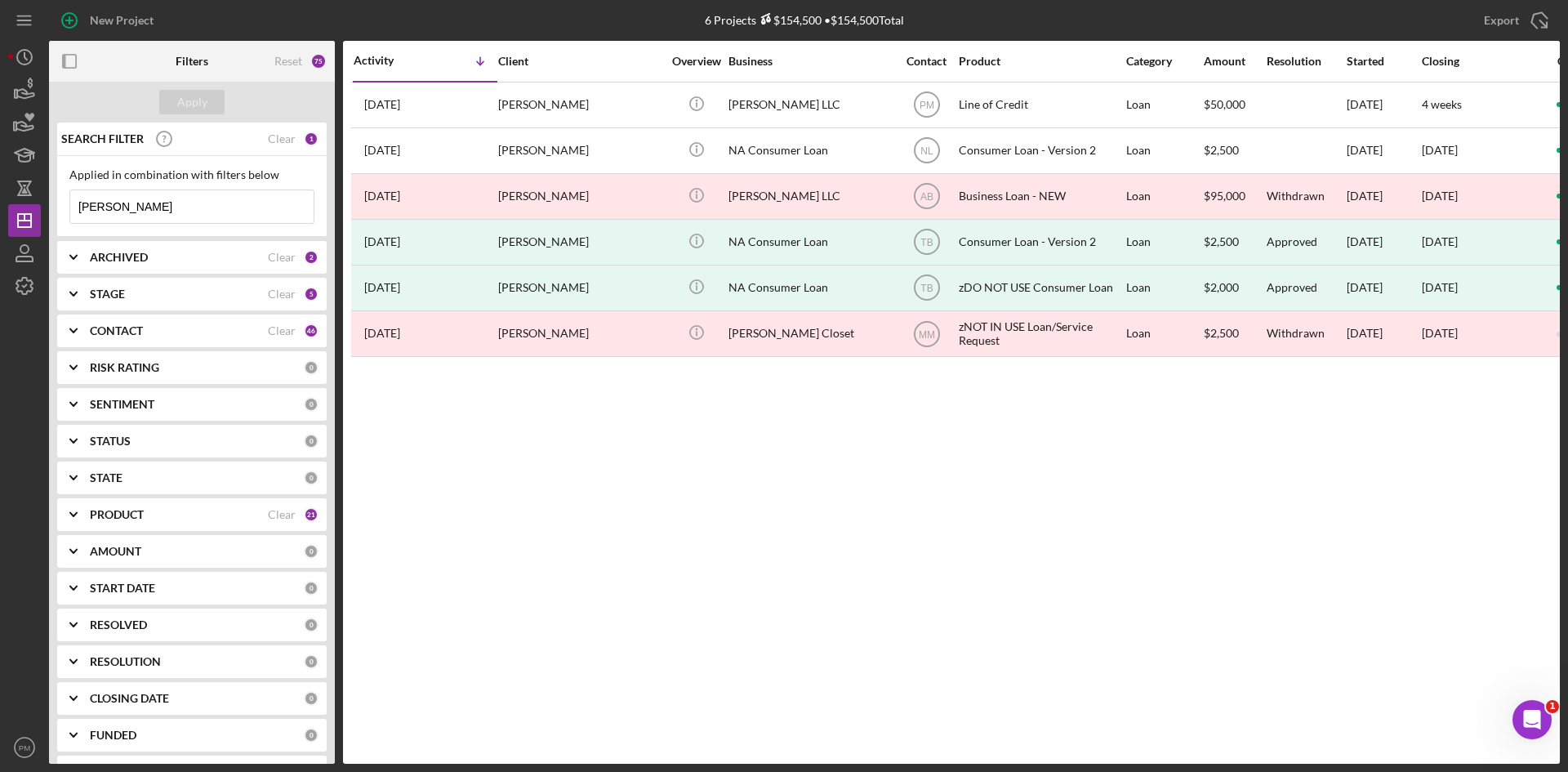
click at [196, 345] on div "CONTACT Clear 46" at bounding box center [204, 331] width 229 height 33
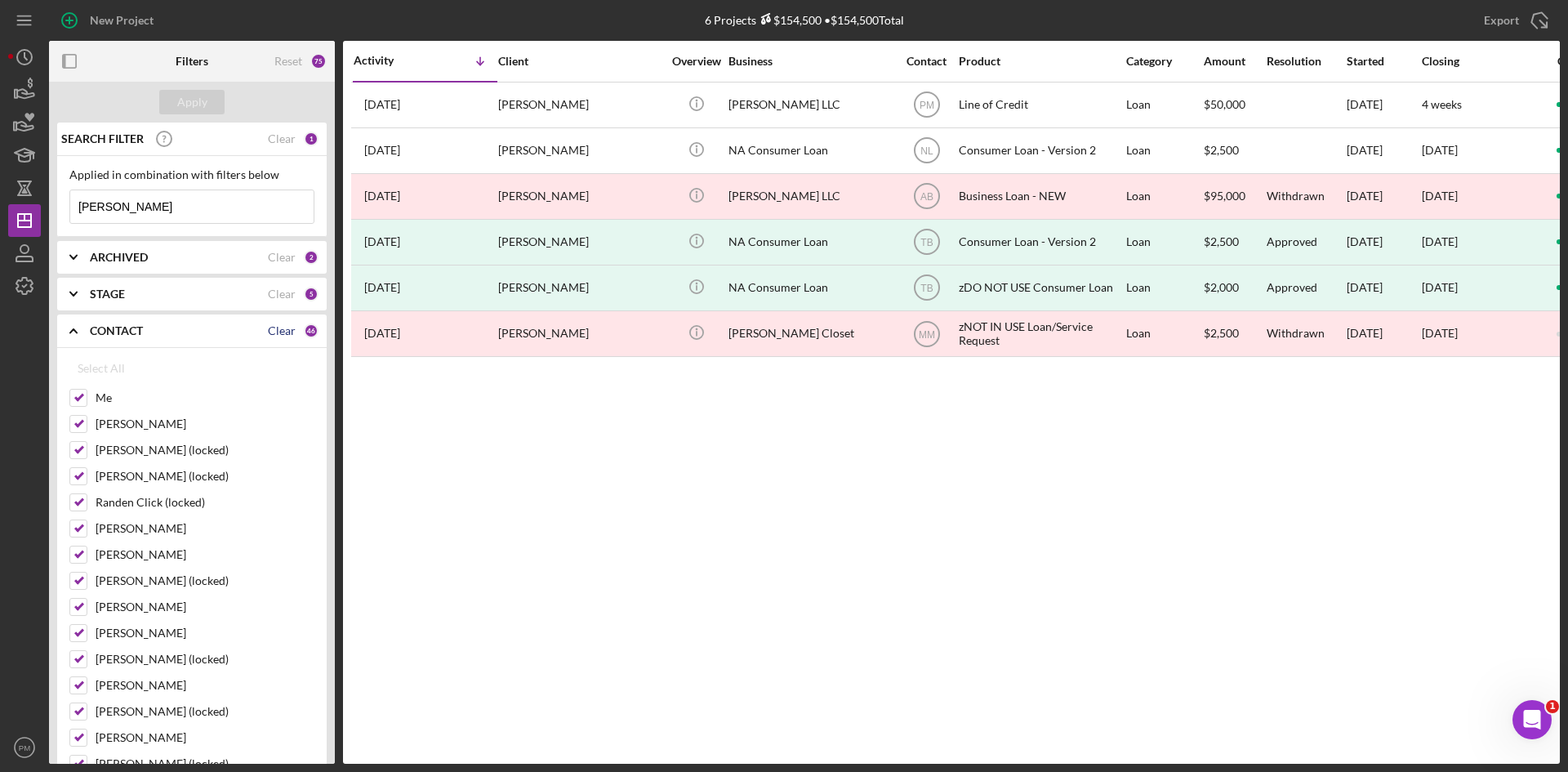
click at [268, 330] on div "Clear" at bounding box center [282, 330] width 28 height 13
checkbox input "false"
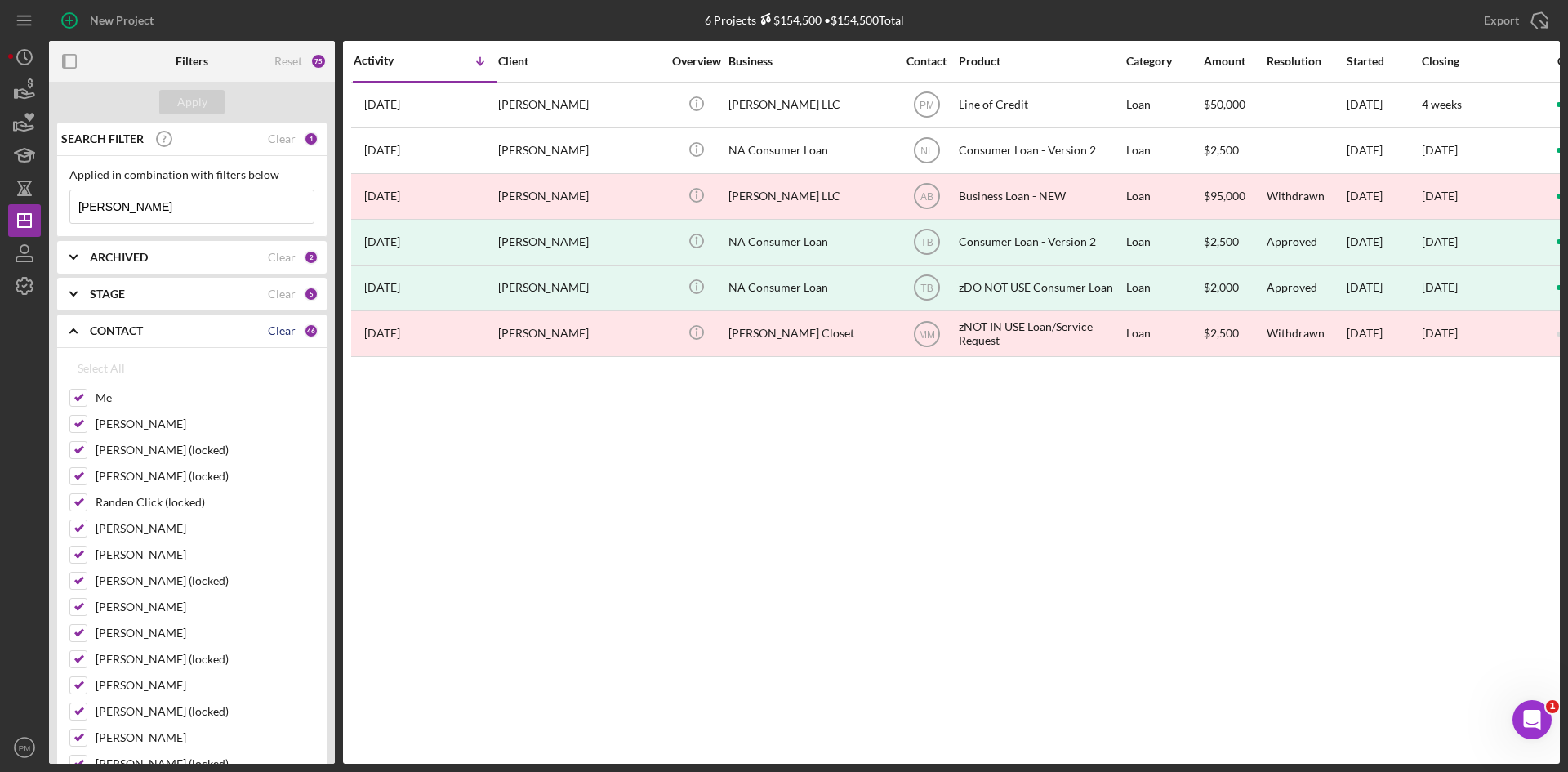
checkbox input "false"
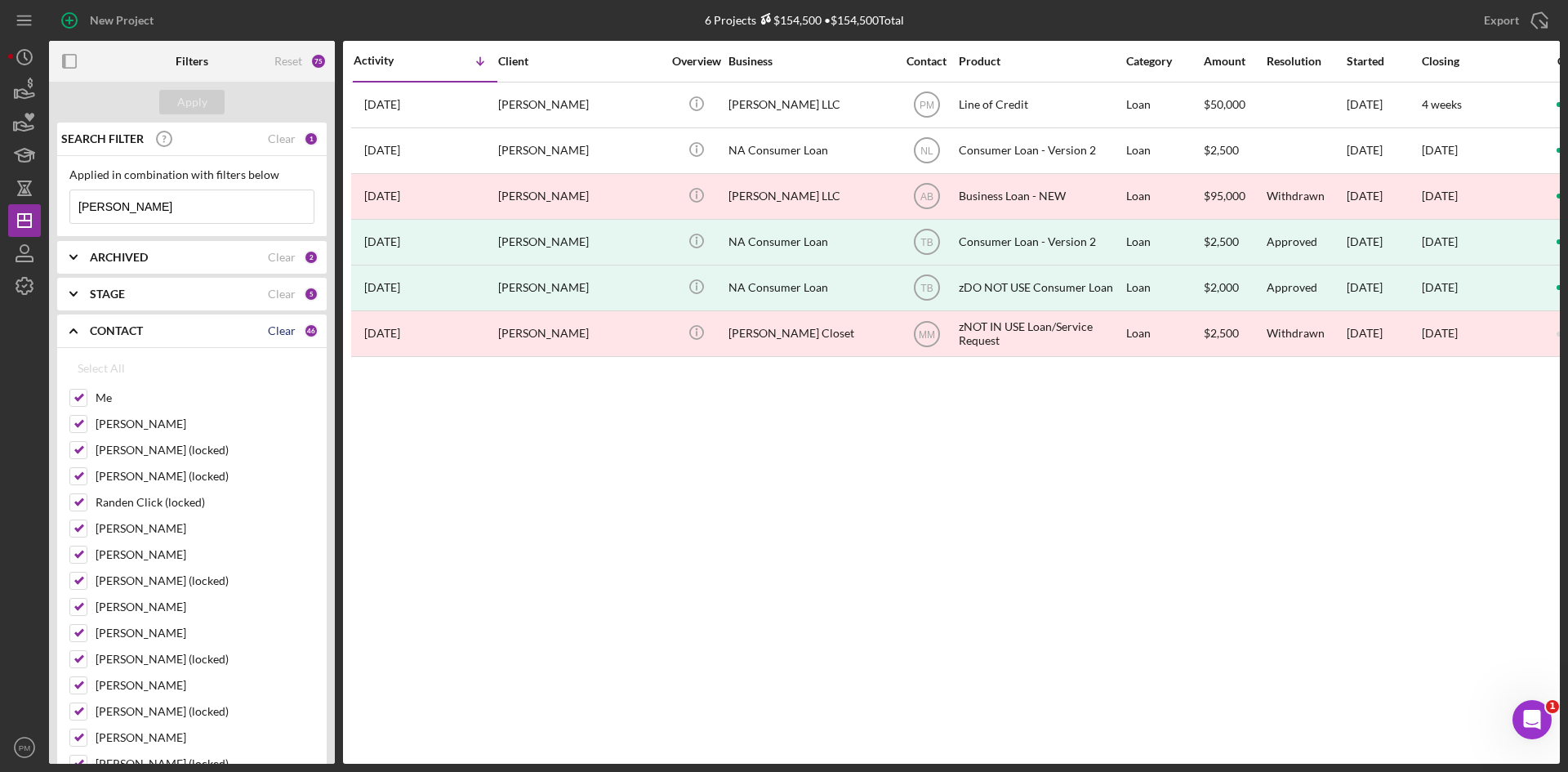
checkbox input "false"
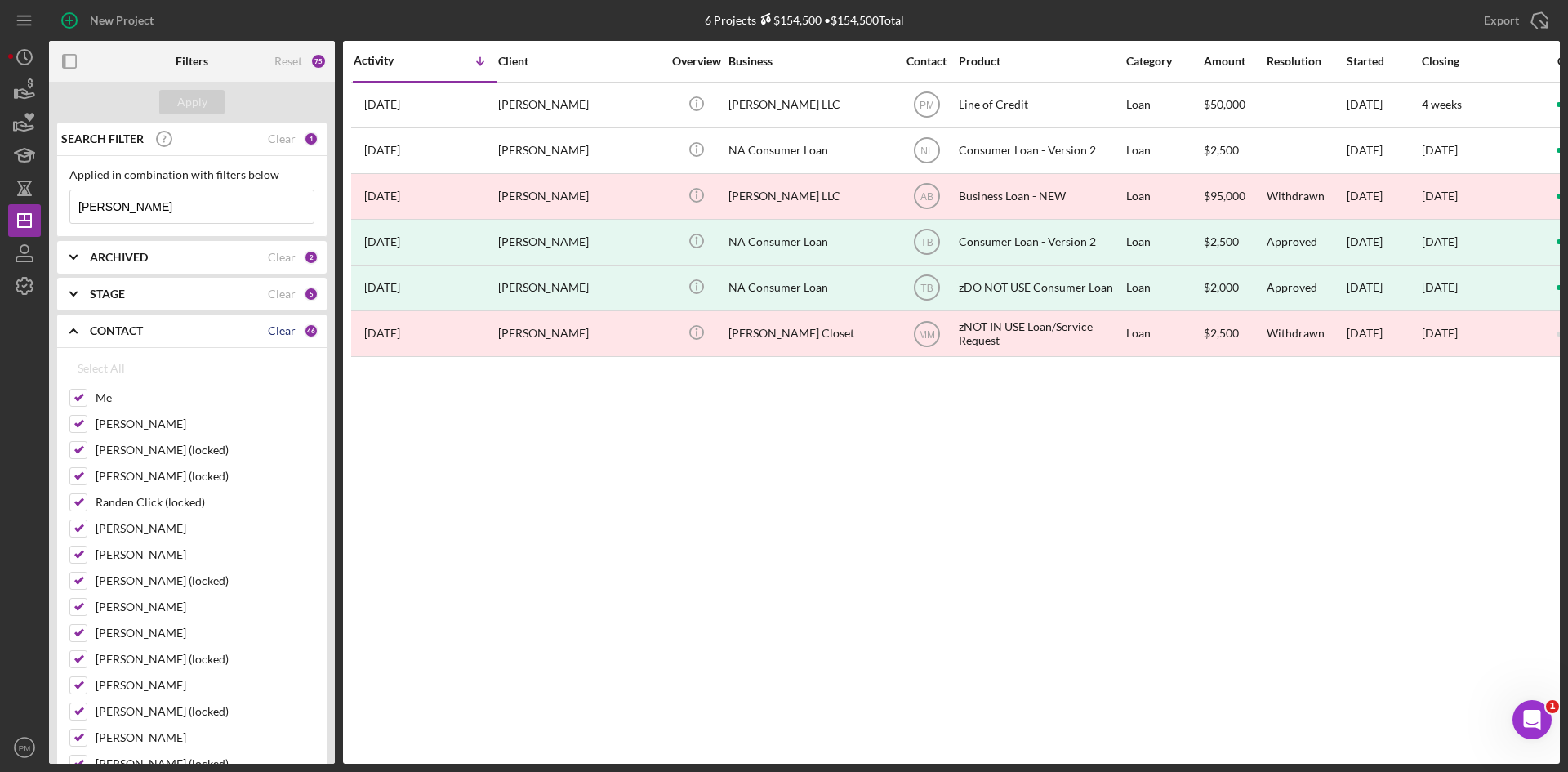
checkbox input "false"
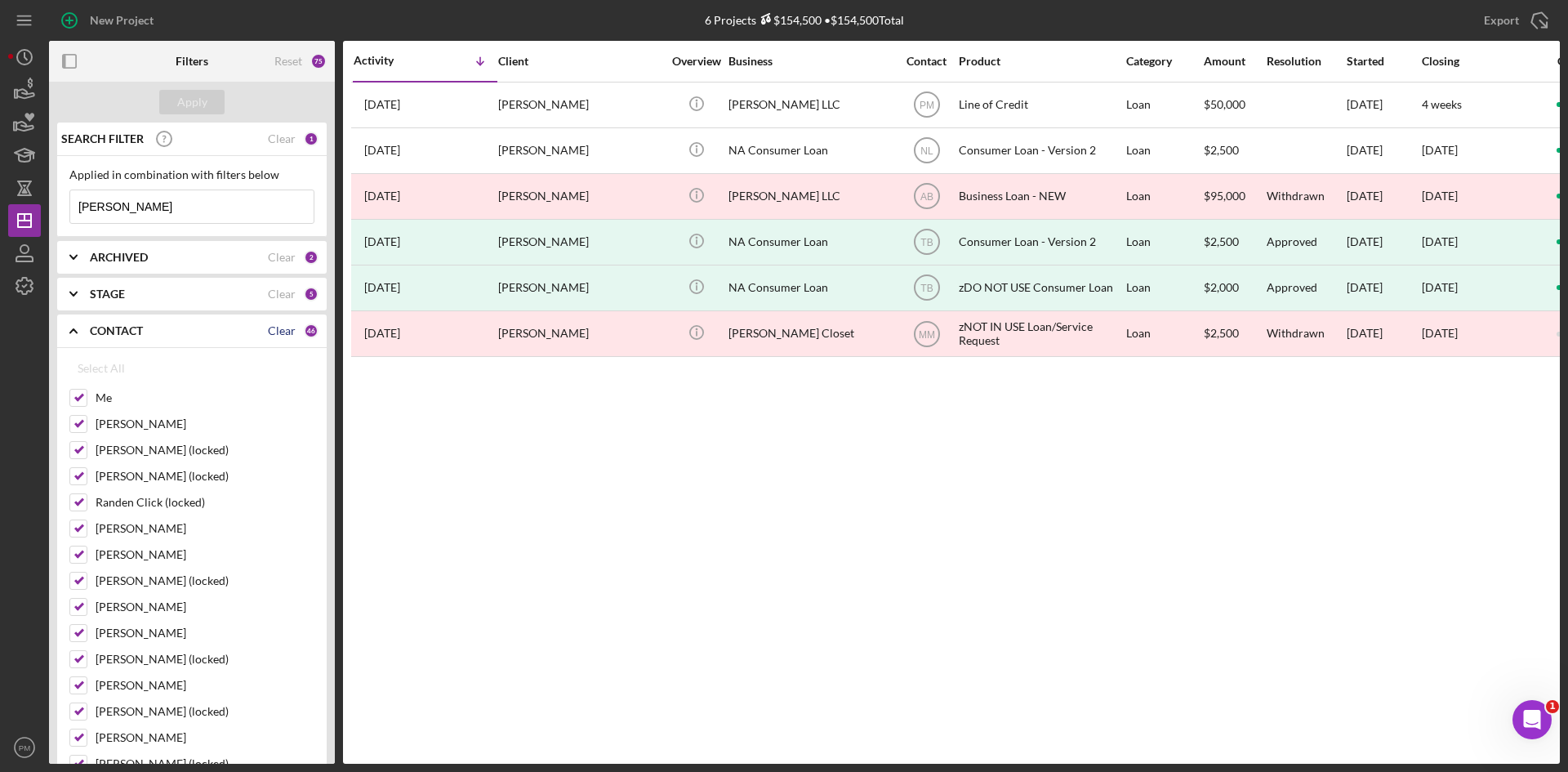
checkbox input "false"
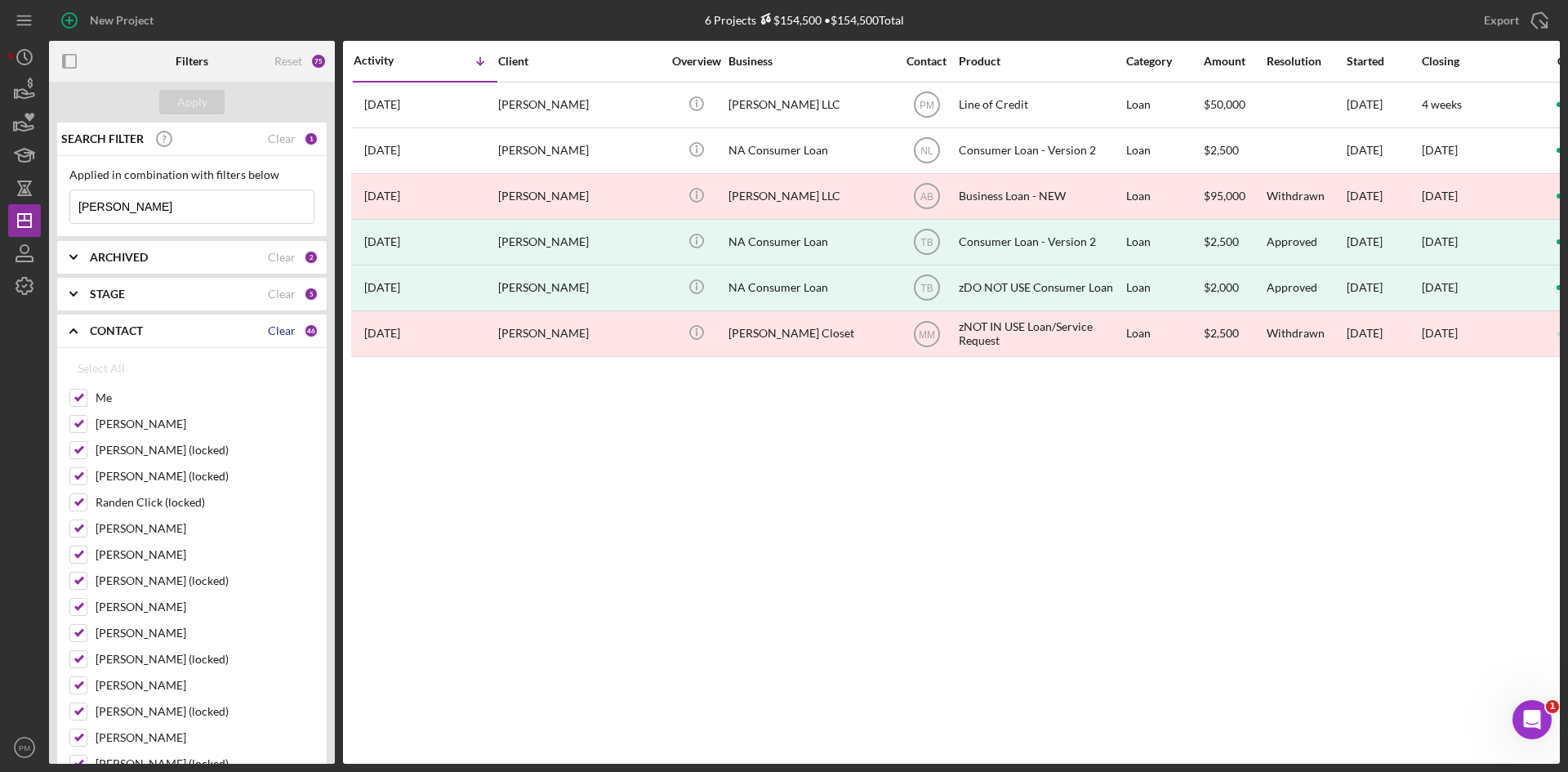
checkbox input "false"
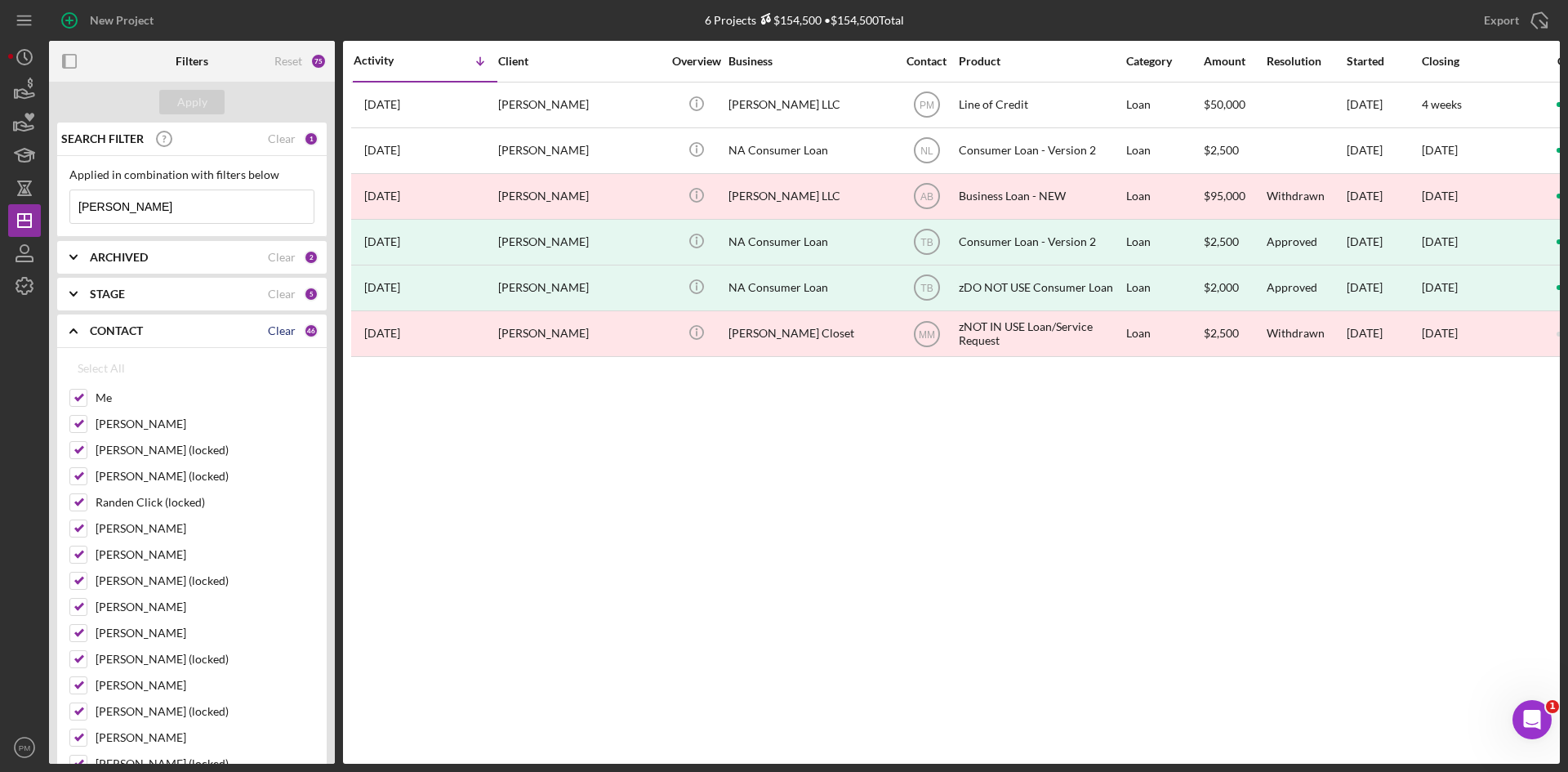
checkbox input "false"
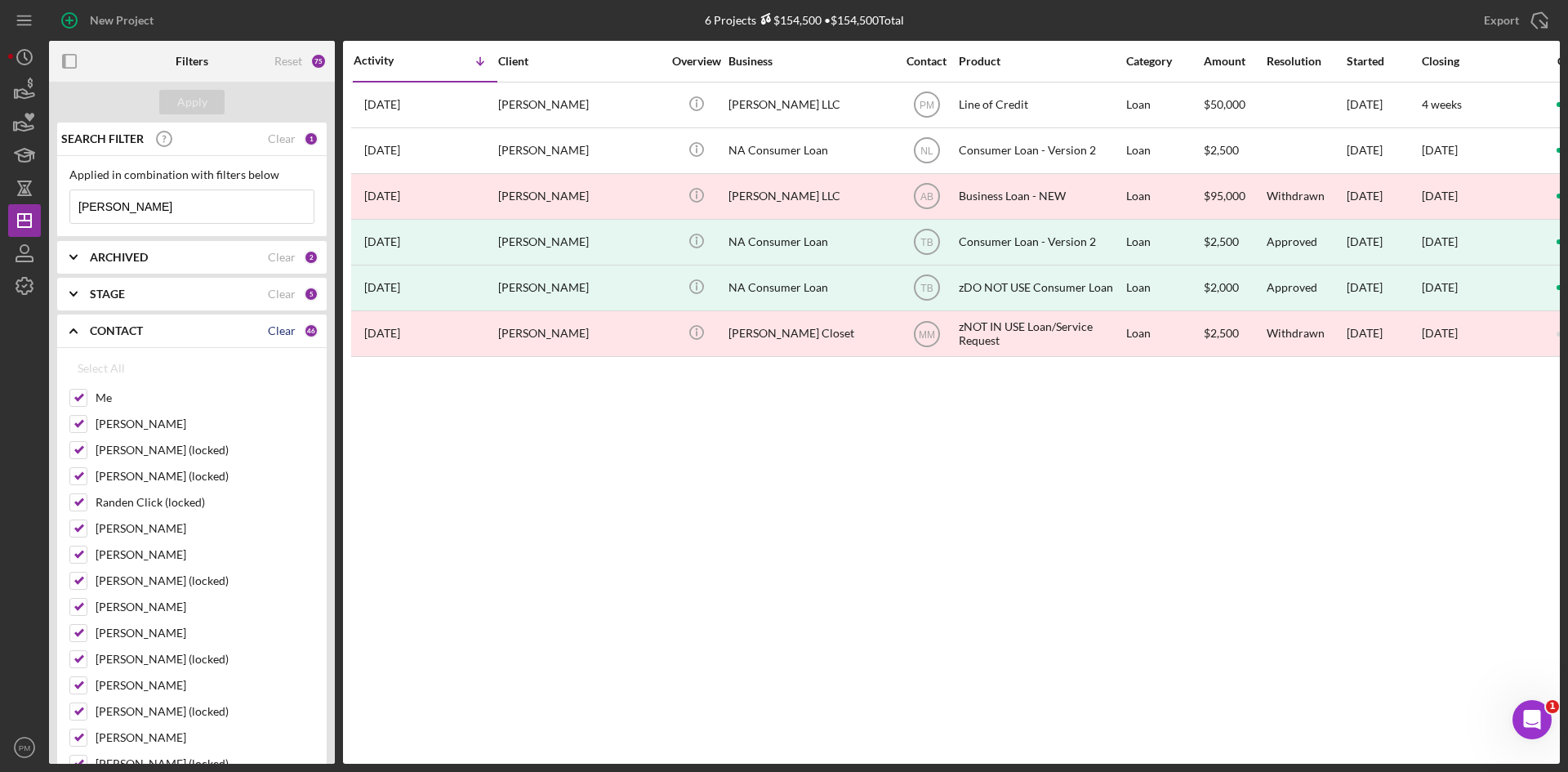
checkbox input "false"
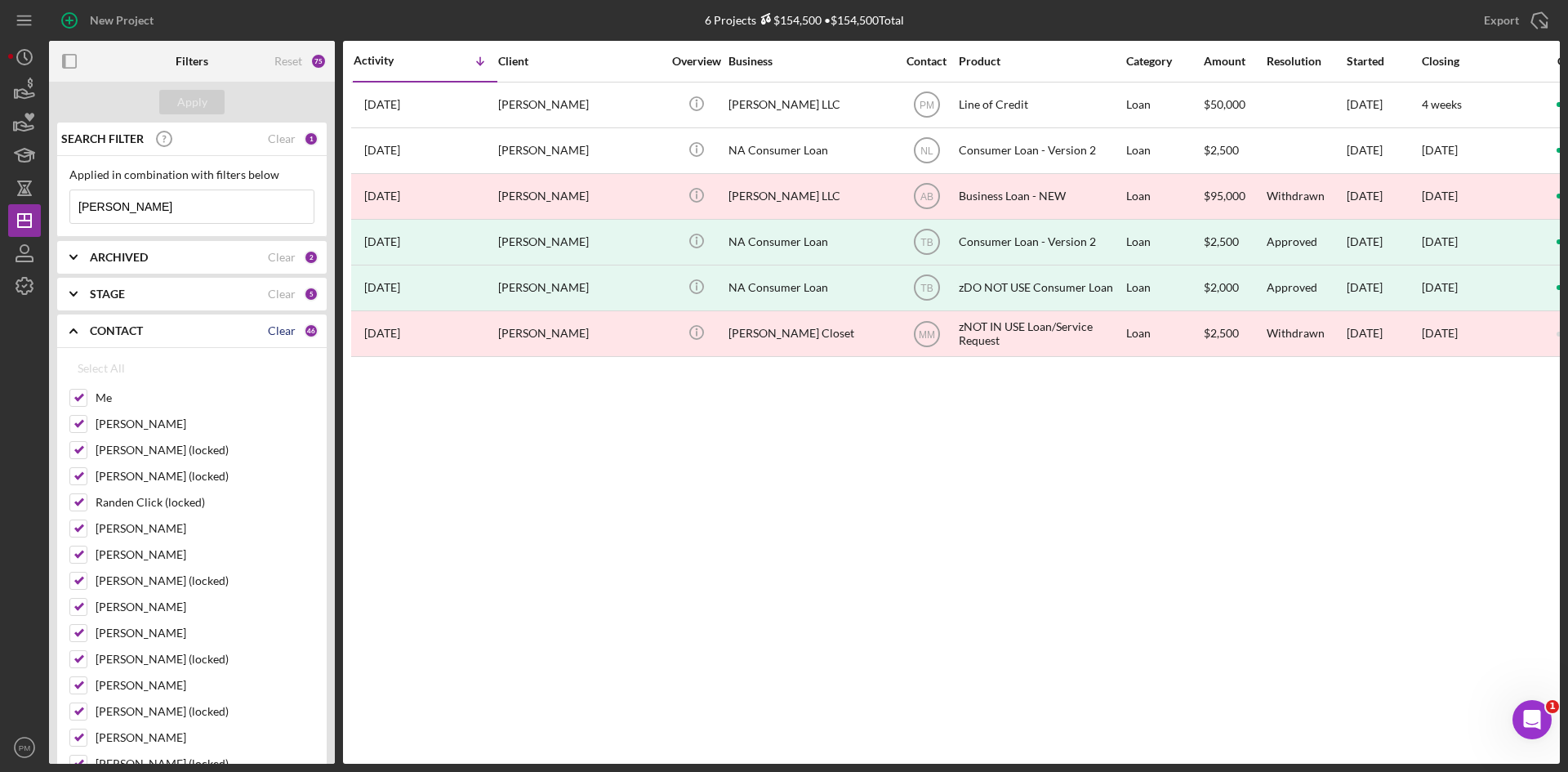
checkbox input "false"
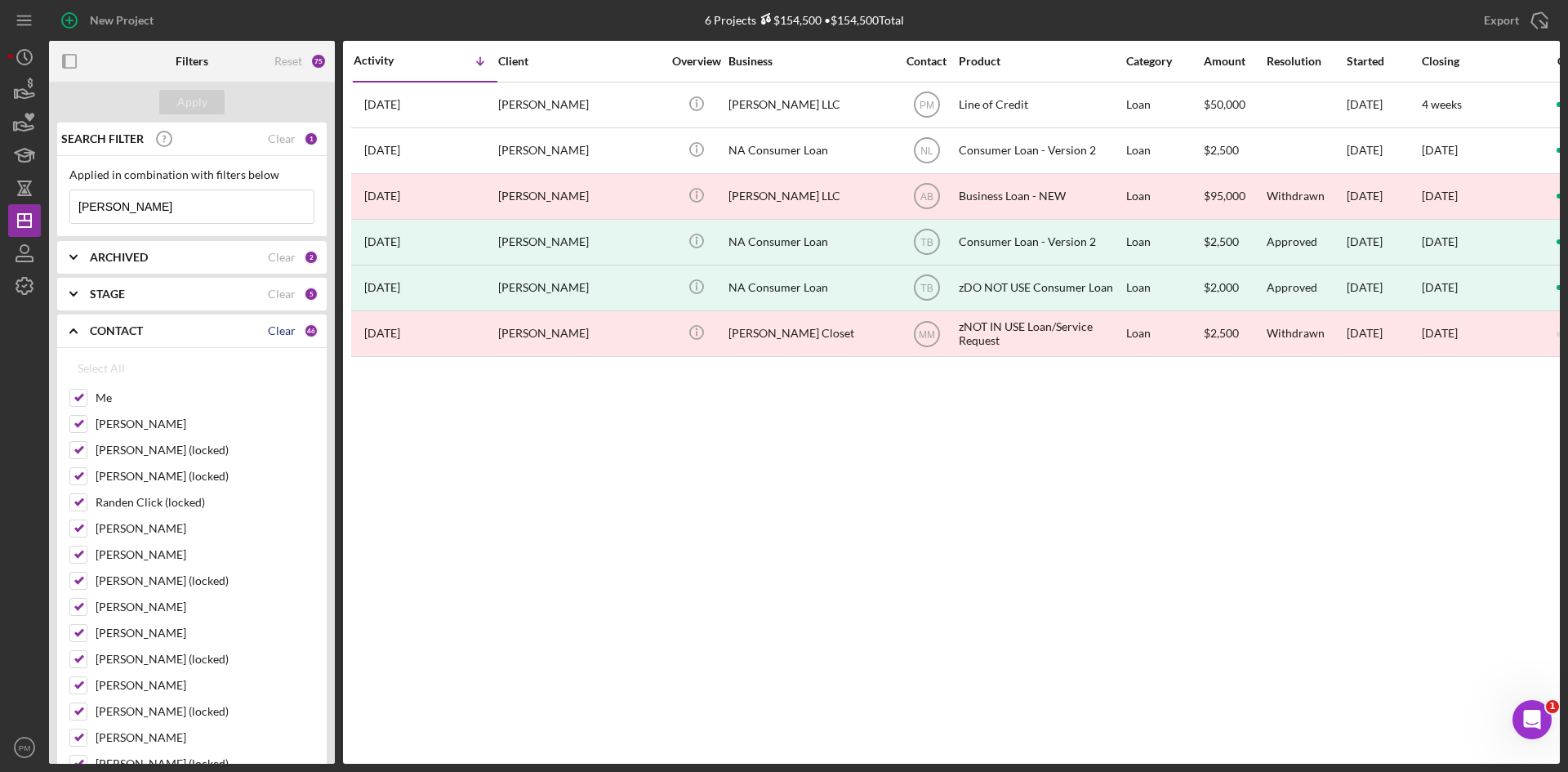
checkbox input "false"
drag, startPoint x: 78, startPoint y: 397, endPoint x: 73, endPoint y: 440, distance: 43.3
click at [78, 402] on input "Me" at bounding box center [79, 397] width 17 height 17
checkbox input "true"
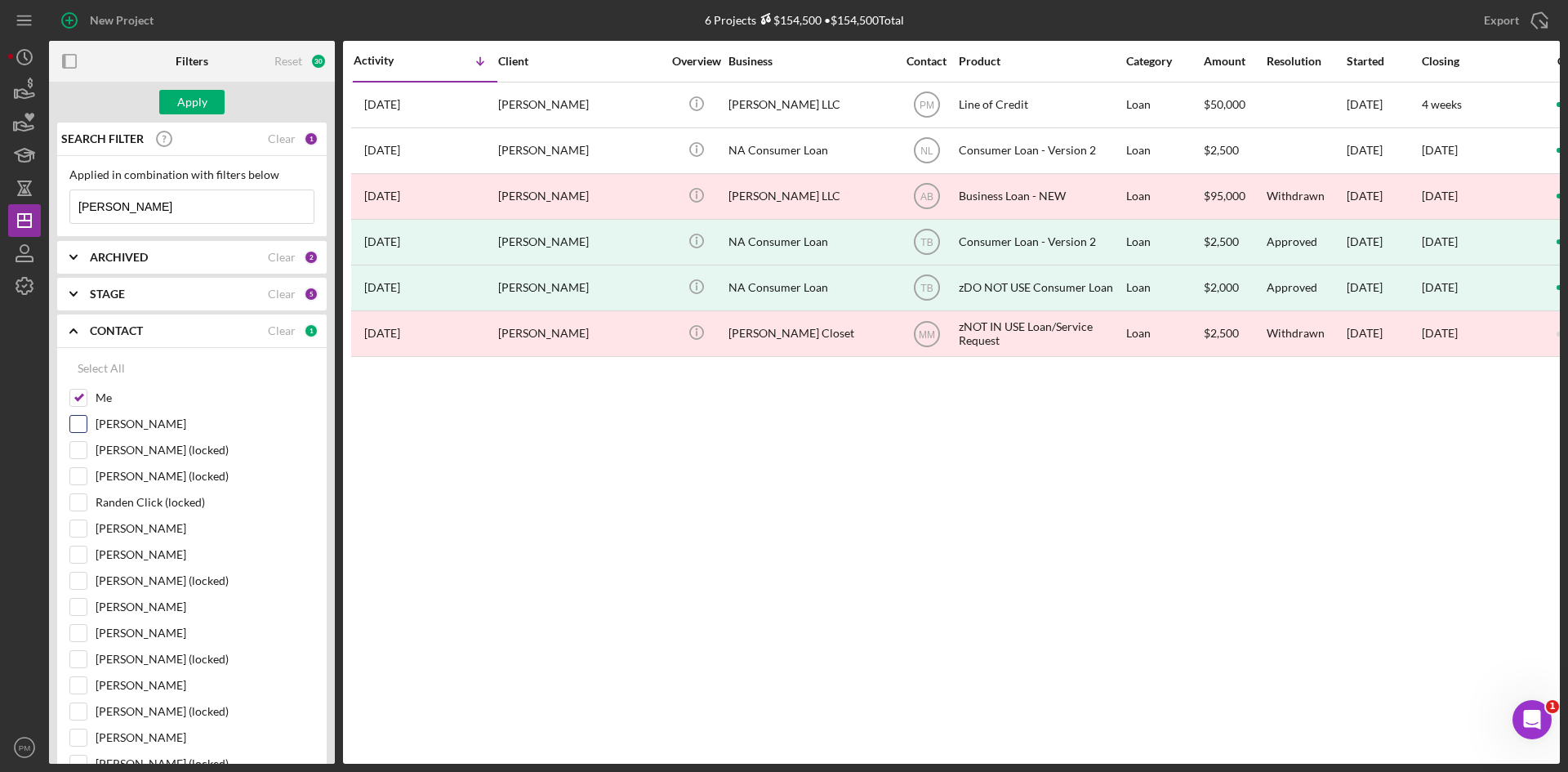
click at [73, 433] on div at bounding box center [79, 424] width 18 height 18
click at [77, 419] on input "[PERSON_NAME]" at bounding box center [79, 424] width 17 height 17
checkbox input "true"
click at [207, 250] on div "ARCHIVED Clear 2" at bounding box center [204, 257] width 229 height 15
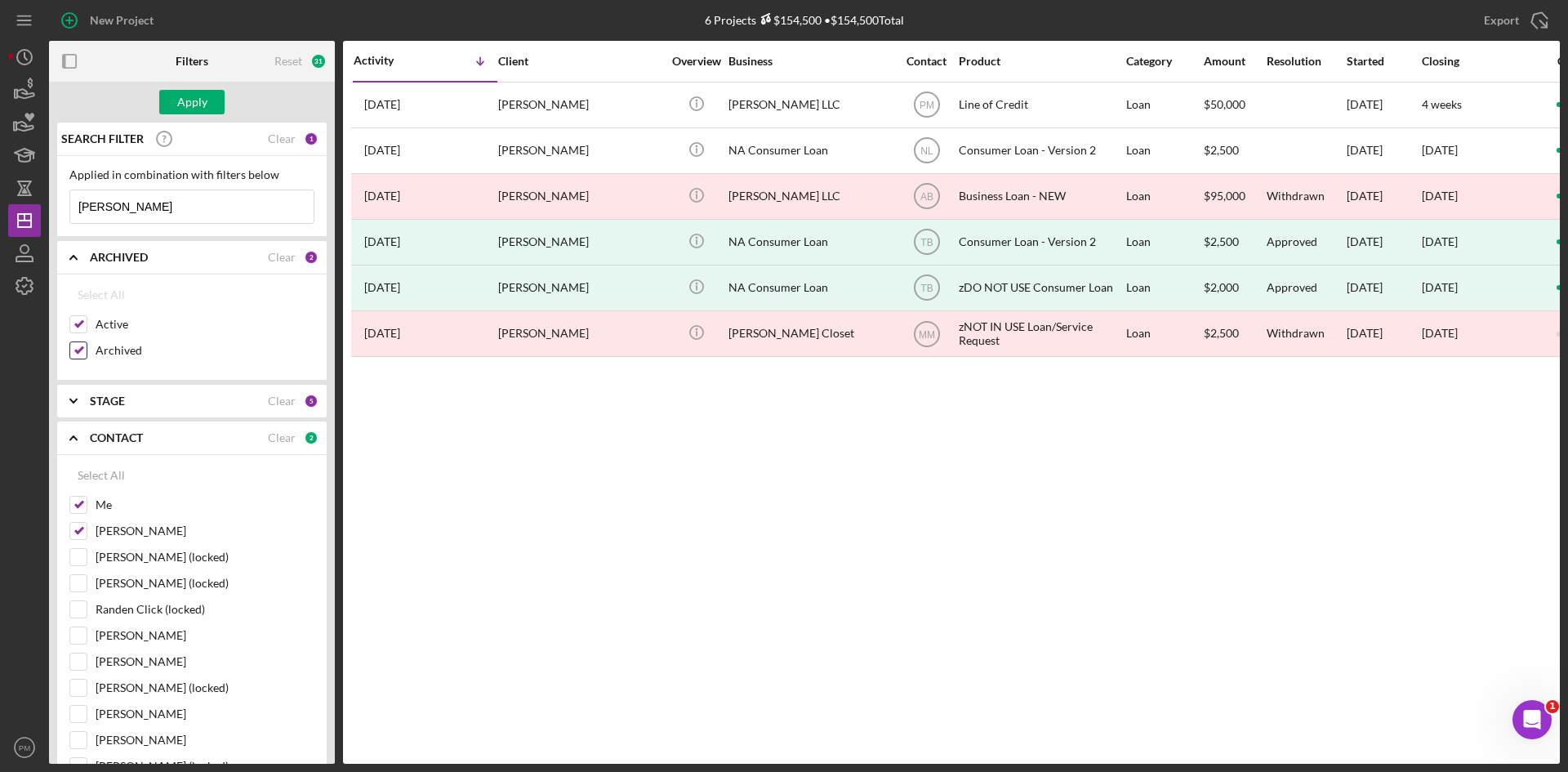
click at [85, 352] on input "Archived" at bounding box center [79, 351] width 17 height 17
checkbox input "false"
click at [156, 207] on input "[PERSON_NAME]" at bounding box center [192, 207] width 243 height 33
drag, startPoint x: 156, startPoint y: 207, endPoint x: 4, endPoint y: 195, distance: 152.5
click at [0, 207] on div "New Project 6 Projects $154,500 • $154,500 Total merriweather Export Icon/Expor…" at bounding box center [784, 386] width 1568 height 772
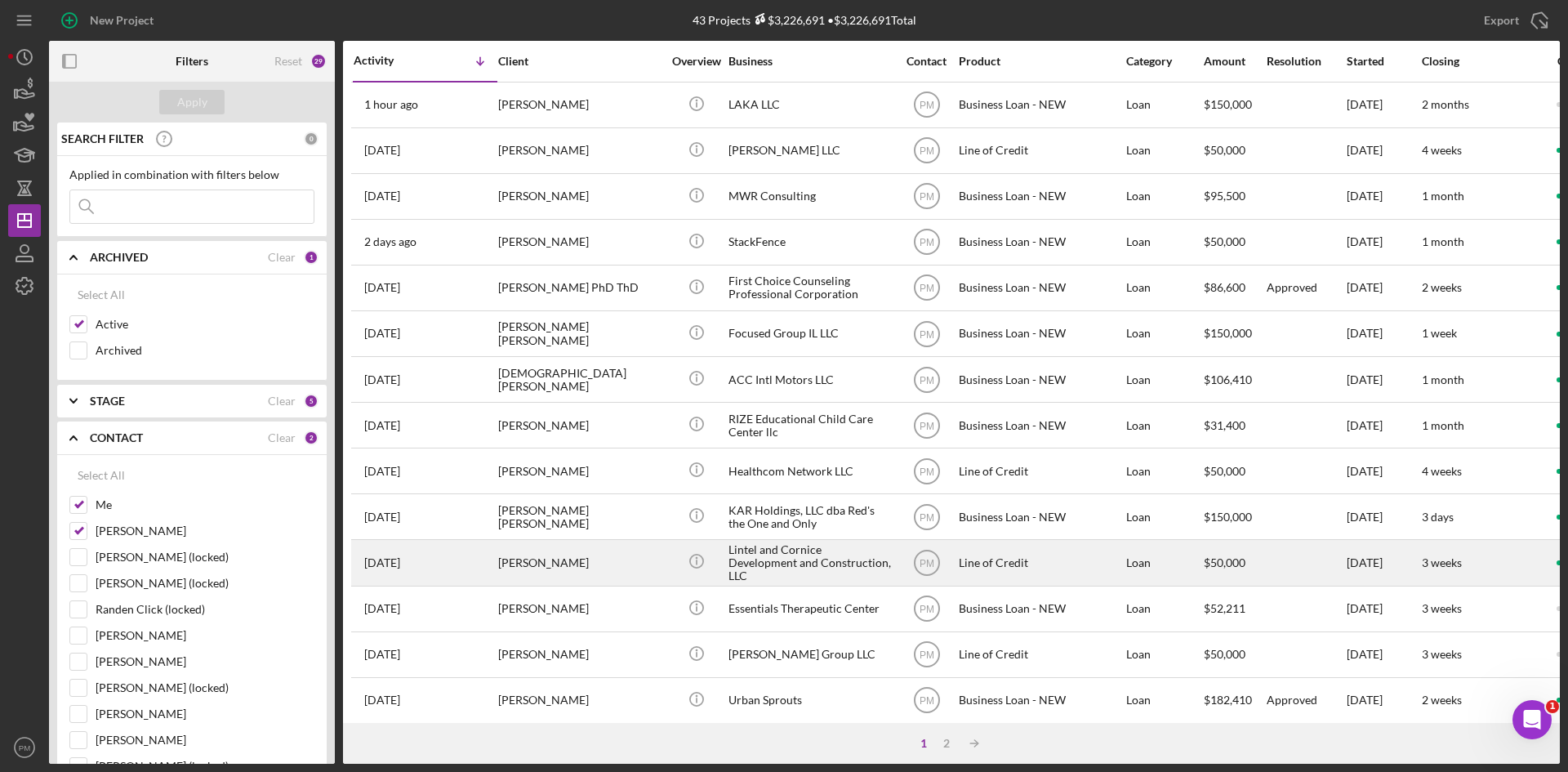
click at [597, 553] on div "[PERSON_NAME]" at bounding box center [580, 562] width 163 height 43
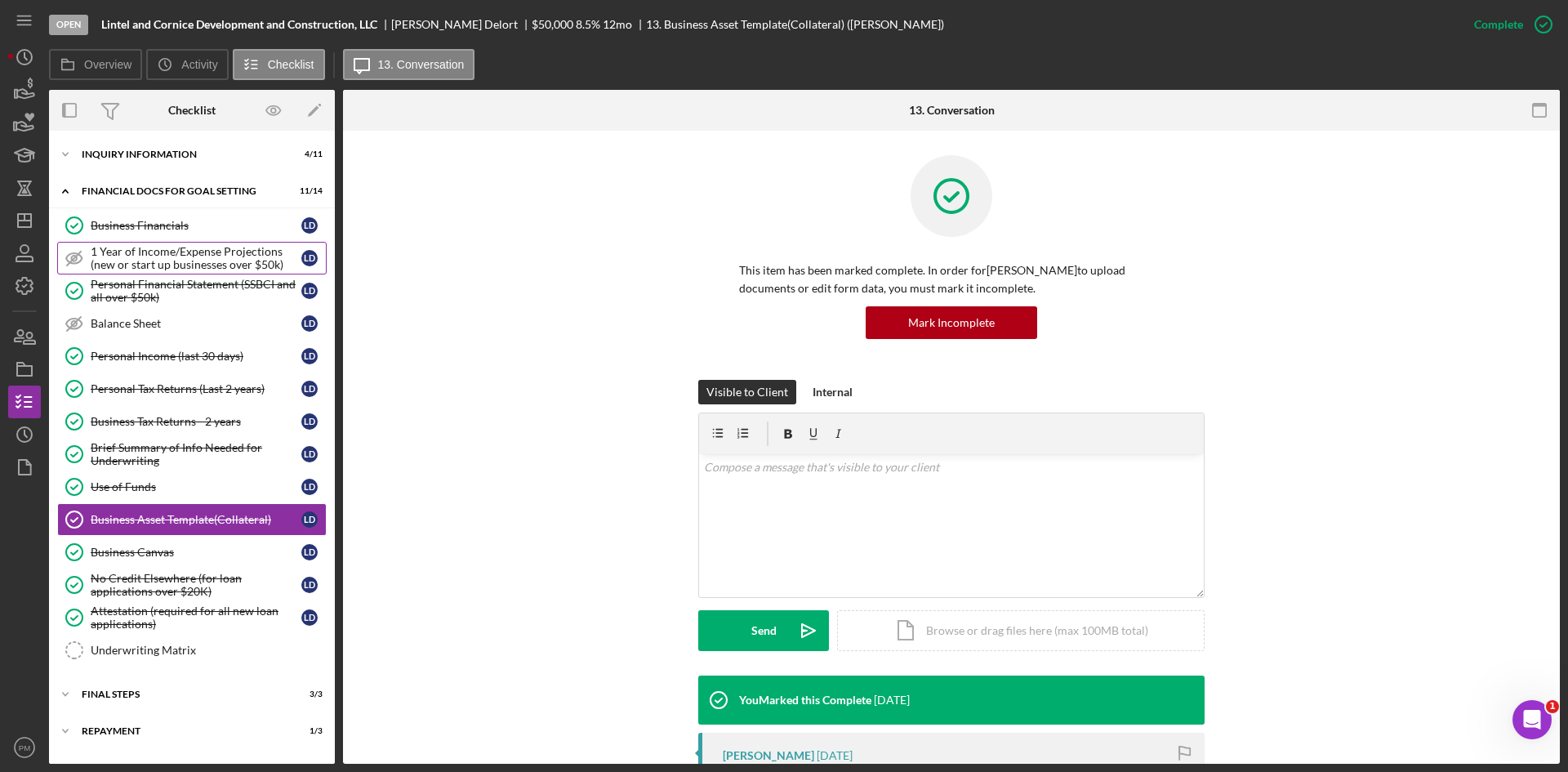
scroll to position [29, 0]
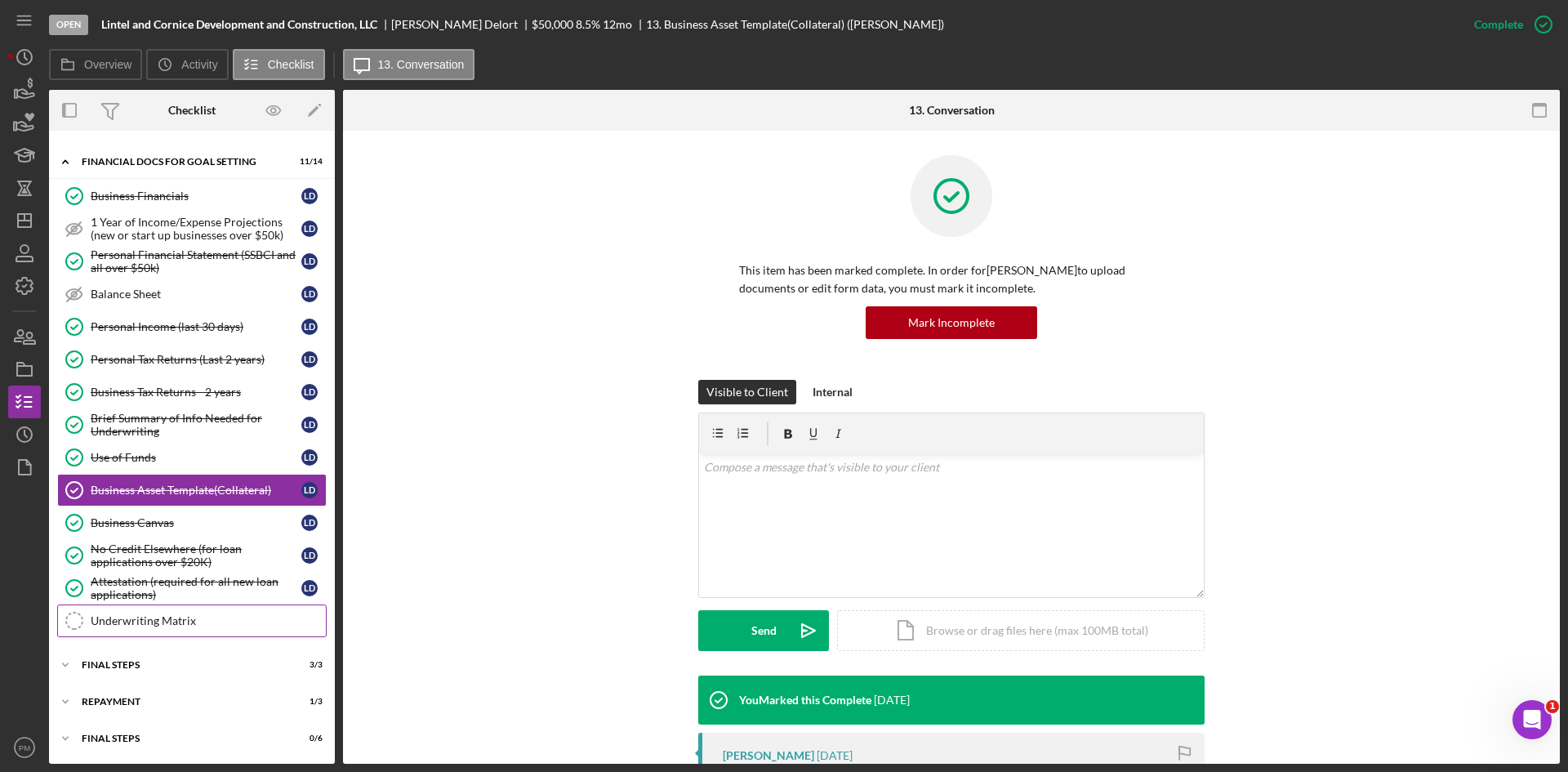
click at [124, 623] on div "Underwriting Matrix" at bounding box center [208, 621] width 235 height 13
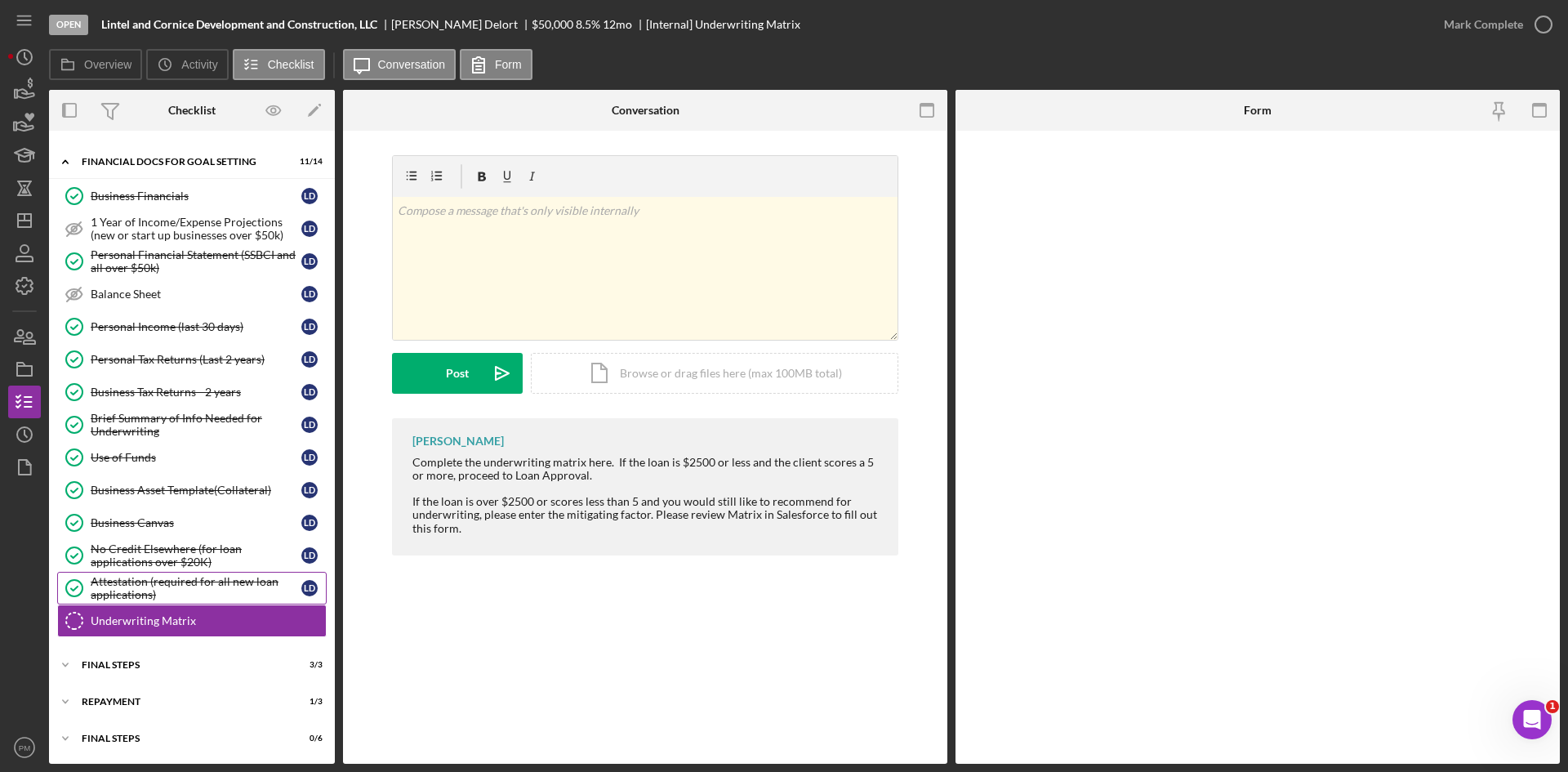
scroll to position [29, 0]
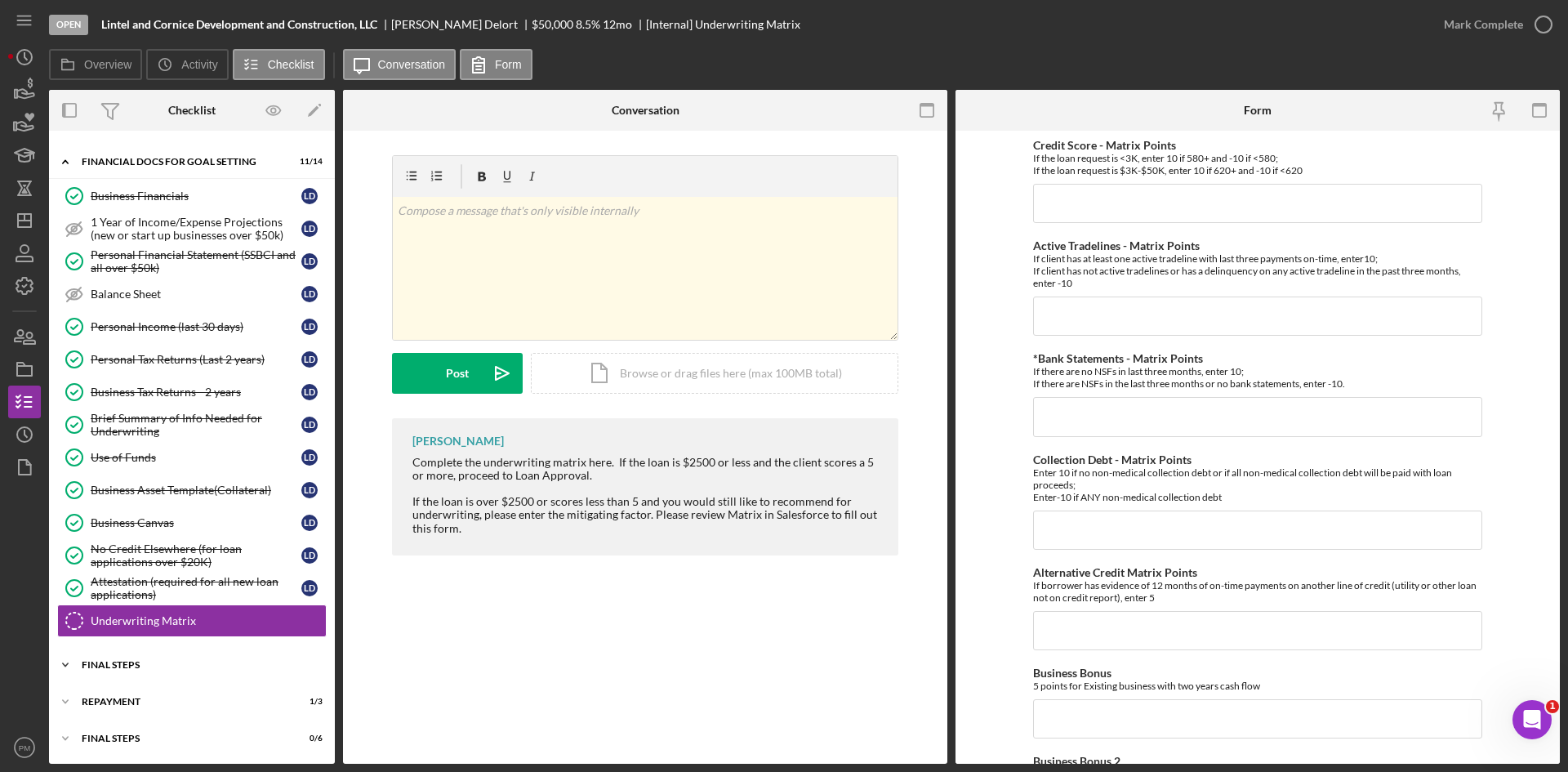
click at [107, 666] on div "FINAL STEPS" at bounding box center [198, 665] width 233 height 10
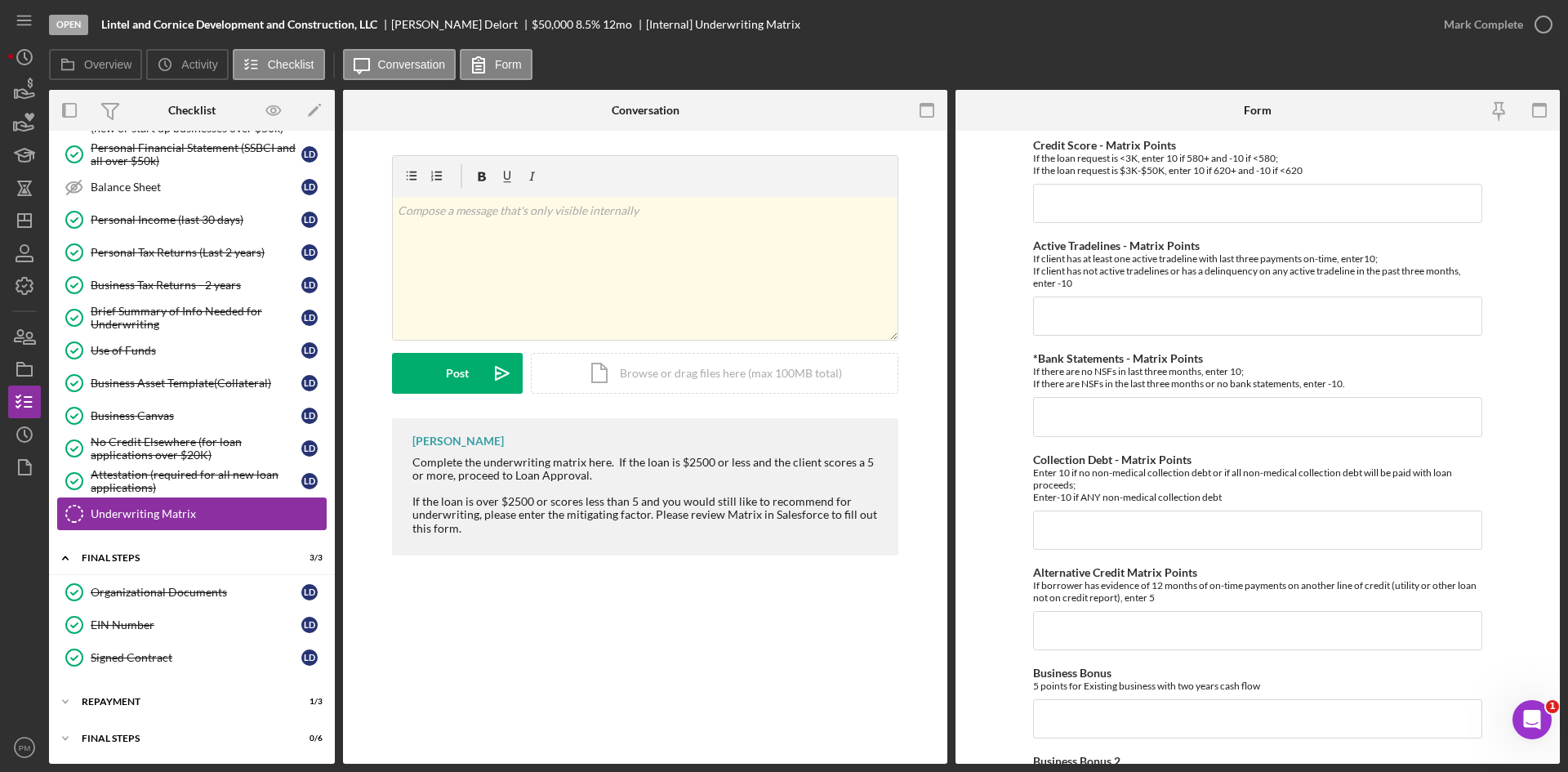
scroll to position [0, 0]
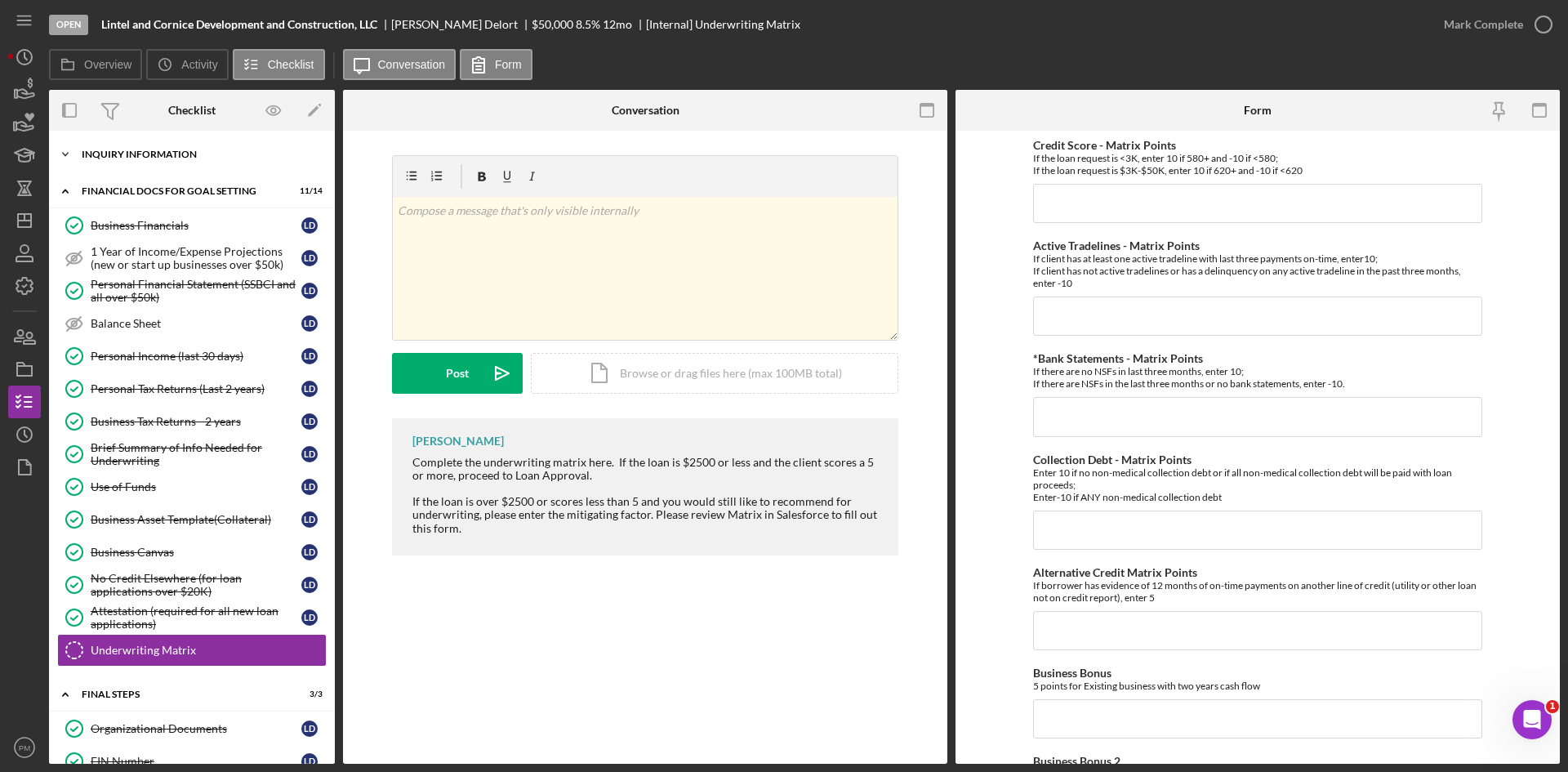
click at [127, 140] on div "Icon/Expander INQUIRY INFORMATION 4 / 11" at bounding box center [191, 154] width 286 height 33
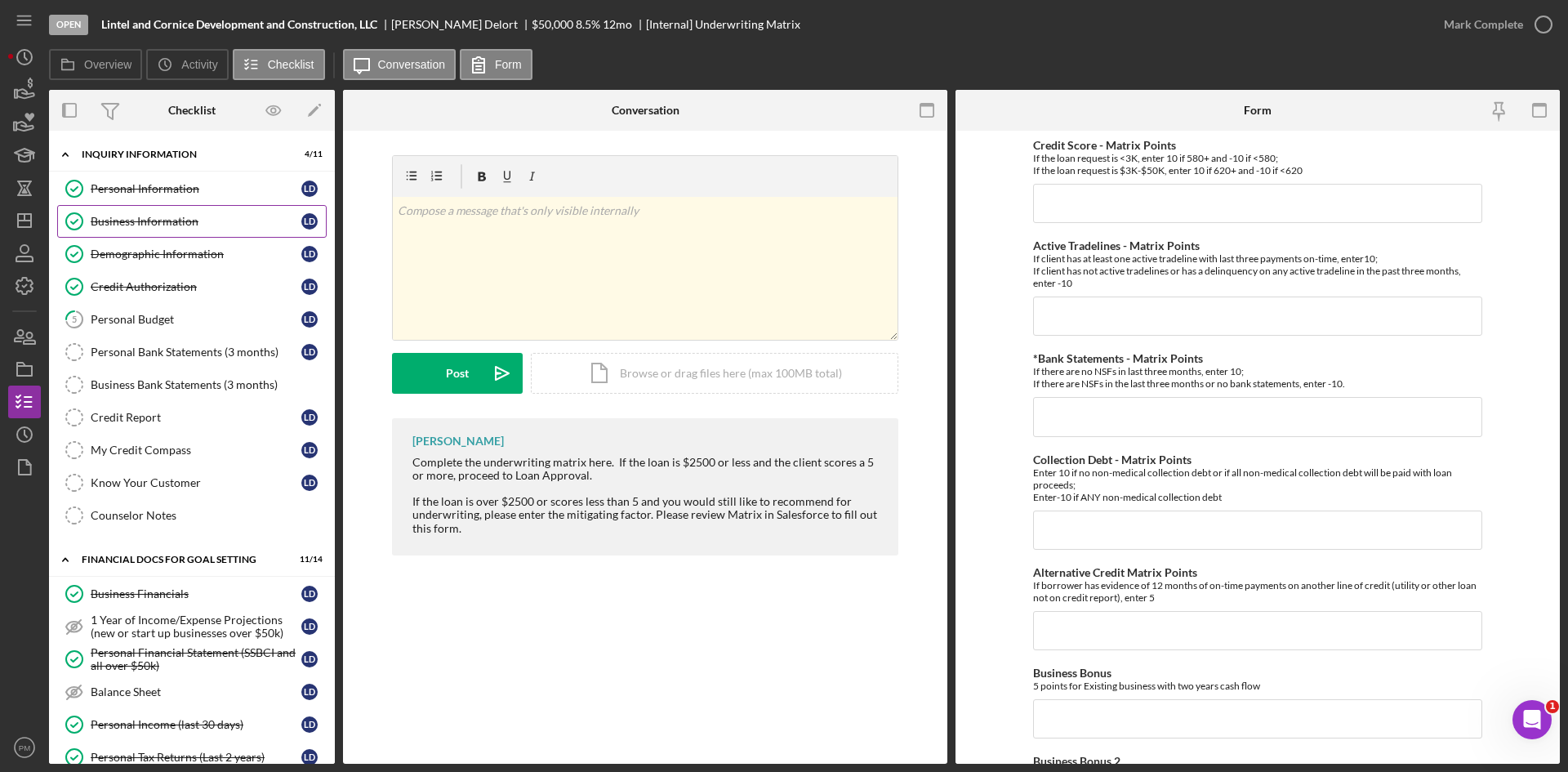
click at [150, 211] on link "Business Information Business Information L D" at bounding box center [192, 221] width 270 height 33
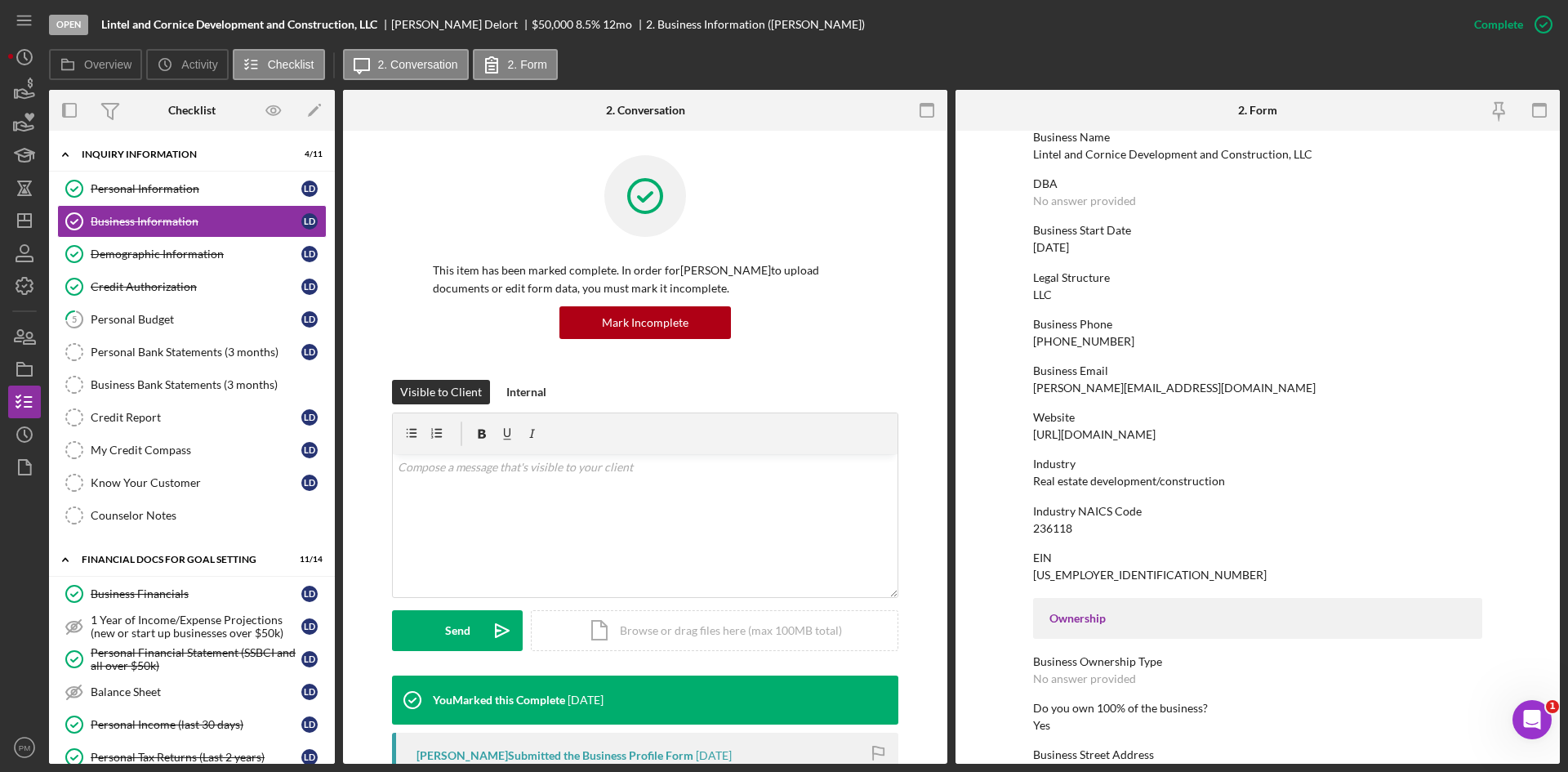
scroll to position [327, 0]
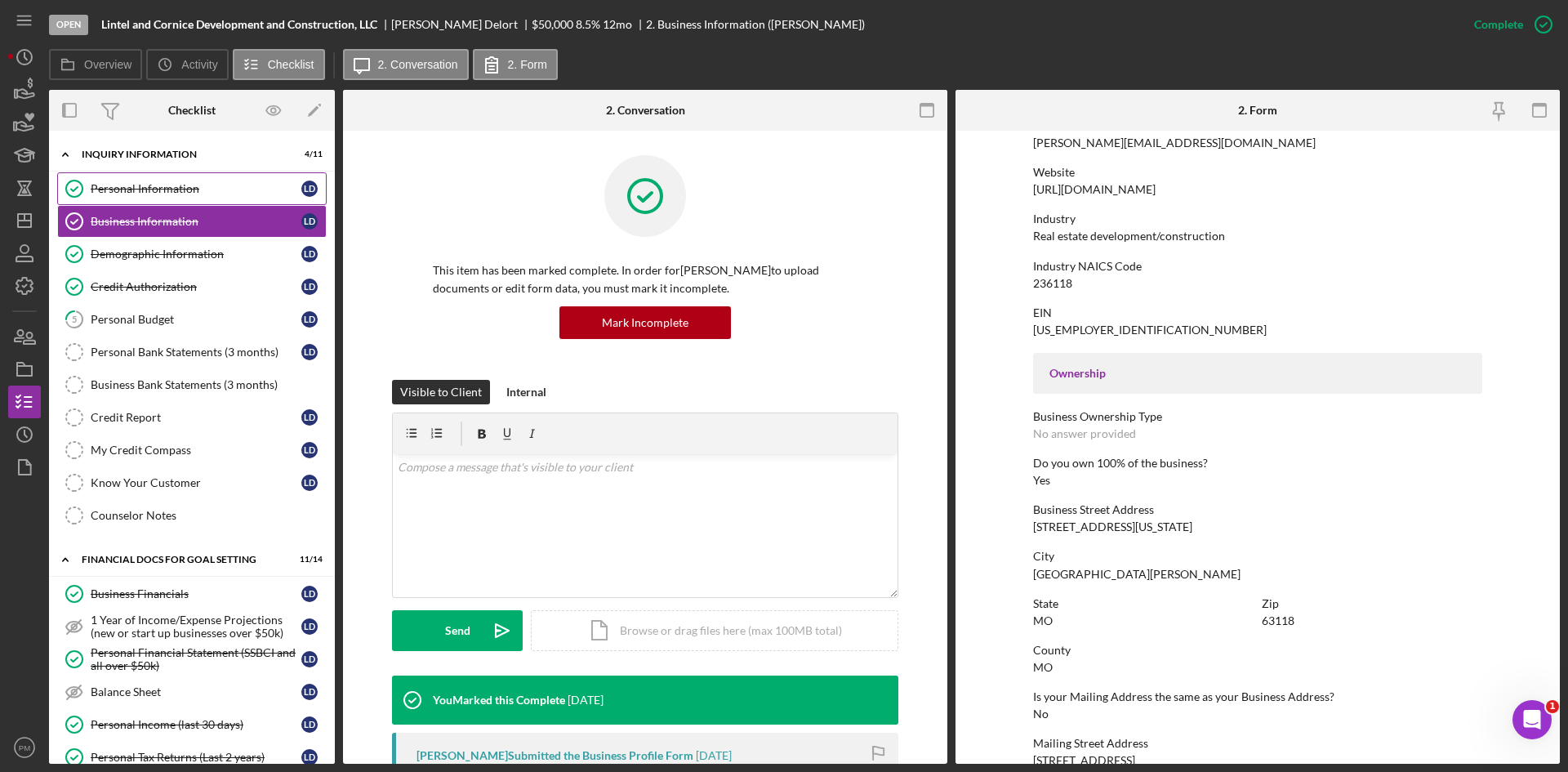
click at [167, 189] on div "Personal Information" at bounding box center [196, 188] width 211 height 13
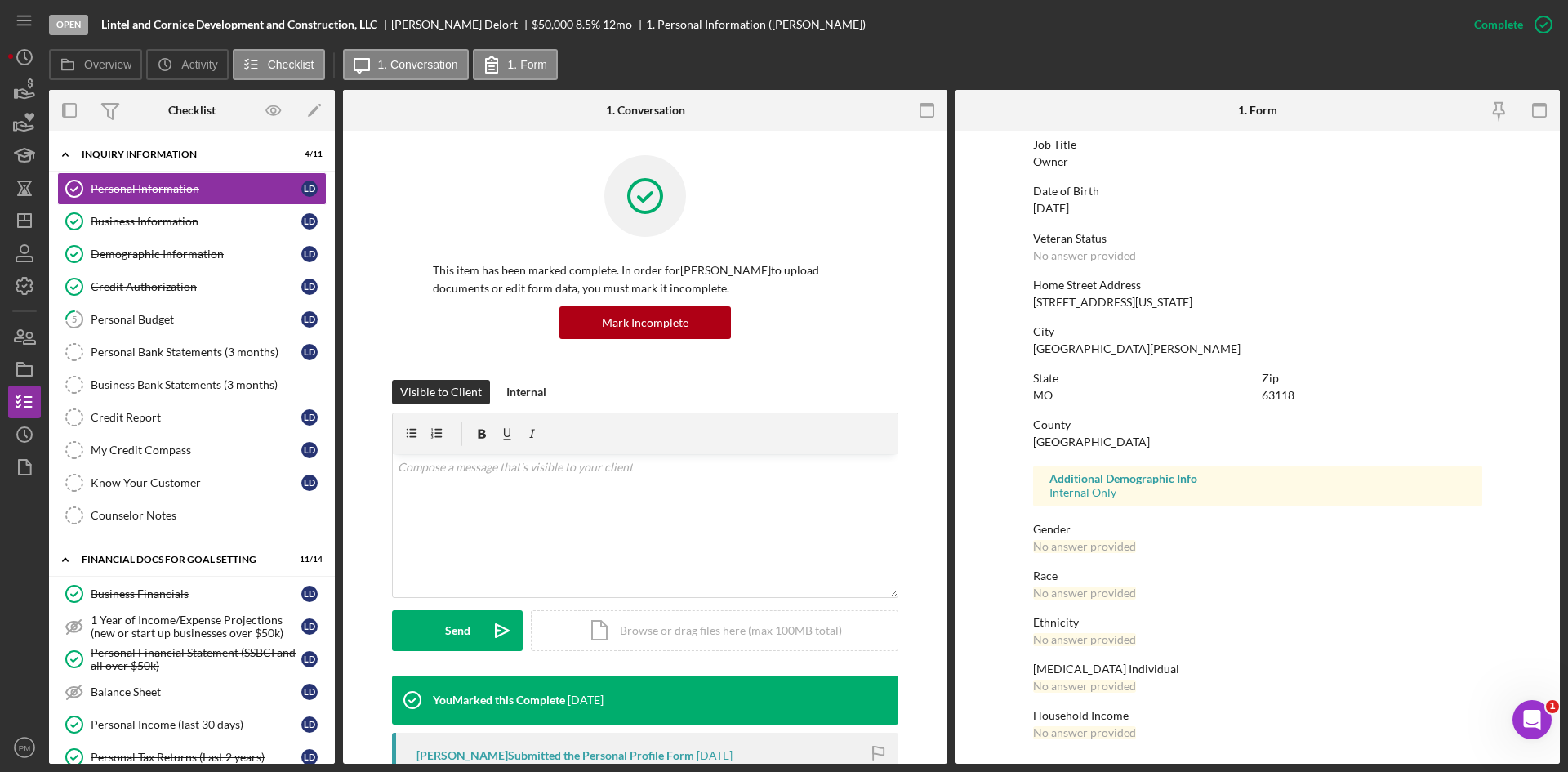
scroll to position [129, 0]
click at [26, 367] on rect "button" at bounding box center [25, 371] width 15 height 10
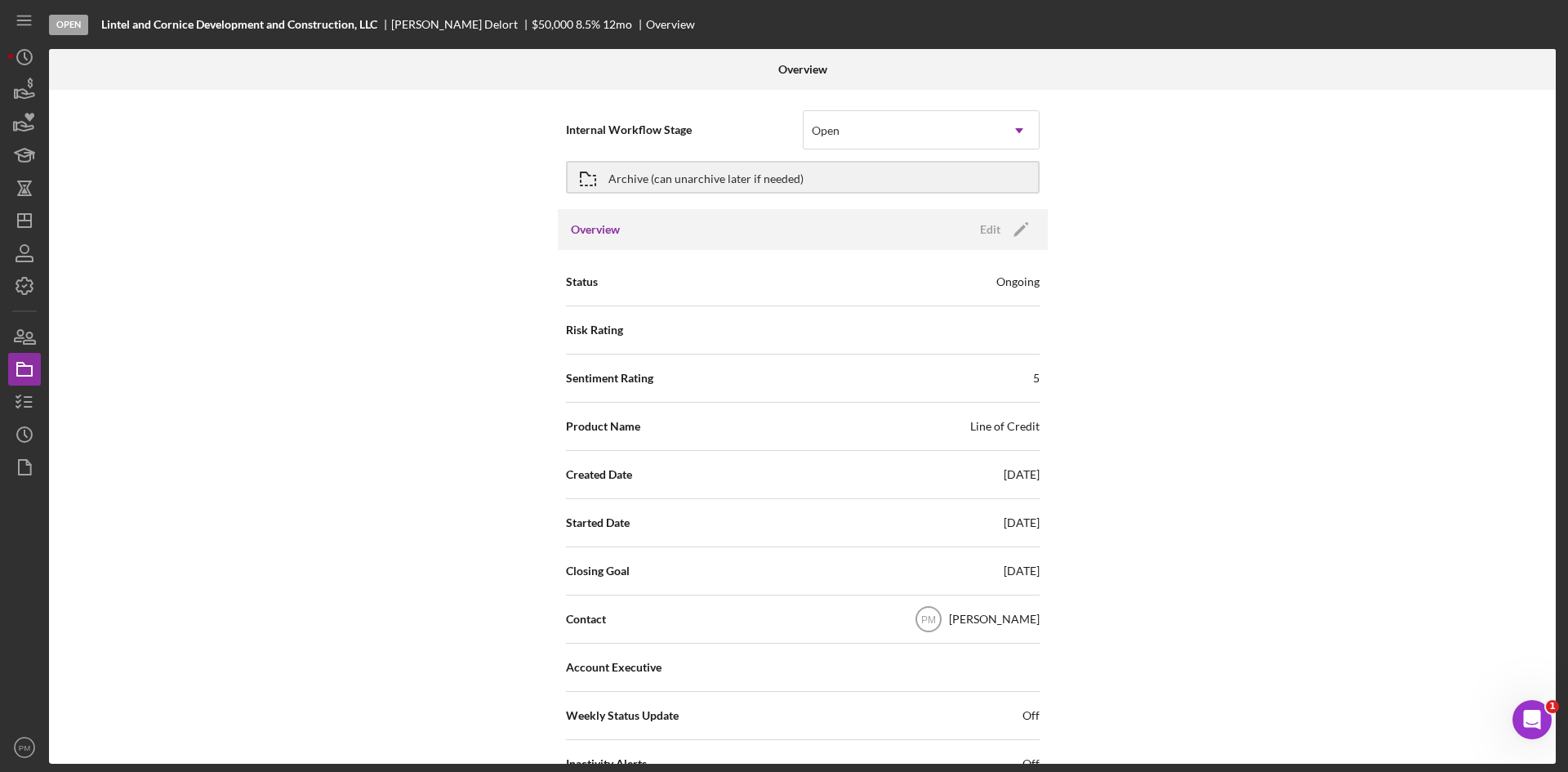
drag, startPoint x: 891, startPoint y: 135, endPoint x: 888, endPoint y: 151, distance: 16.3
click at [891, 135] on div "Open" at bounding box center [902, 130] width 196 height 38
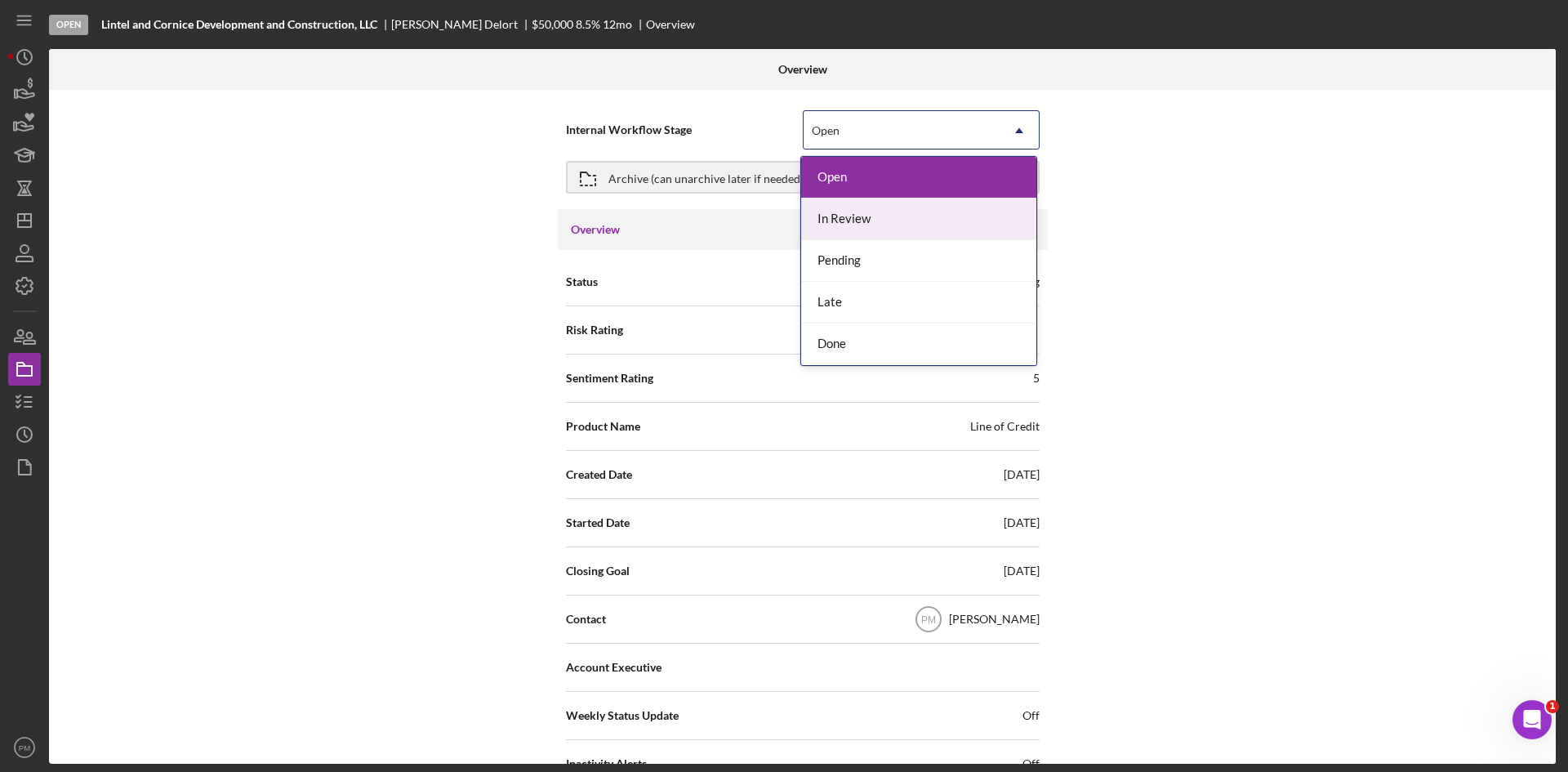
drag, startPoint x: 863, startPoint y: 227, endPoint x: 843, endPoint y: 239, distance: 23.3
click at [857, 229] on div "In Review" at bounding box center [919, 218] width 235 height 41
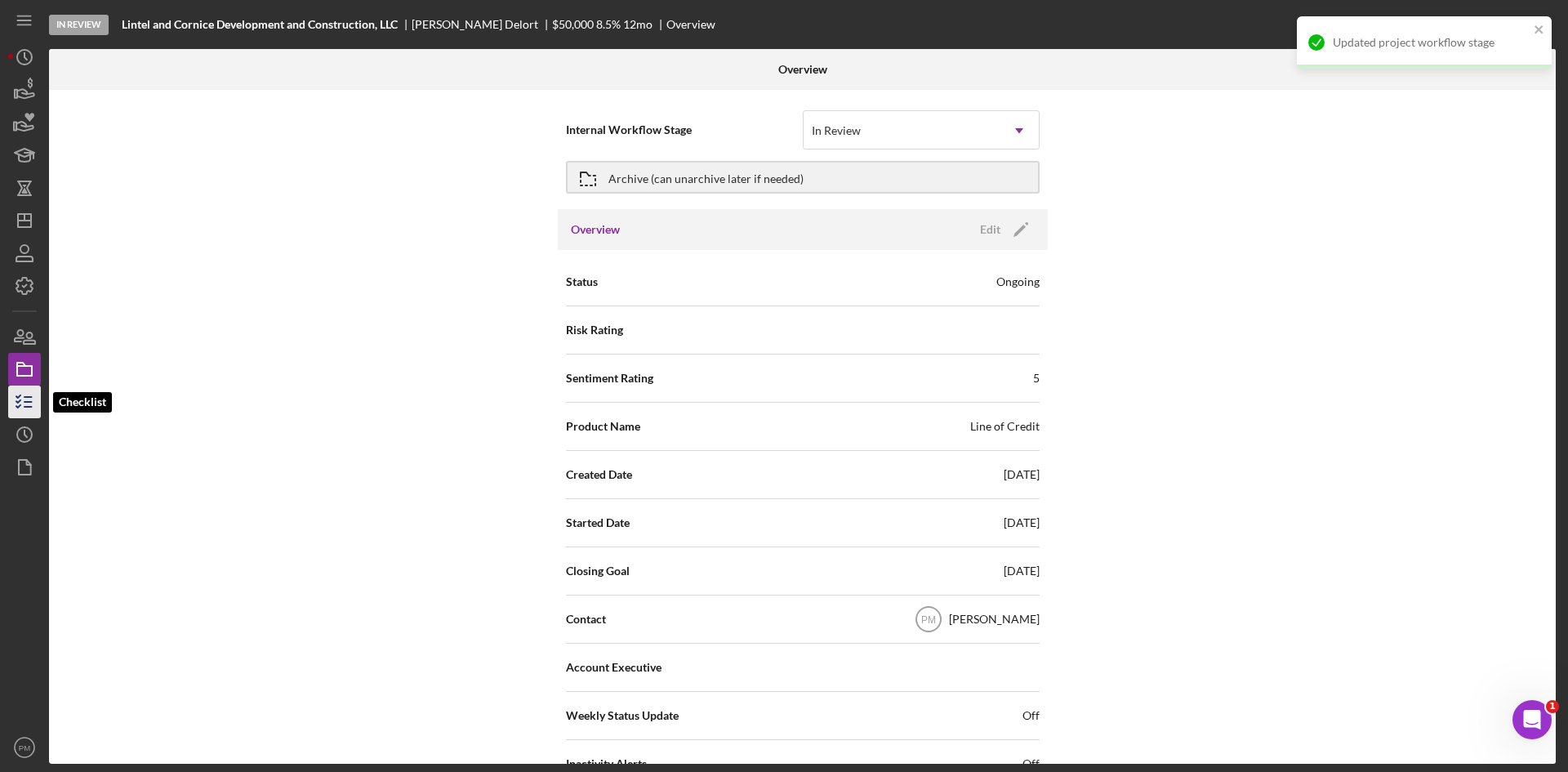
click at [20, 402] on icon "button" at bounding box center [24, 402] width 40 height 40
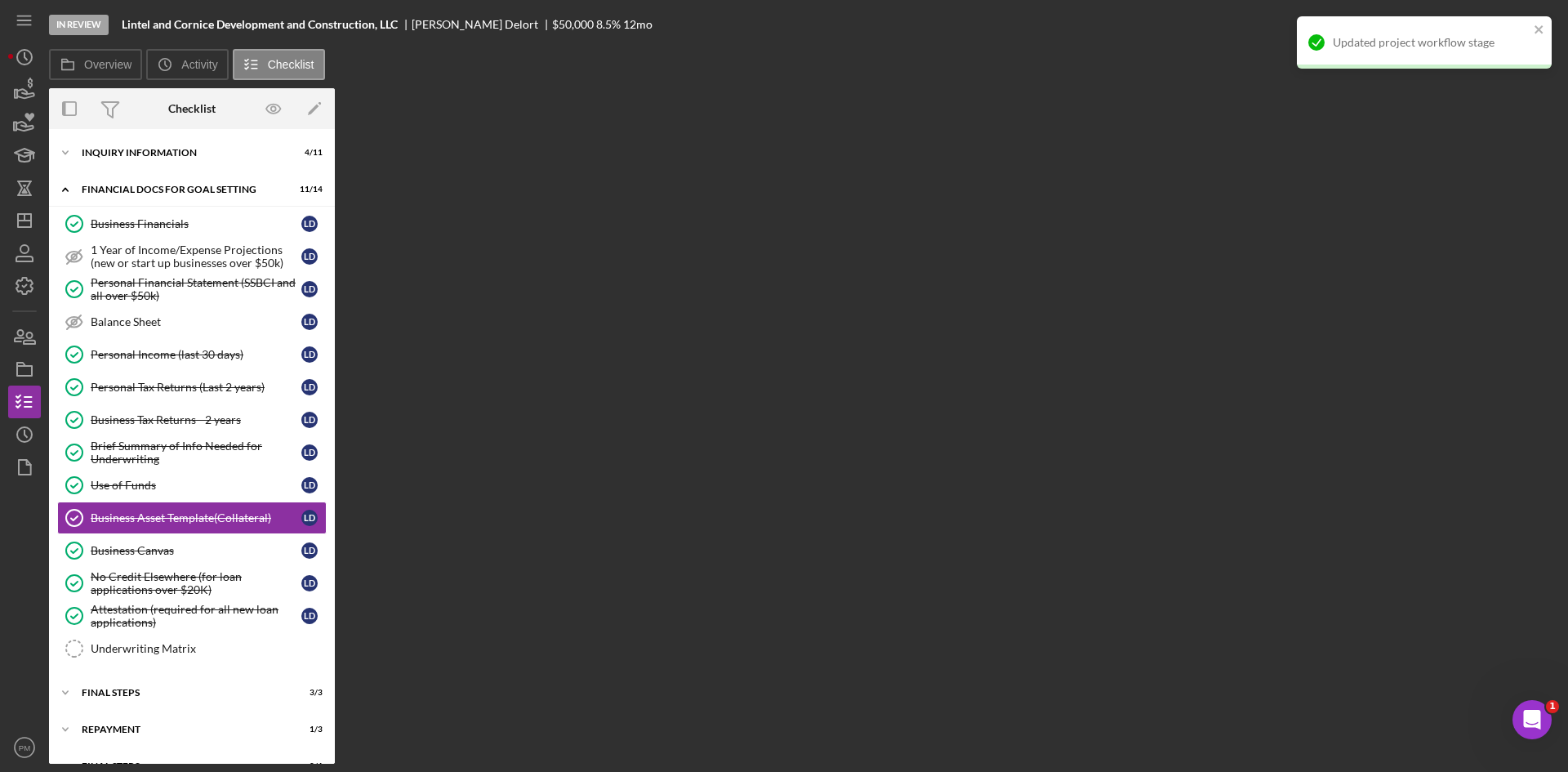
scroll to position [28, 0]
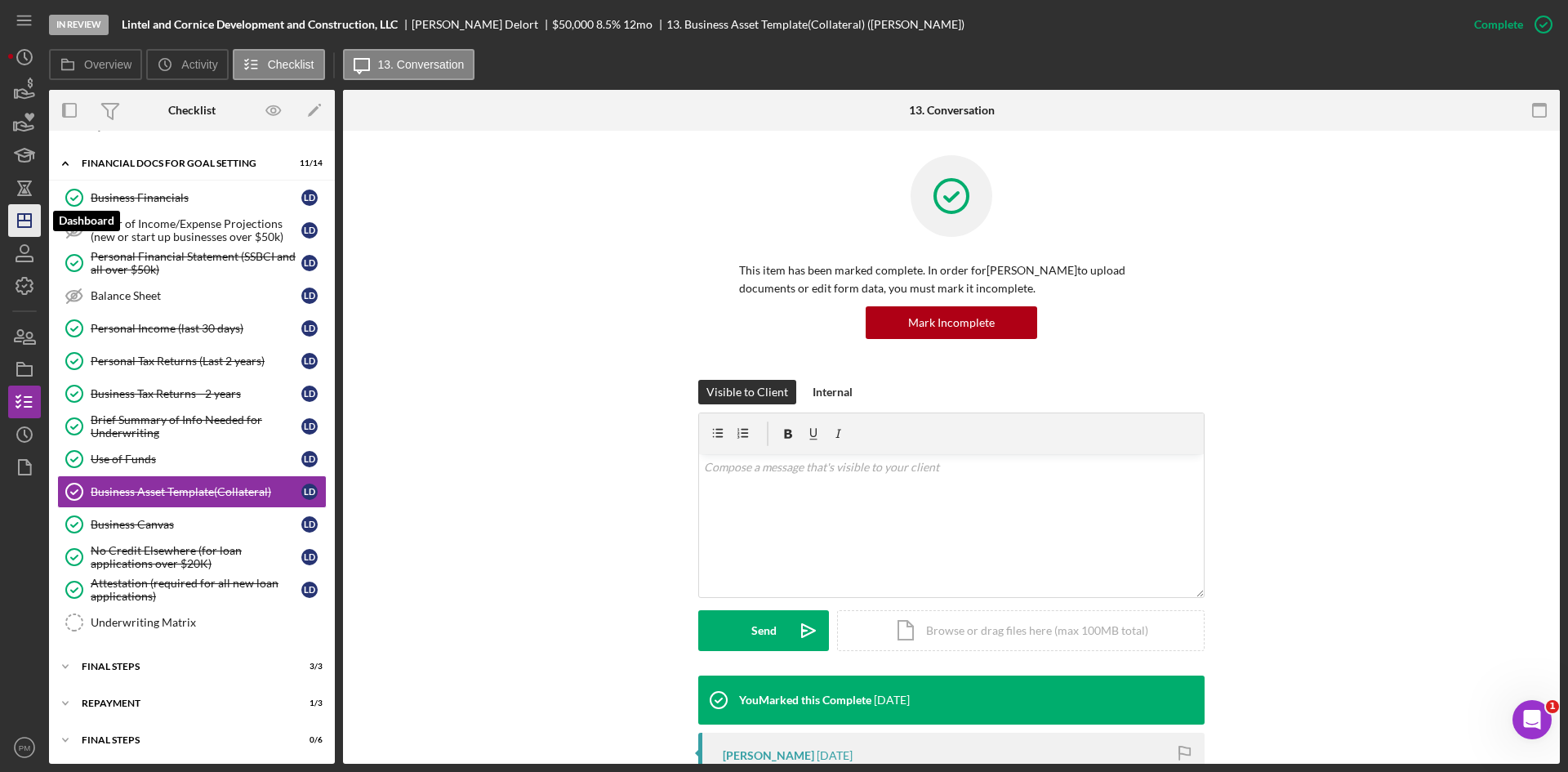
click at [28, 212] on icon "Icon/Dashboard" at bounding box center [24, 220] width 40 height 40
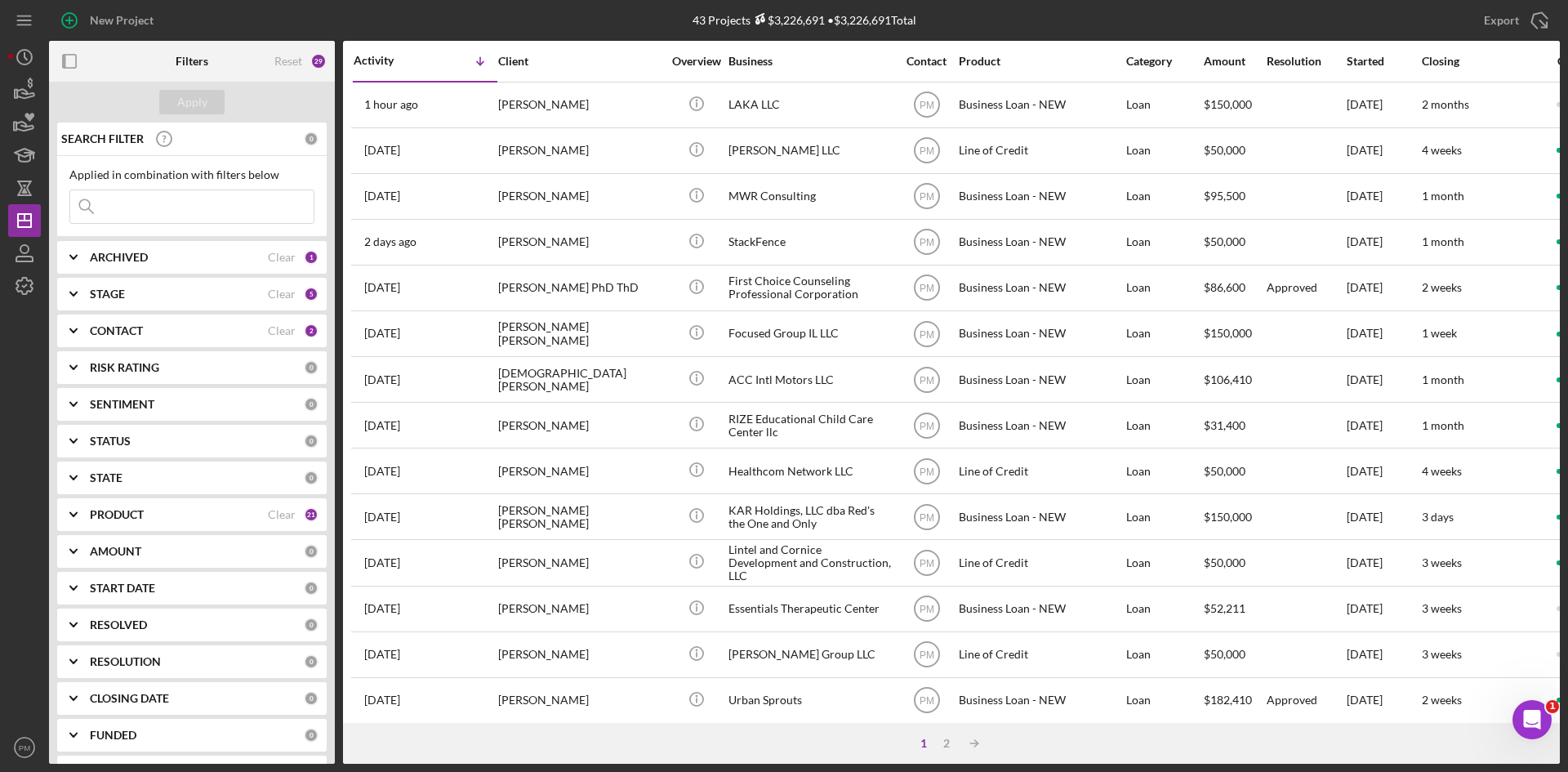
click at [153, 296] on div "STAGE" at bounding box center [179, 294] width 178 height 13
click at [186, 270] on div "ARCHIVED Clear 1" at bounding box center [204, 257] width 229 height 33
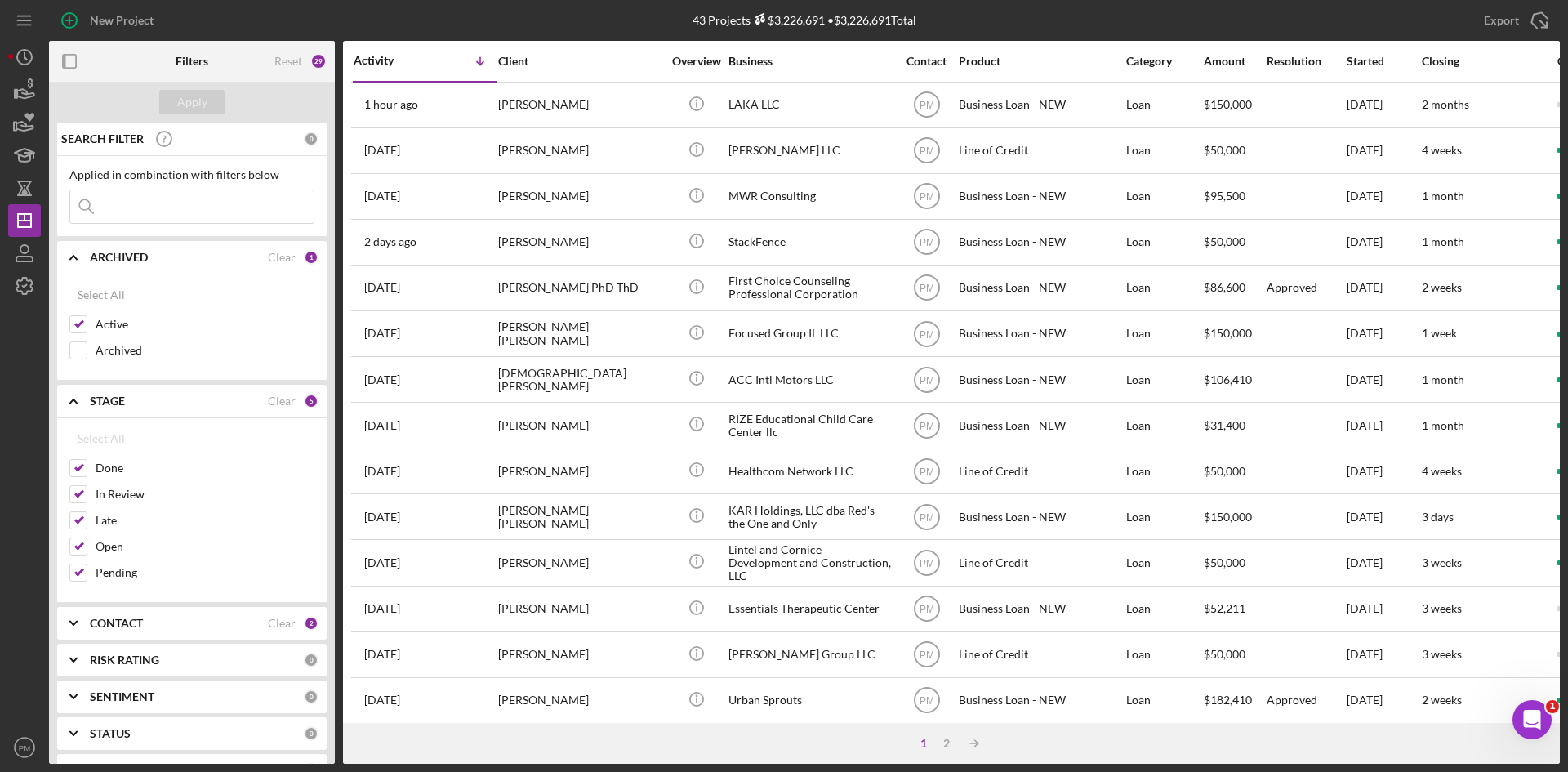
click at [160, 611] on div "CONTACT Clear 2" at bounding box center [204, 623] width 229 height 33
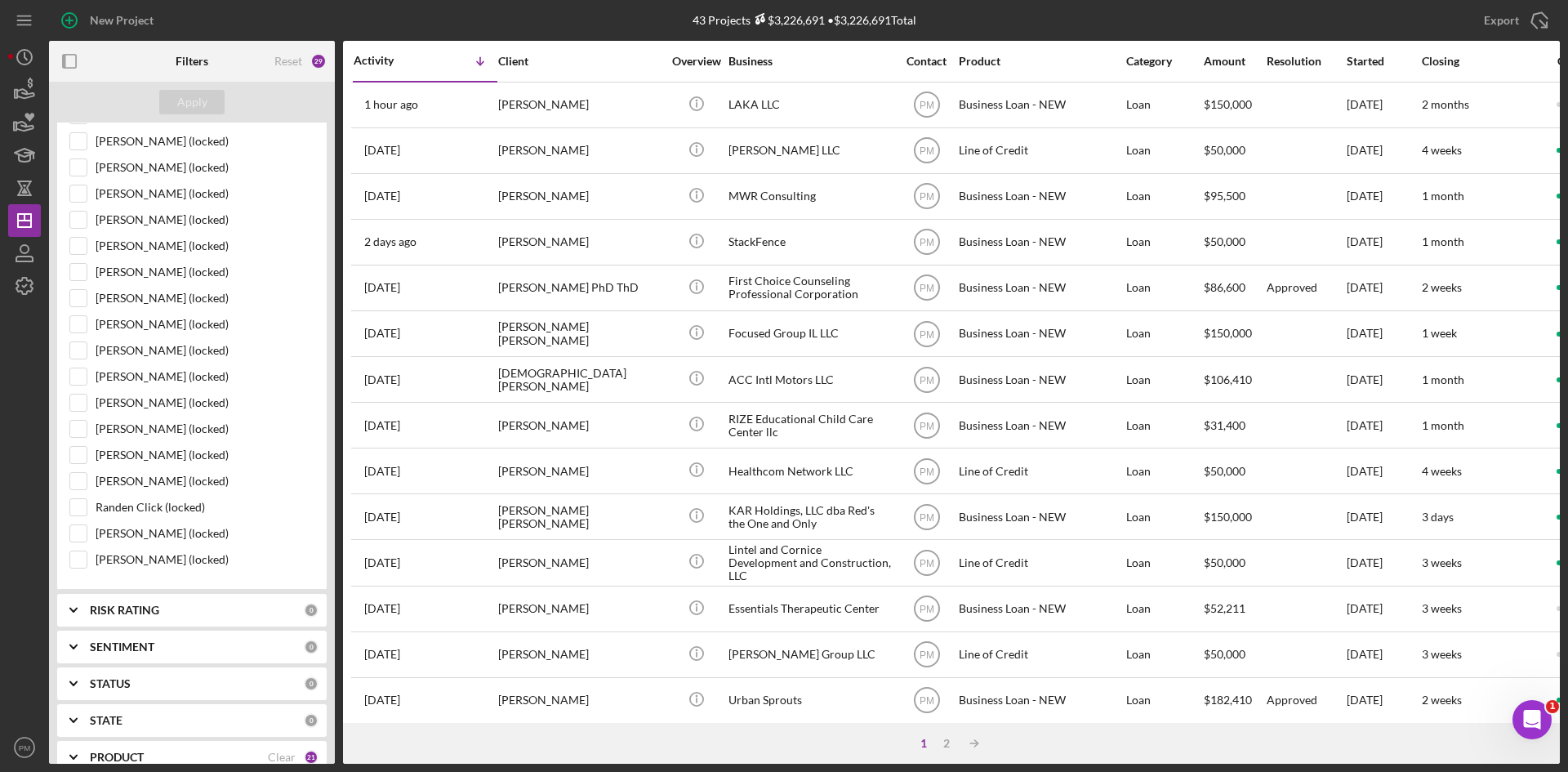
scroll to position [1586, 0]
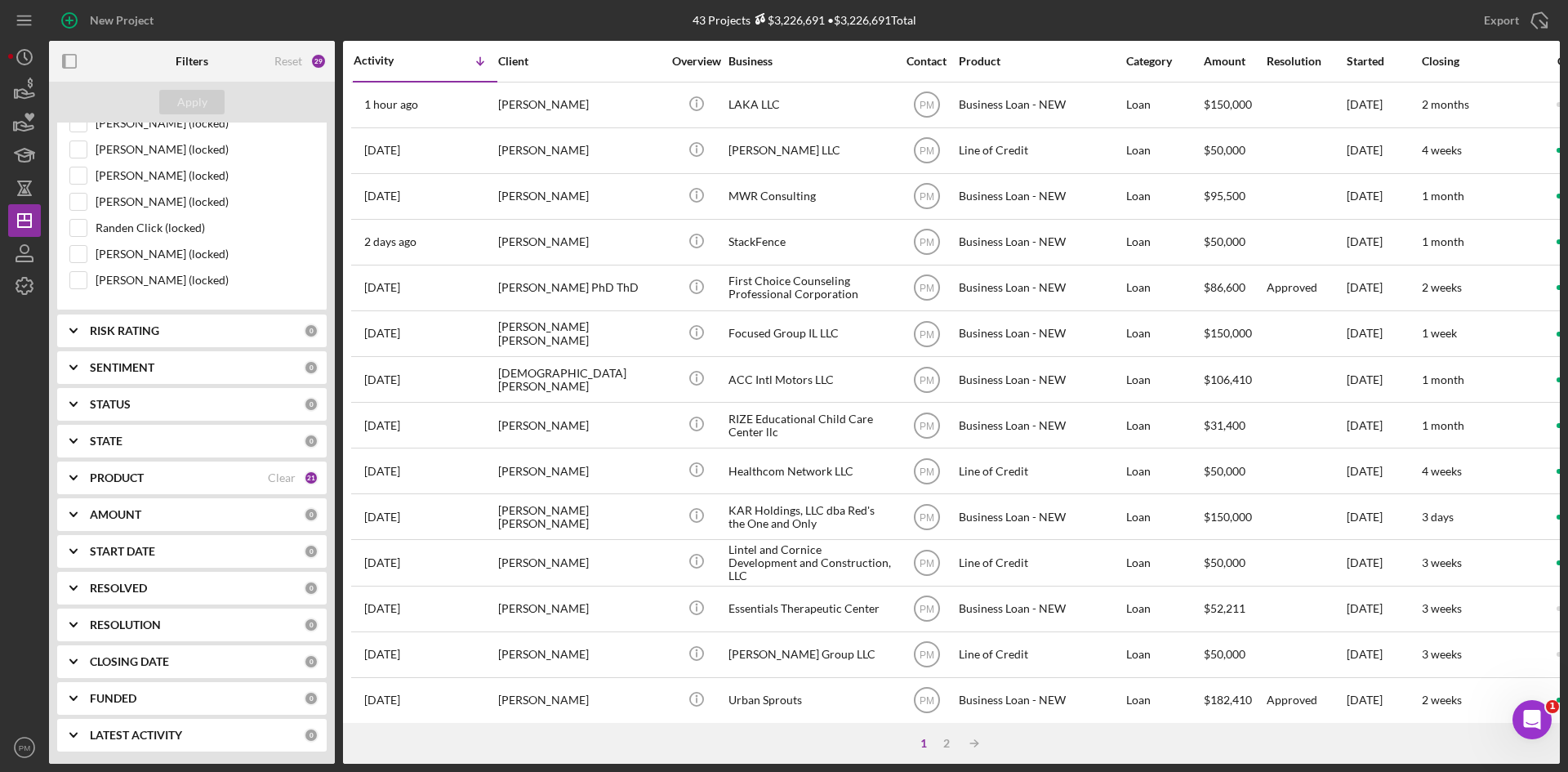
click at [144, 480] on b "PRODUCT" at bounding box center [117, 477] width 54 height 13
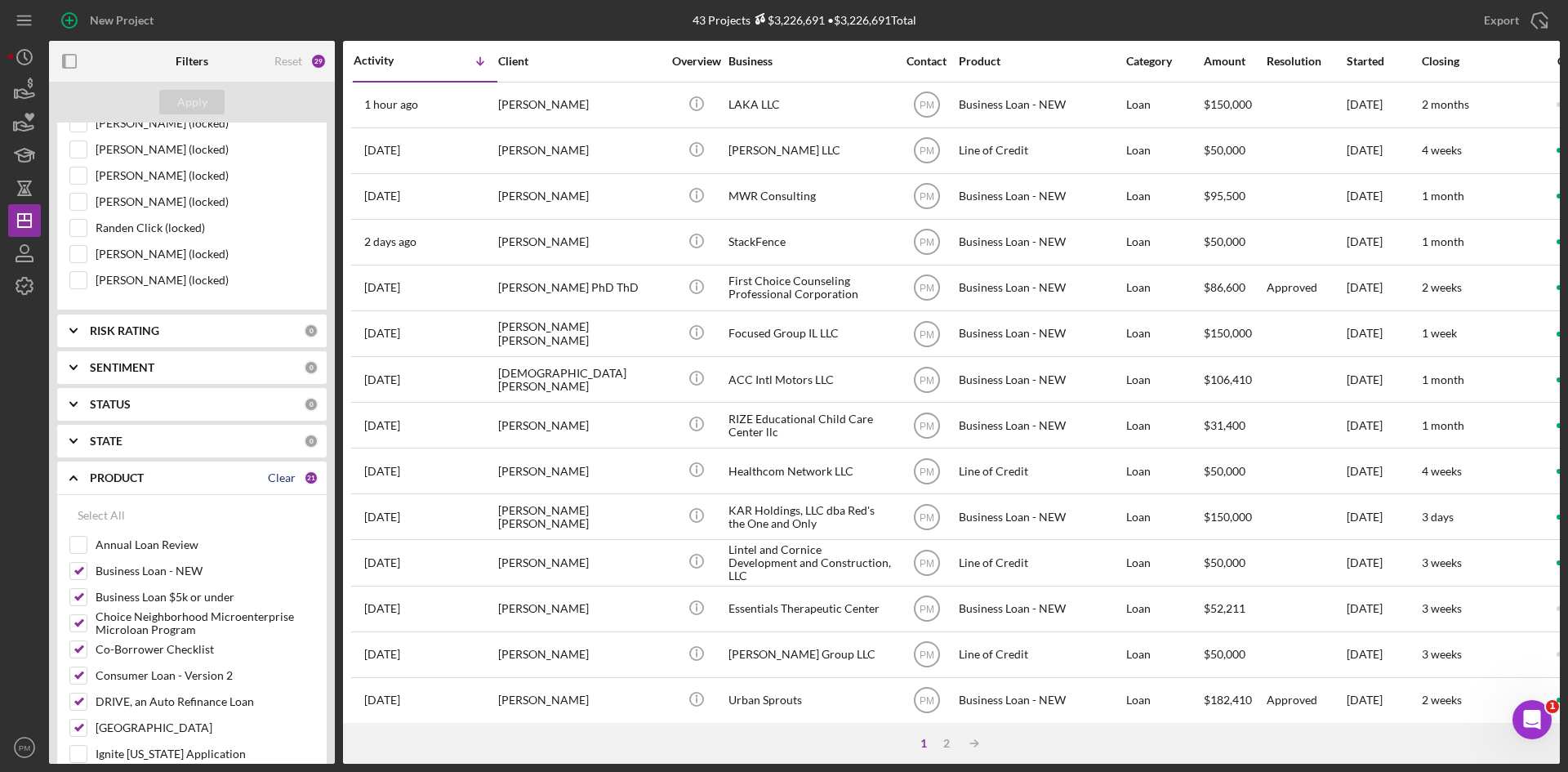
click at [274, 482] on div "Clear" at bounding box center [282, 477] width 28 height 13
checkbox input "false"
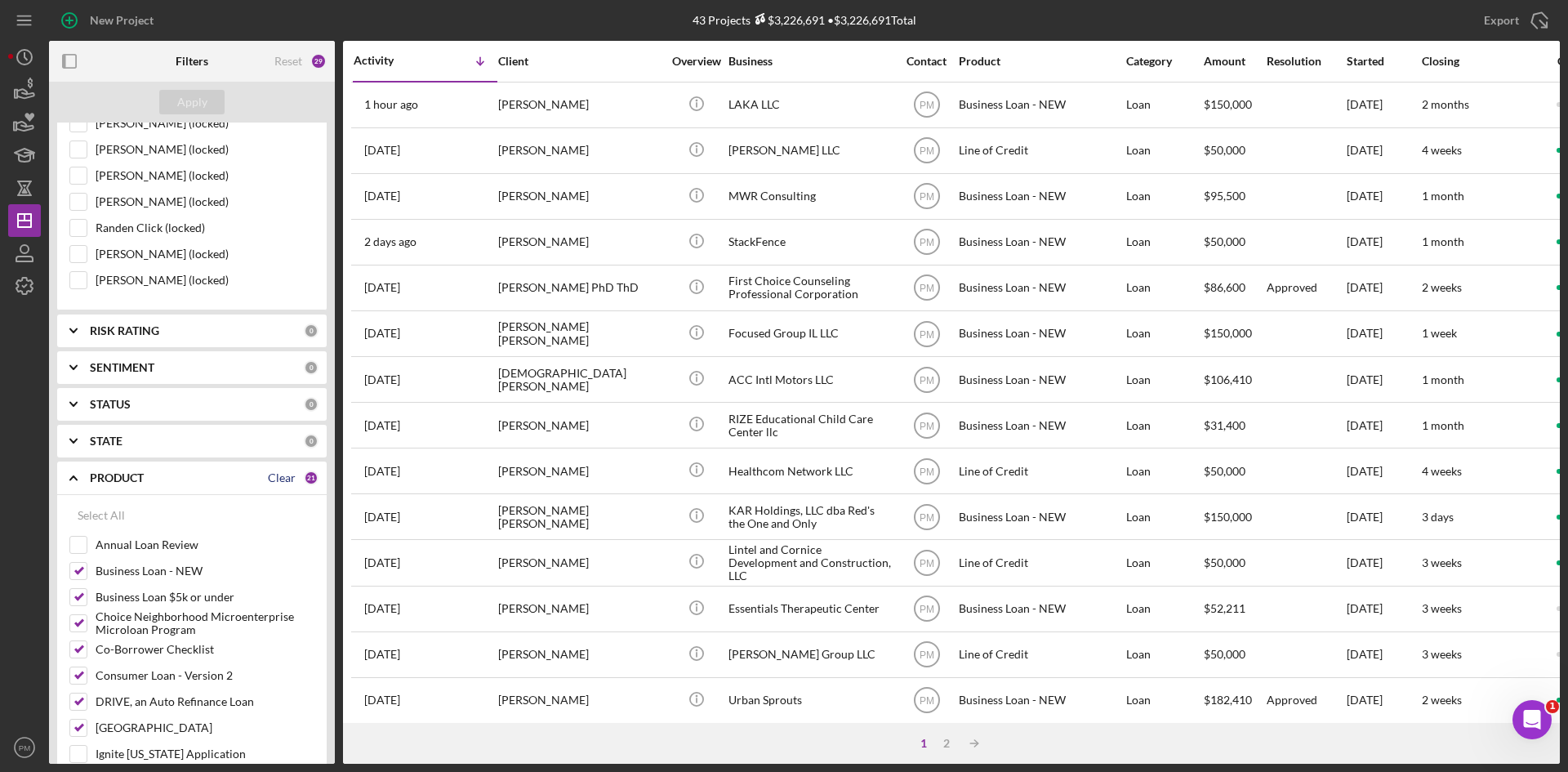
checkbox input "false"
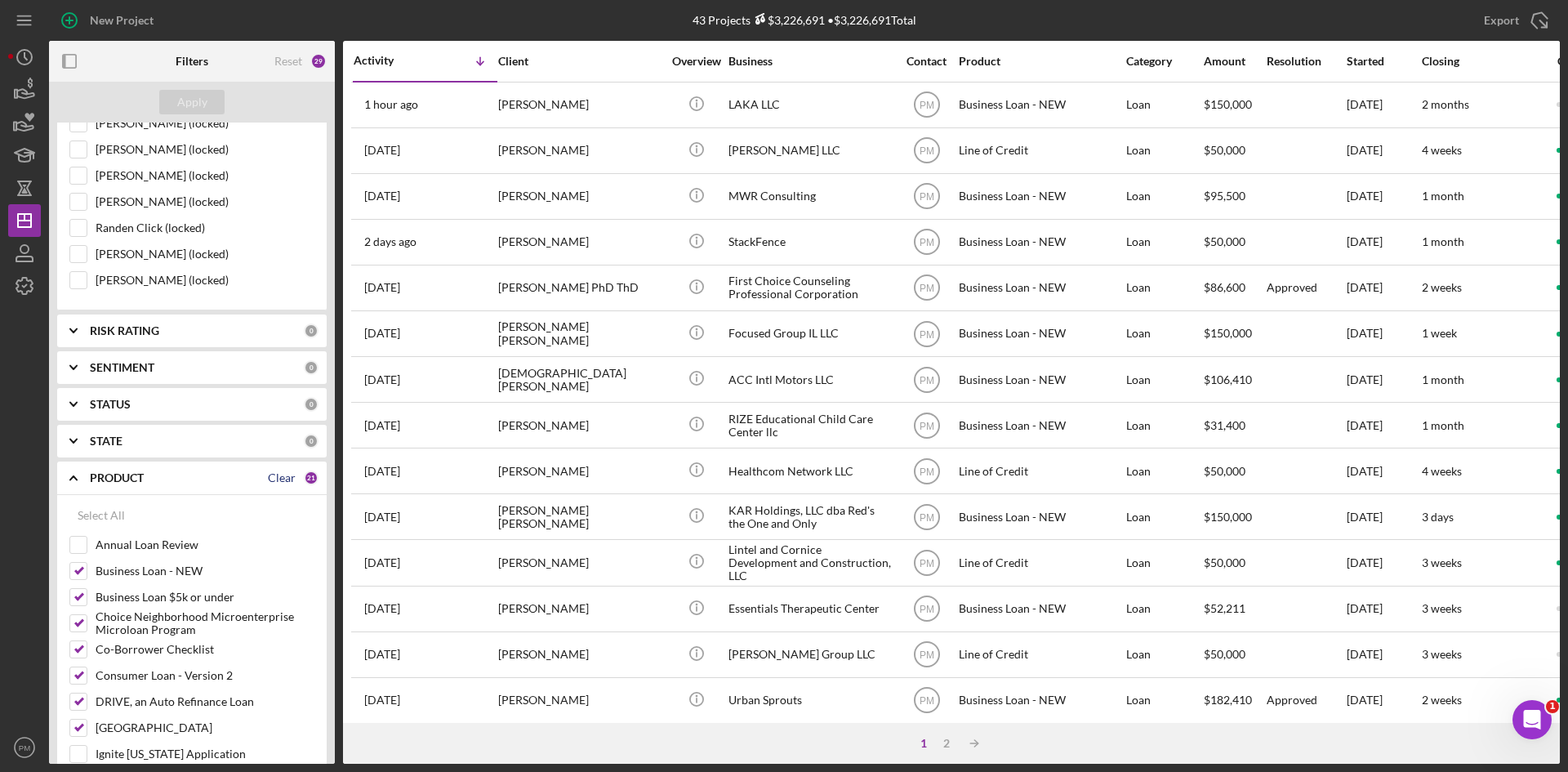
checkbox input "false"
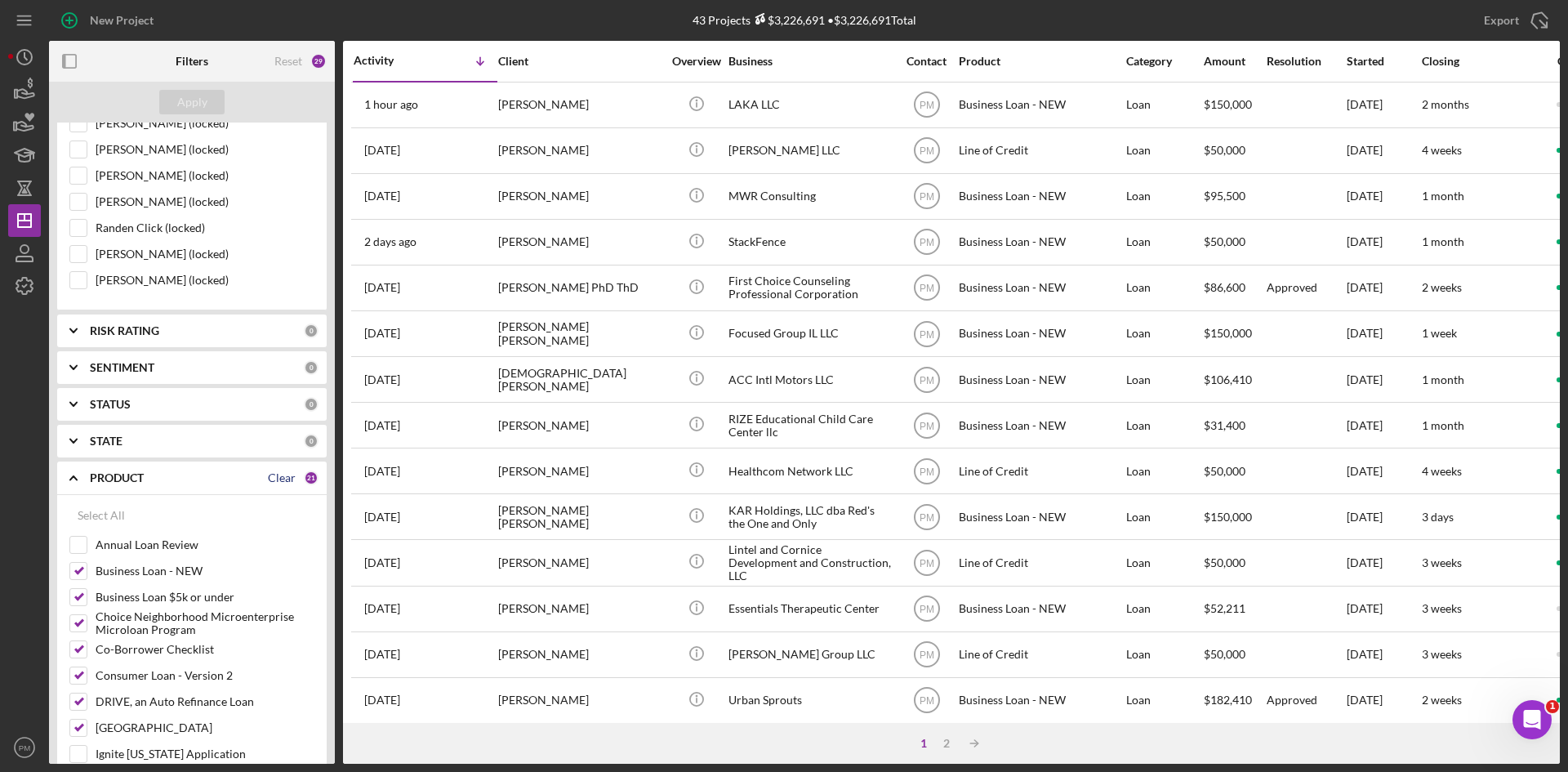
checkbox input "false"
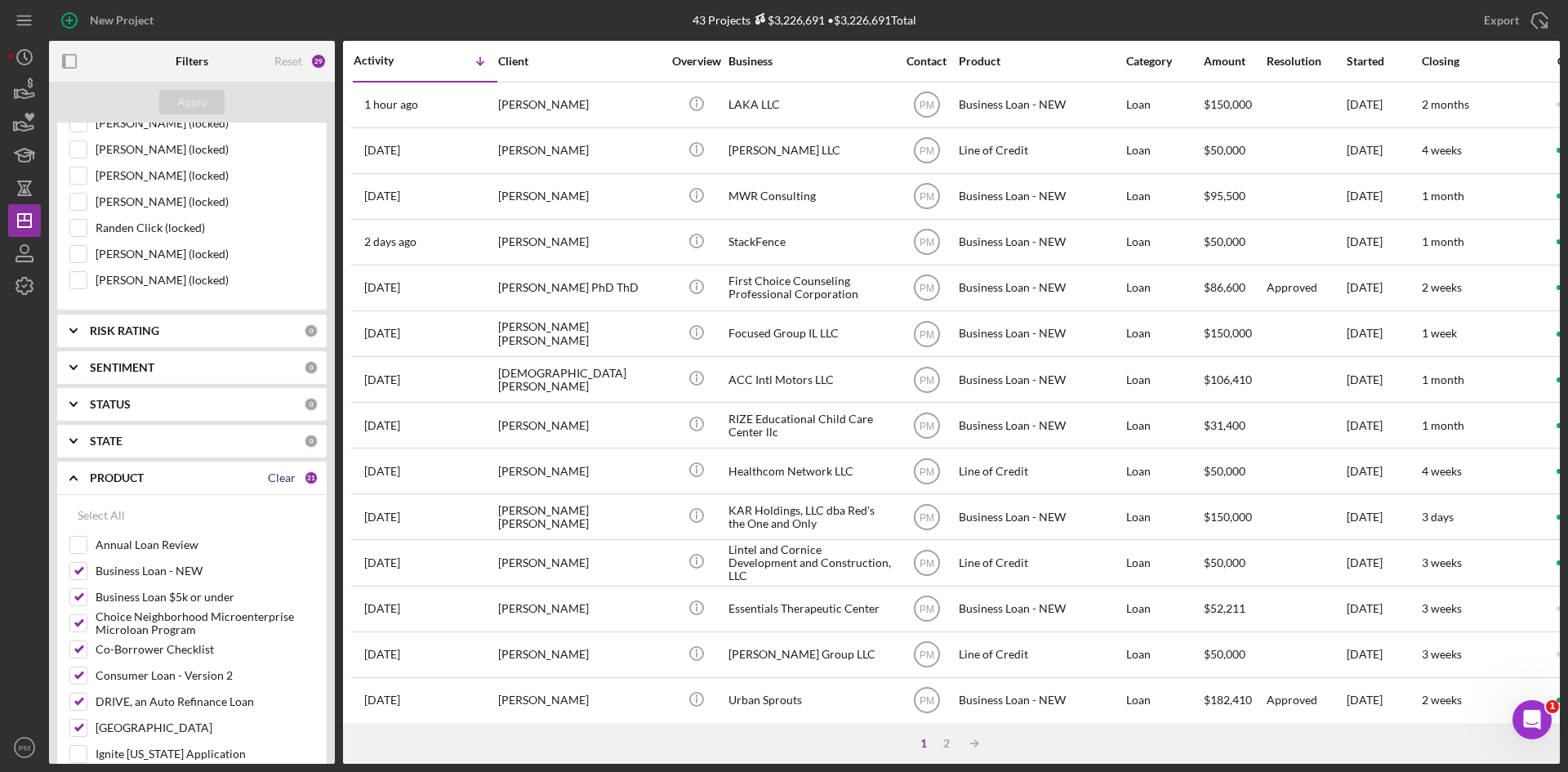
checkbox input "false"
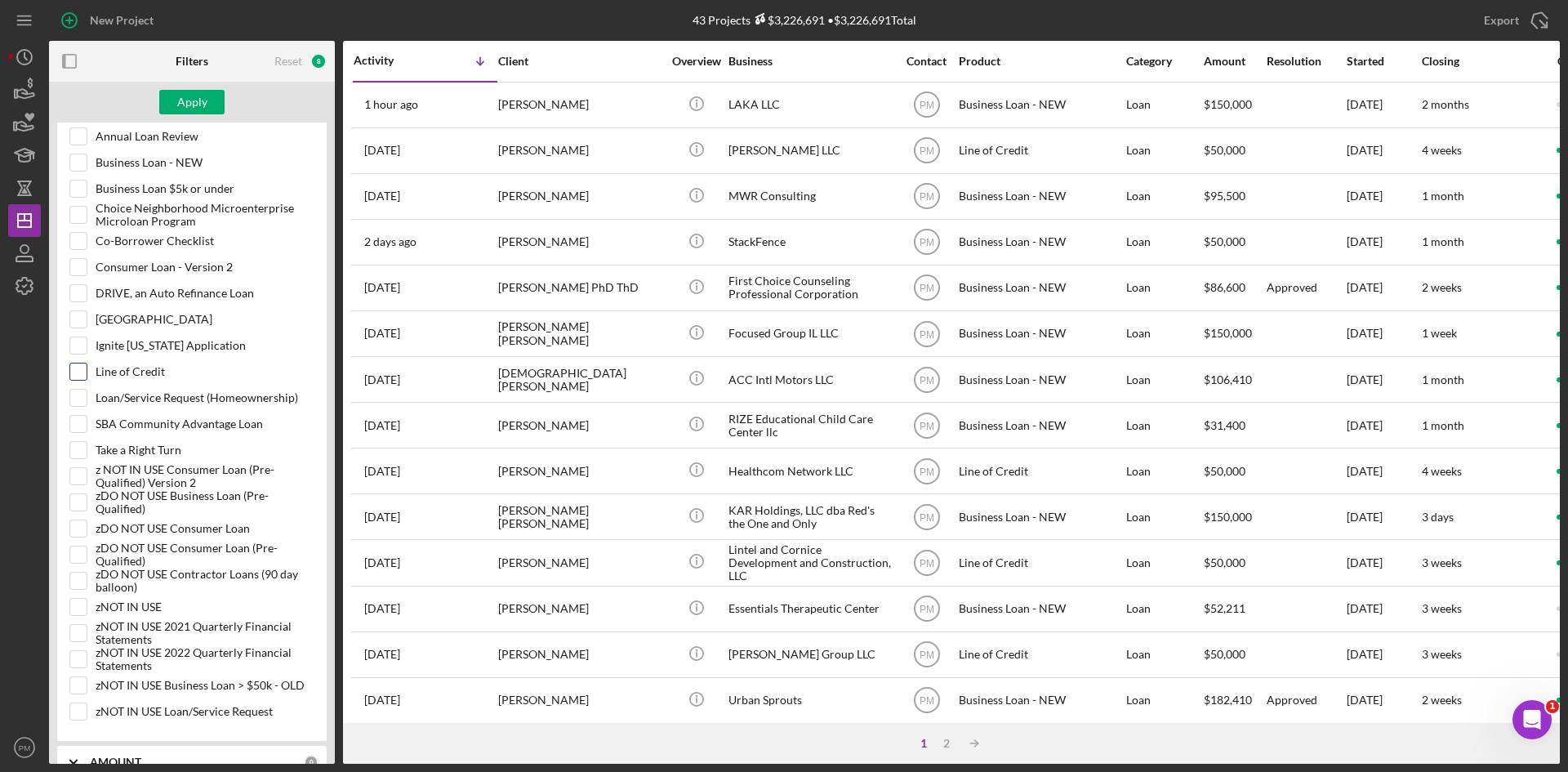
click at [84, 375] on input "Line of Credit" at bounding box center [79, 372] width 17 height 17
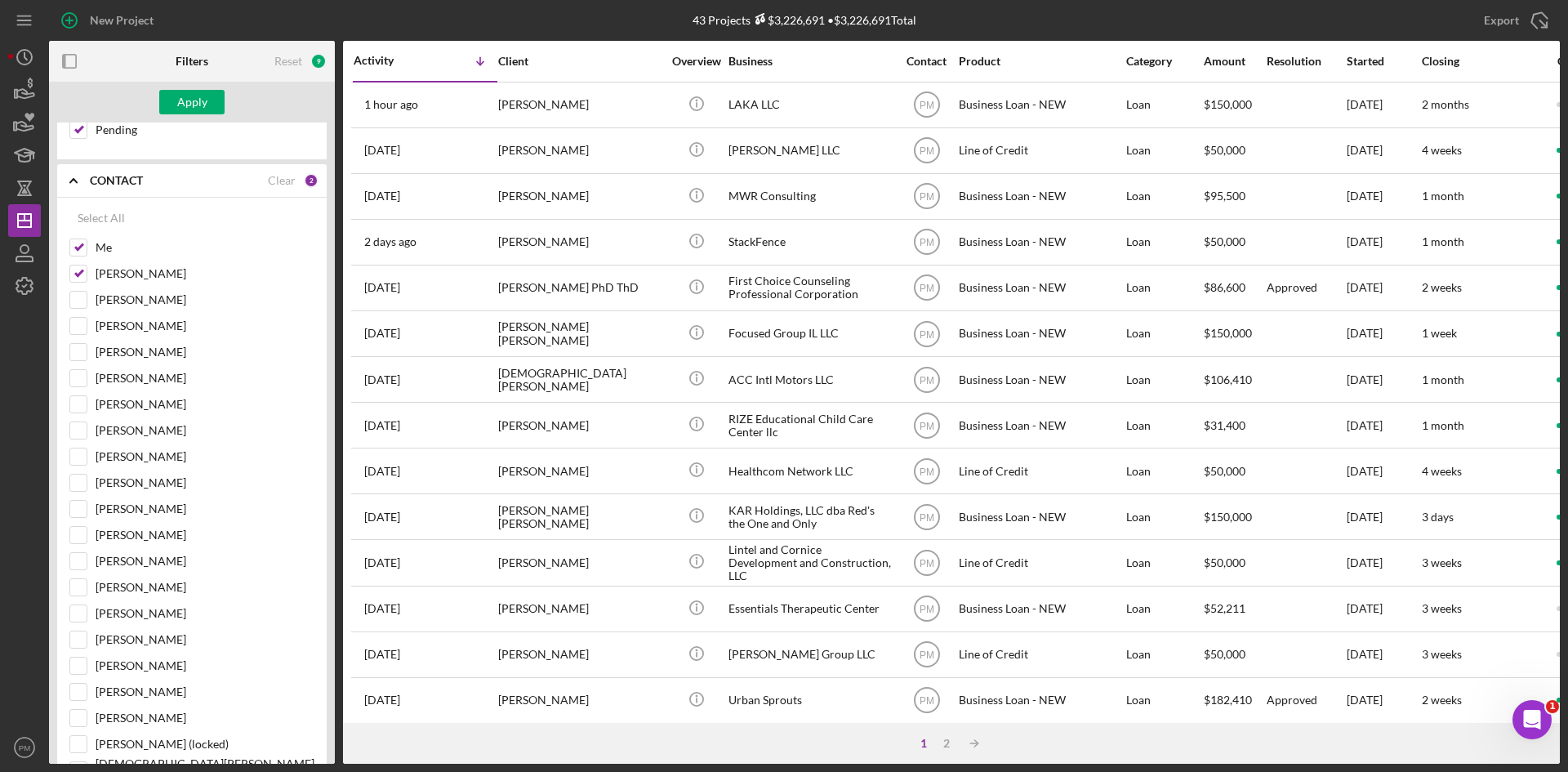
scroll to position [34, 0]
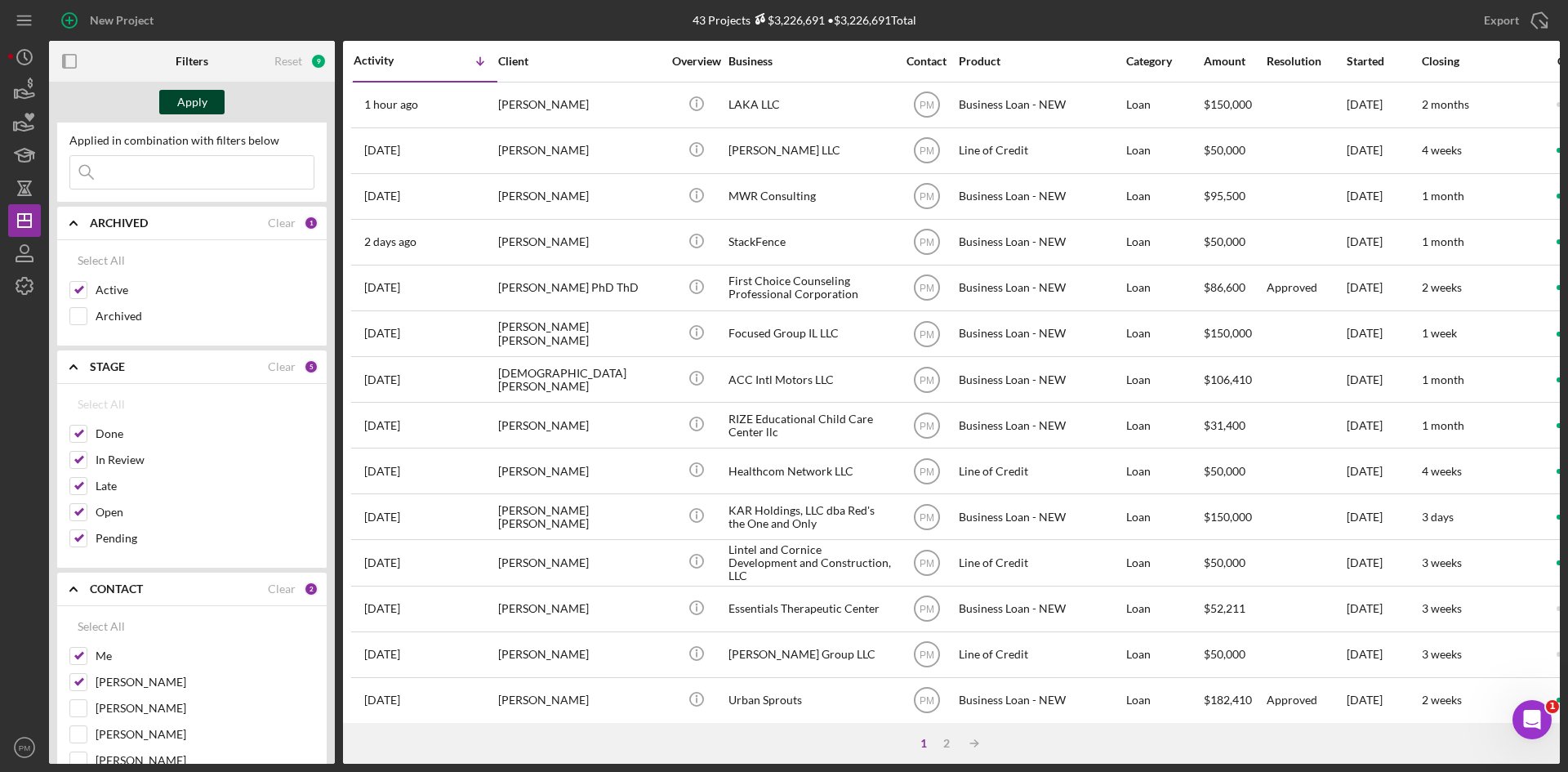
click at [191, 103] on div "Apply" at bounding box center [192, 102] width 30 height 25
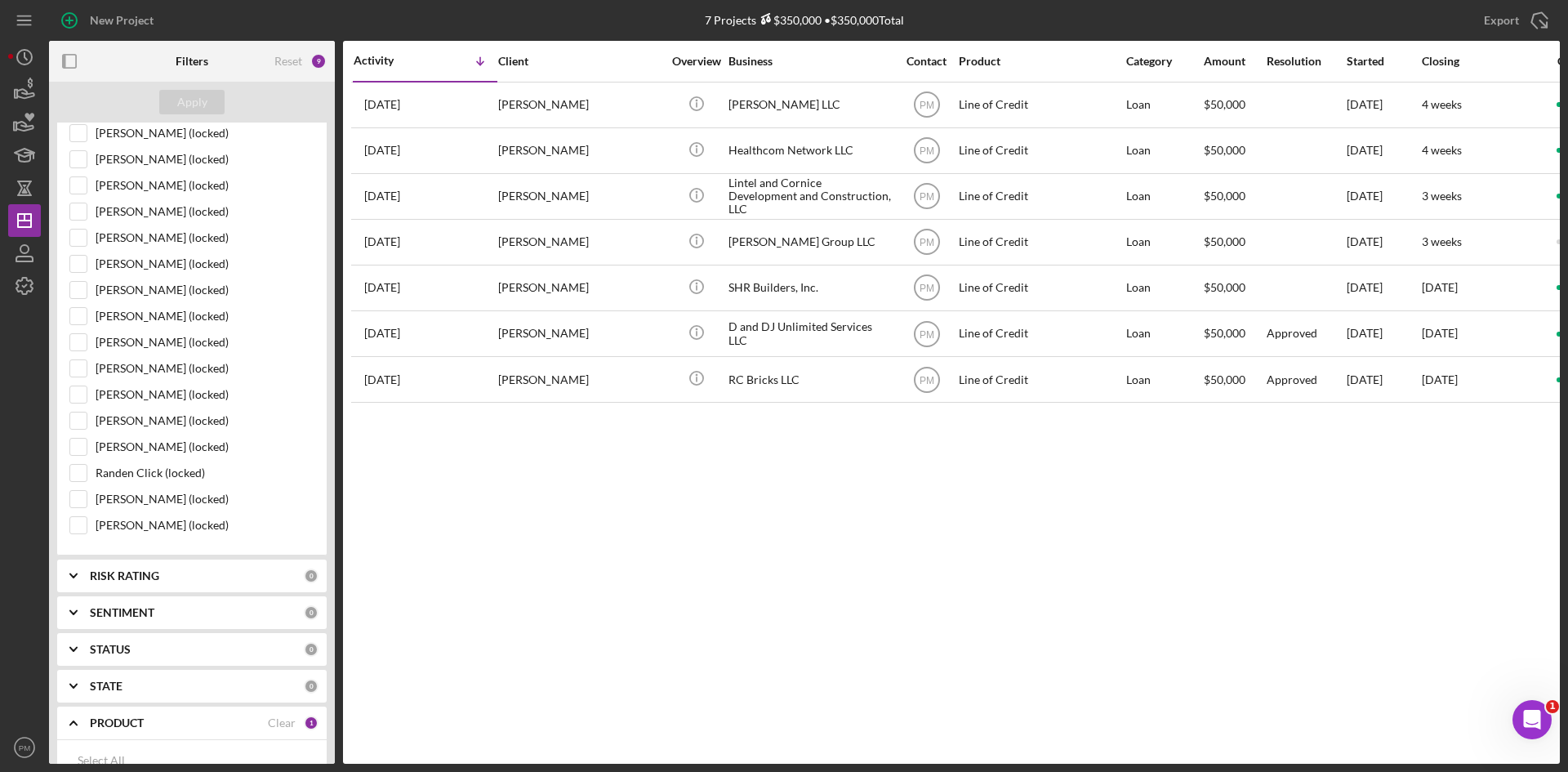
scroll to position [1831, 0]
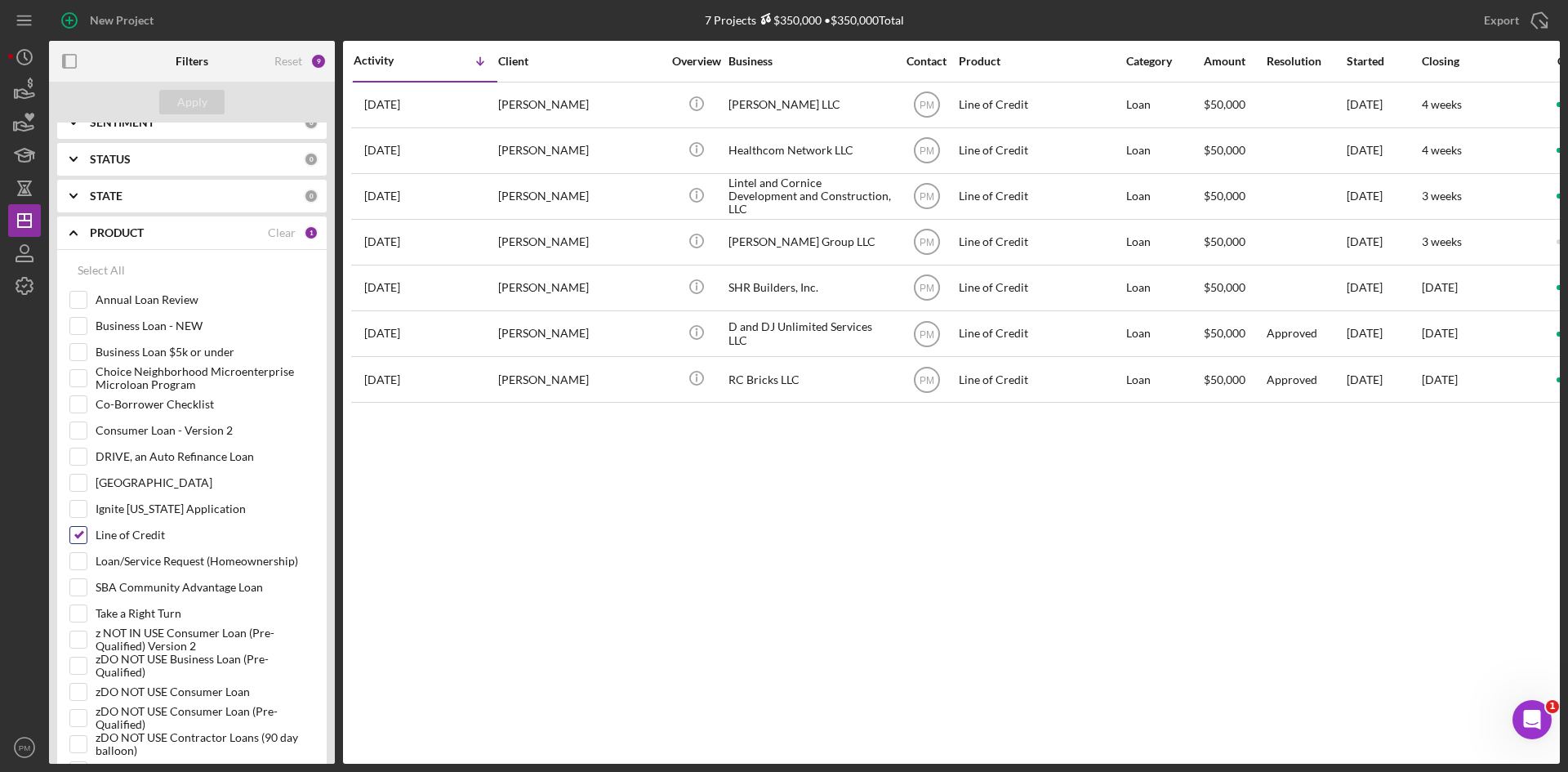
click at [83, 536] on input "Line of Credit" at bounding box center [79, 535] width 17 height 17
checkbox input "false"
click at [80, 509] on input "Ignite [US_STATE] Application" at bounding box center [79, 509] width 17 height 17
checkbox input "true"
click at [193, 99] on div "Apply" at bounding box center [192, 102] width 30 height 25
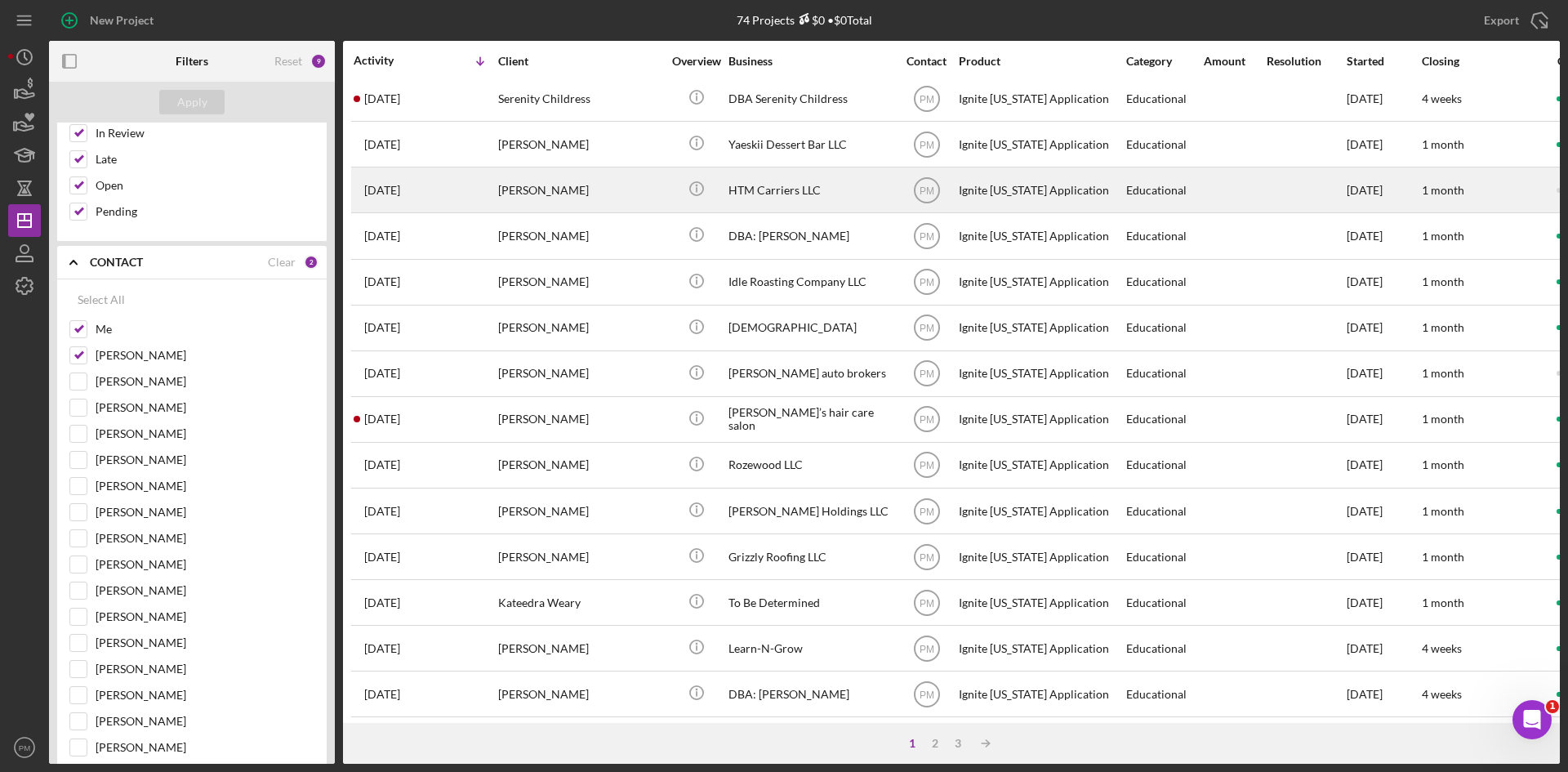
scroll to position [525, 0]
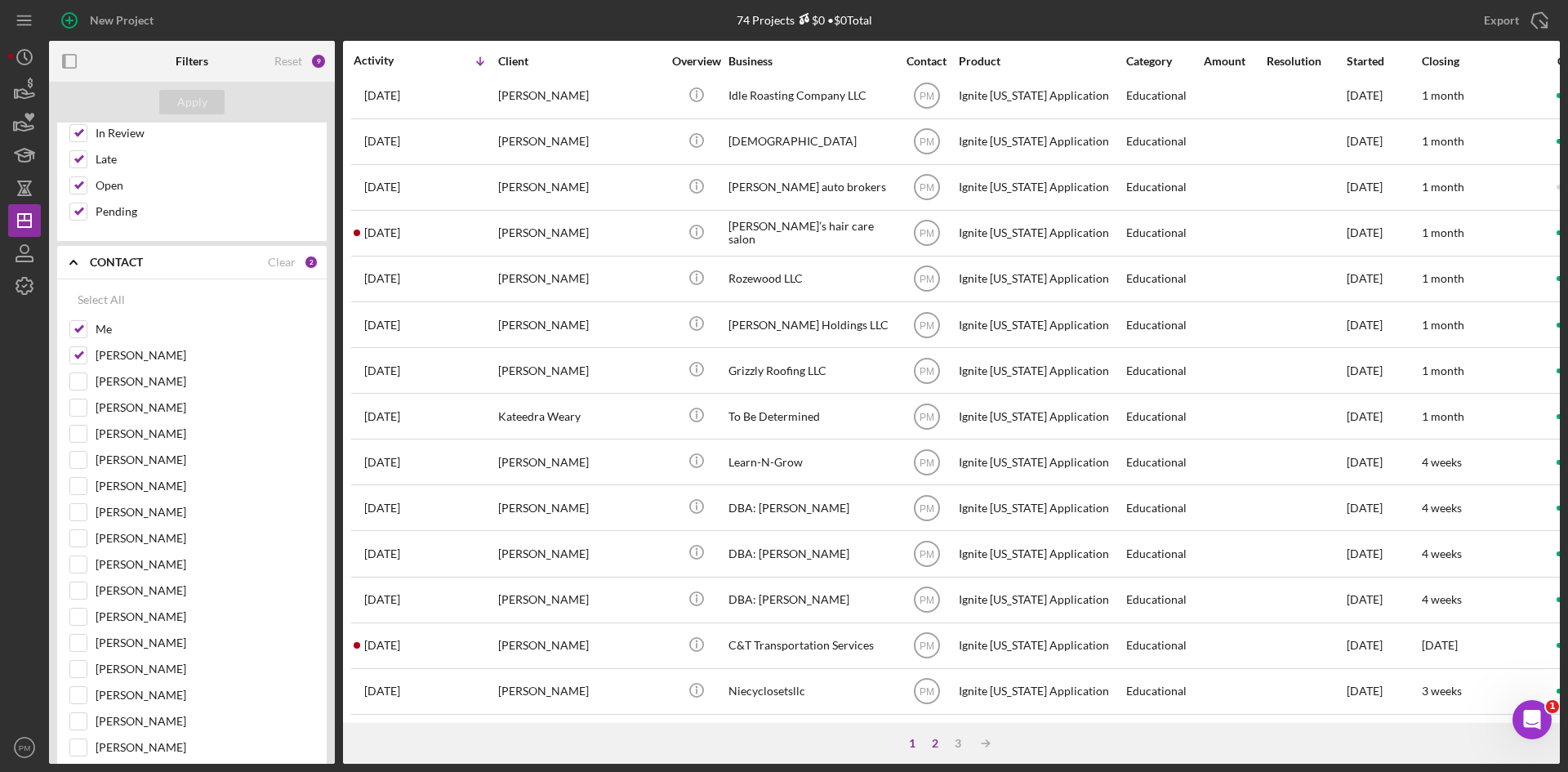
click at [933, 744] on div "2" at bounding box center [935, 744] width 23 height 13
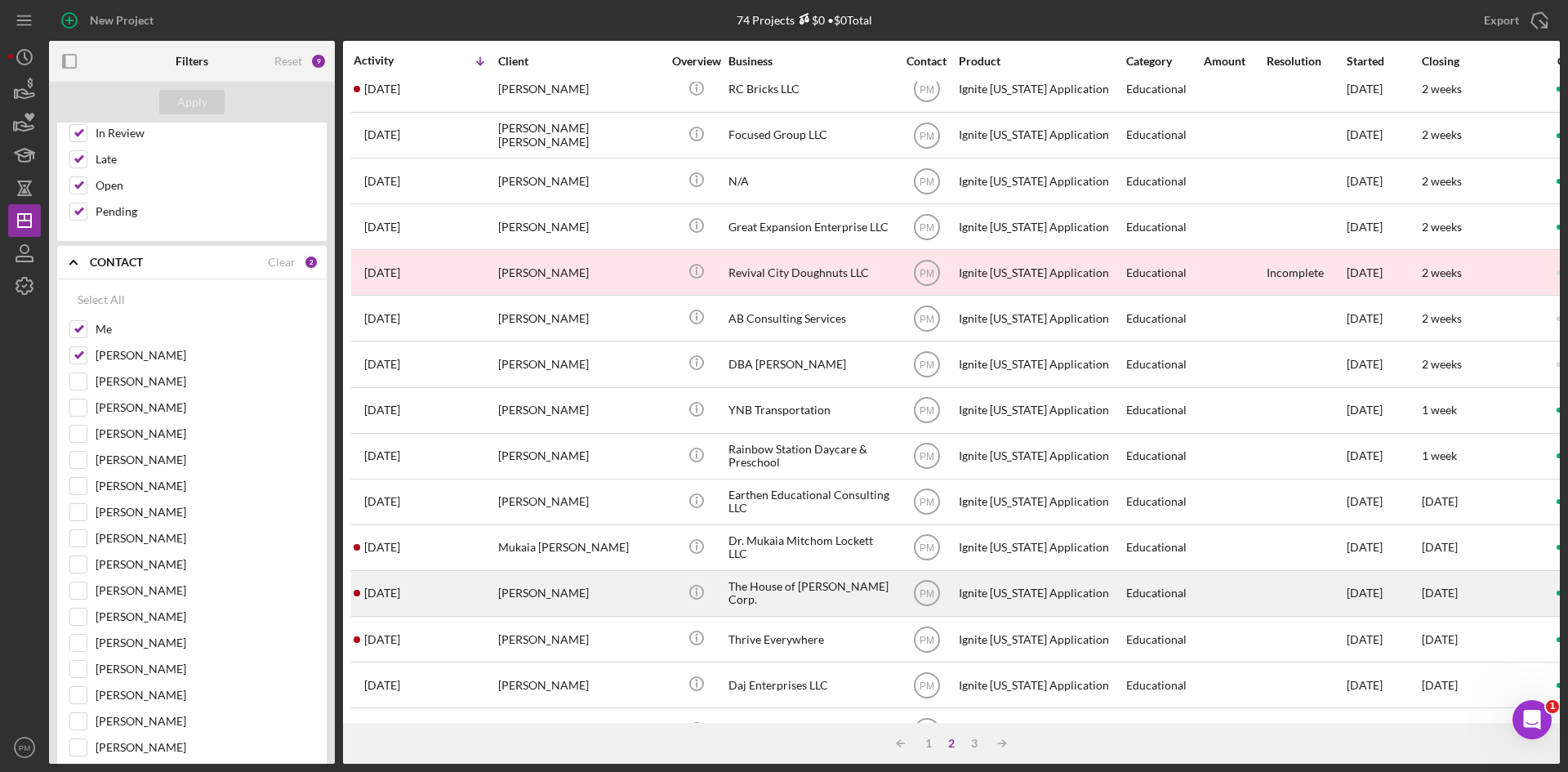
scroll to position [0, 0]
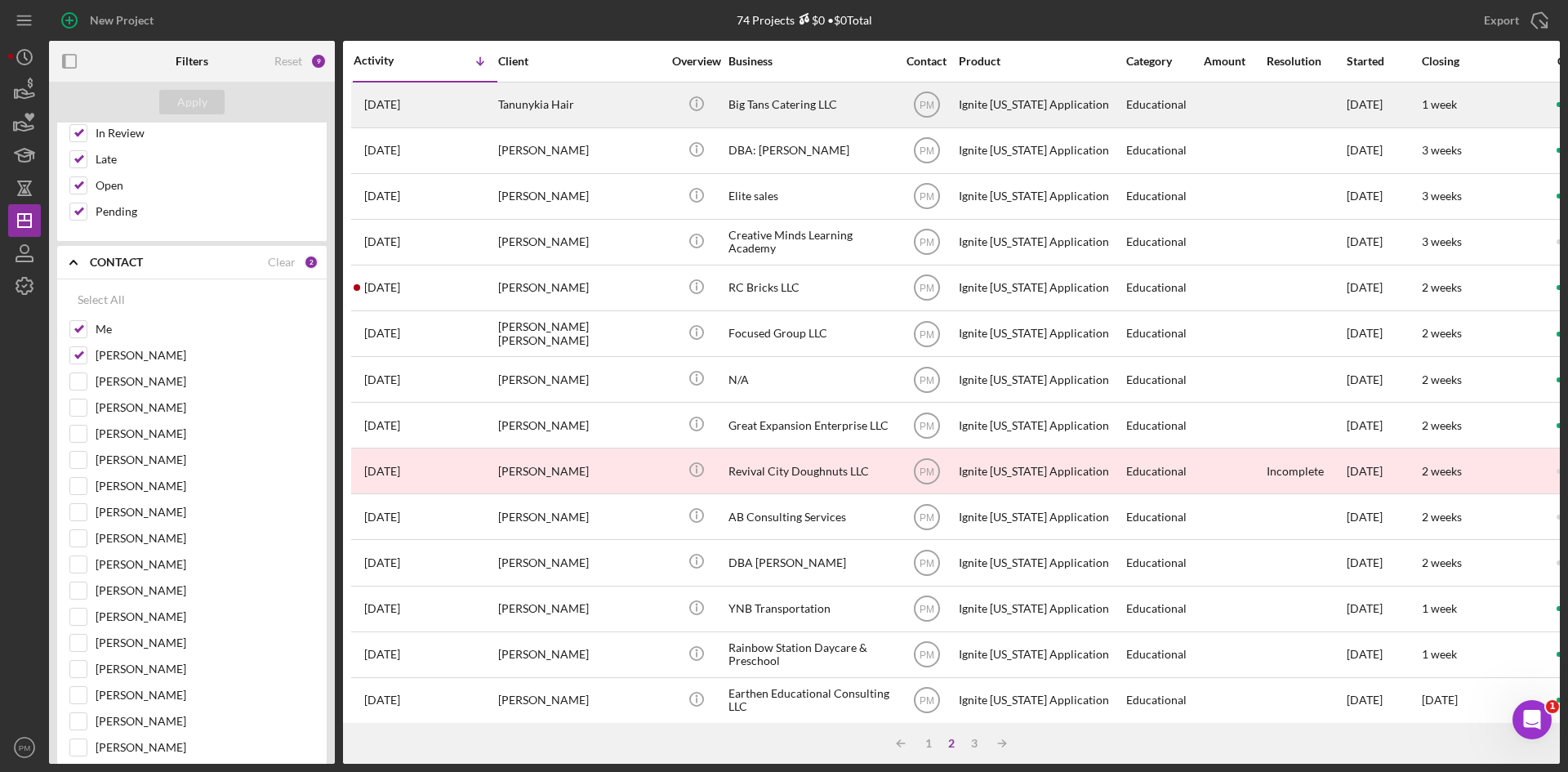
click at [557, 108] on div "Tanunykia Hair" at bounding box center [580, 105] width 163 height 43
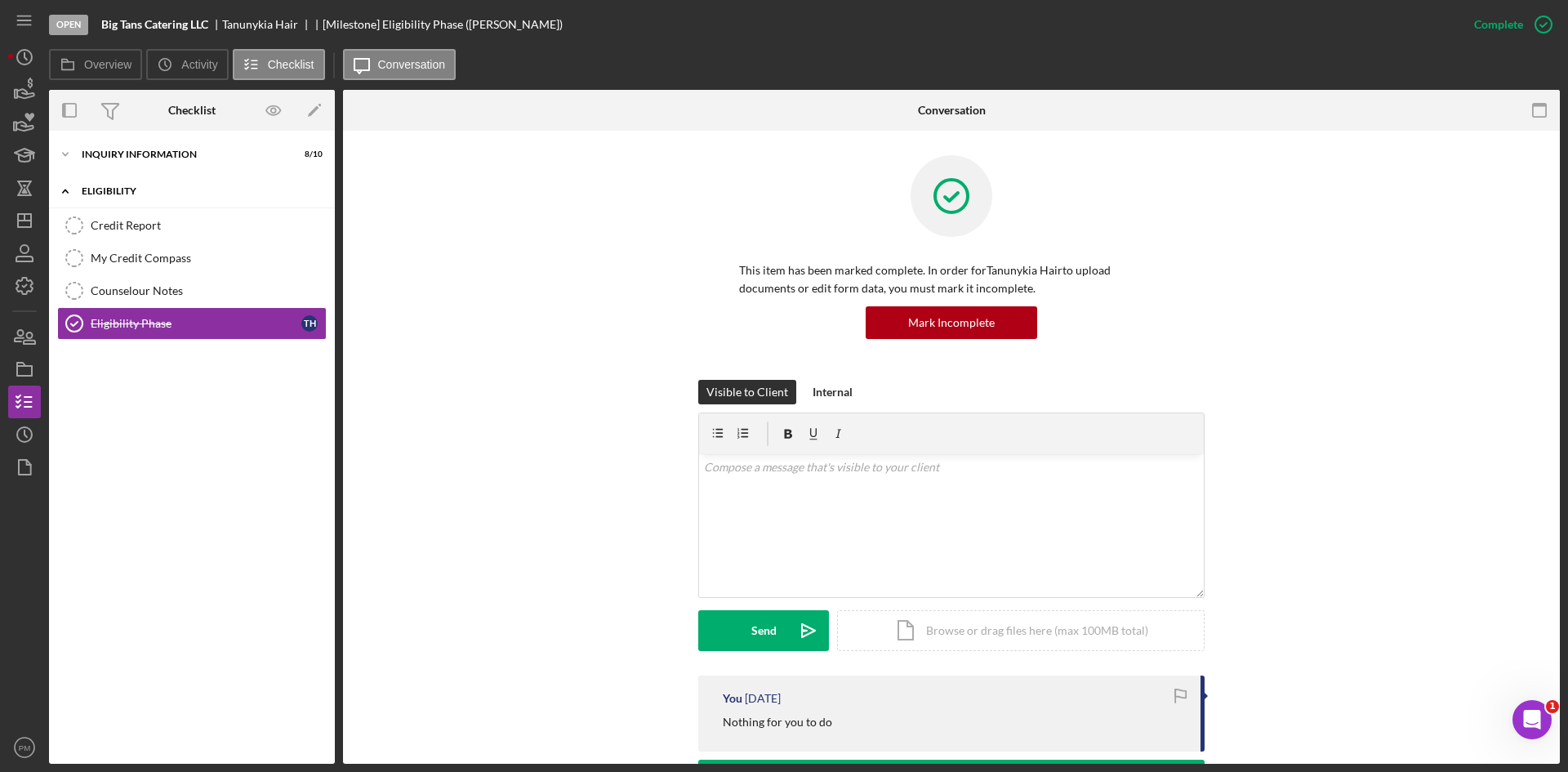
click at [142, 188] on div "Eligibility" at bounding box center [198, 191] width 233 height 10
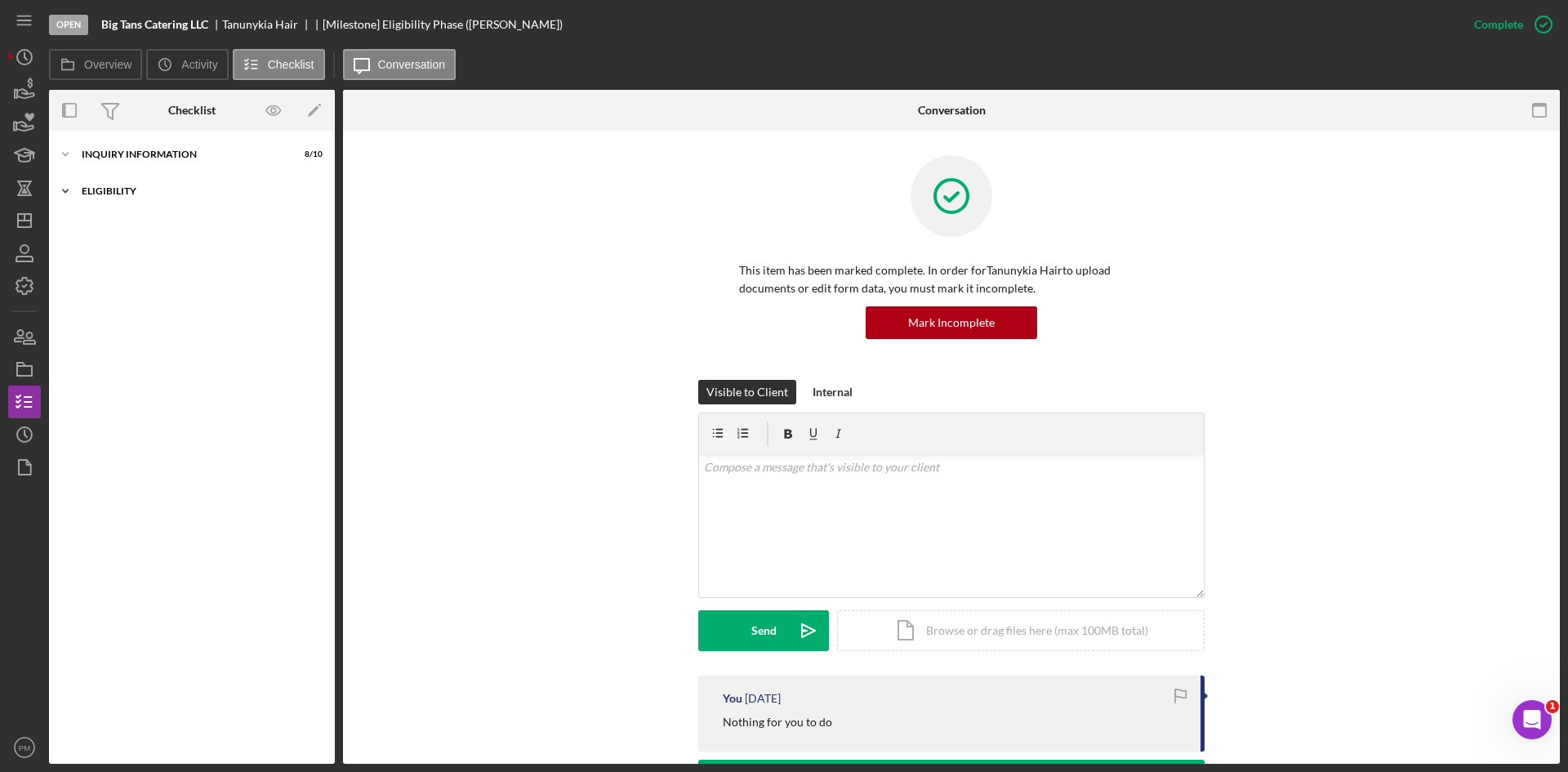
click at [141, 177] on div "Icon/Expander Eligibility 1 / 4" at bounding box center [191, 191] width 286 height 33
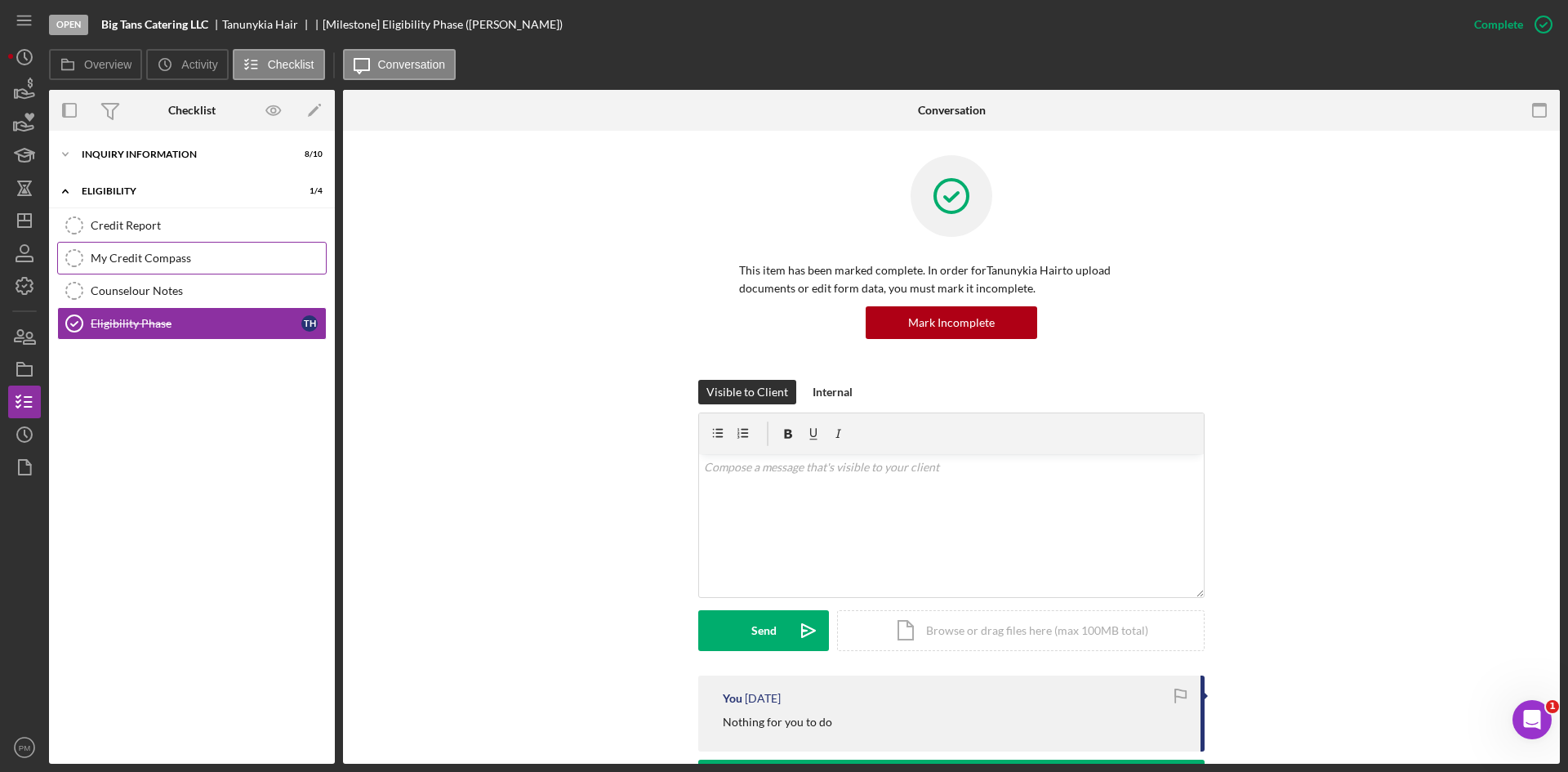
click at [151, 249] on link "My Credit Compass My Credit Compass" at bounding box center [192, 258] width 270 height 33
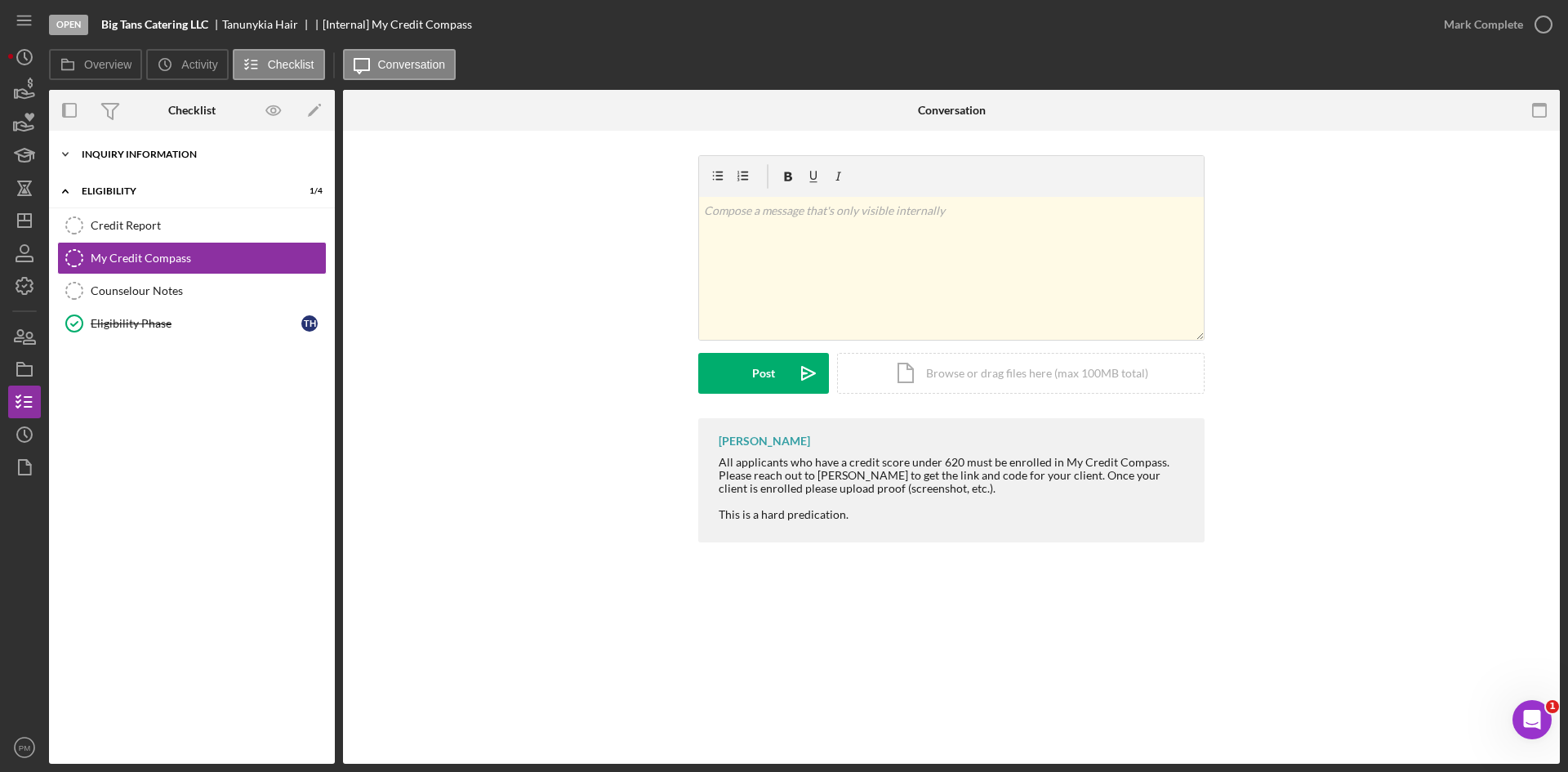
click at [178, 146] on div "Icon/Expander Inquiry Information 8 / 10" at bounding box center [191, 154] width 286 height 33
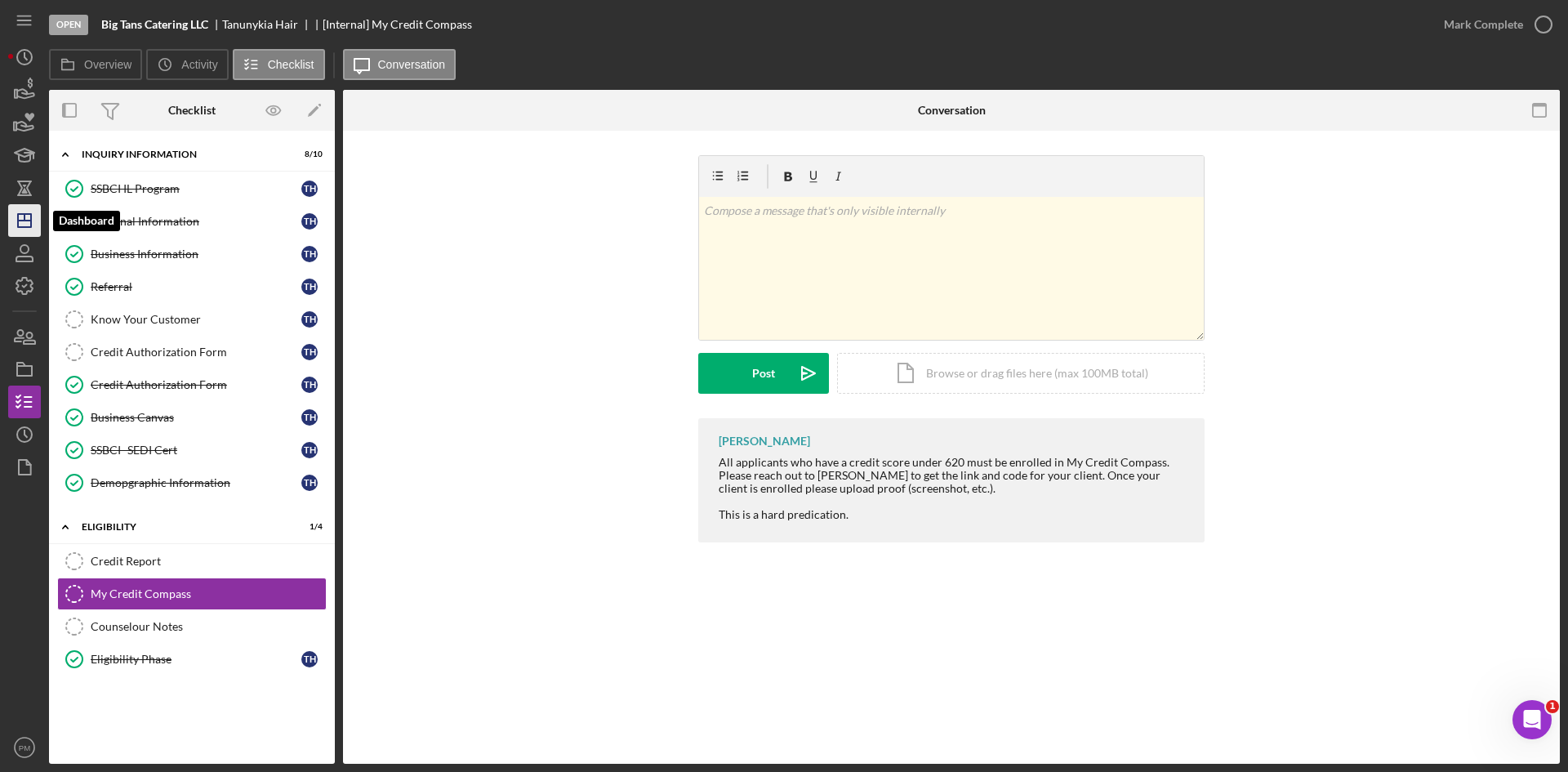
click at [28, 229] on icon "Icon/Dashboard" at bounding box center [24, 220] width 40 height 40
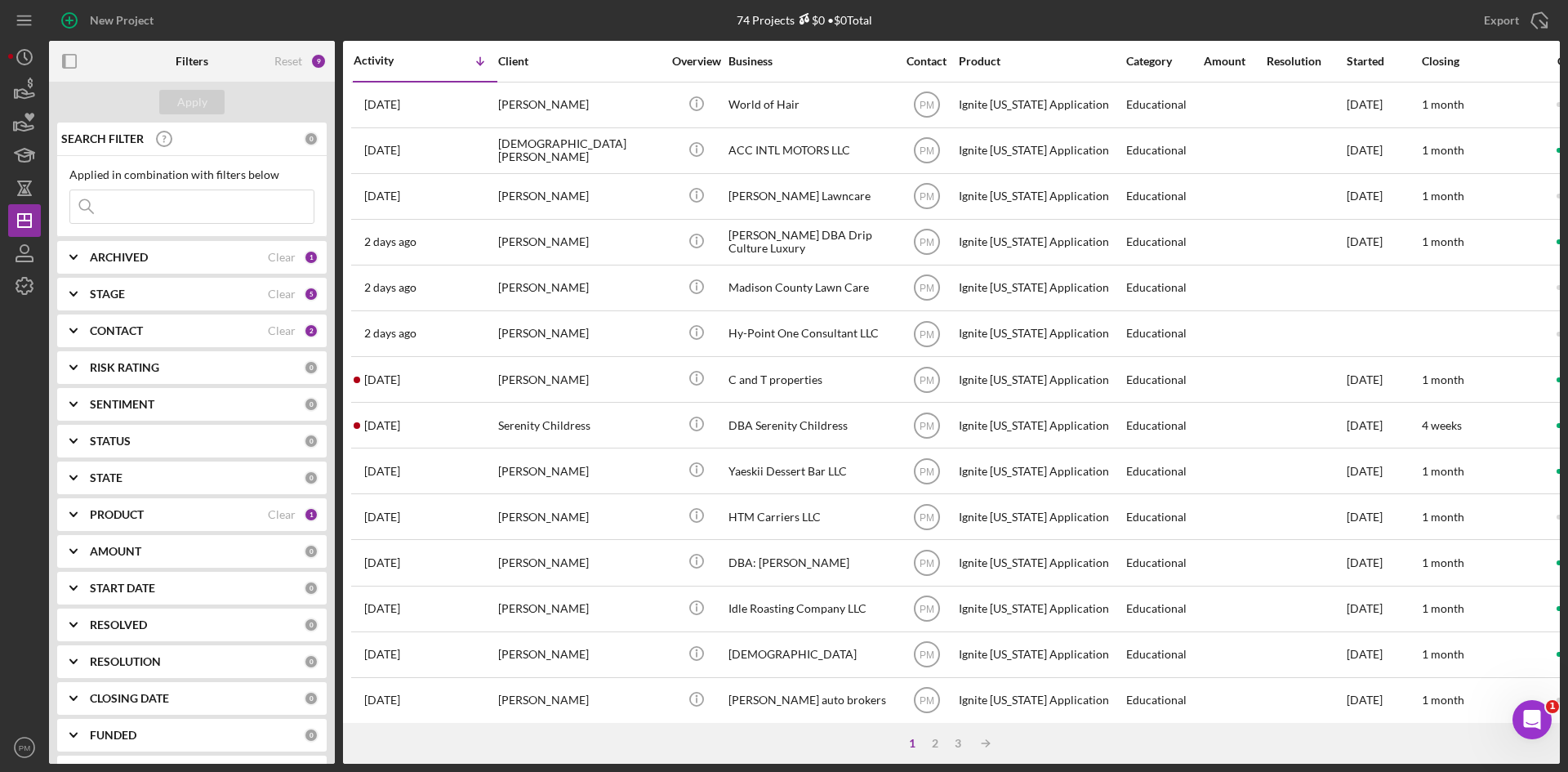
click at [174, 518] on div "PRODUCT" at bounding box center [179, 514] width 178 height 13
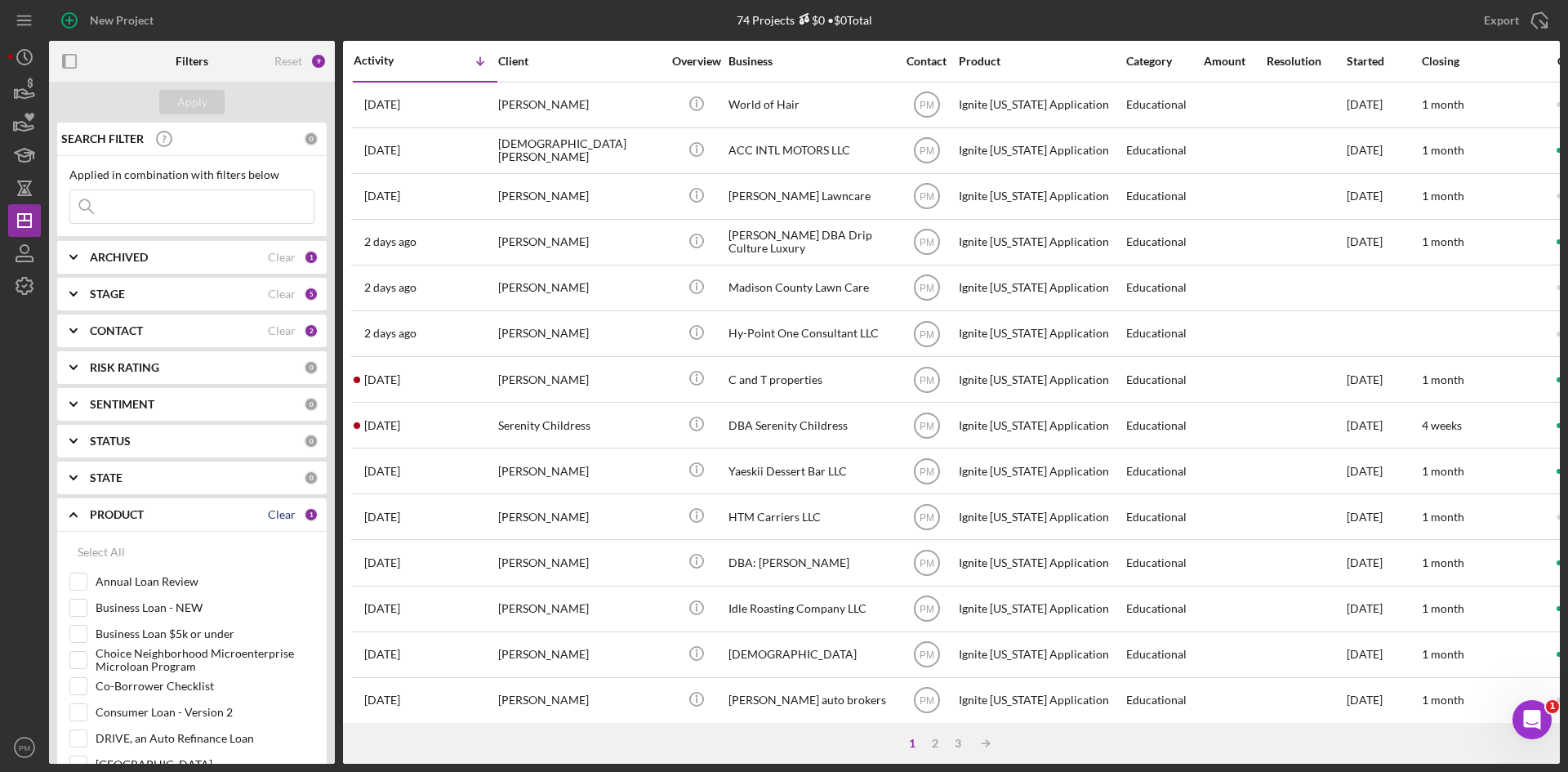
click at [279, 509] on div "Clear" at bounding box center [282, 514] width 28 height 13
checkbox input "false"
click at [114, 549] on div "Select All" at bounding box center [102, 553] width 48 height 33
checkbox input "true"
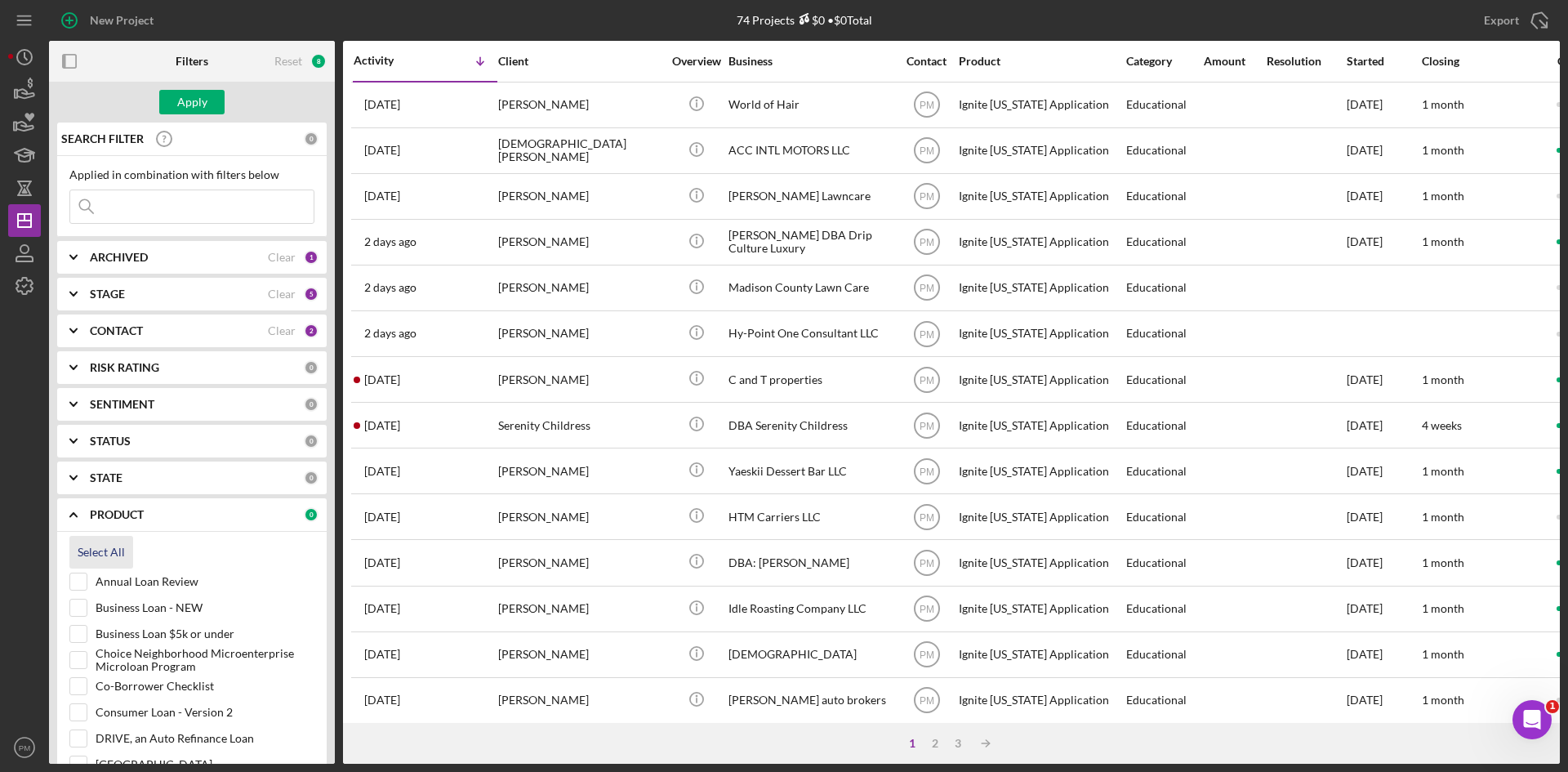
checkbox input "true"
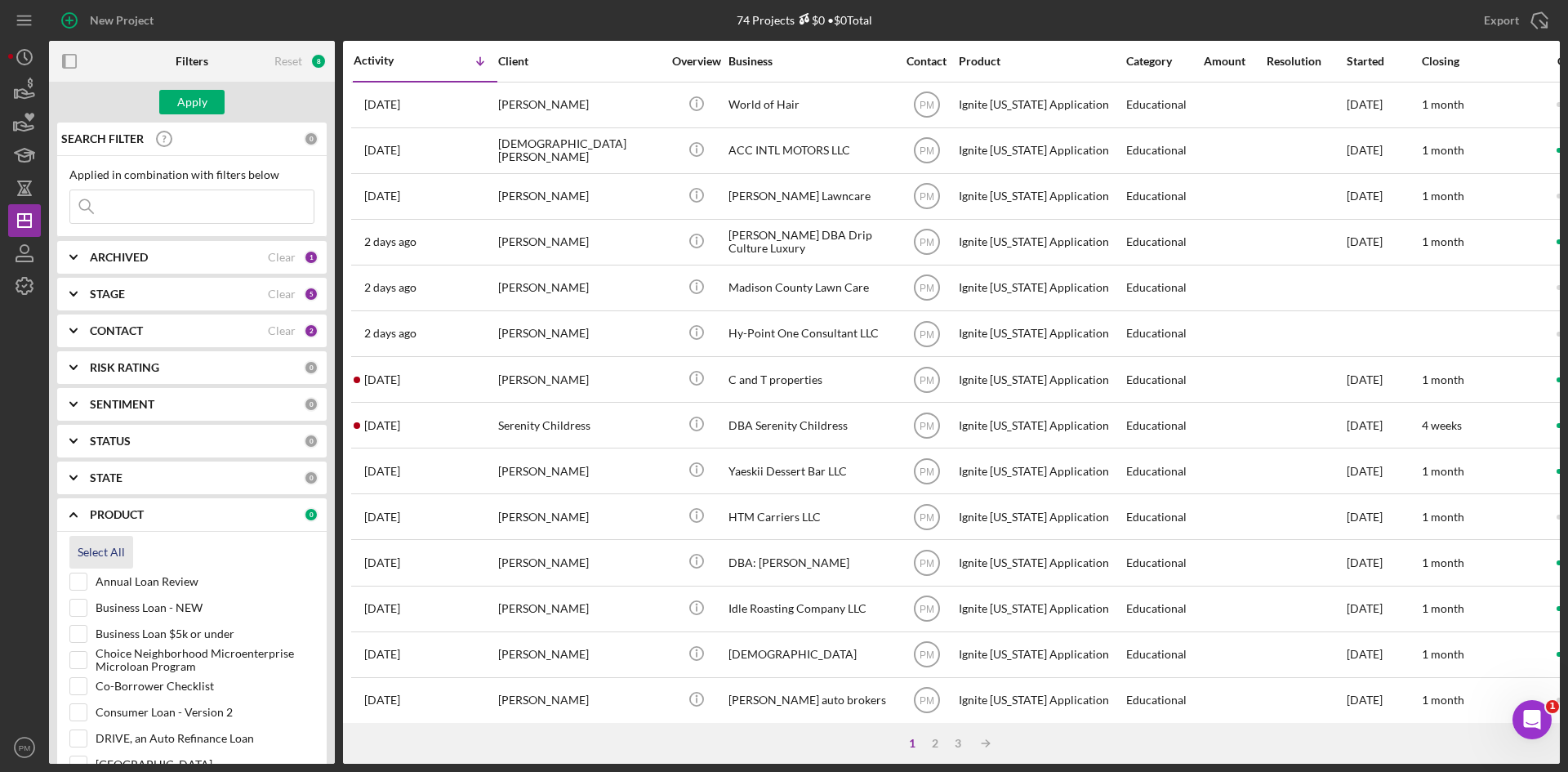
checkbox input "true"
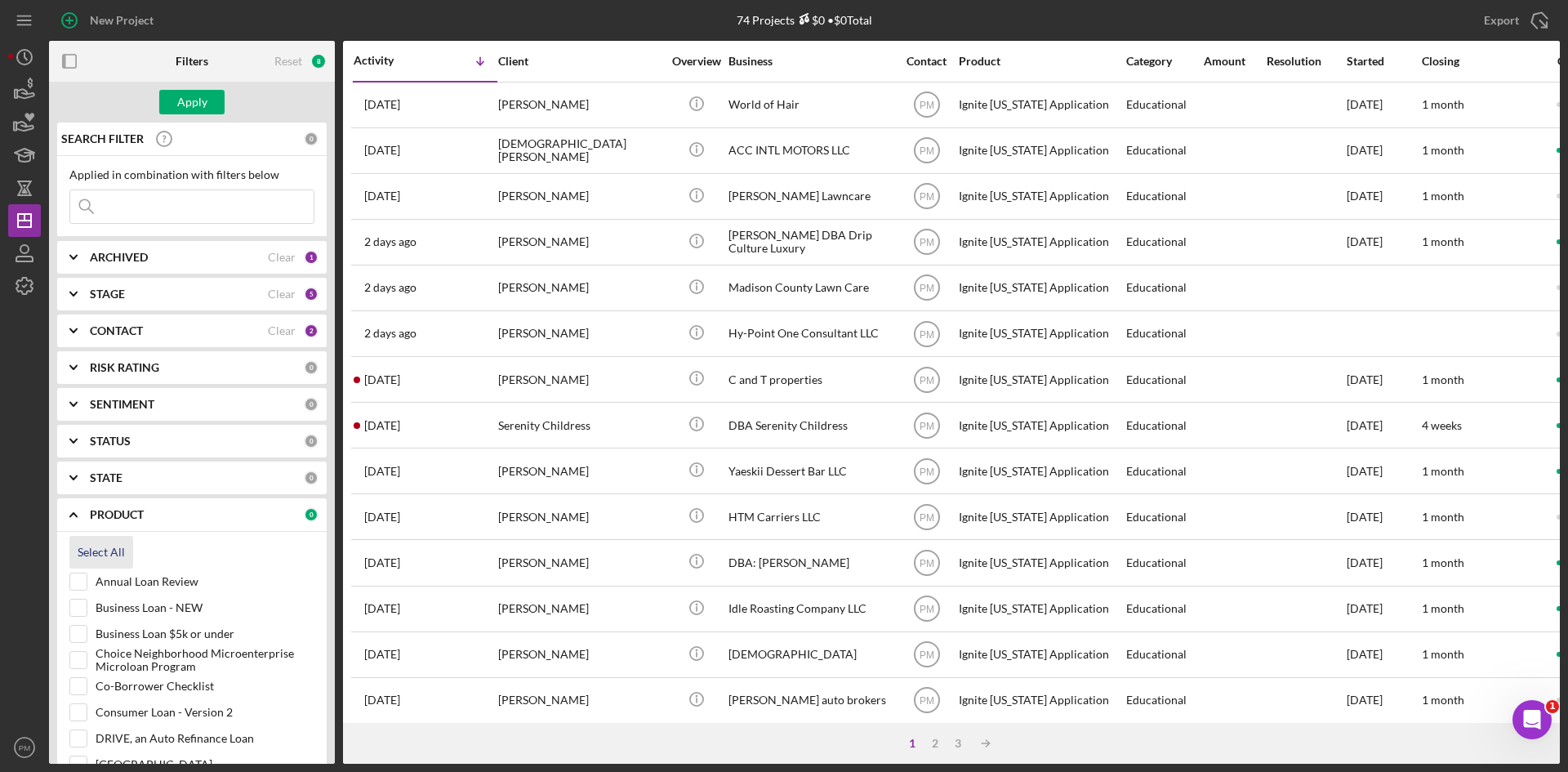
checkbox input "true"
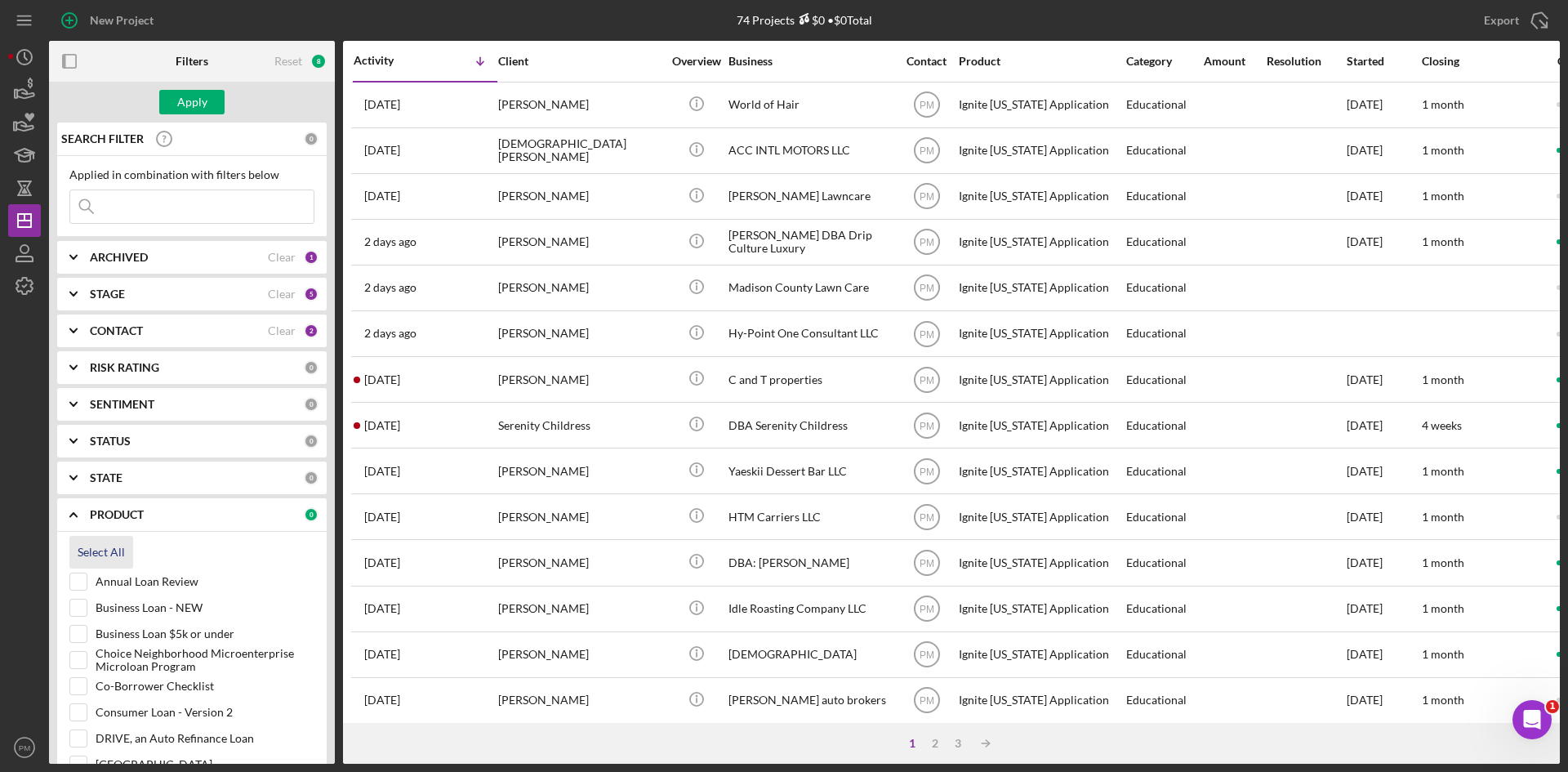
checkbox input "true"
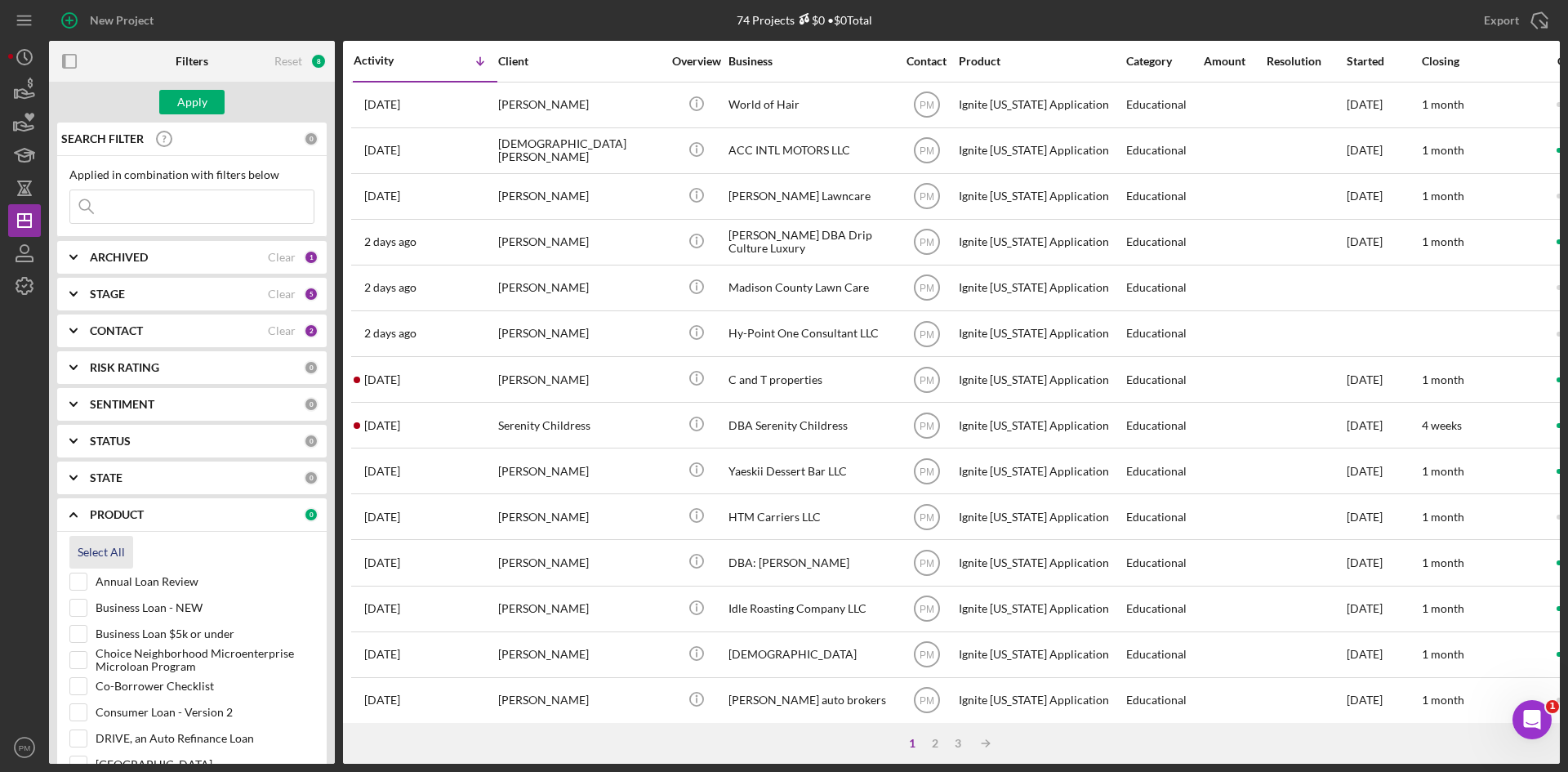
checkbox input "true"
click at [74, 580] on input "Annual Loan Review" at bounding box center [79, 582] width 17 height 17
checkbox input "false"
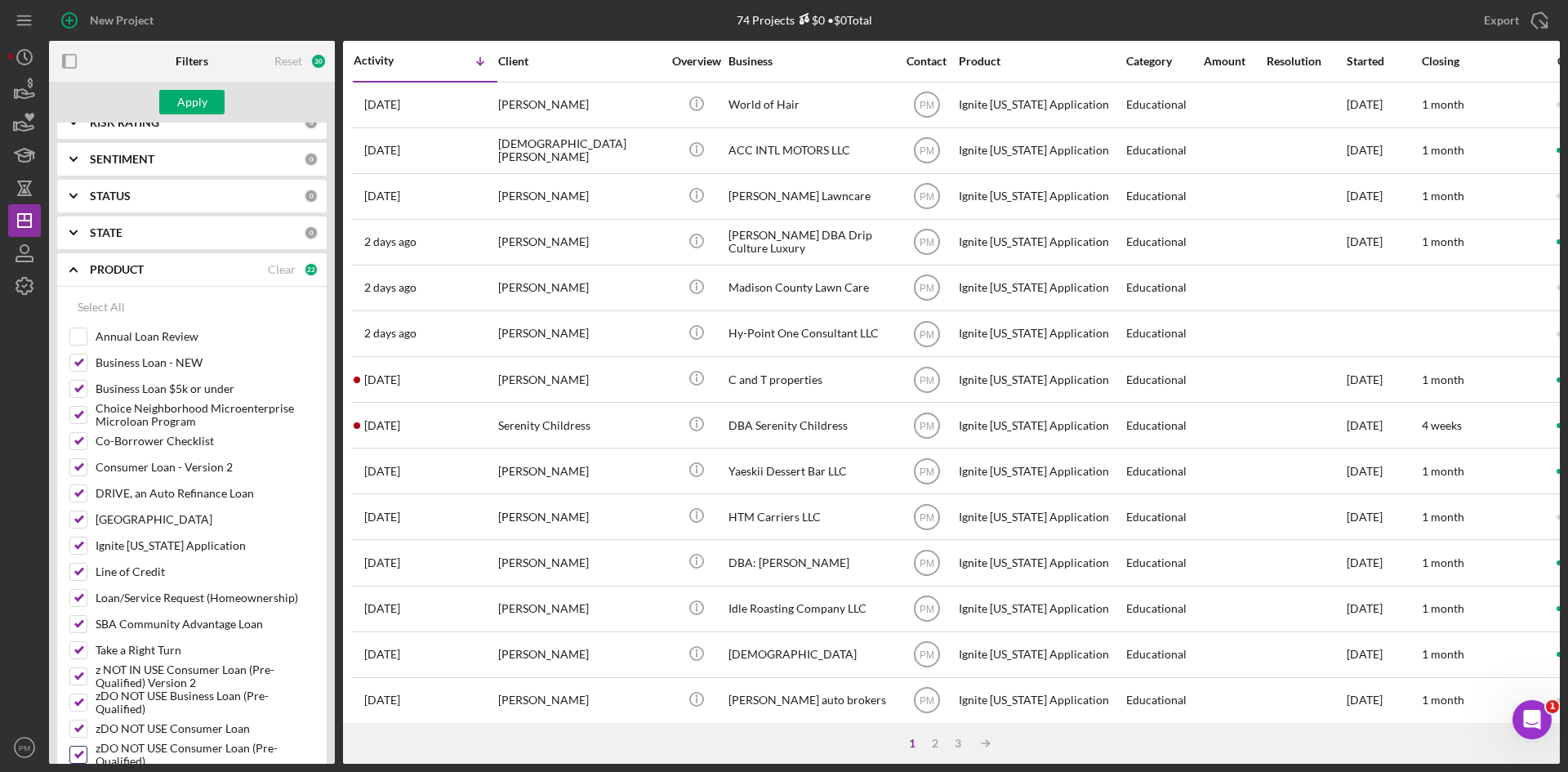
scroll to position [408, 0]
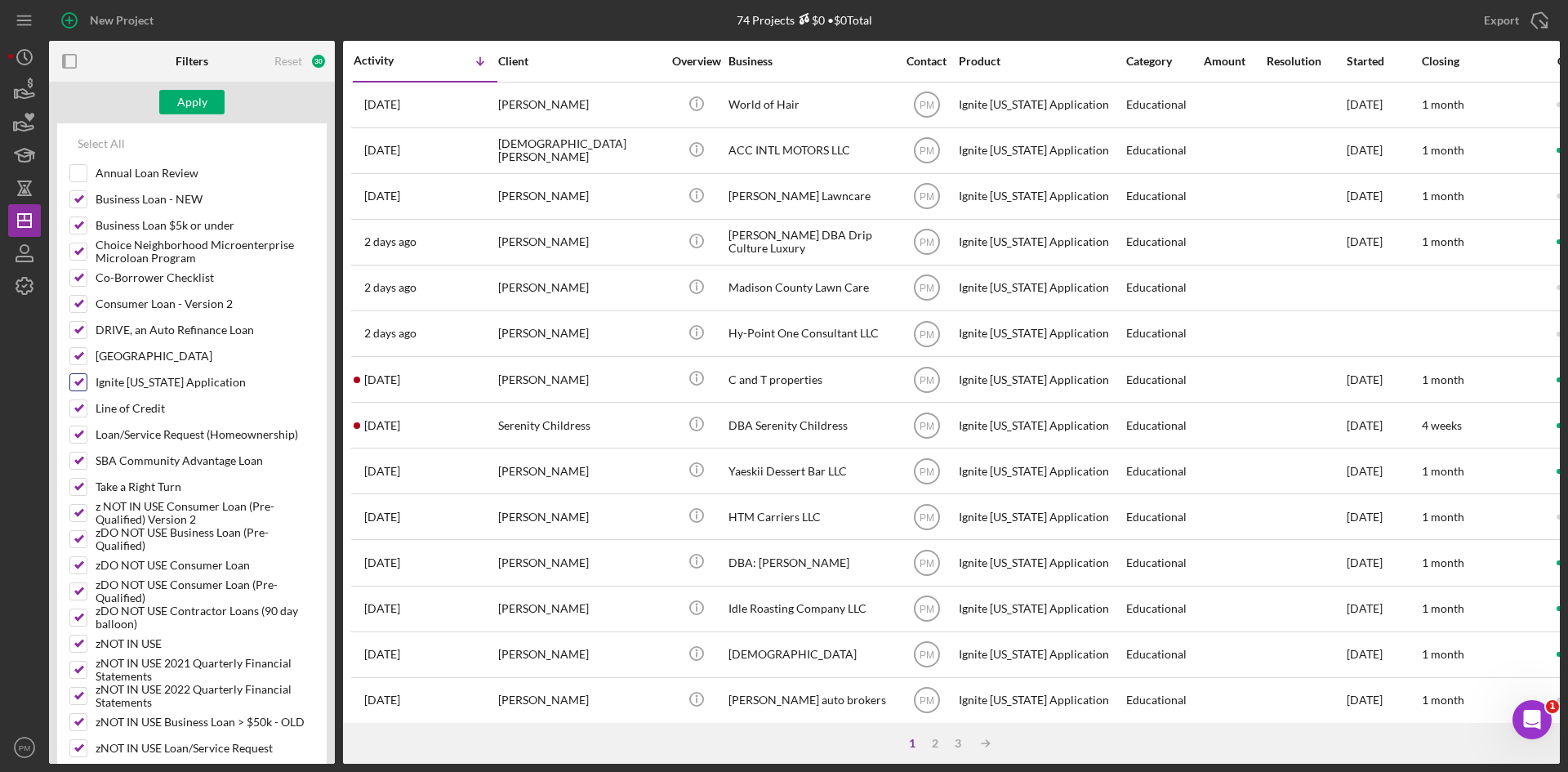
click at [78, 379] on input "Ignite [US_STATE] Application" at bounding box center [79, 383] width 17 height 17
checkbox input "false"
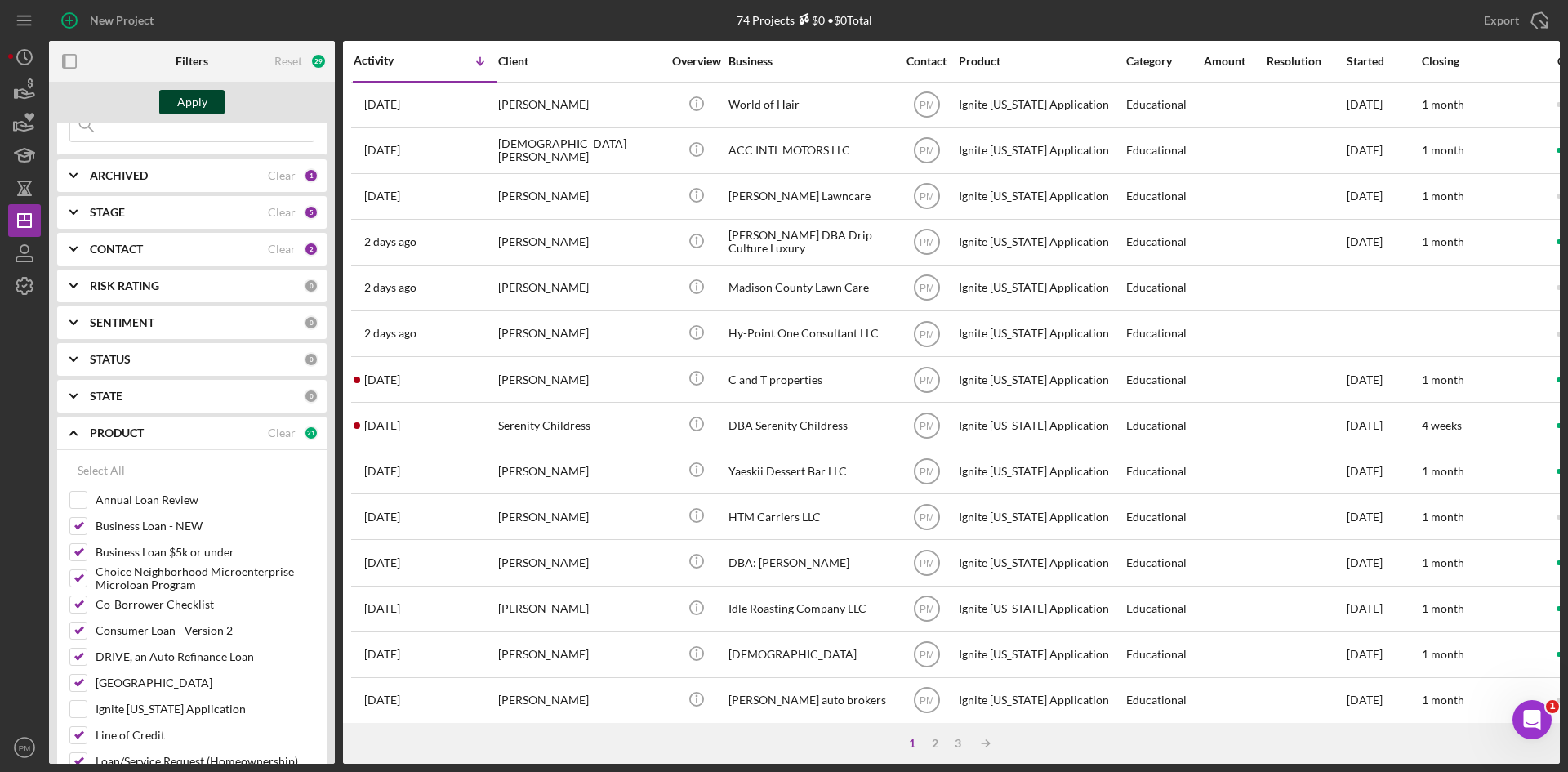
scroll to position [0, 0]
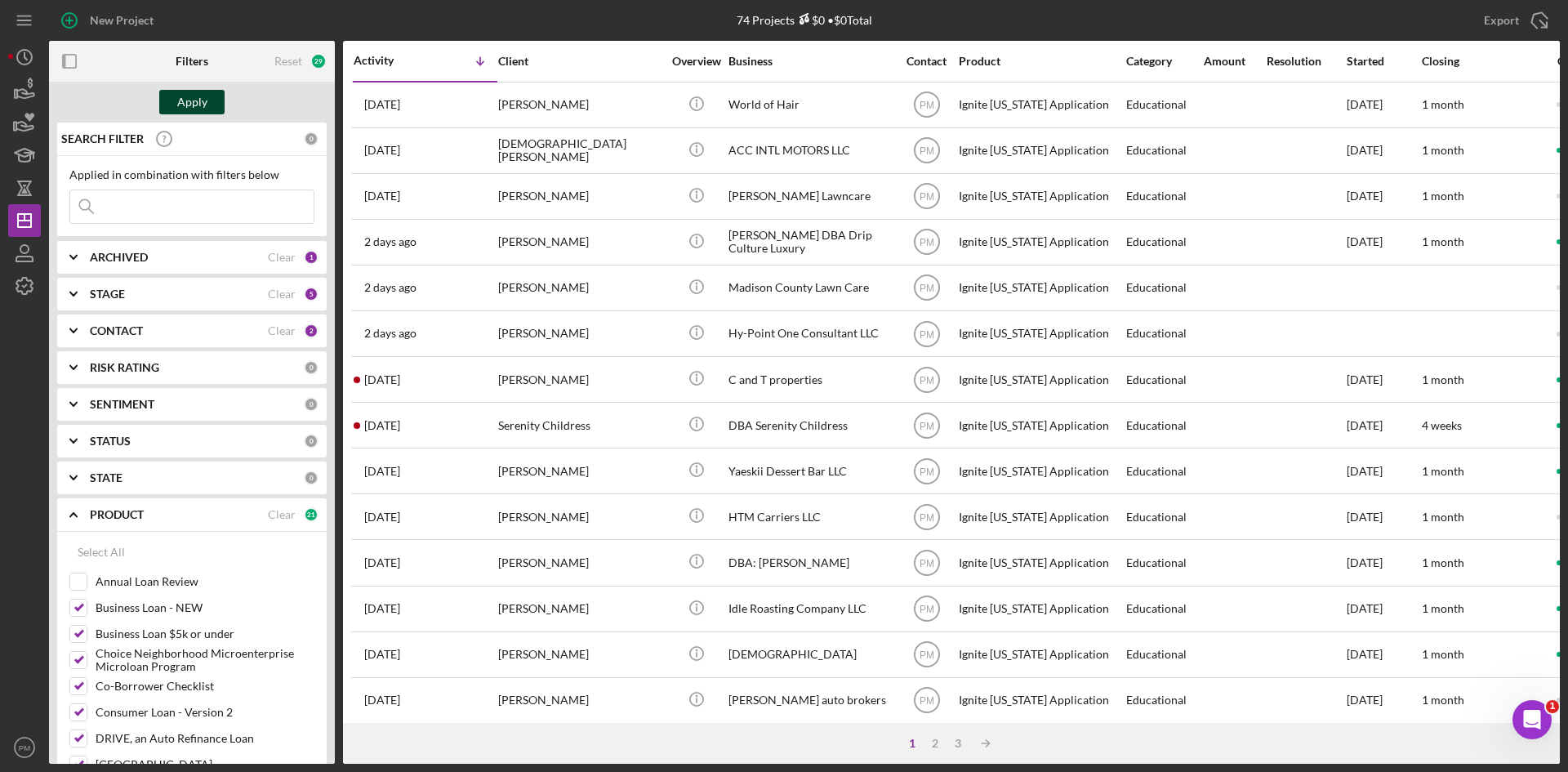
click at [185, 100] on div "Apply" at bounding box center [192, 102] width 30 height 25
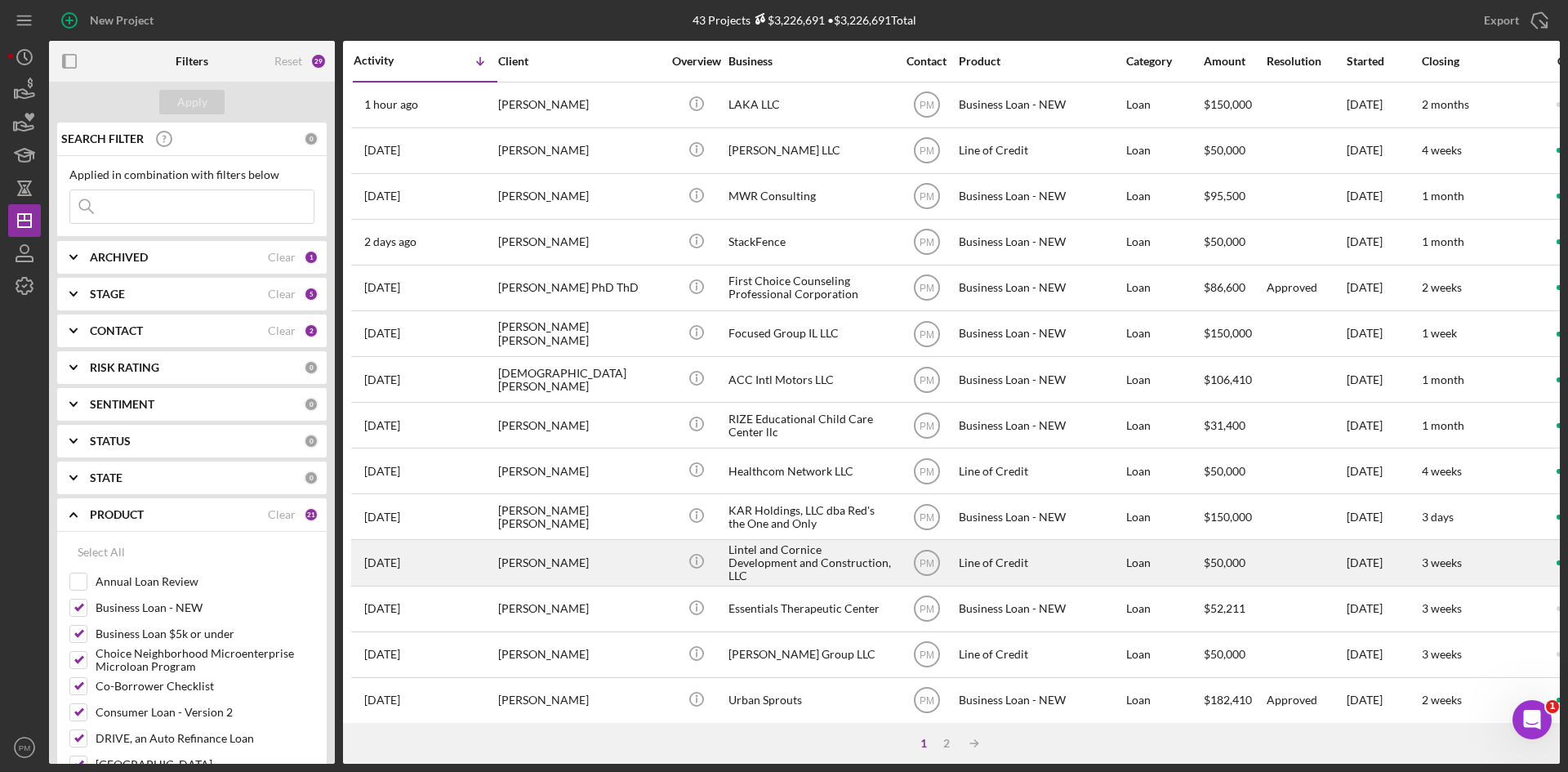
click at [502, 561] on div "[PERSON_NAME]" at bounding box center [580, 562] width 163 height 43
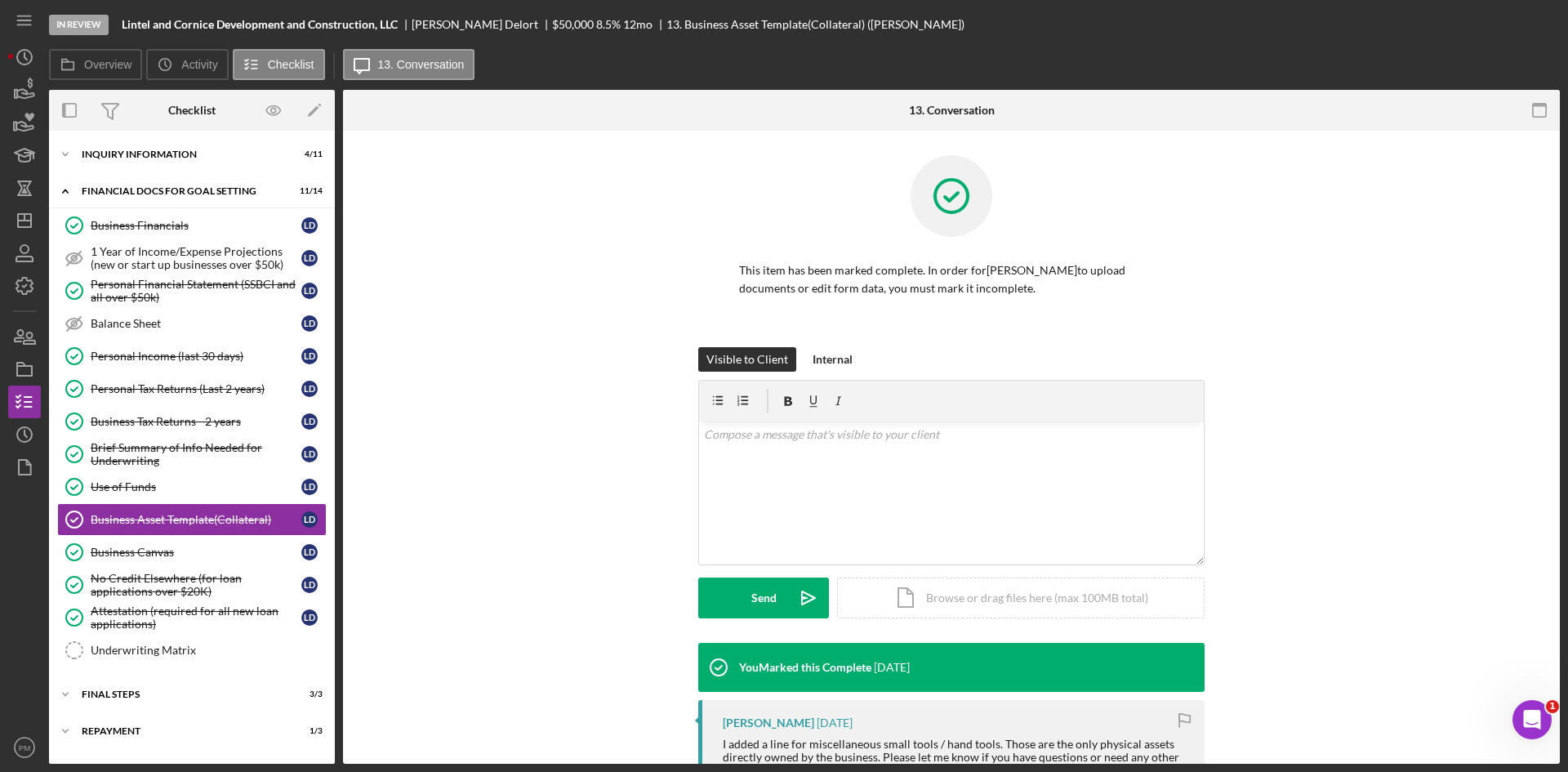
scroll to position [28, 0]
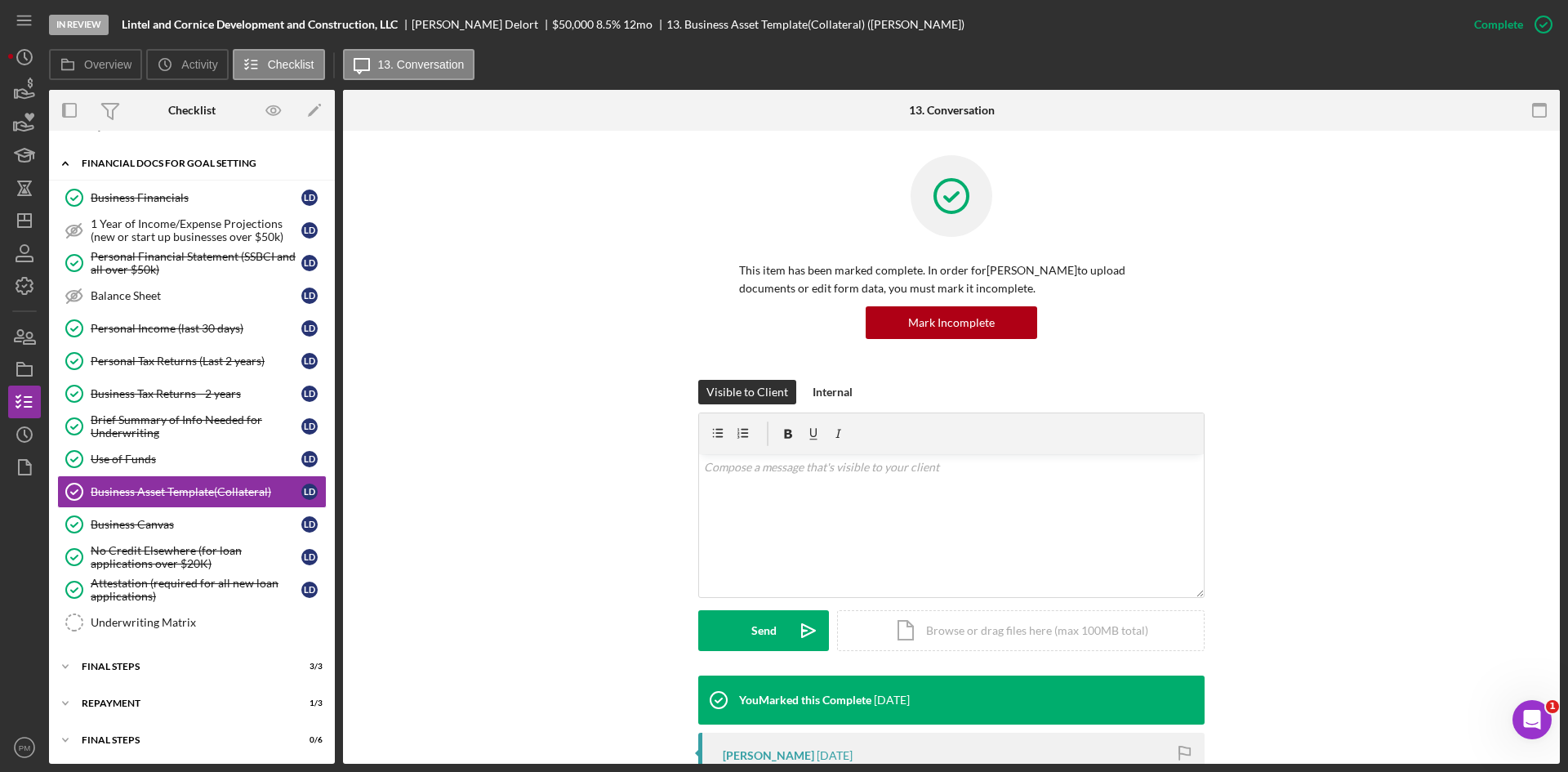
click at [124, 162] on div "Financial Docs for Goal Setting" at bounding box center [198, 163] width 233 height 10
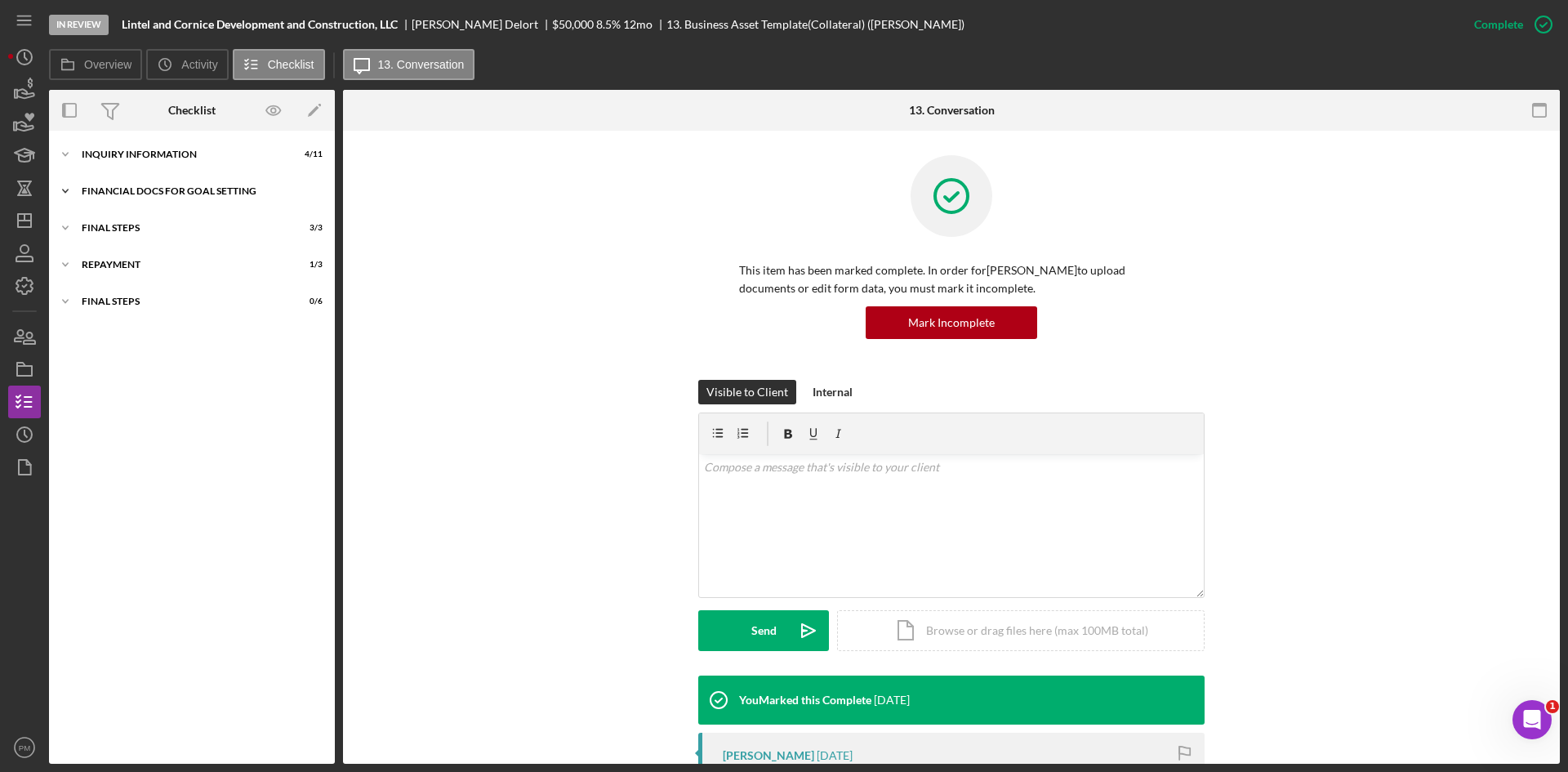
scroll to position [0, 0]
click at [147, 134] on div "Icon/Expander INQUIRY INFORMATION 4 / 11 Icon/Expander Financial Docs for Goal …" at bounding box center [191, 447] width 286 height 633
click at [145, 145] on div "Icon/Expander INQUIRY INFORMATION 4 / 11" at bounding box center [191, 154] width 286 height 33
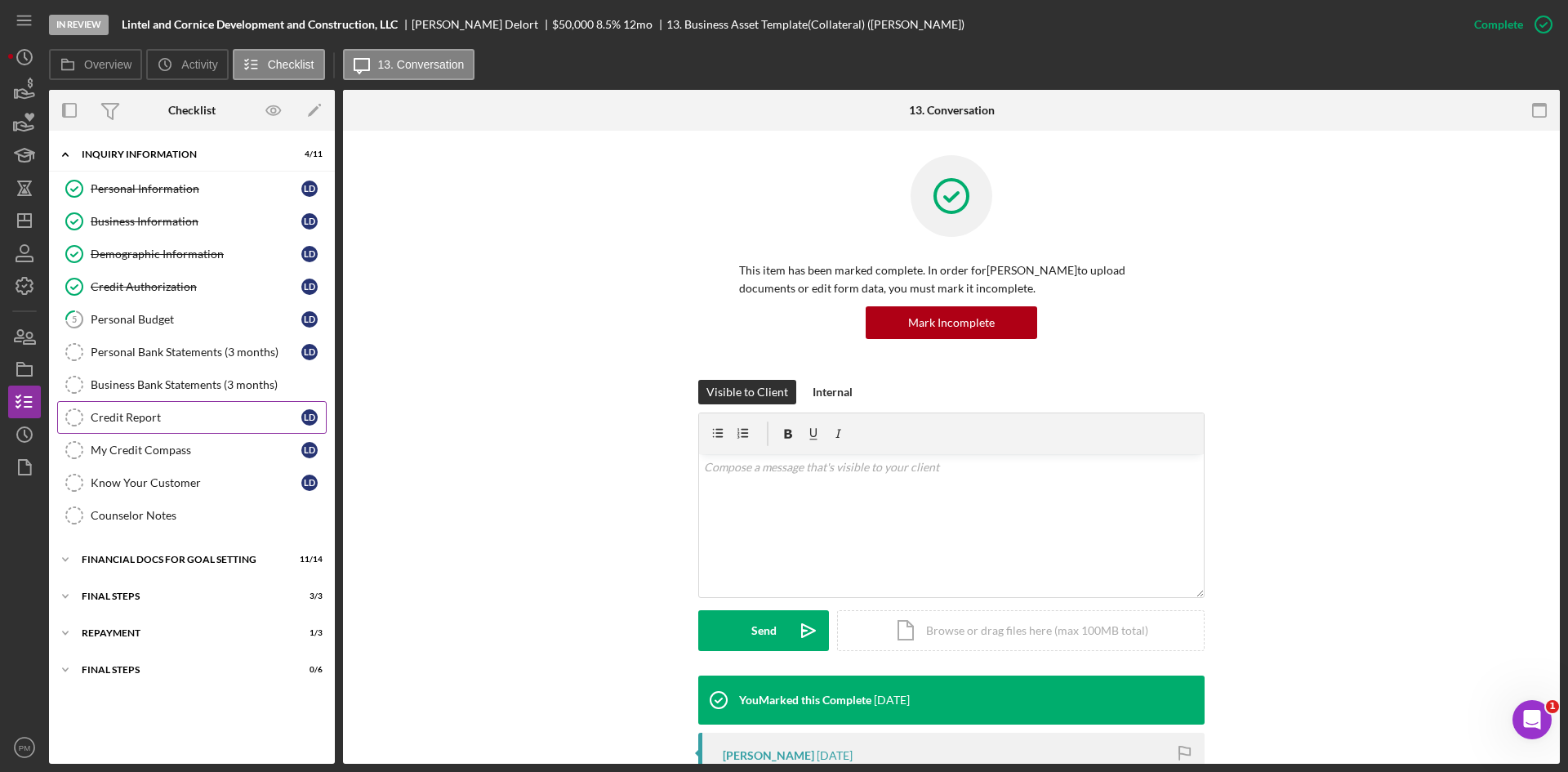
click at [169, 408] on link "Credit Report Credit Report L D" at bounding box center [192, 418] width 270 height 33
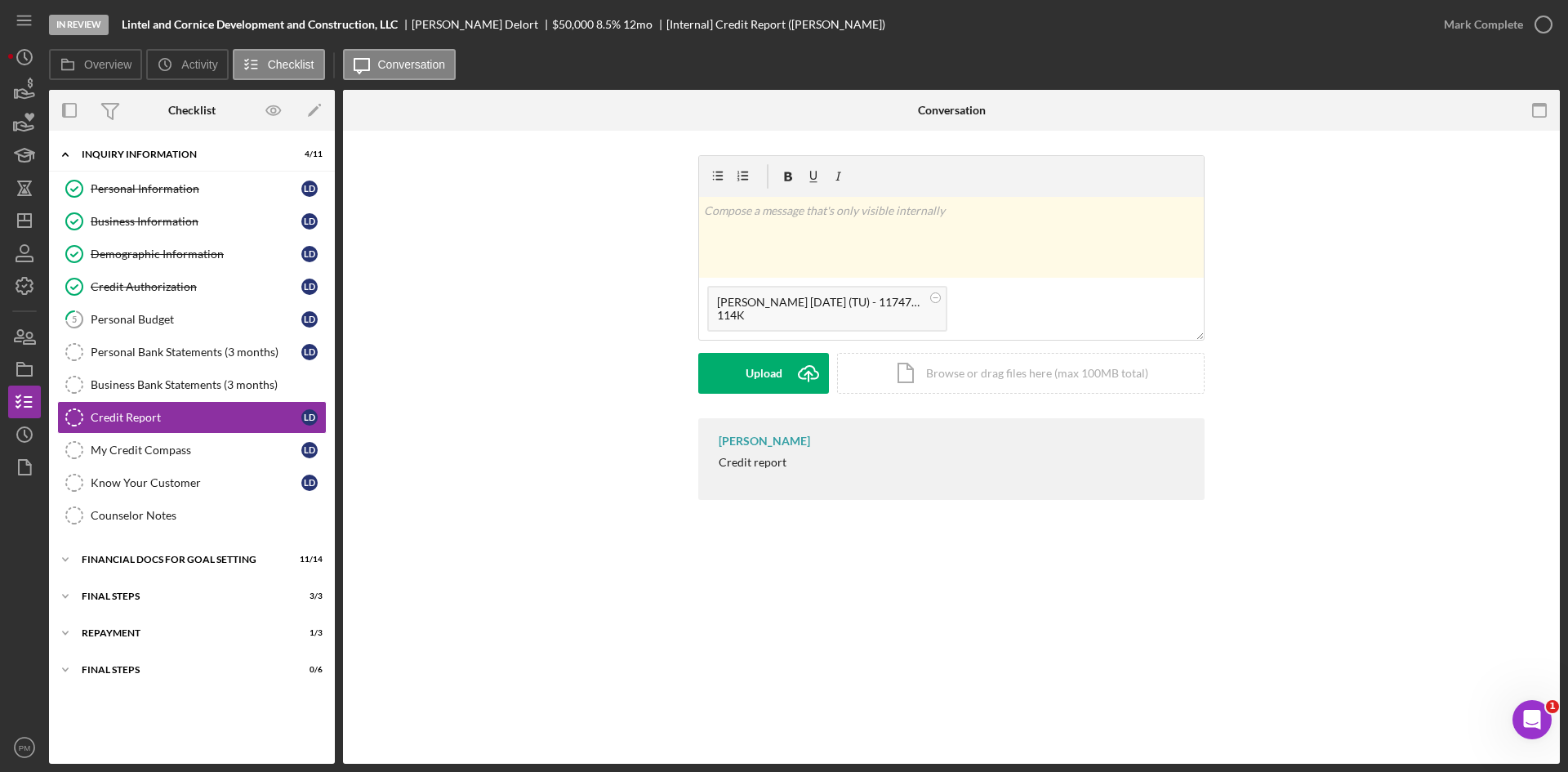
click at [831, 371] on div "Upload Icon/Upload Icon/Document Browse or drag files here (max 100MB total) Ta…" at bounding box center [952, 373] width 507 height 40
click at [782, 381] on button "Upload Icon/Upload" at bounding box center [764, 373] width 130 height 40
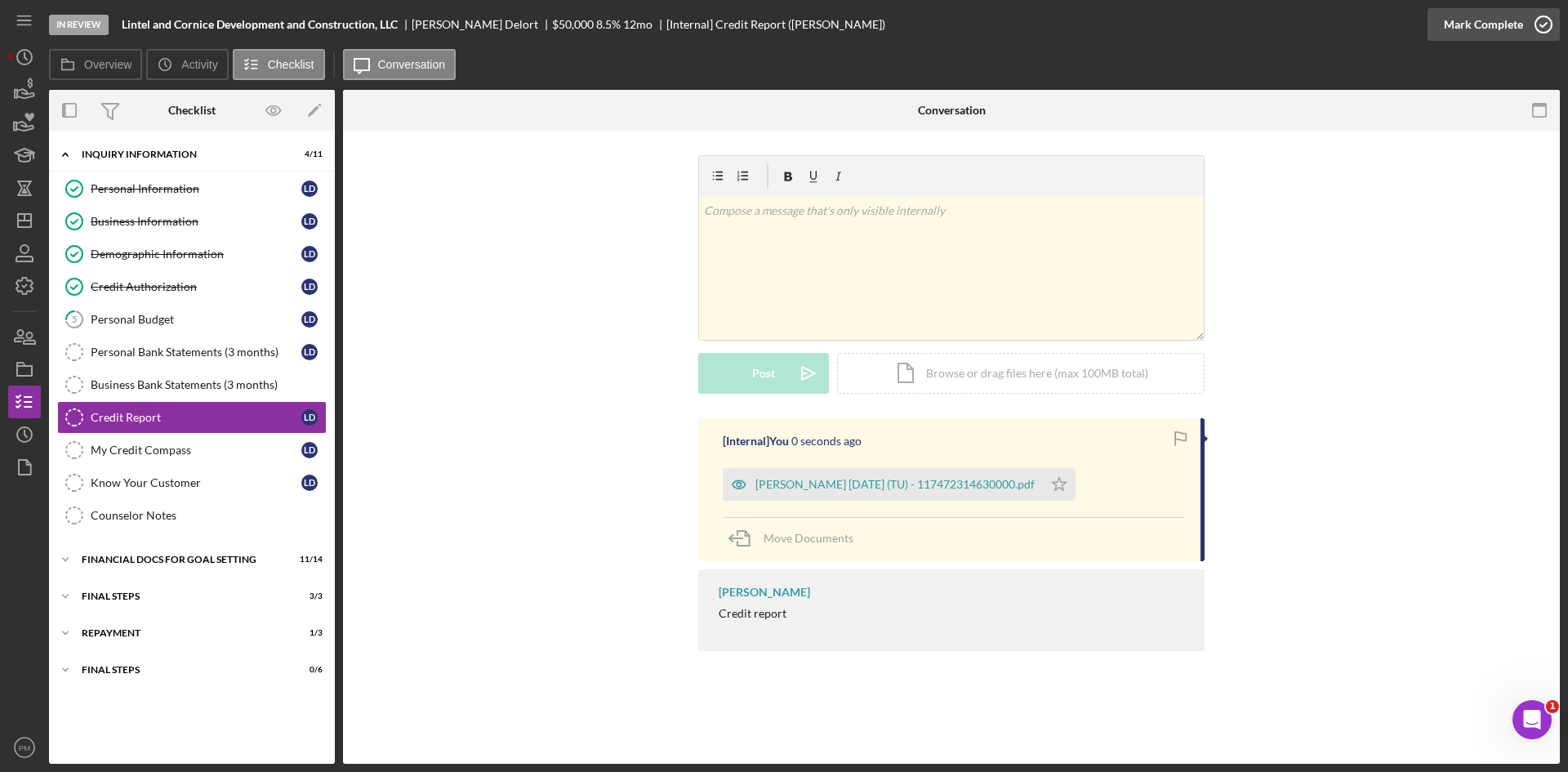
click at [1504, 18] on div "Mark Complete" at bounding box center [1484, 25] width 79 height 33
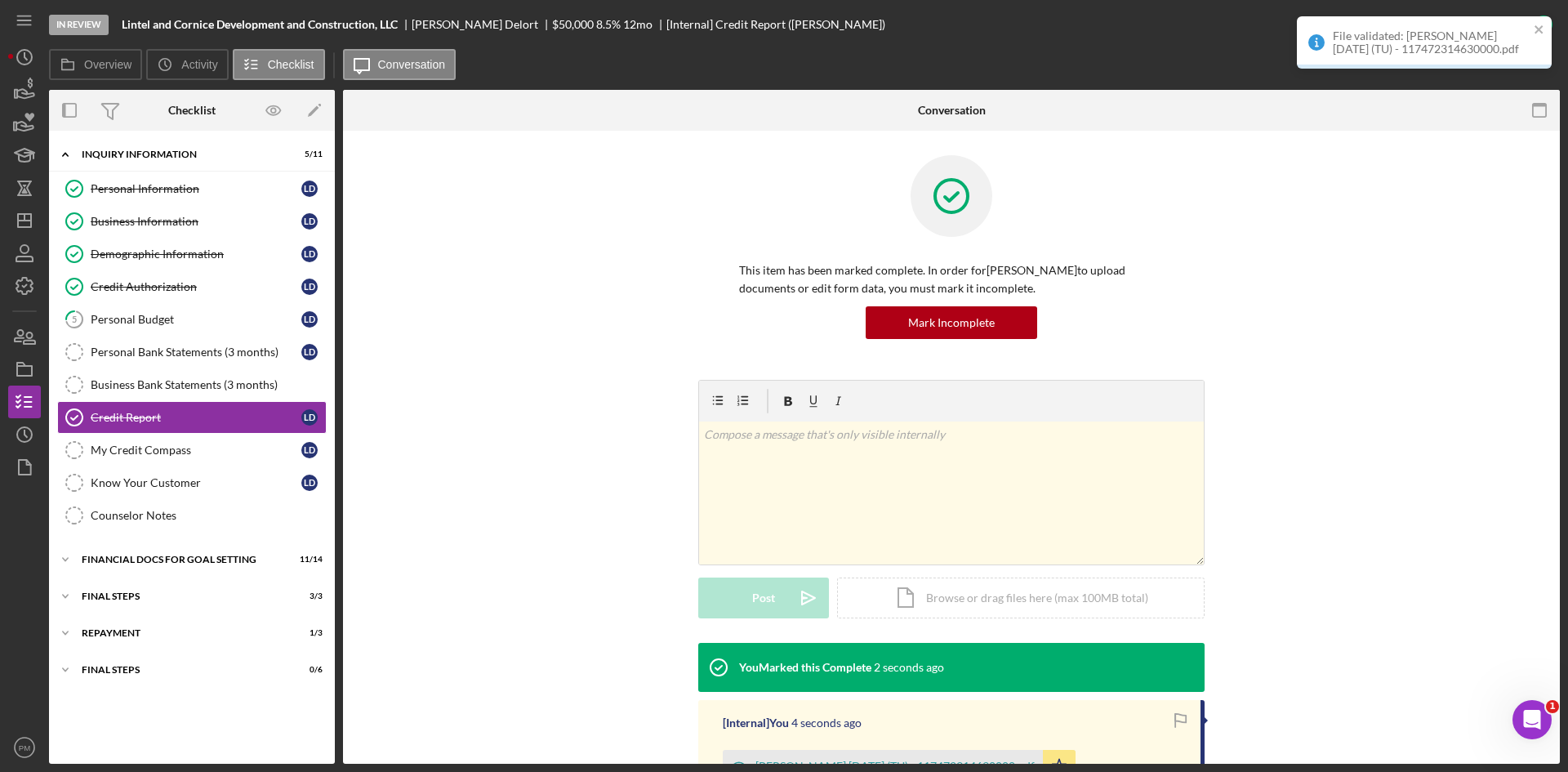
scroll to position [202, 0]
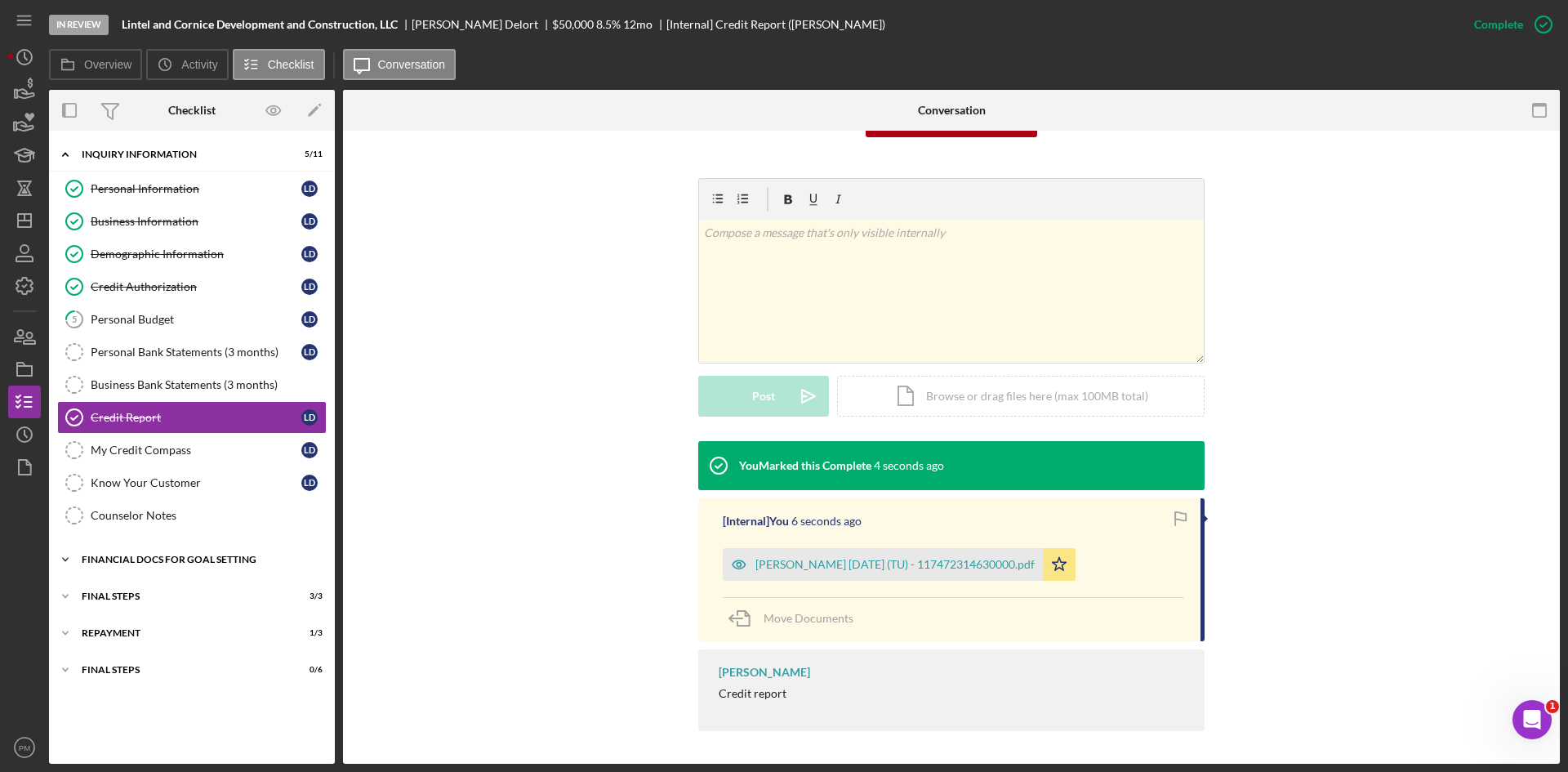
click at [170, 561] on div "Financial Docs for Goal Setting" at bounding box center [198, 559] width 233 height 10
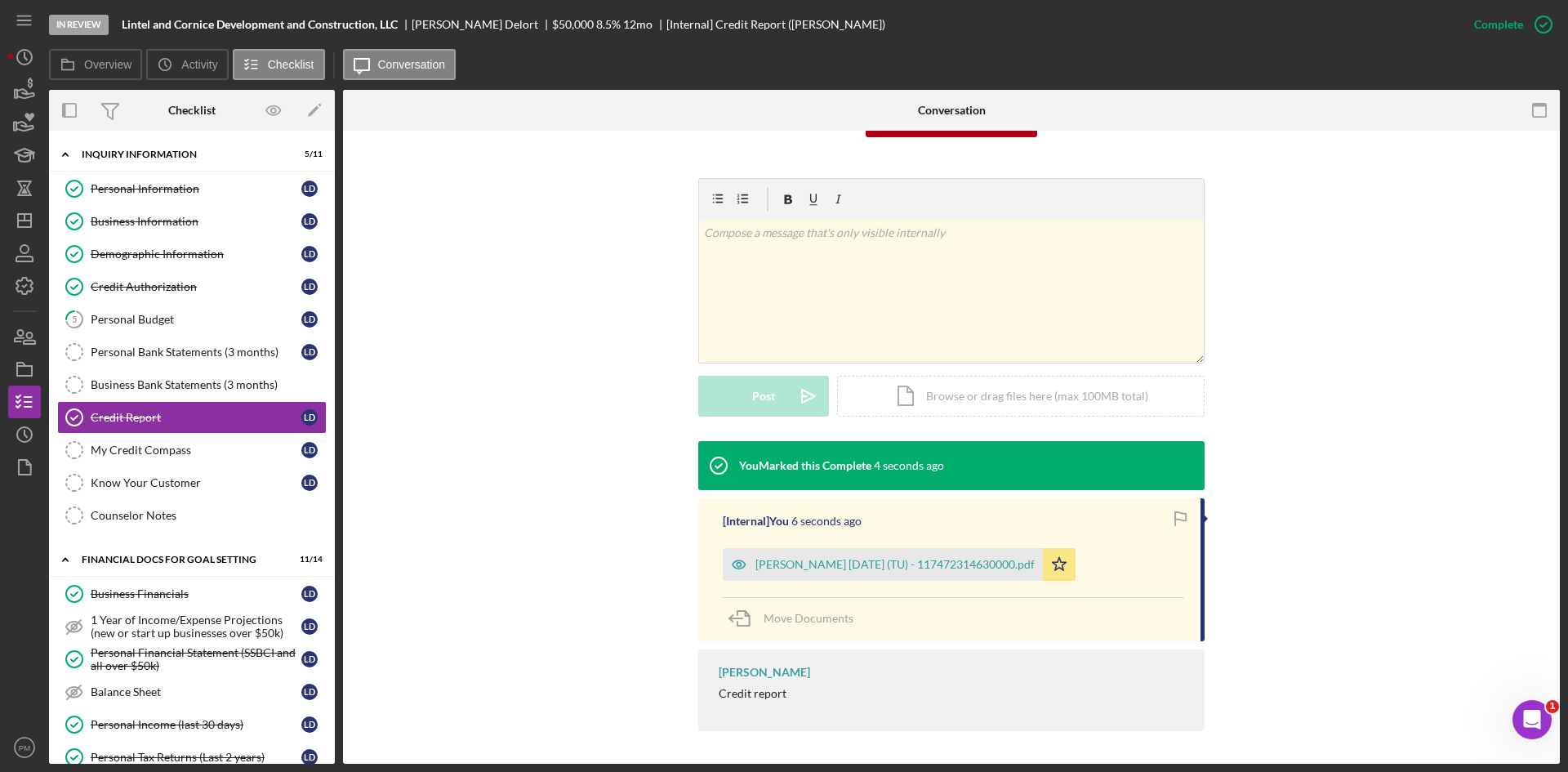
scroll to position [397, 0]
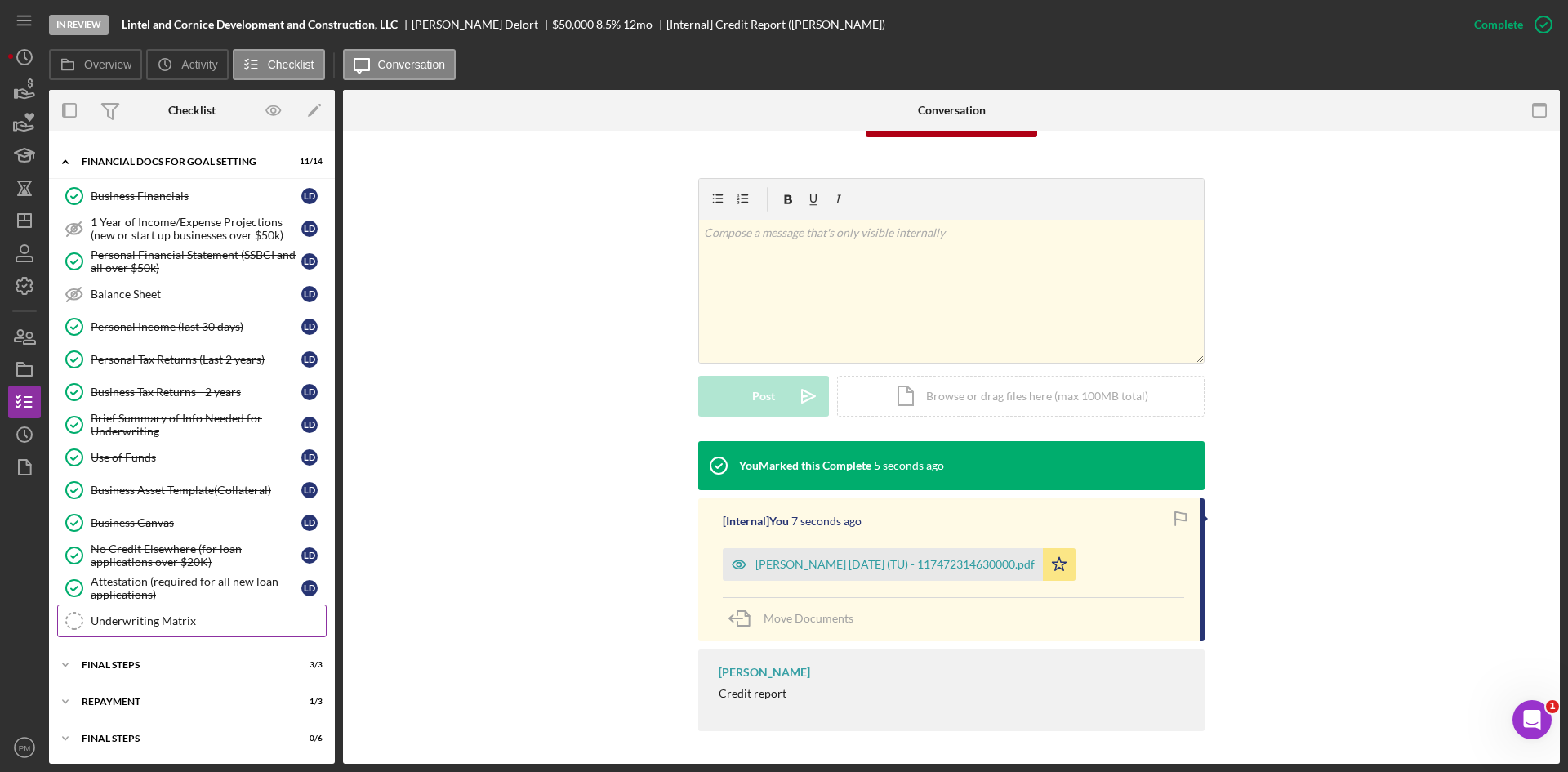
click at [154, 619] on div "Underwriting Matrix" at bounding box center [208, 621] width 235 height 13
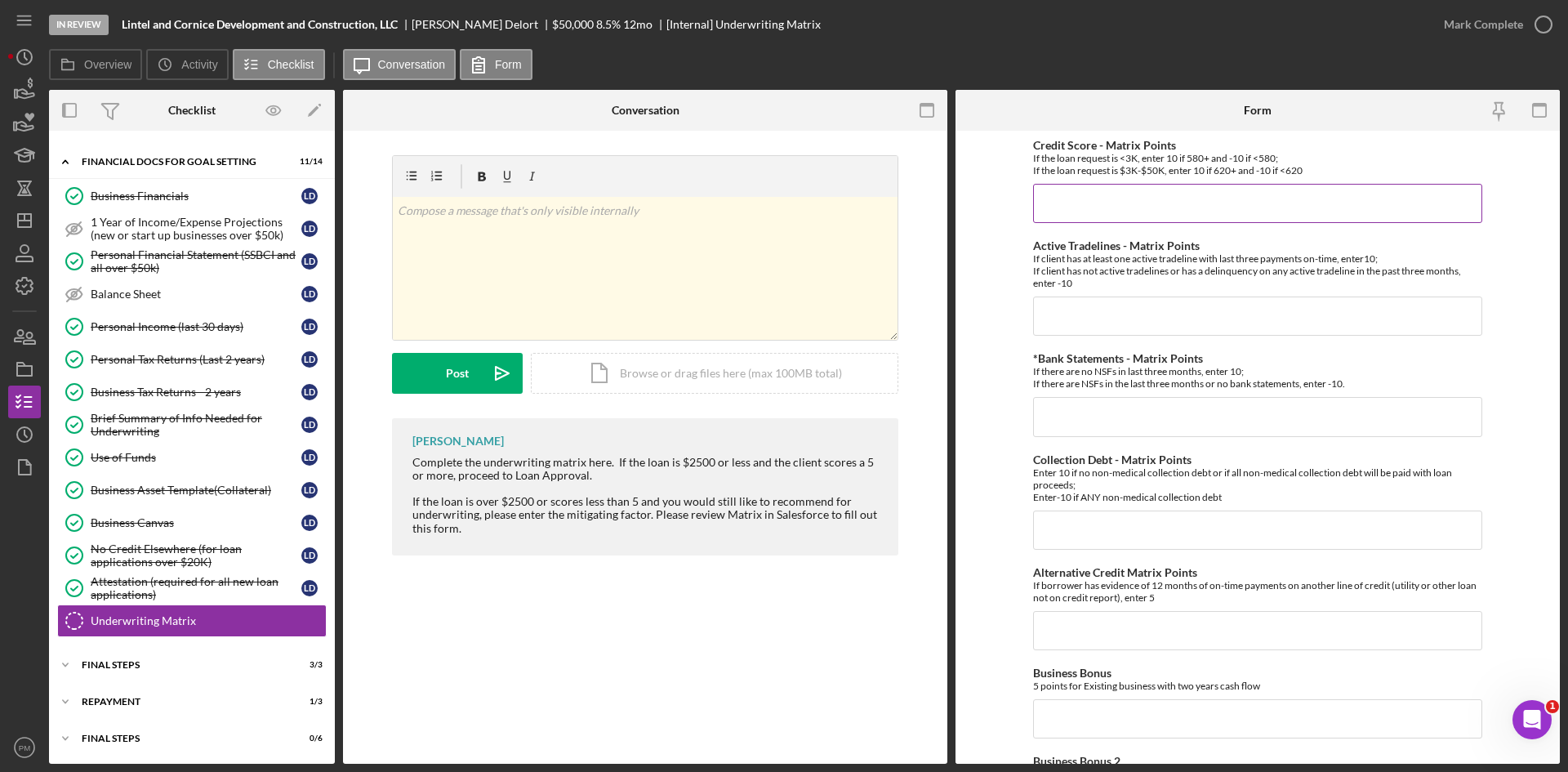
click at [1140, 209] on input "Credit Score - Matrix Points" at bounding box center [1258, 203] width 449 height 39
type input "10"
click at [1114, 296] on div "Active Tradelines - Matrix Points If client has at least one active tradeline w…" at bounding box center [1258, 287] width 449 height 96
click at [1114, 308] on input "Active Tradelines - Matrix Points" at bounding box center [1258, 316] width 449 height 39
type input "-10"
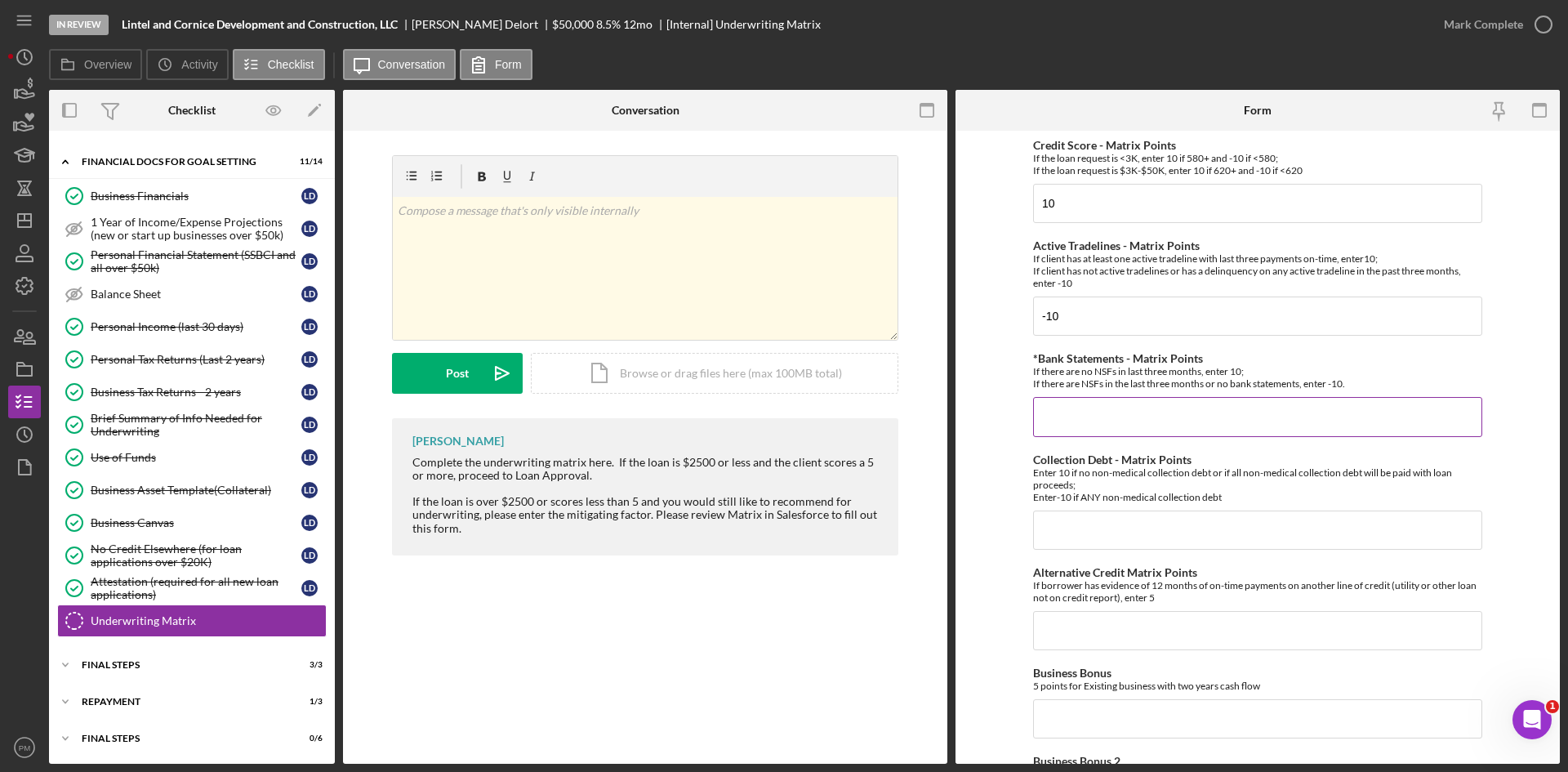
click at [1141, 420] on input "*Bank Statements - Matrix Points" at bounding box center [1258, 416] width 449 height 39
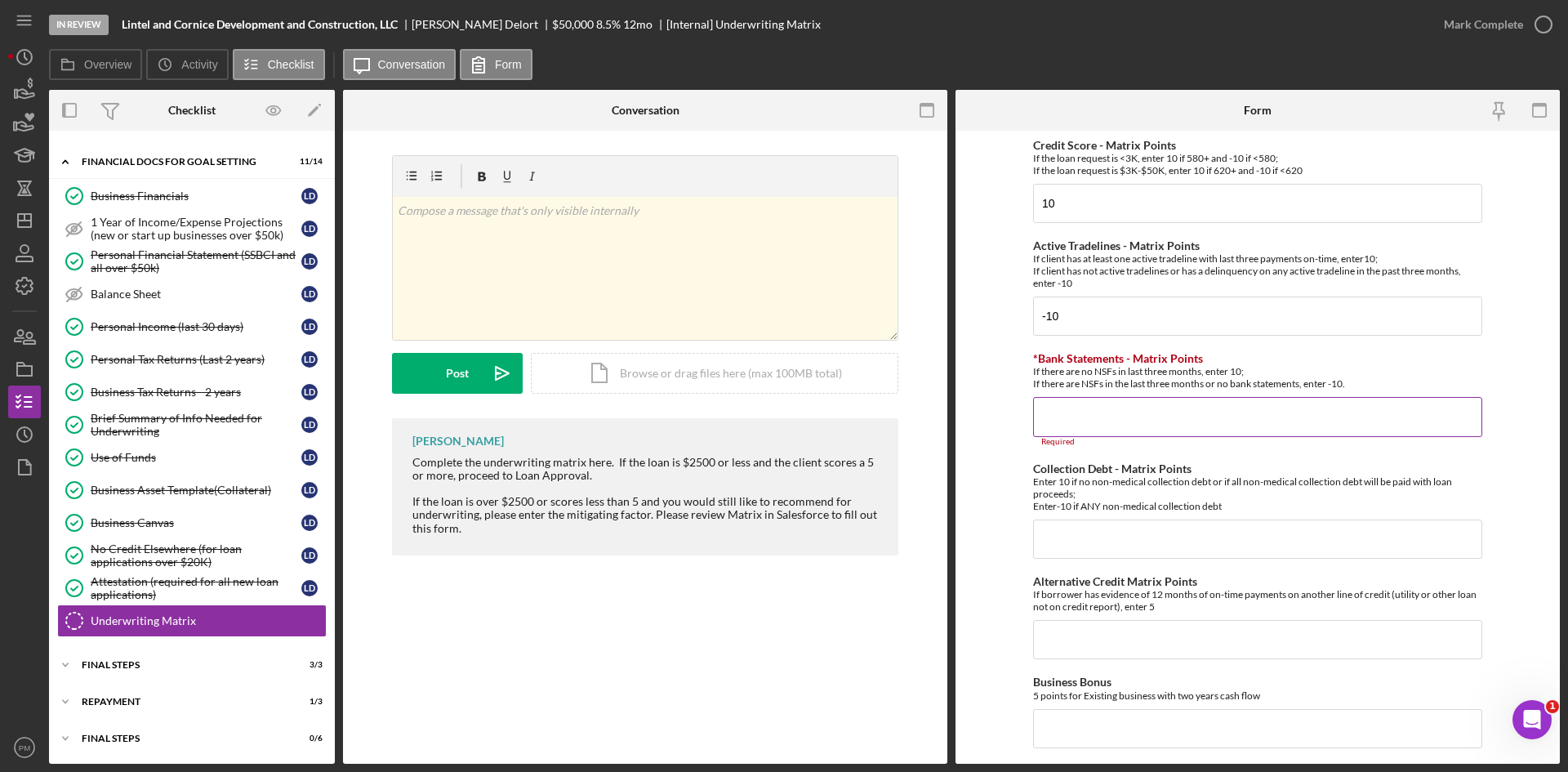
click at [1159, 403] on input "*Bank Statements - Matrix Points" at bounding box center [1258, 416] width 449 height 39
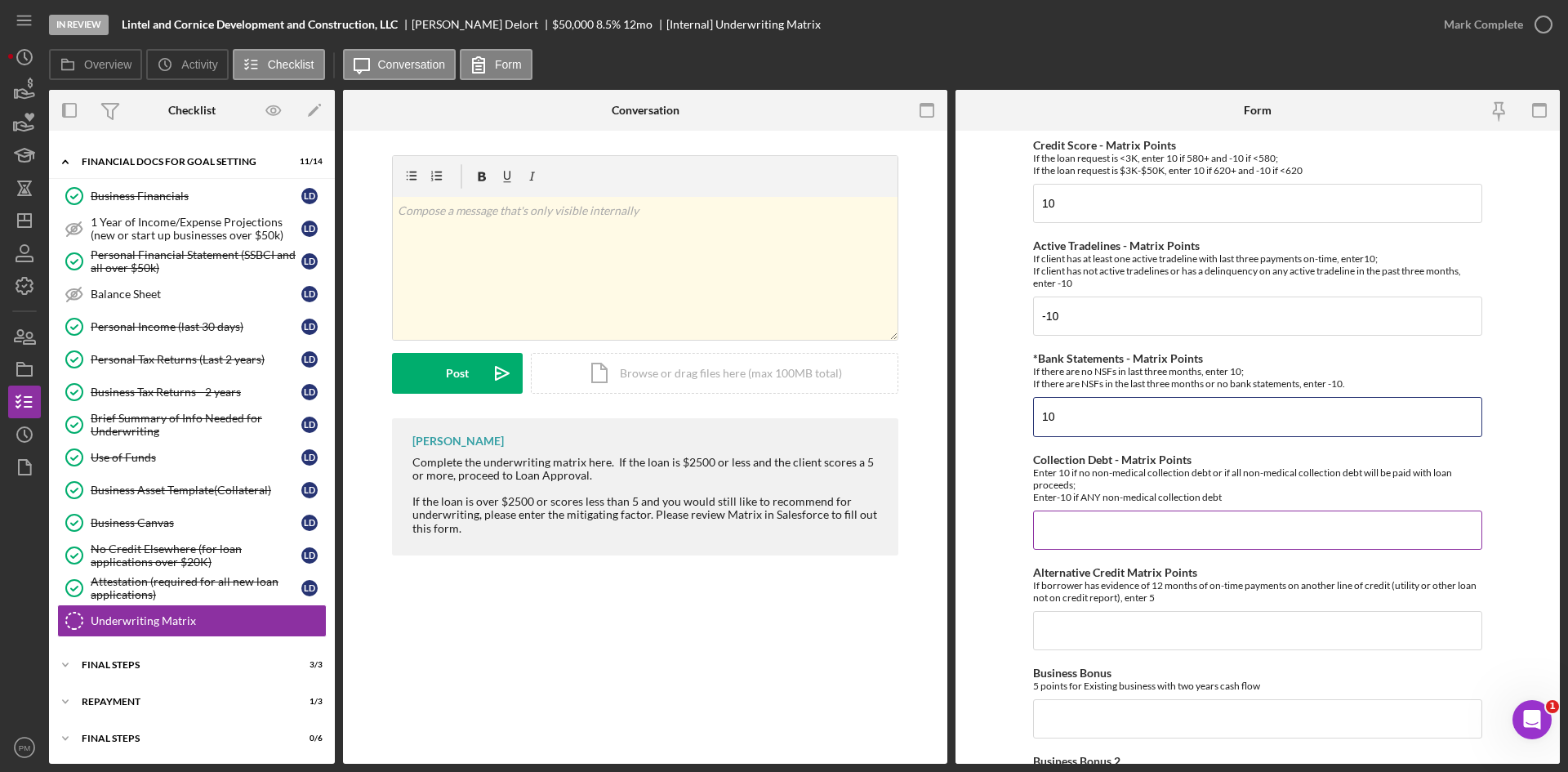
type input "10"
click at [1179, 526] on input "Collection Debt - Matrix Points" at bounding box center [1258, 530] width 449 height 39
type input "10"
click at [1149, 632] on input "Alternative Credit Matrix Points" at bounding box center [1258, 631] width 449 height 39
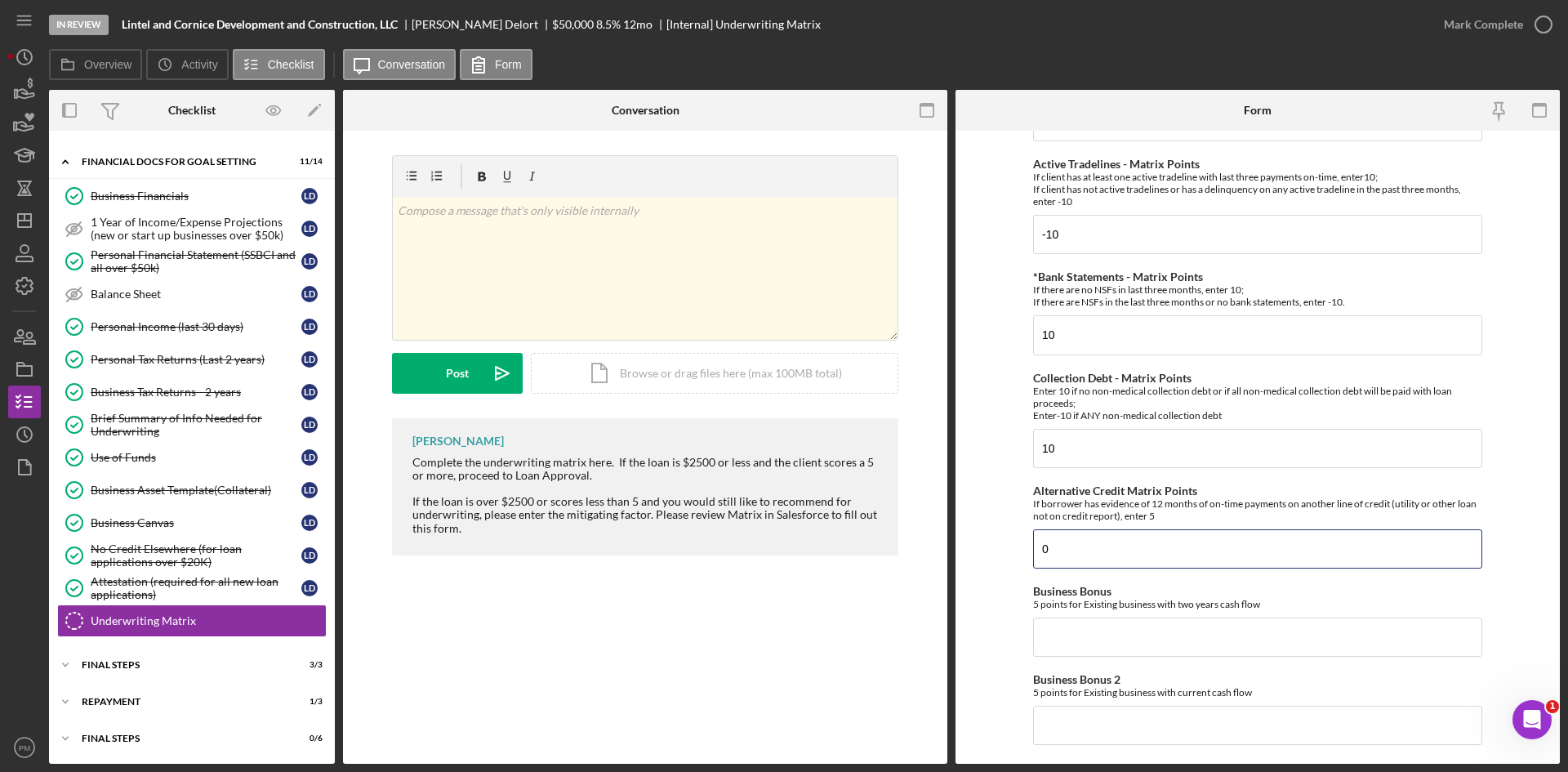
scroll to position [245, 0]
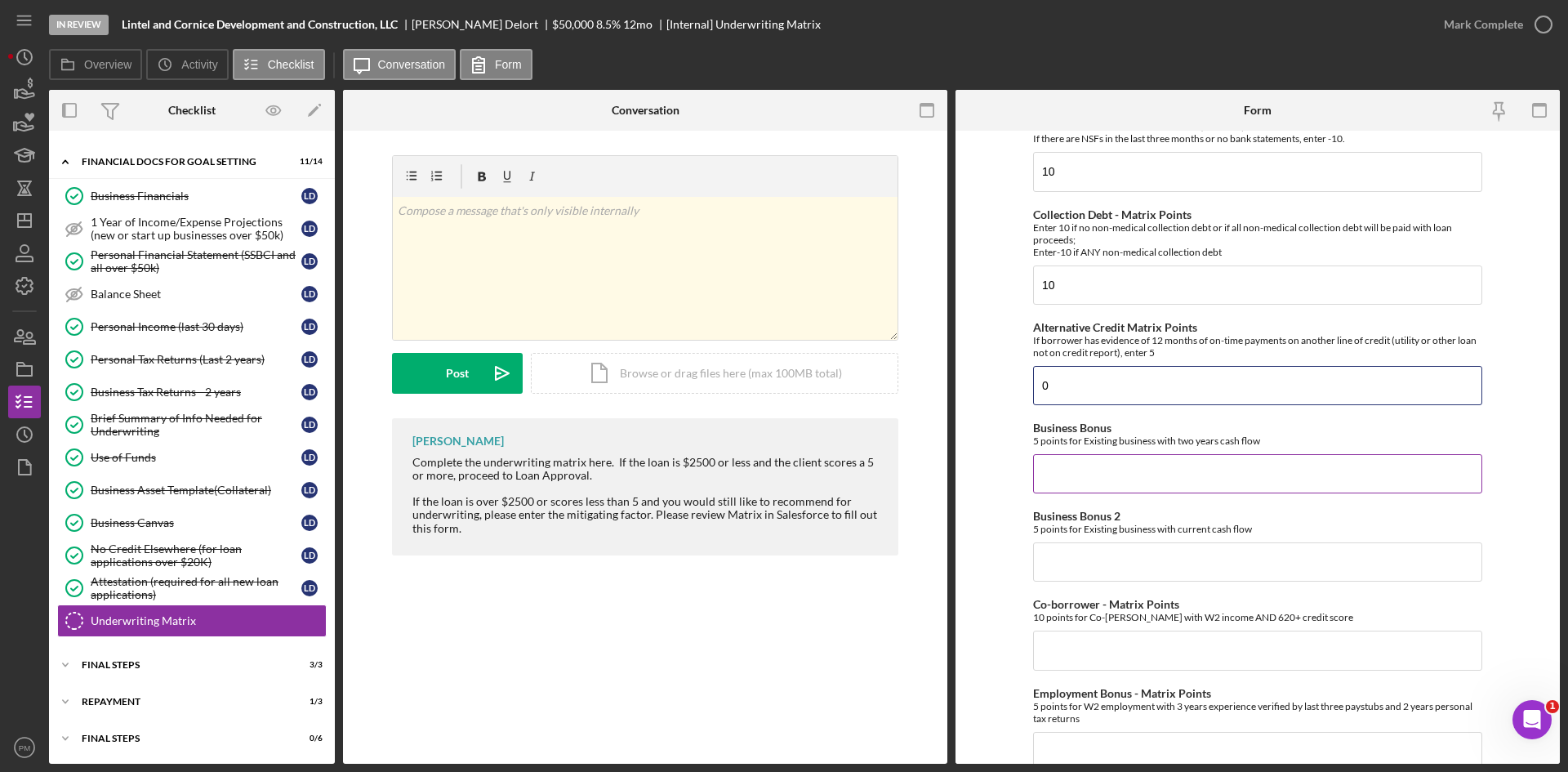
type input "0"
click at [1070, 470] on input "Business Bonus" at bounding box center [1258, 474] width 449 height 39
type input "0"
click at [1064, 563] on input "Business Bonus 2" at bounding box center [1258, 562] width 449 height 39
type input "0"
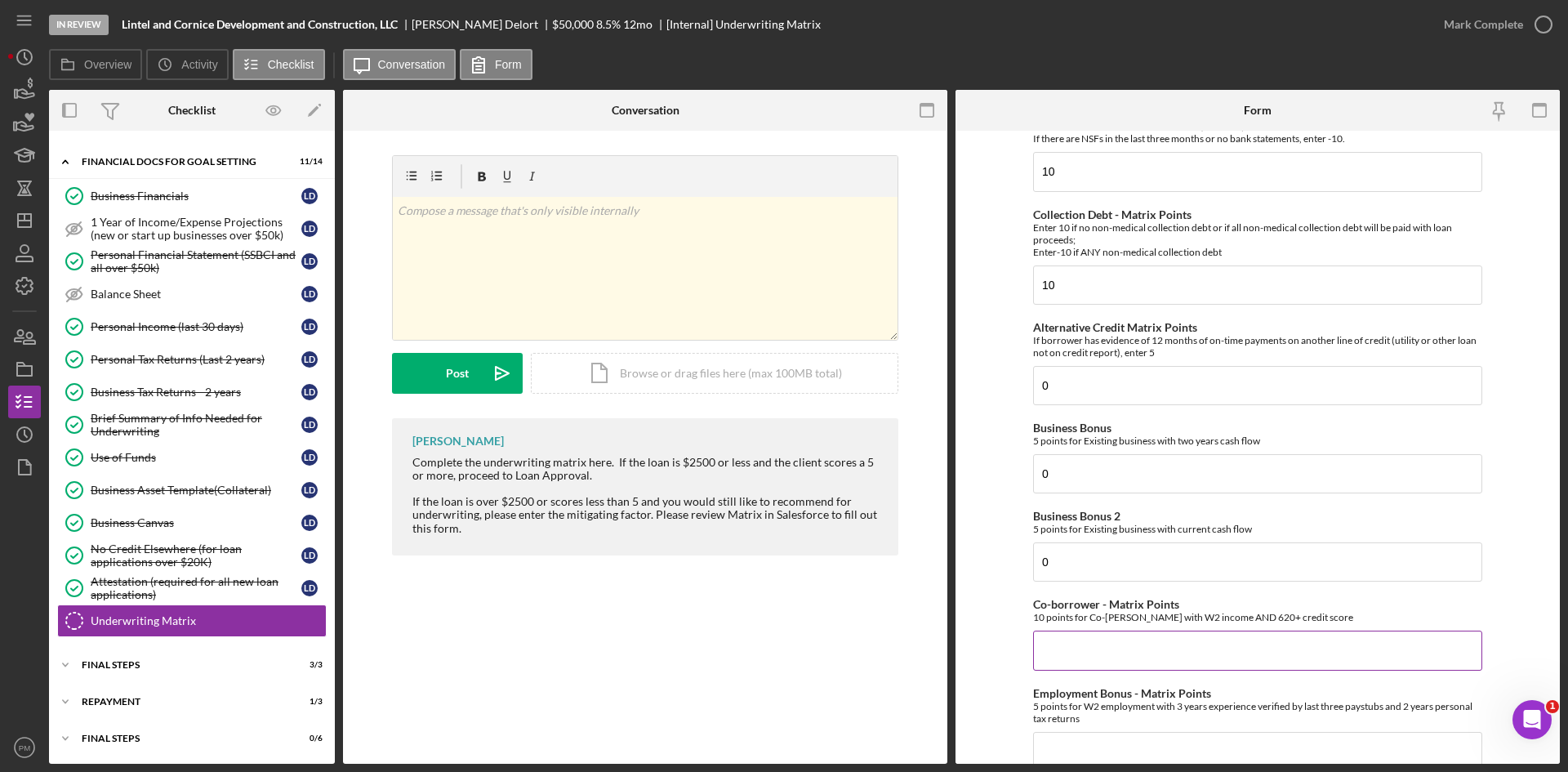
click at [1069, 651] on input "Co-borrower - Matrix Points" at bounding box center [1258, 650] width 449 height 39
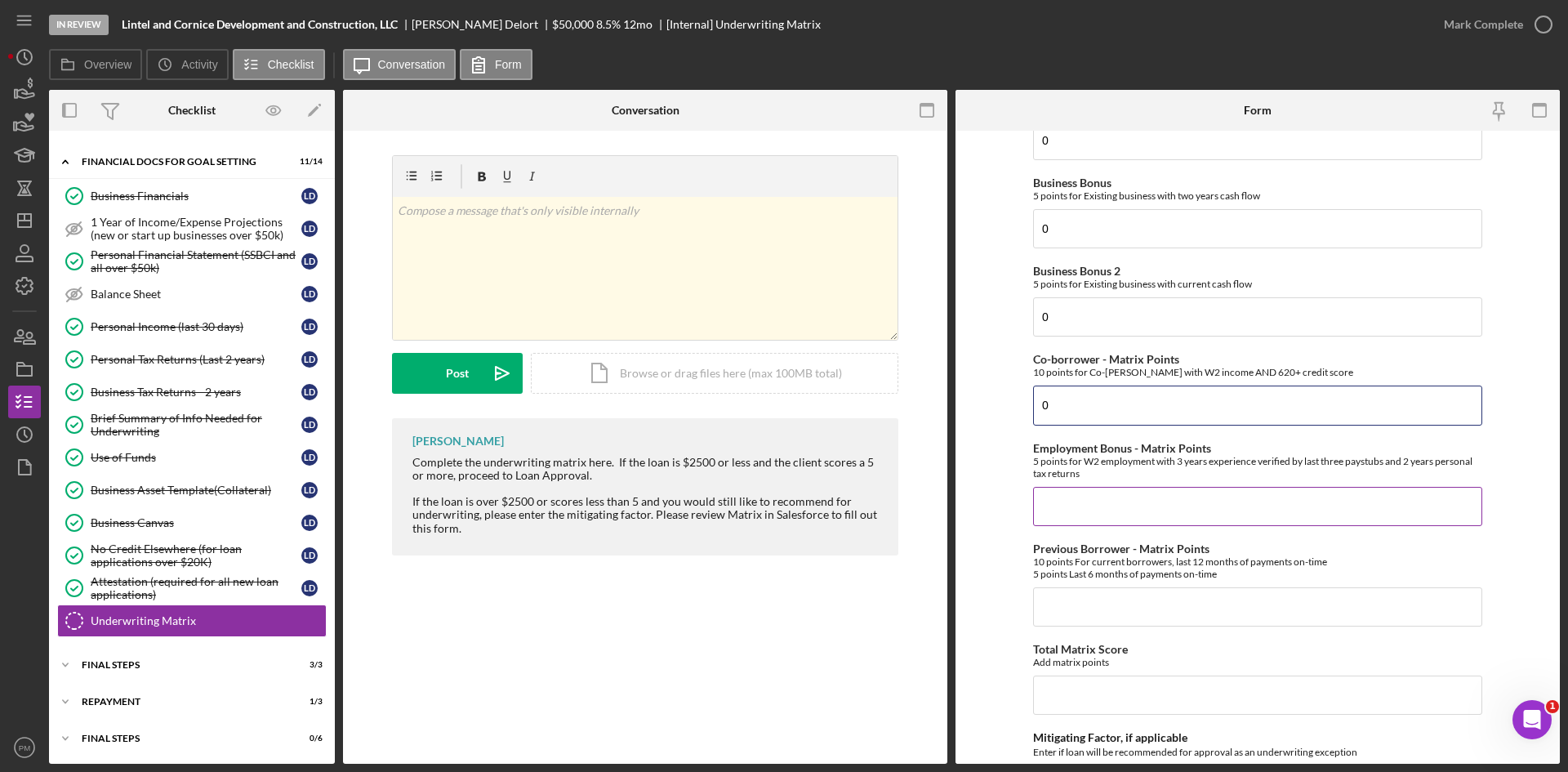
type input "0"
click at [1042, 490] on input "Employment Bonus - Matrix Points" at bounding box center [1258, 506] width 449 height 39
type input "0"
click at [1062, 613] on input "Previous Borrower - Matrix Points" at bounding box center [1258, 607] width 449 height 39
type input "0"
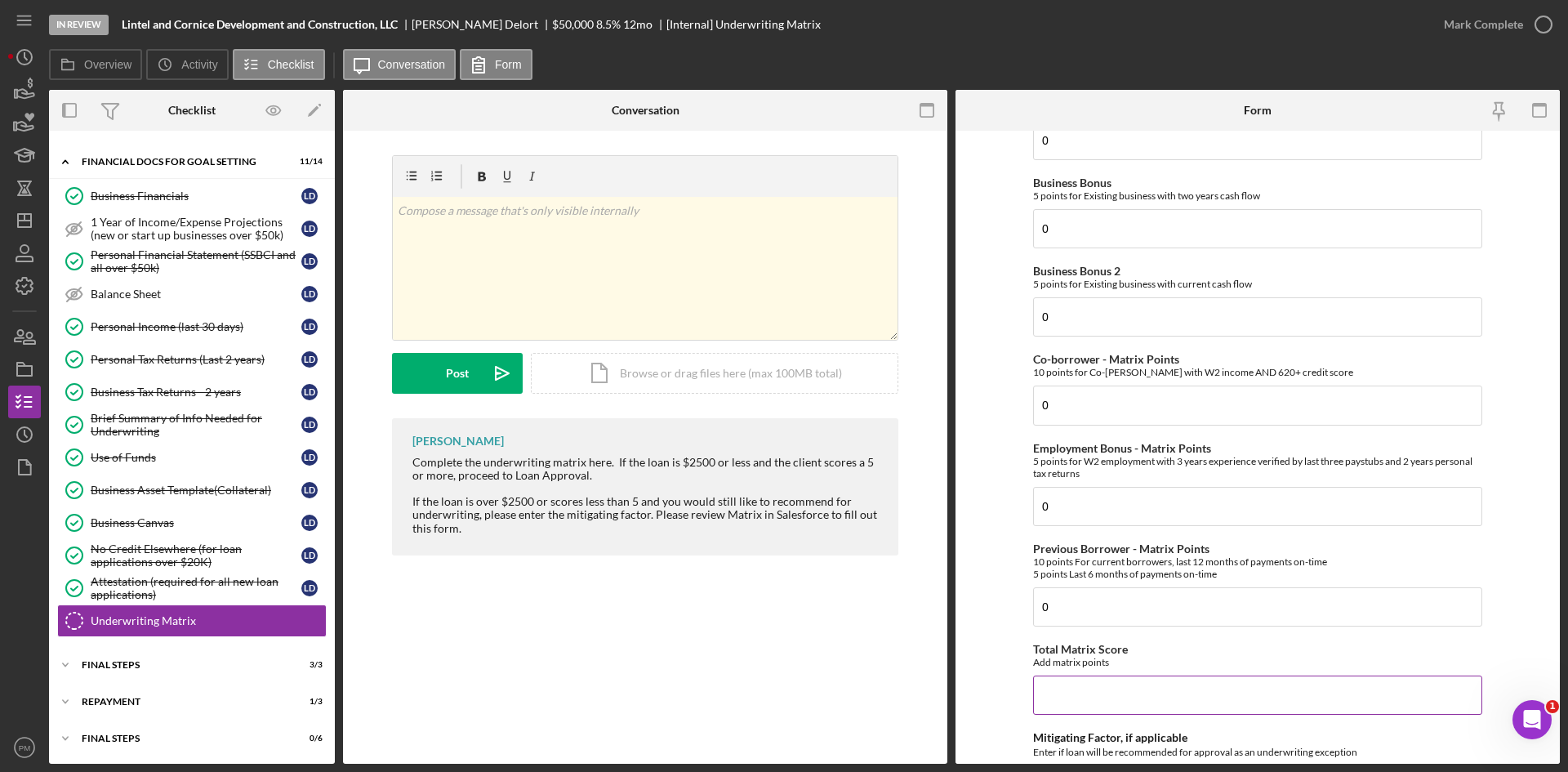
click at [1073, 693] on input "Total Matrix Score" at bounding box center [1258, 695] width 449 height 39
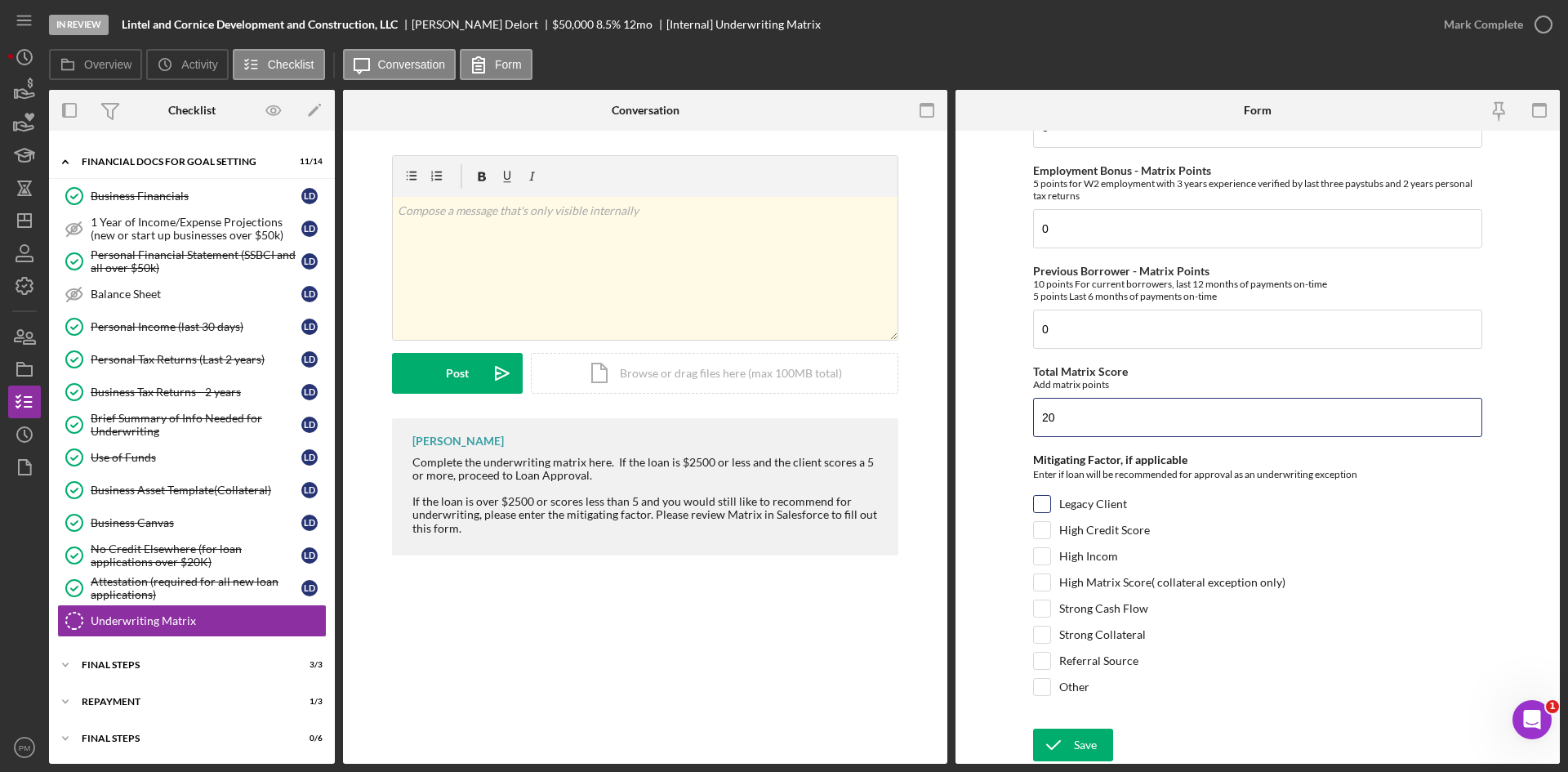
type input "20"
click at [1036, 507] on input "Legacy Client" at bounding box center [1043, 504] width 17 height 17
checkbox input "true"
click at [1074, 744] on div "Save" at bounding box center [1085, 745] width 23 height 33
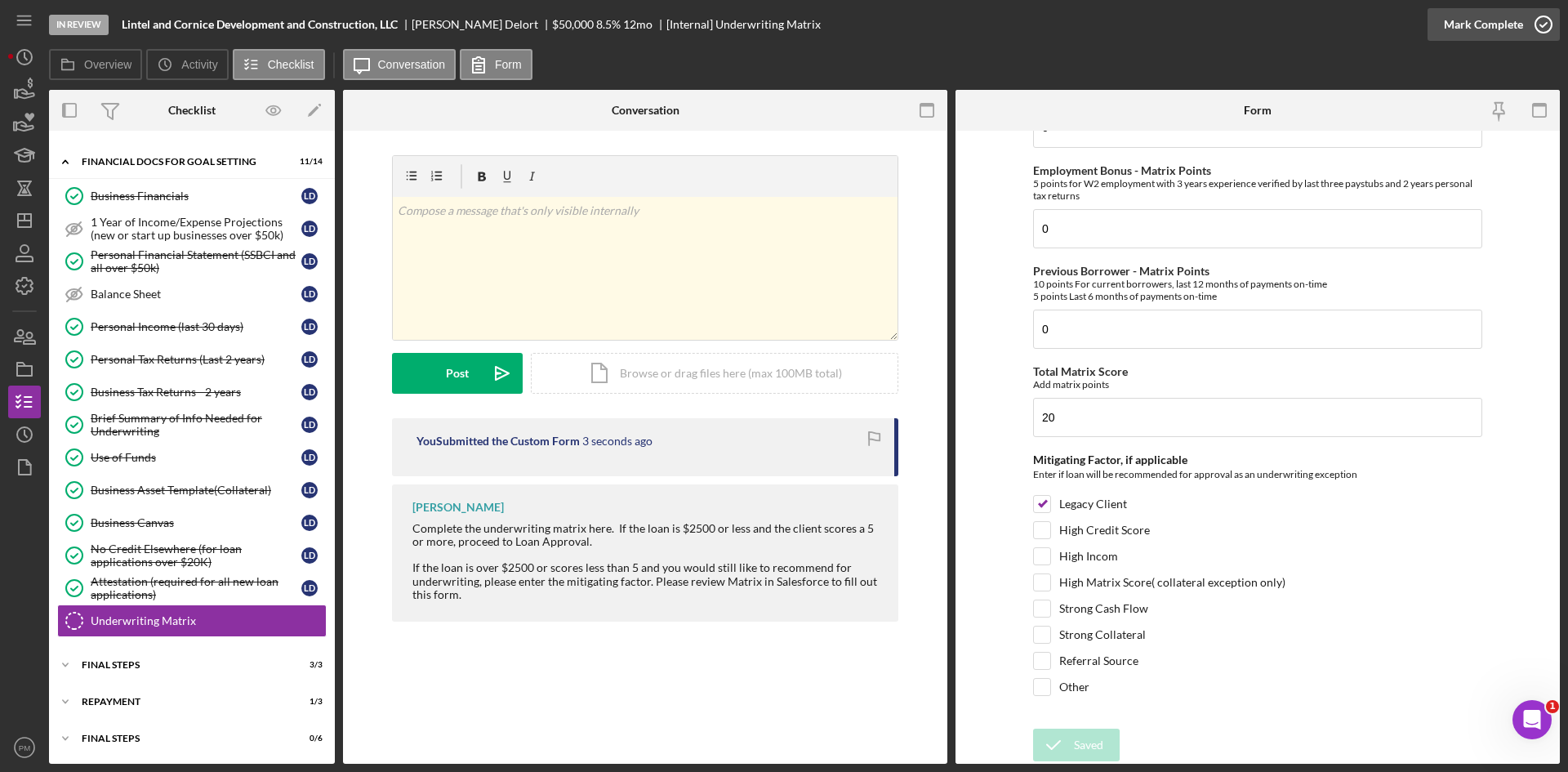
click at [1466, 19] on div "Mark Complete" at bounding box center [1484, 25] width 79 height 33
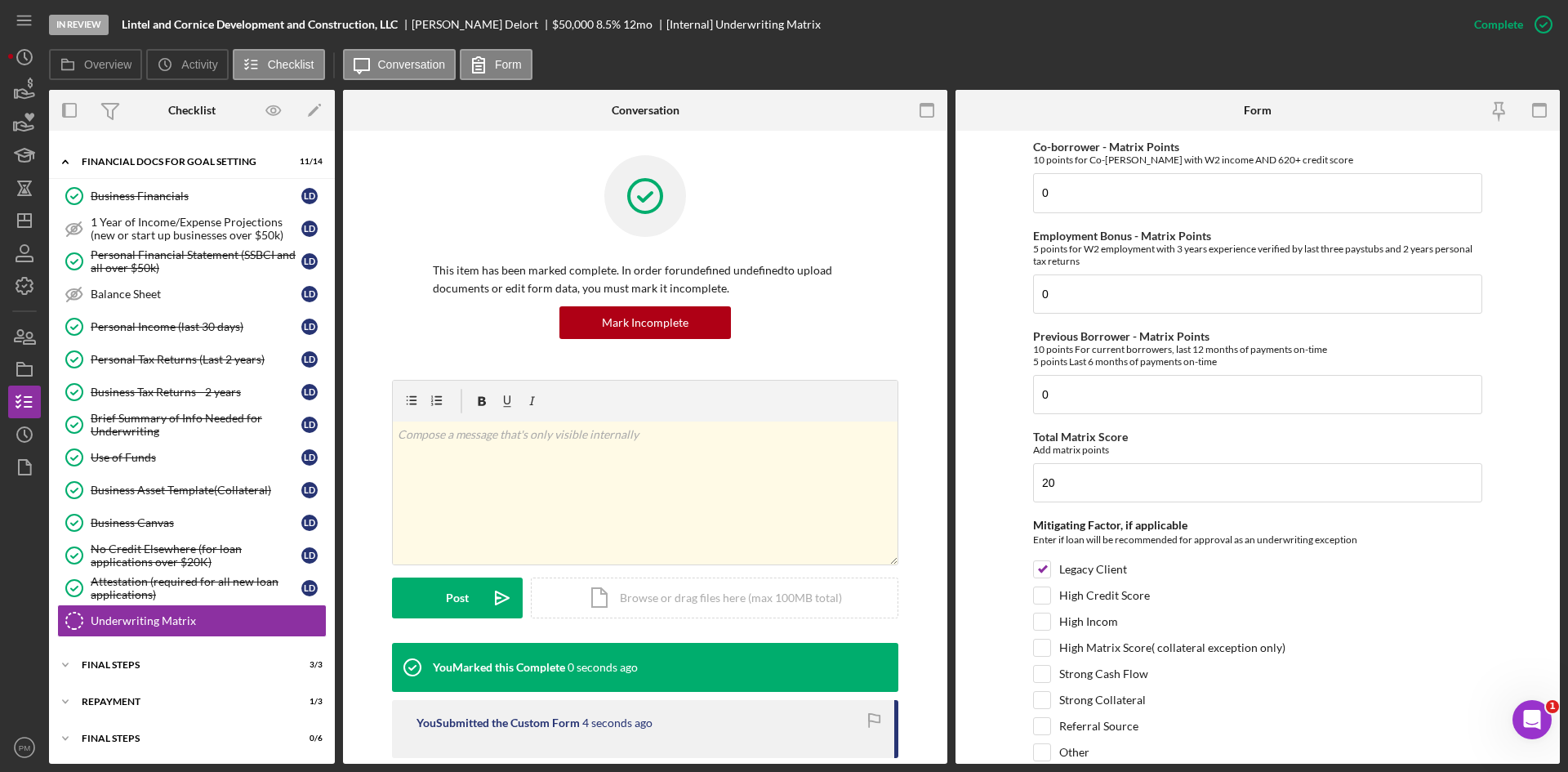
scroll to position [0, 0]
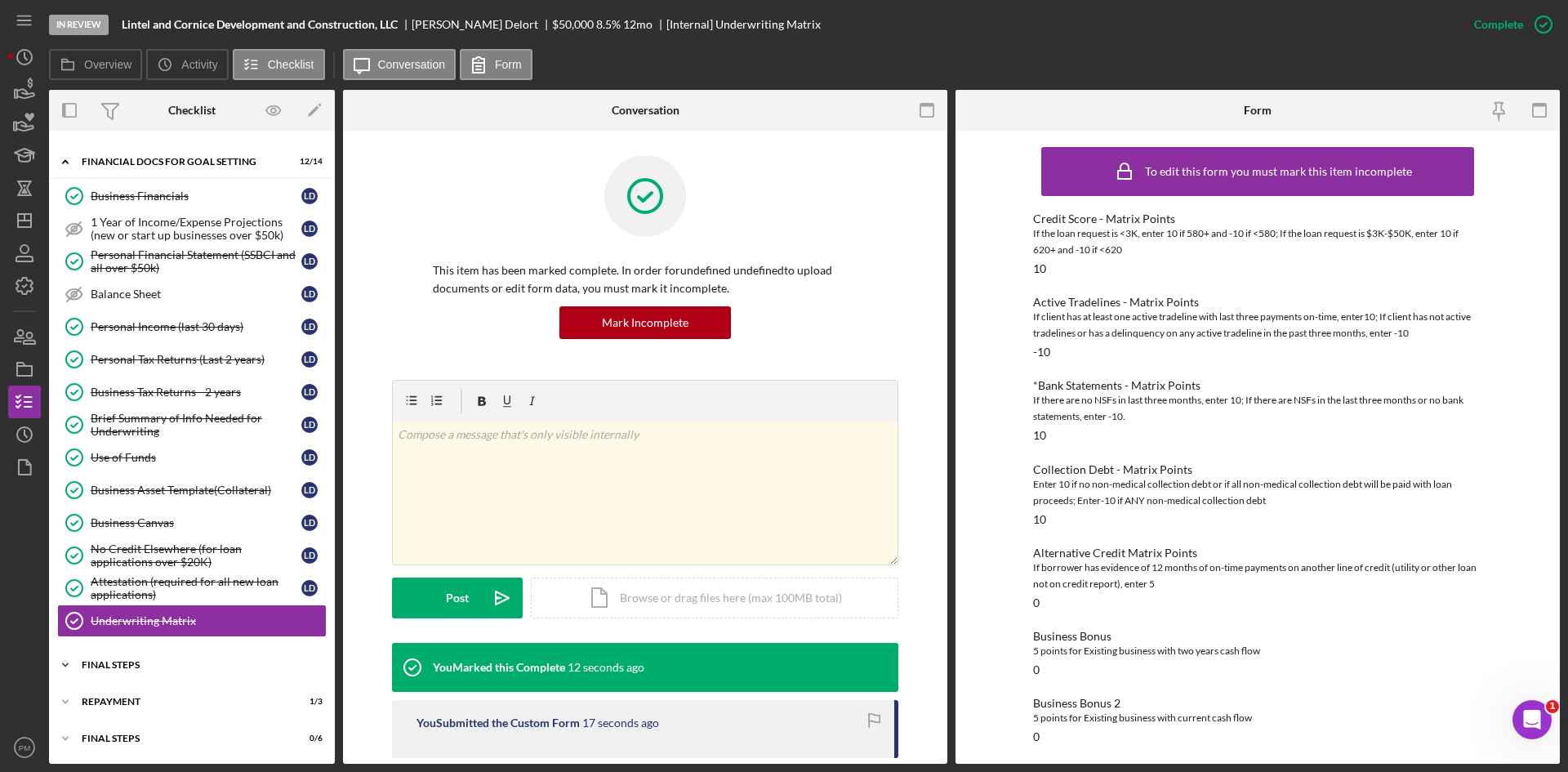
click at [119, 656] on div "Icon/Expander FINAL STEPS 3 / 3" at bounding box center [191, 666] width 286 height 33
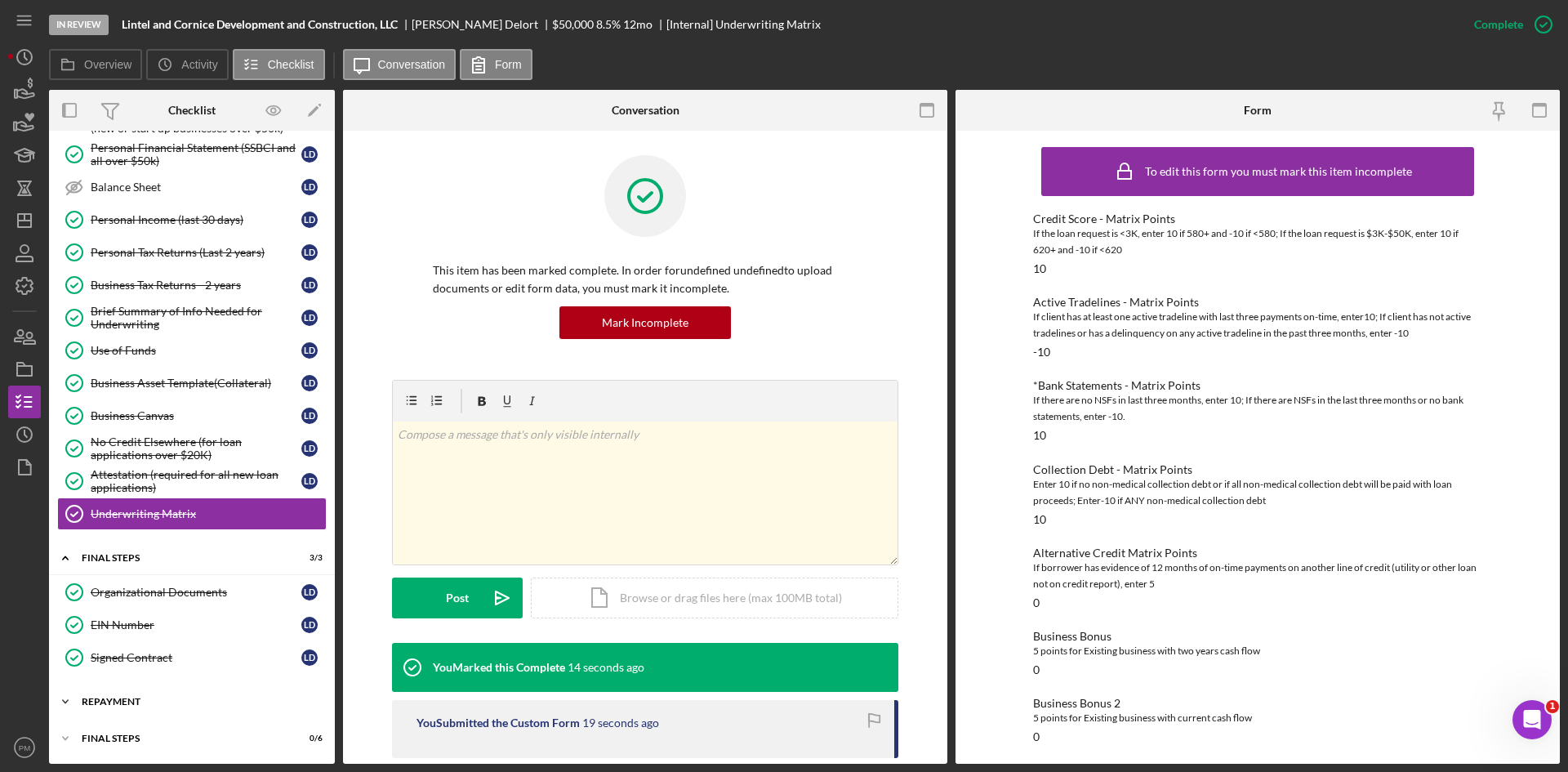
click at [109, 698] on div "Repayment" at bounding box center [198, 701] width 233 height 10
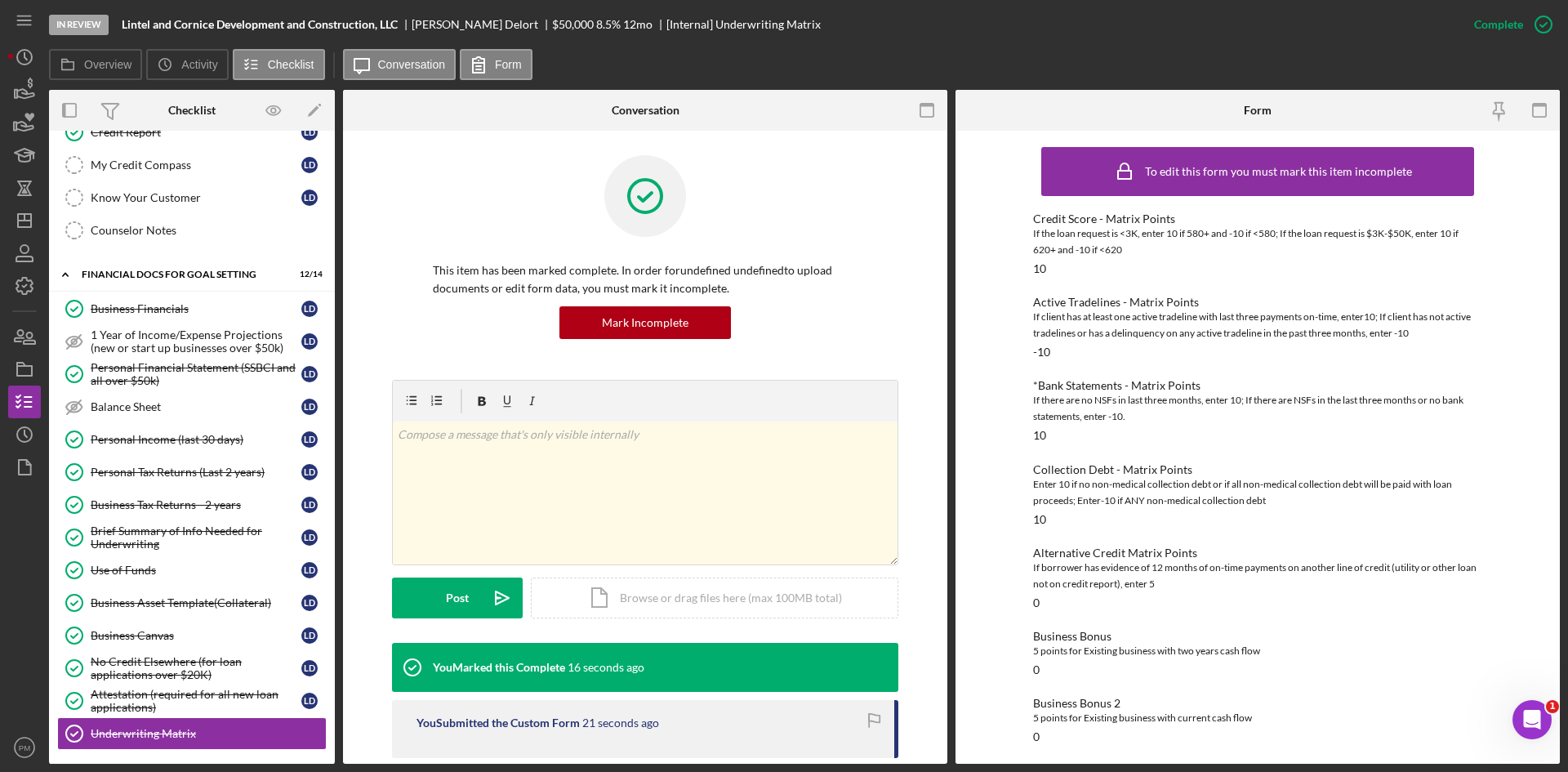
scroll to position [0, 0]
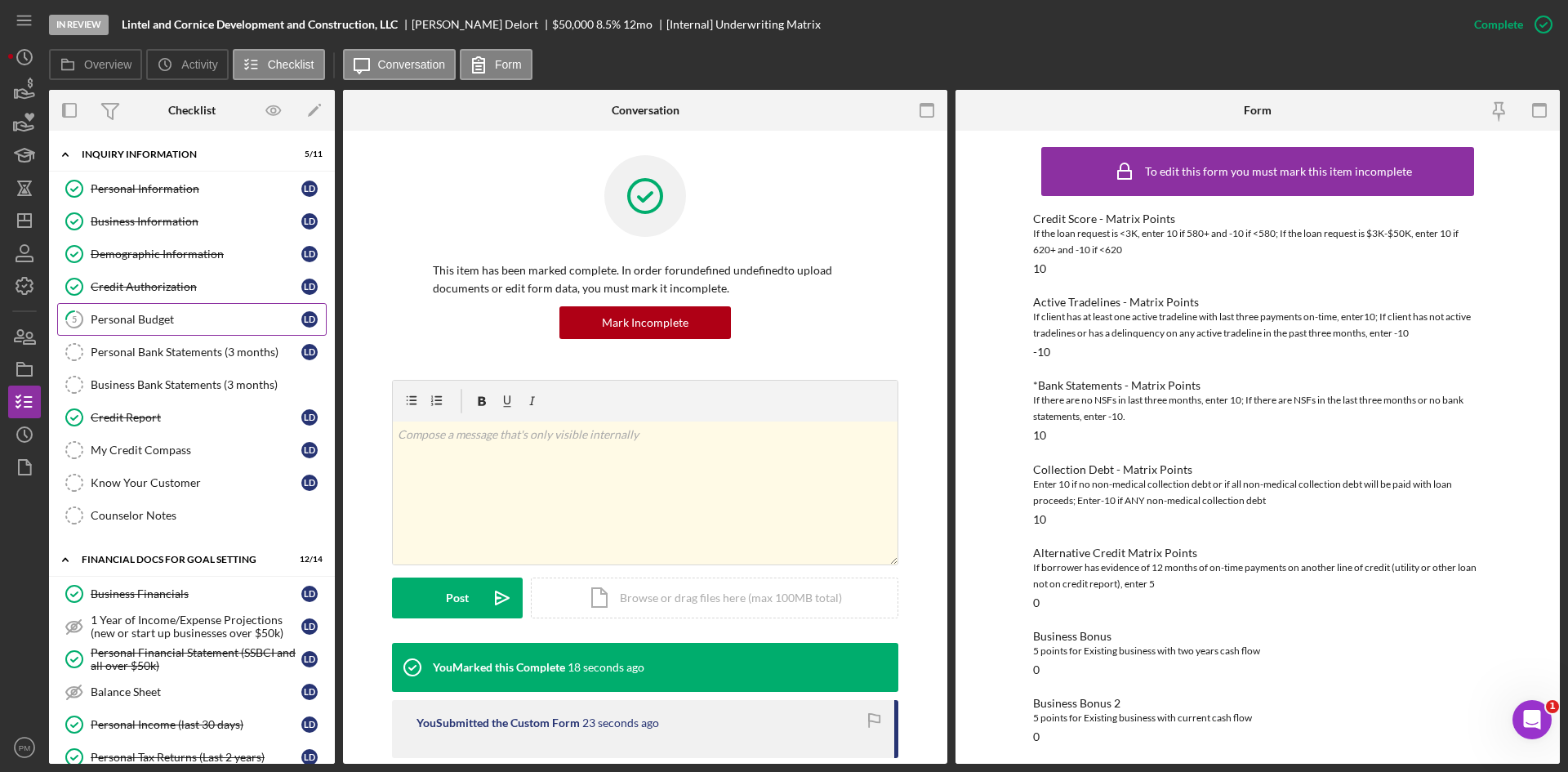
click at [169, 319] on div "Personal Budget" at bounding box center [196, 319] width 211 height 13
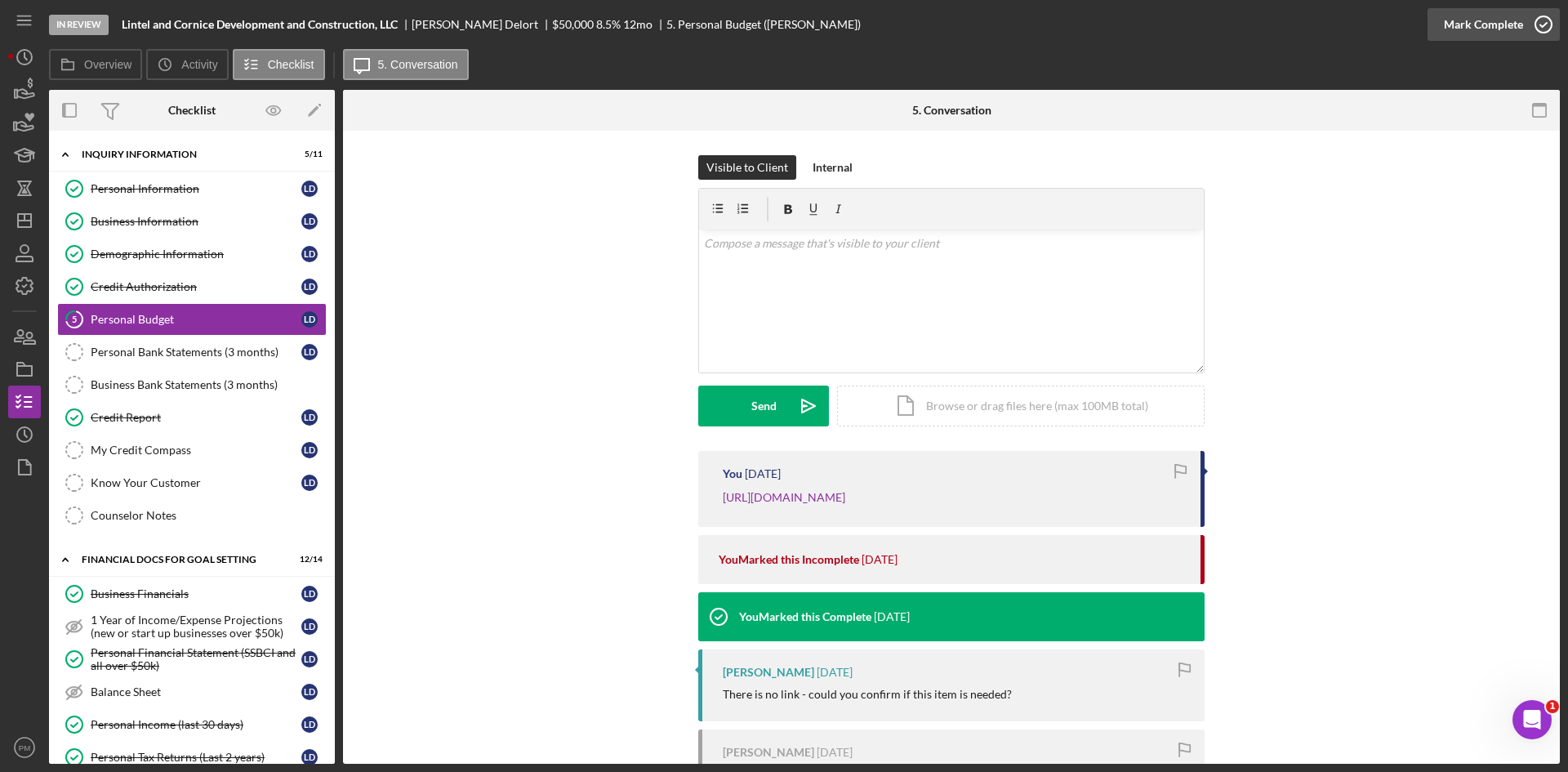
click at [1540, 35] on icon "button" at bounding box center [1544, 24] width 40 height 40
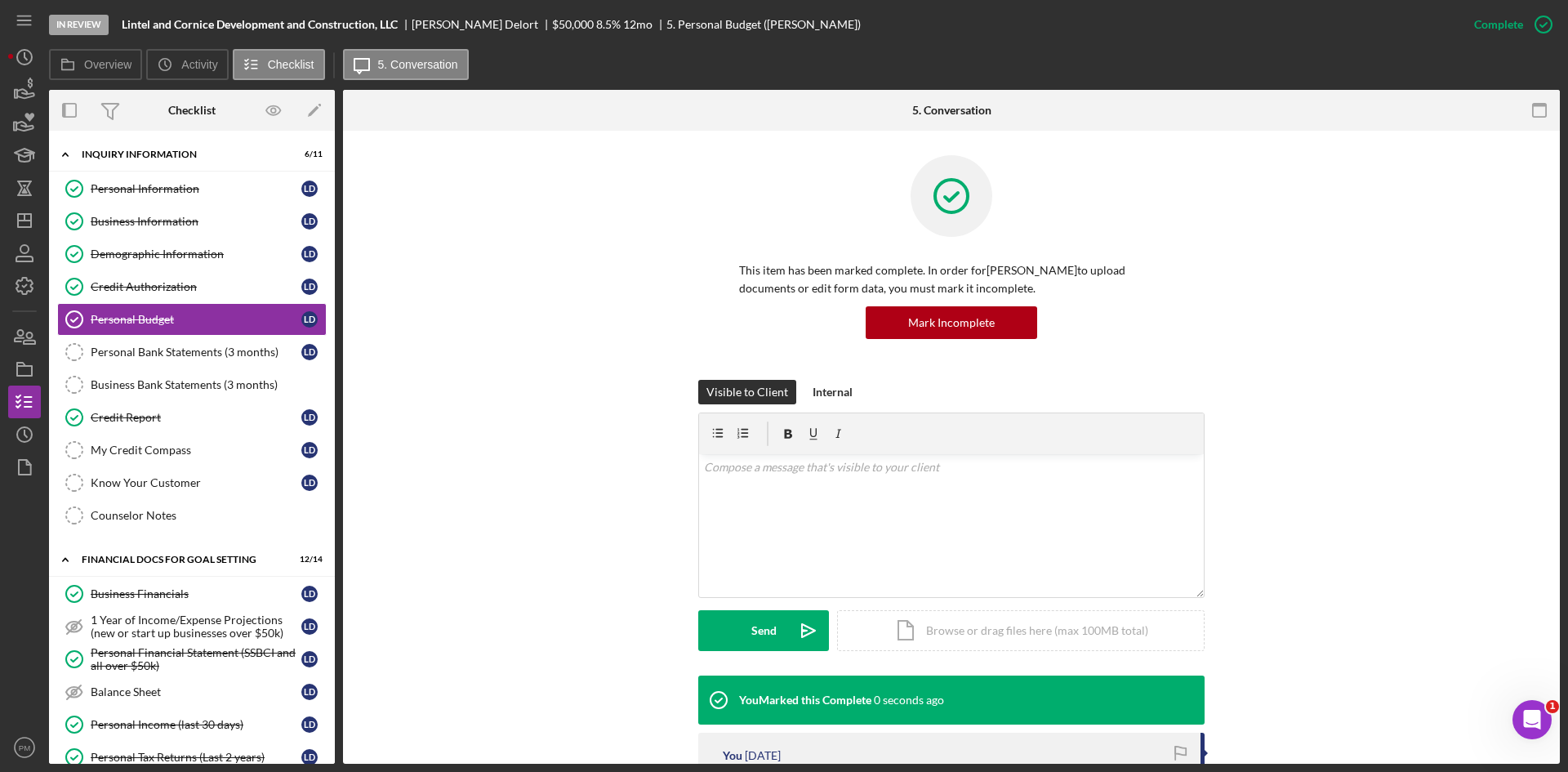
scroll to position [245, 0]
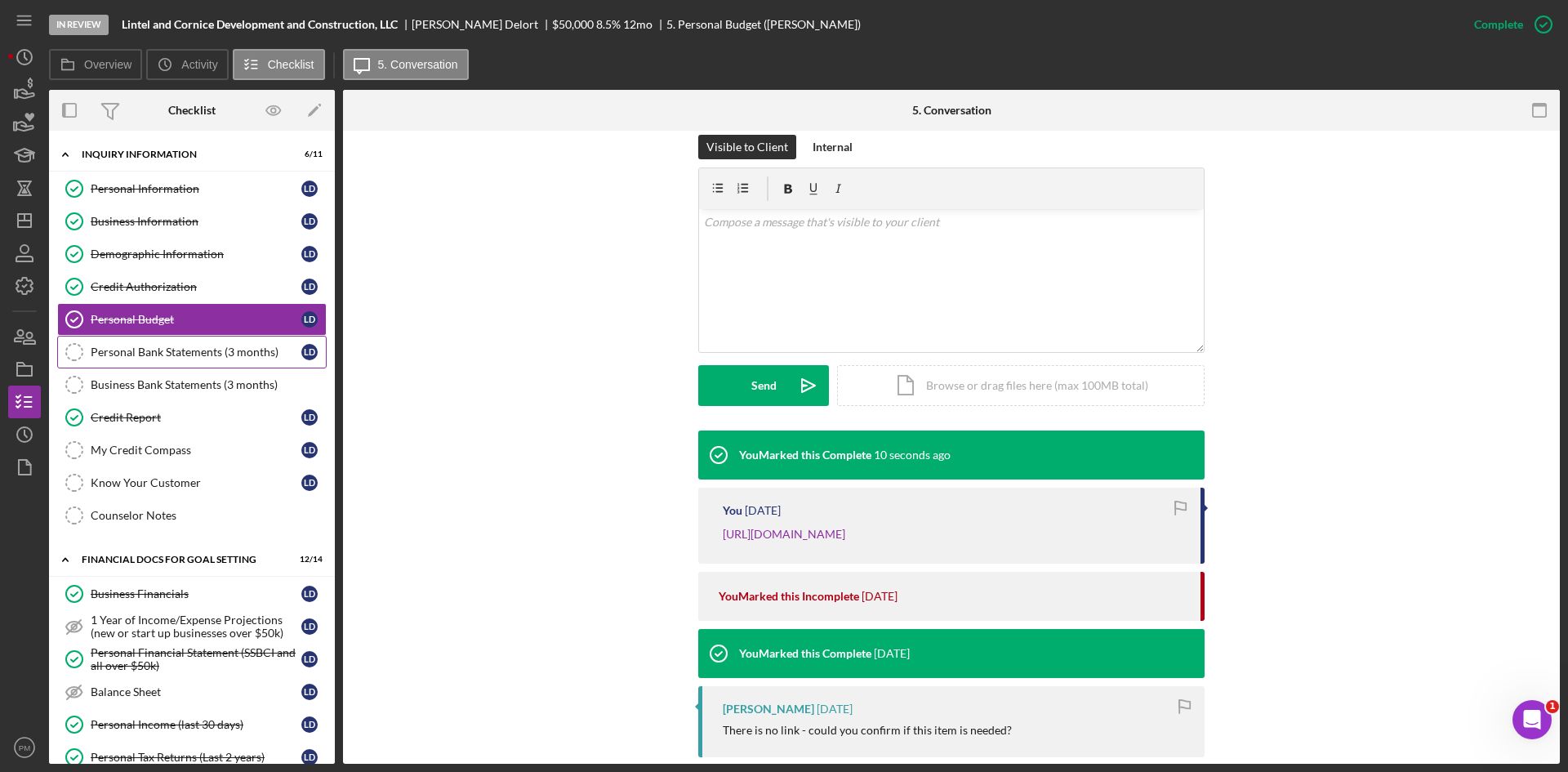
click at [137, 360] on link "Personal Bank Statements (3 months) Personal Bank Statements (3 months) L D" at bounding box center [192, 352] width 270 height 33
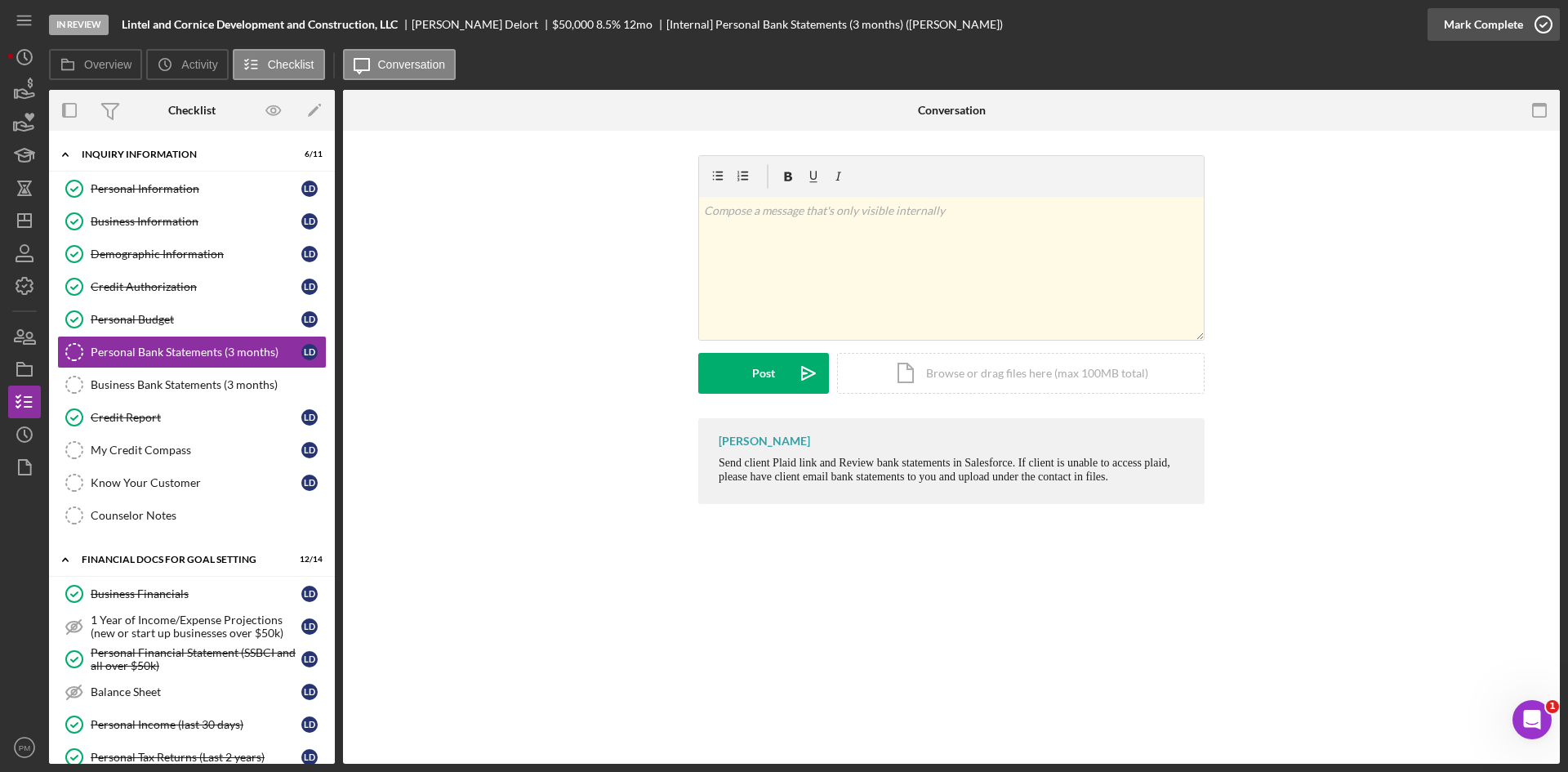
click at [1473, 24] on div "Mark Complete" at bounding box center [1484, 25] width 79 height 33
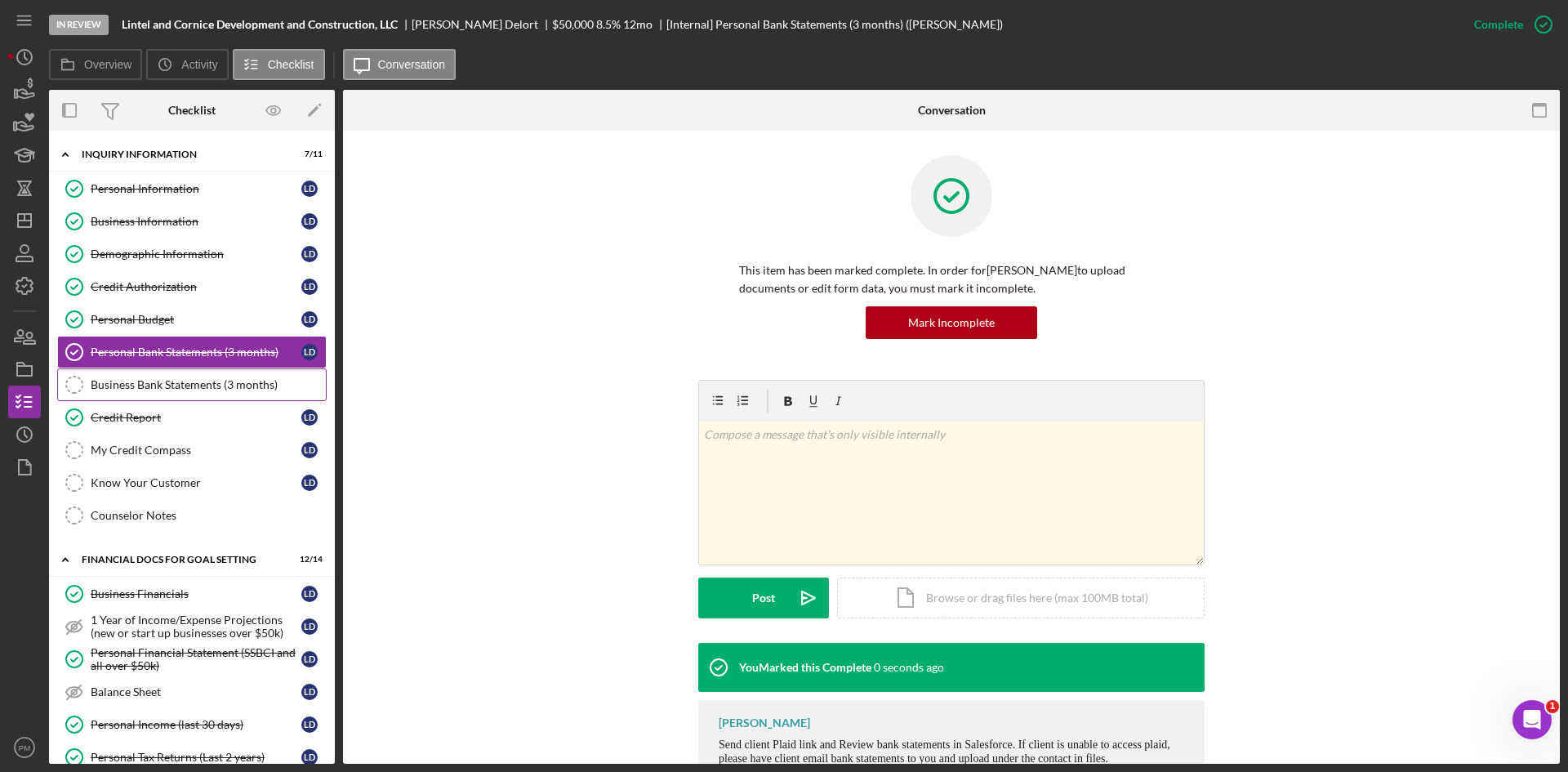
click at [159, 378] on div "Business Bank Statements (3 months)" at bounding box center [208, 385] width 235 height 13
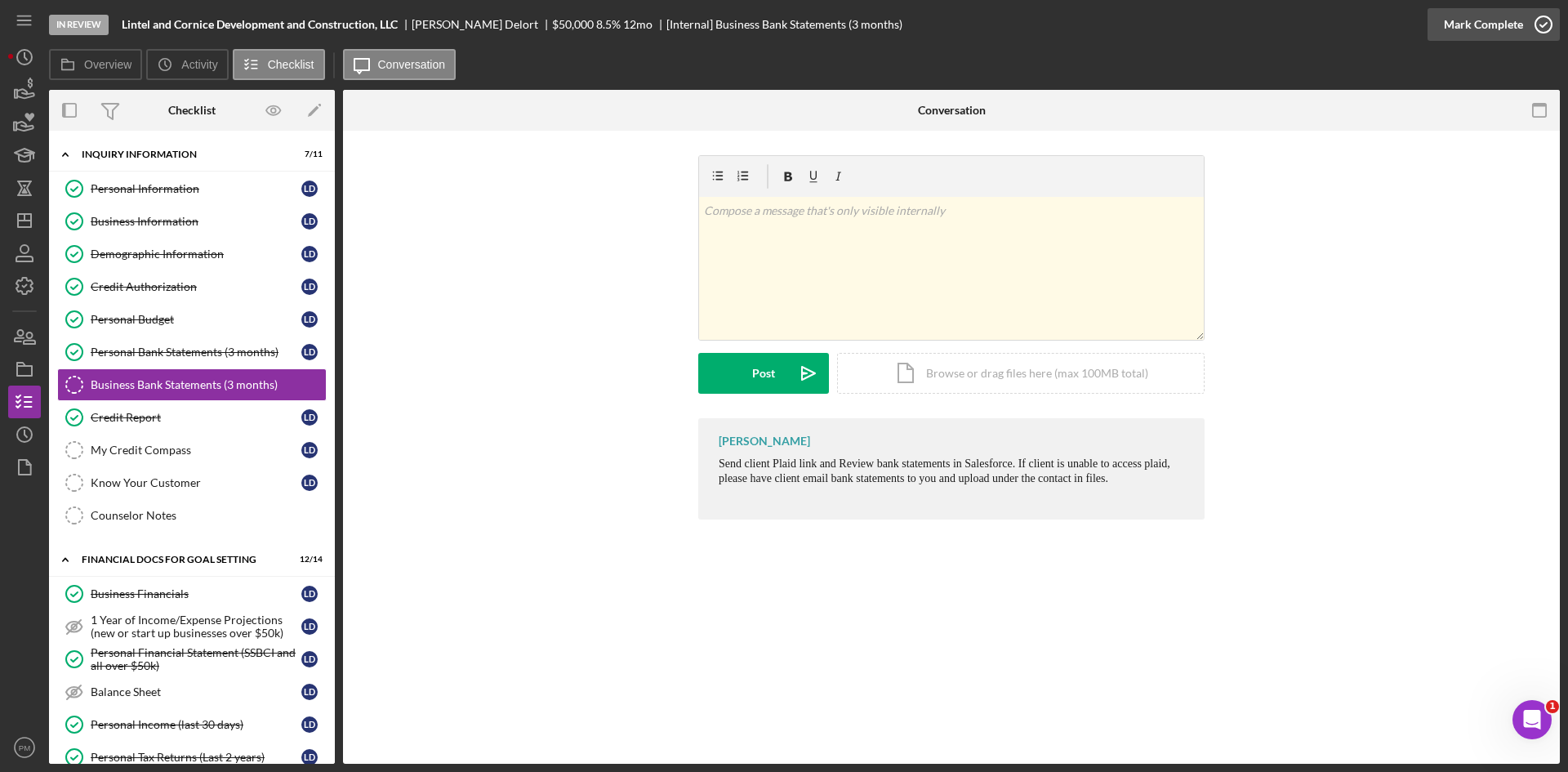
click at [1511, 18] on div "Mark Complete" at bounding box center [1484, 25] width 79 height 33
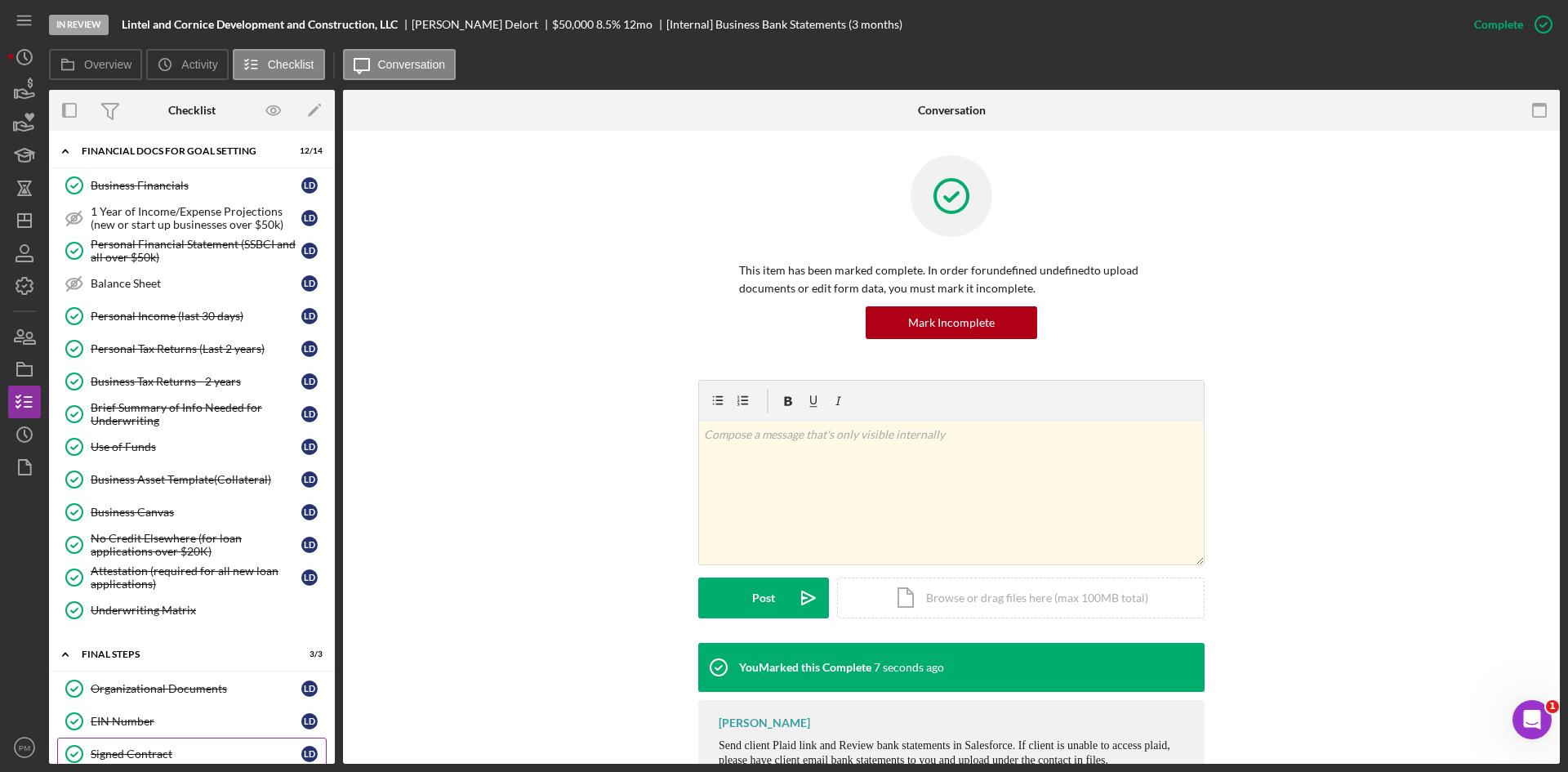
scroll to position [245, 0]
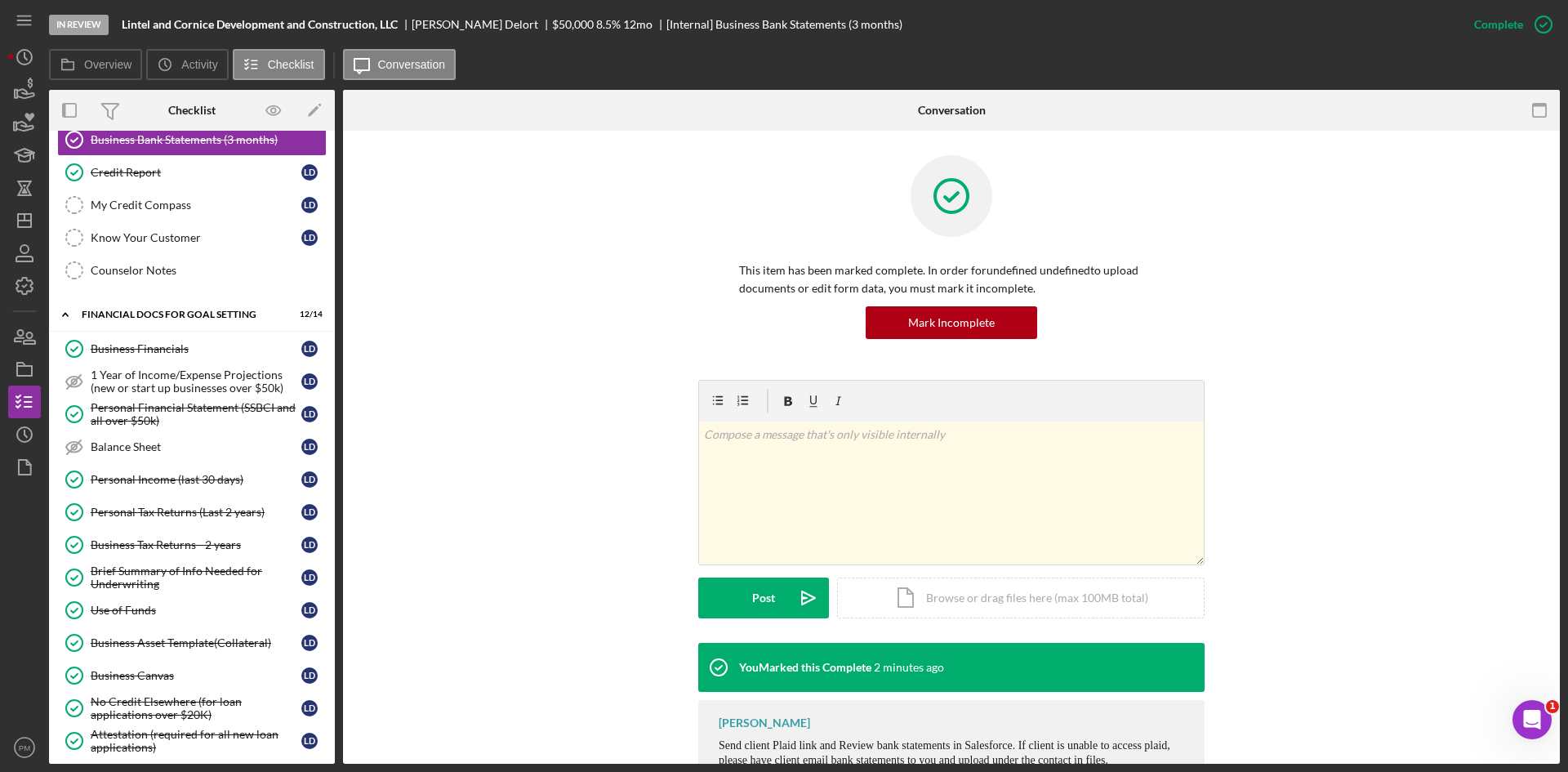
drag, startPoint x: 419, startPoint y: 521, endPoint x: 400, endPoint y: 520, distance: 19.0
click at [419, 521] on div "v Color teal Color pink Remove color Add row above Add row below Add column bef…" at bounding box center [951, 511] width 1168 height 263
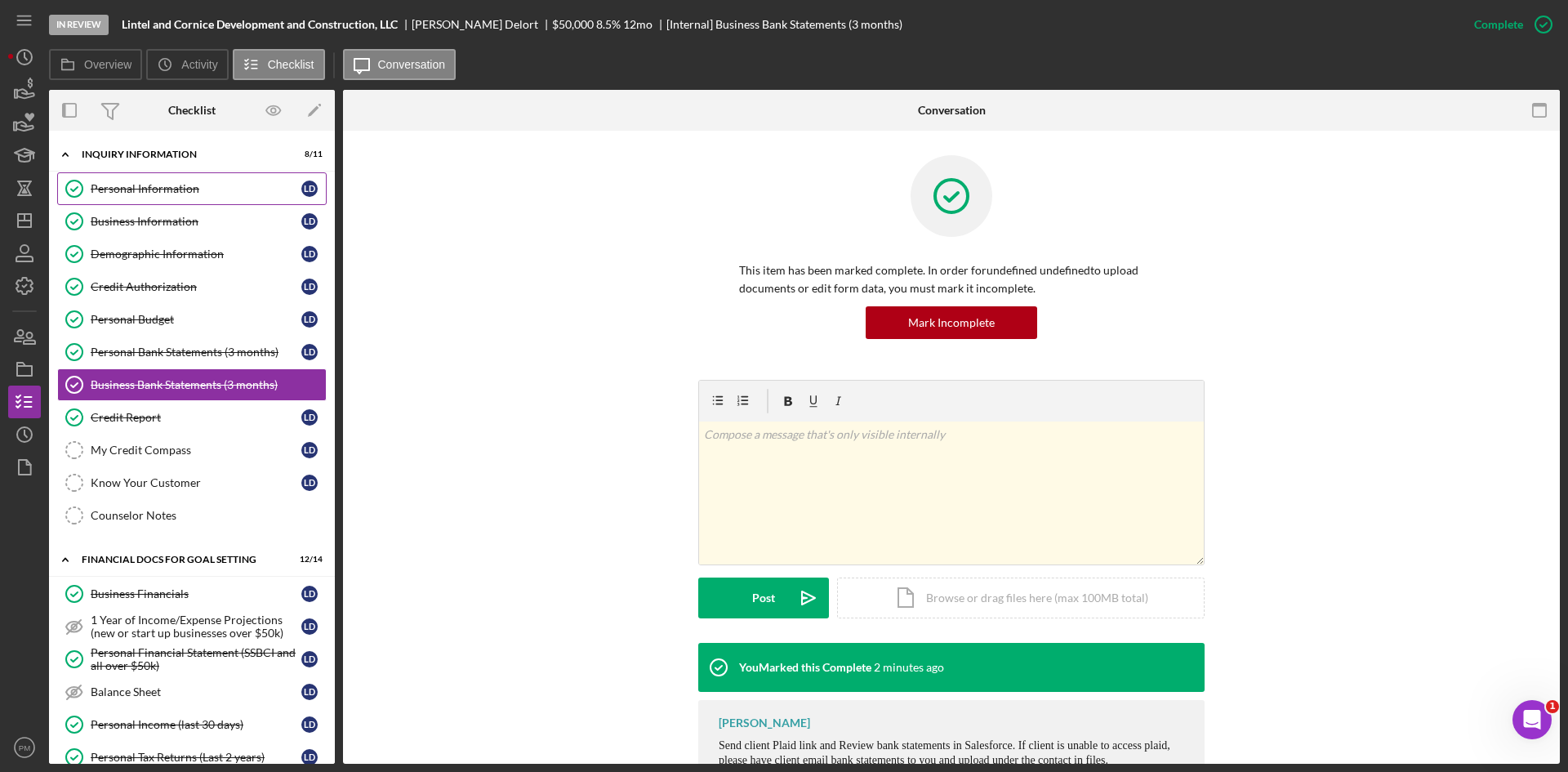
click at [152, 181] on link "Personal Information Personal Information L D" at bounding box center [192, 189] width 270 height 33
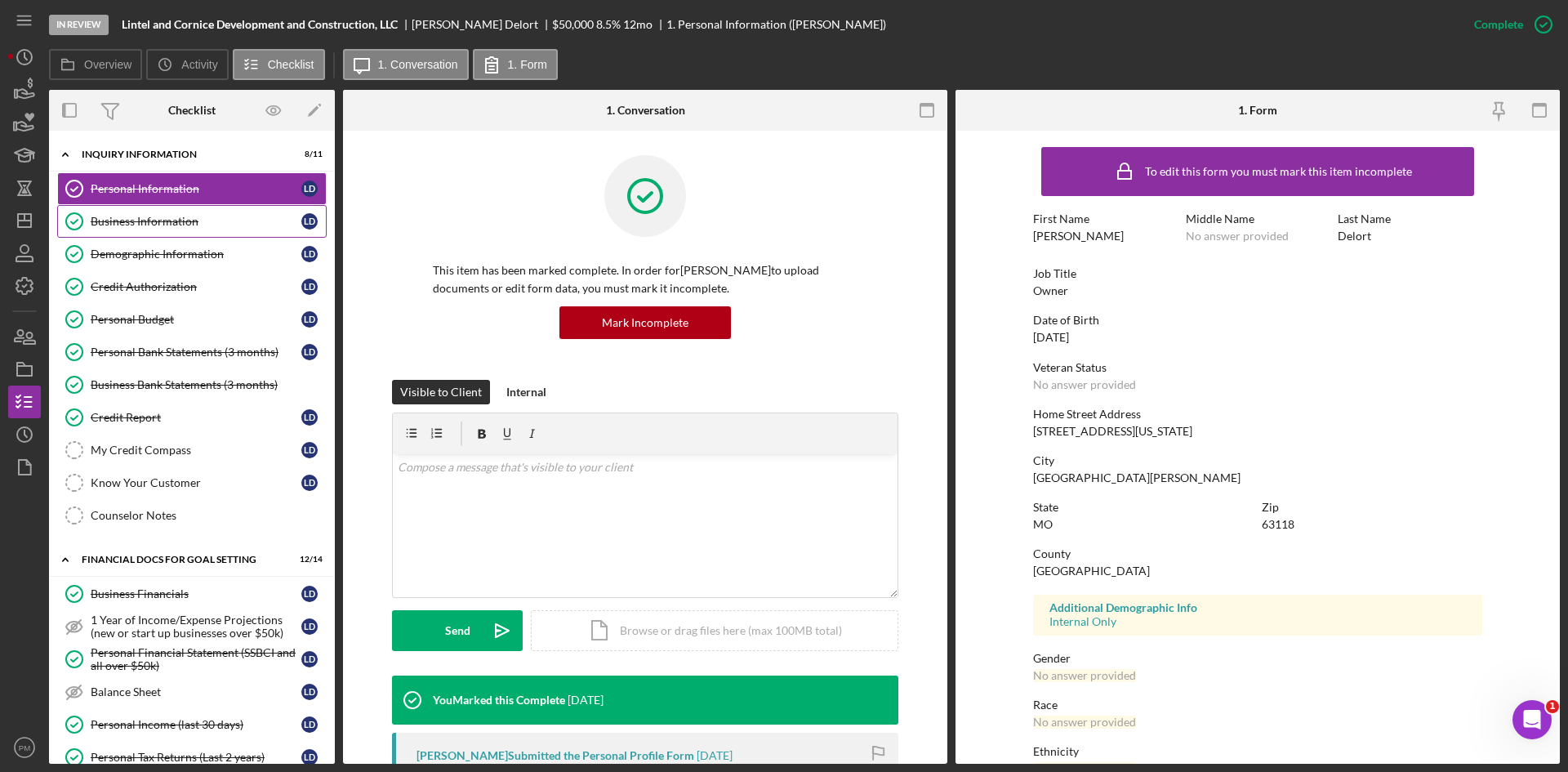
click at [200, 235] on link "Business Information Business Information L D" at bounding box center [192, 221] width 270 height 33
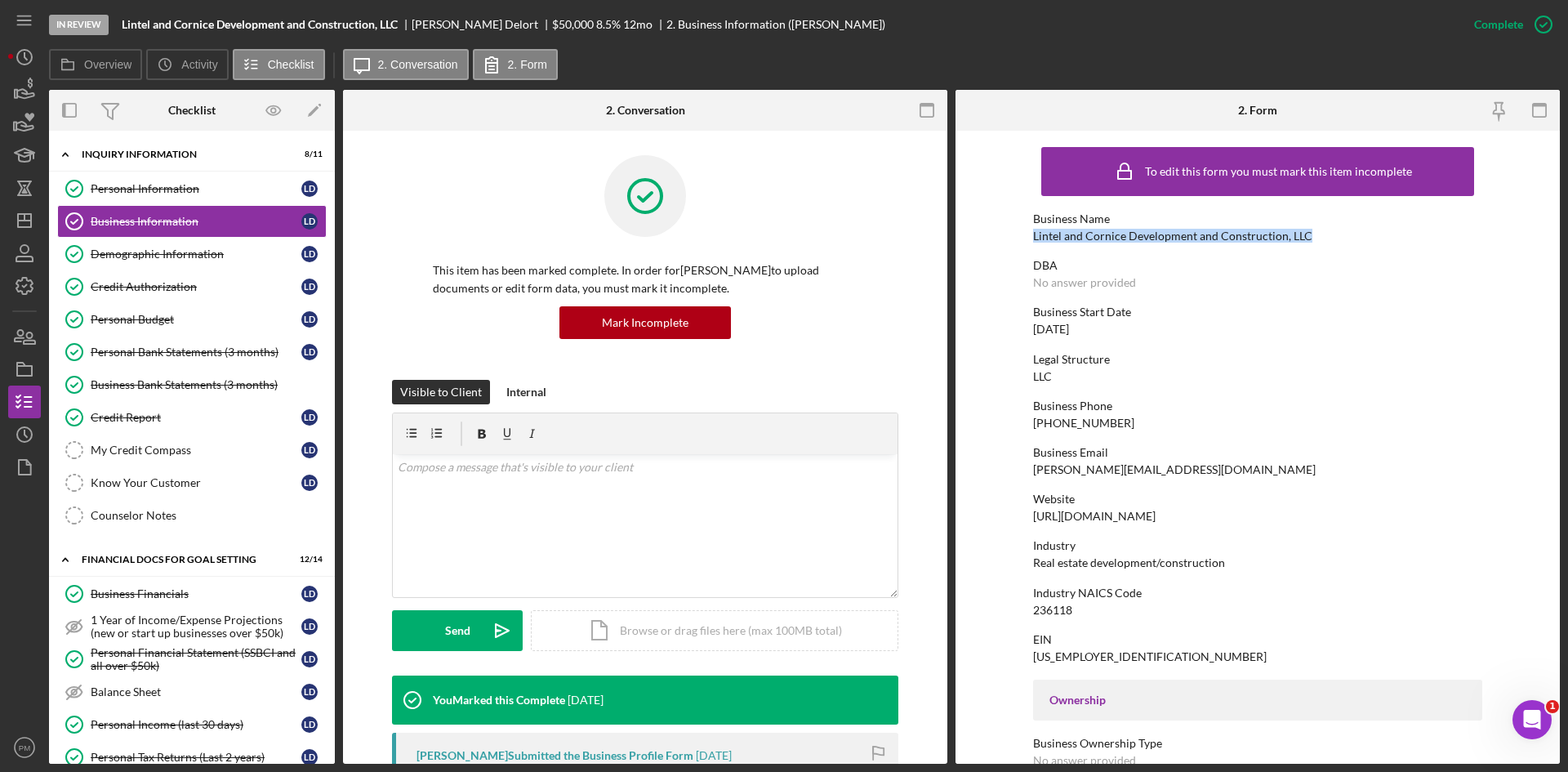
drag, startPoint x: 1317, startPoint y: 239, endPoint x: 1027, endPoint y: 239, distance: 290.0
click at [1027, 239] on form "To edit this form you must mark this item incomplete Business Name Lintel and C…" at bounding box center [1258, 447] width 604 height 633
copy div "Lintel and Cornice Development and Construction, LLC"
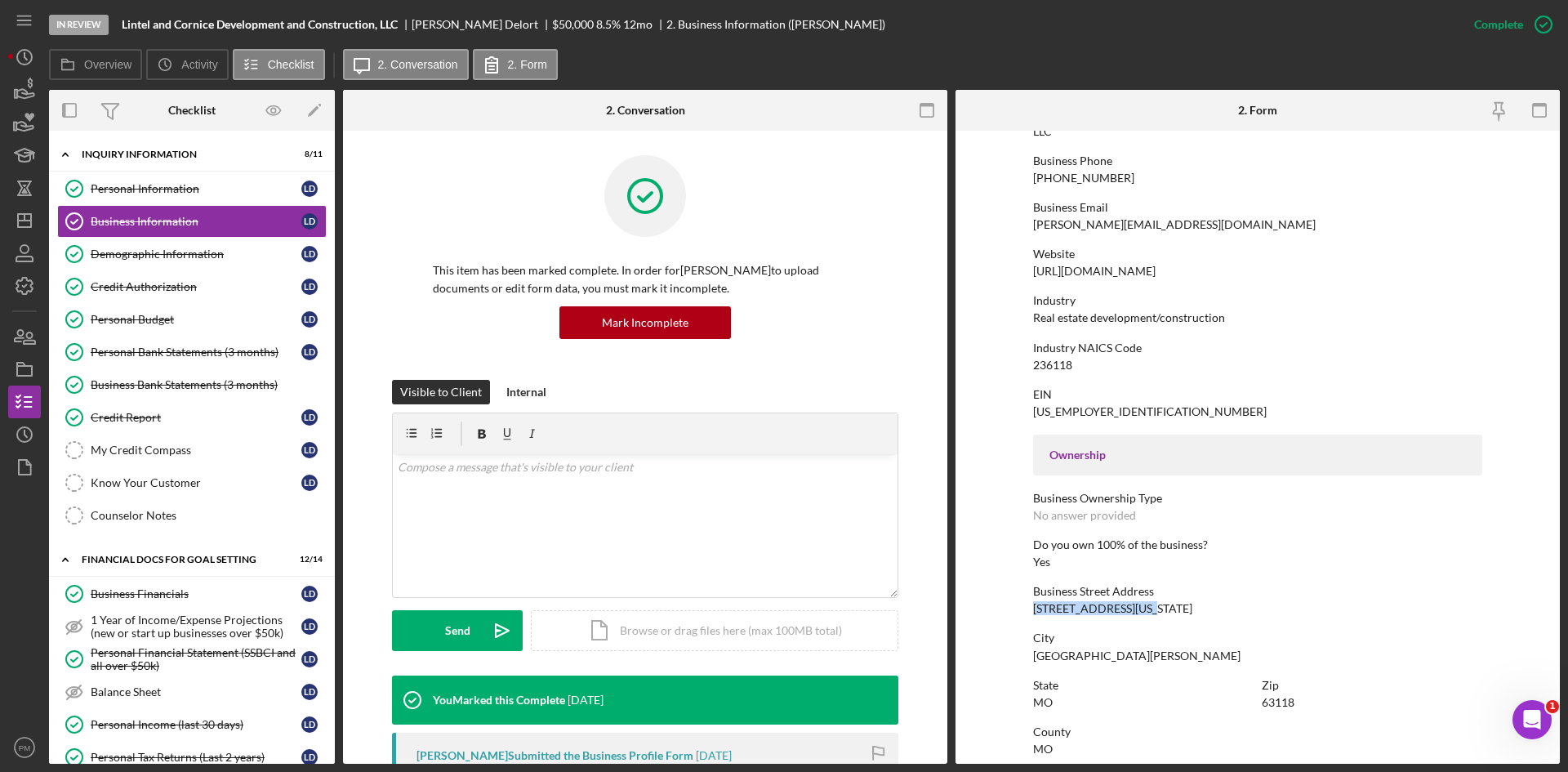
drag, startPoint x: 1151, startPoint y: 606, endPoint x: 1023, endPoint y: 606, distance: 128.0
click at [1023, 606] on form "To edit this form you must mark this item incomplete Business Name Lintel and C…" at bounding box center [1258, 447] width 604 height 633
copy div "3501 California Ave."
click at [1166, 575] on div "To edit this form you must mark this item incomplete Business Name Lintel and C…" at bounding box center [1258, 595] width 449 height 1403
drag, startPoint x: 1305, startPoint y: 707, endPoint x: 1255, endPoint y: 709, distance: 50.0
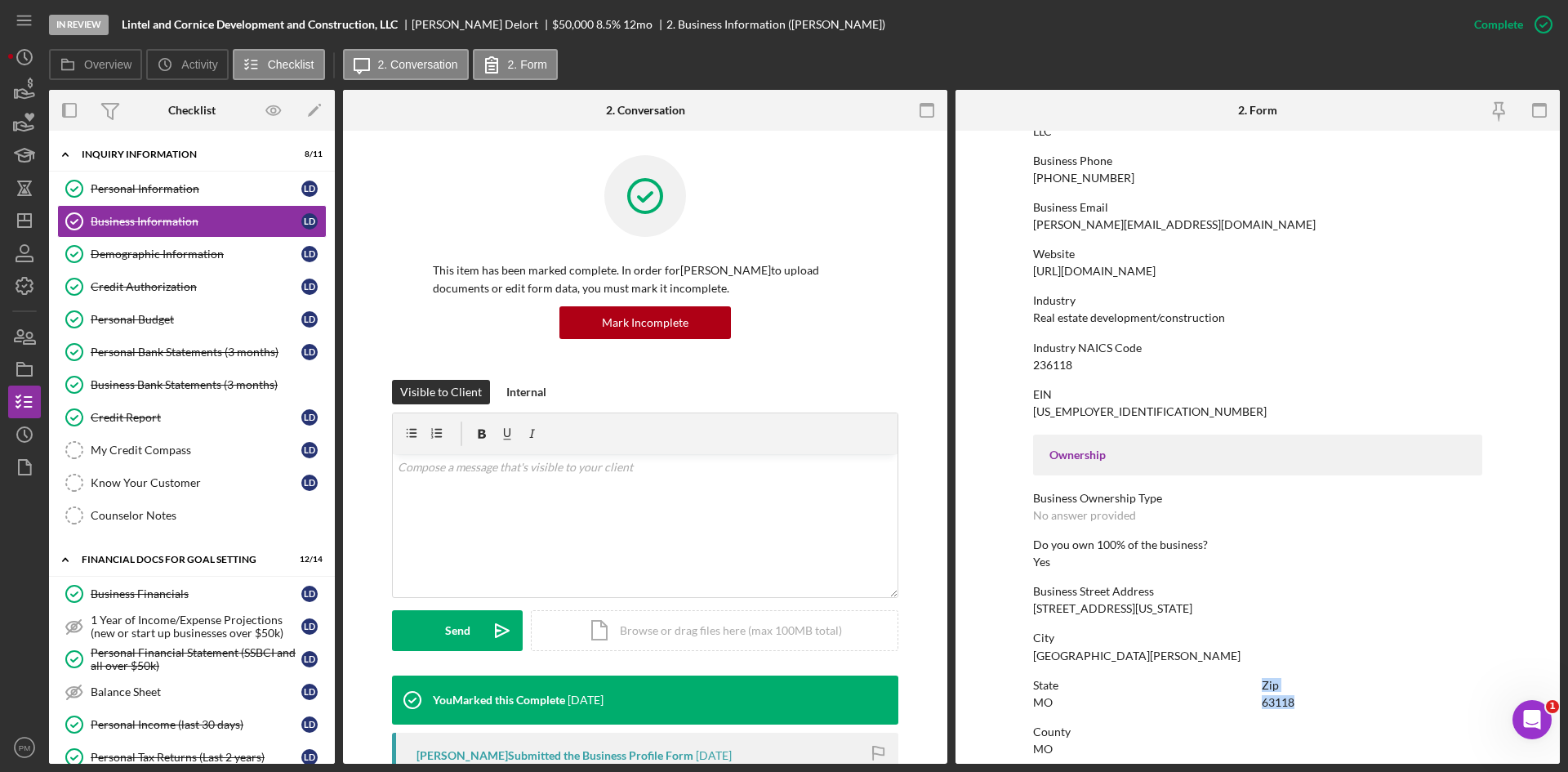
click at [1255, 709] on div "State MO Zip 63118" at bounding box center [1258, 701] width 449 height 47
click at [1310, 692] on div "Zip 63118" at bounding box center [1372, 693] width 220 height 30
drag, startPoint x: 1295, startPoint y: 704, endPoint x: 1258, endPoint y: 706, distance: 37.1
click at [1258, 706] on div "State MO Zip 63118" at bounding box center [1258, 701] width 449 height 47
copy div "63118"
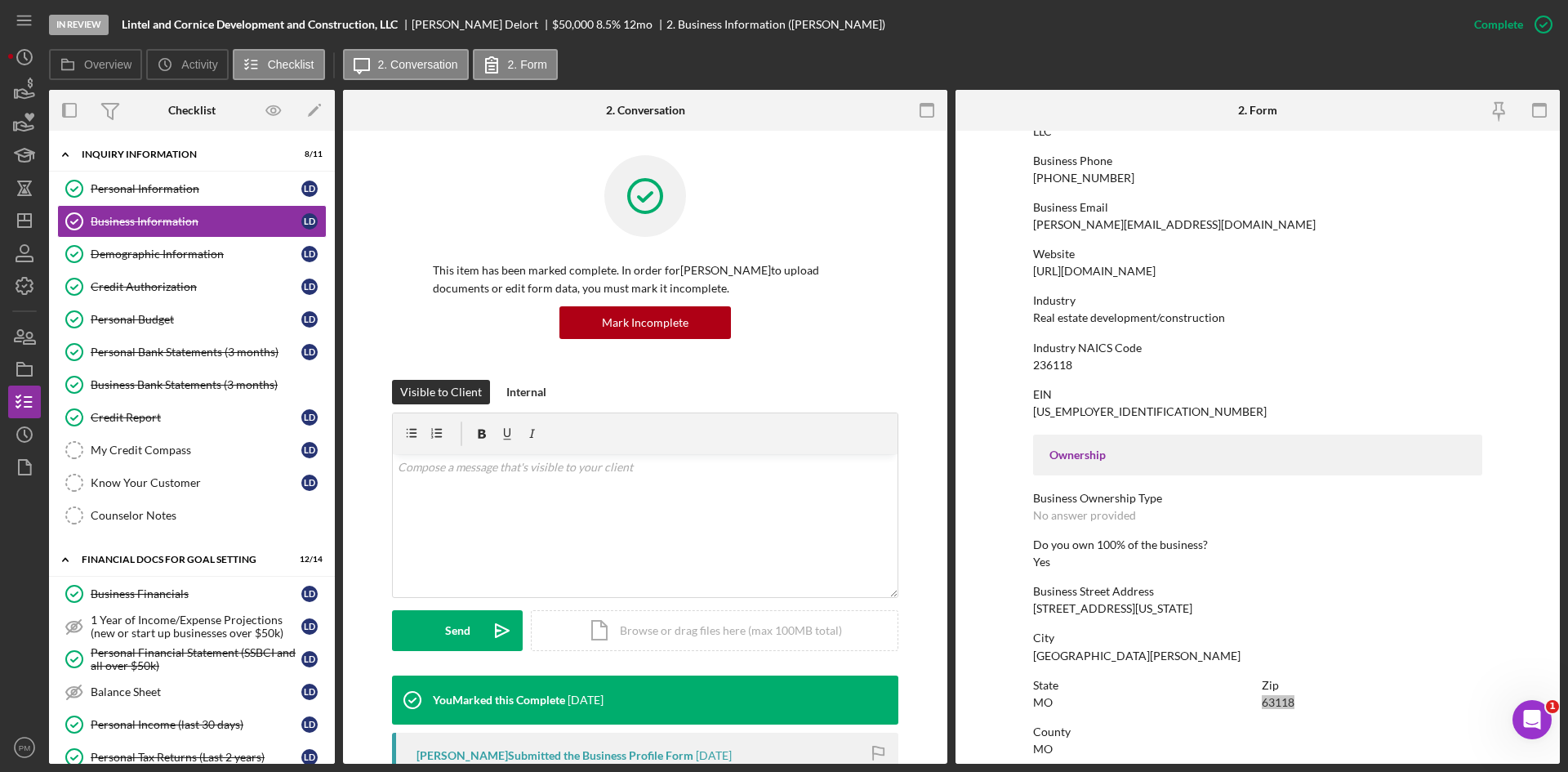
scroll to position [408, 0]
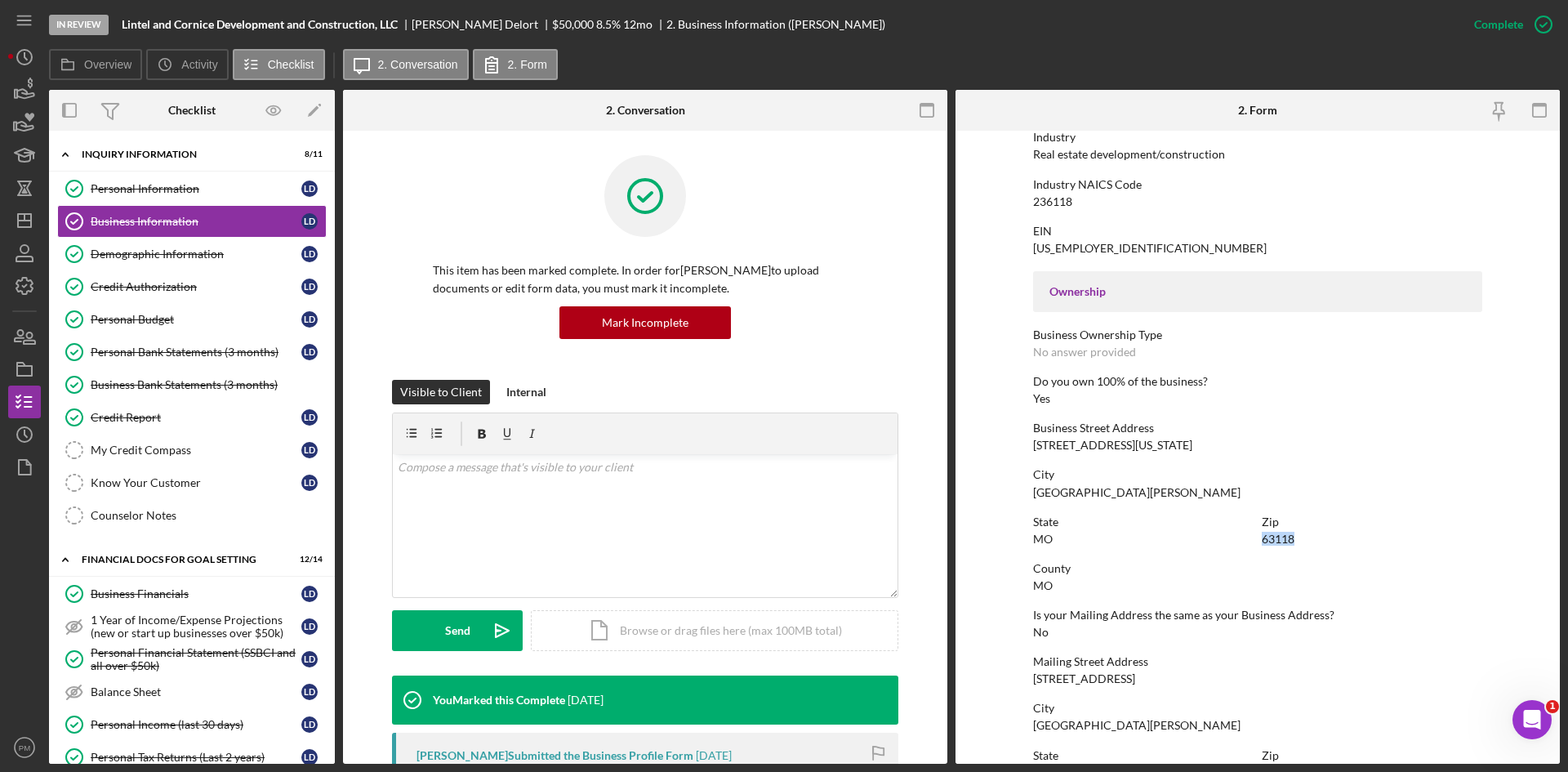
click at [1286, 552] on div "State MO Zip 63118" at bounding box center [1258, 538] width 449 height 47
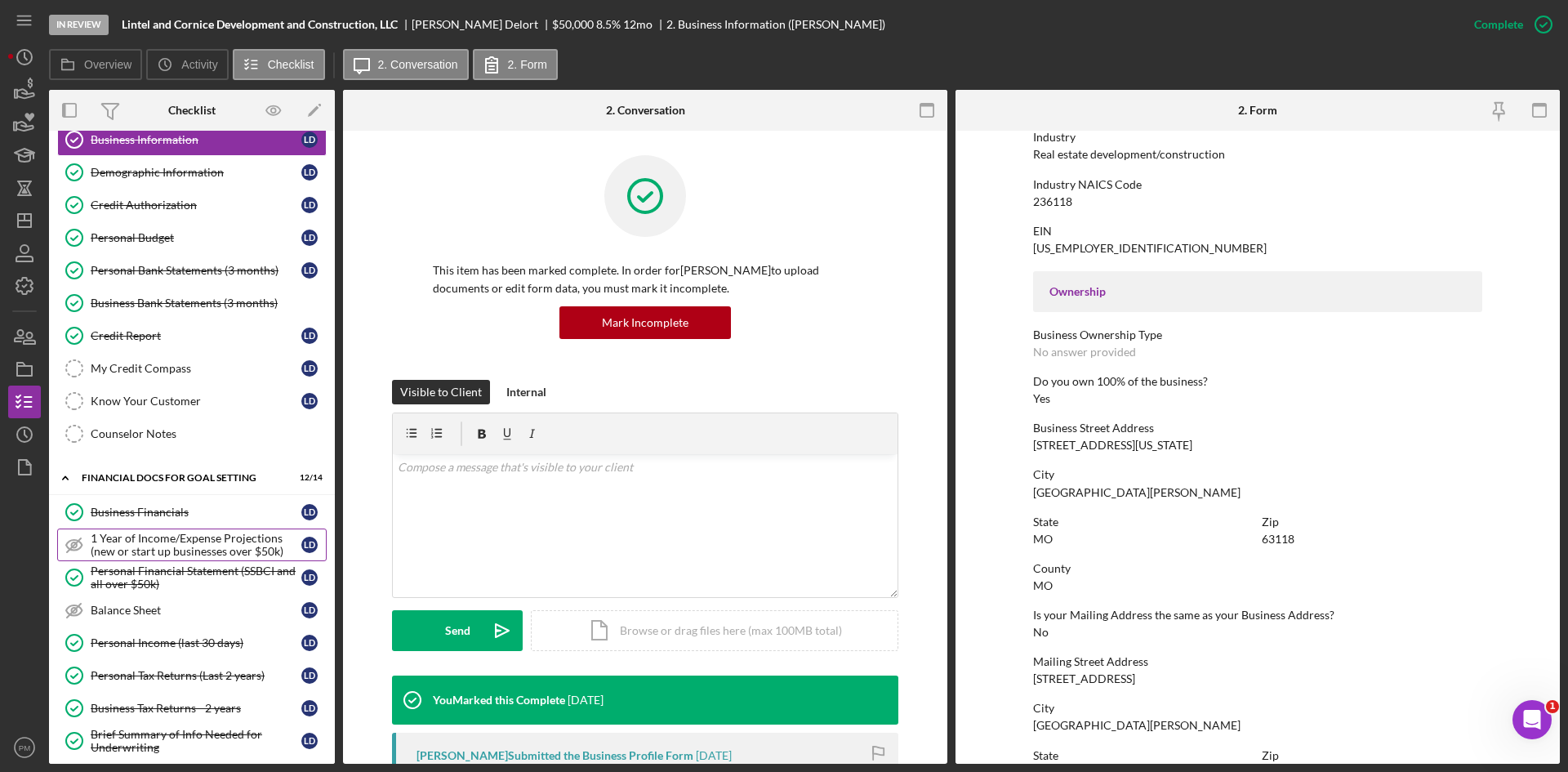
scroll to position [0, 0]
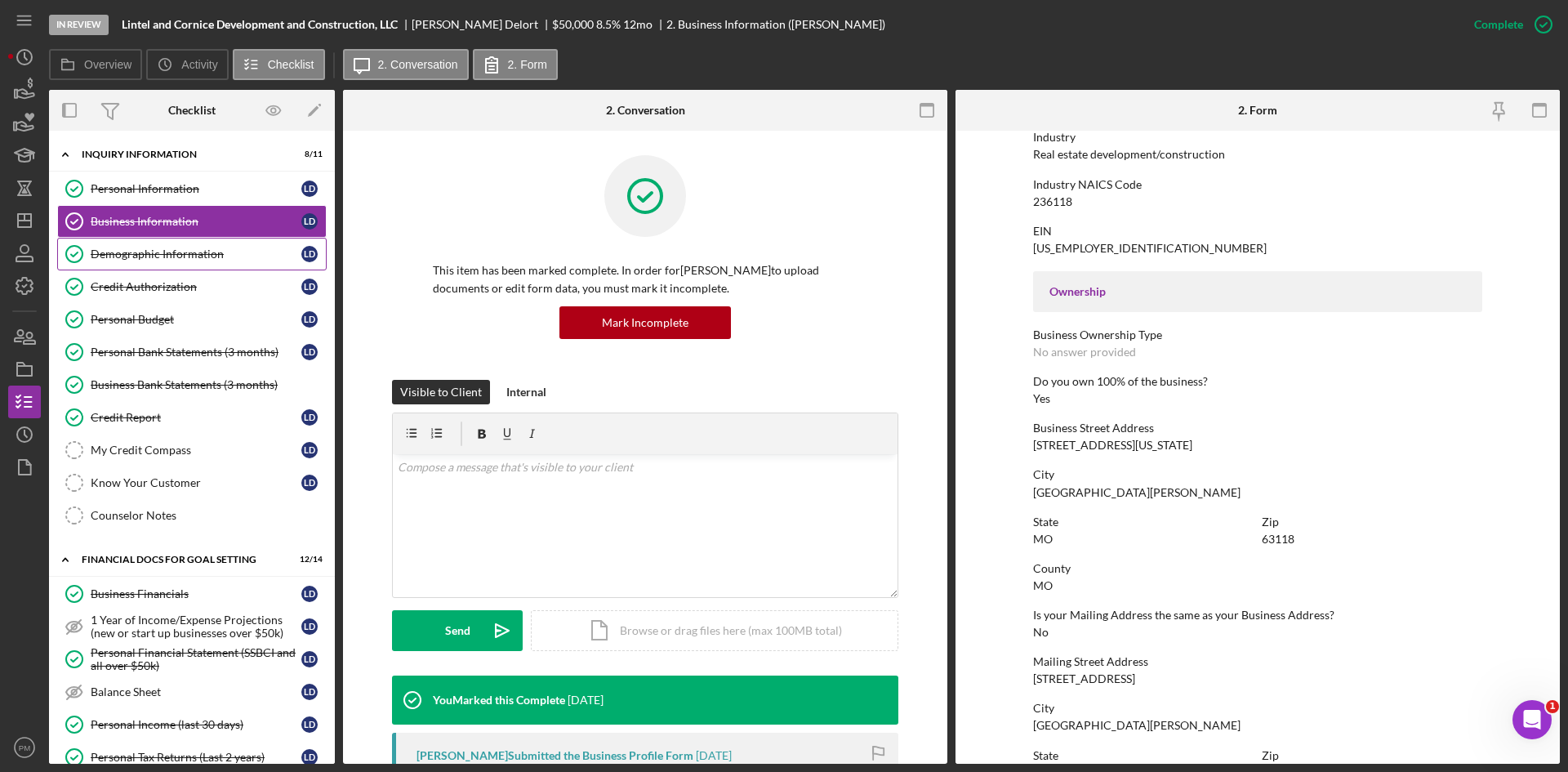
drag, startPoint x: 139, startPoint y: 252, endPoint x: 149, endPoint y: 252, distance: 10.0
click at [139, 252] on div "Demographic Information" at bounding box center [196, 254] width 211 height 13
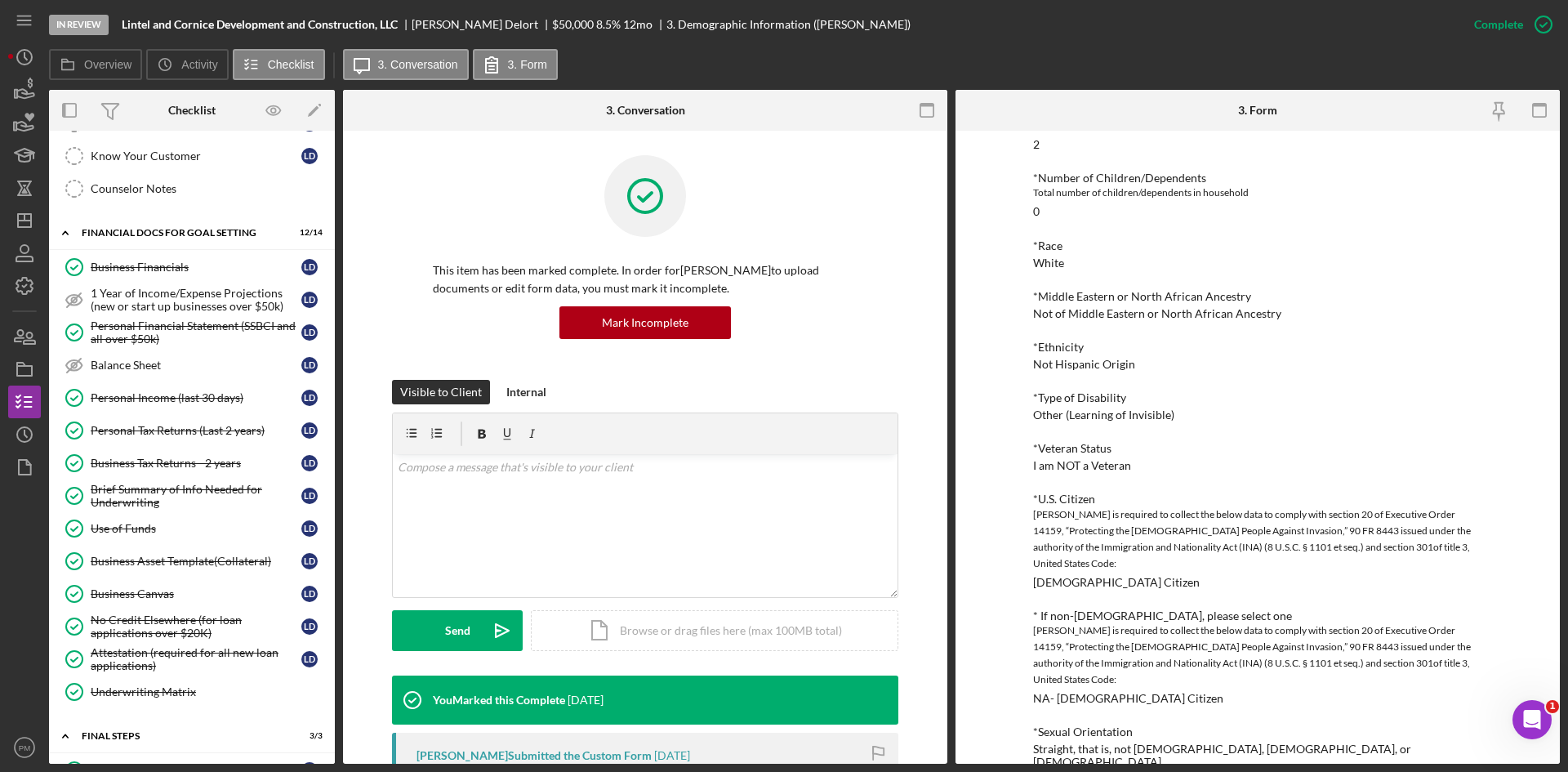
scroll to position [572, 0]
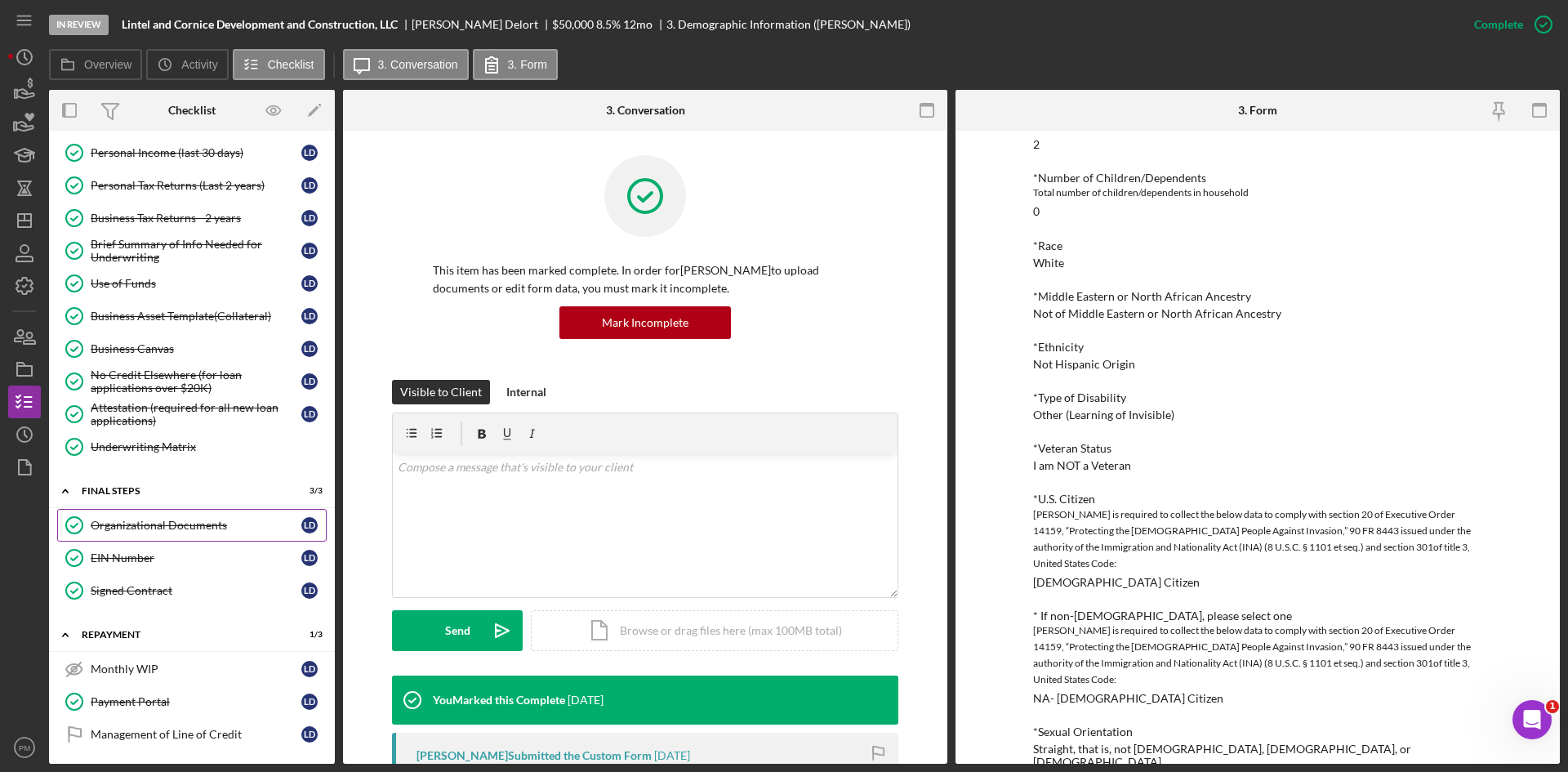
click at [136, 516] on link "Organizational Documents Organizational Documents L D" at bounding box center [192, 525] width 270 height 33
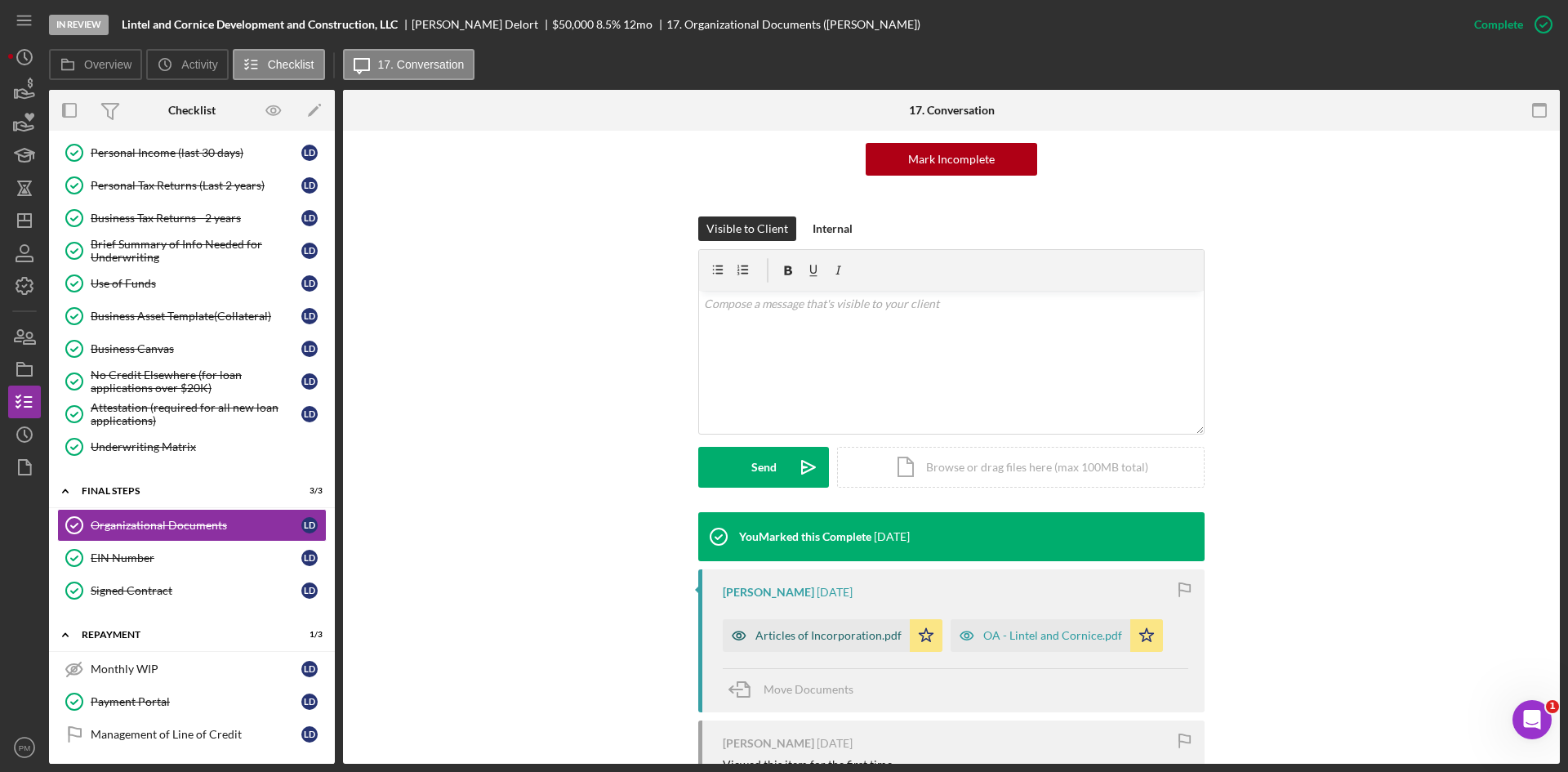
scroll to position [316, 0]
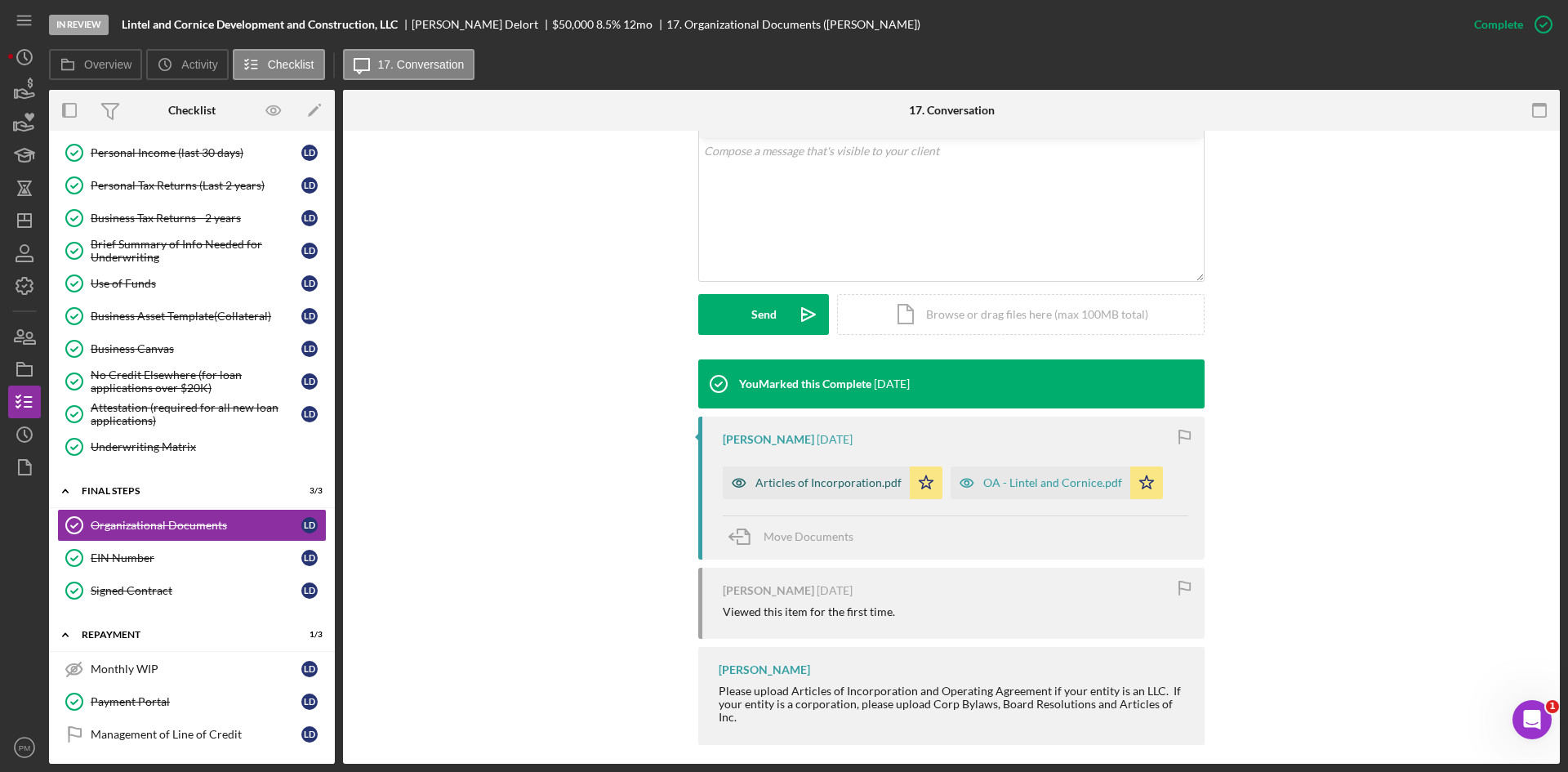
click at [788, 482] on div "Articles of Incorporation.pdf" at bounding box center [828, 483] width 146 height 13
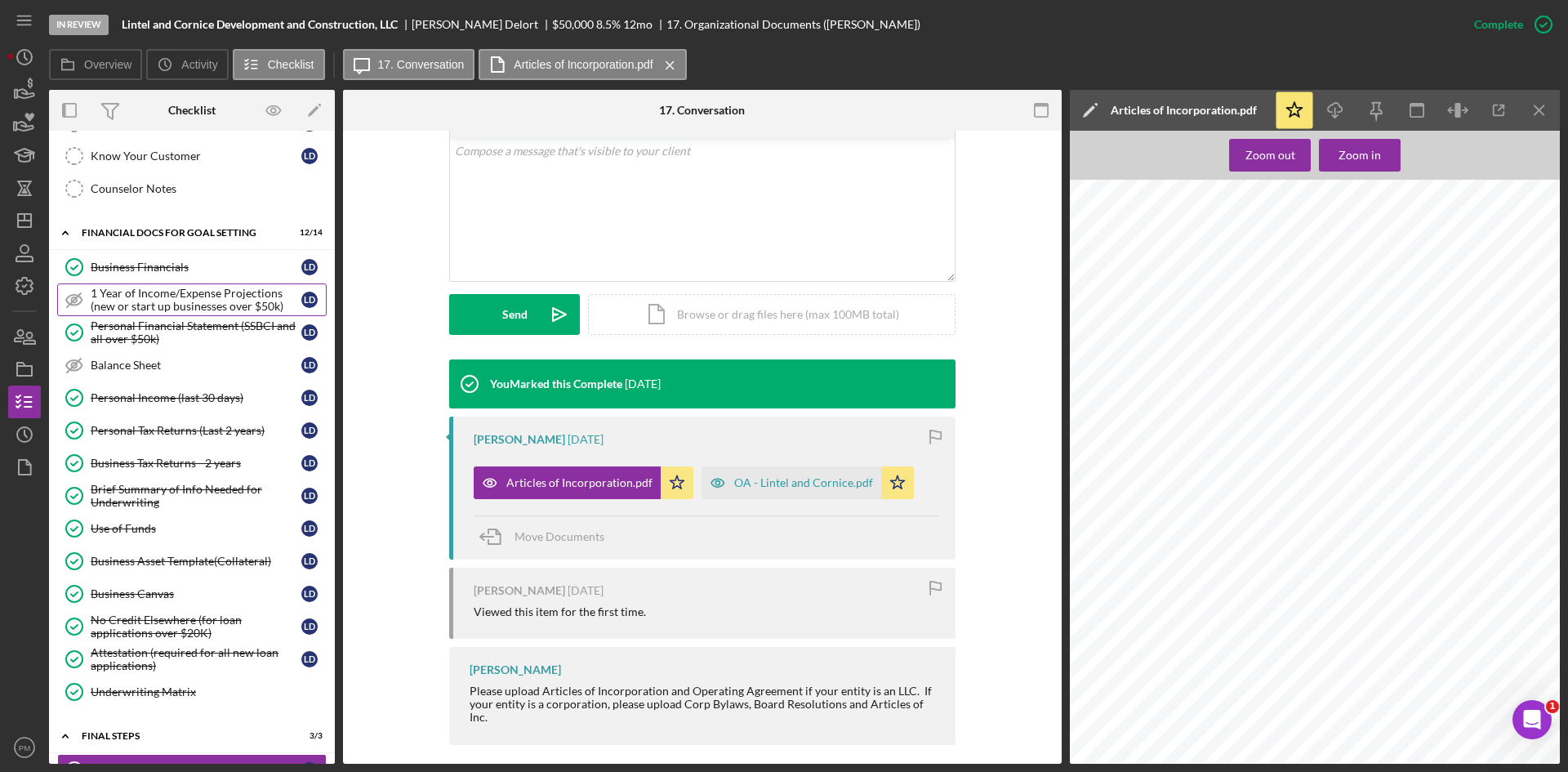
scroll to position [0, 0]
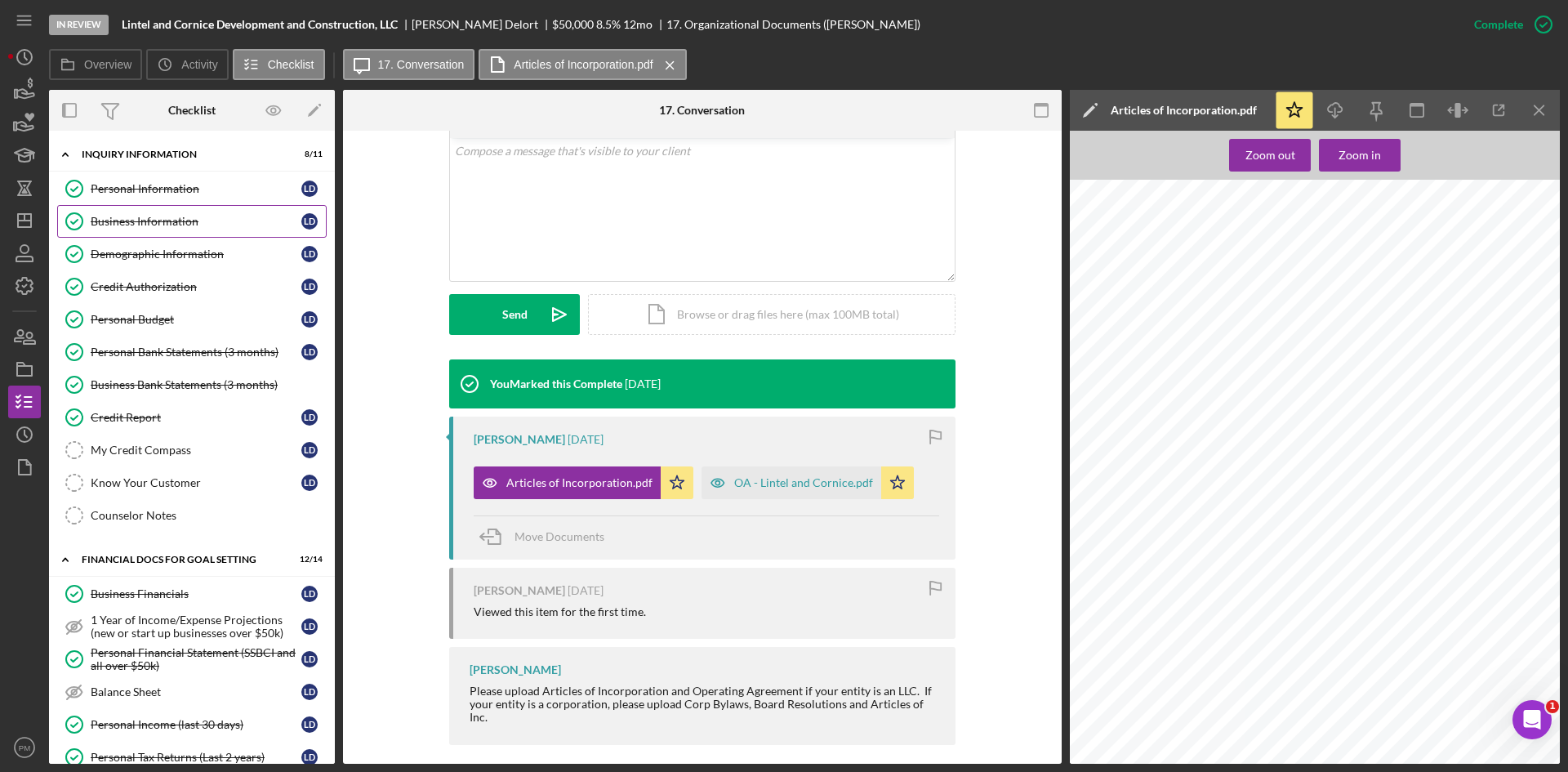
click at [174, 225] on div "Business Information" at bounding box center [196, 221] width 211 height 13
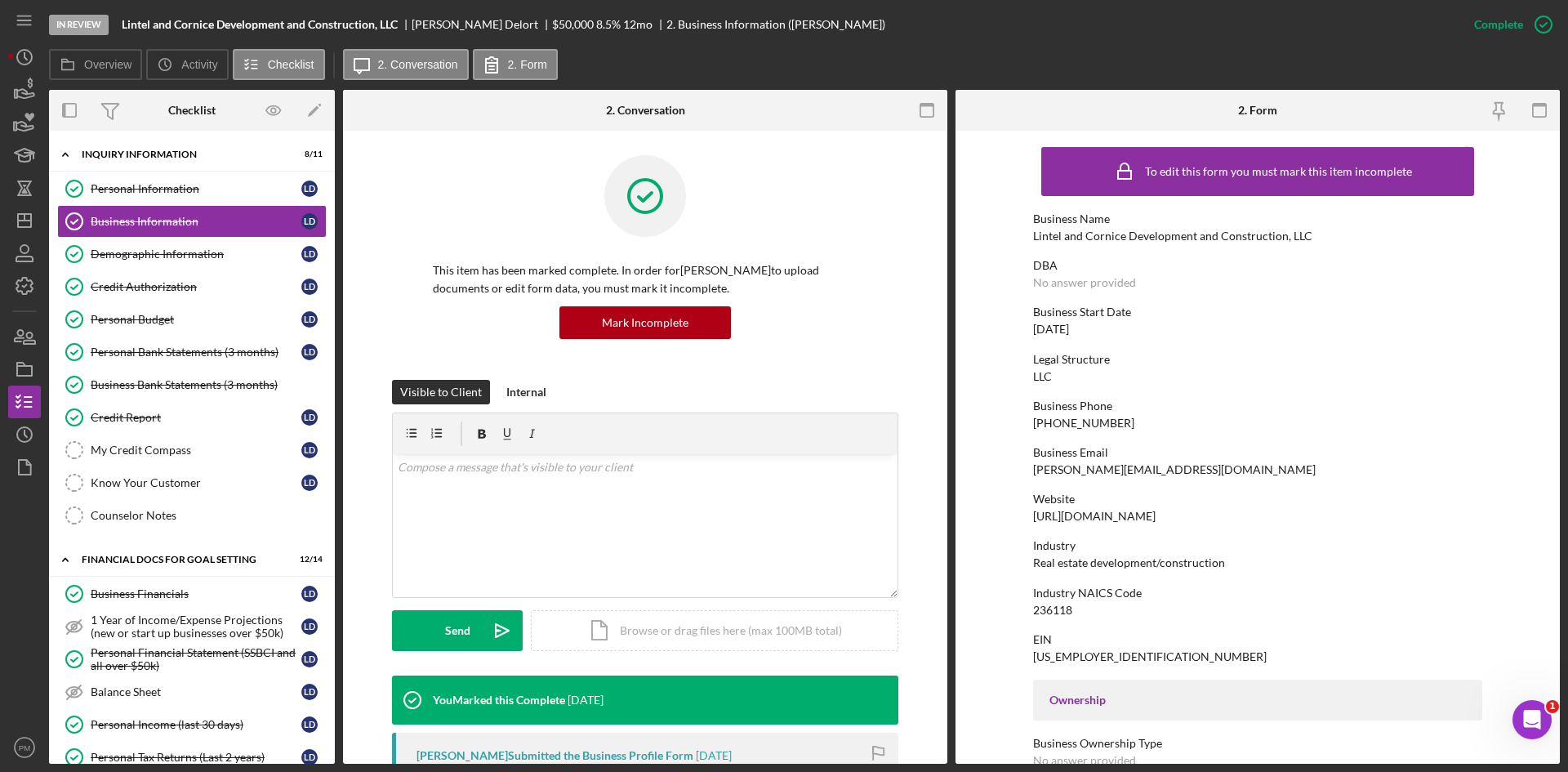
scroll to position [82, 0]
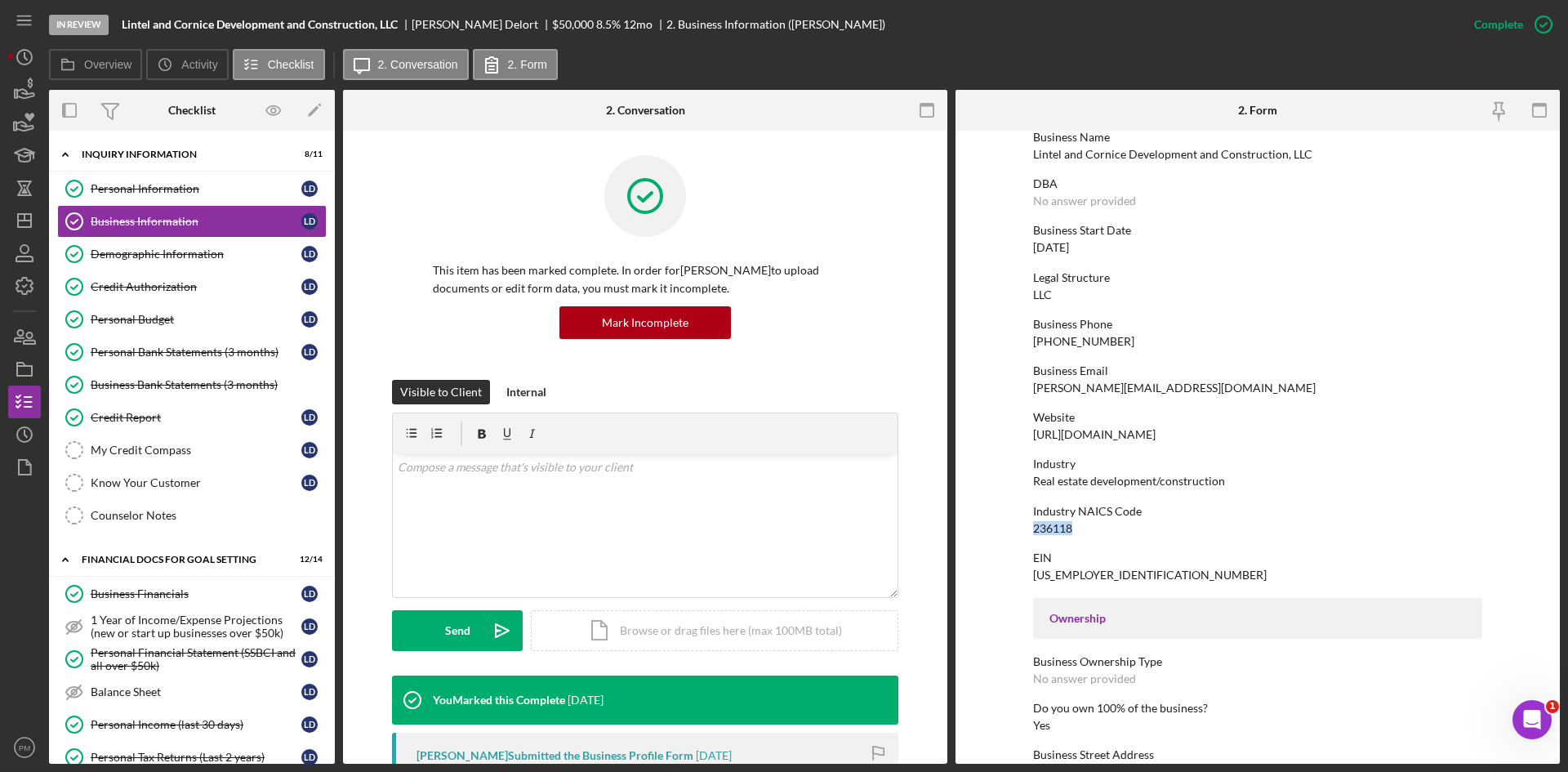
drag, startPoint x: 1072, startPoint y: 530, endPoint x: 1025, endPoint y: 528, distance: 47.0
click at [1025, 529] on form "To edit this form you must mark this item incomplete Business Name Lintel and C…" at bounding box center [1258, 447] width 604 height 633
copy div "236118"
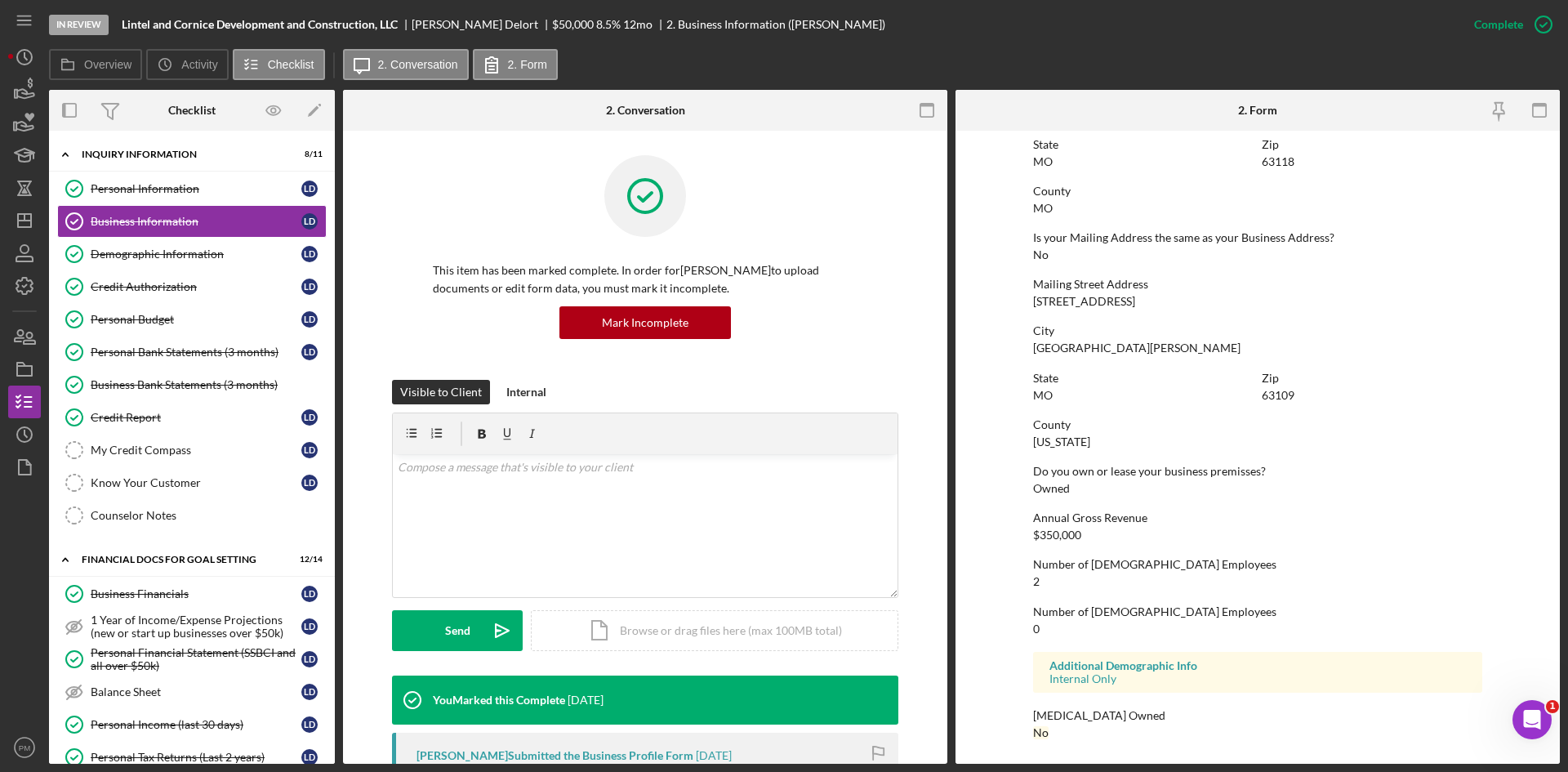
scroll to position [459, 0]
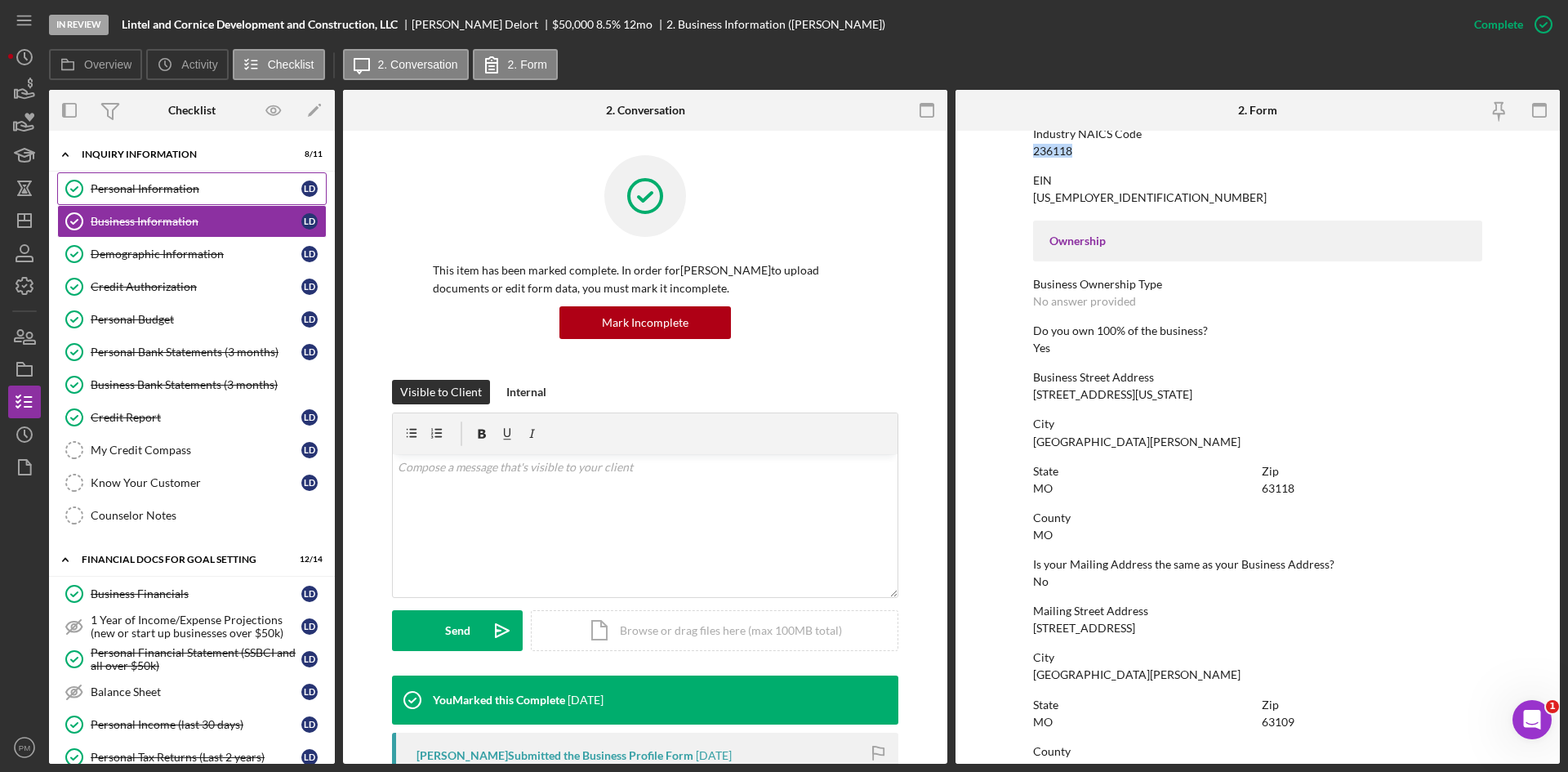
click at [165, 193] on div "Personal Information" at bounding box center [196, 188] width 211 height 13
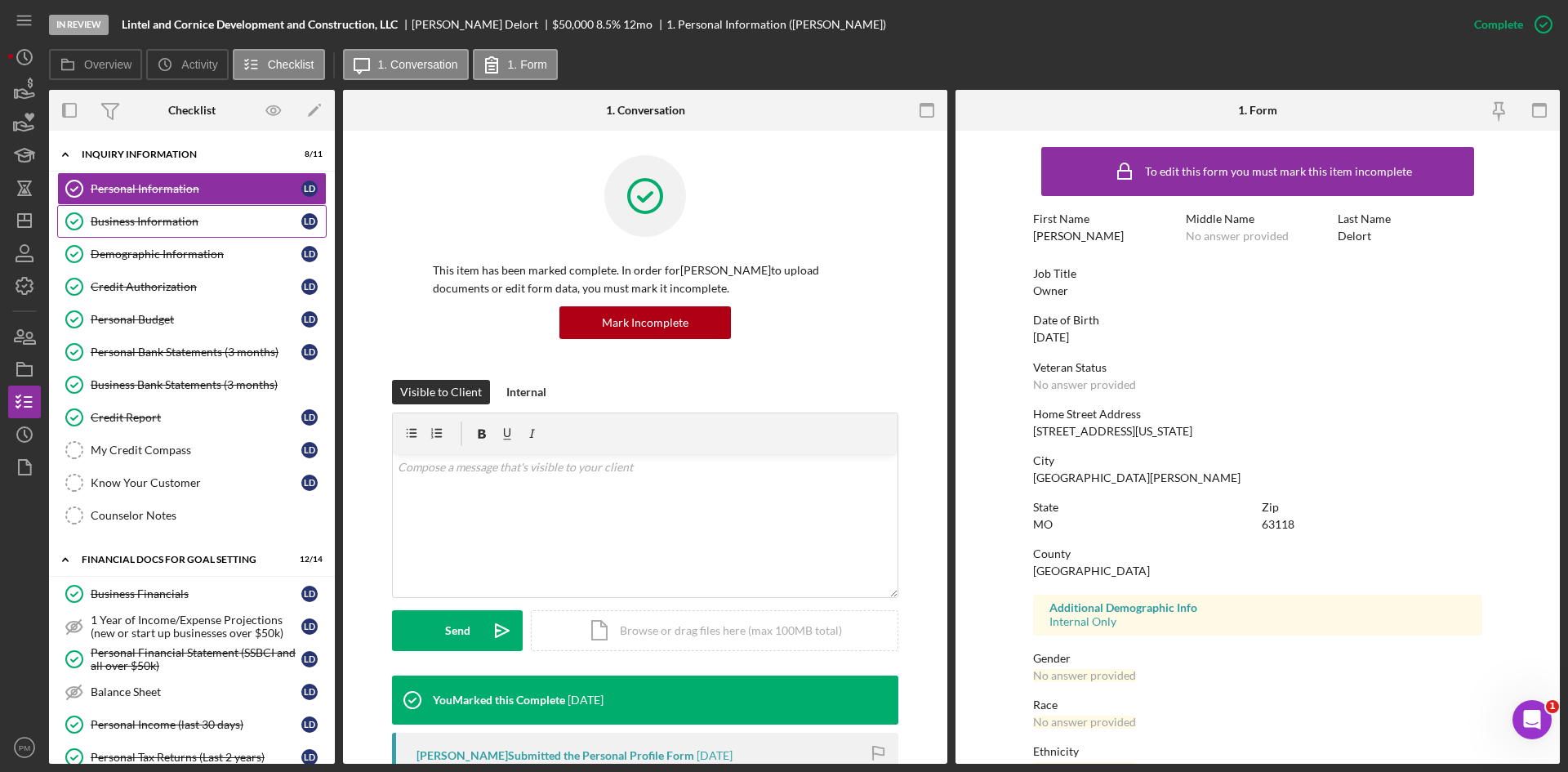
click at [180, 236] on link "Business Information Business Information L D" at bounding box center [192, 221] width 270 height 33
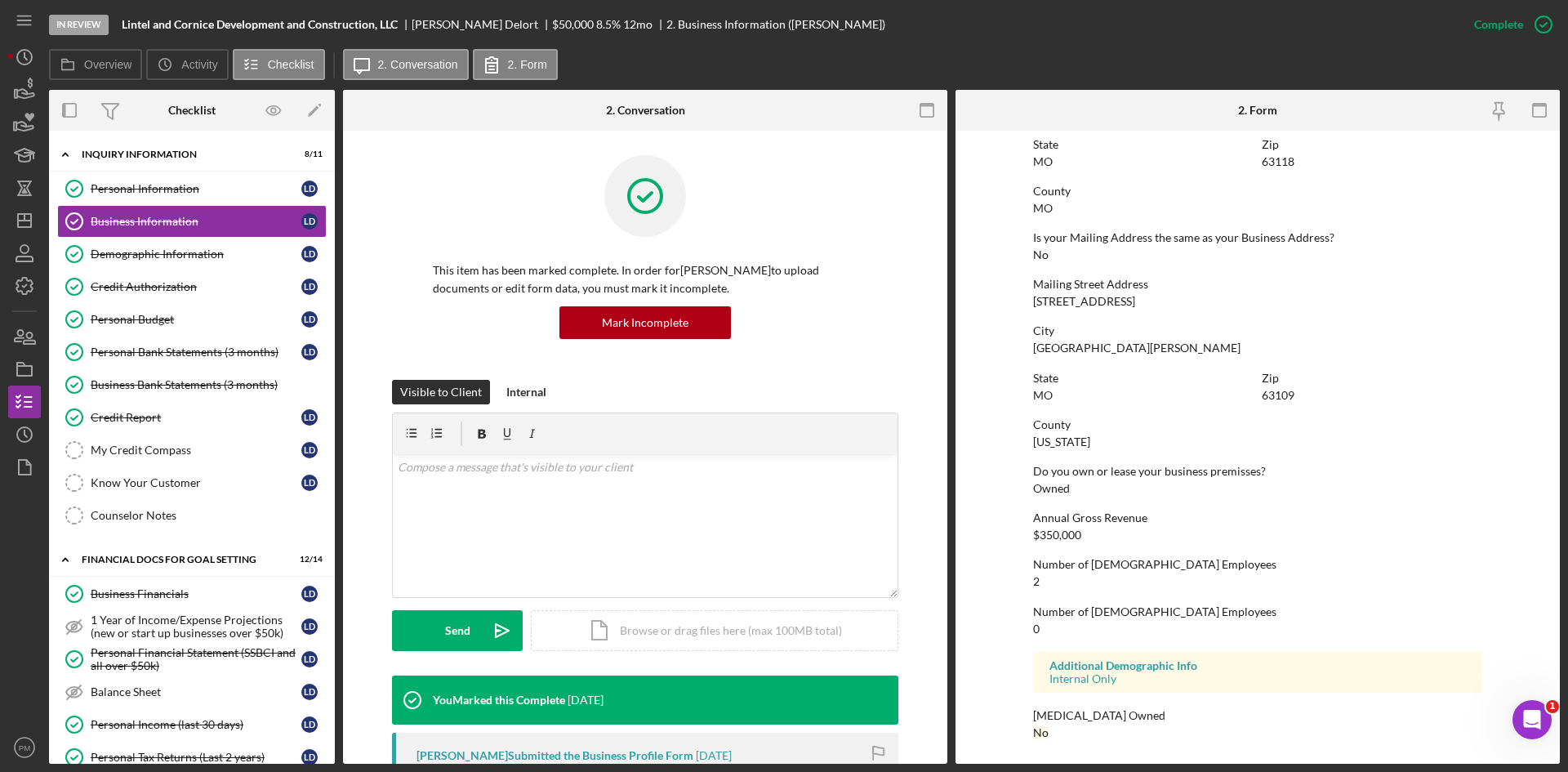
scroll to position [541, 0]
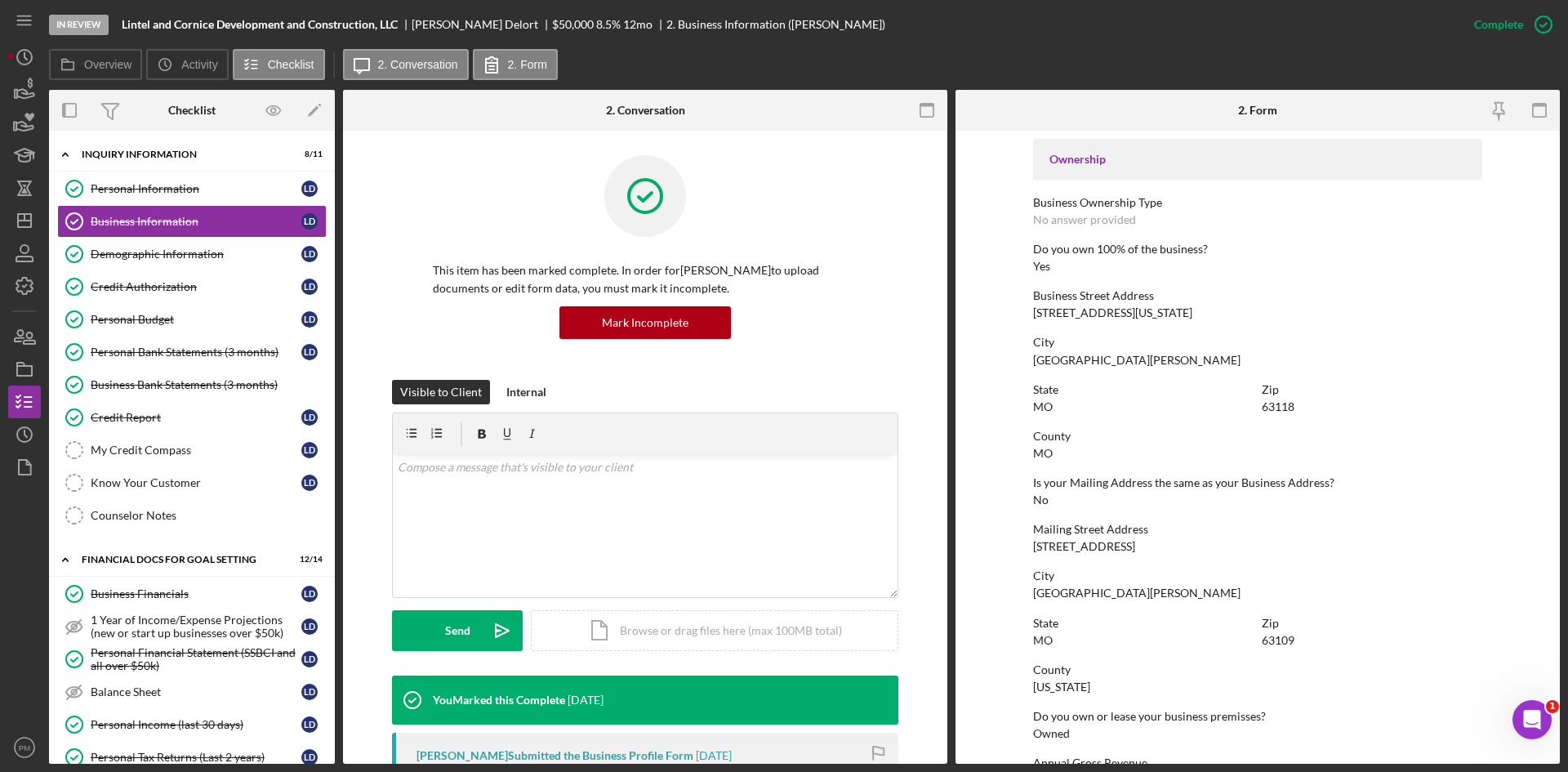
drag, startPoint x: 1168, startPoint y: 544, endPoint x: 1015, endPoint y: 538, distance: 153.1
click at [1015, 538] on form "To edit this form you must mark this item incomplete Business Name Lintel and C…" at bounding box center [1258, 447] width 604 height 633
copy div "5850 Macklind Ave #2004"
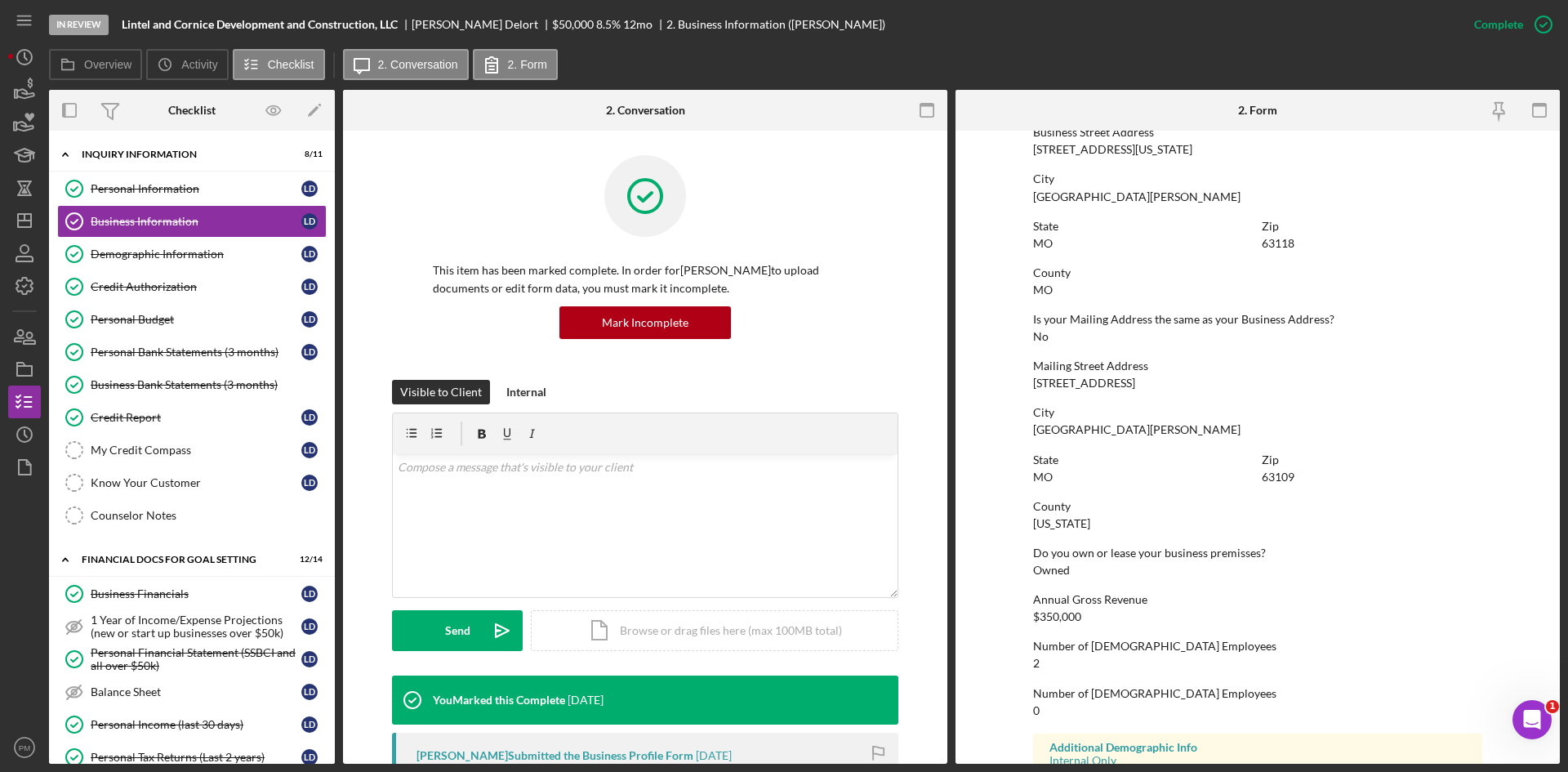
scroll to position [786, 0]
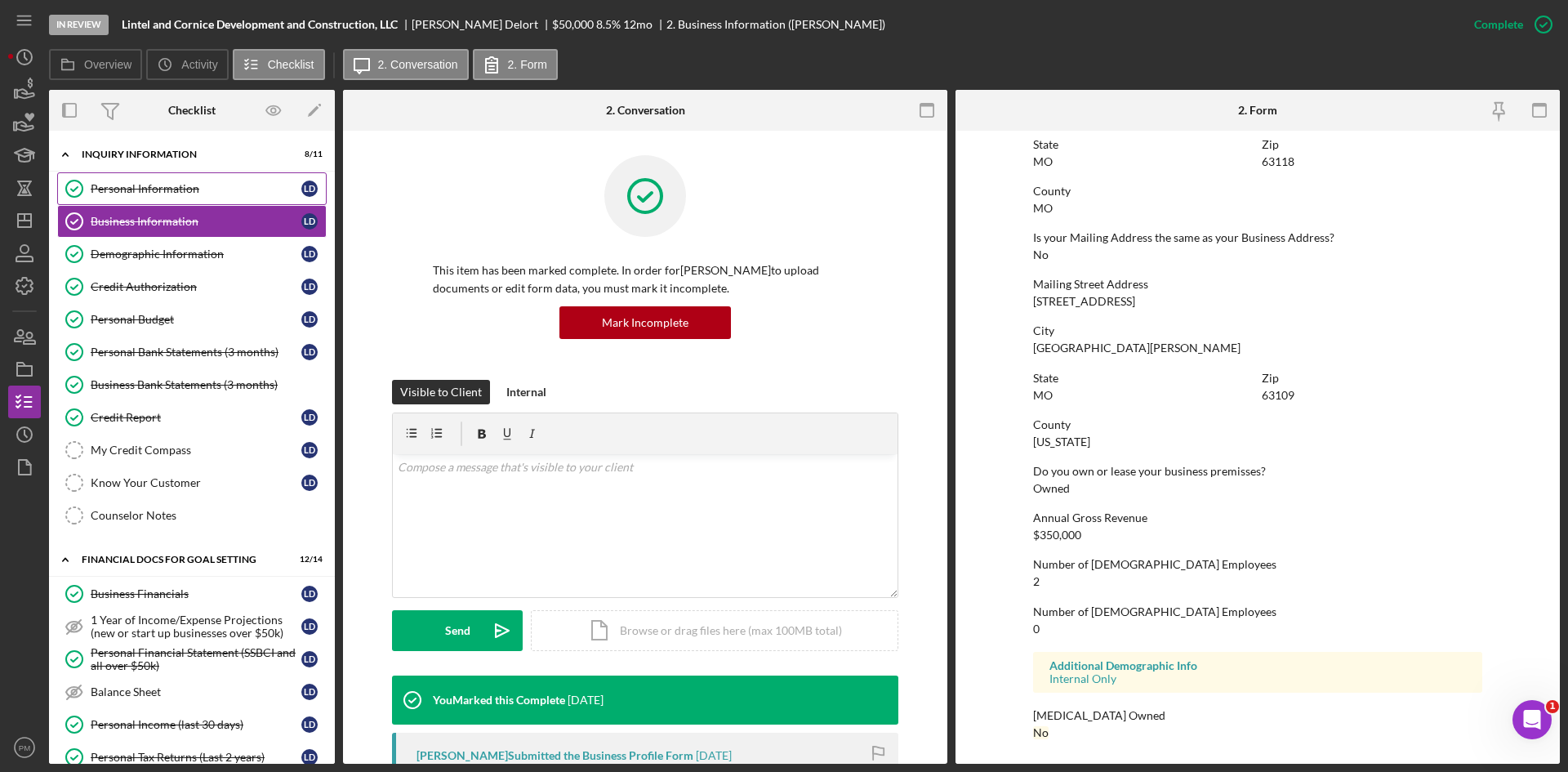
click at [153, 196] on link "Personal Information Personal Information L D" at bounding box center [192, 189] width 270 height 33
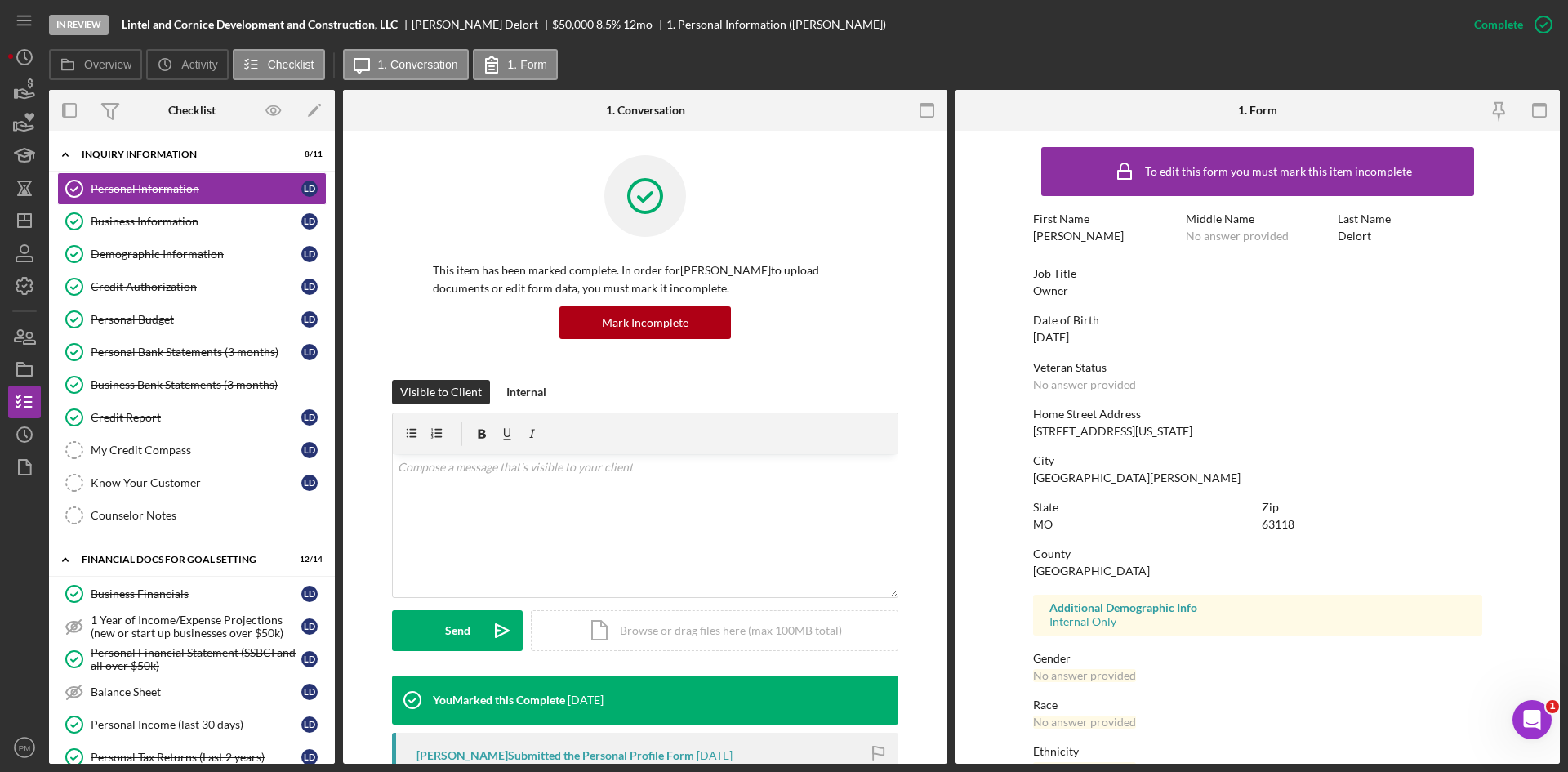
drag, startPoint x: 195, startPoint y: 230, endPoint x: 327, endPoint y: 283, distance: 142.2
click at [195, 229] on link "Business Information Business Information L D" at bounding box center [192, 221] width 270 height 33
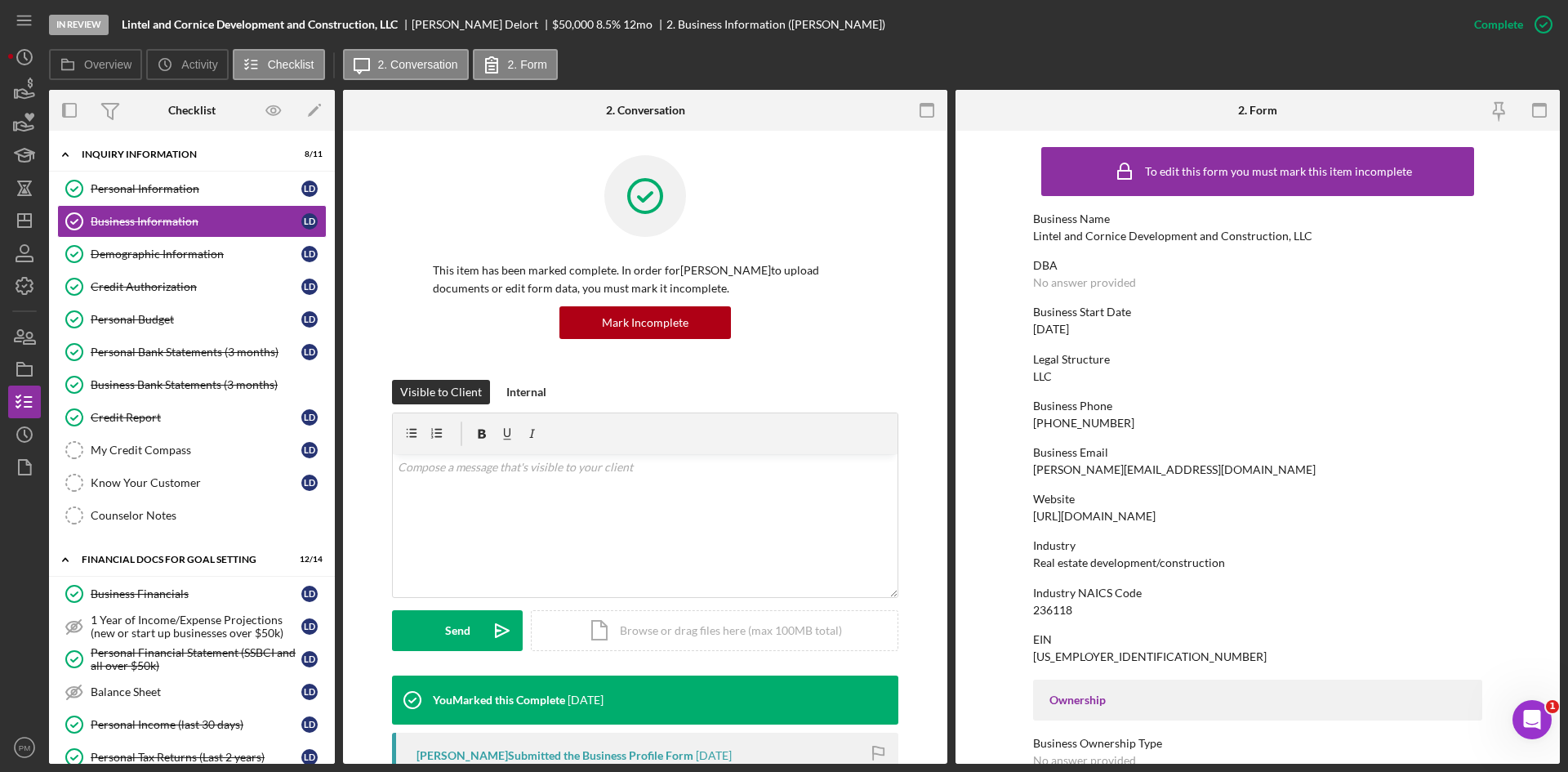
scroll to position [163, 0]
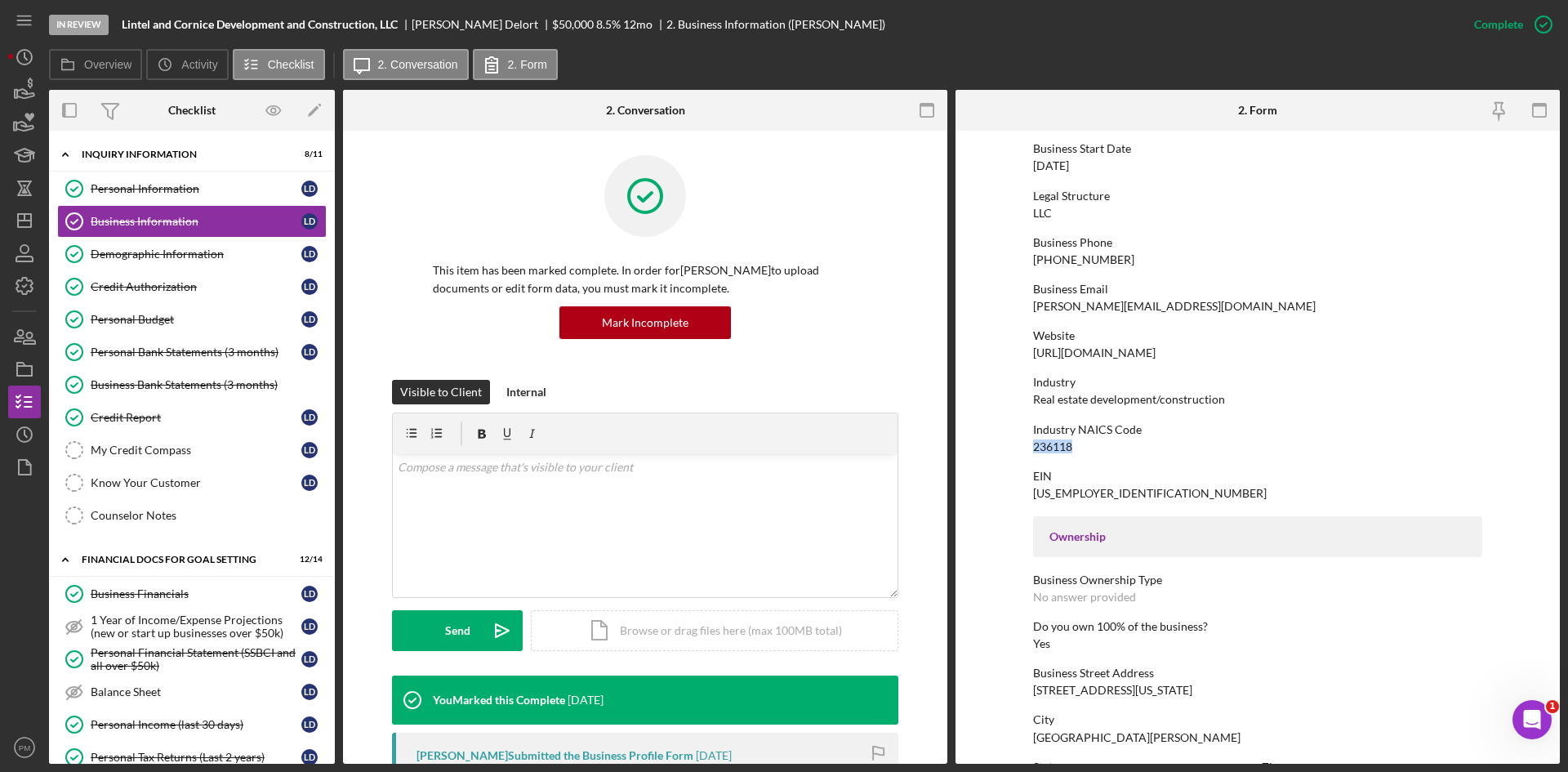
drag, startPoint x: 1072, startPoint y: 445, endPoint x: 1033, endPoint y: 442, distance: 39.1
click at [1034, 442] on div "Industry NAICS Code 236118" at bounding box center [1258, 438] width 449 height 30
copy div "236118"
click at [151, 418] on div "Credit Report" at bounding box center [196, 418] width 211 height 13
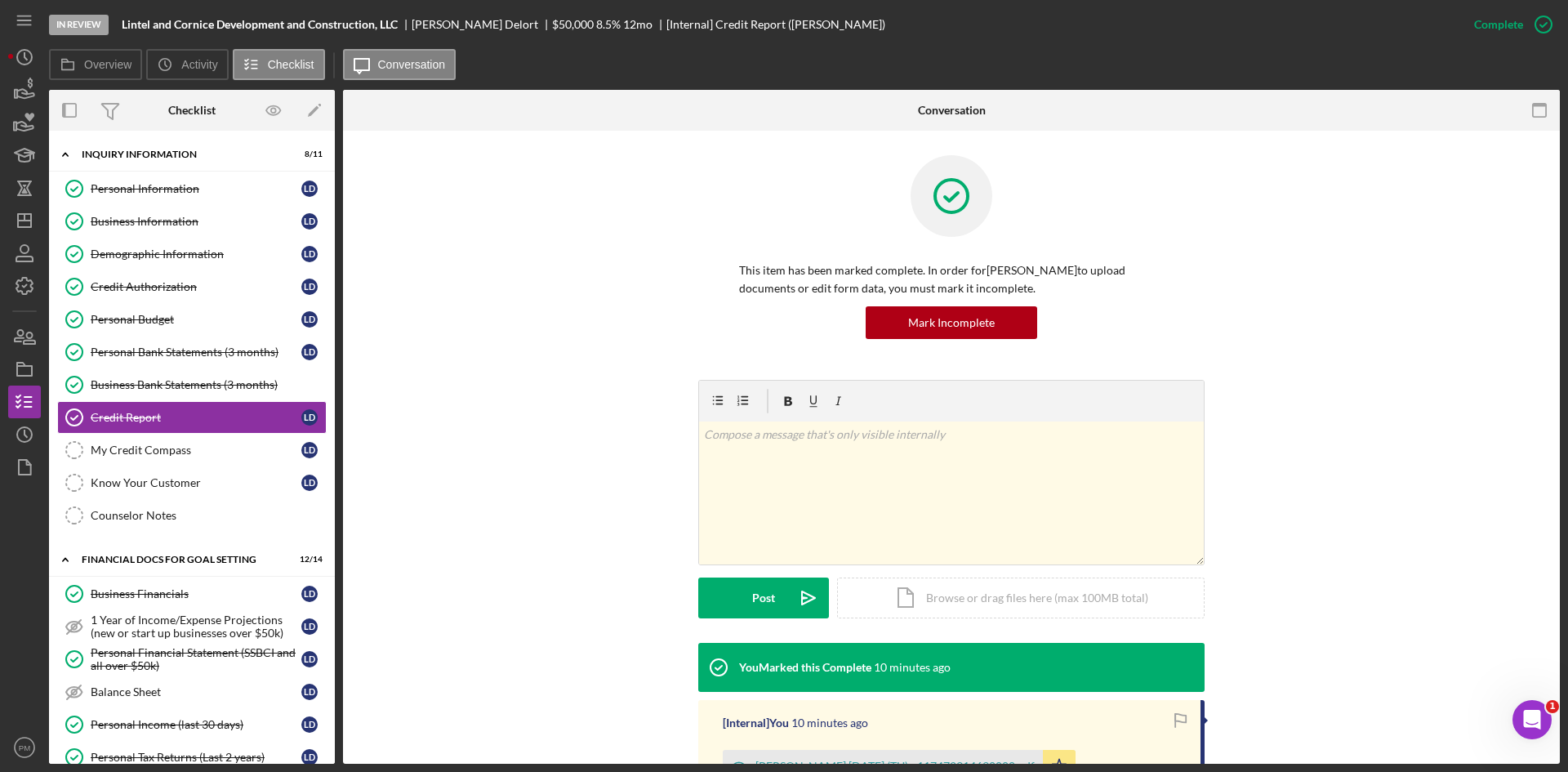
scroll to position [202, 0]
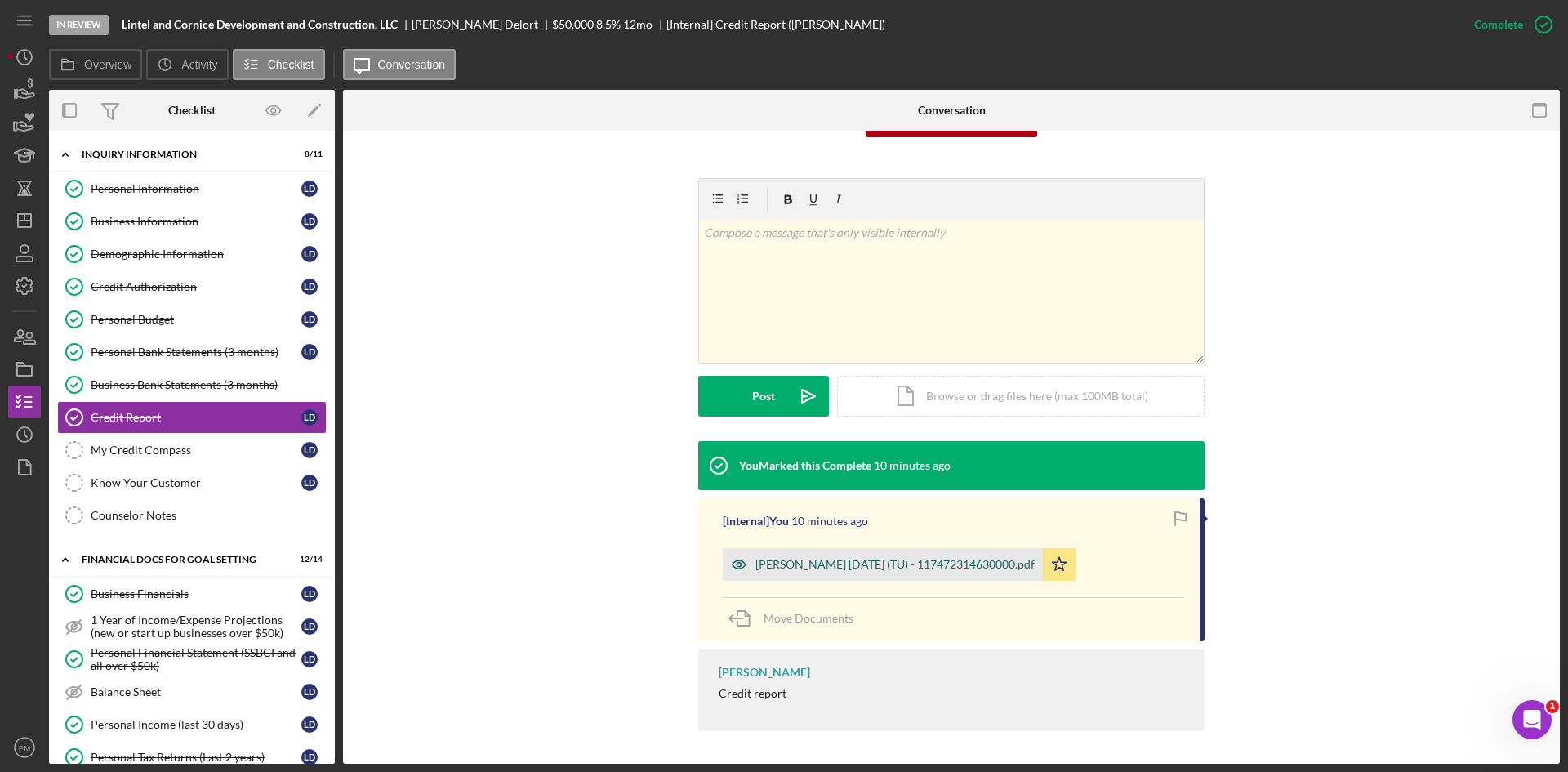
click at [894, 576] on div "Delort, Lucas 2025-10-10 (TU) - 117472314630000.pdf" at bounding box center [882, 565] width 320 height 33
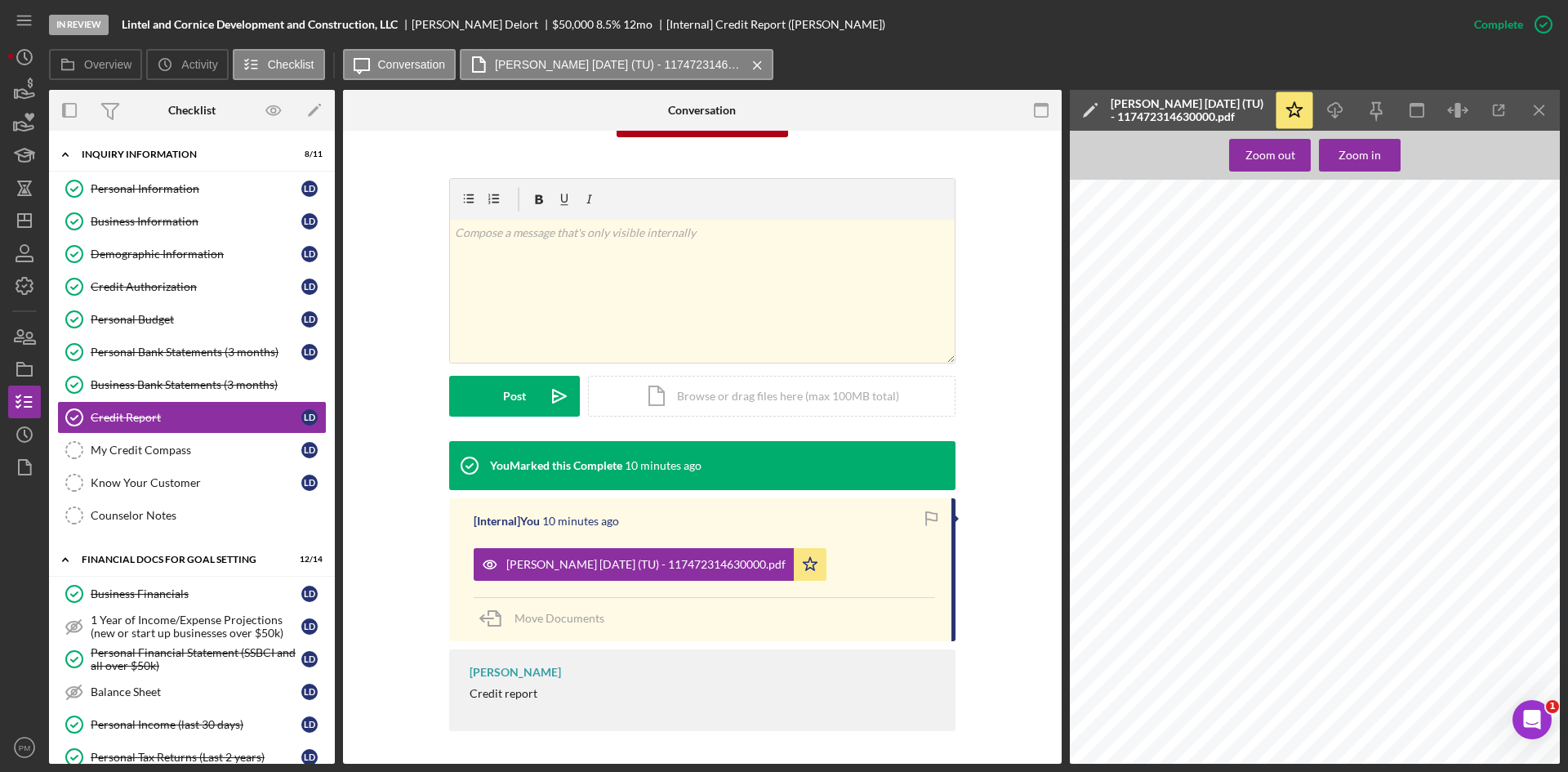
drag, startPoint x: 409, startPoint y: 238, endPoint x: 399, endPoint y: 249, distance: 14.9
click at [409, 238] on div "v Color teal Color pink Remove color Add row above Add row below Add column bef…" at bounding box center [702, 309] width 670 height 263
click at [20, 256] on icon "button" at bounding box center [25, 258] width 17 height 5
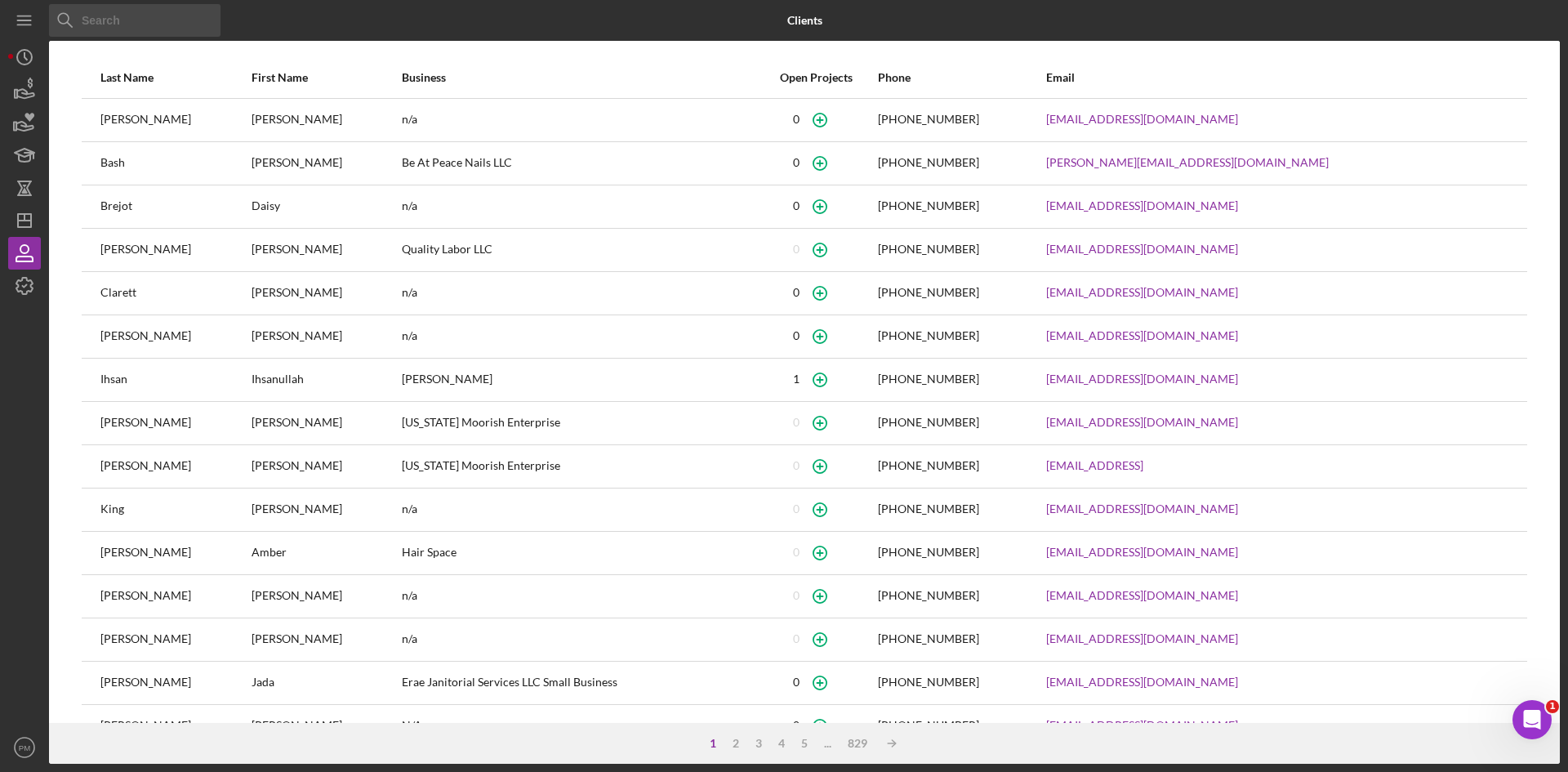
click at [160, 30] on input at bounding box center [134, 20] width 172 height 33
type input "patience"
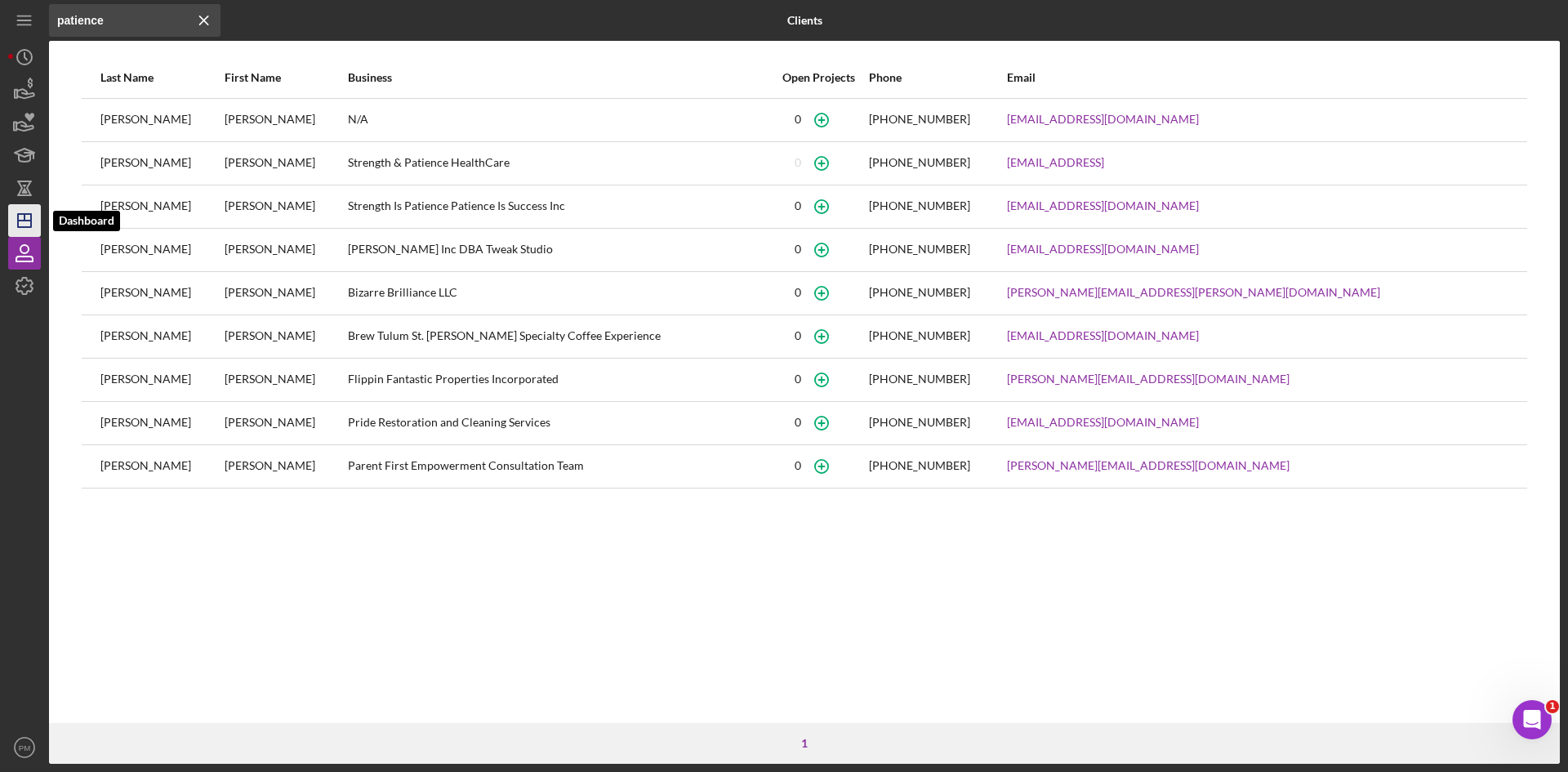
click at [9, 212] on icon "Icon/Dashboard" at bounding box center [24, 220] width 40 height 40
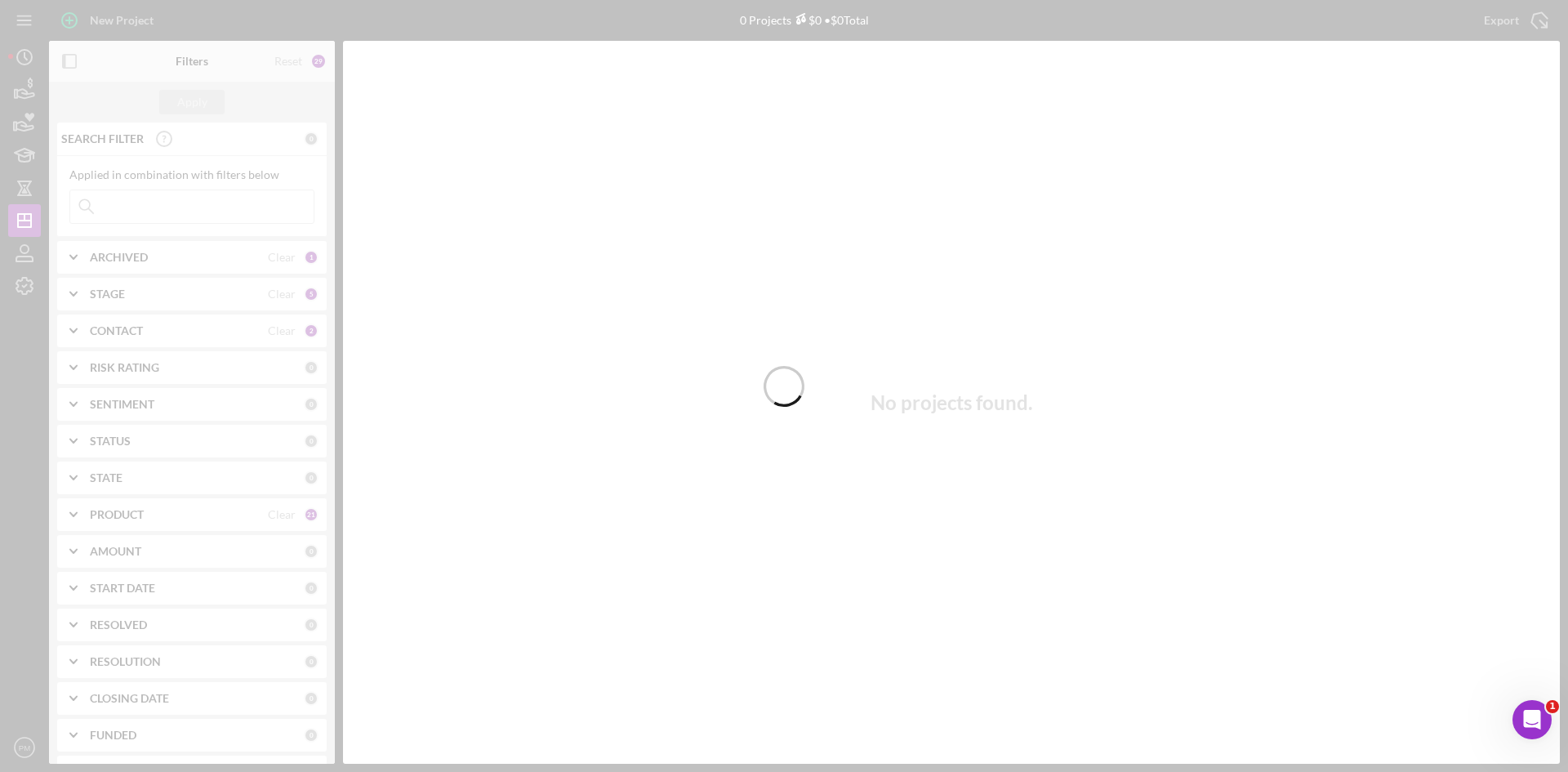
click at [118, 18] on div at bounding box center [784, 386] width 1568 height 772
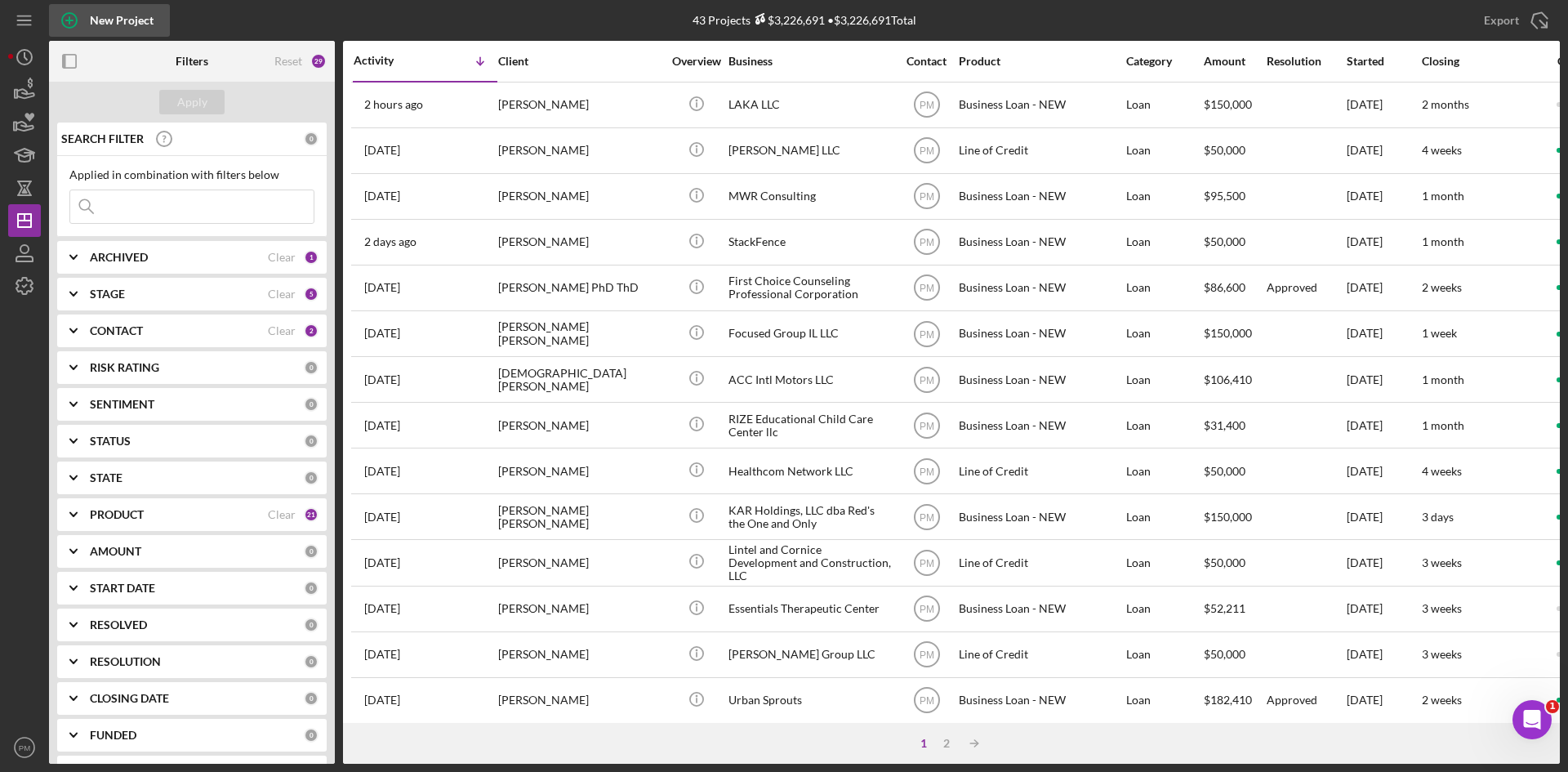
click at [135, 22] on div "New Project" at bounding box center [121, 20] width 63 height 33
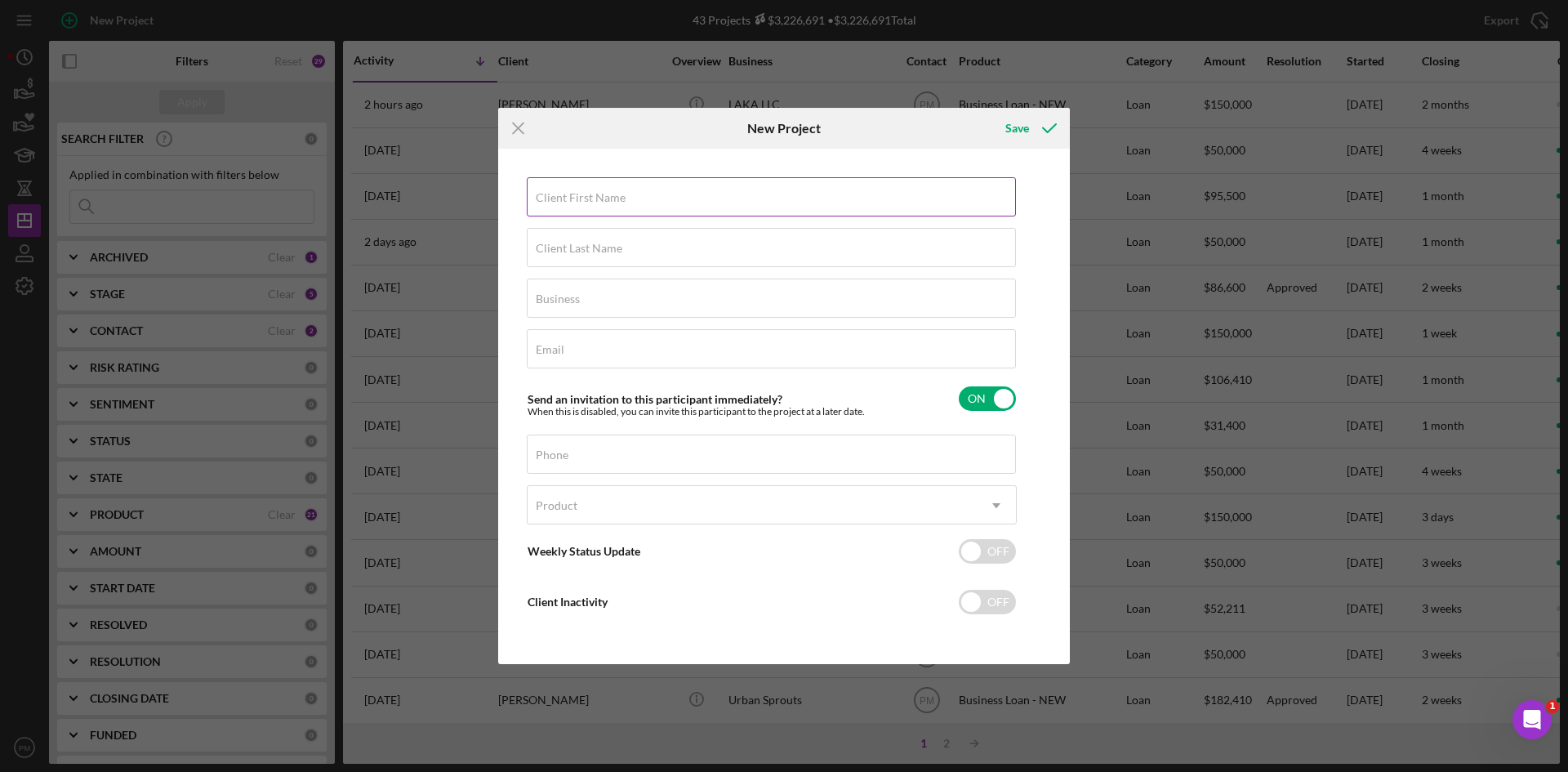
click at [590, 195] on label "Client First Name" at bounding box center [581, 197] width 90 height 13
click at [590, 195] on input "Client First Name" at bounding box center [771, 196] width 489 height 39
type input "Patience"
click at [756, 256] on input "Client Last Name" at bounding box center [771, 247] width 489 height 39
type input "Gigi"
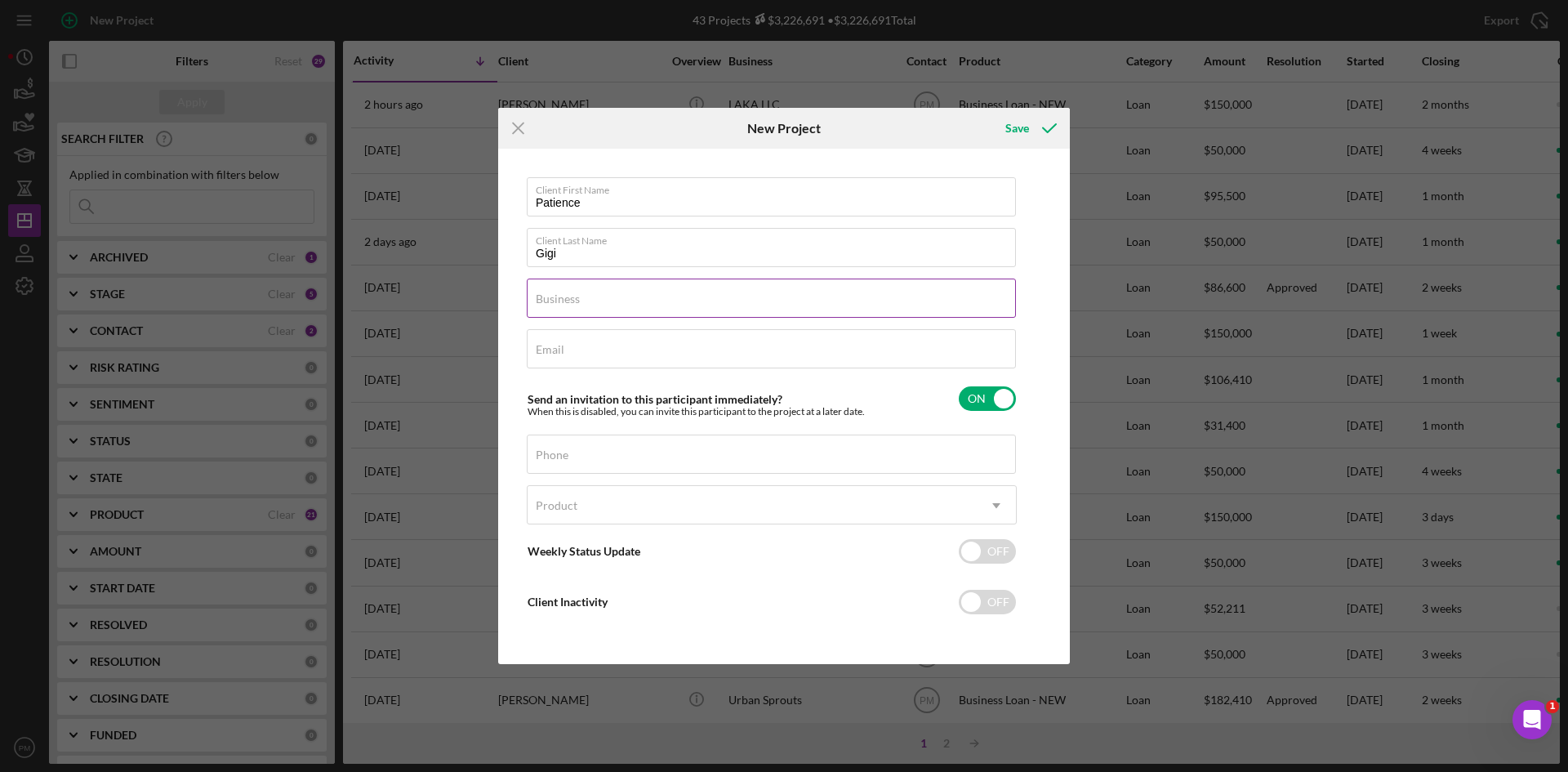
click at [578, 299] on label "Business" at bounding box center [558, 299] width 44 height 13
click at [578, 299] on input "Business" at bounding box center [771, 297] width 489 height 39
type input "DBA"
click at [570, 337] on div "Email Required" at bounding box center [772, 350] width 490 height 40
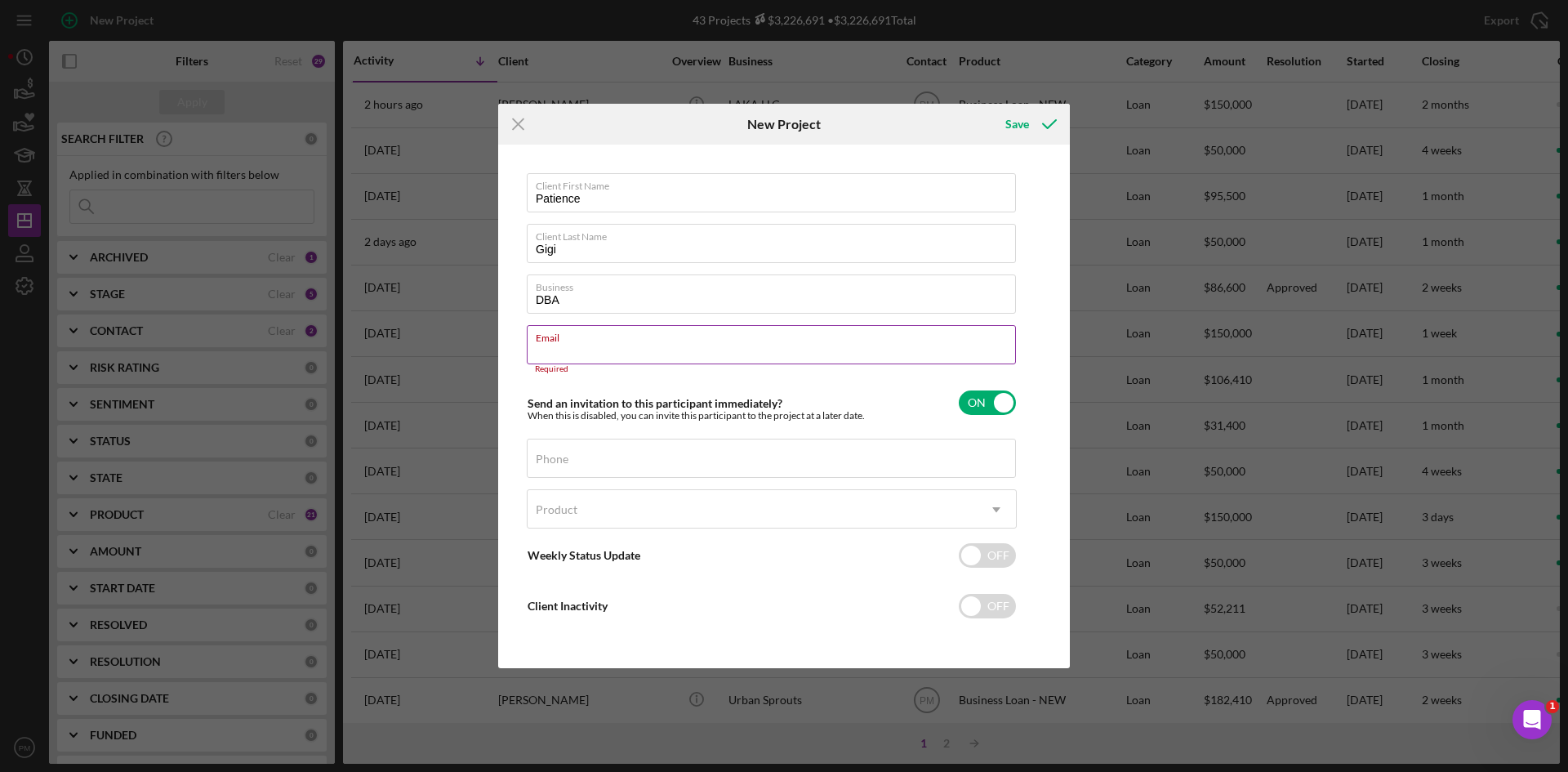
click at [588, 352] on div "Email Required" at bounding box center [772, 349] width 490 height 49
drag, startPoint x: 583, startPoint y: 343, endPoint x: 548, endPoint y: 353, distance: 36.4
paste input "gracegigi685@gmail.com"
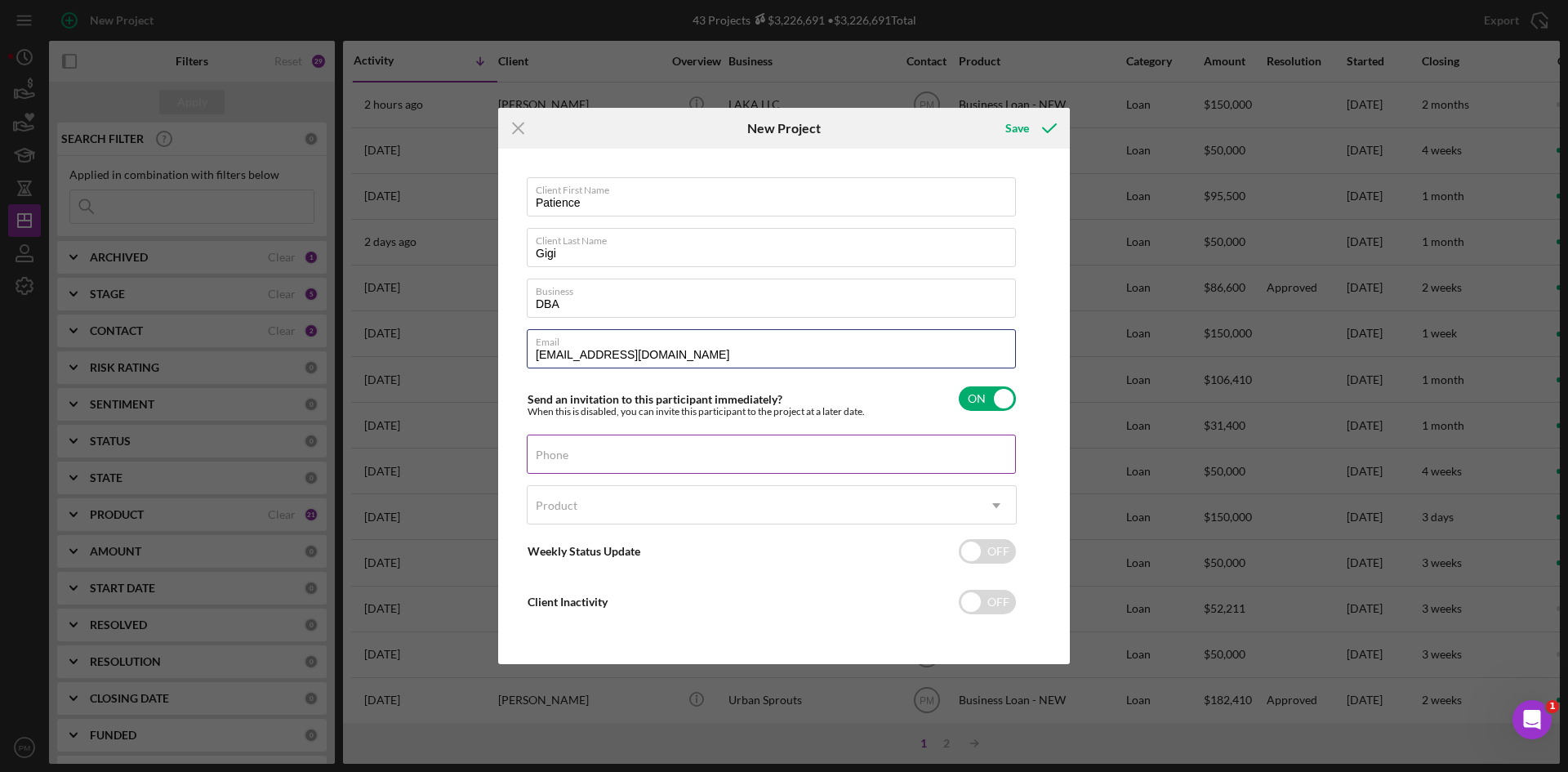
type input "gracegigi685@gmail.com"
click at [551, 445] on div "Phone" at bounding box center [772, 454] width 490 height 40
drag, startPoint x: 597, startPoint y: 450, endPoint x: 583, endPoint y: 451, distance: 14.0
drag, startPoint x: 583, startPoint y: 451, endPoint x: 553, endPoint y: 464, distance: 32.7
click at [553, 464] on input "Phone" at bounding box center [771, 453] width 489 height 39
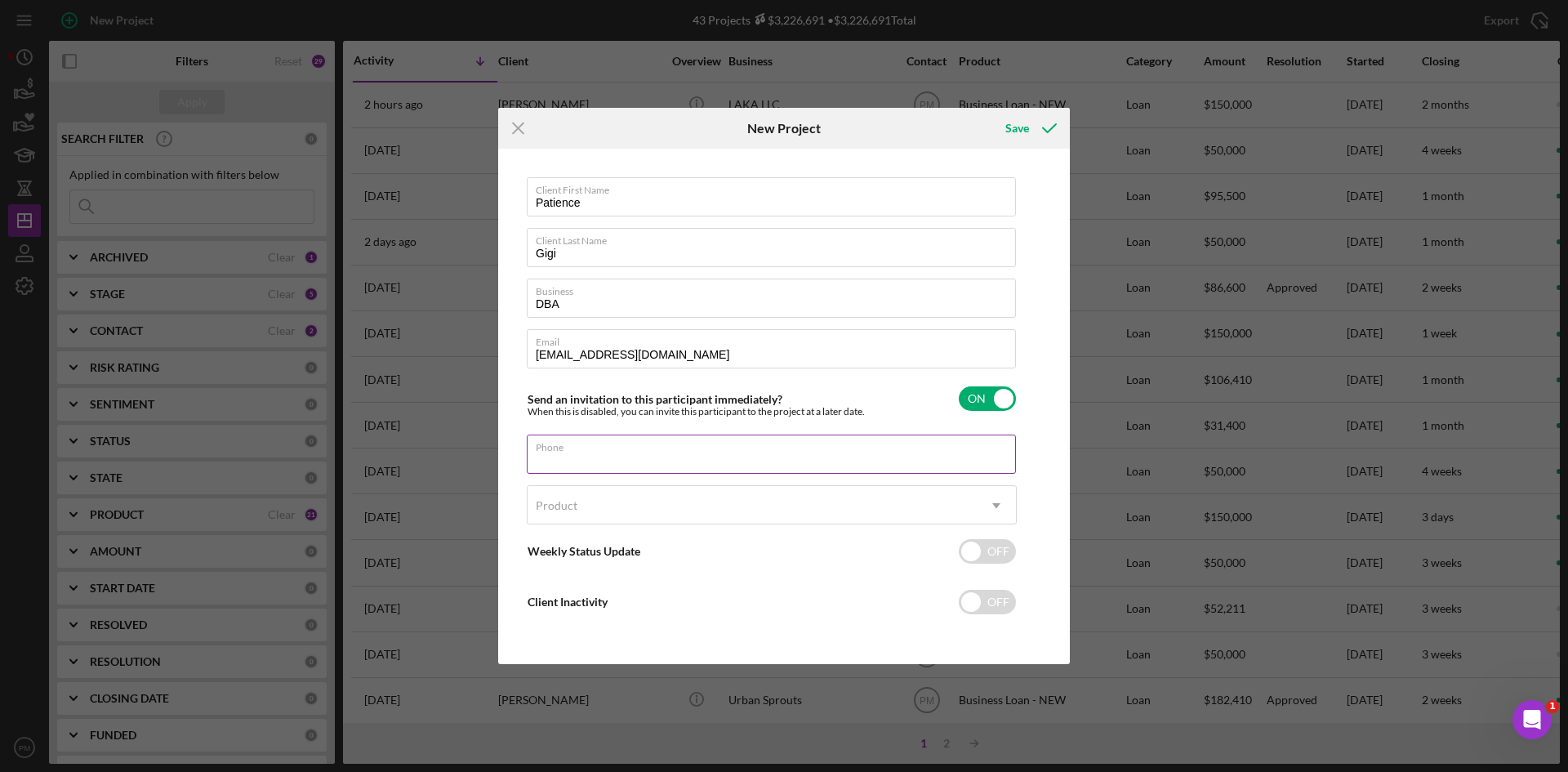
paste input "(417) 771-7879"
type input "(417) 771-7879"
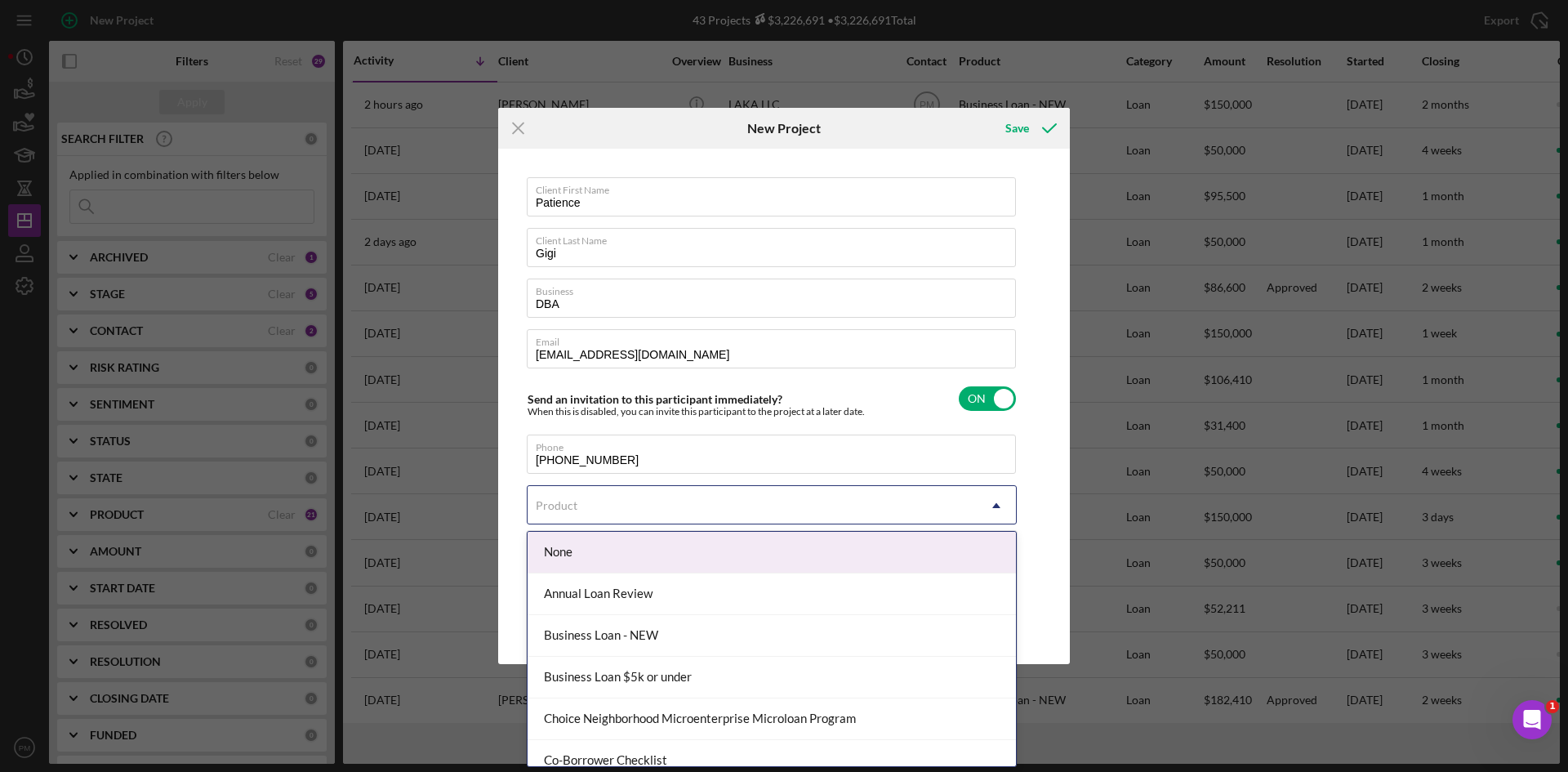
click at [594, 498] on div "Product" at bounding box center [752, 505] width 449 height 38
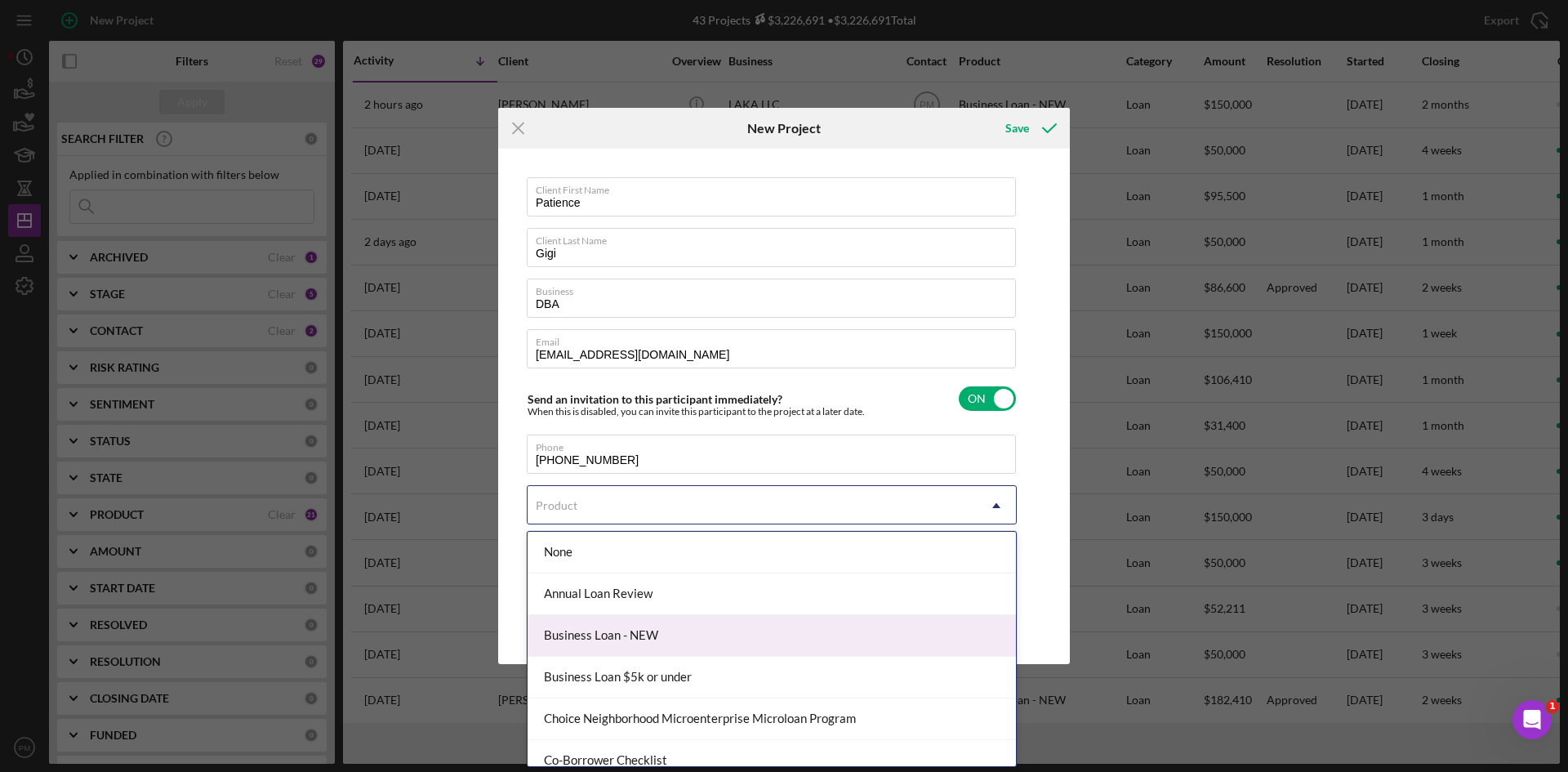
click at [589, 623] on div "Business Loan - NEW" at bounding box center [772, 635] width 488 height 41
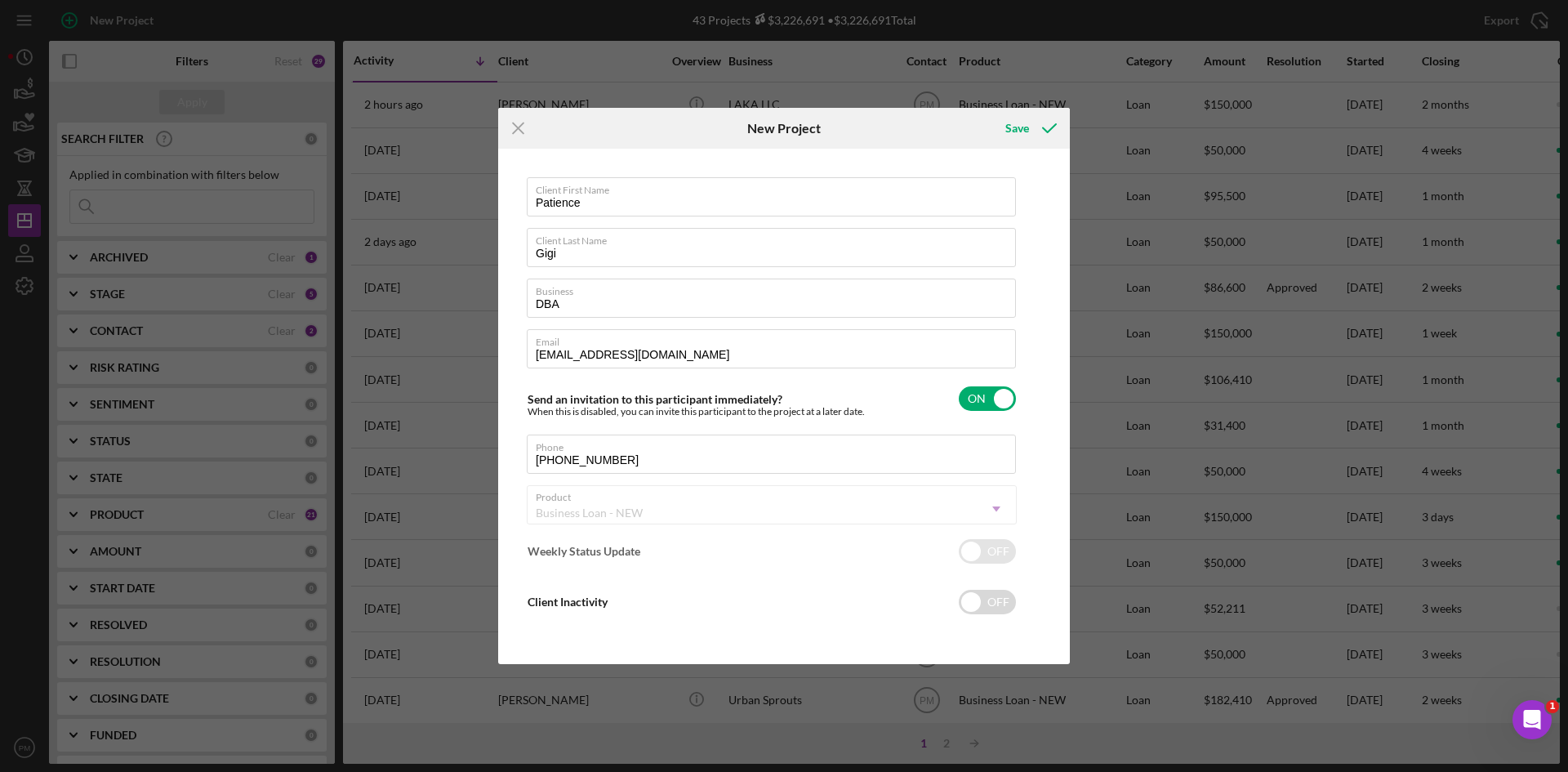
checkbox input "true"
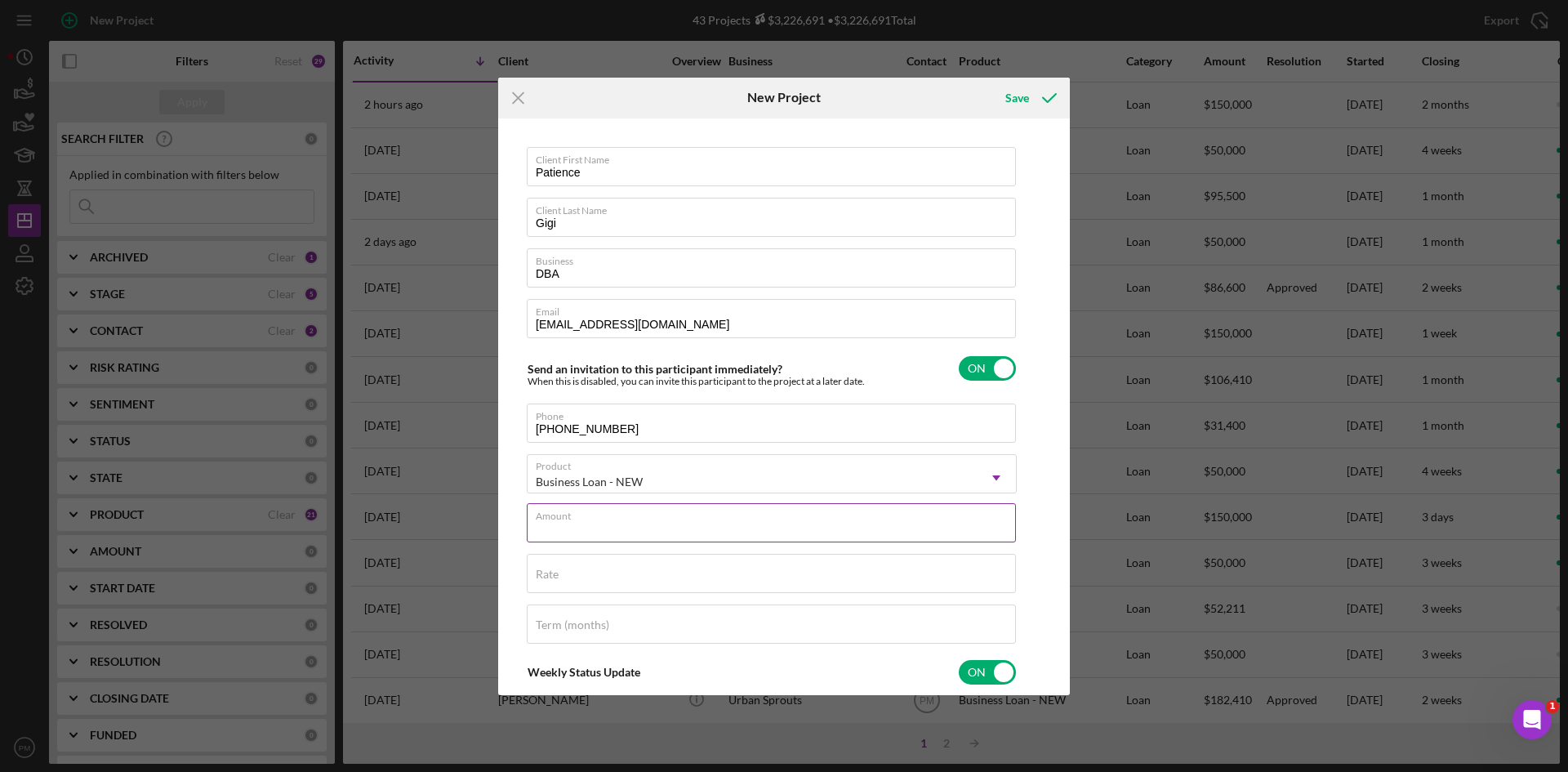
click at [624, 511] on div "Amount" at bounding box center [772, 523] width 490 height 40
type input "$9,999"
click at [538, 567] on label "Rate" at bounding box center [547, 574] width 23 height 13
click at [538, 567] on input "Rate" at bounding box center [771, 573] width 489 height 39
type input "8.000%"
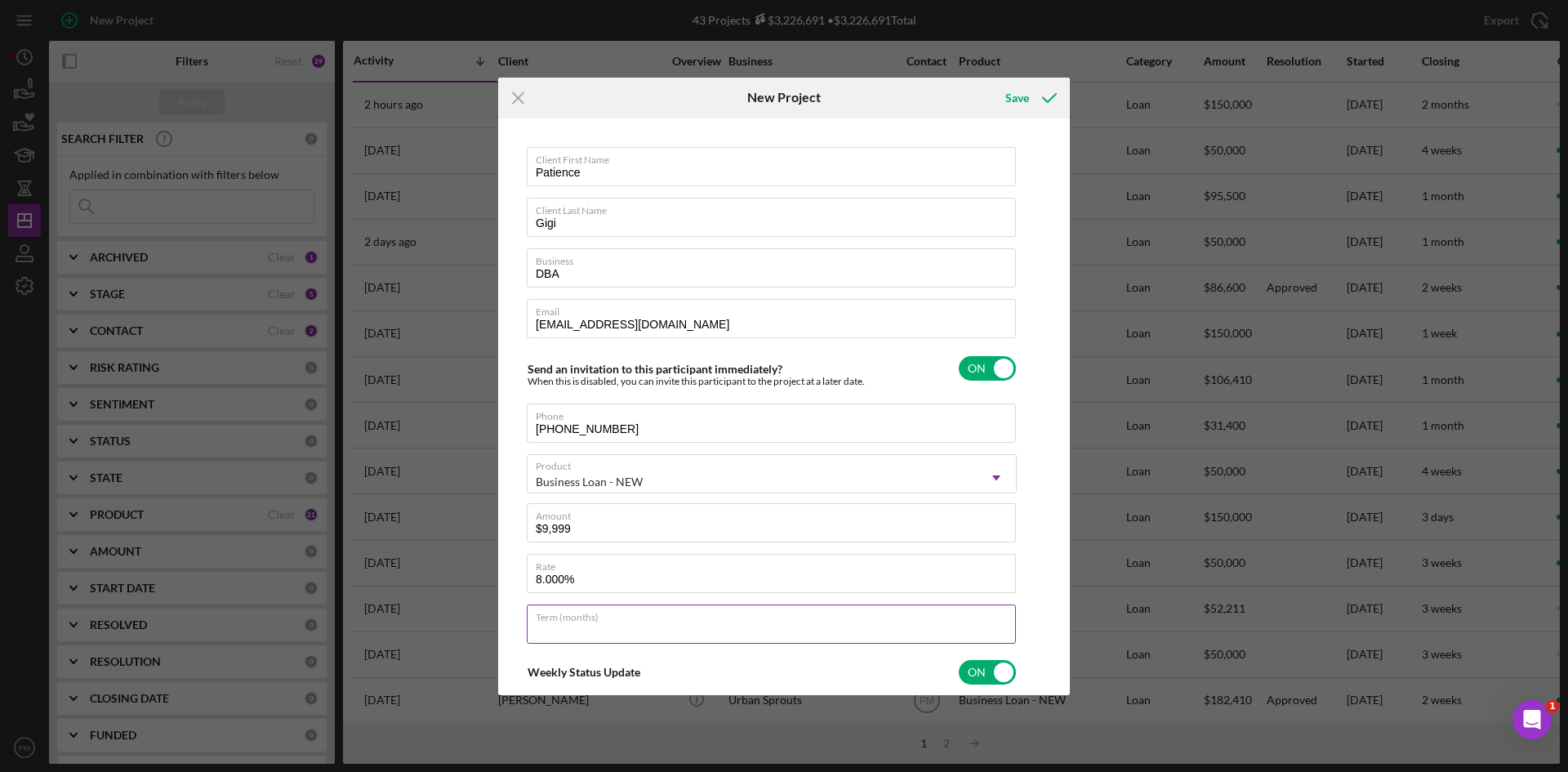
click at [596, 633] on input "Term (months)" at bounding box center [771, 623] width 489 height 39
type input "60"
click at [1027, 95] on div "Save" at bounding box center [1017, 98] width 24 height 33
checkbox input "false"
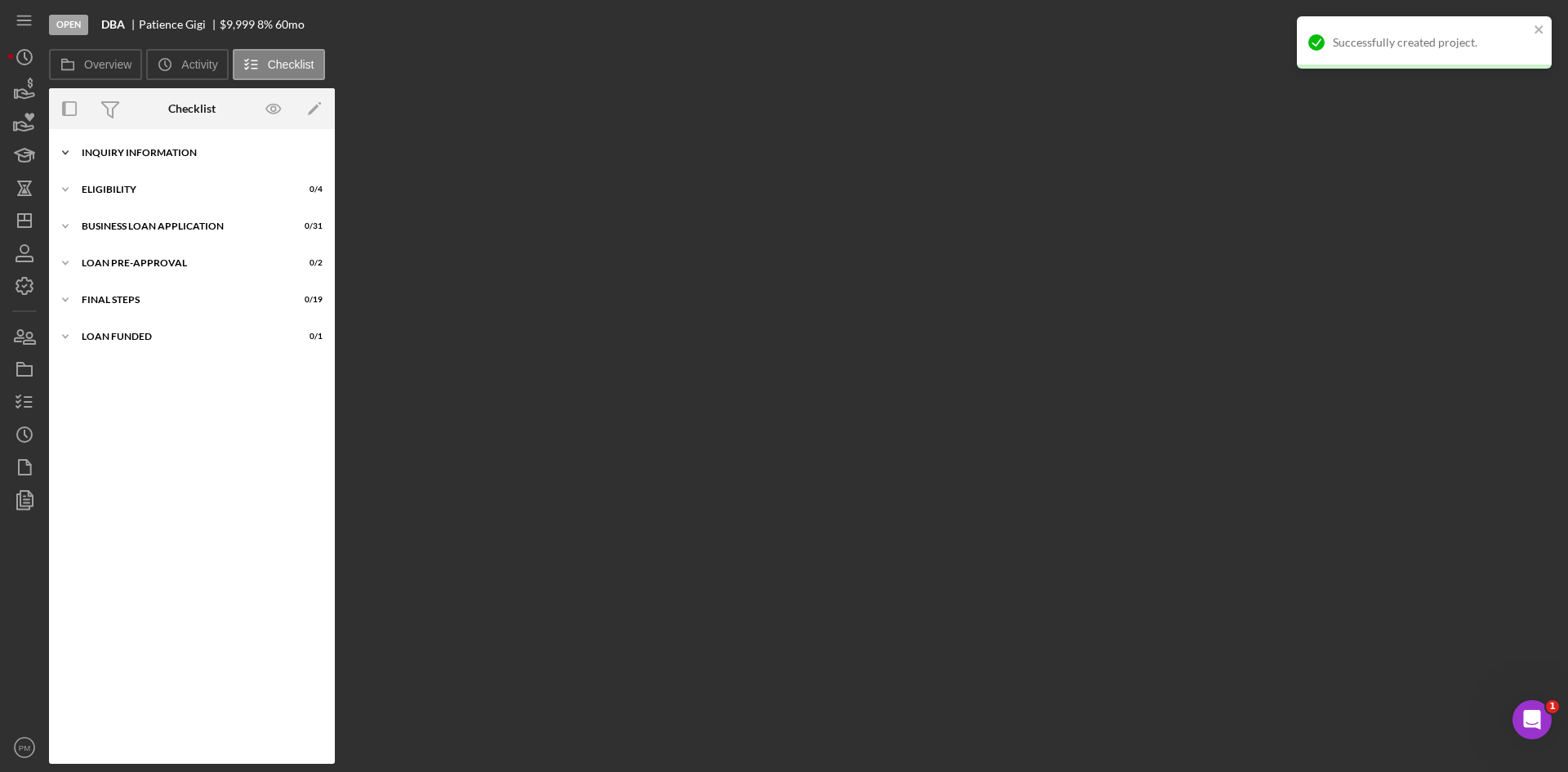
click at [128, 153] on div "INQUIRY INFORMATION" at bounding box center [198, 152] width 233 height 10
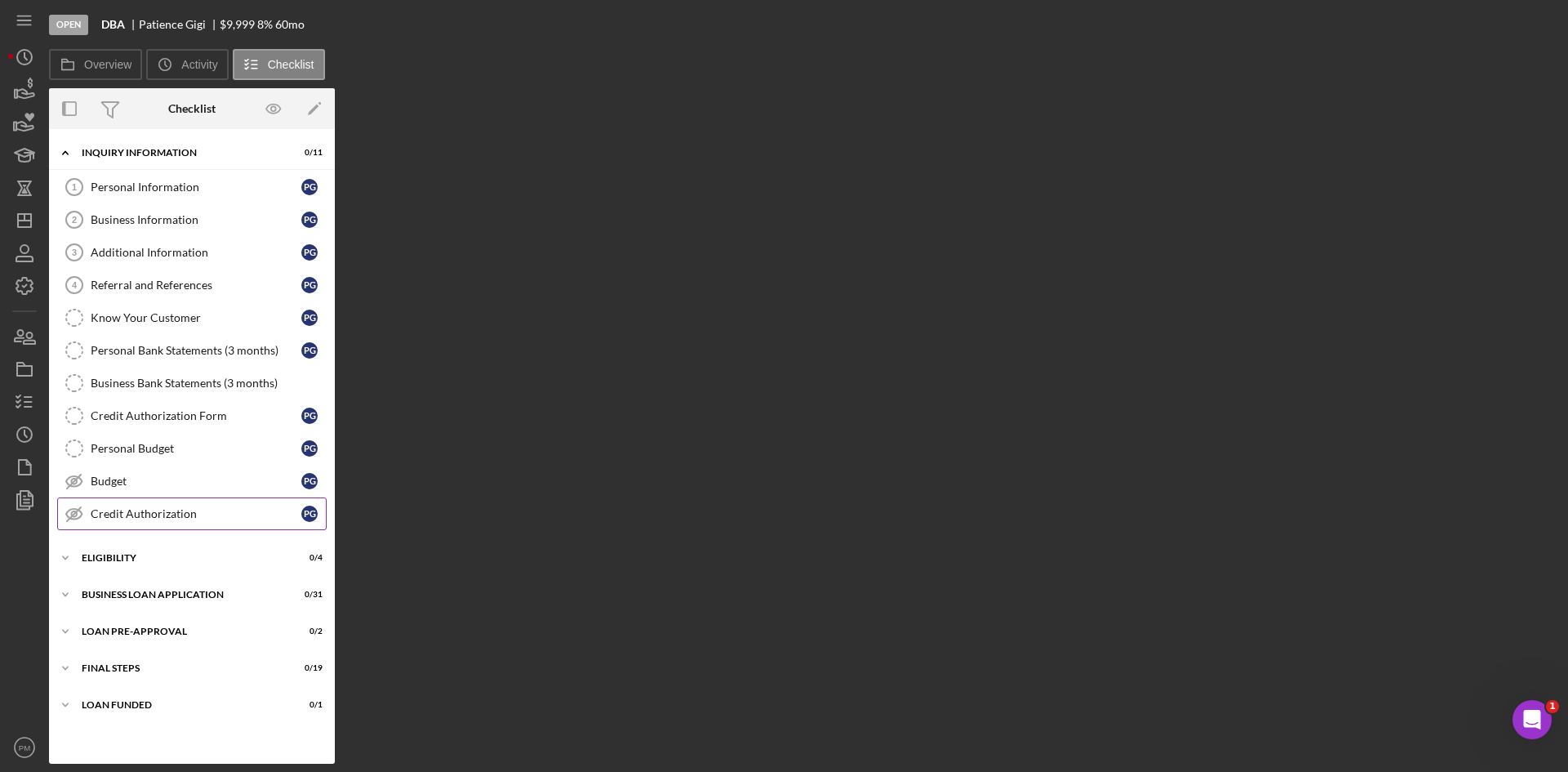
drag, startPoint x: 116, startPoint y: 522, endPoint x: 135, endPoint y: 522, distance: 19.0
click at [116, 522] on link "Credit Authorization Credit Authorization P G" at bounding box center [192, 514] width 270 height 33
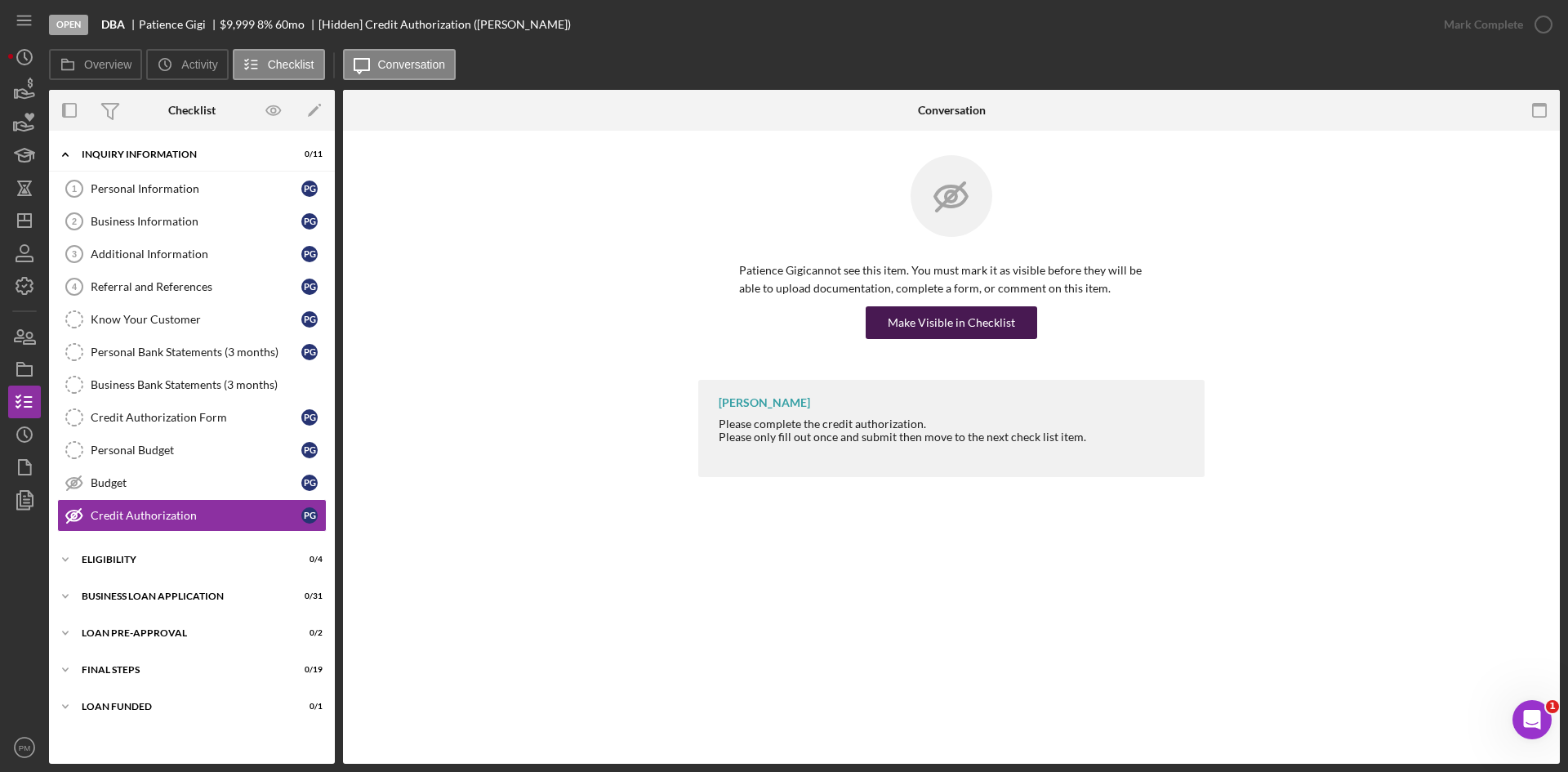
click at [960, 322] on div "Make Visible in Checklist" at bounding box center [951, 323] width 128 height 33
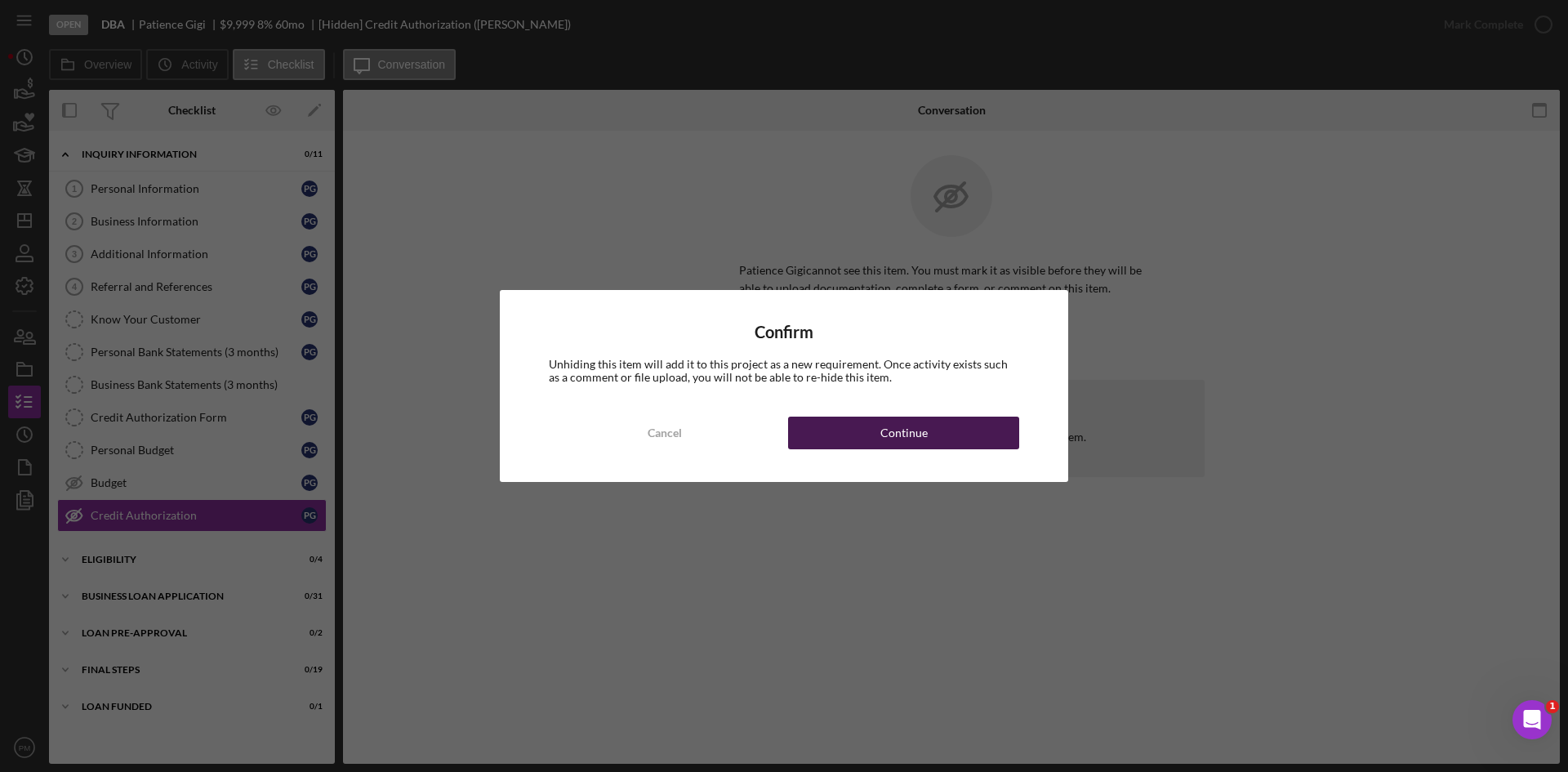
click at [866, 439] on button "Continue" at bounding box center [904, 433] width 231 height 33
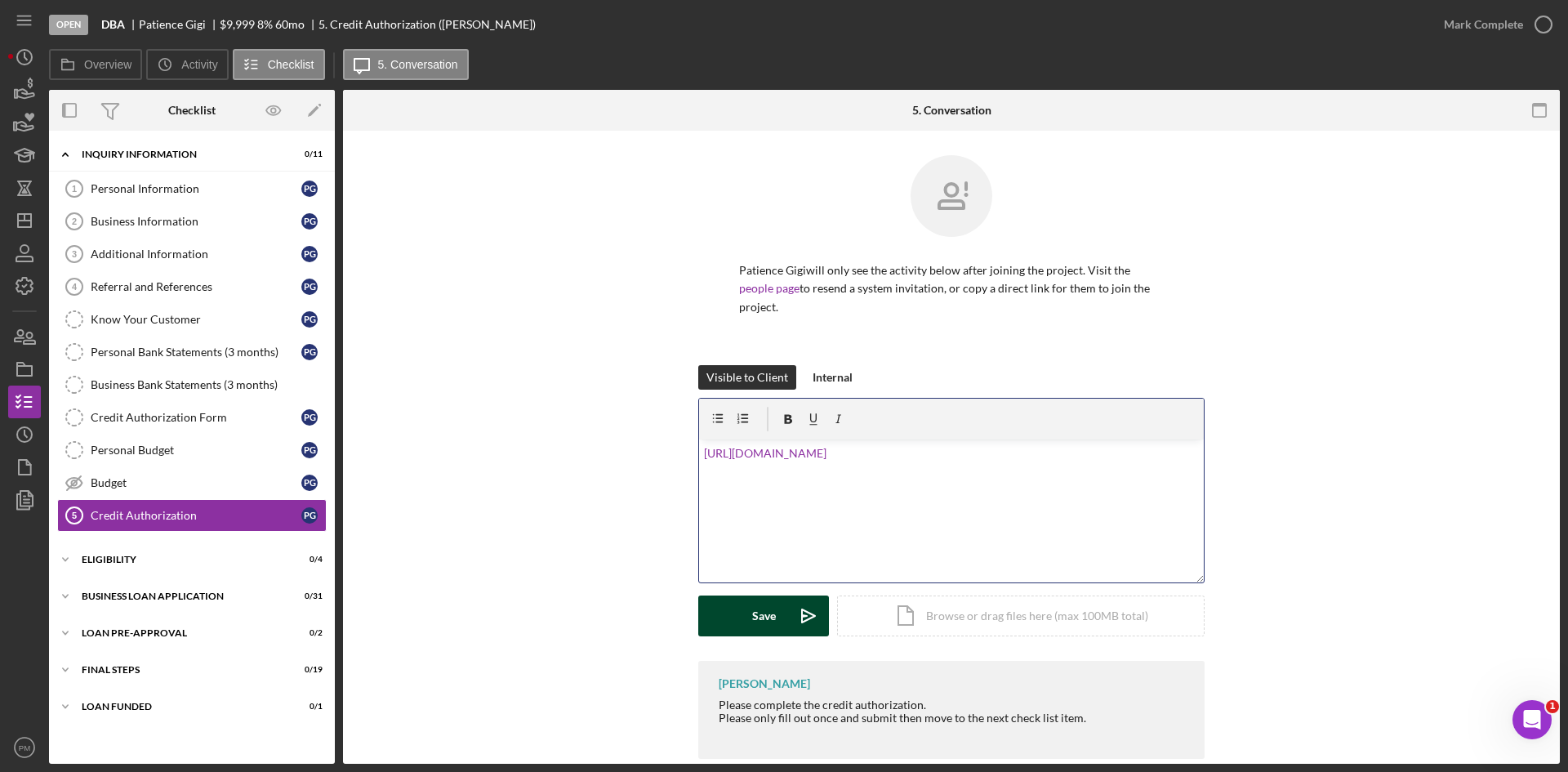
click at [765, 596] on div "Save" at bounding box center [765, 616] width 24 height 40
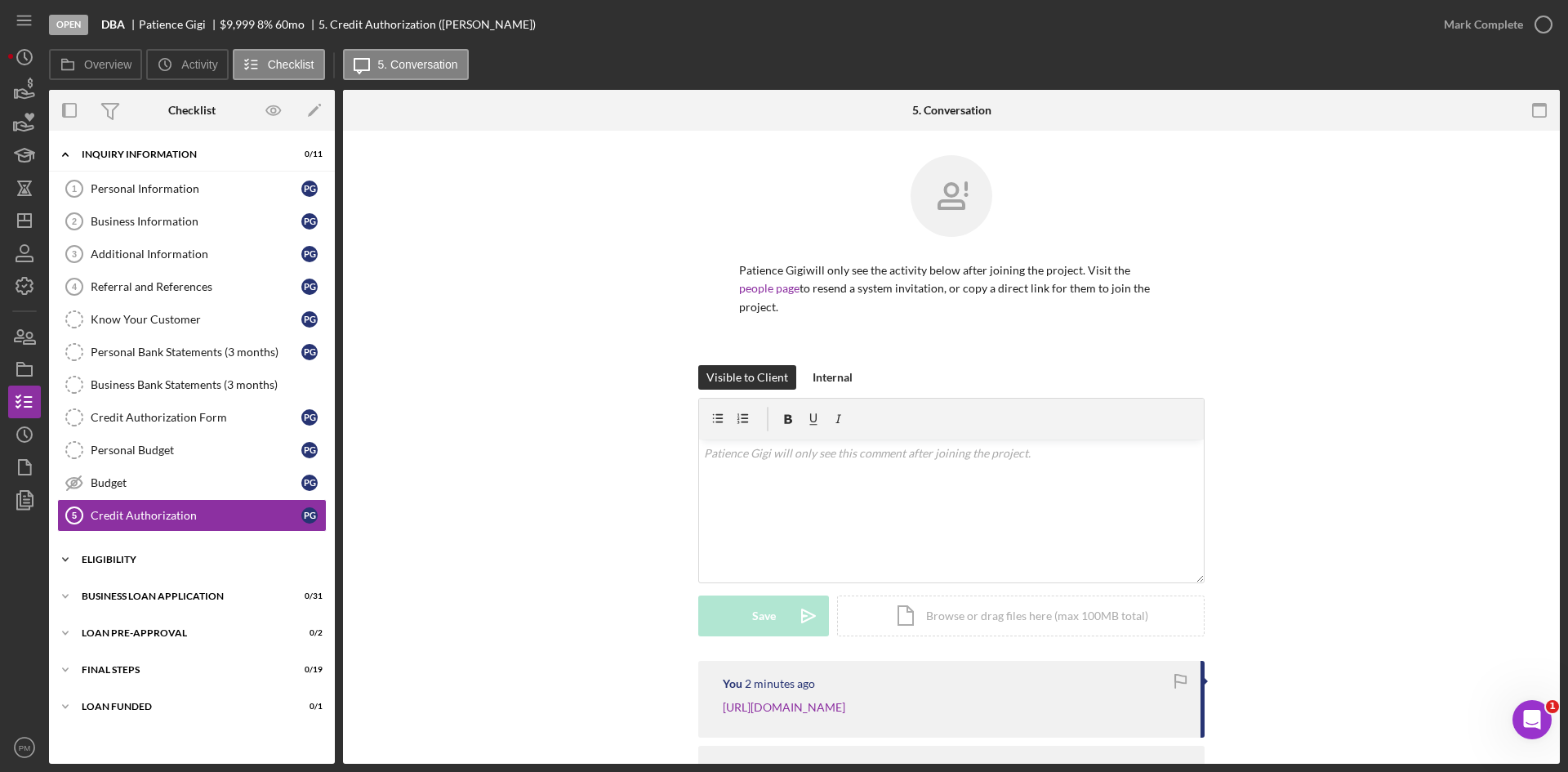
click at [135, 566] on div "Icon/Expander ELIGIBILITY 0 / 4" at bounding box center [191, 560] width 286 height 33
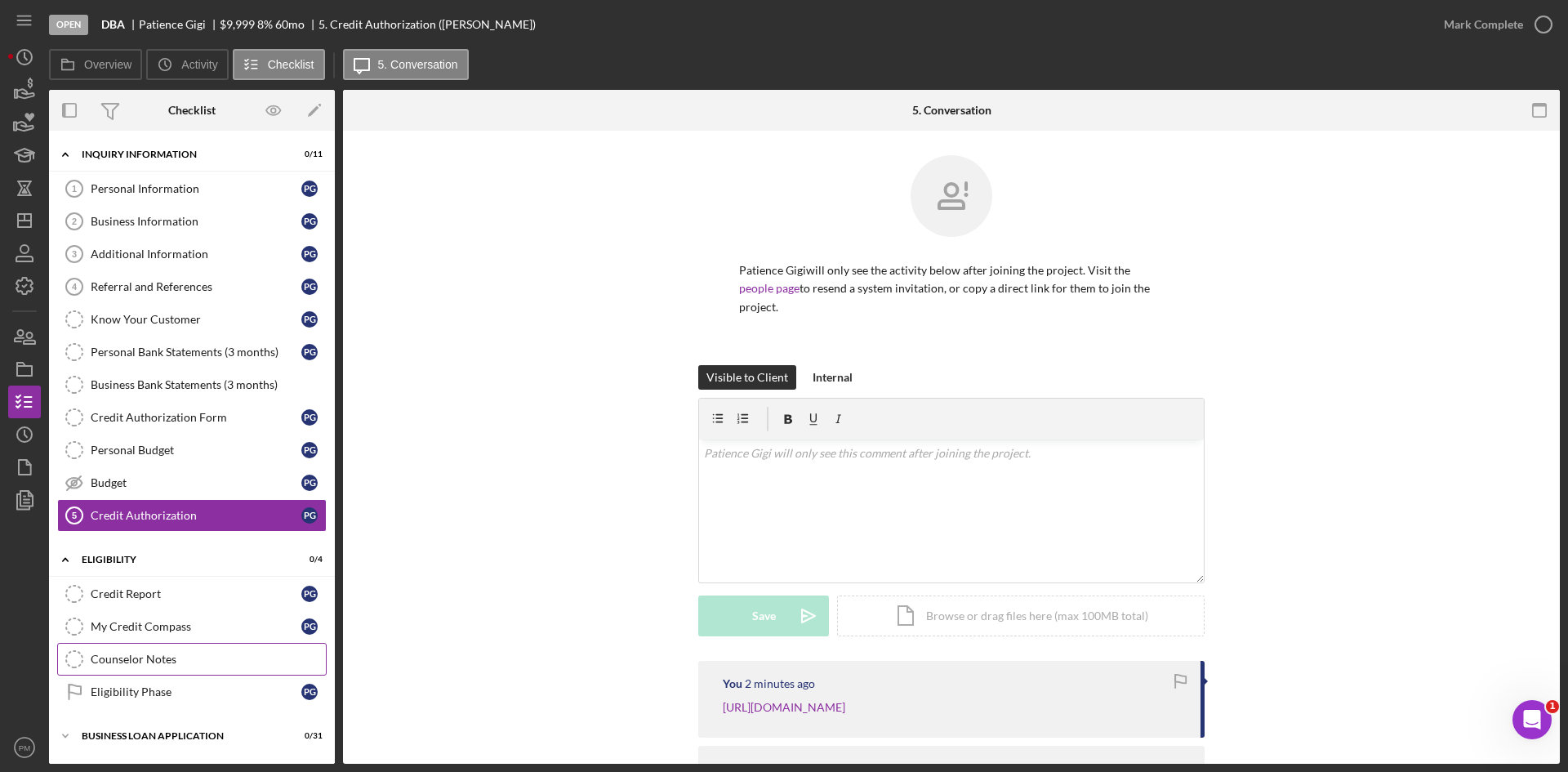
drag, startPoint x: 154, startPoint y: 652, endPoint x: 221, endPoint y: 662, distance: 67.7
click at [160, 656] on link "Counselor Notes Counselor Notes" at bounding box center [192, 659] width 270 height 33
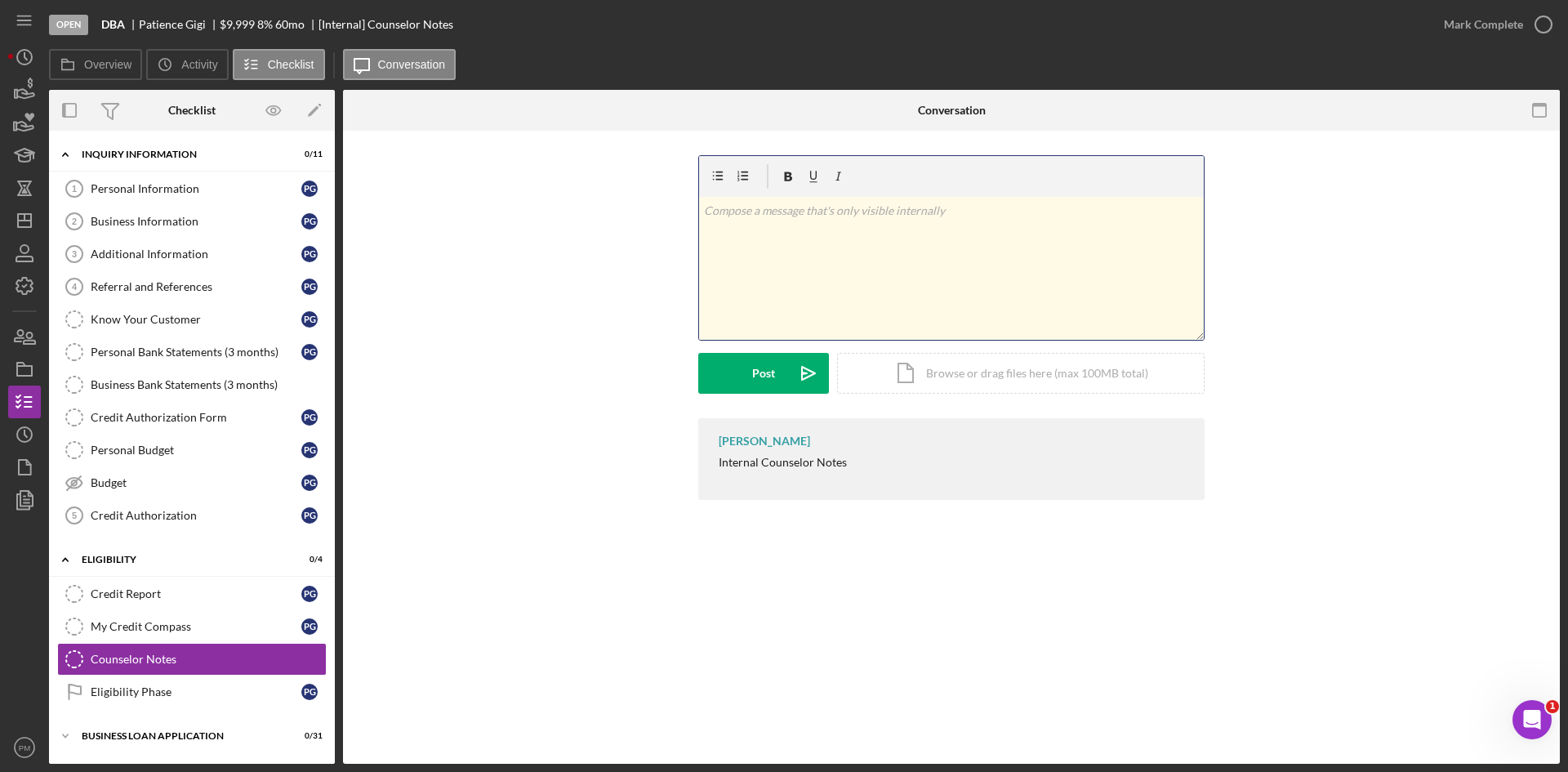
scroll to position [270, 0]
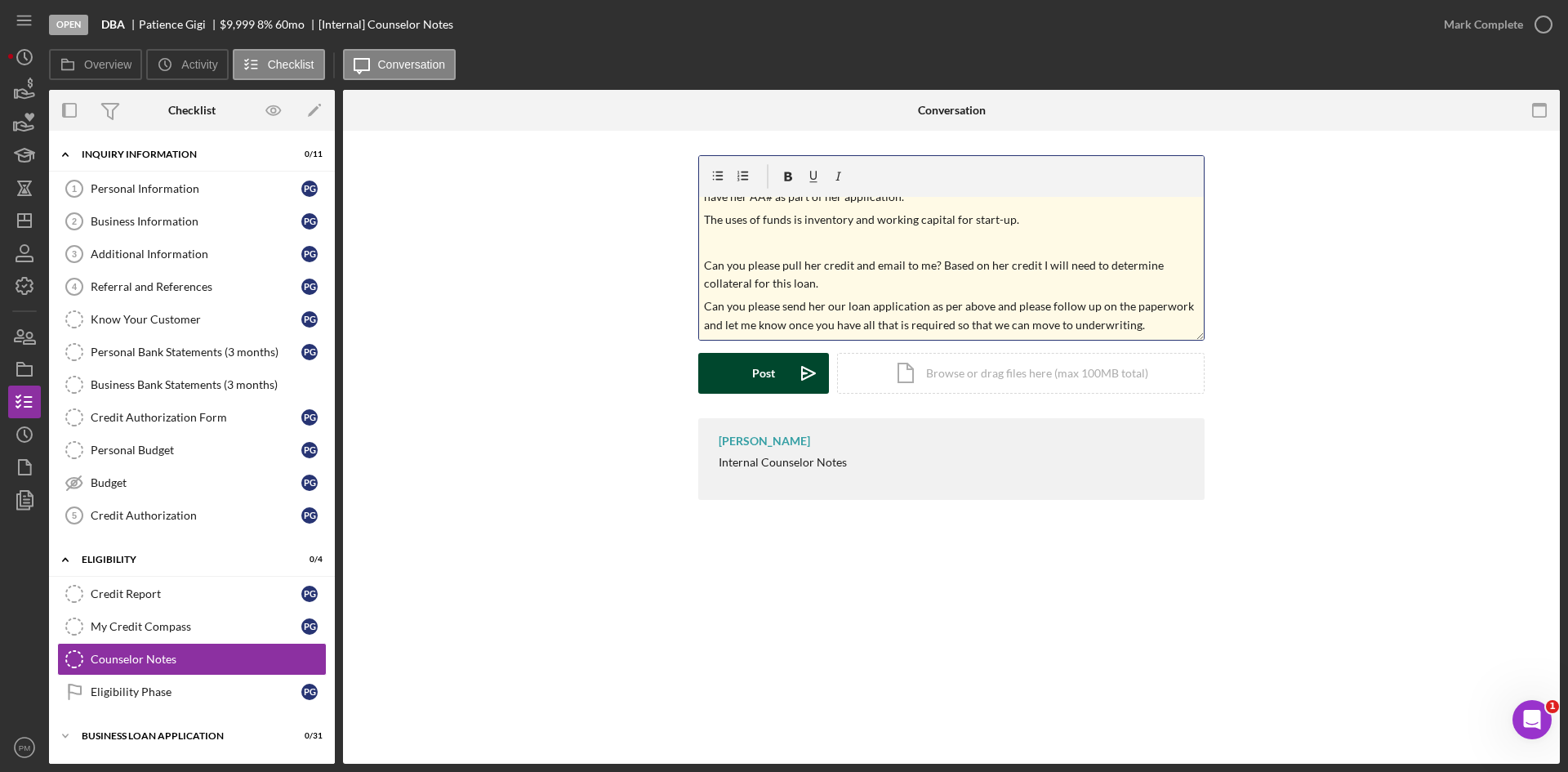
click at [738, 375] on button "Post Icon/icon-invite-send" at bounding box center [764, 373] width 130 height 40
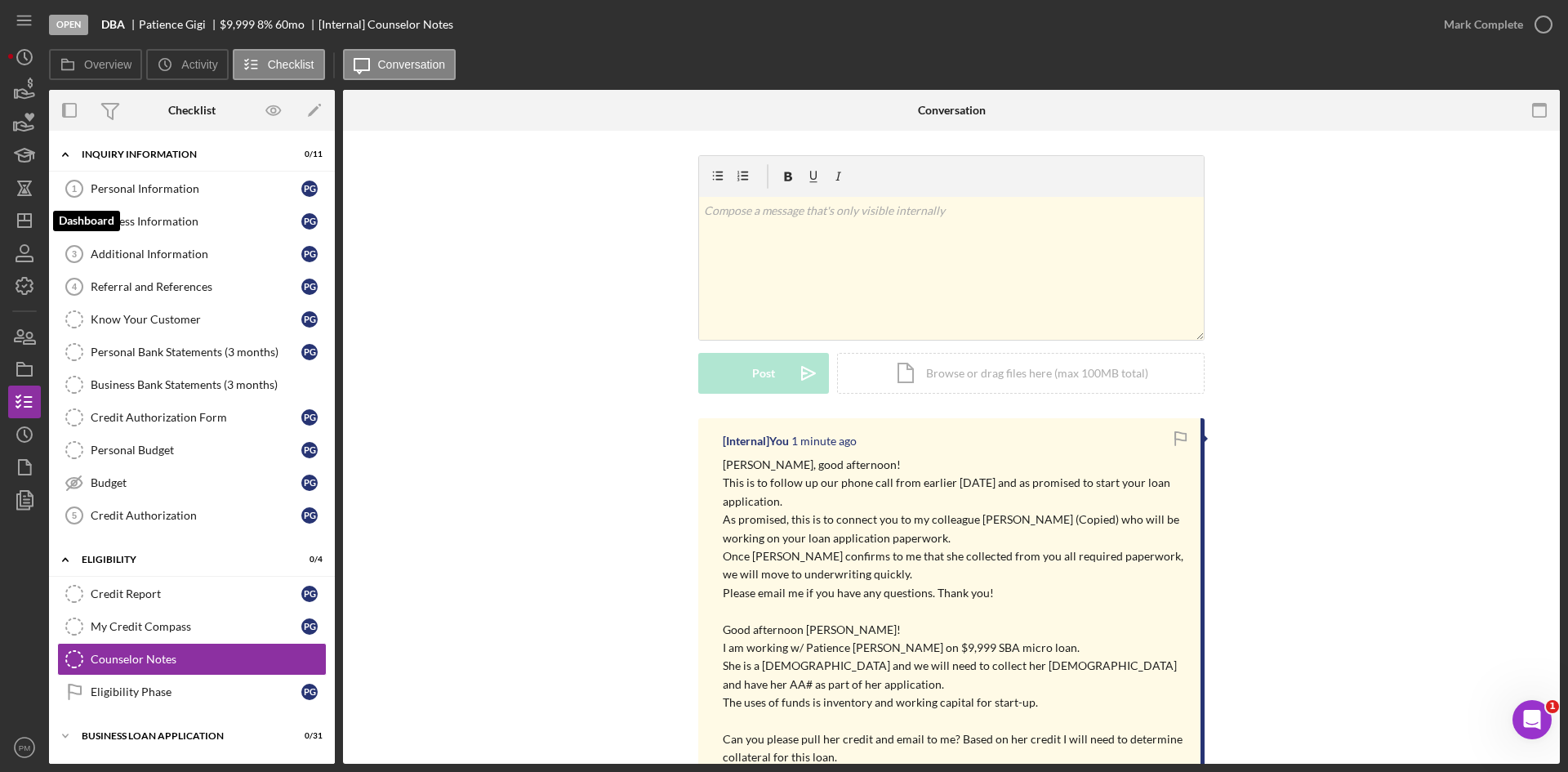
drag, startPoint x: 28, startPoint y: 222, endPoint x: 46, endPoint y: 238, distance: 24.1
click at [28, 222] on icon "Icon/Dashboard" at bounding box center [24, 220] width 40 height 40
